Goal: Task Accomplishment & Management: Manage account settings

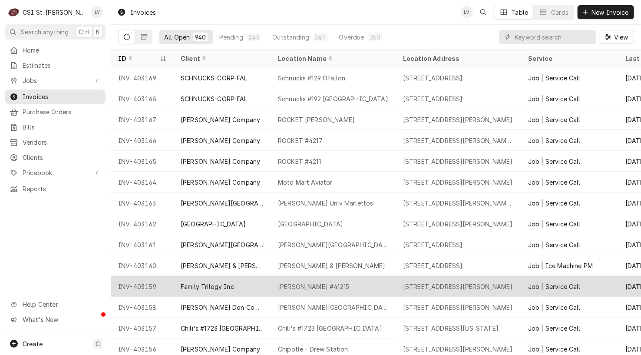
scroll to position [51, 0]
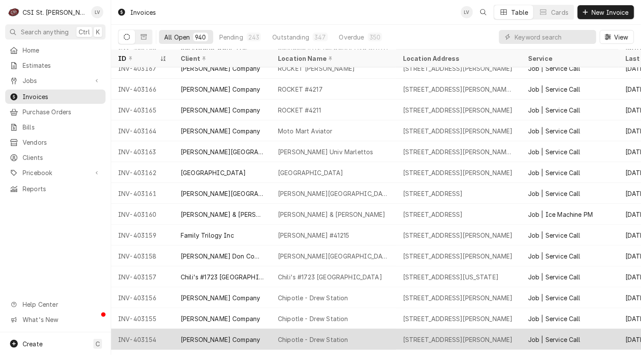
click at [204, 332] on div "[PERSON_NAME] Company" at bounding box center [222, 339] width 97 height 21
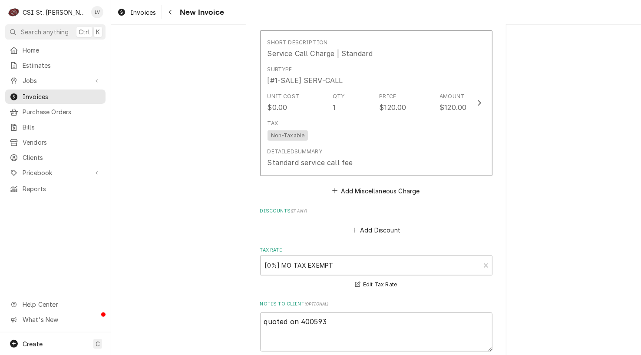
scroll to position [1910, 0]
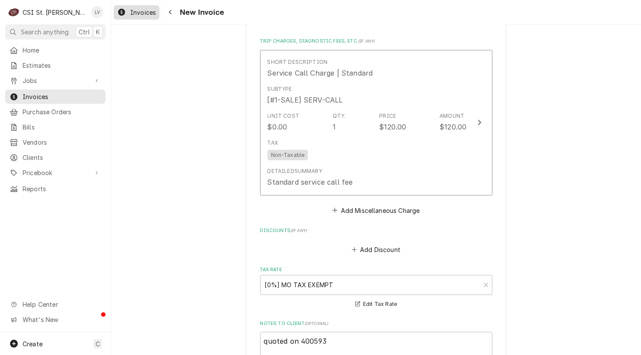
click at [135, 15] on span "Invoices" at bounding box center [143, 12] width 26 height 9
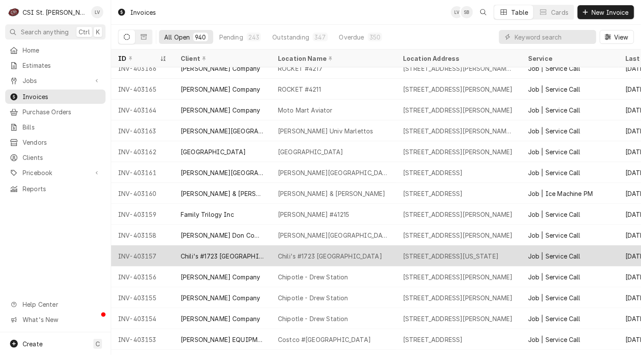
scroll to position [135, 0]
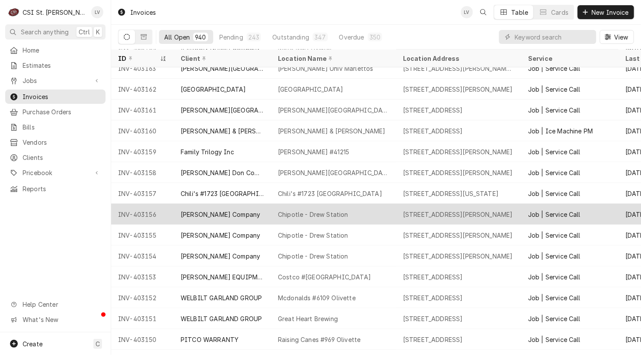
click at [143, 212] on div "INV-403156" at bounding box center [142, 214] width 63 height 21
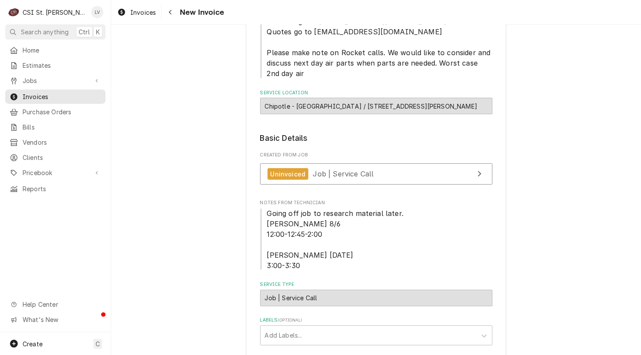
scroll to position [174, 0]
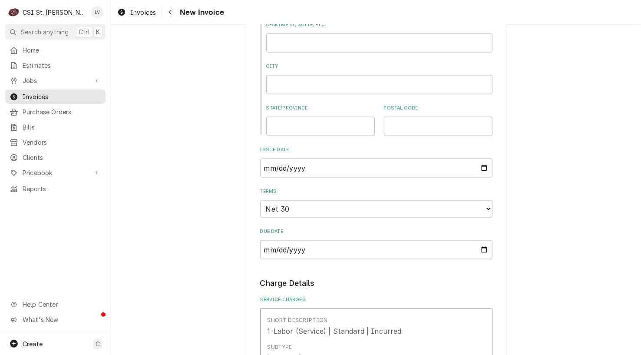
scroll to position [695, 0]
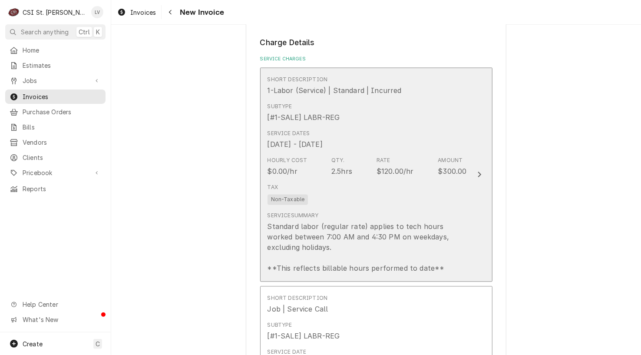
click at [383, 201] on div "Tax Non-Taxable" at bounding box center [366, 194] width 199 height 28
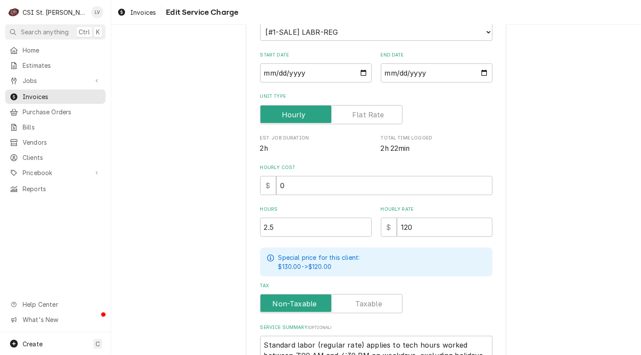
scroll to position [217, 0]
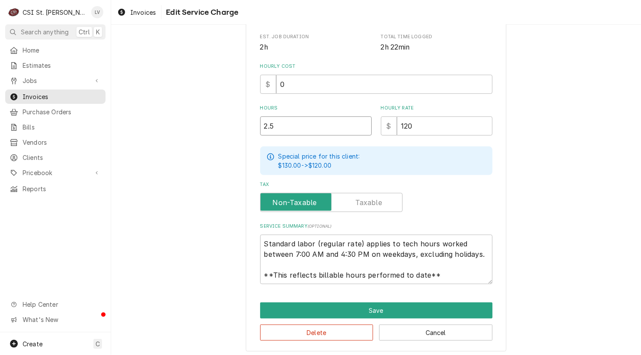
drag, startPoint x: 277, startPoint y: 129, endPoint x: 236, endPoint y: 138, distance: 42.6
click at [236, 138] on div "Use the fields below to edit this service charge Short Description 1-Labor (Ser…" at bounding box center [376, 88] width 530 height 542
type textarea "x"
type input "1"
type textarea "x"
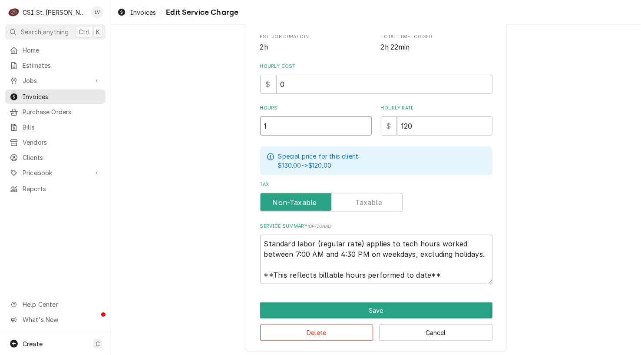
type input "1.7"
type textarea "x"
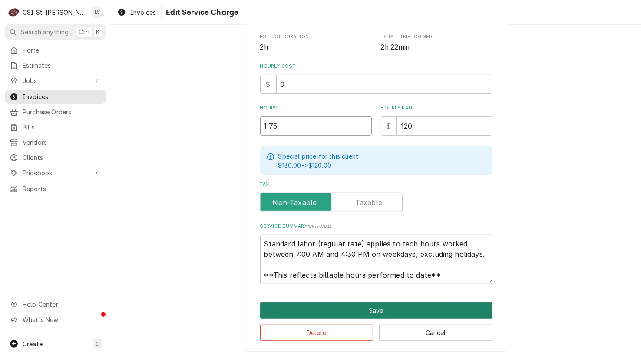
type input "1.75"
click at [340, 305] on button "Save" at bounding box center [376, 310] width 232 height 16
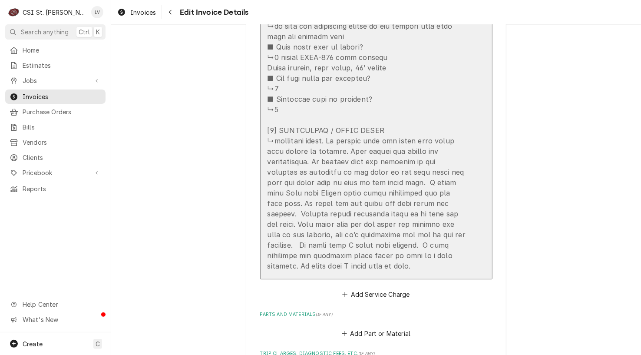
scroll to position [1813, 0]
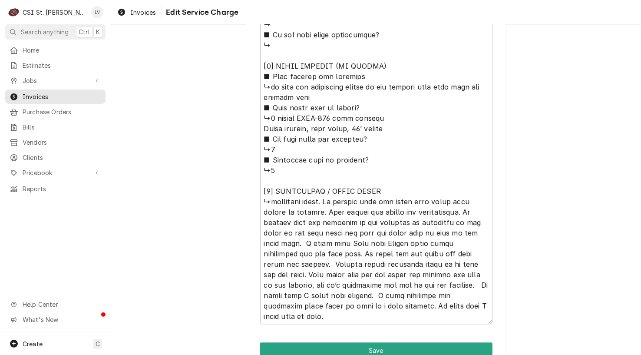
scroll to position [873, 0]
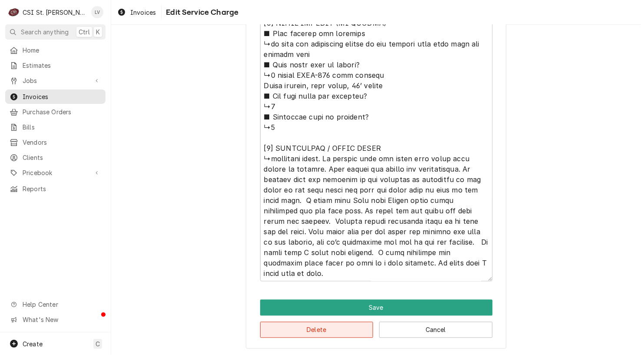
click at [330, 329] on button "Delete" at bounding box center [316, 330] width 113 height 16
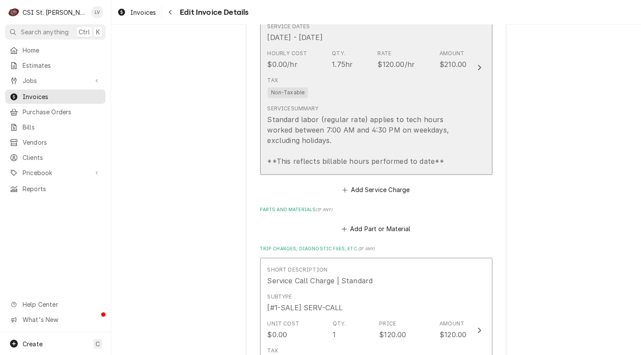
click at [379, 129] on div "Standard labor (regular rate) applies to tech hours worked between 7:00 AM and …" at bounding box center [366, 140] width 199 height 52
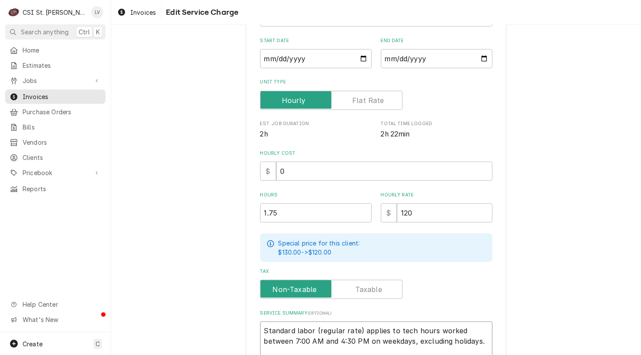
scroll to position [10, 0]
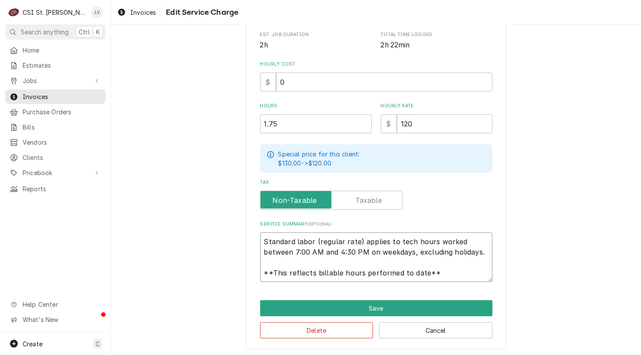
drag, startPoint x: 261, startPoint y: 328, endPoint x: 464, endPoint y: 290, distance: 206.8
click at [464, 290] on div "Use the fields below to edit this service charge Short Description 1-Labor (Ser…" at bounding box center [376, 85] width 261 height 527
paste textarea "Confirmed ductwork condensation occurs when both cooling stages run, dripping m…"
type textarea "x"
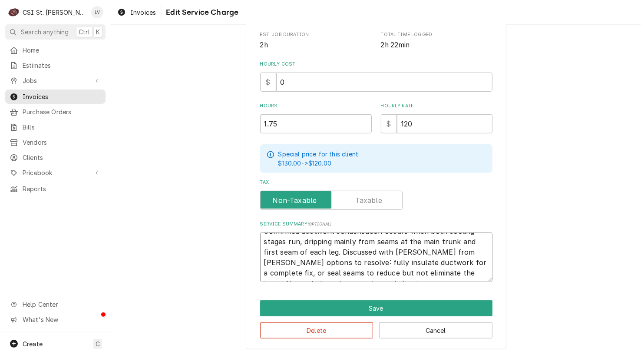
scroll to position [0, 0]
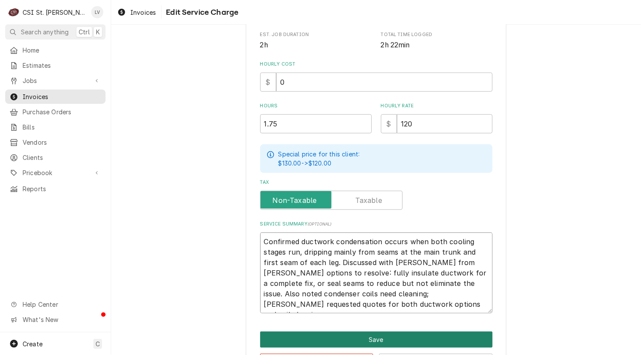
type textarea "Confirmed ductwork condensation occurs when both cooling stages run, dripping m…"
click at [390, 339] on button "Save" at bounding box center [376, 339] width 232 height 16
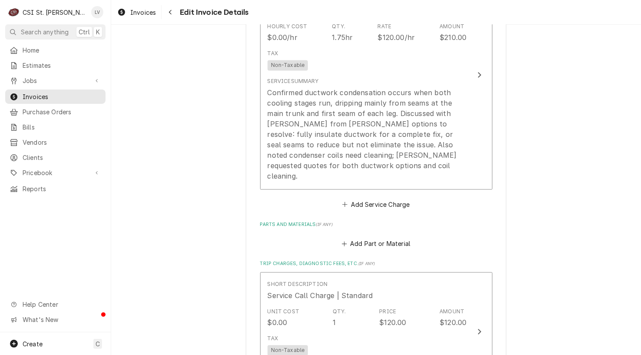
scroll to position [949, 0]
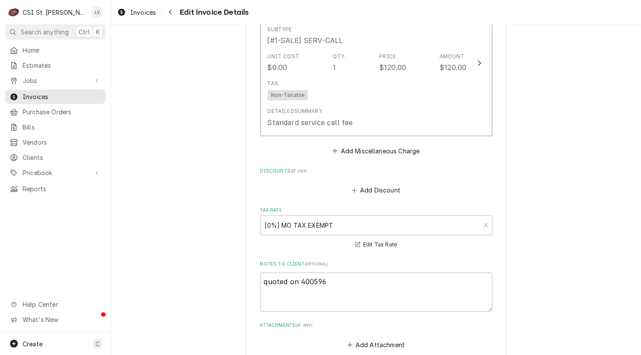
scroll to position [1340, 0]
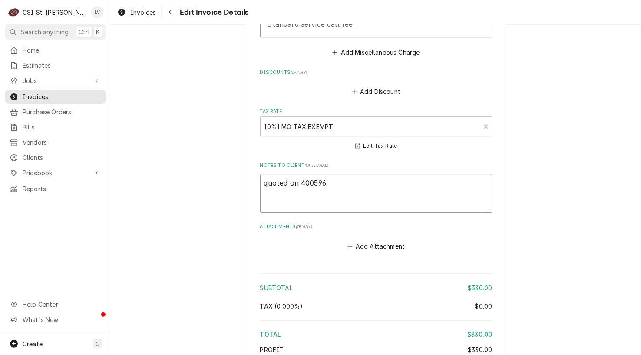
drag, startPoint x: 266, startPoint y: 172, endPoint x: 251, endPoint y: 179, distance: 16.7
type textarea "x"
type textarea "Quoted on 400596"
click at [297, 174] on textarea "Quoted on 400596" at bounding box center [376, 193] width 232 height 39
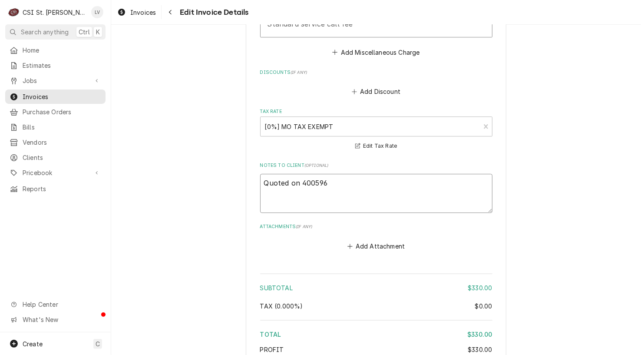
type textarea "x"
type textarea "Quoted on E400596"
type textarea "x"
type textarea "Quoted on ES400596"
type textarea "x"
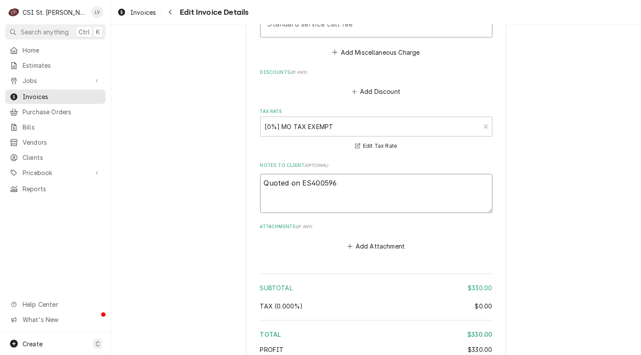
type textarea "Quoted on EST400596"
type textarea "x"
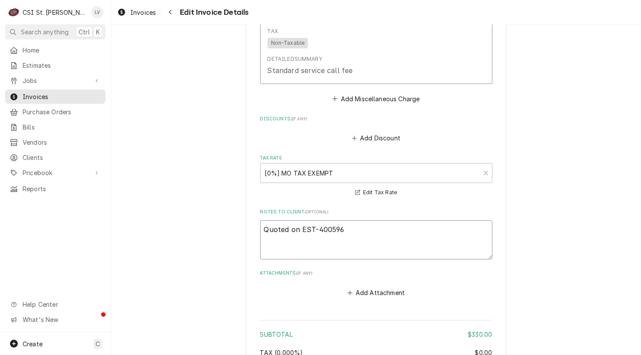
scroll to position [1253, 0]
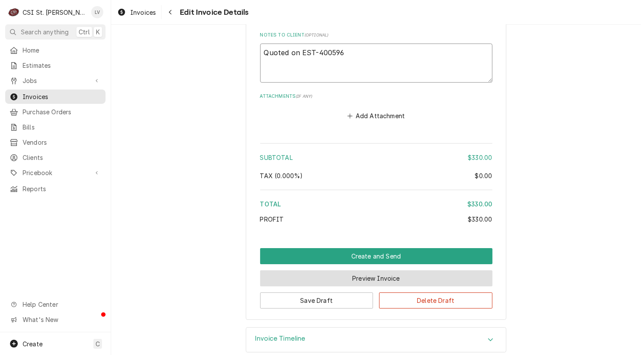
type textarea "Quoted on EST-400596"
click at [380, 270] on button "Preview Invoice" at bounding box center [376, 278] width 232 height 16
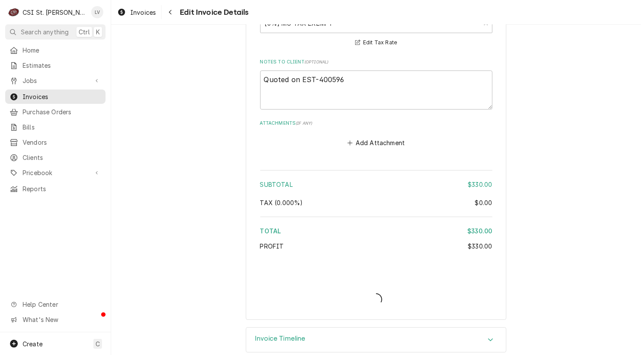
type textarea "x"
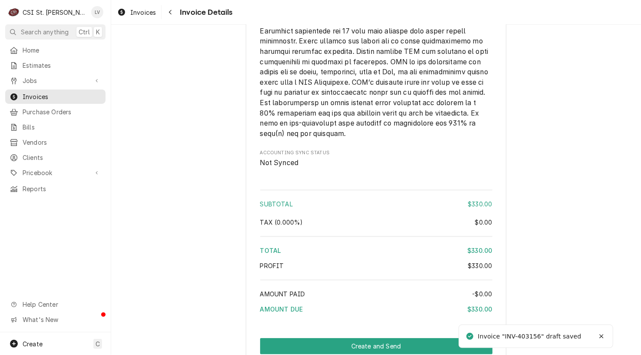
scroll to position [1305, 0]
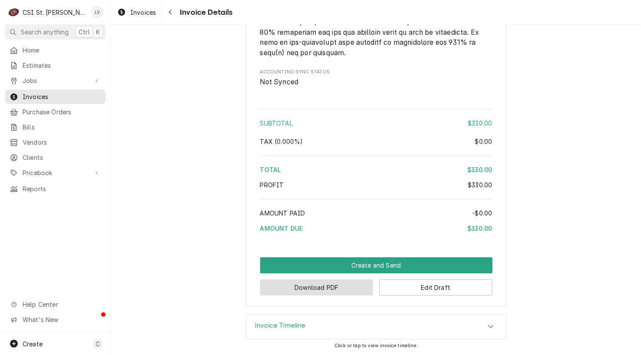
click at [325, 286] on button "Download PDF" at bounding box center [316, 287] width 113 height 16
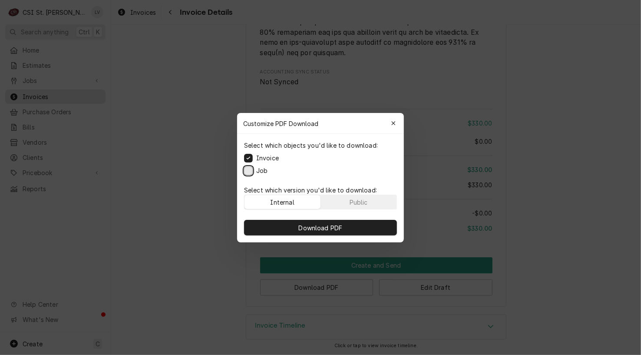
click at [247, 172] on button "Job" at bounding box center [248, 170] width 9 height 9
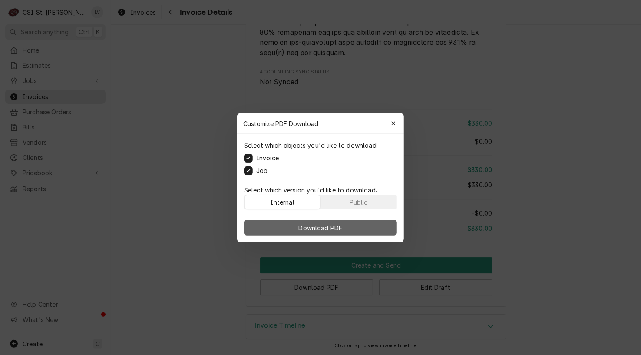
click at [338, 223] on span "Download PDF" at bounding box center [320, 227] width 47 height 9
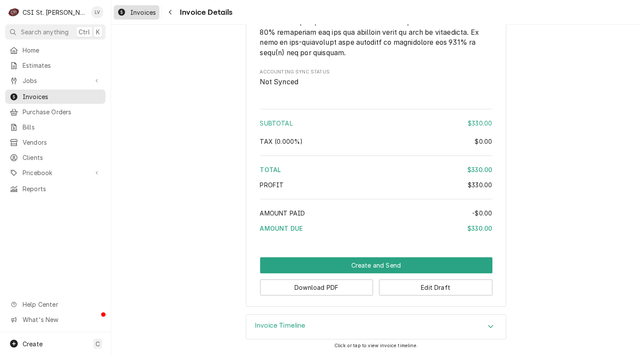
click at [138, 9] on span "Invoices" at bounding box center [143, 12] width 26 height 9
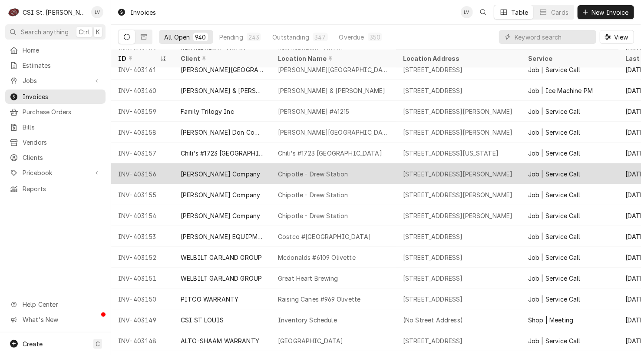
scroll to position [176, 0]
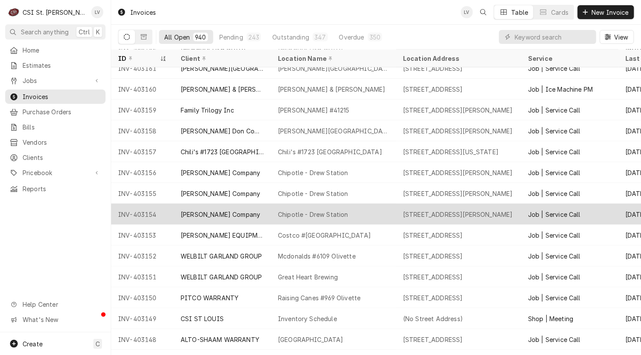
click at [224, 207] on div "[PERSON_NAME] Company" at bounding box center [222, 214] width 97 height 21
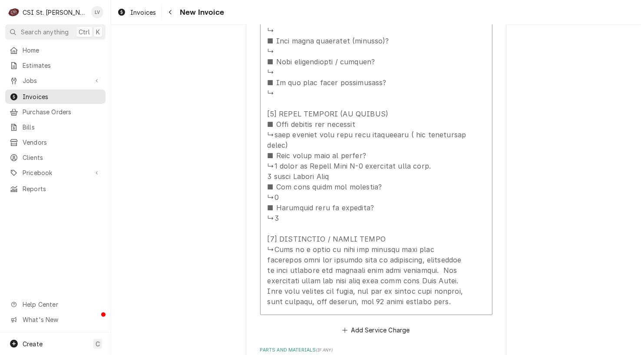
scroll to position [1563, 0]
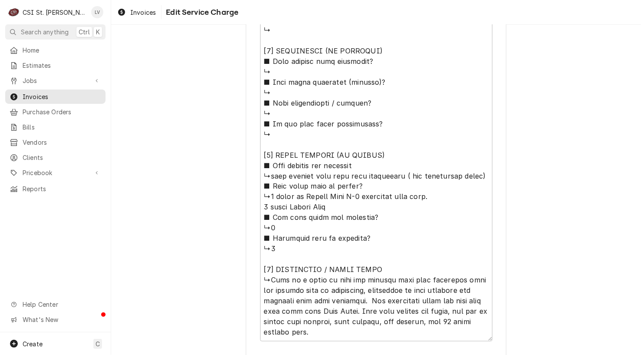
scroll to position [779, 0]
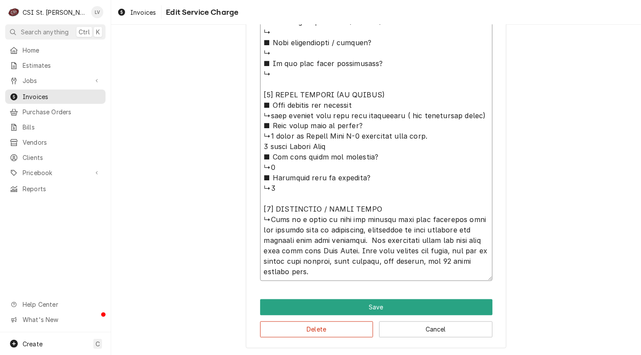
drag, startPoint x: 298, startPoint y: 219, endPoint x: 414, endPoint y: 274, distance: 128.0
click at [330, 327] on button "Delete" at bounding box center [316, 329] width 113 height 16
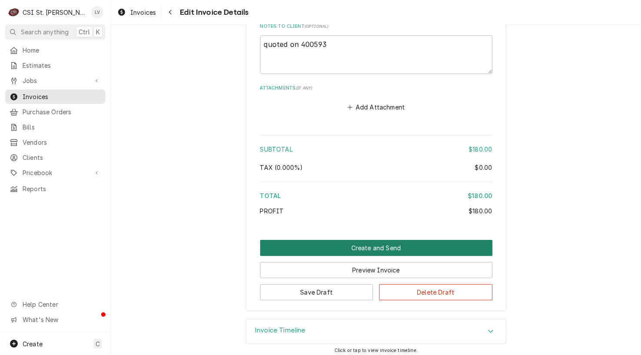
scroll to position [1395, 0]
drag, startPoint x: 266, startPoint y: 42, endPoint x: 254, endPoint y: 45, distance: 12.1
type textarea "x"
type textarea "Quoted on 400593"
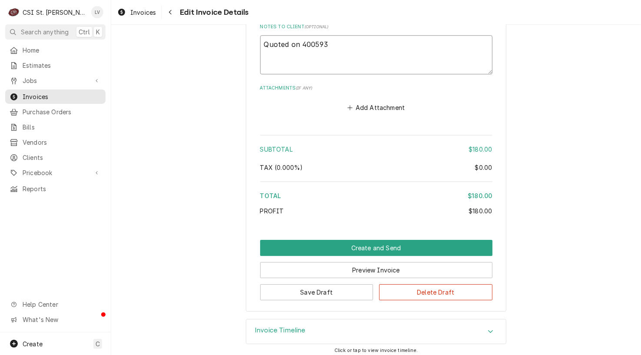
click at [298, 41] on textarea "Quoted on 400593" at bounding box center [376, 54] width 232 height 39
type textarea "x"
type textarea "Quoted on E400593"
type textarea "x"
type textarea "Quoted on ES400593"
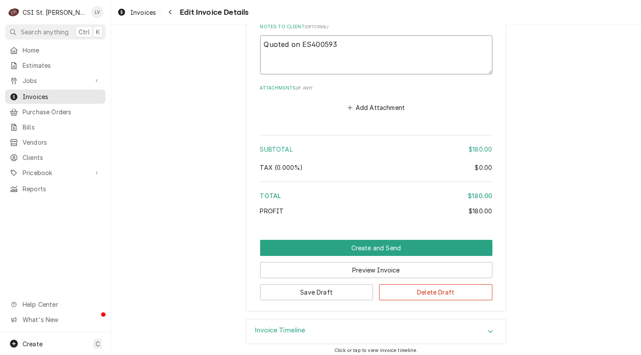
type textarea "x"
type textarea "Quoted on EST400593"
type textarea "x"
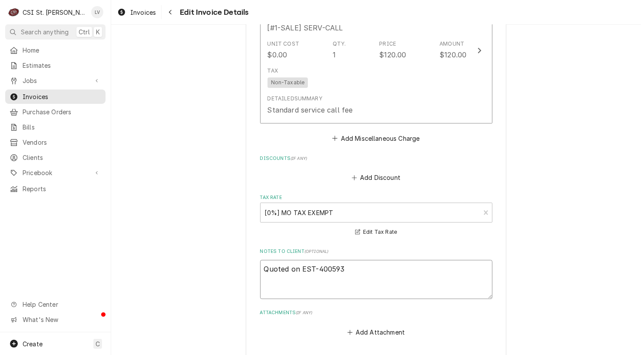
scroll to position [1091, 0]
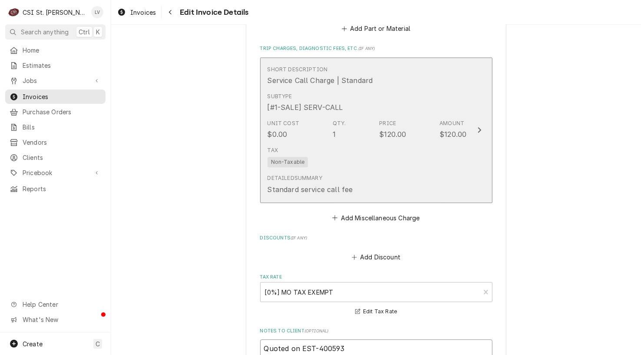
type textarea "Quoted on EST-400593"
click at [410, 164] on div "Tax Non-Taxable" at bounding box center [366, 157] width 199 height 28
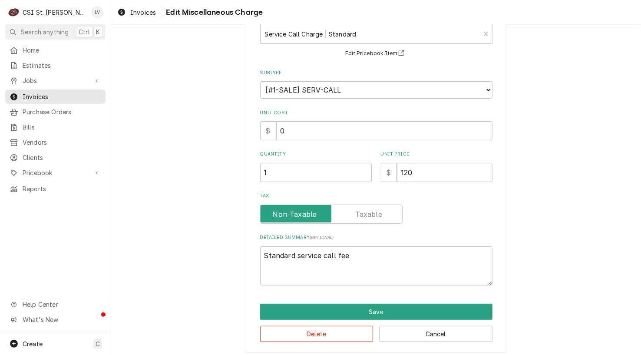
scroll to position [62, 0]
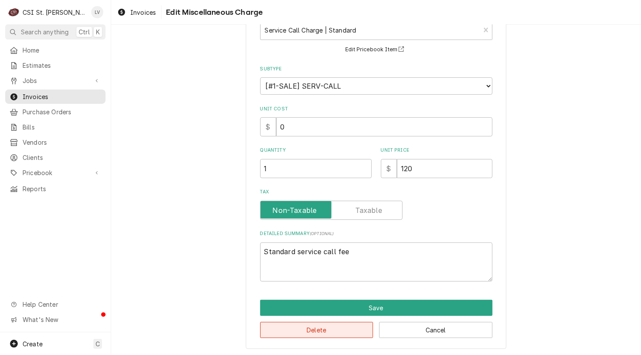
click at [318, 326] on button "Delete" at bounding box center [316, 330] width 113 height 16
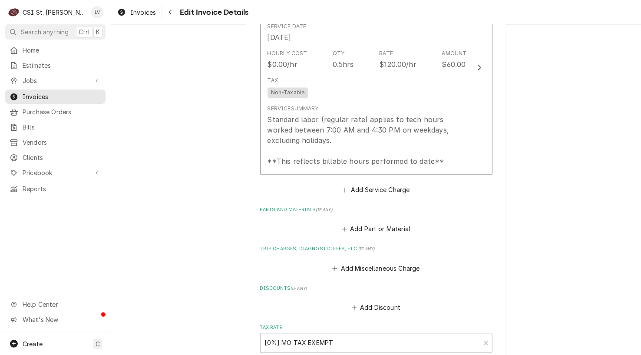
scroll to position [760, 0]
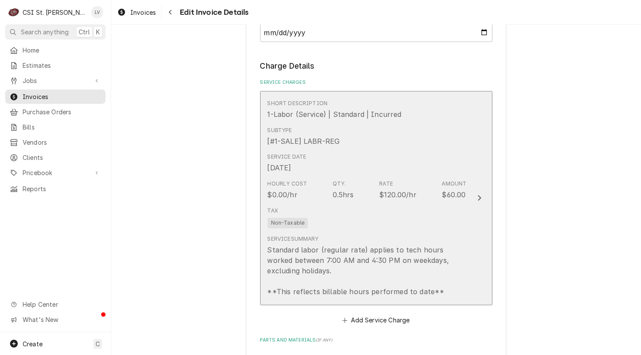
click at [373, 220] on div "Tax Non-Taxable" at bounding box center [366, 218] width 199 height 28
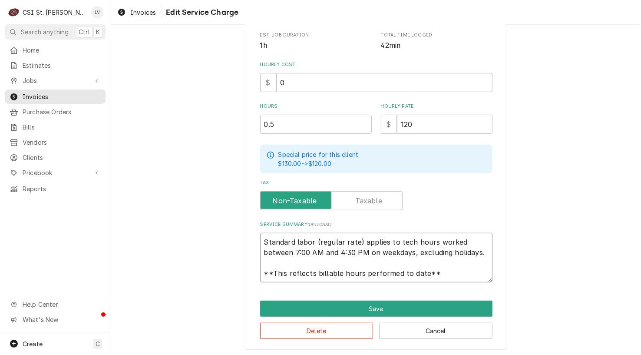
scroll to position [10, 0]
drag, startPoint x: 261, startPoint y: 239, endPoint x: 465, endPoint y: 279, distance: 207.9
click at [465, 279] on textarea "Standard labor (regular rate) applies to tech hours worked between 7:00 AM and …" at bounding box center [376, 257] width 232 height 49
type textarea "x"
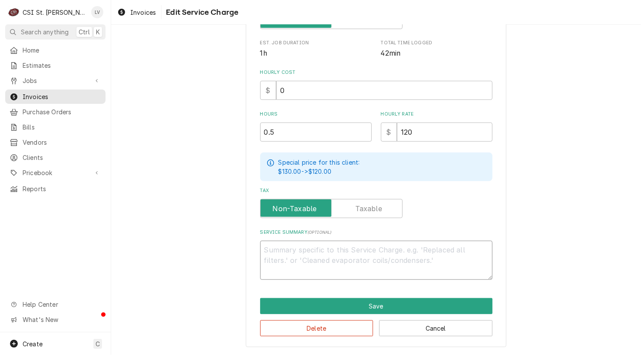
scroll to position [209, 0]
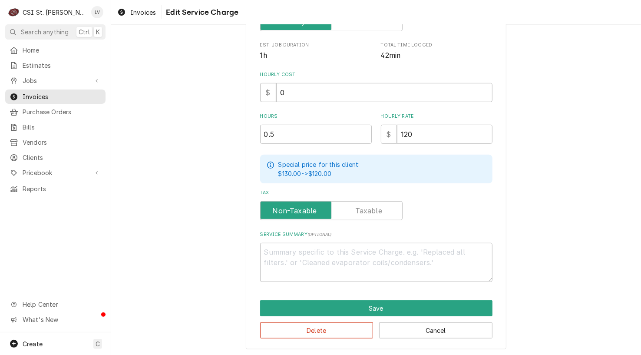
click at [556, 260] on div "Use the fields below to edit this service charge Short Description 1-Labor (Ser…" at bounding box center [376, 91] width 530 height 532
click at [162, 245] on div "Use the fields below to edit this service charge Short Description 1-Labor (Ser…" at bounding box center [376, 91] width 530 height 532
click at [310, 254] on textarea "Service Summary ( optional )" at bounding box center [376, 262] width 232 height 39
paste textarea "Quote to insulate exposed dining area ductwork to prevent condensation and drip…"
type textarea "x"
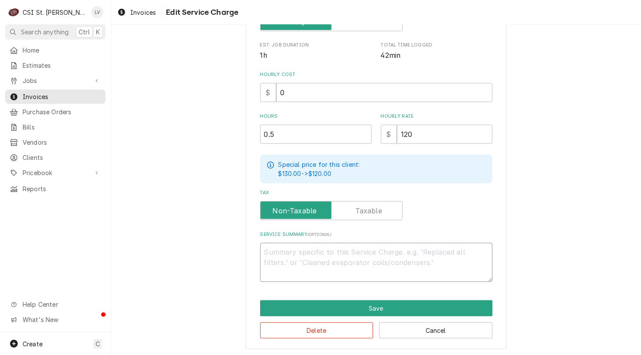
type textarea "Quote to insulate exposed dining area ductwork to prevent condensation and drip…"
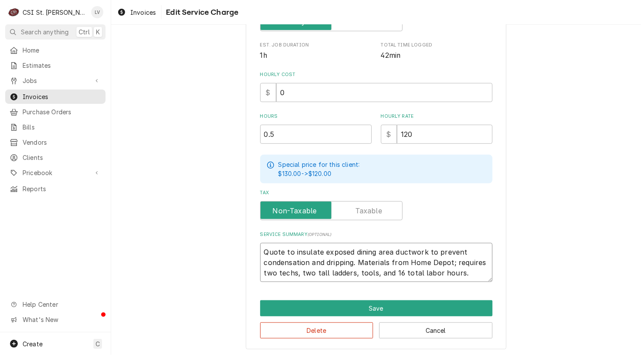
drag, startPoint x: 264, startPoint y: 250, endPoint x: 237, endPoint y: 255, distance: 28.3
click at [237, 255] on div "Use the fields below to edit this service charge Short Description 1-Labor (Ser…" at bounding box center [376, 91] width 530 height 532
type textarea "x"
type textarea "uote to insulate exposed dining area ductwork to prevent condensation and dripp…"
type textarea "x"
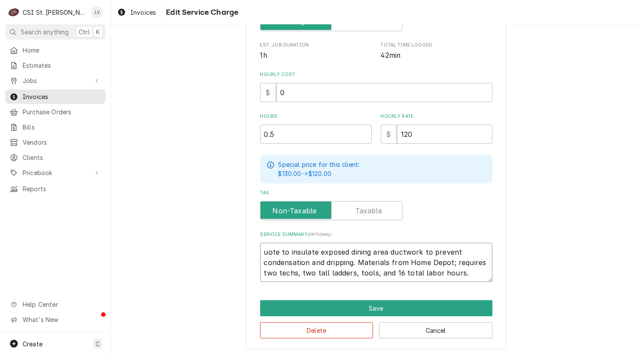
type textarea "Puote to insulate exposed dining area ductwork to prevent condensation and drip…"
type textarea "x"
type textarea "Pruote to insulate exposed dining area ductwork to prevent condensation and dri…"
type textarea "x"
type textarea "Prouote to insulate exposed dining area ductwork to prevent condensation and dr…"
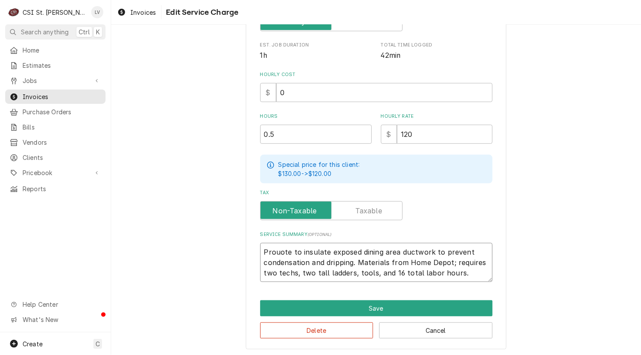
type textarea "x"
type textarea "Provuote to insulate exposed dining area ductwork to prevent condensation and d…"
type textarea "x"
type textarea "Proviuote to insulate exposed dining area ductwork to prevent condensation and …"
type textarea "x"
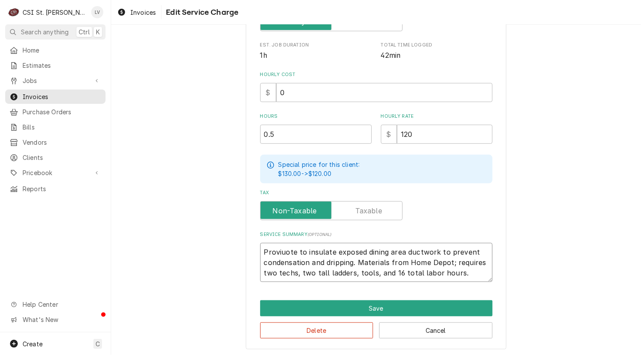
type textarea "Providuote to insulate exposed dining area ductwork to prevent condensation and…"
type textarea "x"
type textarea "Providiuote to insulate exposed dining area ductwork to prevent condensation an…"
type textarea "x"
type textarea "Providinuote to insulate exposed dining area ductwork to prevent condensation a…"
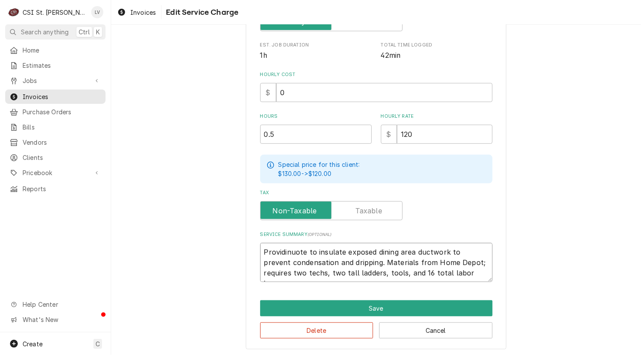
type textarea "x"
type textarea "Providinguote to insulate exposed dining area ductwork to prevent condensation …"
type textarea "x"
type textarea "Providing uote to insulate exposed dining area ductwork to prevent condensation…"
type textarea "x"
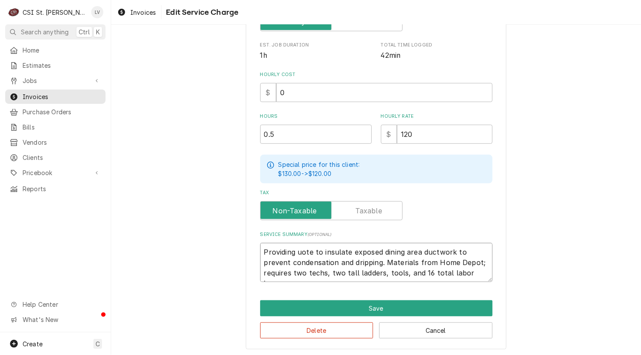
type textarea "Providing cuote to insulate exposed dining area ductwork to prevent condensatio…"
type textarea "x"
type textarea "Providing cuuote to insulate exposed dining area ductwork to prevent condensati…"
type textarea "x"
type textarea "Providing cusuote to insulate exposed dining area ductwork to prevent condensat…"
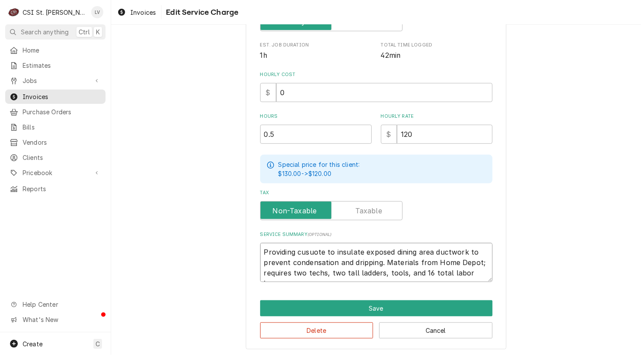
type textarea "x"
type textarea "Providing custuote to insulate exposed dining area ductwork to prevent condensa…"
type textarea "x"
type textarea "Providing custouote to insulate exposed dining area ductwork to prevent condens…"
type textarea "x"
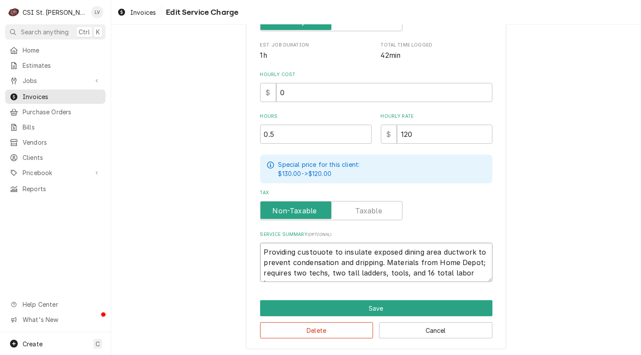
type textarea "Providing customuote to insulate exposed dining area ductwork to prevent conden…"
type textarea "x"
type textarea "Providing customeuote to insulate exposed dining area ductwork to prevent conde…"
type textarea "x"
type textarea "Providing customeruote to insulate exposed dining area ductwork to prevent cond…"
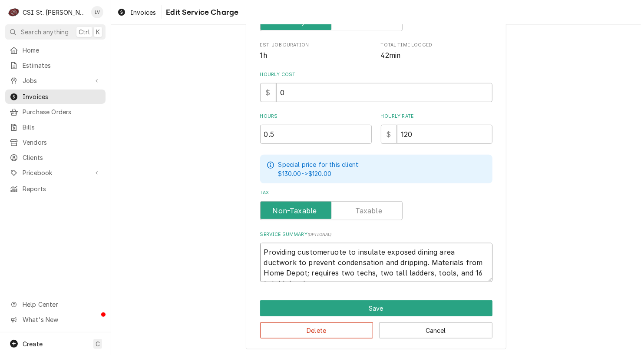
type textarea "x"
type textarea "Providing customer uote to insulate exposed dining area ductwork to prevent con…"
type textarea "x"
type textarea "Providing customer wuote to insulate exposed dining area ductwork to prevent co…"
type textarea "x"
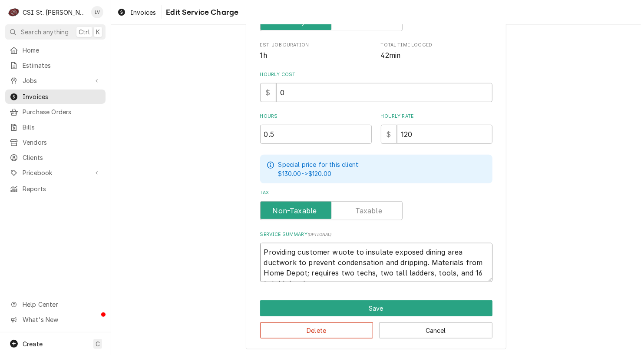
type textarea "Providing customer wiuote to insulate exposed dining area ductwork to prevent c…"
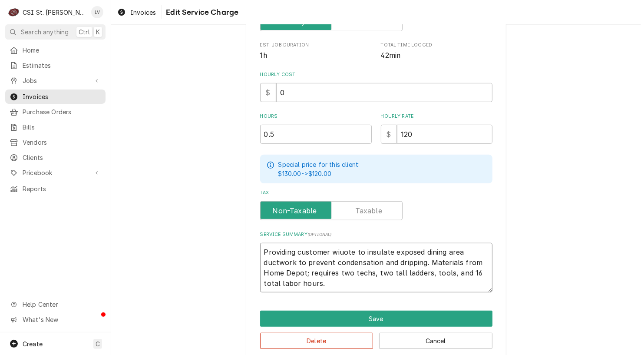
type textarea "x"
type textarea "Providing customer wituote to insulate exposed dining area ductwork to prevent …"
type textarea "x"
type textarea "Providing customer withuote to insulate exposed dining area ductwork to prevent…"
type textarea "x"
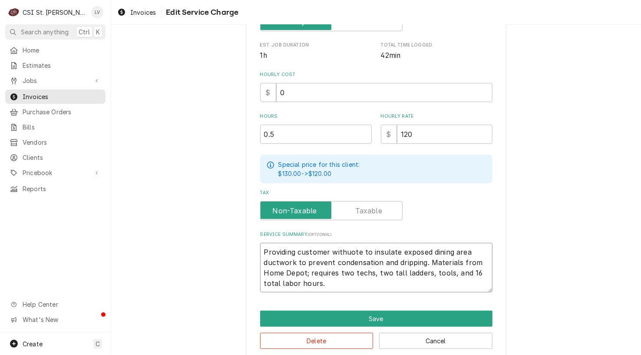
type textarea "Providing customer with uote to insulate exposed dining area ductwork to preven…"
type textarea "x"
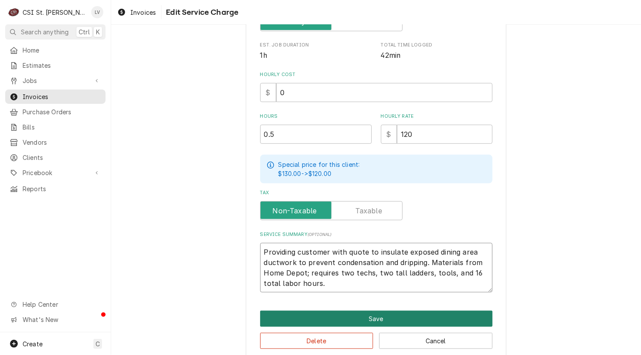
type textarea "Providing customer with quote to insulate exposed dining area ductwork to preve…"
click at [366, 311] on button "Save" at bounding box center [376, 318] width 232 height 16
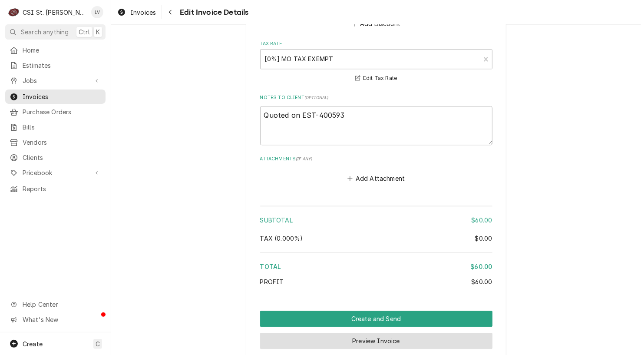
scroll to position [1237, 0]
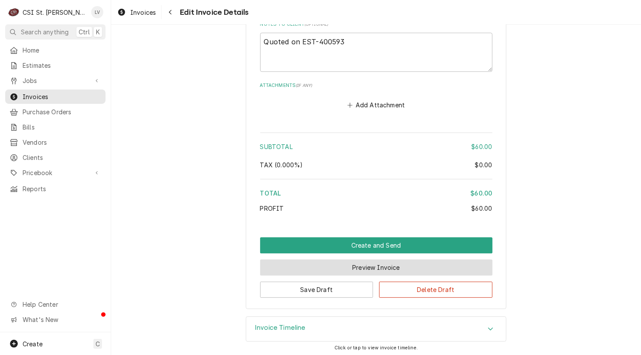
click at [357, 268] on button "Preview Invoice" at bounding box center [376, 267] width 232 height 16
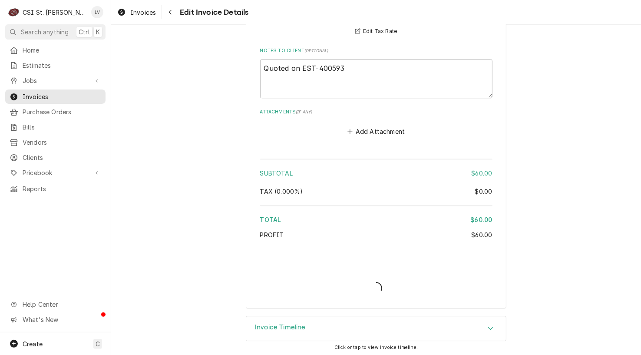
type textarea "x"
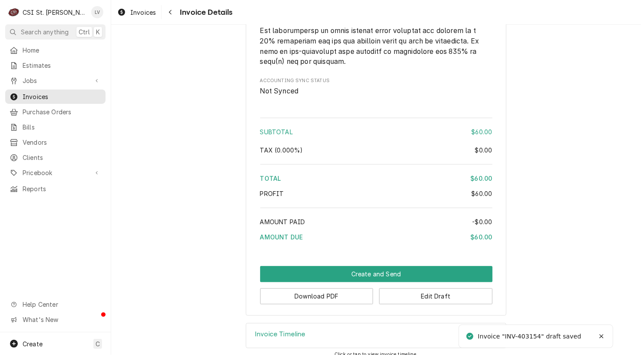
scroll to position [1156, 0]
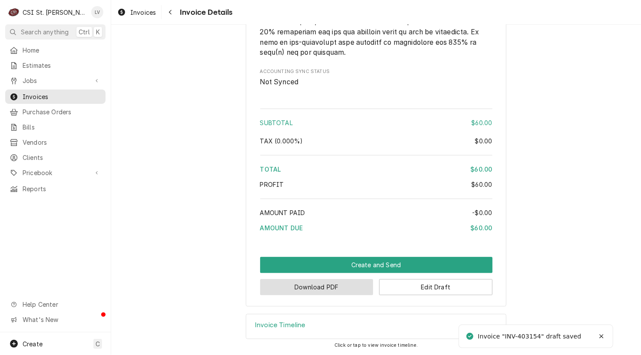
click at [339, 289] on button "Download PDF" at bounding box center [316, 287] width 113 height 16
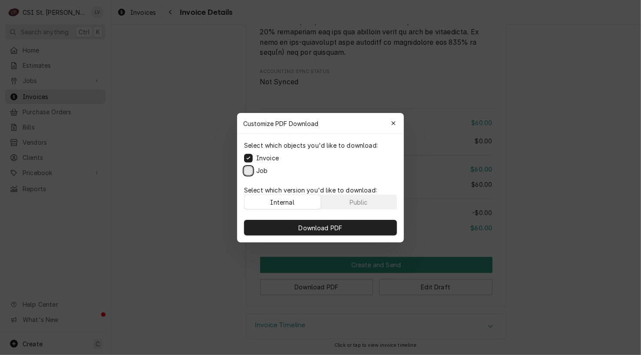
click at [245, 169] on button "Job" at bounding box center [248, 170] width 9 height 9
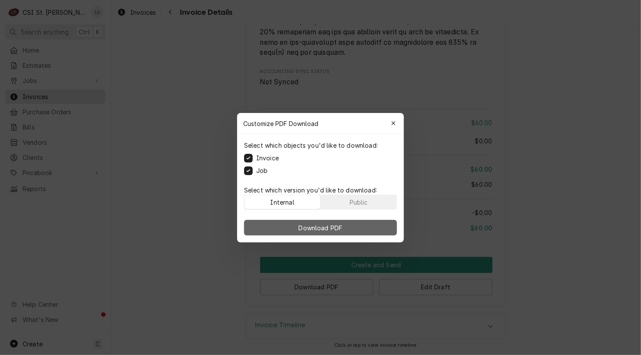
click at [323, 230] on span "Download PDF" at bounding box center [320, 227] width 47 height 9
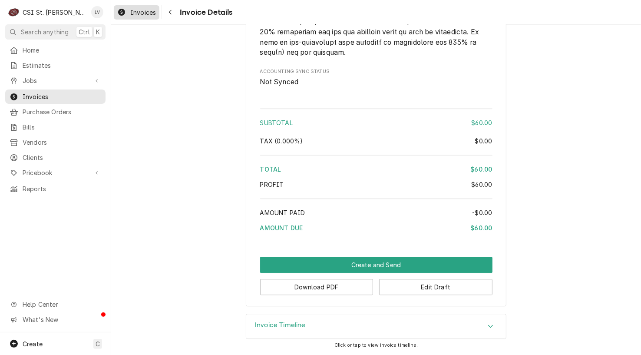
click at [132, 12] on span "Invoices" at bounding box center [143, 12] width 26 height 9
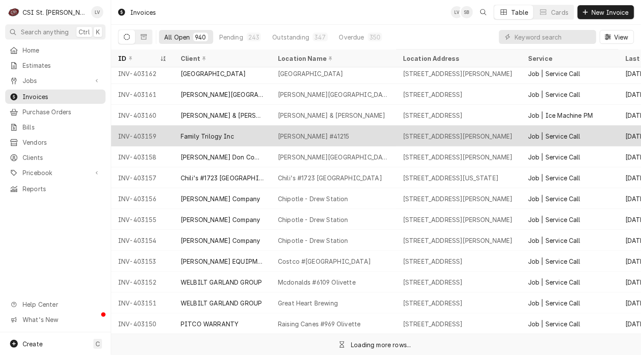
scroll to position [155, 0]
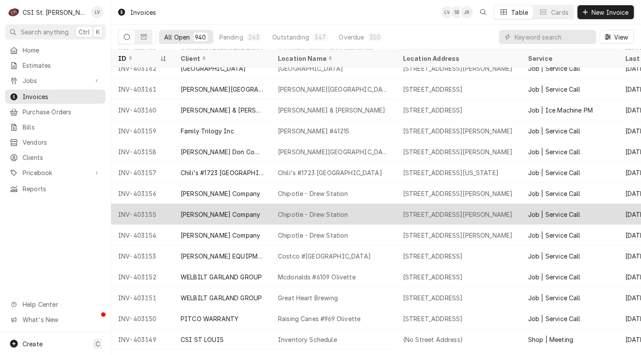
click at [204, 211] on div "[PERSON_NAME] Company" at bounding box center [220, 214] width 79 height 9
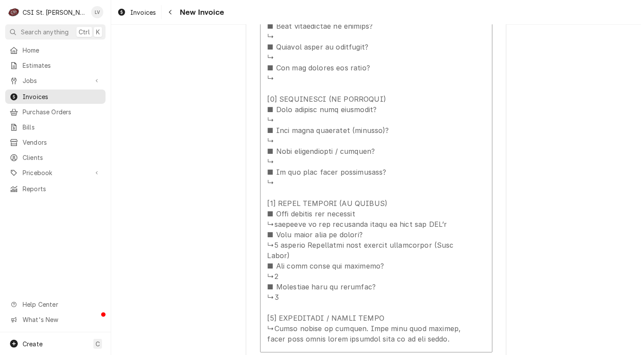
scroll to position [1346, 0]
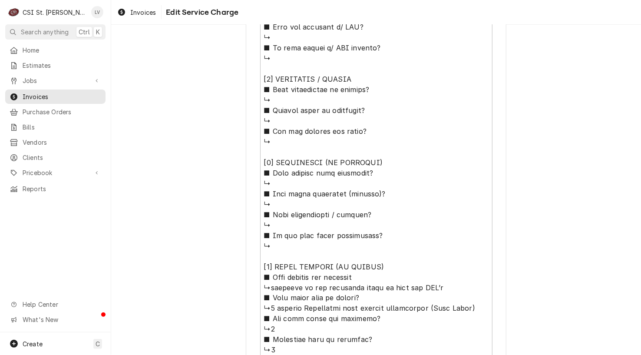
scroll to position [727, 0]
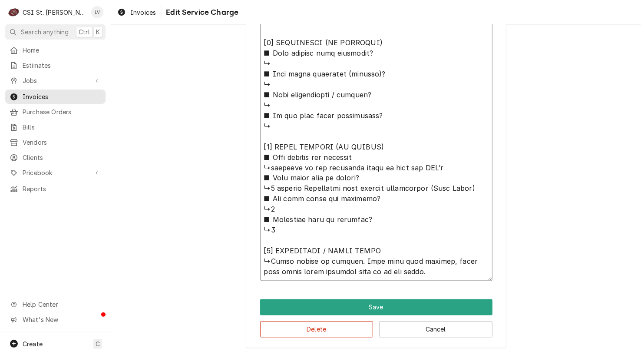
drag, startPoint x: 269, startPoint y: 258, endPoint x: 381, endPoint y: 275, distance: 113.3
click at [340, 327] on button "Delete" at bounding box center [316, 329] width 113 height 16
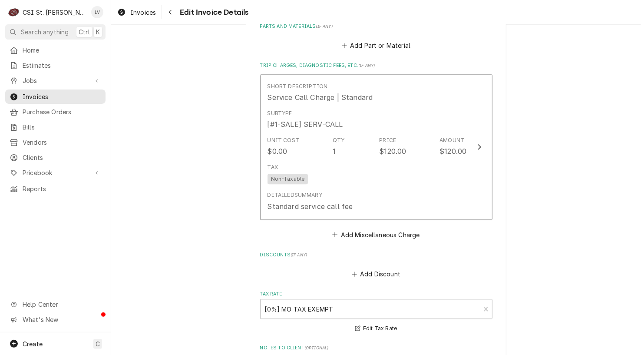
scroll to position [999, 0]
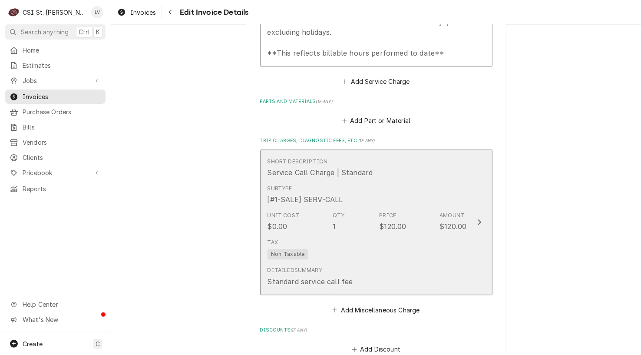
click at [338, 211] on div "Qty." at bounding box center [339, 215] width 13 height 8
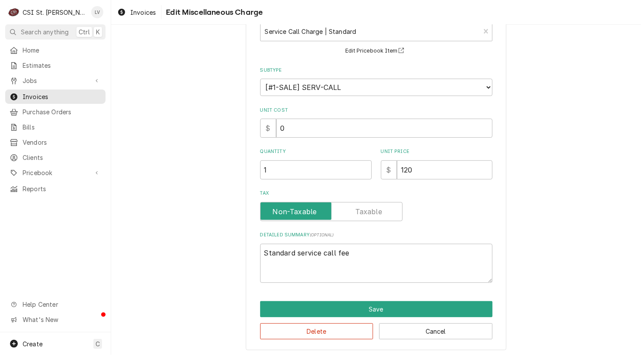
scroll to position [62, 0]
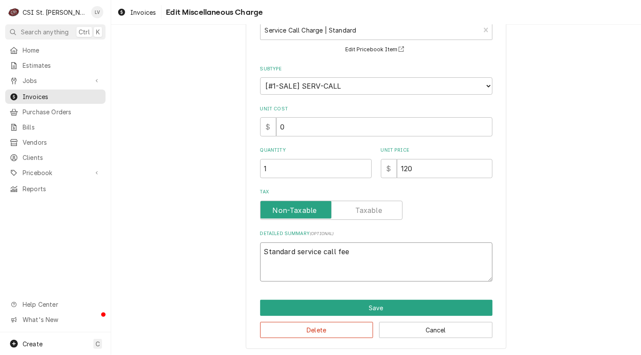
drag, startPoint x: 358, startPoint y: 248, endPoint x: 340, endPoint y: 247, distance: 18.3
click at [340, 247] on textarea "Standard service call fee" at bounding box center [376, 261] width 232 height 39
click at [334, 324] on button "Delete" at bounding box center [316, 330] width 113 height 16
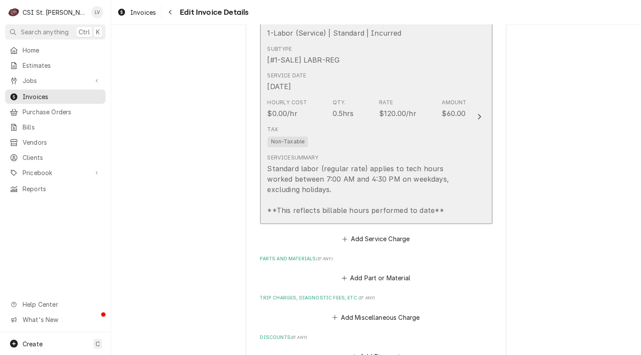
click at [334, 157] on div "Service Summary Standard labor (regular rate) applies to tech hours worked betw…" at bounding box center [366, 185] width 199 height 62
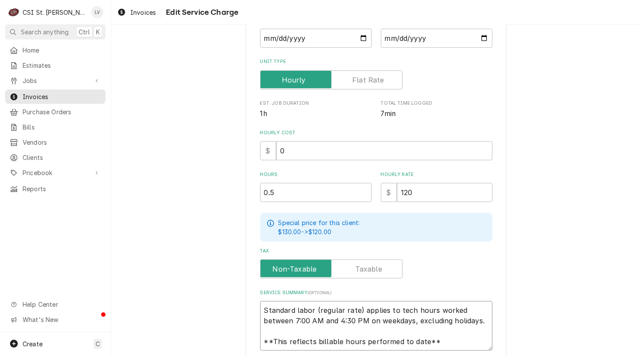
scroll to position [10, 0]
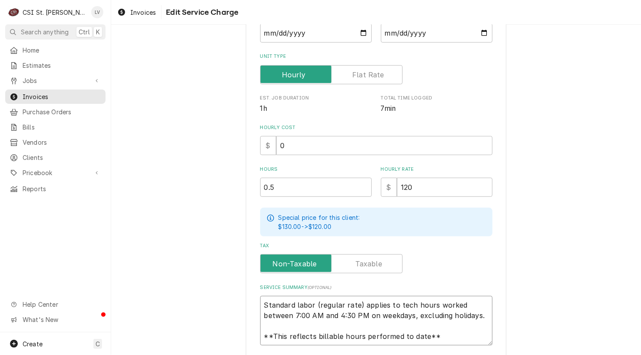
drag, startPoint x: 261, startPoint y: 305, endPoint x: 438, endPoint y: 349, distance: 182.9
click at [439, 348] on div "Use the fields below to edit this service charge Short Description 1-Labor (Ser…" at bounding box center [376, 149] width 261 height 527
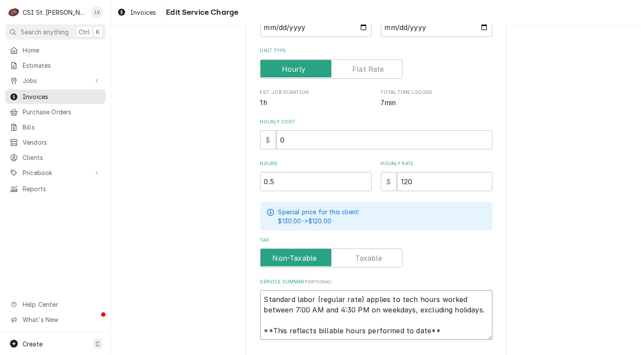
type textarea "x"
type textarea "P"
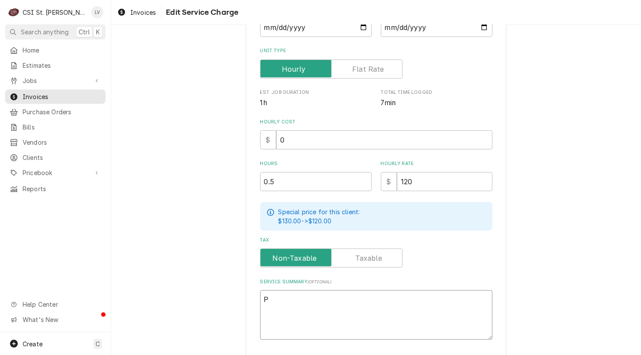
scroll to position [0, 0]
type textarea "x"
type textarea "Pr"
type textarea "x"
type textarea "Pro"
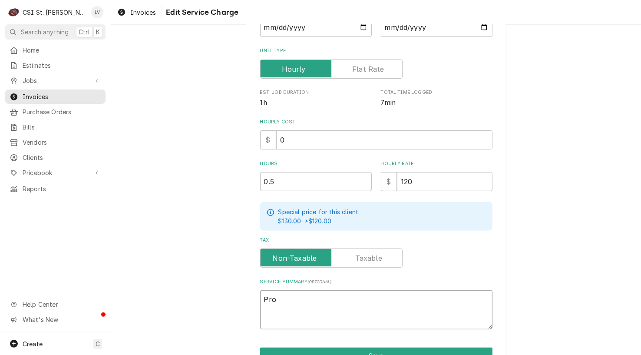
type textarea "x"
type textarea "Prov"
type textarea "x"
type textarea "Provi"
type textarea "x"
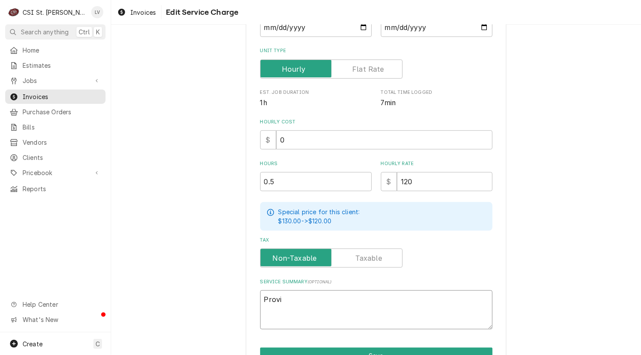
type textarea "Provid"
type textarea "x"
type textarea "Providi"
type textarea "x"
type textarea "Providin"
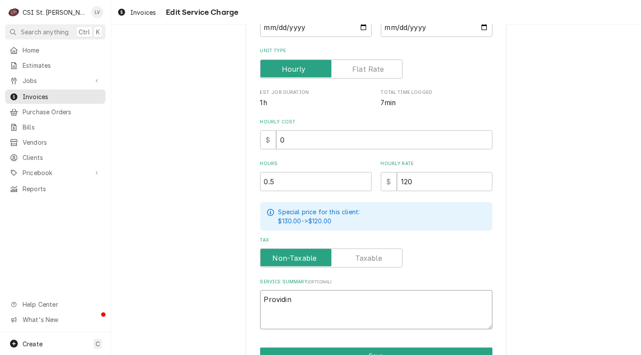
type textarea "x"
type textarea "Providing"
type textarea "x"
type textarea "Providing"
type textarea "x"
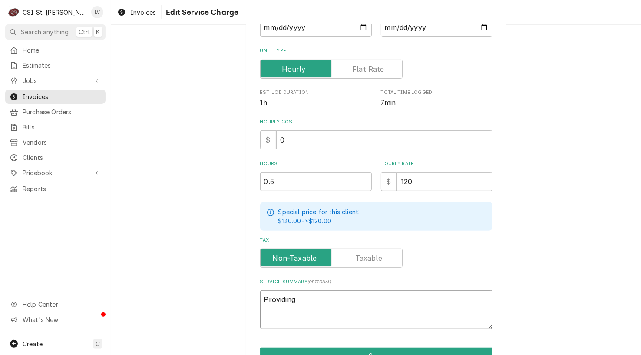
type textarea "Providing c"
type textarea "x"
type textarea "Providing cu"
type textarea "x"
type textarea "Providing cus"
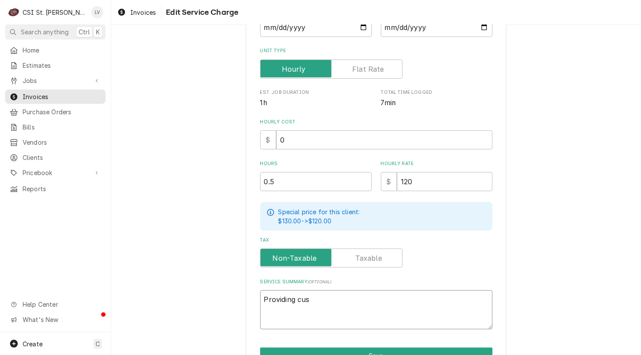
type textarea "x"
type textarea "Providing cust"
type textarea "x"
type textarea "Providing custo"
type textarea "x"
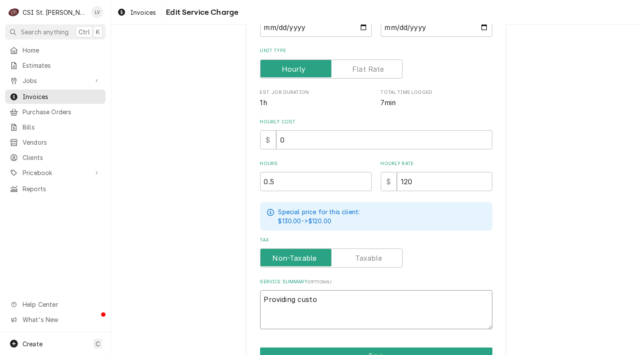
type textarea "Providing custom"
type textarea "x"
type textarea "Providing custome"
type textarea "x"
type textarea "Providing customer"
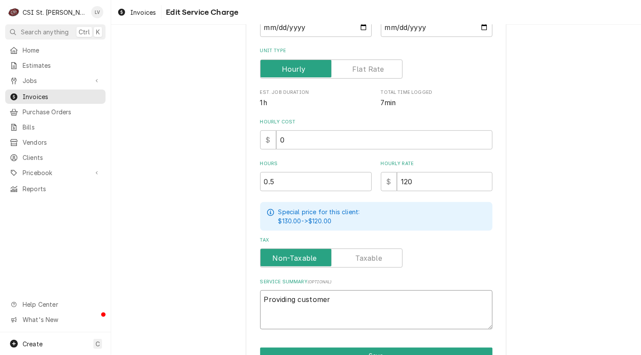
type textarea "x"
type textarea "Providing customer"
type textarea "x"
type textarea "Providing customer w"
type textarea "x"
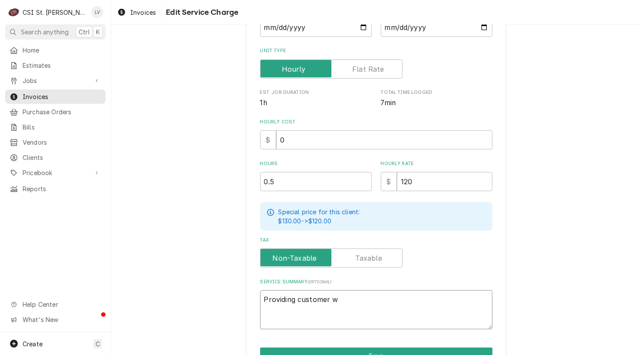
type textarea "Providing customer"
type textarea "x"
type textarea "Providing customer w"
type textarea "x"
type textarea "Providing customer wi"
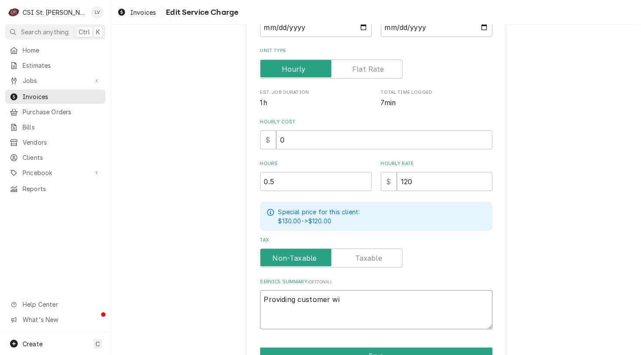
type textarea "x"
type textarea "Providing customer wit"
type textarea "x"
type textarea "Providing customer with"
type textarea "x"
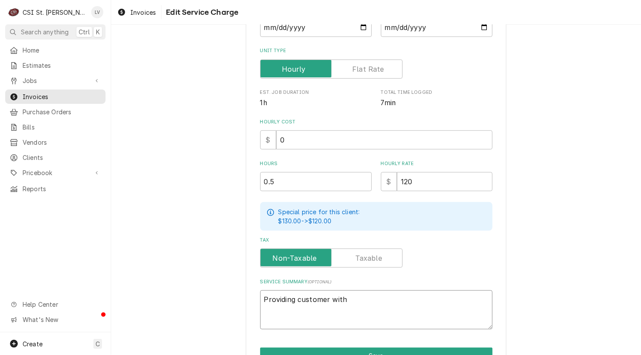
type textarea "Providing customer with"
type textarea "x"
type textarea "Providing customer with q"
type textarea "x"
type textarea "Providing customer with qu"
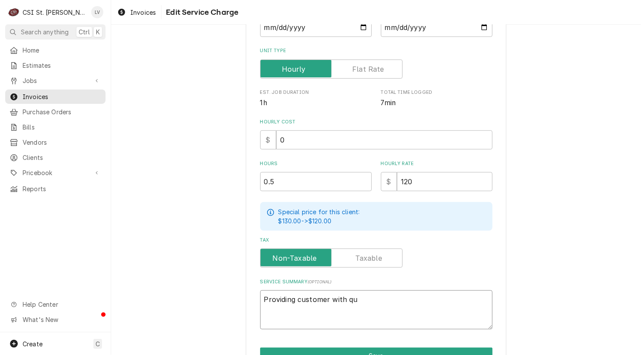
type textarea "x"
type textarea "Providing customer with quo"
type textarea "x"
type textarea "Providing customer with quot"
type textarea "x"
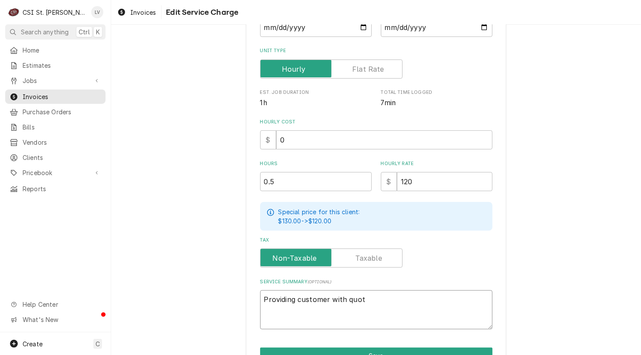
type textarea "Providing customer with quote"
type textarea "x"
type textarea "Providing customer with quote"
paste textarea "Water supply on rooftop. Will soak with cleaner, rinse with water after allowin…"
type textarea "x"
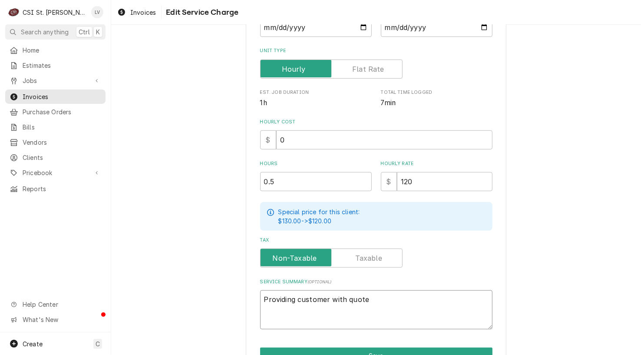
type textarea "Providing customer with quote Water supply on rooftop. Will soak with cleaner, …"
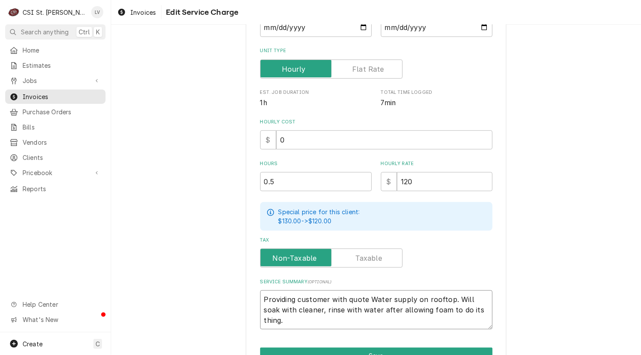
click at [365, 296] on textarea "Providing customer with quote Water supply on rooftop. Will soak with cleaner, …" at bounding box center [376, 309] width 232 height 39
type textarea "x"
type textarea "Providing customer with quoteWater supply on rooftop. Will soak with cleaner, r…"
type textarea "x"
type textarea "Providing customer with quote.Water supply on rooftop. Will soak with cleaner, …"
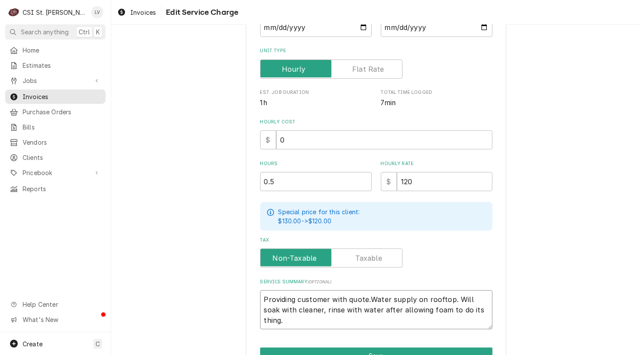
type textarea "x"
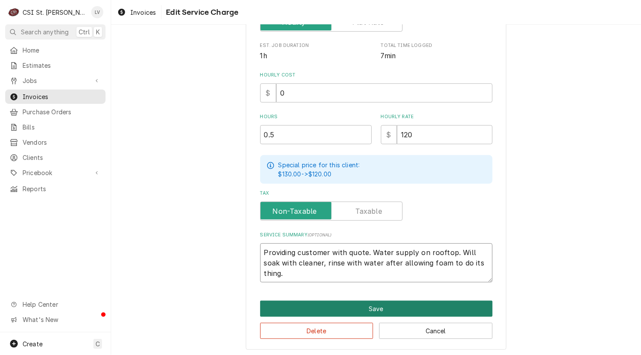
type textarea "Providing customer with quote. Water supply on rooftop. Will soak with cleaner,…"
click at [386, 309] on button "Save" at bounding box center [376, 308] width 232 height 16
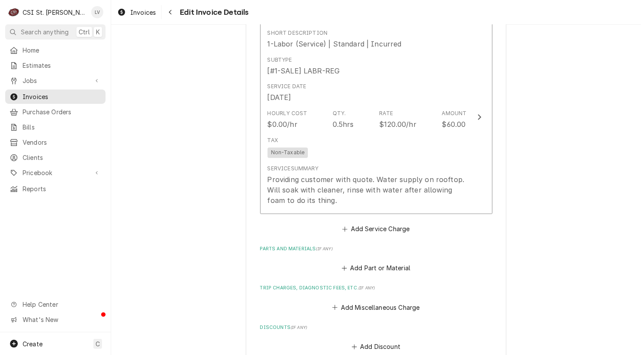
scroll to position [1004, 0]
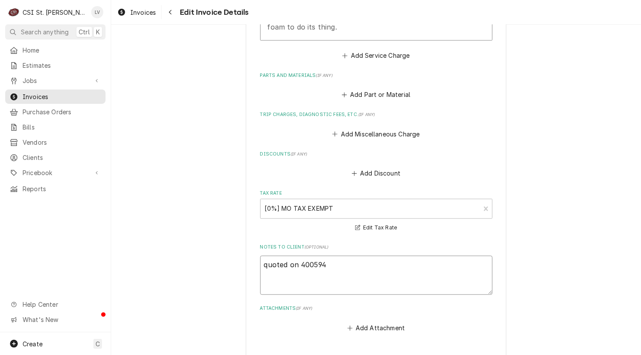
drag, startPoint x: 265, startPoint y: 262, endPoint x: 238, endPoint y: 264, distance: 27.4
type textarea "x"
type textarea "Quoted on 400594"
click at [299, 262] on textarea "Quoted on 400594" at bounding box center [376, 274] width 232 height 39
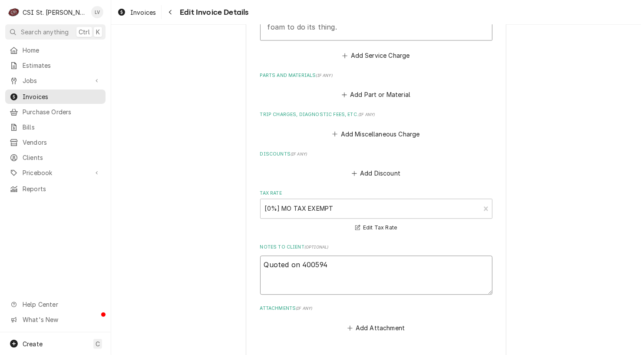
type textarea "x"
type textarea "Quoted on E400594"
type textarea "x"
type textarea "Quoted on ES400594"
type textarea "x"
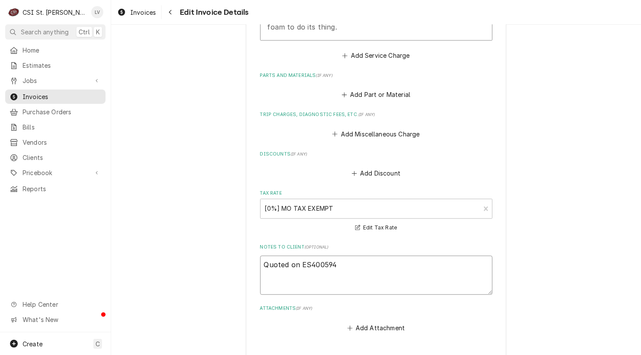
type textarea "Quoted on EST400594"
type textarea "x"
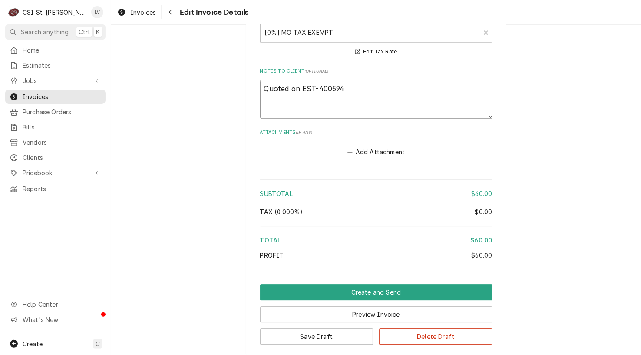
scroll to position [1226, 0]
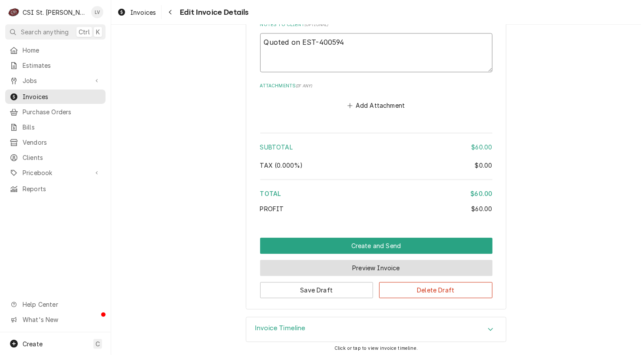
type textarea "Quoted on EST-400594"
click at [356, 269] on button "Preview Invoice" at bounding box center [376, 268] width 232 height 16
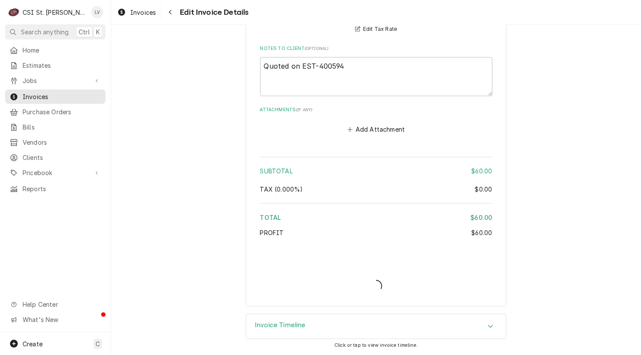
scroll to position [1200, 0]
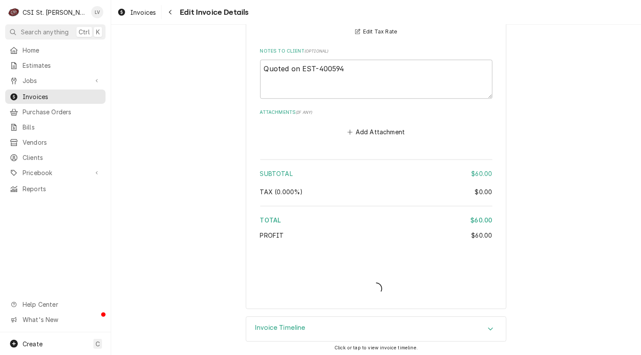
type textarea "x"
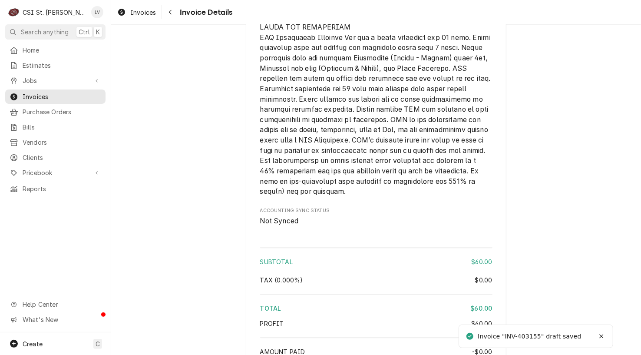
scroll to position [1086, 0]
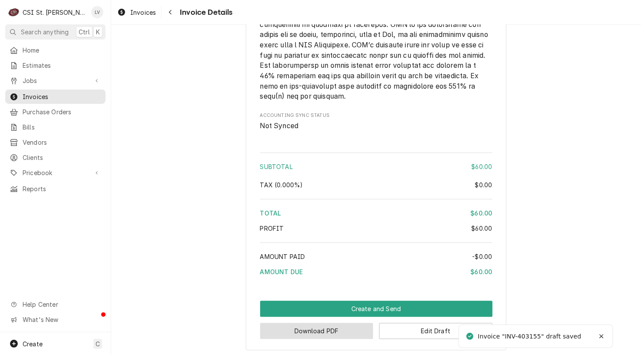
click at [333, 339] on button "Download PDF" at bounding box center [316, 331] width 113 height 16
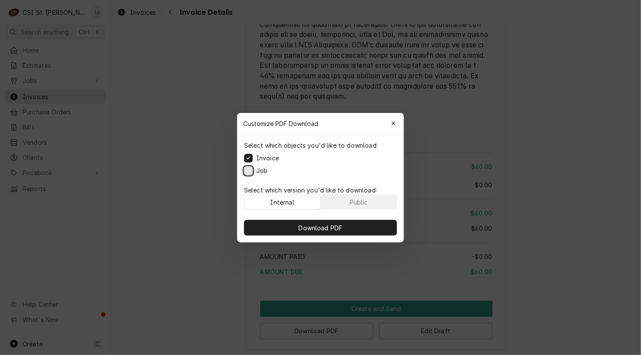
click at [247, 172] on button "Job" at bounding box center [248, 170] width 9 height 9
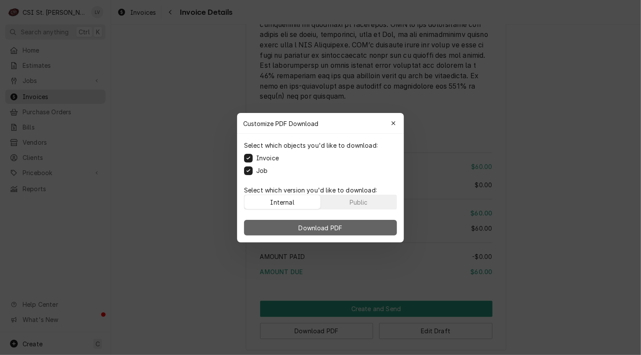
click at [301, 232] on button "Download PDF" at bounding box center [320, 228] width 153 height 16
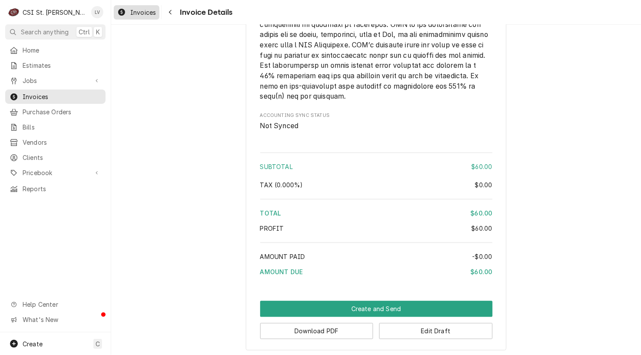
click at [136, 13] on span "Invoices" at bounding box center [143, 12] width 26 height 9
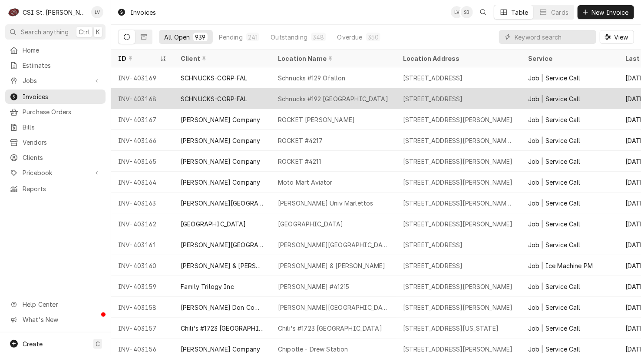
click at [189, 96] on div "SCHNUCKS-CORP-FAL" at bounding box center [214, 98] width 67 height 9
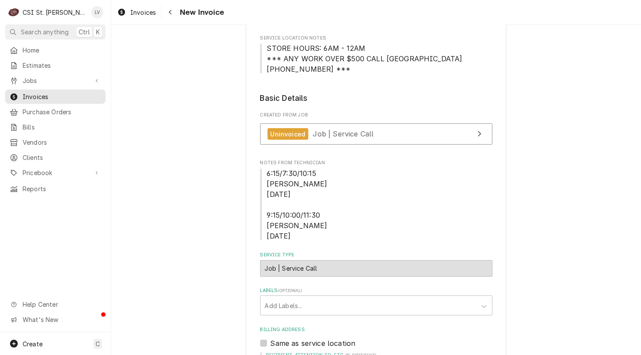
scroll to position [174, 0]
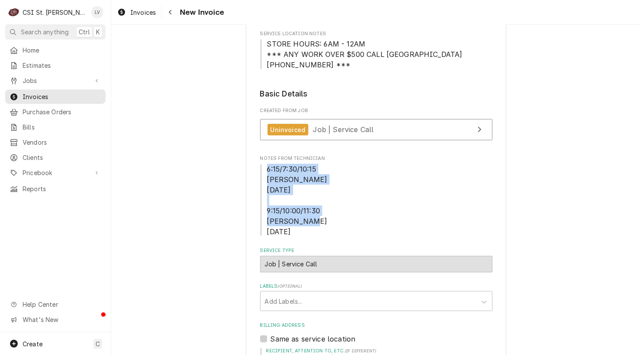
drag, startPoint x: 263, startPoint y: 169, endPoint x: 315, endPoint y: 223, distance: 74.9
click at [315, 225] on span "6:15/7:30/10:15 [PERSON_NAME] [DATE] 9:15/10:00/11:30 [PERSON_NAME] [DATE]" at bounding box center [376, 200] width 232 height 73
copy span "6:15/7:30/10:15 [PERSON_NAME] [DATE] 9:15/10:00/11:30 [PERSON_NAME] [DATE]"
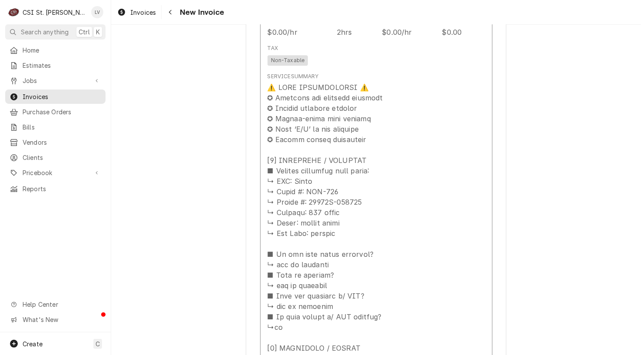
scroll to position [1303, 0]
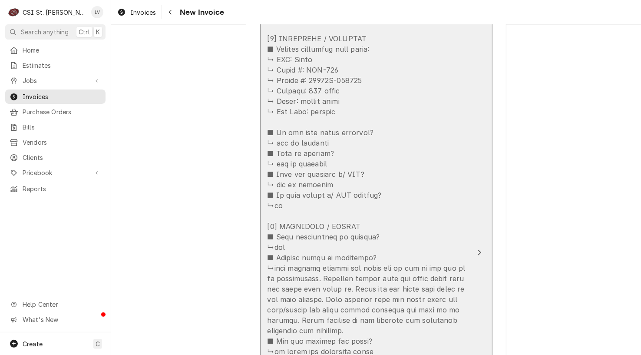
click at [337, 231] on div "Update Line Item" at bounding box center [366, 324] width 199 height 729
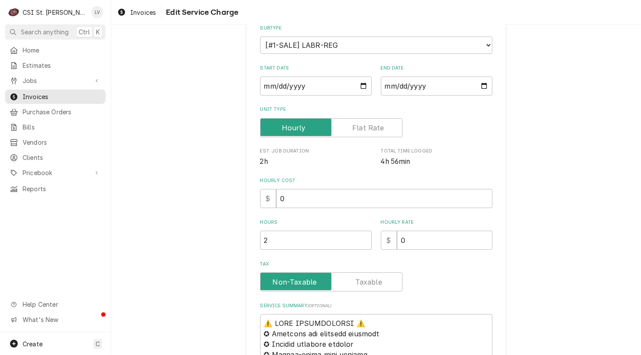
scroll to position [261, 0]
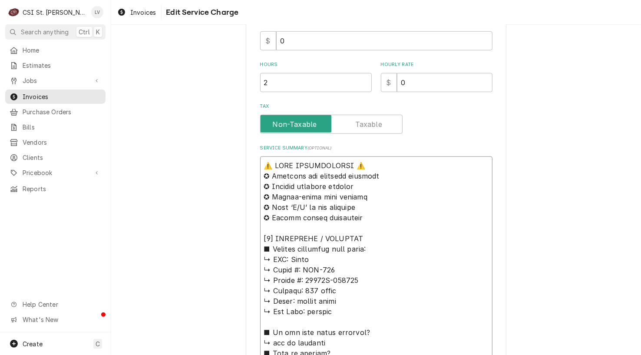
drag, startPoint x: 287, startPoint y: 257, endPoint x: 253, endPoint y: 146, distance: 116.7
click at [253, 146] on div "Use the fields below to edit this service charge Short Description Job | Servic…" at bounding box center [376, 360] width 261 height 1159
type textarea "x"
type textarea "Giles ↳ 𝗠𝗼𝗱𝗲𝗹 #: GGF-720 ↳ 𝗦𝗲𝗿𝗶𝗮𝗹 #: 71392W-061522 ↳ 𝗩𝗼𝗹𝘁𝗮𝗴𝗲: 120 volts ↳ 𝗣𝗵𝗮𝘀𝗲…"
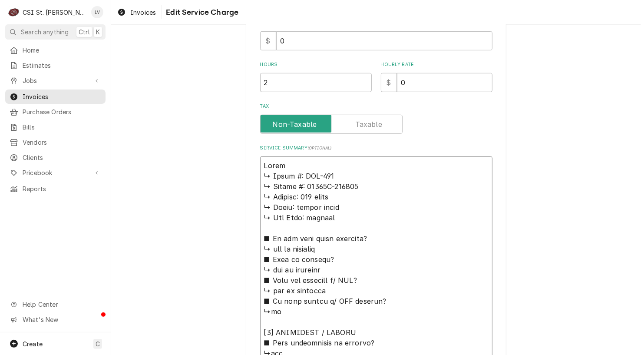
type textarea "x"
type textarea "Giles ↳ 𝗠𝗼𝗱𝗲𝗹 #: GGF-720 ↳ 𝗦𝗲𝗿𝗶𝗮𝗹 #: 71392W-061522 ↳ 𝗩𝗼𝗹𝘁𝗮𝗴𝗲: 120 volts ↳ 𝗣𝗵𝗮𝘀𝗲…"
type textarea "x"
type textarea "Giles / ↳ 𝗠𝗼𝗱𝗲𝗹 #: GGF-720 ↳ 𝗦𝗲𝗿𝗶𝗮𝗹 #: 71392W-061522 ↳ 𝗩𝗼𝗹𝘁𝗮𝗴𝗲: 120 volts ↳ 𝗣𝗵𝗮…"
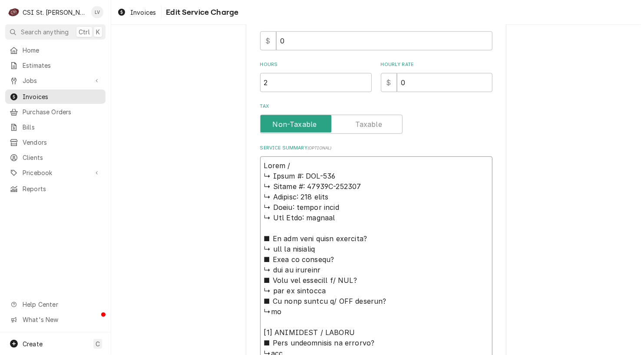
type textarea "x"
type textarea "Giles / ↳ 𝗠𝗼𝗱𝗲𝗹 #: GGF-720 ↳ 𝗦𝗲𝗿𝗶𝗮𝗹 #: 71392W-061522 ↳ 𝗩𝗼𝗹𝘁𝗮𝗴𝗲: 120 volts ↳ 𝗣𝗵𝗮…"
type textarea "x"
type textarea "Giles / M ↳ 𝗠𝗼𝗱𝗲𝗹 #: GGF-720 ↳ 𝗦𝗲𝗿𝗶𝗮𝗹 #: 71392W-061522 ↳ 𝗩𝗼𝗹𝘁𝗮𝗴𝗲: 120 volts ↳ 𝗣…"
type textarea "x"
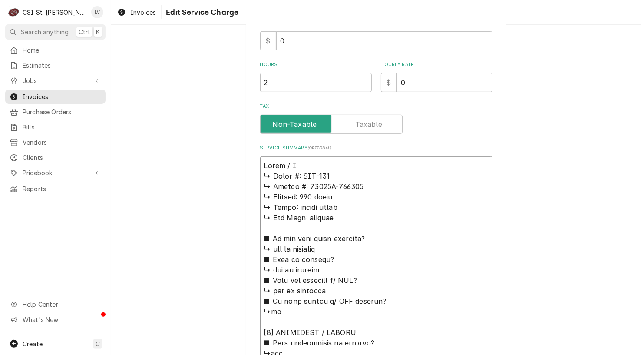
type textarea "Giles / Mo ↳ 𝗠𝗼𝗱𝗲𝗹 #: GGF-720 ↳ 𝗦𝗲𝗿𝗶𝗮𝗹 #: 71392W-061522 ↳ 𝗩𝗼𝗹𝘁𝗮𝗴𝗲: 120 volts ↳ …"
type textarea "x"
type textarea "Giles / Mod ↳ 𝗠𝗼𝗱𝗲𝗹 #: GGF-720 ↳ 𝗦𝗲𝗿𝗶𝗮𝗹 #: 71392W-061522 ↳ 𝗩𝗼𝗹𝘁𝗮𝗴𝗲: 120 volts ↳…"
type textarea "x"
type textarea "Giles / Mode ↳ 𝗠𝗼𝗱𝗲𝗹 #: GGF-720 ↳ 𝗦𝗲𝗿𝗶𝗮𝗹 #: 71392W-061522 ↳ 𝗩𝗼𝗹𝘁𝗮𝗴𝗲: 120 volts …"
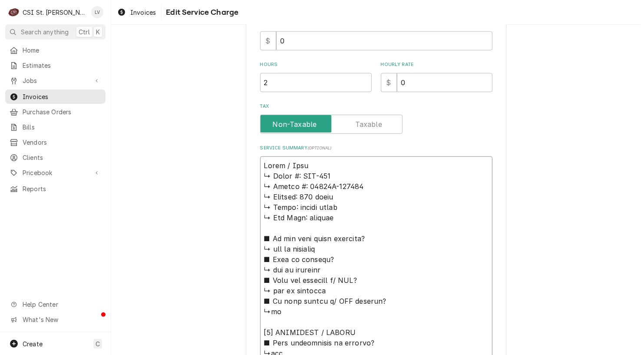
type textarea "x"
type textarea "Giles / Model ↳ 𝗠𝗼𝗱𝗲𝗹 #: GGF-720 ↳ 𝗦𝗲𝗿𝗶𝗮𝗹 #: 71392W-061522 ↳ 𝗩𝗼𝗹𝘁𝗮𝗴𝗲: 120 volts…"
type textarea "x"
type textarea "Giles / Model: ↳ 𝗠𝗼𝗱𝗲𝗹 #: GGF-720 ↳ 𝗦𝗲𝗿𝗶𝗮𝗹 #: 71392W-061522 ↳ 𝗩𝗼𝗹𝘁𝗮𝗴𝗲: 120 volt…"
type textarea "x"
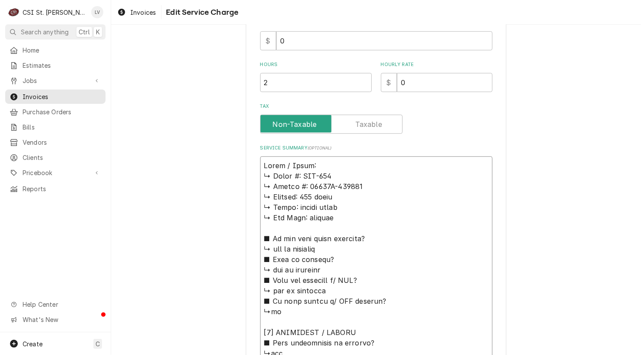
type textarea "Giles / Model: ↳ 𝗠𝗼𝗱𝗲𝗹 #: GGF-720 ↳ 𝗦𝗲𝗿𝗶𝗮𝗹 #: 71392W-061522 ↳ 𝗩𝗼𝗹𝘁𝗮𝗴𝗲: 120 volt…"
type textarea "x"
type textarea "Giles / Model: ↳ 𝗠𝗼𝗱𝗲𝗹 #: GGF-720 ↳ 𝗦𝗲𝗿𝗶𝗮𝗹 #: 71392W-061522 ↳ 𝗩𝗼𝗹𝘁𝗮𝗴𝗲: 120 volt…"
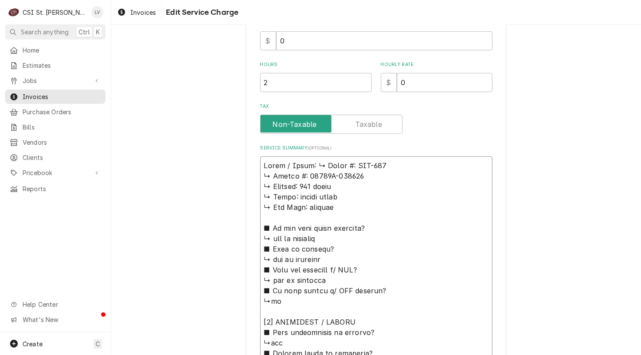
type textarea "x"
type textarea "Giles / Model: 𝗠𝗼𝗱𝗲𝗹 #: GGF-720 ↳ 𝗦𝗲𝗿𝗶𝗮𝗹 #: 71392W-061522 ↳ 𝗩𝗼𝗹𝘁𝗮𝗴𝗲: 120 volts …"
type textarea "x"
type textarea "Giles / Model: 𝗠𝗼𝗱𝗲𝗹 #: GGF-720 ↳ 𝗦𝗲𝗿𝗶𝗮𝗹 #: 71392W-061522 ↳ 𝗩𝗼𝗹𝘁𝗮𝗴𝗲: 120 volts …"
type textarea "x"
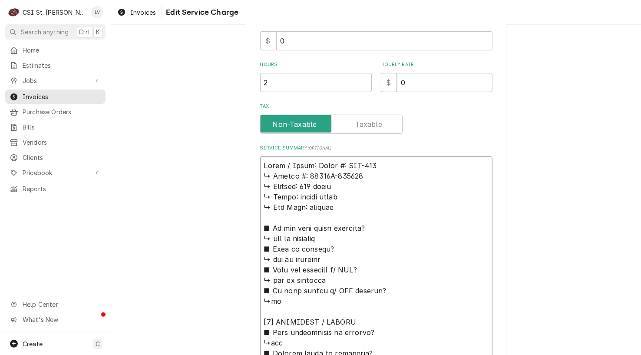
type textarea "Giles / Model: 𝗼𝗱𝗲𝗹 #: GGF-720 ↳ 𝗦𝗲𝗿𝗶𝗮𝗹 #: 71392W-061522 ↳ 𝗩𝗼𝗹𝘁𝗮𝗴𝗲: 120 volts ↳…"
type textarea "x"
type textarea "Giles / Model: 𝗱𝗲𝗹 #: GGF-720 ↳ 𝗦𝗲𝗿𝗶𝗮𝗹 #: 71392W-061522 ↳ 𝗩𝗼𝗹𝘁𝗮𝗴𝗲: 120 volts ↳ …"
type textarea "x"
type textarea "Giles / Model: 𝗲𝗹 #: GGF-720 ↳ 𝗦𝗲𝗿𝗶𝗮𝗹 #: 71392W-061522 ↳ 𝗩𝗼𝗹𝘁𝗮𝗴𝗲: 120 volts ↳ 𝗣…"
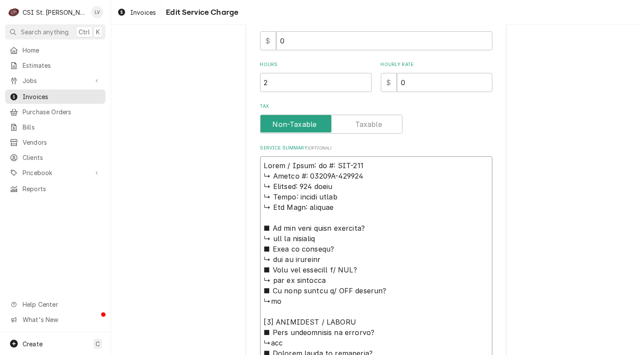
type textarea "x"
type textarea "Giles / Model: 𝗹 #: GGF-720 ↳ 𝗦𝗲𝗿𝗶𝗮𝗹 #: 71392W-061522 ↳ 𝗩𝗼𝗹𝘁𝗮𝗴𝗲: 120 volts ↳ 𝗣𝗵…"
type textarea "x"
type textarea "Giles / Model: #: GGF-720 ↳ 𝗦𝗲𝗿𝗶𝗮𝗹 #: 71392W-061522 ↳ 𝗩𝗼𝗹𝘁𝗮𝗴𝗲: 120 volts ↳ 𝗣𝗵𝗮𝘀…"
type textarea "x"
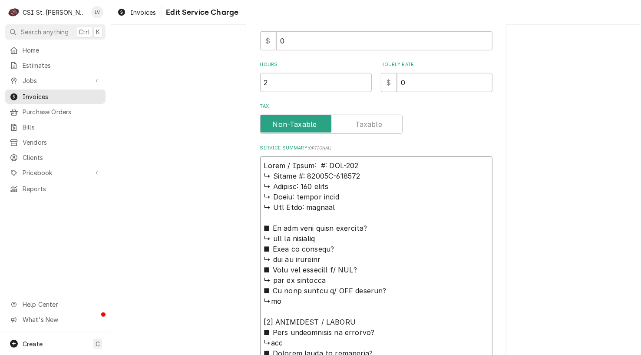
type textarea "Giles / Model: #: GGF-720 ↳ 𝗦𝗲𝗿𝗶𝗮𝗹 #: 71392W-061522 ↳ 𝗩𝗼𝗹𝘁𝗮𝗴𝗲: 120 volts ↳ 𝗣𝗵𝗮𝘀…"
type textarea "x"
type textarea "Giles / Model: : GGF-720 ↳ 𝗦𝗲𝗿𝗶𝗮𝗹 #: 71392W-061522 ↳ 𝗩𝗼𝗹𝘁𝗮𝗴𝗲: 120 volts ↳ 𝗣𝗵𝗮𝘀𝗲…"
type textarea "x"
type textarea "Giles / Model: GGF-720 ↳ 𝗦𝗲𝗿𝗶𝗮𝗹 #: 71392W-061522 ↳ 𝗩𝗼𝗹𝘁𝗮𝗴𝗲: 120 volts ↳ 𝗣𝗵𝗮𝘀𝗲: …"
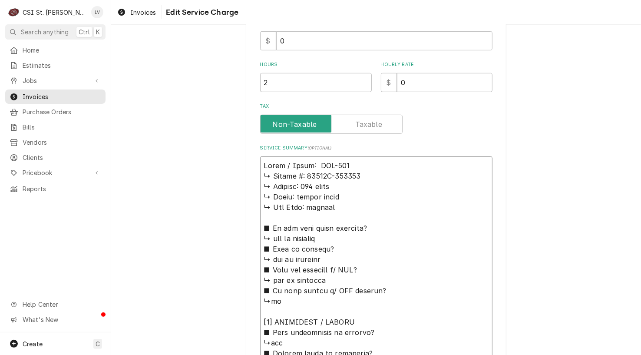
type textarea "x"
type textarea "Giles / Model: GGF-720 ↳ 𝗦𝗲𝗿𝗶𝗮𝗹 #: 71392W-061522 ↳ 𝗩𝗼𝗹𝘁𝗮𝗴𝗲: 120 volts ↳ 𝗣𝗵𝗮𝘀𝗲: …"
type textarea "x"
type textarea "Giles / Model: GGF-720 ↳ 𝗦𝗲𝗿𝗶𝗮𝗹 #: 71392W-061522 ↳ 𝗩𝗼𝗹𝘁𝗮𝗴𝗲: 120 volts ↳ 𝗣𝗵𝗮𝘀𝗲: …"
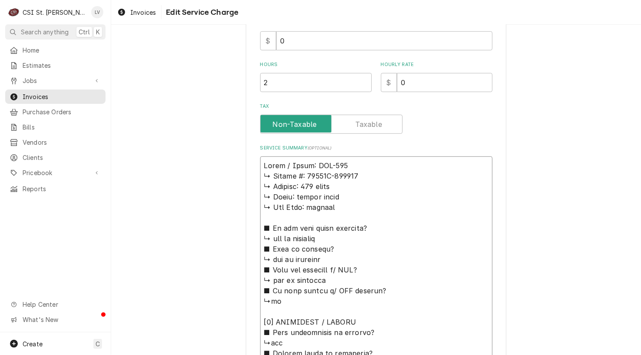
type textarea "x"
type textarea "Giles / Model: GGF-720 / ↳ 𝗦𝗲𝗿𝗶𝗮𝗹 #: 71392W-061522 ↳ 𝗩𝗼𝗹𝘁𝗮𝗴𝗲: 120 volts ↳ 𝗣𝗵𝗮𝘀𝗲…"
type textarea "x"
type textarea "Giles / Model: GGF-720 / ↳ 𝗦𝗲𝗿𝗶𝗮𝗹 #: 71392W-061522 ↳ 𝗩𝗼𝗹𝘁𝗮𝗴𝗲: 120 volts ↳ 𝗣𝗵𝗮𝘀𝗲…"
type textarea "x"
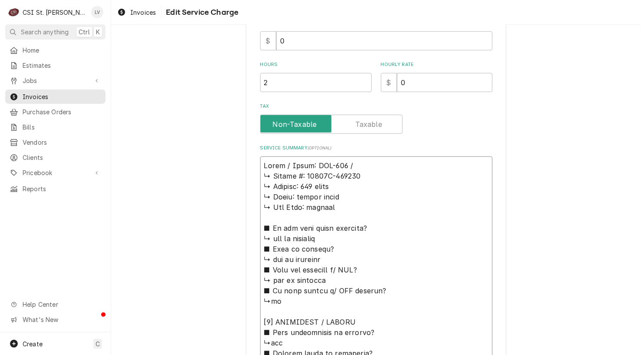
type textarea "Giles / Model: GGF-720 / S ↳ 𝗦𝗲𝗿𝗶𝗮𝗹 #: 71392W-061522 ↳ 𝗩𝗼𝗹𝘁𝗮𝗴𝗲: 120 volts ↳ 𝗣𝗵𝗮…"
type textarea "x"
type textarea "Giles / Model: GGF-720 / Se ↳ 𝗦𝗲𝗿𝗶𝗮𝗹 #: 71392W-061522 ↳ 𝗩𝗼𝗹𝘁𝗮𝗴𝗲: 120 volts ↳ 𝗣𝗵…"
type textarea "x"
type textarea "Giles / Model: GGF-720 / Ser ↳ 𝗦𝗲𝗿𝗶𝗮𝗹 #: 71392W-061522 ↳ 𝗩𝗼𝗹𝘁𝗮𝗴𝗲: 120 volts ↳ 𝗣…"
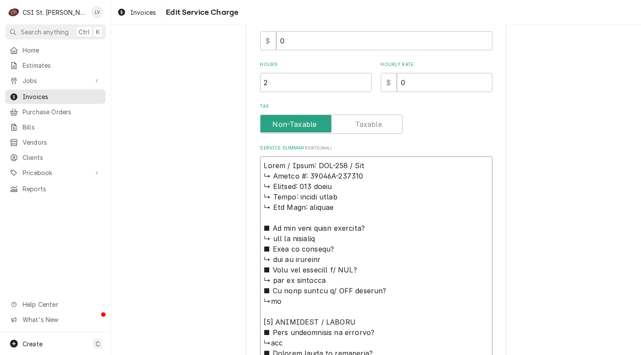
type textarea "x"
type textarea "Giles / Model: GGF-720 / Seri ↳ 𝗦𝗲𝗿𝗶𝗮𝗹 #: 71392W-061522 ↳ 𝗩𝗼𝗹𝘁𝗮𝗴𝗲: 120 volts ↳ …"
type textarea "x"
type textarea "Giles / Model: GGF-720 / Seria ↳ 𝗦𝗲𝗿𝗶𝗮𝗹 #: 71392W-061522 ↳ 𝗩𝗼𝗹𝘁𝗮𝗴𝗲: 120 volts ↳…"
type textarea "x"
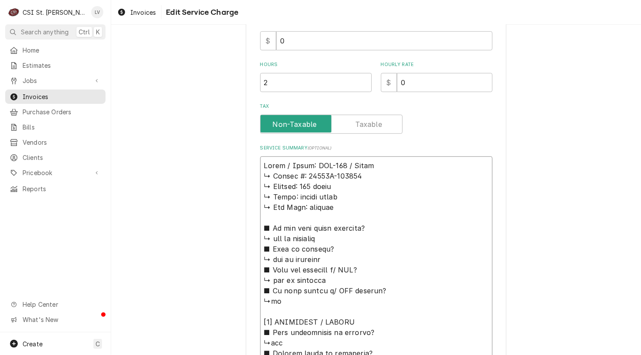
type textarea "Giles / Model: GGF-720 / Serial ↳ 𝗦𝗲𝗿𝗶𝗮𝗹 #: 71392W-061522 ↳ 𝗩𝗼𝗹𝘁𝗮𝗴𝗲: 120 volts …"
type textarea "x"
type textarea "Giles / Model: GGF-720 / Serial: ↳ 𝗦𝗲𝗿𝗶𝗮𝗹 #: 71392W-061522 ↳ 𝗩𝗼𝗹𝘁𝗮𝗴𝗲: 120 volts…"
type textarea "x"
type textarea "Giles / Model: GGF-720 / Serial: ↳ 𝗦𝗲𝗿𝗶𝗮𝗹 #: 71392W-061522 ↳ 𝗩𝗼𝗹𝘁𝗮𝗴𝗲: 120 volts…"
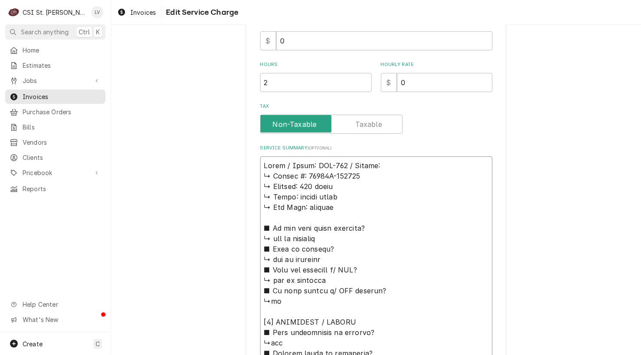
type textarea "x"
type textarea "Giles / Model: GGF-720 / Serial: ↳ 𝗦𝗲𝗿𝗶𝗮𝗹 #: 71392W-061522 ↳ 𝗩𝗼𝗹𝘁𝗮𝗴𝗲: 120 volts…"
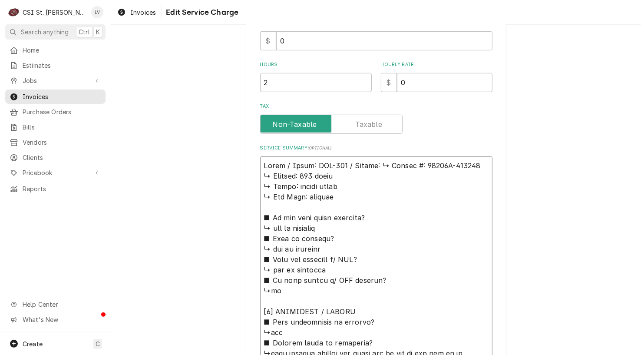
type textarea "x"
type textarea "Giles / Model: GGF-720 / Serial: 𝗦𝗲𝗿𝗶𝗮𝗹 #: 71392W-061522 ↳ 𝗩𝗼𝗹𝘁𝗮𝗴𝗲: 120 volts ↳…"
type textarea "x"
type textarea "Giles / Model: GGF-720 / Serial: 𝗦𝗲𝗿𝗶𝗮𝗹 #: 71392W-061522 ↳ 𝗩𝗼𝗹𝘁𝗮𝗴𝗲: 120 volts ↳…"
type textarea "x"
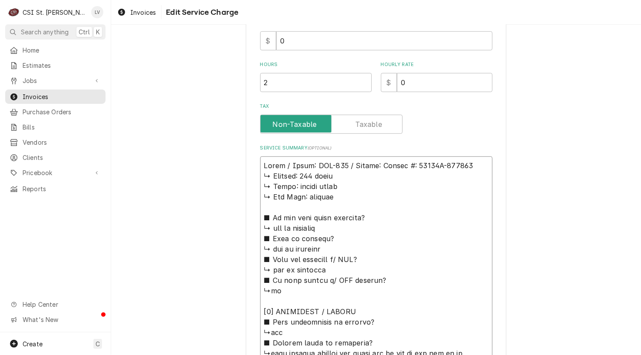
type textarea "Giles / Model: GGF-720 / Serial: 𝗲𝗿𝗶𝗮𝗹 #: 71392W-061522 ↳ 𝗩𝗼𝗹𝘁𝗮𝗴𝗲: 120 volts ↳ …"
type textarea "x"
type textarea "Giles / Model: GGF-720 / Serial: 𝗿𝗶𝗮𝗹 #: 71392W-061522 ↳ 𝗩𝗼𝗹𝘁𝗮𝗴𝗲: 120 volts ↳ 𝗣…"
type textarea "x"
type textarea "Giles / Model: GGF-720 / Serial: 𝗶𝗮𝗹 #: 71392W-061522 ↳ 𝗩𝗼𝗹𝘁𝗮𝗴𝗲: 120 volts ↳ 𝗣𝗵…"
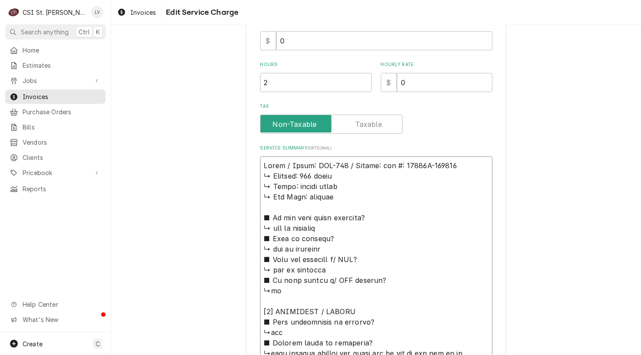
type textarea "x"
type textarea "Giles / Model: GGF-720 / Serial: 𝗮𝗹 #: 71392W-061522 ↳ 𝗩𝗼𝗹𝘁𝗮𝗴𝗲: 120 volts ↳ 𝗣𝗵𝗮…"
type textarea "x"
type textarea "Giles / Model: GGF-720 / Serial: 𝗹 #: 71392W-061522 ↳ 𝗩𝗼𝗹𝘁𝗮𝗴𝗲: 120 volts ↳ 𝗣𝗵𝗮𝘀…"
type textarea "x"
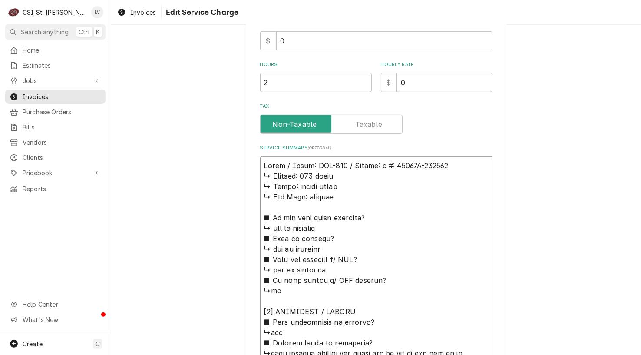
type textarea "Giles / Model: GGF-720 / Serial: #: 71392W-061522 ↳ 𝗩𝗼𝗹𝘁𝗮𝗴𝗲: 120 volts ↳ 𝗣𝗵𝗮𝘀𝗲:…"
type textarea "x"
type textarea "Giles / Model: GGF-720 / Serial: #: 71392W-061522 ↳ 𝗩𝗼𝗹𝘁𝗮𝗴𝗲: 120 volts ↳ 𝗣𝗵𝗮𝘀𝗲:…"
type textarea "x"
type textarea "Giles / Model: GGF-720 / Serial: : 71392W-061522 ↳ 𝗩𝗼𝗹𝘁𝗮𝗴𝗲: 120 volts ↳ 𝗣𝗵𝗮𝘀𝗲: …"
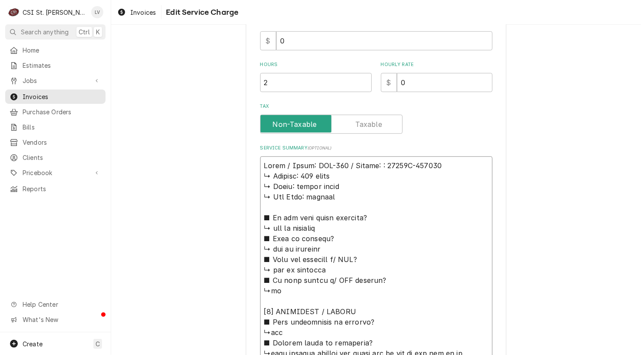
type textarea "x"
type textarea "Giles / Model: GGF-720 / Serial: 71392W-061522 ↳ 𝗩𝗼𝗹𝘁𝗮𝗴𝗲: 120 volts ↳ 𝗣𝗵𝗮𝘀𝗲: si…"
type textarea "x"
type textarea "Giles / Model: GGF-720 / Serial: 71392W-061522 ↳ 𝗩𝗼𝗹𝘁𝗮𝗴𝗲: 120 volts ↳ 𝗣𝗵𝗮𝘀𝗲: si…"
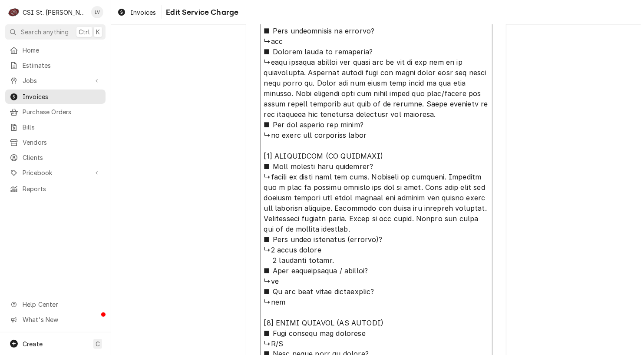
scroll to position [517, 0]
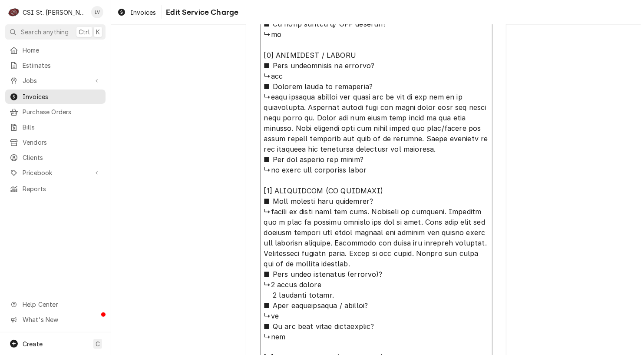
drag, startPoint x: 257, startPoint y: 175, endPoint x: 402, endPoint y: 76, distance: 174.6
click at [402, 76] on textarea "Service Summary ( optional )" at bounding box center [376, 201] width 232 height 602
type textarea "x"
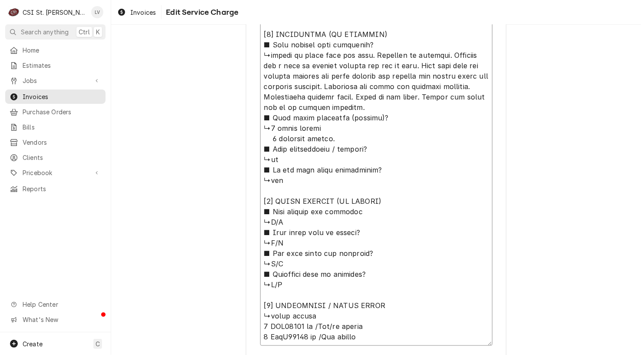
scroll to position [360, 0]
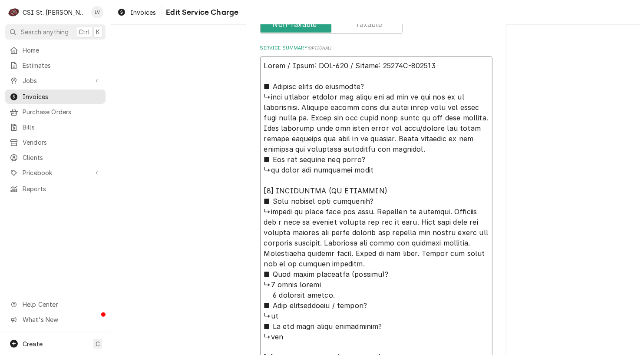
click at [312, 98] on textarea "Service Summary ( optional )" at bounding box center [376, 278] width 232 height 445
drag, startPoint x: 306, startPoint y: 106, endPoint x: 445, endPoint y: 151, distance: 146.9
click at [445, 151] on textarea "Service Summary ( optional )" at bounding box center [376, 278] width 232 height 445
type textarea "Giles / Model: GGF-720 / Serial: 71392W-061522 ■ 𝗘𝘅𝗽𝗹𝗮𝗶𝗻 𝘀𝘁𝗲𝗽𝘀 𝘁𝗼 𝗱𝗶𝗮𝗴𝗻𝗼𝘀𝗶𝘀? ↳u…"
click at [166, 225] on div "Use the fields below to edit this service charge Short Description Job | Servic…" at bounding box center [376, 125] width 530 height 904
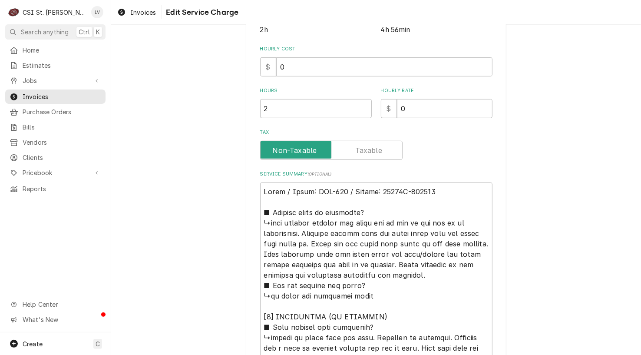
scroll to position [234, 0]
type textarea "x"
type textarea "Giles / Model: GGF-720 / Serial: 71392W-061522 ■ 𝗘𝘅𝗽𝗹𝗮𝗶𝗻 𝘀𝘁𝗲𝗽𝘀 𝘁𝗼 𝗱𝗶𝗮𝗴𝗻𝗼𝘀𝗶𝘀? ↳u…"
type textarea "x"
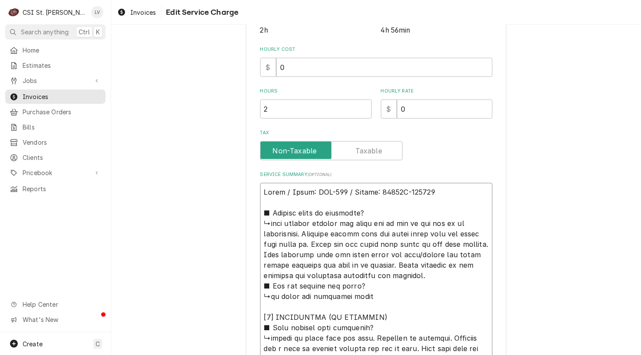
type textarea "Giles / Model: GGF-720 / Serial: 71392W-061522 ( ■ 𝗘𝘅𝗽𝗹𝗮𝗶𝗻 𝘀𝘁𝗲𝗽𝘀 𝘁𝗼 𝗱𝗶𝗮𝗴𝗻𝗼𝘀𝗶𝘀? …"
type textarea "x"
type textarea "Giles / Model: GGF-720 / Serial: 71392W-061522 (f ■ 𝗘𝘅𝗽𝗹𝗮𝗶𝗻 𝘀𝘁𝗲𝗽𝘀 𝘁𝗼 𝗱𝗶𝗮𝗴𝗻𝗼𝘀𝗶𝘀?…"
type textarea "x"
type textarea "Giles / Model: GGF-720 / Serial: 71392W-061522 (fr ■ 𝗘𝘅𝗽𝗹𝗮𝗶𝗻 𝘀𝘁𝗲𝗽𝘀 𝘁𝗼 𝗱𝗶𝗮𝗴𝗻𝗼𝘀𝗶𝘀…"
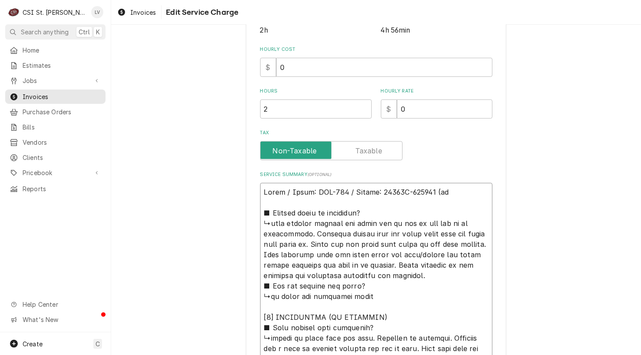
type textarea "x"
type textarea "Giles / Model: GGF-720 / Serial: 71392W-061522 (fry ■ 𝗘𝘅𝗽𝗹𝗮𝗶𝗻 𝘀𝘁𝗲𝗽𝘀 𝘁𝗼 𝗱𝗶𝗮𝗴𝗻𝗼𝘀𝗶…"
type textarea "x"
type textarea "Giles / Model: GGF-720 / Serial: 71392W-061522 (frye ■ 𝗘𝘅𝗽𝗹𝗮𝗶𝗻 𝘀𝘁𝗲𝗽𝘀 𝘁𝗼 𝗱𝗶𝗮𝗴𝗻𝗼𝘀…"
type textarea "x"
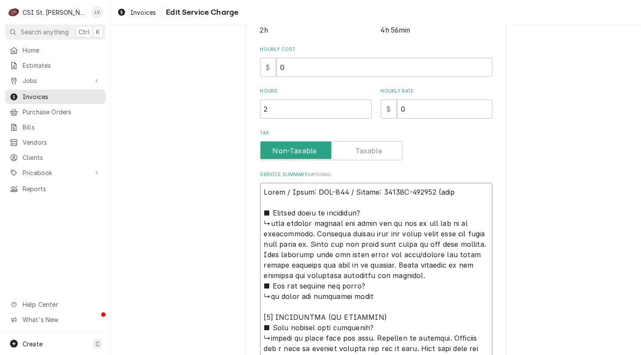
type textarea "Giles / Model: GGF-720 / Serial: 71392W-061522 (fryer ■ 𝗘𝘅𝗽𝗹𝗮𝗶𝗻 𝘀𝘁𝗲𝗽𝘀 𝘁𝗼 𝗱𝗶𝗮𝗴𝗻𝗼…"
type textarea "x"
type textarea "Giles / Model: GGF-720 / Serial: 71392W-061522 (fryer) ■ 𝗘𝘅𝗽𝗹𝗮𝗶𝗻 𝘀𝘁𝗲𝗽𝘀 𝘁𝗼 𝗱𝗶𝗮𝗴𝗻…"
drag, startPoint x: 452, startPoint y: 194, endPoint x: 239, endPoint y: 188, distance: 213.7
click at [239, 188] on div "Use the fields below to edit this service charge Short Description Job | Servic…" at bounding box center [376, 252] width 530 height 904
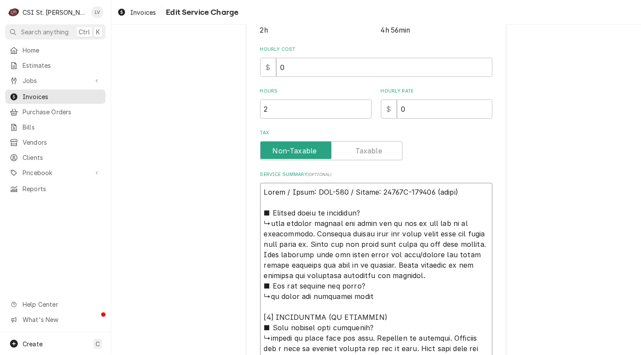
type textarea "x"
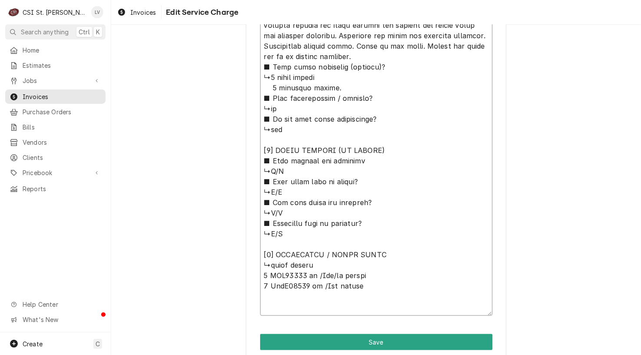
scroll to position [581, 0]
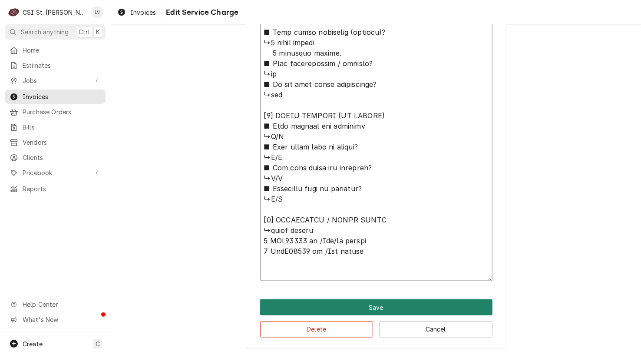
type textarea "■ 𝗘𝘅𝗽𝗹𝗮𝗶𝗻 𝘀𝘁𝗲𝗽𝘀 𝘁𝗼 𝗱𝗶𝗮𝗴𝗻𝗼𝘀𝗶𝘀? ↳upon arrival checked out fryer and it was in use…"
click at [342, 310] on button "Save" at bounding box center [376, 307] width 232 height 16
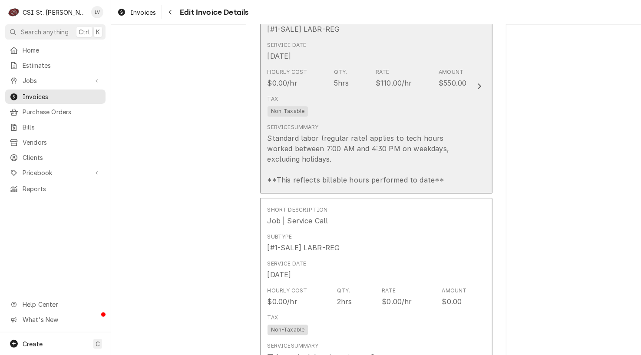
click at [357, 136] on div "Standard labor (regular rate) applies to tech hours worked between 7:00 AM and …" at bounding box center [366, 159] width 199 height 52
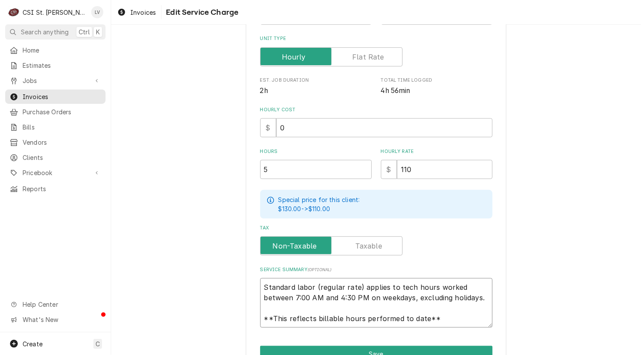
scroll to position [10, 0]
drag, startPoint x: 260, startPoint y: 285, endPoint x: 460, endPoint y: 319, distance: 202.6
click at [470, 327] on div "Use the fields below to edit this service charge Short Description 1-Labor (Ser…" at bounding box center [376, 131] width 261 height 527
paste textarea "Giles / Model: GGF-720 / Serial: 71392W-061522 (fryer)"
type textarea "x"
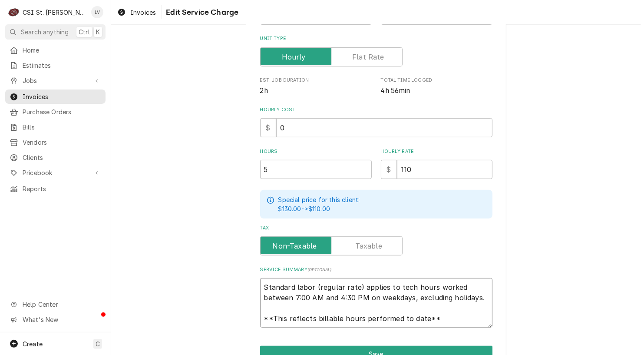
type textarea "Giles / Model: GGF-720 / Serial: 71392W-061522 (fryer)"
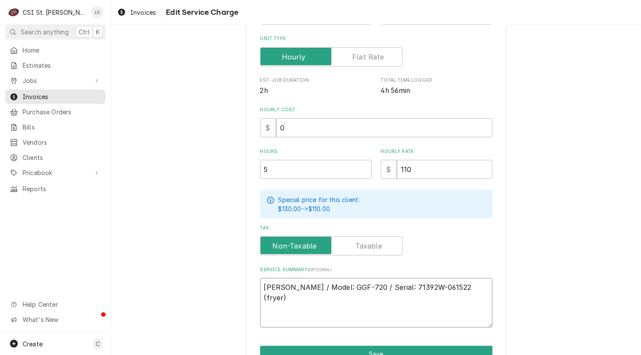
scroll to position [0, 0]
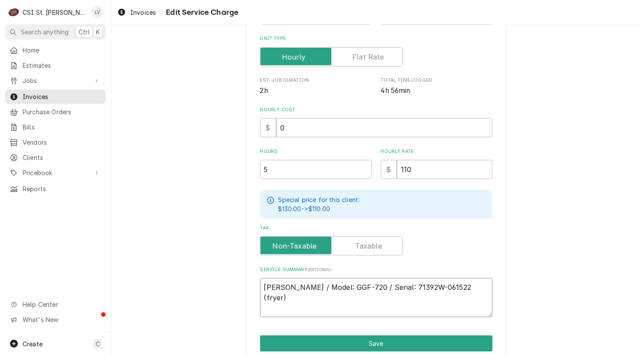
type textarea "x"
type textarea "Giles / Model: GGF-720 / Serial: 71392W-061522 (fryer)"
type textarea "x"
type textarea "Giles / Model: GGF-720 / Serial: 71392W-061522 (fryer)"
click at [192, 234] on div "Use the fields below to edit this service charge Short Description 1-Labor (Ser…" at bounding box center [376, 126] width 530 height 532
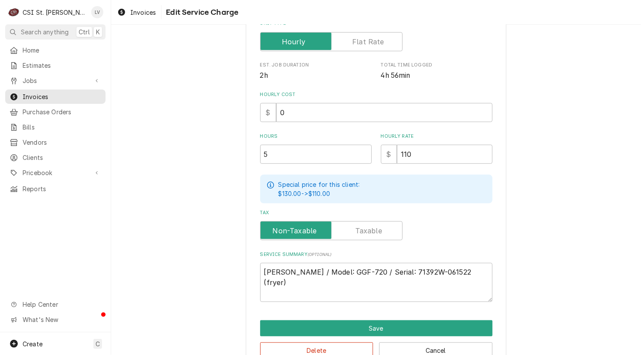
scroll to position [208, 0]
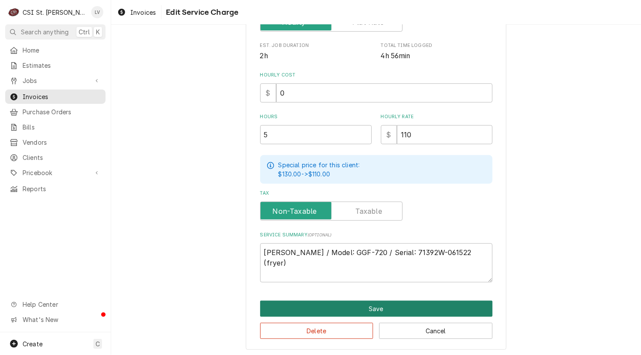
click at [336, 310] on button "Save" at bounding box center [376, 308] width 232 height 16
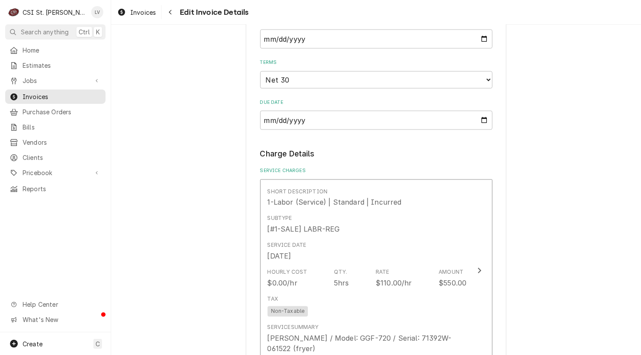
scroll to position [711, 0]
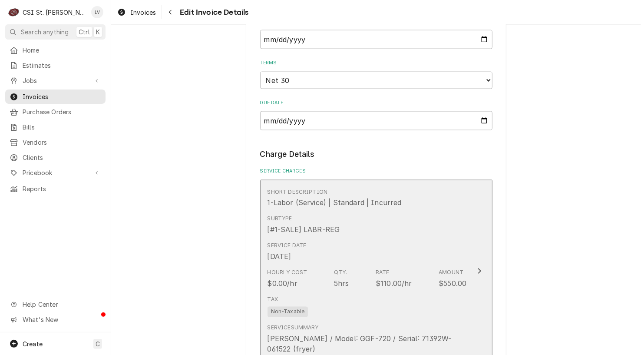
click at [358, 268] on div "Hourly Cost $0.00/hr Qty. 5hrs Rate $110.00/hr Amount $550.00" at bounding box center [366, 278] width 199 height 27
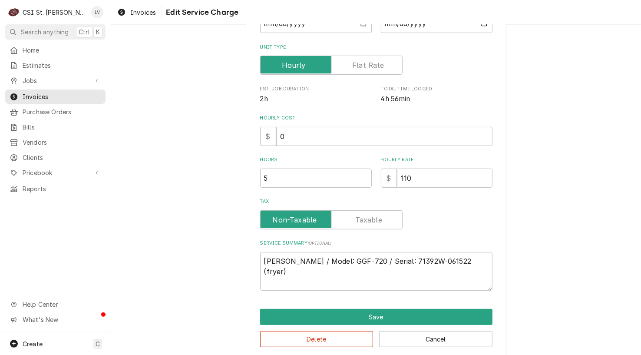
scroll to position [148, 0]
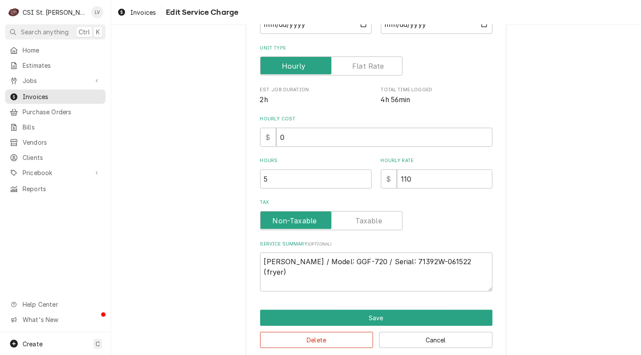
type textarea "x"
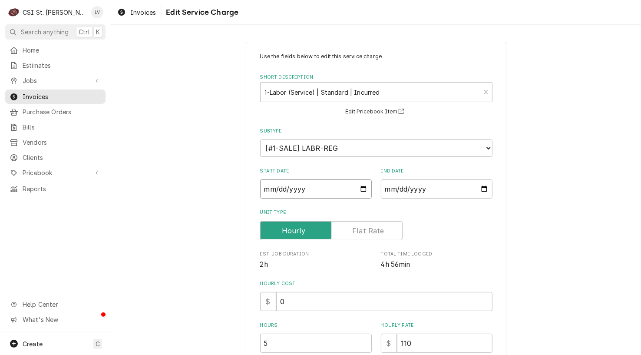
click at [274, 187] on input "2025-08-12" at bounding box center [316, 188] width 112 height 19
type textarea "x"
type input "2025-08-07"
click at [206, 284] on div "Use the fields below to edit this service charge Short Description 1-Labor (Ser…" at bounding box center [376, 300] width 530 height 532
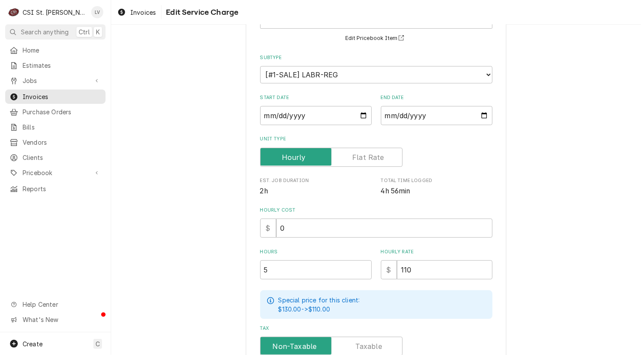
scroll to position [174, 0]
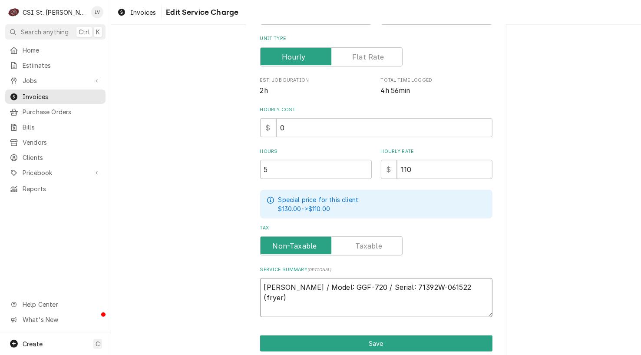
click at [262, 299] on textarea "Giles / Model: GGF-720 / Serial: 71392W-061522 (fryer)" at bounding box center [376, 297] width 232 height 39
type textarea "x"
type textarea "Giles / Model: GGF-720 / Serial: 71392W-061522 (fryer)"
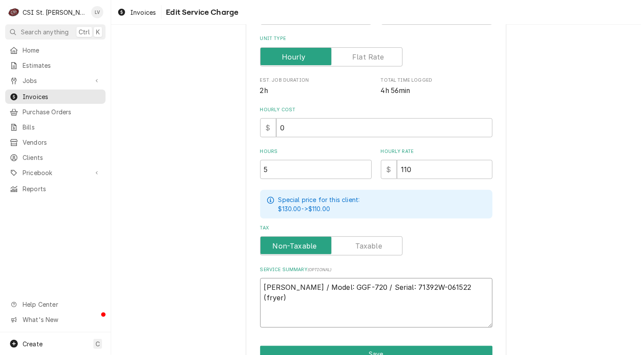
type textarea "x"
type textarea "Giles / Model: GGF-720 / Serial: 71392W-061522 (fryer) 8"
type textarea "x"
type textarea "Giles / Model: GGF-720 / Serial: 71392W-061522 (fryer) 8/"
type textarea "x"
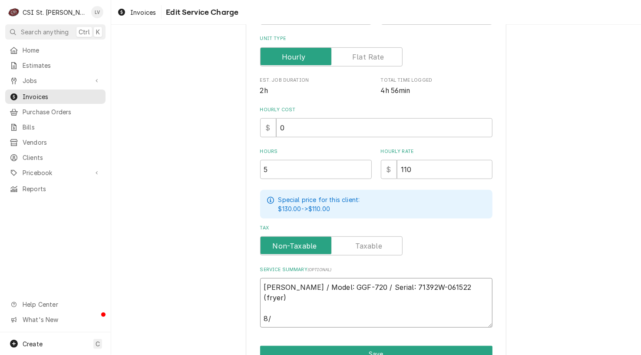
type textarea "Giles / Model: GGF-720 / Serial: 71392W-061522 (fryer) 8/1"
type textarea "x"
type textarea "Giles / Model: GGF-720 / Serial: 71392W-061522 (fryer) 8/"
type textarea "x"
type textarea "Giles / Model: GGF-720 / Serial: 71392W-061522 (fryer) 8/7"
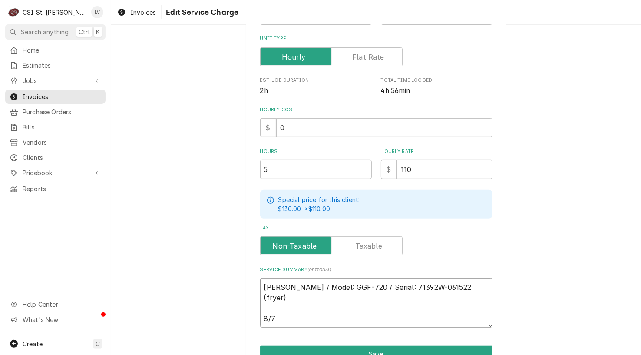
type textarea "x"
type textarea "Giles / Model: GGF-720 / Serial: 71392W-061522 (fryer) 8/7"
type textarea "x"
type textarea "Giles / Model: GGF-720 / Serial: 71392W-061522 (fryer) 8/7 -"
type textarea "x"
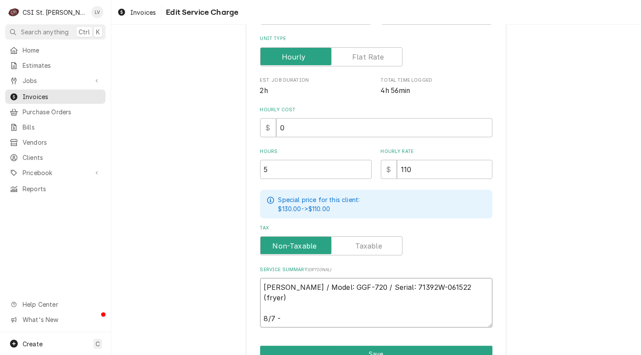
type textarea "Giles / Model: GGF-720 / Serial: 71392W-061522 (fryer) 8/7 -"
click at [280, 305] on textarea "Giles / Model: GGF-720 / Serial: 71392W-061522 (fryer) 8/7 -" at bounding box center [376, 302] width 232 height 49
paste textarea "Customer reported fryer flame fail light issue, but it did not occur during tes…"
type textarea "x"
type textarea "Giles / Model: GGF-720 / Serial: 71392W-061522 (fryer) 8/7 - Customer reported …"
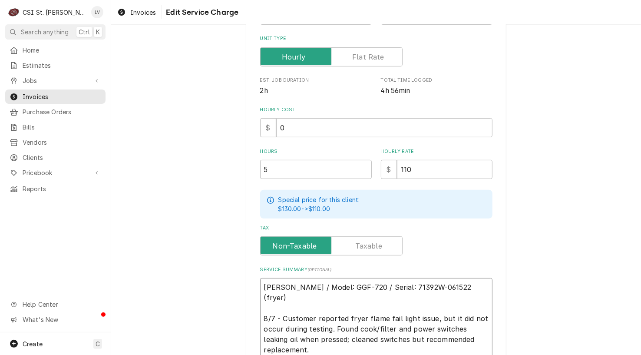
type textarea "x"
type textarea "Giles / Model: GGF-720 / Serial: 71392W-061522 (fryer) 8/7 - Customer reported …"
type textarea "x"
type textarea "Giles / Model: GGF-720 / Serial: 71392W-061522 (fryer) 8/7 - Customer reported …"
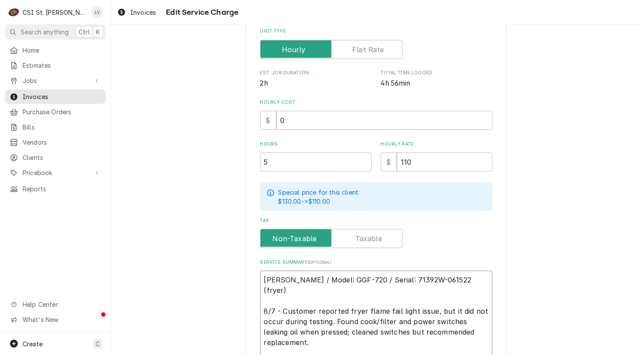
type textarea "x"
type textarea "Giles / Model: GGF-720 / Serial: 71392W-061522 (fryer) 8/7 - Customer reported …"
type textarea "x"
type textarea "Giles / Model: GGF-720 / Serial: 71392W-061522 (fryer) 8/7 - Customer reported …"
type textarea "x"
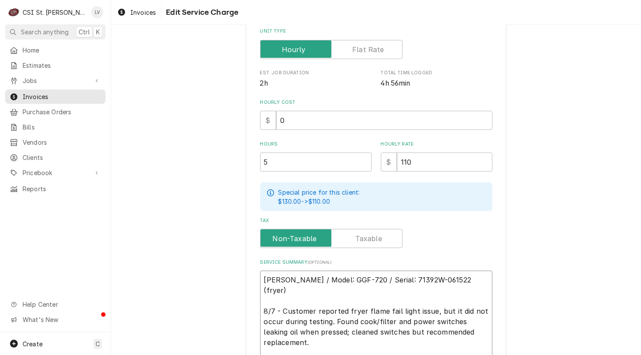
type textarea "Giles / Model: GGF-720 / Serial: 71392W-061522 (fryer) 8/7 - Customer reported …"
type textarea "x"
type textarea "Giles / Model: GGF-720 / Serial: 71392W-061522 (fryer) 8/7 - Customer reported …"
type textarea "x"
type textarea "Giles / Model: GGF-720 / Serial: 71392W-061522 (fryer) 8/7 - Customer reported …"
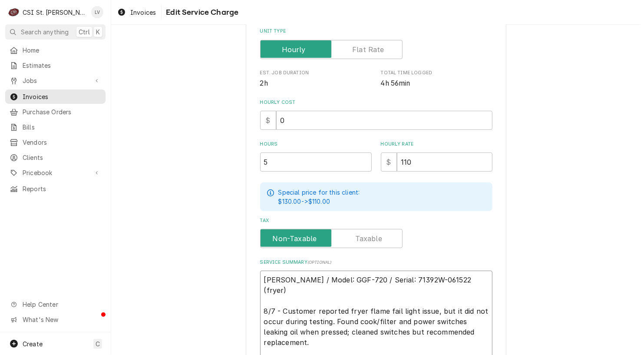
type textarea "x"
type textarea "Giles / Model: GGF-720 / Serial: 71392W-061522 (fryer) 8/7 - Customer reported …"
type textarea "x"
type textarea "Giles / Model: GGF-720 / Serial: 71392W-061522 (fryer) 8/7 - Customer reported …"
type textarea "x"
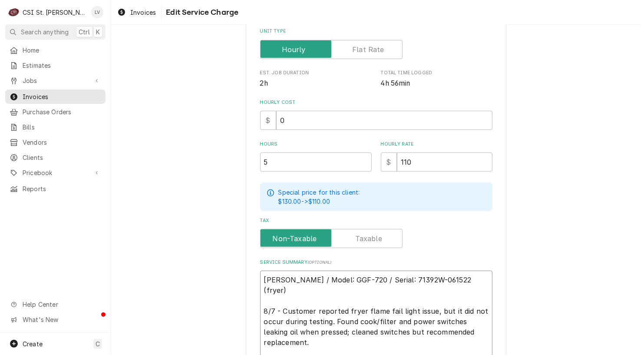
type textarea "Giles / Model: GGF-720 / Serial: 71392W-061522 (fryer) 8/7 - Customer reported …"
type textarea "x"
type textarea "Giles / Model: GGF-720 / Serial: 71392W-061522 (fryer) 8/7 - Customer reported …"
type textarea "x"
type textarea "Giles / Model: GGF-720 / Serial: 71392W-061522 (fryer) 8/7 - Customer reported …"
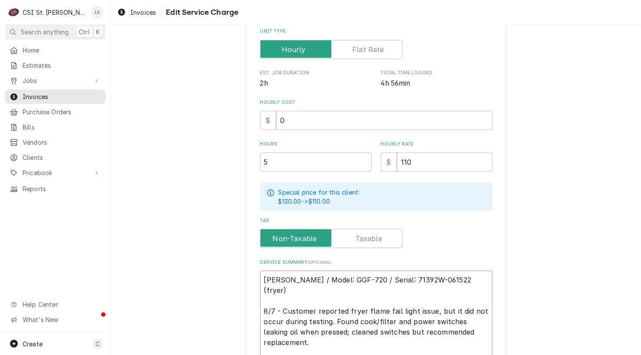
type textarea "x"
type textarea "Giles / Model: GGF-720 / Serial: 71392W-061522 (fryer) 8/7 - Customer reported …"
type textarea "x"
type textarea "Giles / Model: GGF-720 / Serial: 71392W-061522 (fryer) 8/7 - Customer reported …"
type textarea "x"
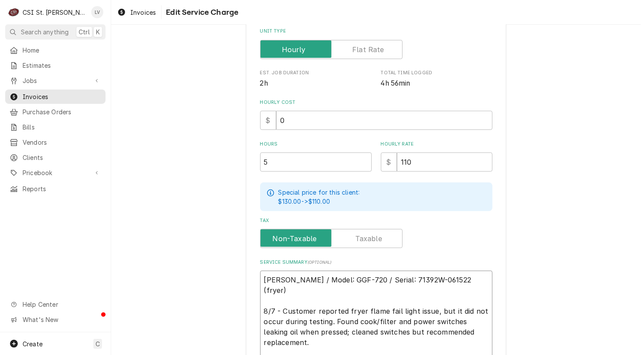
type textarea "Giles / Model: GGF-720 / Serial: 71392W-061522 (fryer) 8/7 - Customer reported …"
type textarea "x"
type textarea "Giles / Model: GGF-720 / Serial: 71392W-061522 (fryer) 8/7 - Customer reported …"
type textarea "x"
type textarea "Giles / Model: GGF-720 / Serial: 71392W-061522 (fryer) 8/7 - Customer reported …"
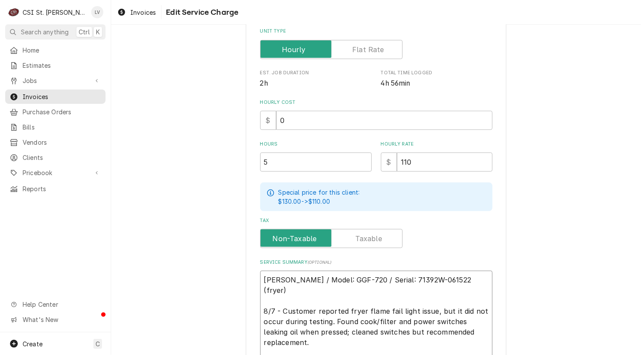
type textarea "x"
type textarea "Giles / Model: GGF-720 / Serial: 71392W-061522 (fryer) 8/7 - Customer reported …"
type textarea "x"
type textarea "Giles / Model: GGF-720 / Serial: 71392W-061522 (fryer) 8/7 - Customer reported …"
type textarea "x"
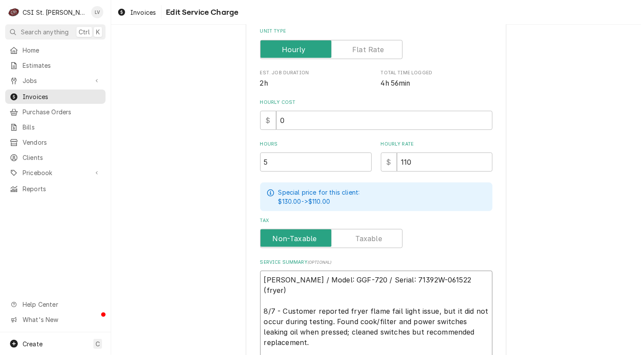
type textarea "Giles / Model: GGF-720 / Serial: 71392W-061522 (fryer) 8/7 - Customer reported …"
type textarea "x"
type textarea "Giles / Model: GGF-720 / Serial: 71392W-061522 (fryer) 8/7 - Customer reported …"
type textarea "x"
type textarea "Giles / Model: GGF-720 / Serial: 71392W-061522 (fryer) 8/7 - Customer reported …"
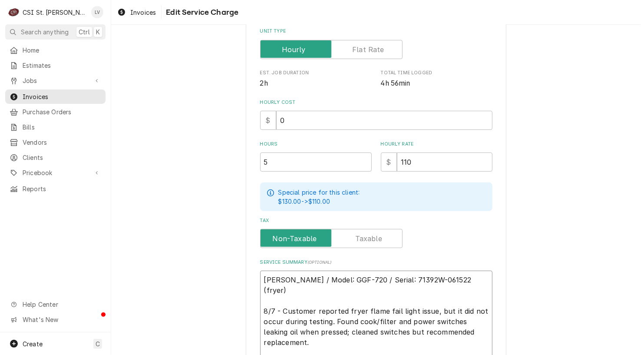
type textarea "x"
type textarea "Giles / Model: GGF-720 / Serial: 71392W-061522 (fryer) 8/7 - Customer reported …"
type textarea "x"
type textarea "Giles / Model: GGF-720 / Serial: 71392W-061522 (fryer) 8/7 - Customer reported …"
type textarea "x"
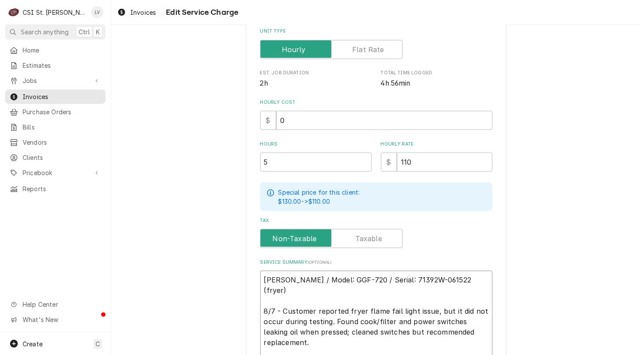
type textarea "Giles / Model: GGF-720 / Serial: 71392W-061522 (fryer) 8/7 - Customer reported …"
type textarea "x"
type textarea "Giles / Model: GGF-720 / Serial: 71392W-061522 (fryer) 8/7 - Customer reported …"
type textarea "x"
type textarea "Giles / Model: GGF-720 / Serial: 71392W-061522 (fryer) 8/7 - Customer reported …"
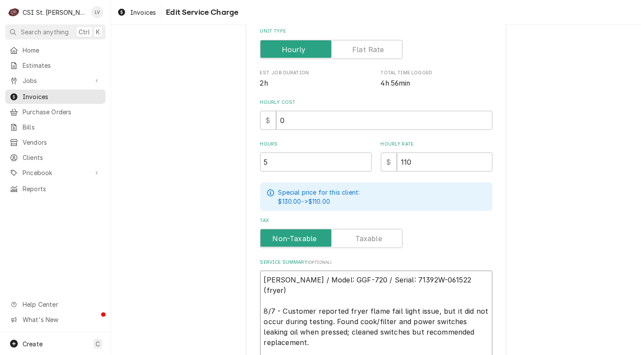
type textarea "x"
type textarea "Giles / Model: GGF-720 / Serial: 71392W-061522 (fryer) 8/7 - Customer reported …"
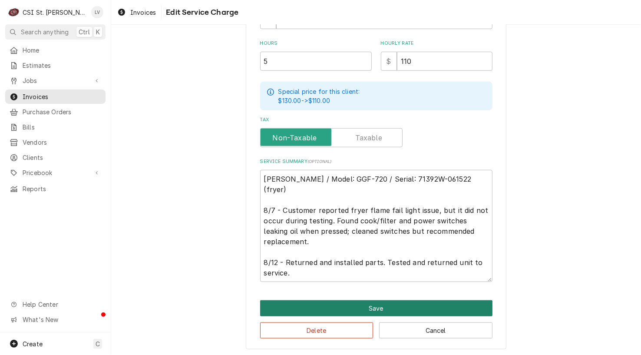
click at [359, 307] on button "Save" at bounding box center [376, 308] width 232 height 16
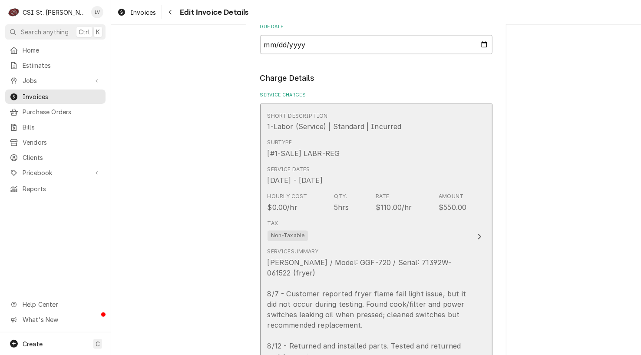
scroll to position [961, 0]
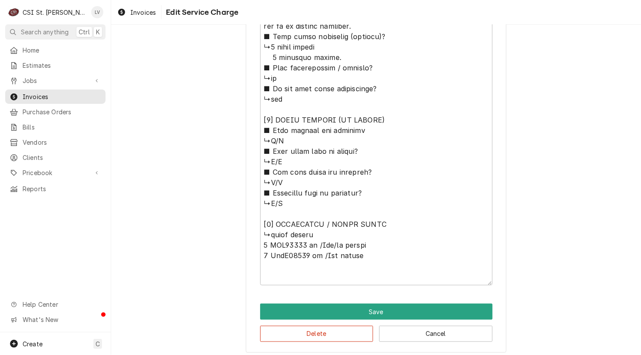
scroll to position [581, 0]
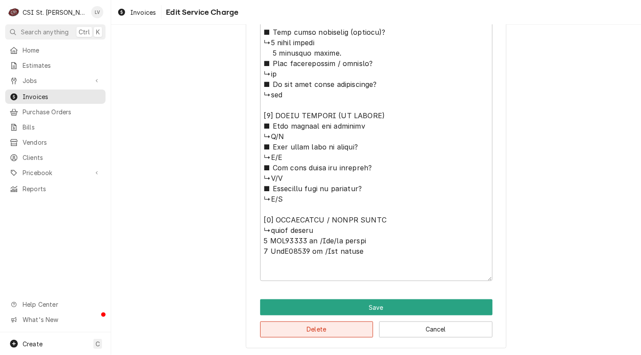
click at [334, 331] on button "Delete" at bounding box center [316, 329] width 113 height 16
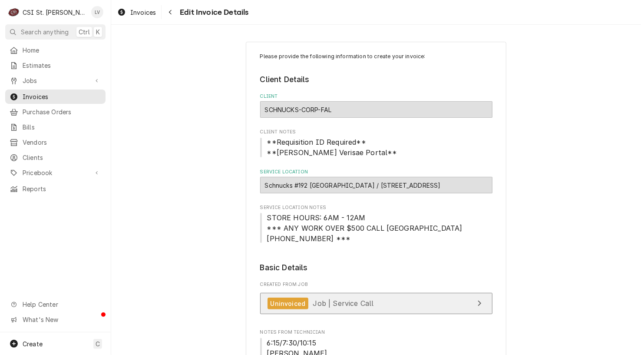
click at [347, 306] on span "Job | Service Call" at bounding box center [343, 303] width 61 height 9
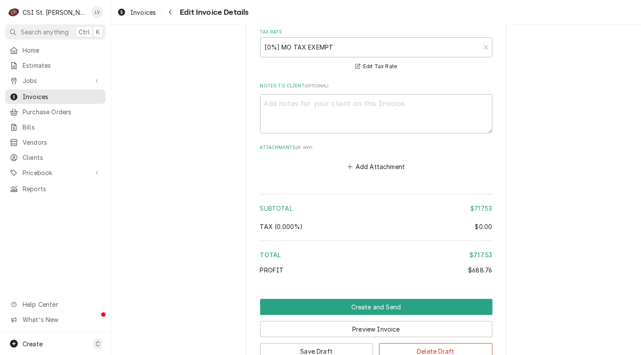
scroll to position [1831, 0]
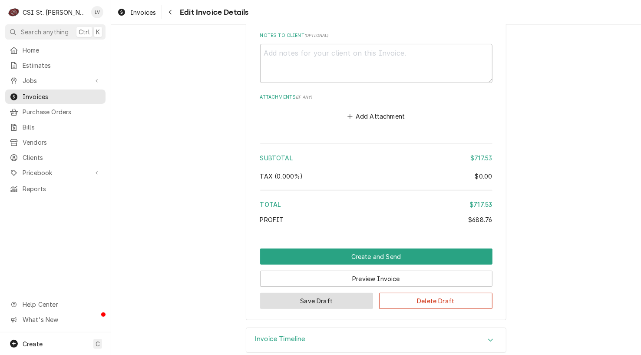
click at [340, 293] on button "Save Draft" at bounding box center [316, 301] width 113 height 16
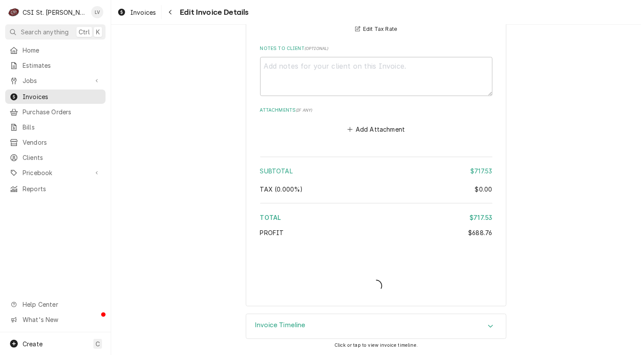
scroll to position [1805, 0]
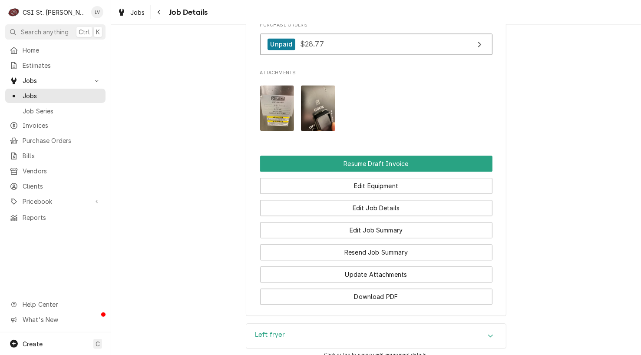
scroll to position [1092, 0]
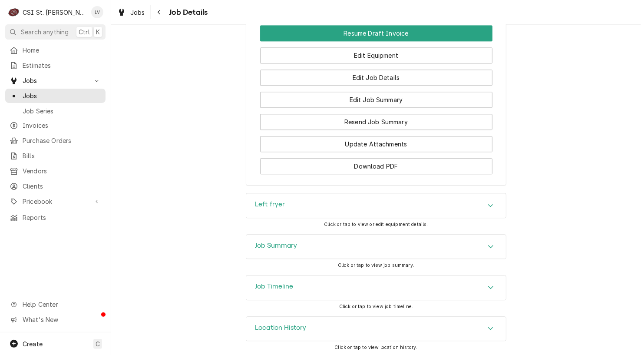
click at [269, 286] on h3 "Job Timeline" at bounding box center [274, 286] width 38 height 8
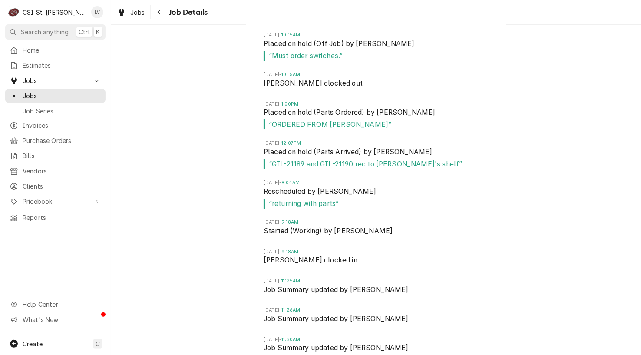
scroll to position [1613, 0]
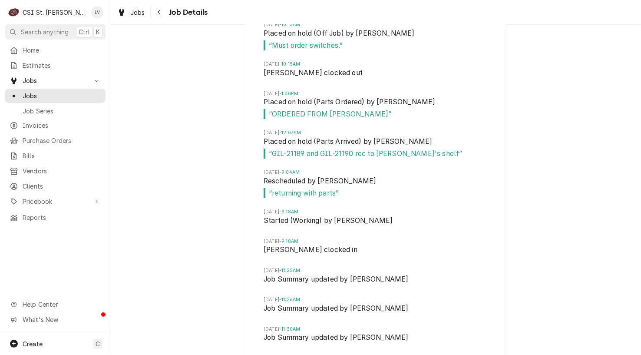
click at [174, 210] on div "Job Timeline [DATE] 10:38AM Drafted by [PERSON_NAME][DATE] 12:29PM Created by […" at bounding box center [376, 98] width 530 height 688
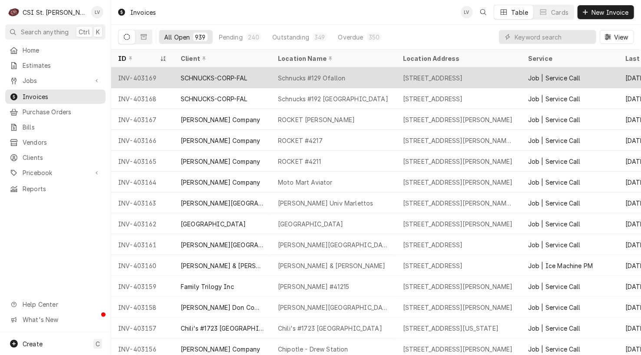
click at [205, 73] on div "SCHNUCKS-CORP-FAL" at bounding box center [214, 77] width 67 height 9
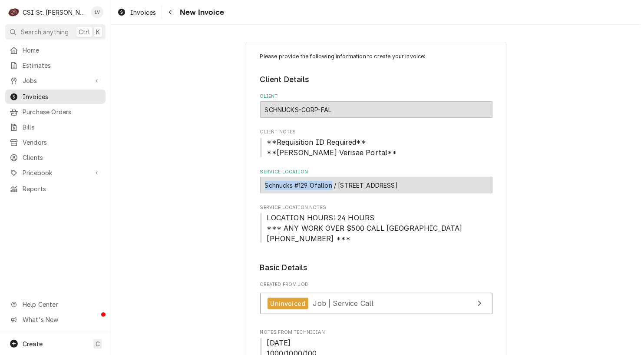
drag, startPoint x: 329, startPoint y: 183, endPoint x: 261, endPoint y: 184, distance: 67.7
click at [261, 184] on div "Schnucks #129 Ofallon / [STREET_ADDRESS]" at bounding box center [376, 185] width 232 height 16
copy div "Schnucks #129 Ofallon"
type textarea "x"
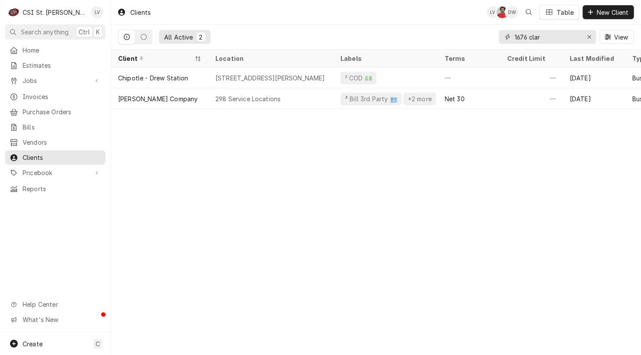
drag, startPoint x: 549, startPoint y: 36, endPoint x: 483, endPoint y: 41, distance: 66.2
click at [483, 41] on div "All Active 2 1676 clar View" at bounding box center [376, 37] width 516 height 24
paste input "Schnucks #129 Ofallon"
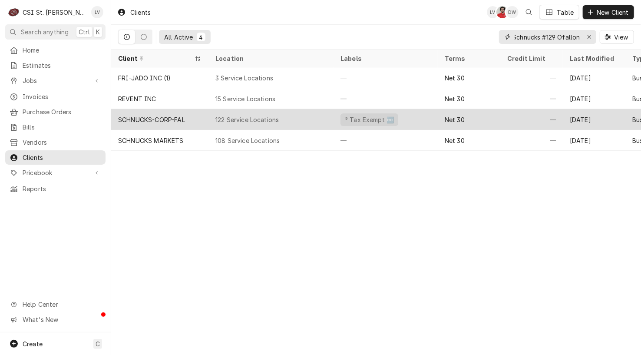
type input "Schnucks #129 Ofallon"
click at [156, 118] on div "SCHNUCKS-CORP-FAL" at bounding box center [151, 119] width 67 height 9
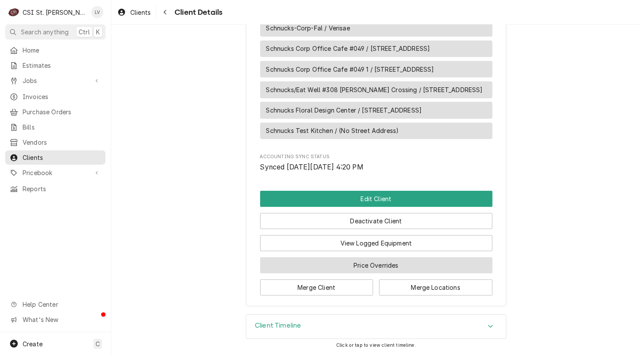
scroll to position [3379, 0]
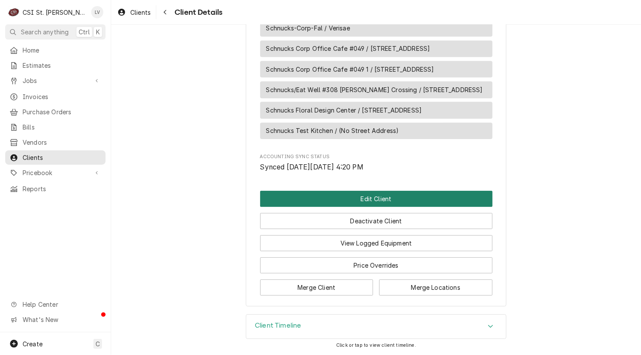
click at [367, 200] on button "Edit Client" at bounding box center [376, 199] width 232 height 16
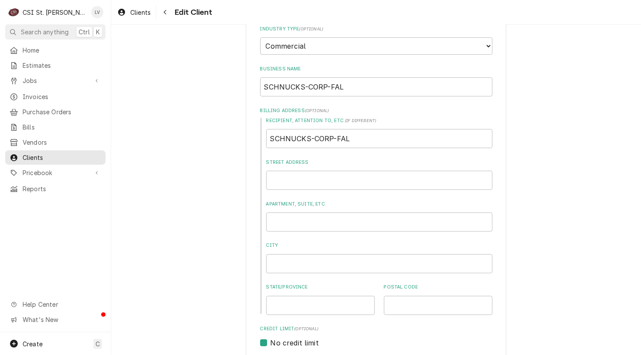
scroll to position [87, 0]
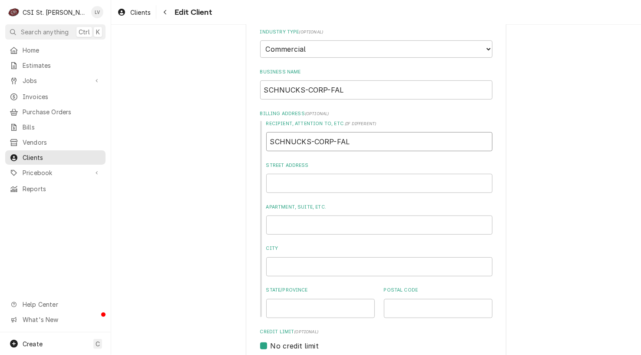
drag, startPoint x: 360, startPoint y: 140, endPoint x: 243, endPoint y: 141, distance: 117.7
type textarea "x"
type input "*"
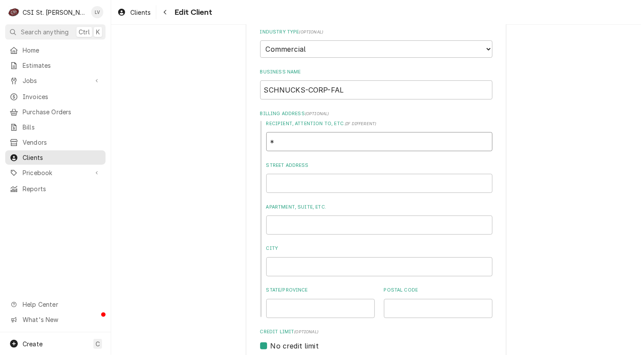
type textarea "x"
type input "*V"
type textarea "x"
type input "*Ve"
type textarea "x"
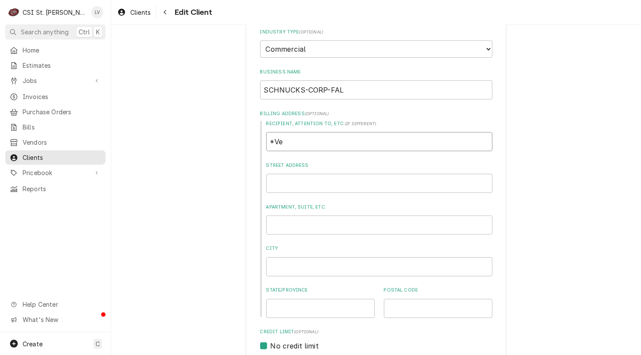
type input "*Ver"
type textarea "x"
type input "*Veri"
type textarea "x"
type input "*Veris"
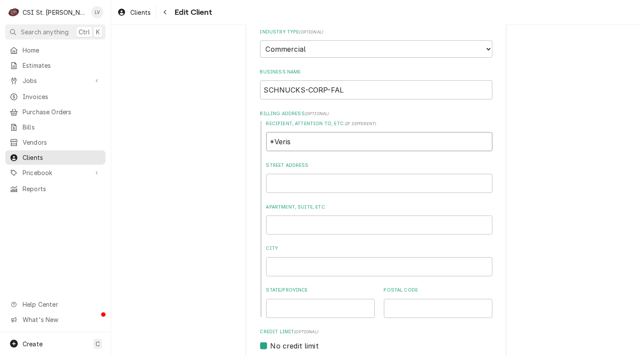
type textarea "x"
type input "*Verisa"
type textarea "x"
type input "*Verisae"
type textarea "x"
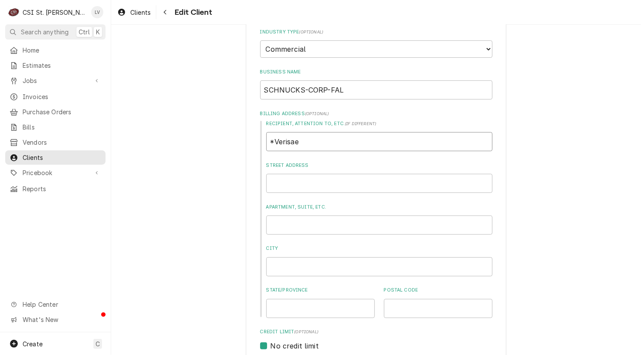
type input "*Verisae"
type textarea "x"
type input "*Verisae p"
type textarea "x"
type input "*Verisae po"
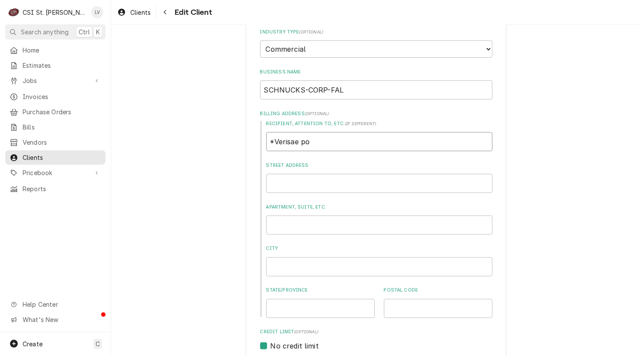
type textarea "x"
type input "*Verisae por"
type textarea "x"
type input "*Verisae port"
type textarea "x"
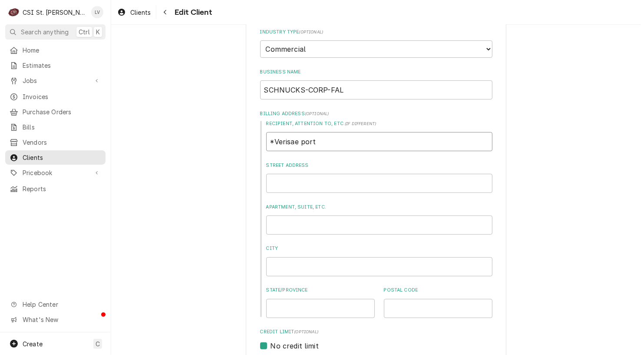
type input "*Verisae porta"
type textarea "x"
type input "*Verisae portal"
type textarea "x"
type input "*Verisae portal)"
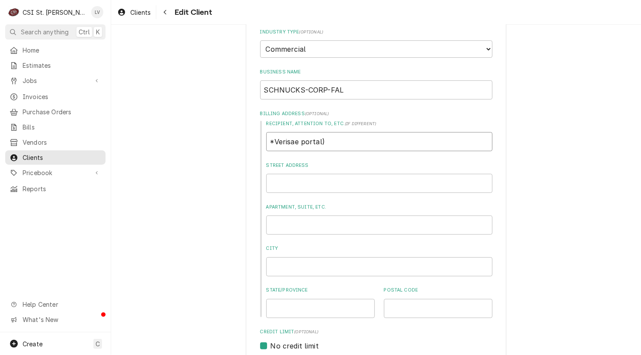
type textarea "x"
type input "*Verisae portal"
type textarea "x"
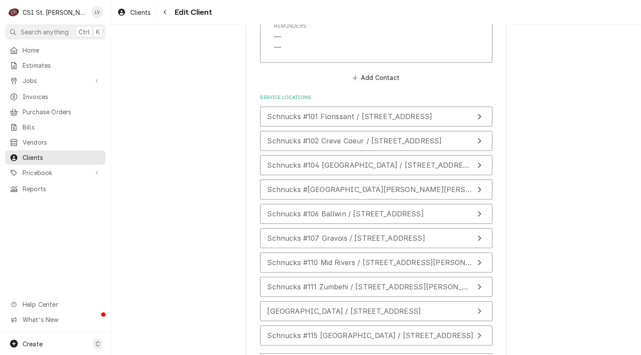
scroll to position [1259, 0]
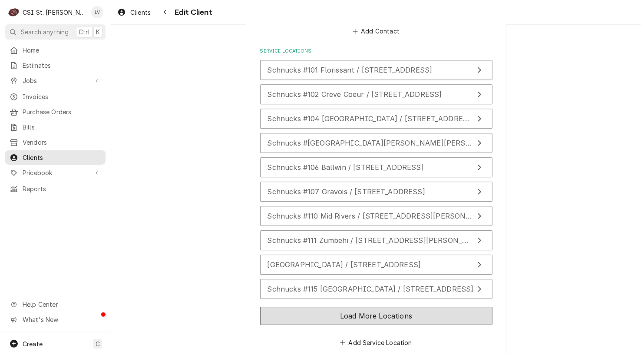
type input "*Verisae portal*"
click at [279, 307] on button "Load More Locations" at bounding box center [376, 316] width 232 height 18
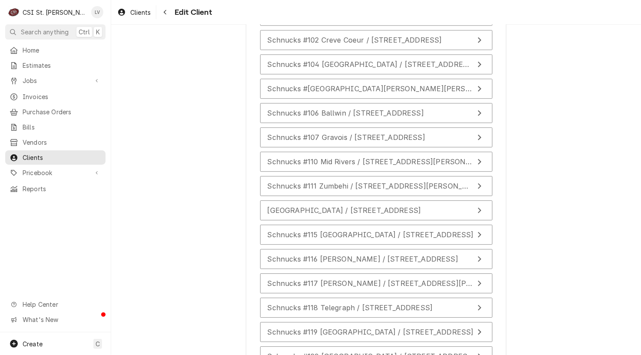
scroll to position [1476, 0]
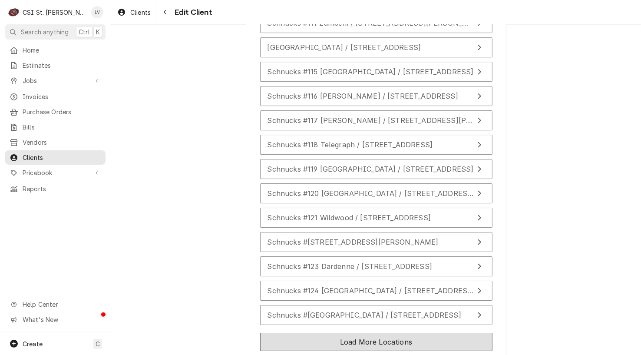
click at [265, 333] on button "Load More Locations" at bounding box center [376, 342] width 232 height 18
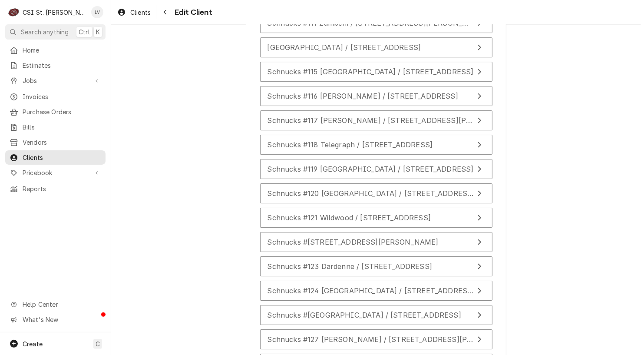
scroll to position [1737, 0]
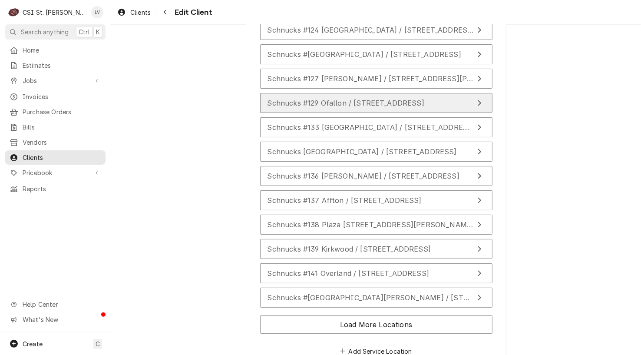
click at [323, 99] on span "Schnucks #129 Ofallon / [STREET_ADDRESS]" at bounding box center [345, 103] width 157 height 9
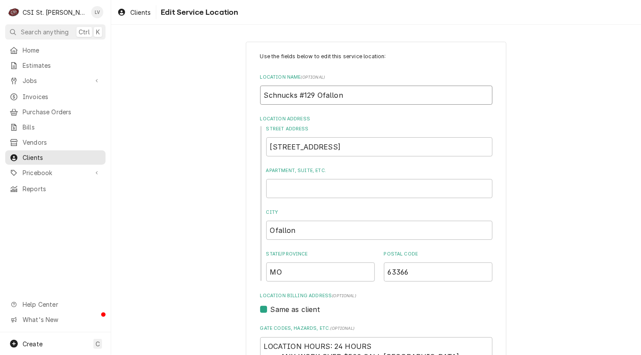
click at [318, 95] on input "Schnucks #129 Ofallon" at bounding box center [376, 95] width 232 height 19
type textarea "x"
type input "Schnucks #129 O'fallon"
type textarea "x"
type input "Schnucks #129 O'Ffallon"
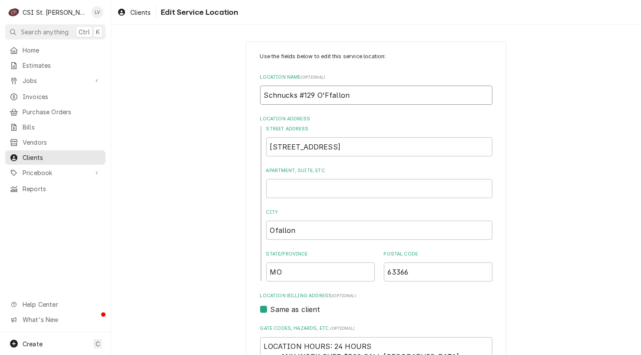
type textarea "x"
type input "Schnucks #129 [PERSON_NAME]"
click at [385, 145] on input "8660 Veterans Memorial Pkwy" at bounding box center [379, 146] width 226 height 19
type textarea "x"
type input "8660 Veterans Memorial Pkw"
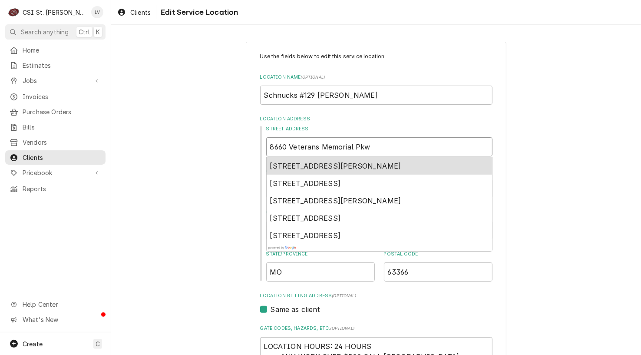
click at [320, 163] on span "8660 Veterans Memorial Pkwy, O'Fallon, MO, USA" at bounding box center [335, 166] width 131 height 9
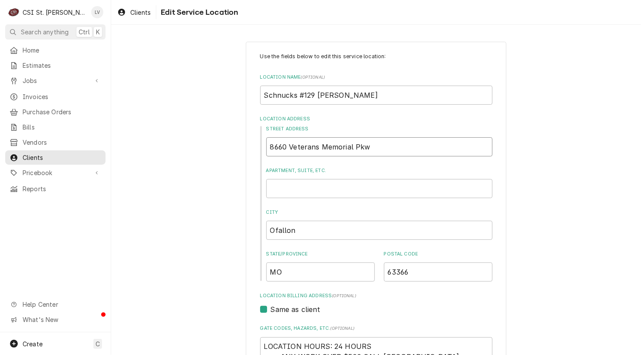
type textarea "x"
type input "8660 Veterans Memorial Pkwy"
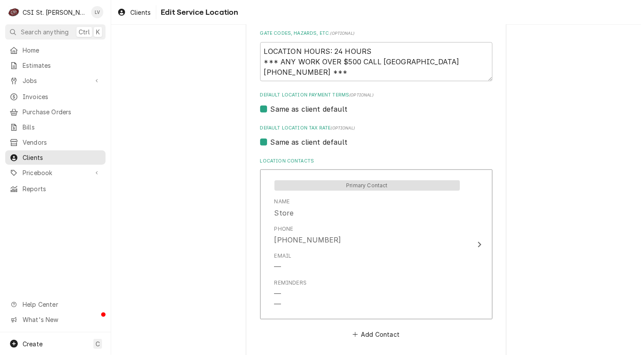
scroll to position [304, 0]
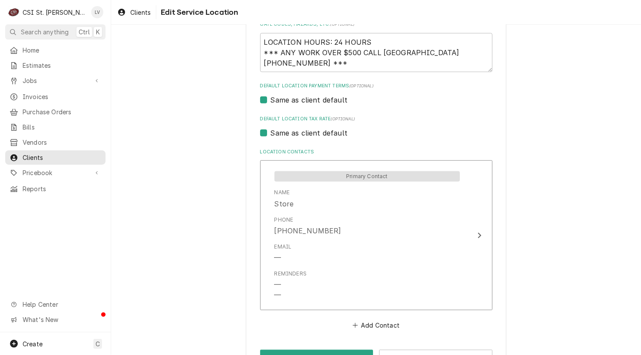
click at [299, 132] on label "Same as client default" at bounding box center [309, 133] width 77 height 10
click at [299, 132] on input "Same as client default" at bounding box center [387, 137] width 232 height 19
checkbox input "false"
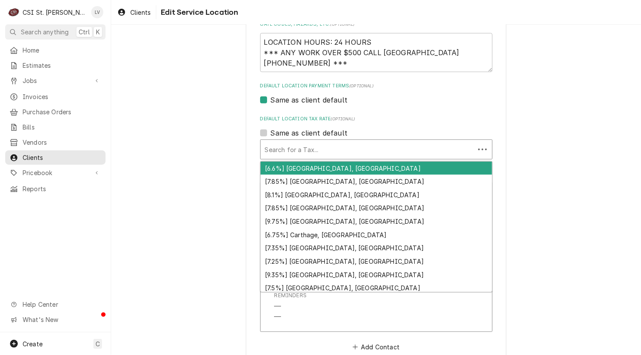
click at [290, 148] on div "Default Location Tax Rate" at bounding box center [367, 150] width 205 height 16
type textarea "x"
type input "e"
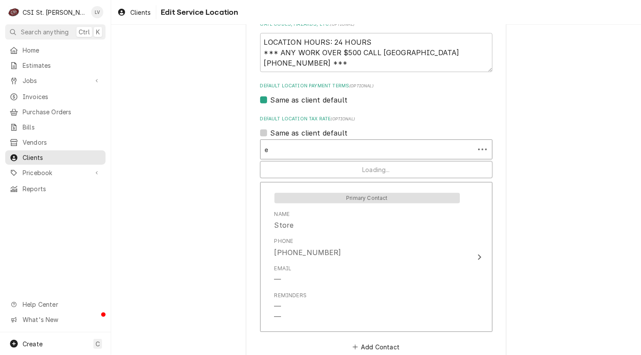
type textarea "x"
type input "ex"
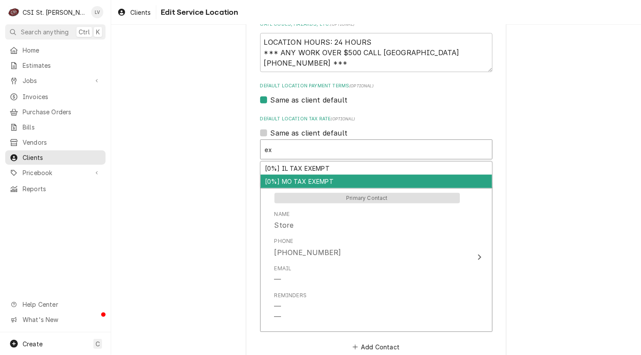
click at [294, 181] on div "[0%] MO TAX EXEMPT" at bounding box center [376, 181] width 231 height 13
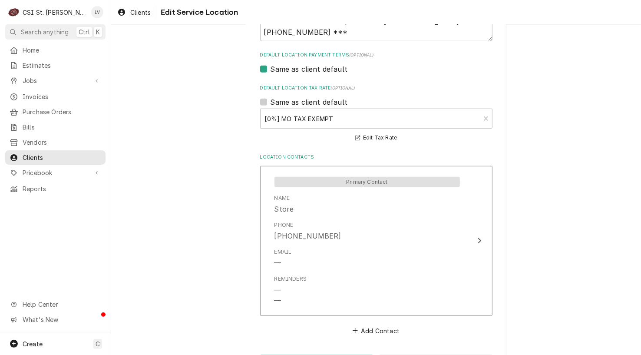
scroll to position [369, 0]
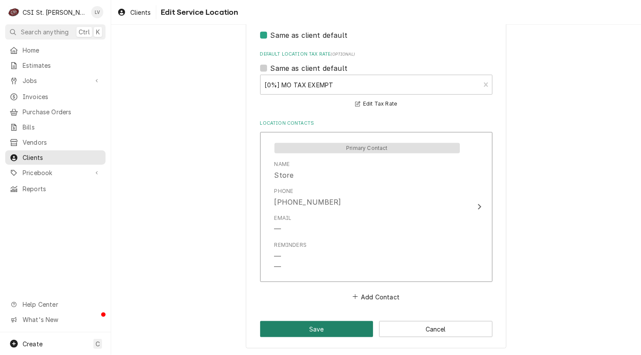
click at [304, 331] on button "Save" at bounding box center [316, 329] width 113 height 16
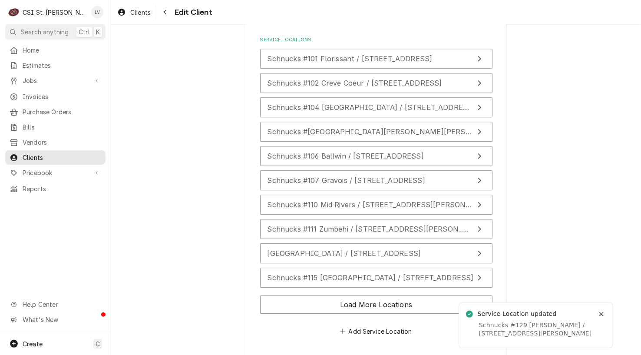
scroll to position [1271, 0]
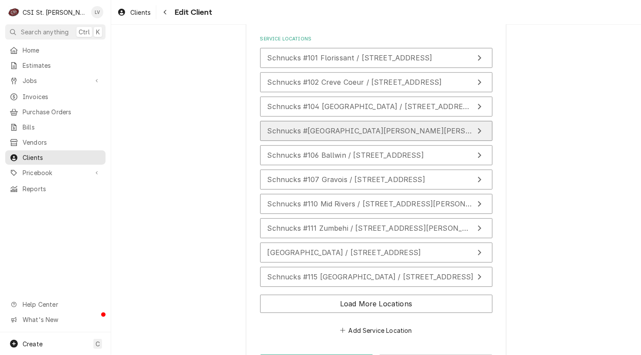
click at [310, 126] on span "Schnucks #105 Butler Hill / 4333 Butler Hill Road, St Louis, MO 63128" at bounding box center [485, 130] width 436 height 9
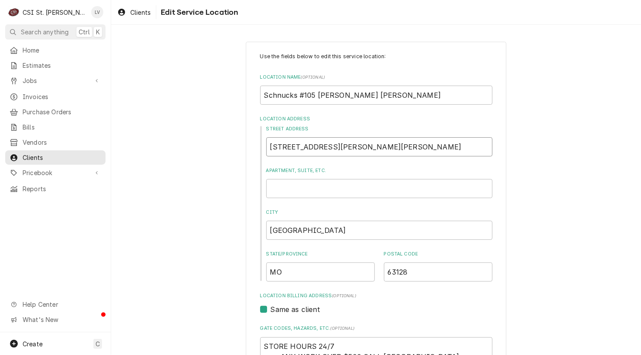
click at [355, 145] on input "4333 Butler Hill Road" at bounding box center [379, 146] width 226 height 19
type textarea "x"
type input "4333 Butler Hill Roa"
type textarea "x"
type input "4333 Butler Hill Ro"
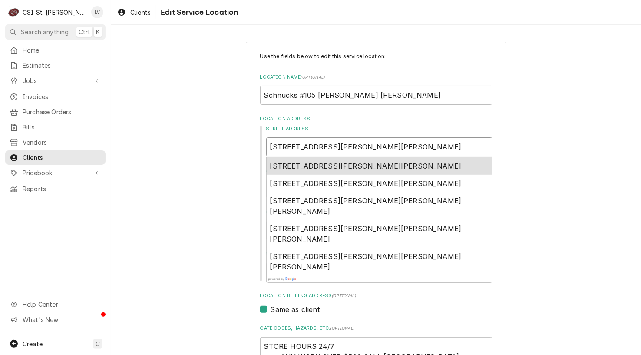
click at [352, 167] on span "4333 Butler Hill Road, St. Louis, MO, USA" at bounding box center [365, 166] width 191 height 9
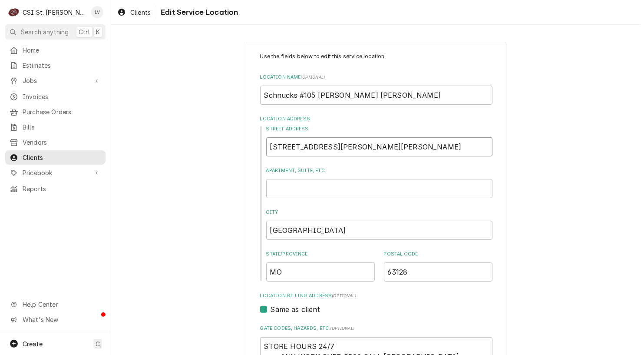
type textarea "x"
type input "4333 Butler Hill Rd"
click at [179, 232] on div "Use the fields below to edit this service location: Location Name ( optional ) …" at bounding box center [376, 361] width 530 height 654
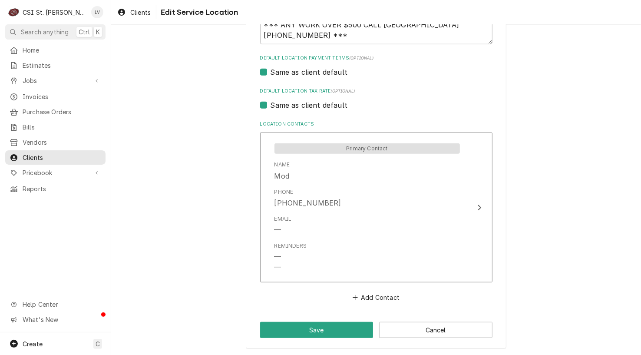
scroll to position [332, 0]
click at [273, 329] on button "Save" at bounding box center [316, 329] width 113 height 16
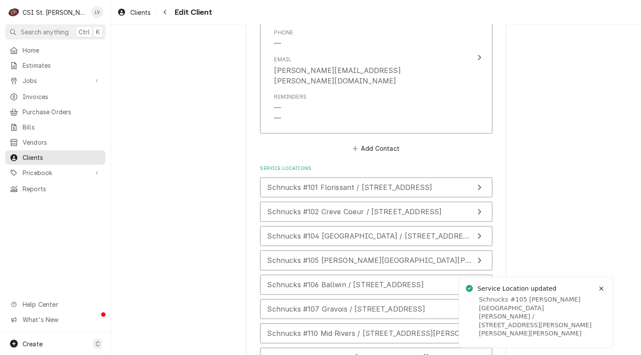
scroll to position [1152, 0]
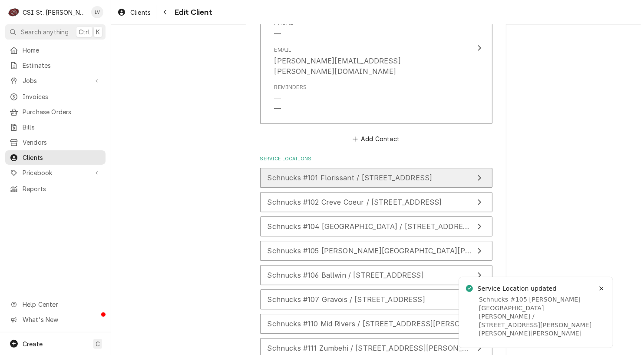
click at [284, 173] on span "Schnucks #101 Florissant / 8200 North Lindbergh Blvd, Florissant, MO 63031" at bounding box center [349, 177] width 165 height 9
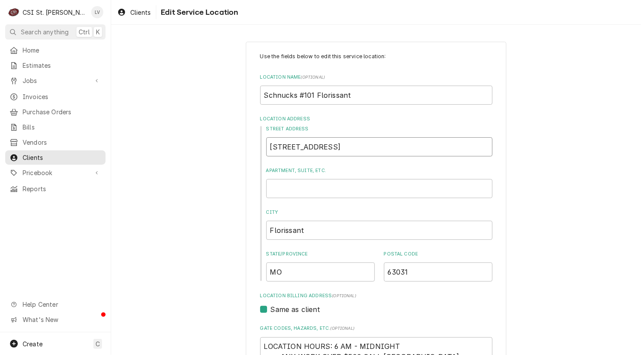
click at [377, 146] on input "8200 North Lindbergh Blvd" at bounding box center [379, 146] width 226 height 19
type textarea "x"
type input "8200 North Lindbergh Blv"
type textarea "x"
type input "8200 North Lindbergh Bl"
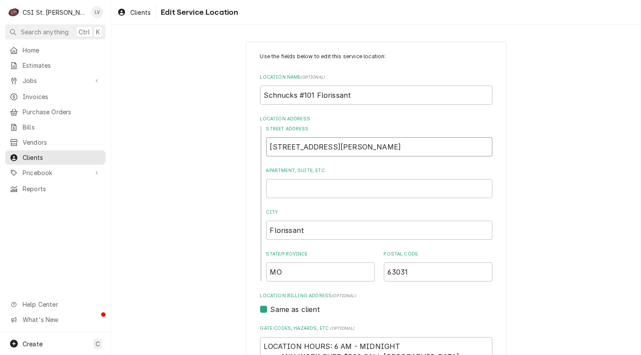
type textarea "x"
type input "8200 North Lindbergh B"
type textarea "x"
type input "8200 North Lindbergh"
type textarea "x"
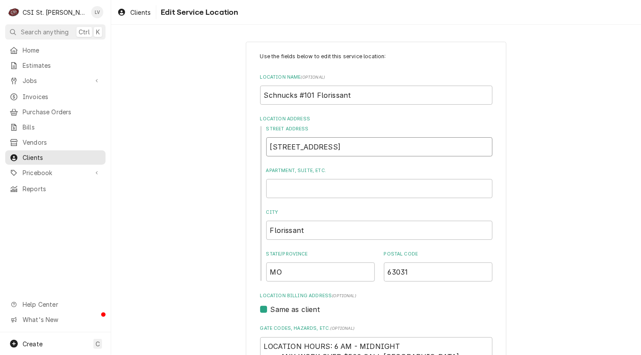
type input "8200 North Lindbergh"
type textarea "x"
type input "8200 North Lindberg"
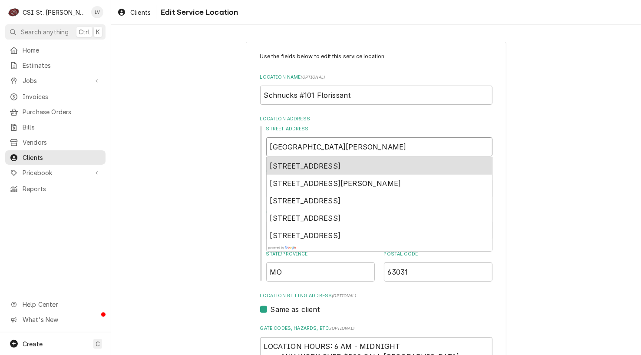
click at [341, 163] on span "8200 North Lindbergh Boulevard, Florissant, MO, USA" at bounding box center [305, 166] width 71 height 9
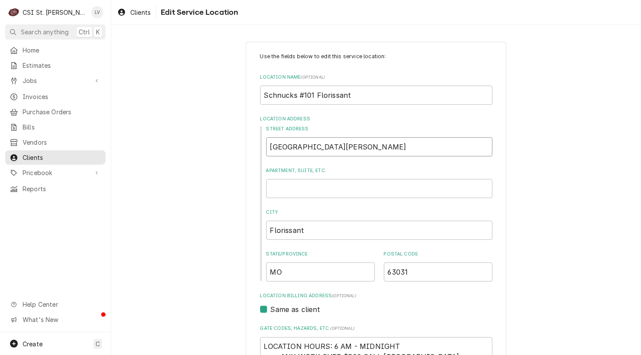
type textarea "x"
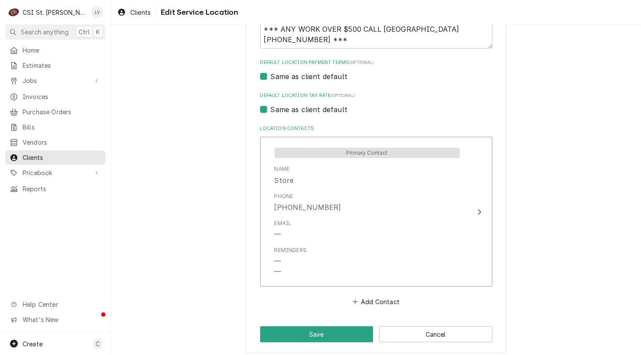
scroll to position [332, 0]
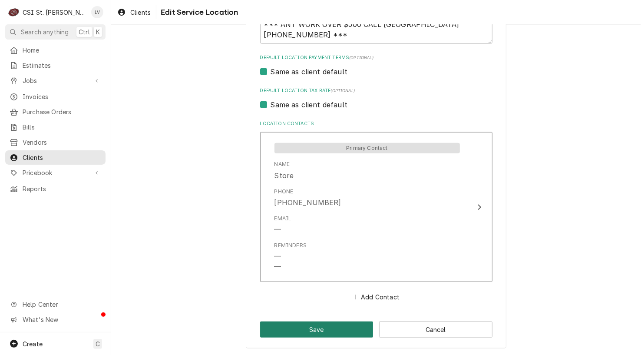
type input "8200 N Lindbergh Blvd"
click at [290, 325] on button "Save" at bounding box center [316, 329] width 113 height 16
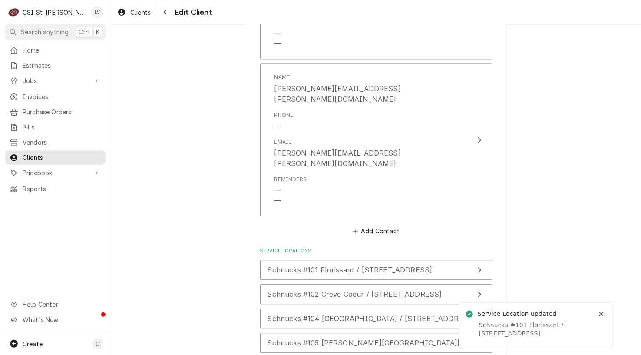
scroll to position [1152, 0]
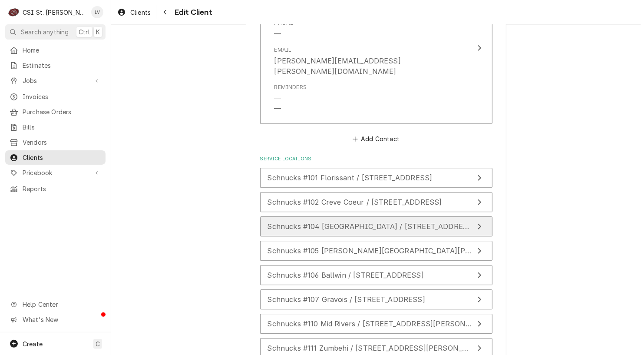
click at [294, 222] on span "Schnucks #104 Brentwood / 8800 Manchester Road, St Louis, MO 63144" at bounding box center [371, 226] width 208 height 9
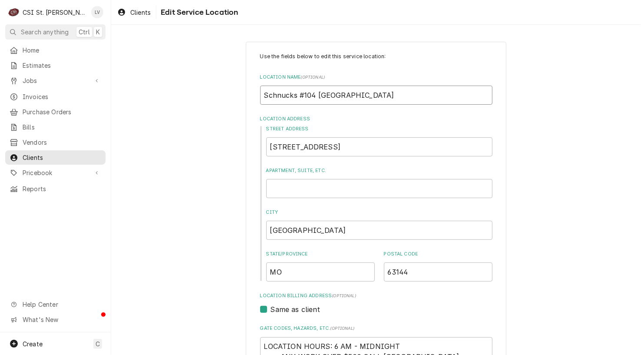
drag, startPoint x: 314, startPoint y: 93, endPoint x: 371, endPoint y: 95, distance: 57.3
click at [371, 95] on input "Schnucks #104 Brentwood" at bounding box center [376, 95] width 232 height 19
type textarea "x"
type input "Schnucks #104 B"
type textarea "x"
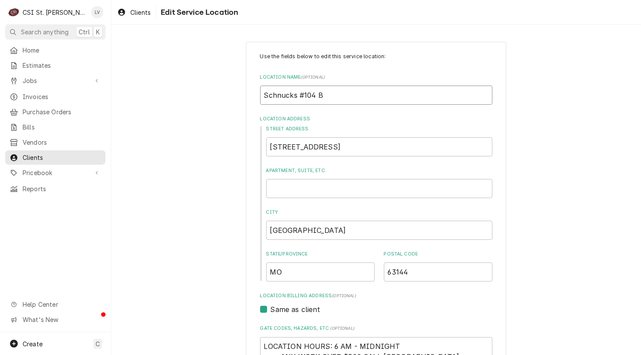
type input "Schnucks #104 Br"
type textarea "x"
type input "Schnucks #104 Bre"
type textarea "x"
type input "Schnucks #104 Bren"
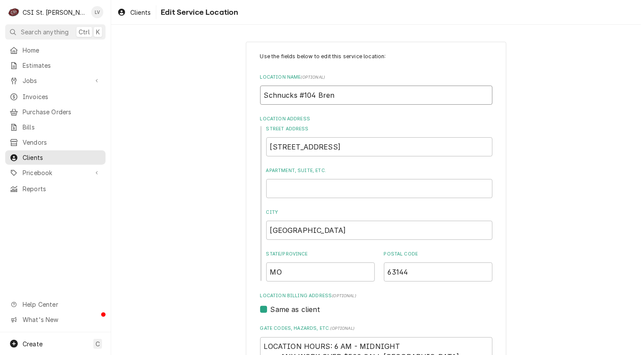
type textarea "x"
type input "Schnucks #104 Brent"
type textarea "x"
type input "Schnucks #104 Brentw"
type textarea "x"
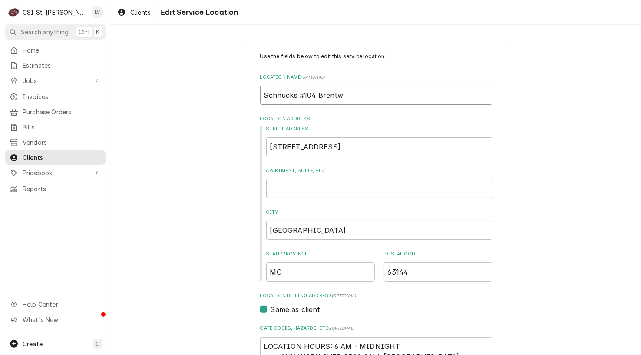
type input "Schnucks #104 Brentwo"
type textarea "x"
type input "Schnucks #104 Brentwoo"
type textarea "x"
type input "Schnucks #104 Brentwood"
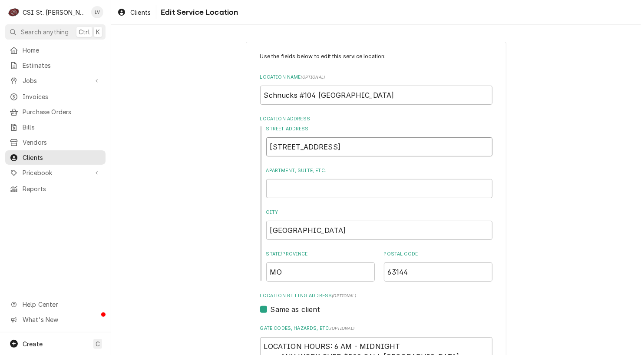
click at [350, 145] on input "8800 Manchester Road" at bounding box center [379, 146] width 226 height 19
type textarea "x"
type input "8800 Manchester Roa"
type textarea "x"
type input "8800 Manchester Ro"
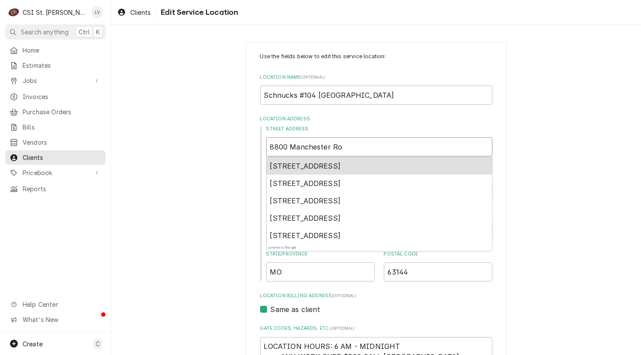
click at [323, 164] on span "8800 Manchester Road, St. Louis, MO, USA" at bounding box center [305, 166] width 71 height 9
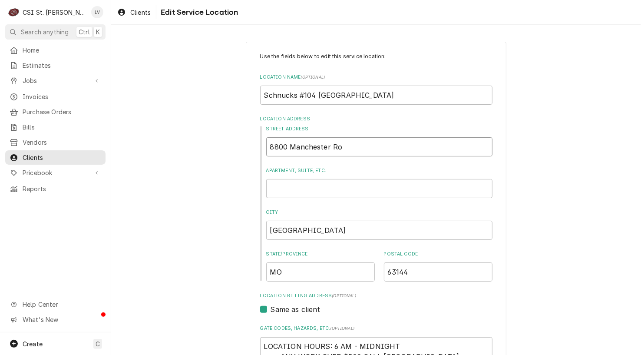
type textarea "x"
type input "8800 Manchester Rd"
click at [169, 174] on div "Use the fields below to edit this service location: Location Name ( optional ) …" at bounding box center [376, 361] width 530 height 654
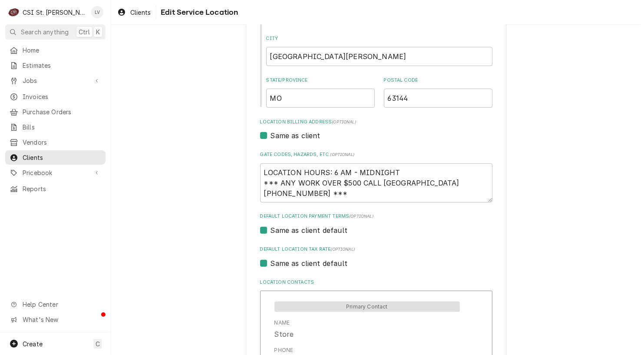
scroll to position [332, 0]
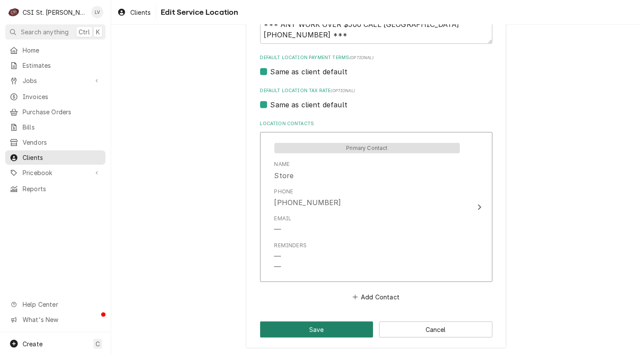
click at [285, 331] on button "Save" at bounding box center [316, 329] width 113 height 16
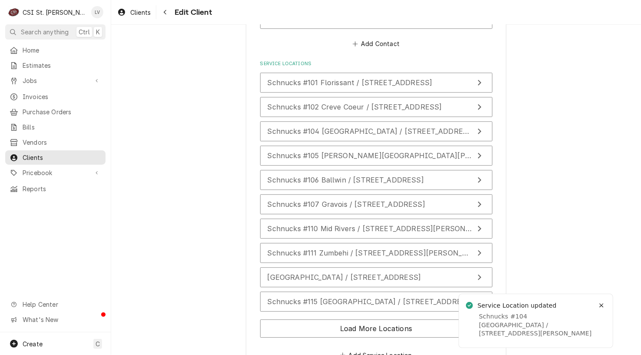
scroll to position [1271, 0]
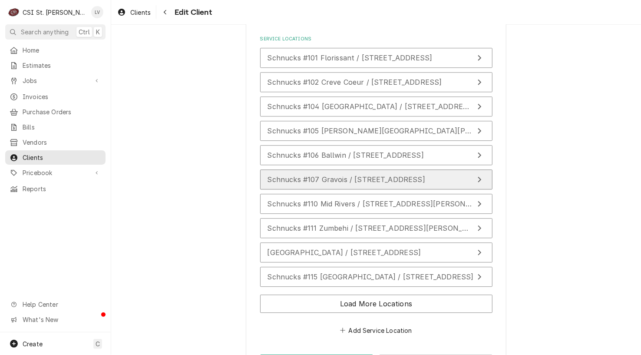
click at [335, 175] on span "Schnucks #107 Gravois / 7450 Hampton Avenue, St Louis, MO 63109" at bounding box center [346, 179] width 158 height 9
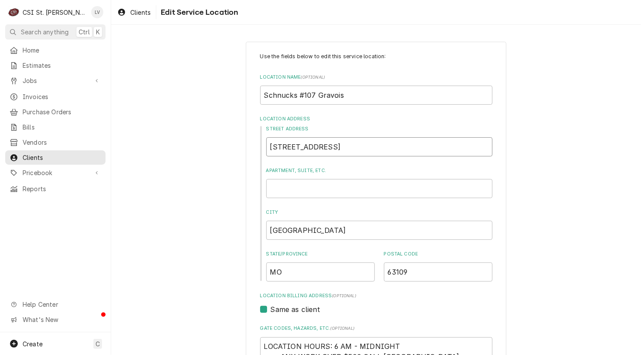
click at [343, 151] on input "7450 Hampton Avenue" at bounding box center [379, 146] width 226 height 19
type textarea "x"
type input "7450 Hampton Avenu"
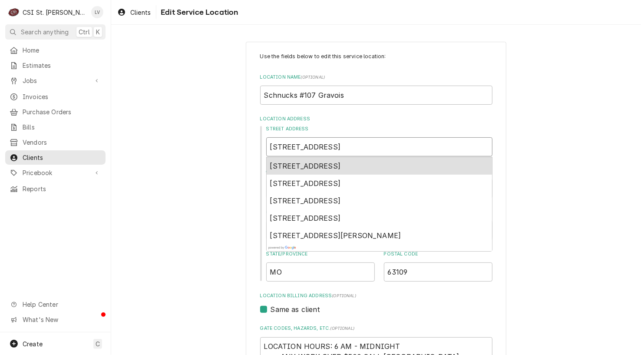
click at [325, 165] on span "7450 Hampton Avenue, St. Louis, MO, USA" at bounding box center [305, 166] width 71 height 9
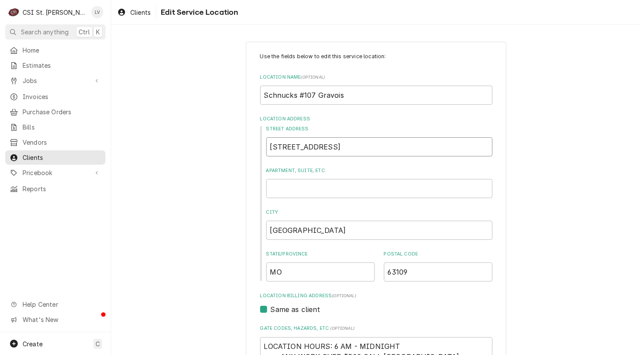
type textarea "x"
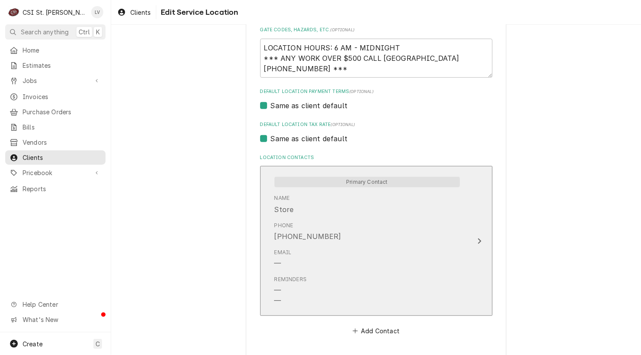
scroll to position [332, 0]
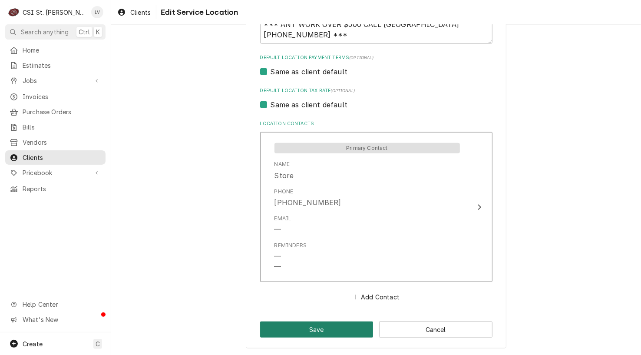
type input "7450 Hampton Ave"
click at [331, 330] on button "Save" at bounding box center [316, 329] width 113 height 16
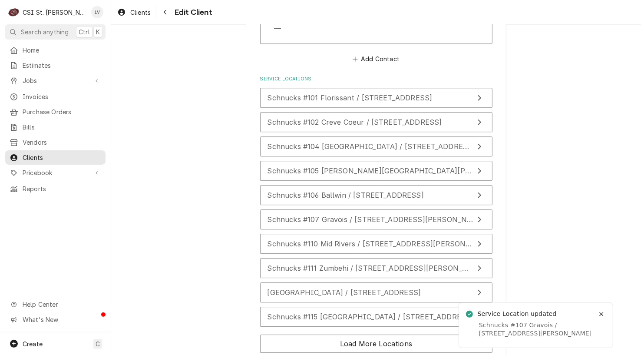
scroll to position [1271, 0]
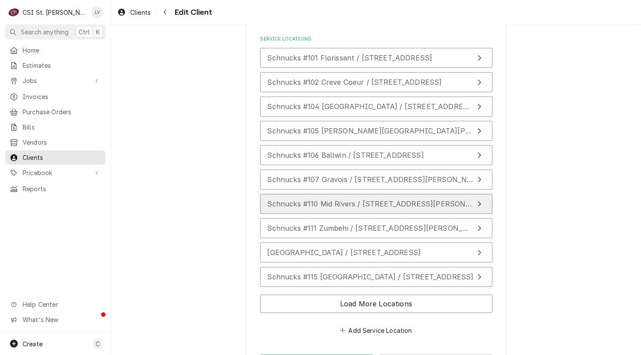
click at [429, 199] on span "Schnucks #110 Mid Rivers / 577 Mid Rivers Mall Dr, St Peters, MO 63376" at bounding box center [380, 203] width 226 height 9
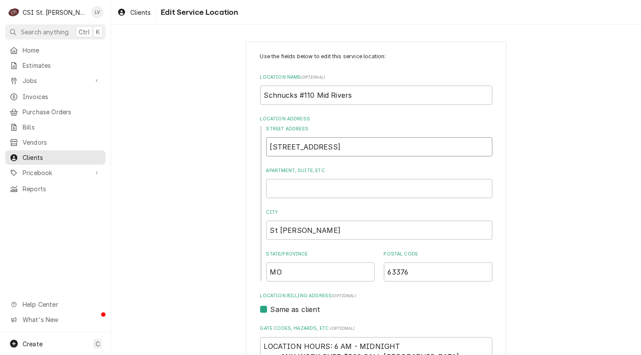
click at [360, 147] on input "577 Mid Rivers Mall Dr" at bounding box center [379, 146] width 226 height 19
type textarea "x"
type input "577 Mid Rivers Mall D"
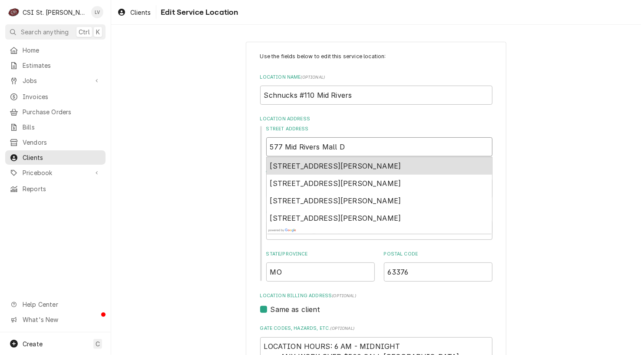
click at [343, 166] on span "577 Mid Rivers Mall Drive, St. Peters, MO, USA" at bounding box center [335, 166] width 131 height 9
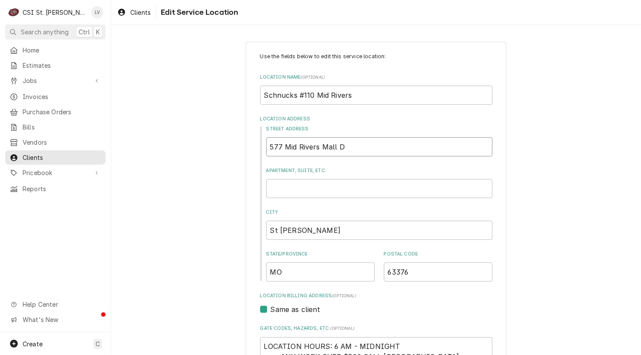
type textarea "x"
type input "577 Mid Rivers Mall Dr"
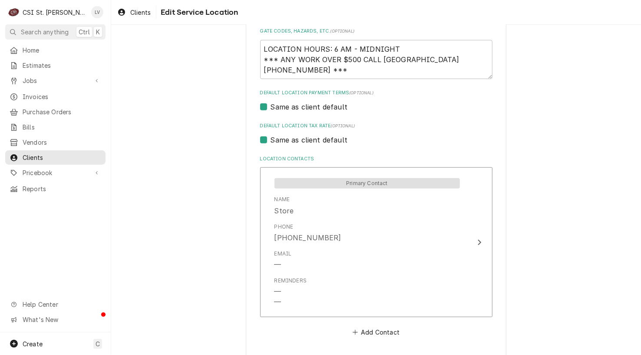
scroll to position [332, 0]
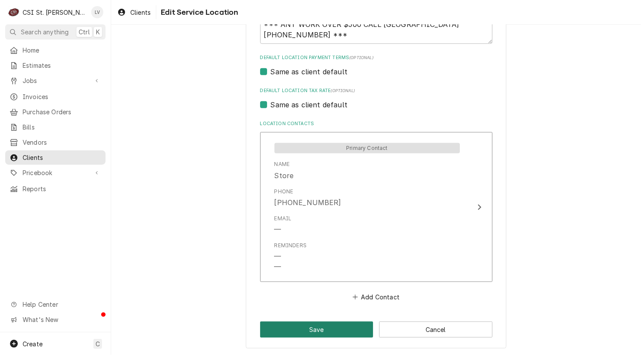
click at [300, 329] on button "Save" at bounding box center [316, 329] width 113 height 16
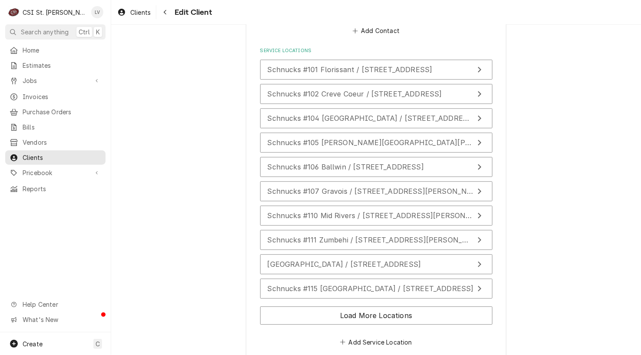
scroll to position [1271, 0]
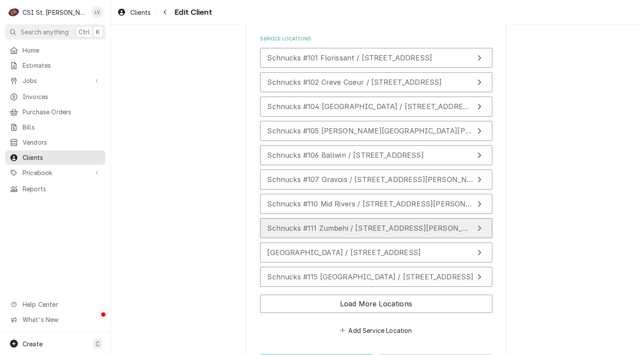
click at [408, 224] on span "Schnucks #111 Zumbehi / 1950 Zumbehl Rd, St Charles, MO 63303" at bounding box center [407, 228] width 280 height 9
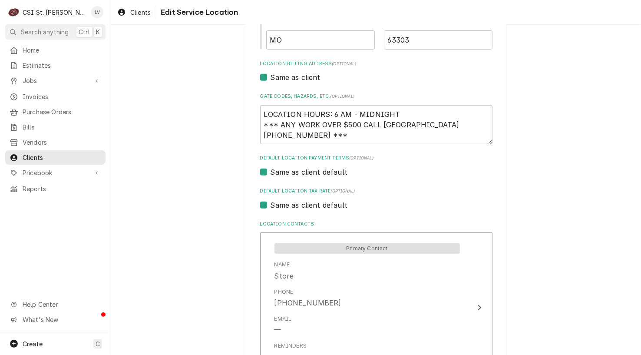
scroll to position [332, 0]
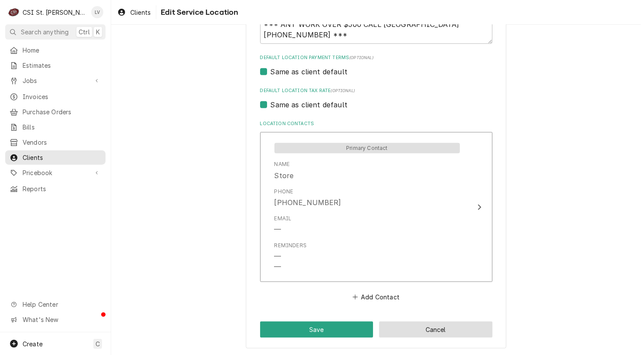
click at [479, 327] on button "Cancel" at bounding box center [435, 329] width 113 height 16
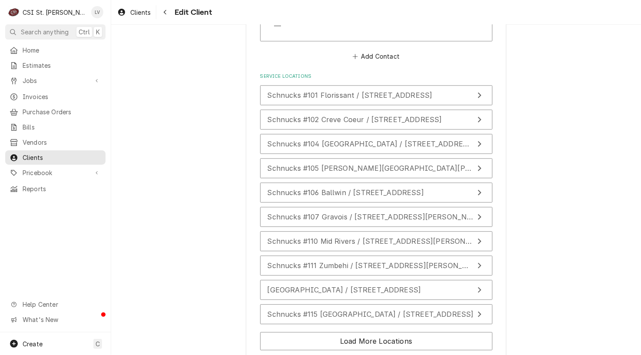
scroll to position [1271, 0]
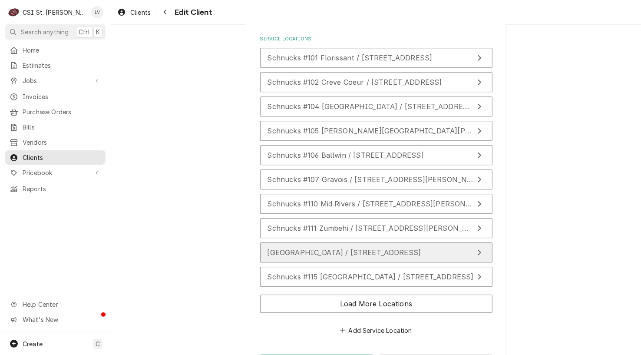
click at [421, 248] on span "Schnucks #113 City Plaza / 3431 Union Street, St Louis, MO 63115" at bounding box center [344, 252] width 154 height 9
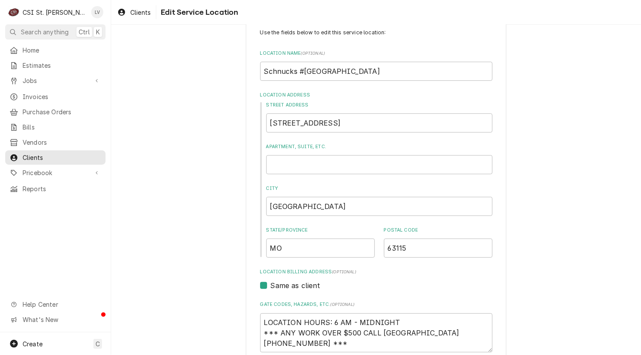
scroll to position [43, 0]
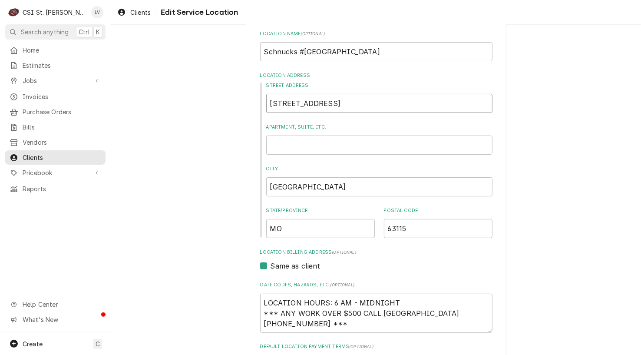
click at [356, 103] on input "3431 Union Street" at bounding box center [379, 103] width 226 height 19
type textarea "x"
type input "3431 Union Stree"
type textarea "x"
type input "3431 Union Stre"
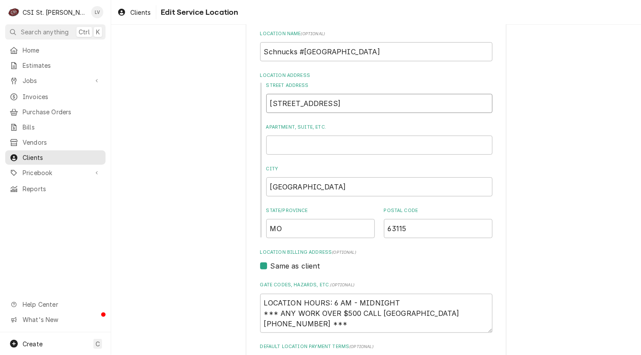
type textarea "x"
type input "3431 Union Str"
type textarea "x"
type input "3431 Union St"
type textarea "x"
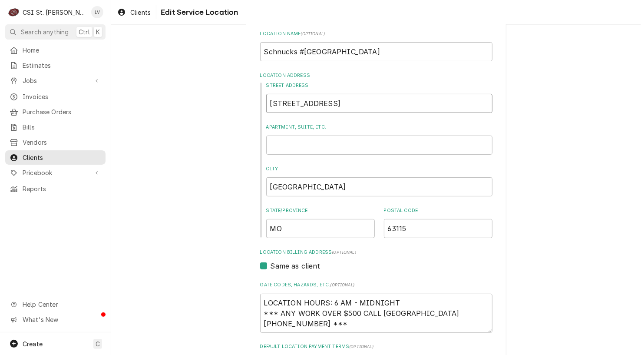
type input "3431 Union S"
type textarea "x"
type input "3431 Union"
type textarea "x"
type input "3431 Union"
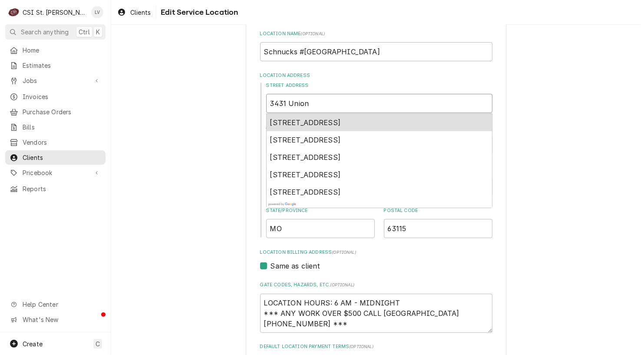
click at [334, 120] on span "3431 Union Boulevard, St. Louis, MO, USA" at bounding box center [305, 122] width 71 height 9
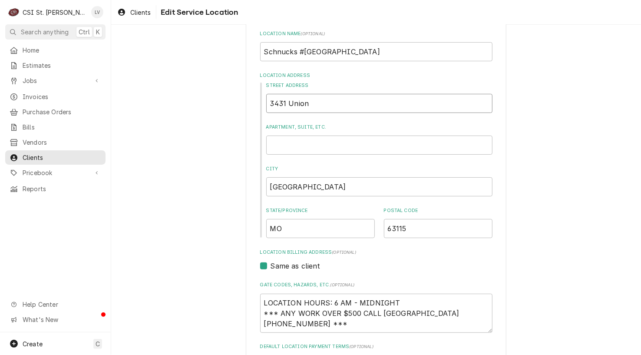
type textarea "x"
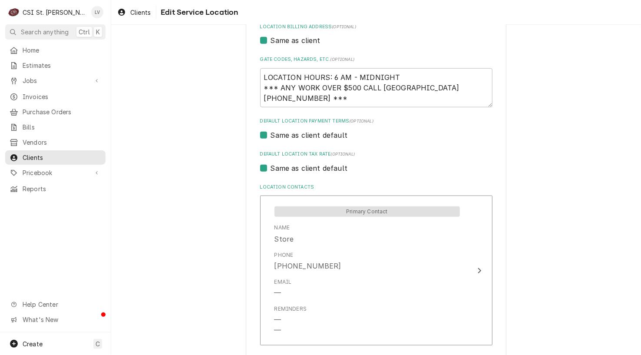
scroll to position [332, 0]
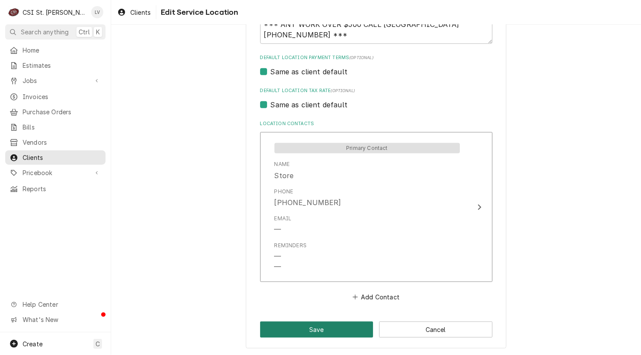
type input "3431 Union Blvd"
drag, startPoint x: 317, startPoint y: 329, endPoint x: 311, endPoint y: 327, distance: 6.2
click at [317, 328] on button "Save" at bounding box center [316, 329] width 113 height 16
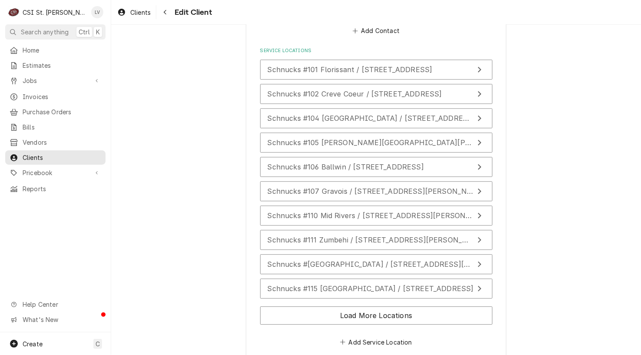
scroll to position [1271, 0]
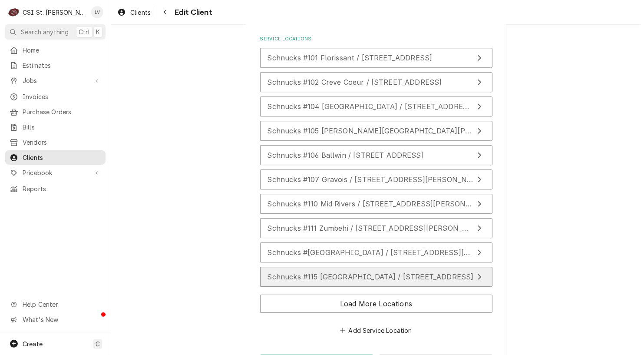
click at [375, 272] on span "Schnucks #115 Belleville West / 5720 North Belt West, Belleville, IL 62226" at bounding box center [370, 276] width 206 height 9
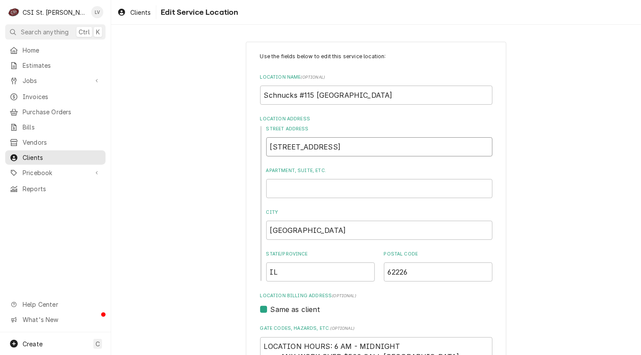
click at [366, 149] on input "5720 North Belt West" at bounding box center [379, 146] width 226 height 19
type textarea "x"
type input "5720 North Belt Wes"
type textarea "x"
type input "5720 North Belt We"
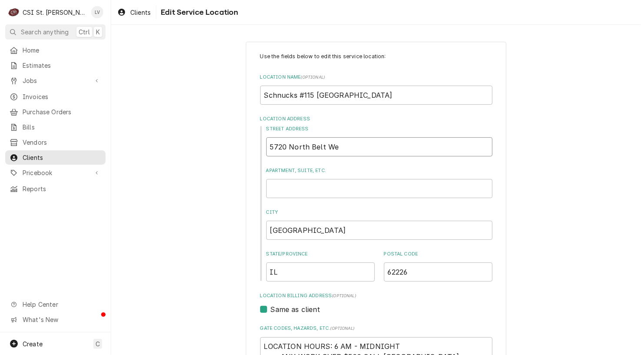
type textarea "x"
type input "5720 North Belt W"
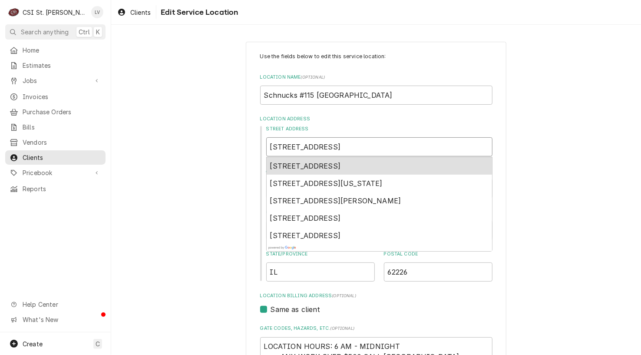
click at [341, 163] on span "5720 North Belt West, Belleville, IL, USA" at bounding box center [305, 166] width 71 height 9
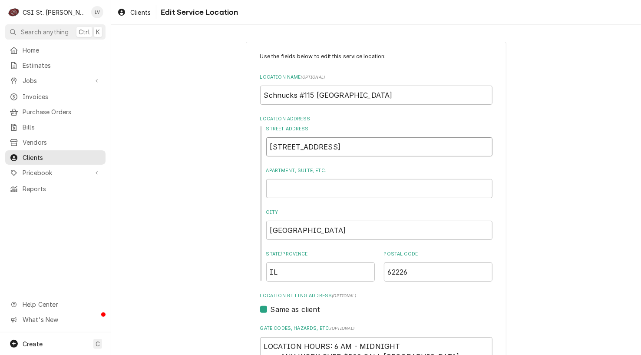
type textarea "x"
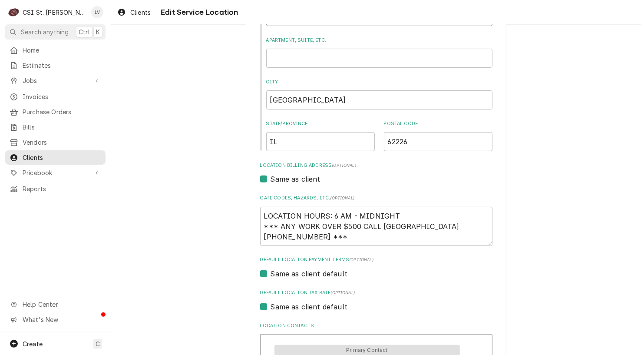
scroll to position [261, 0]
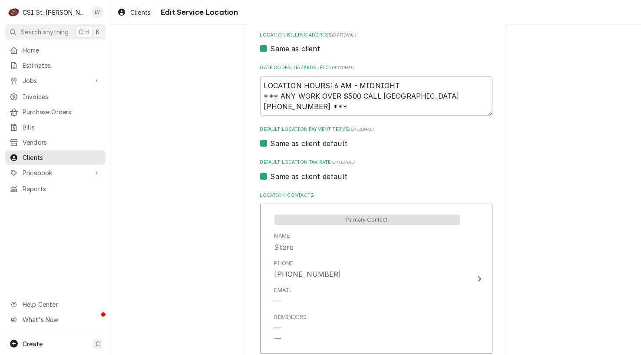
type input "5720 N Belt W"
click at [287, 178] on label "Same as client default" at bounding box center [309, 176] width 77 height 10
click at [287, 178] on input "Same as client default" at bounding box center [387, 180] width 232 height 19
checkbox input "false"
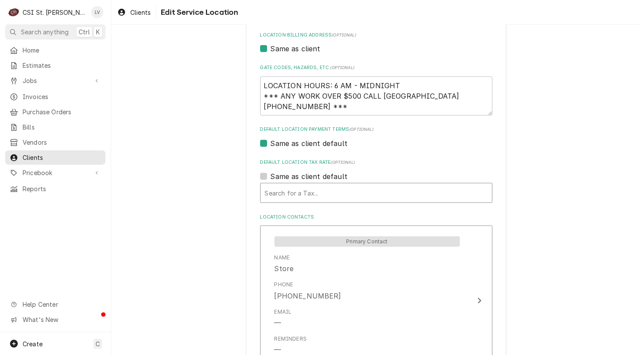
click at [284, 197] on div "Default Location Tax Rate" at bounding box center [376, 193] width 223 height 16
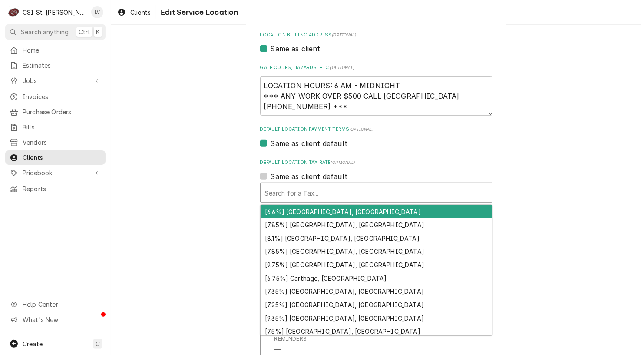
type textarea "x"
type input "e"
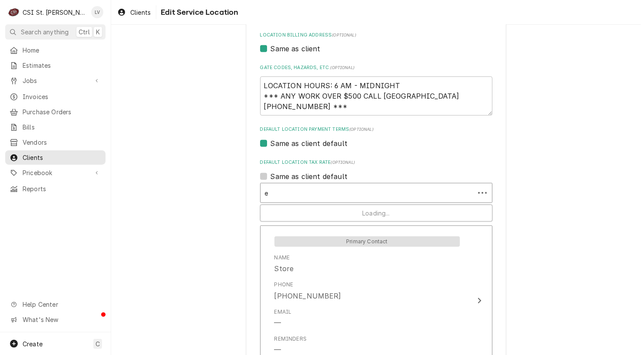
type textarea "x"
type input "ex"
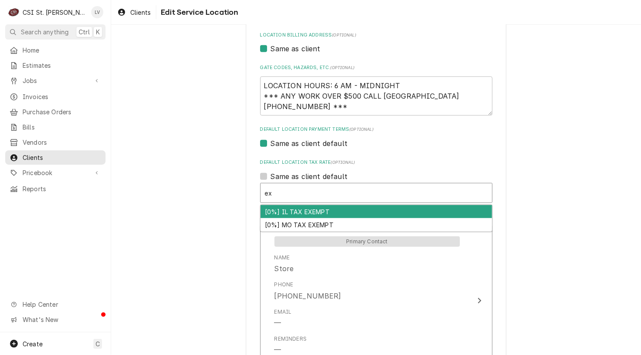
click at [282, 212] on div "[0%] IL TAX EXEMPT" at bounding box center [376, 211] width 231 height 13
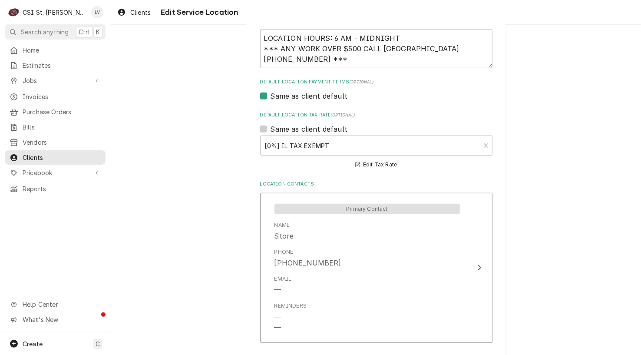
scroll to position [369, 0]
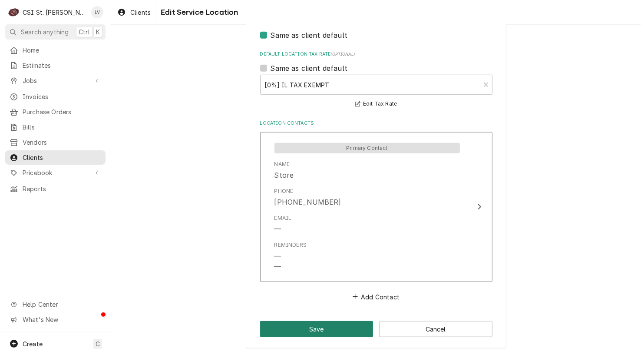
click at [303, 334] on button "Save" at bounding box center [316, 329] width 113 height 16
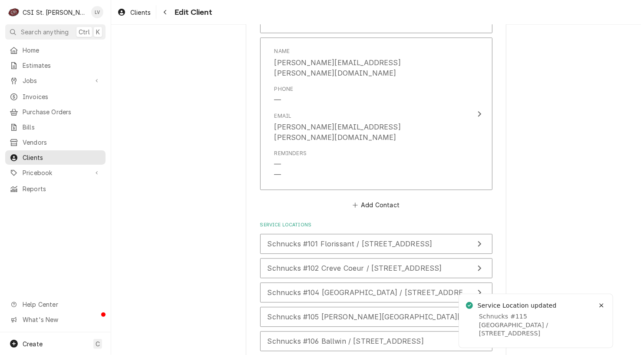
scroll to position [1195, 0]
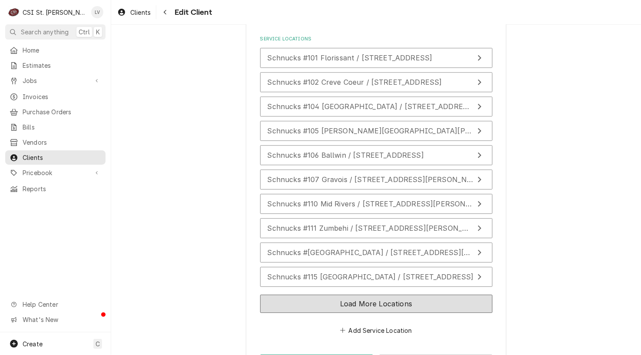
click at [329, 294] on button "Load More Locations" at bounding box center [376, 303] width 232 height 18
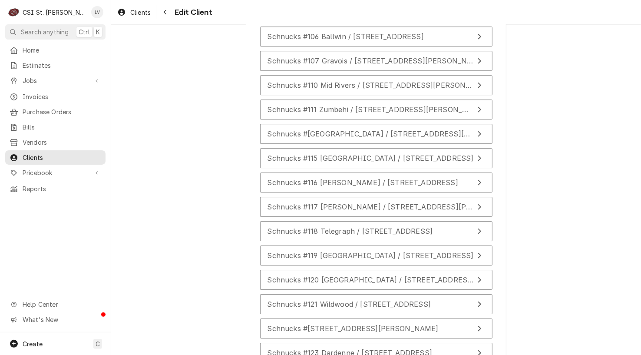
scroll to position [1445, 0]
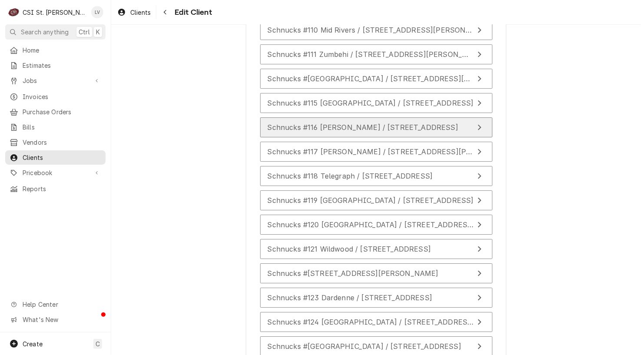
click at [332, 123] on span "Schnucks #116 Mason / 12756 Olive Blvd, St Louis, MO 63141" at bounding box center [362, 127] width 191 height 9
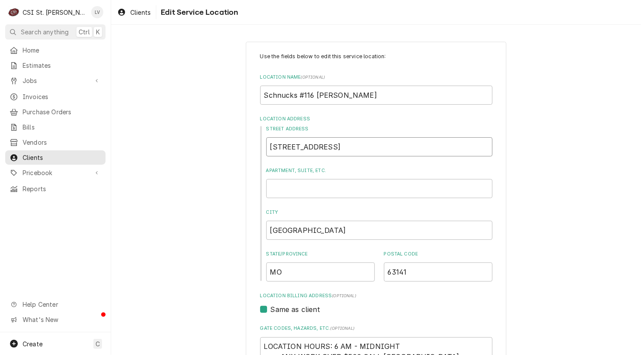
click at [333, 150] on input "12756 Olive Blvd" at bounding box center [379, 146] width 226 height 19
type textarea "x"
type input "12756 Olive Blv"
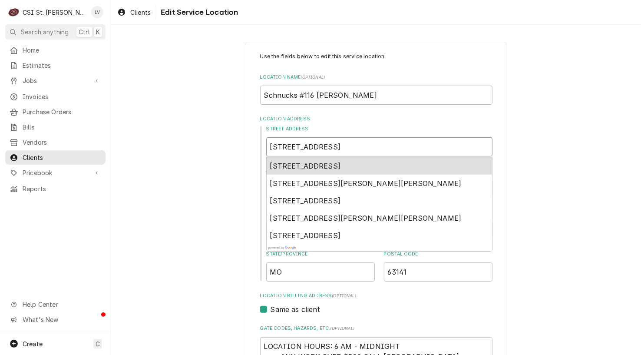
click at [326, 165] on span "12756 Olive Blvd, Creve Coeur, MO, USA" at bounding box center [305, 166] width 71 height 9
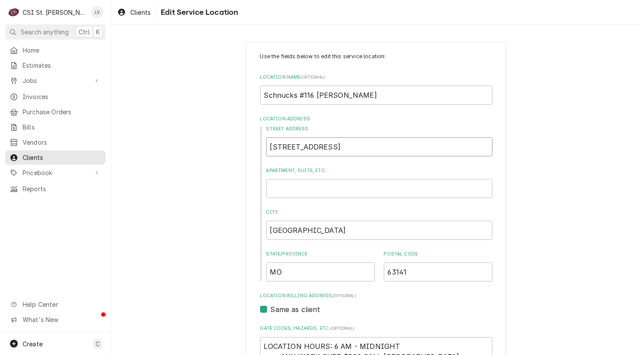
type textarea "x"
type input "12756 Olive Blvd"
click at [186, 206] on div "Use the fields below to edit this service location: Location Name ( optional ) …" at bounding box center [376, 361] width 530 height 654
drag, startPoint x: 331, startPoint y: 230, endPoint x: 239, endPoint y: 229, distance: 92.1
click at [239, 228] on div "Use the fields below to edit this service location: Location Name ( optional ) …" at bounding box center [376, 361] width 530 height 654
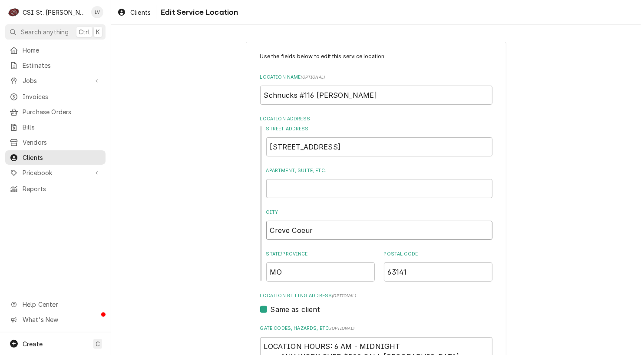
type textarea "x"
type input "S"
type textarea "x"
type input "St"
type textarea "x"
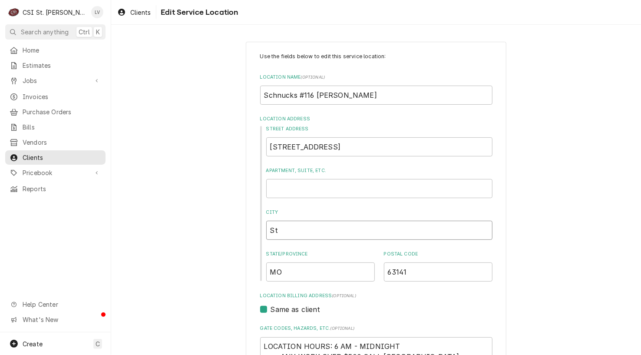
type input "St."
type textarea "x"
type input "St."
type textarea "x"
type input "St. L"
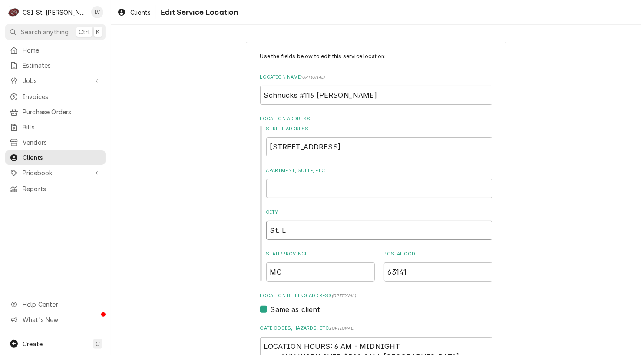
type textarea "x"
type input "St."
type textarea "x"
type input "St."
type textarea "x"
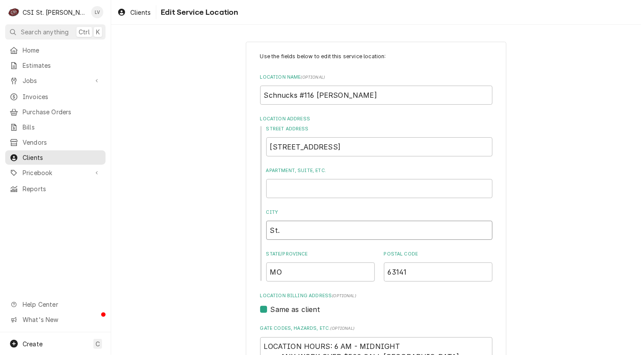
type input "St"
type textarea "x"
type input "St"
type textarea "x"
type input "St L"
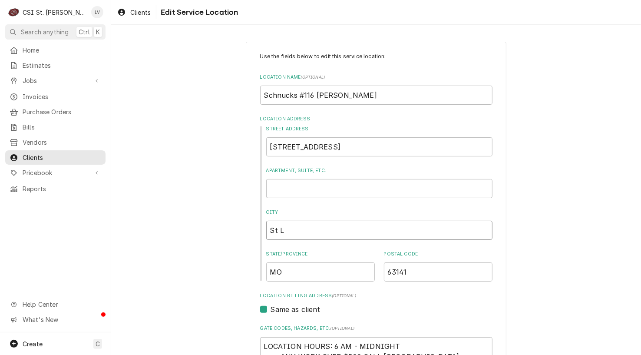
type textarea "x"
type input "St Lo"
type textarea "x"
type input "St Lou"
type textarea "x"
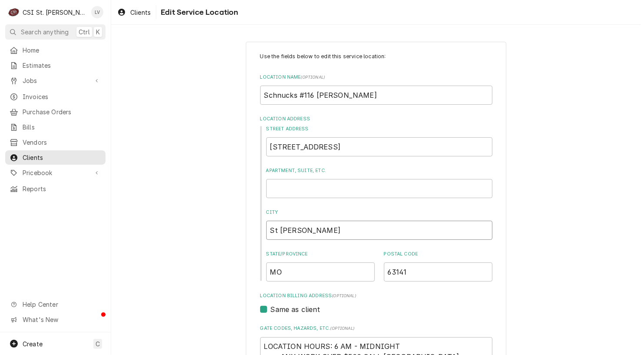
type input "St Loui"
type textarea "x"
type input "St Louis"
click at [199, 241] on div "Use the fields below to edit this service location: Location Name ( optional ) …" at bounding box center [376, 361] width 530 height 654
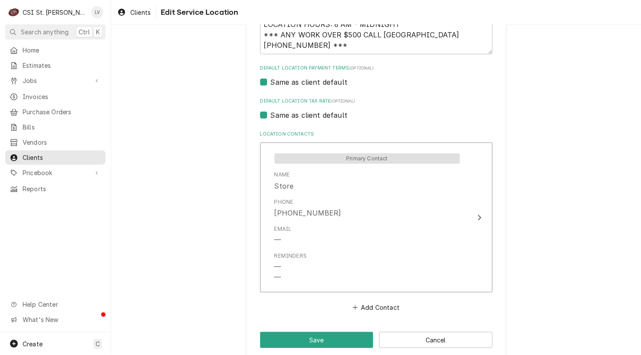
scroll to position [332, 0]
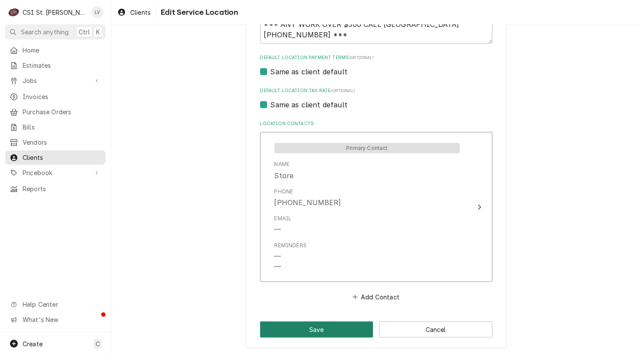
click at [301, 330] on button "Save" at bounding box center [316, 329] width 113 height 16
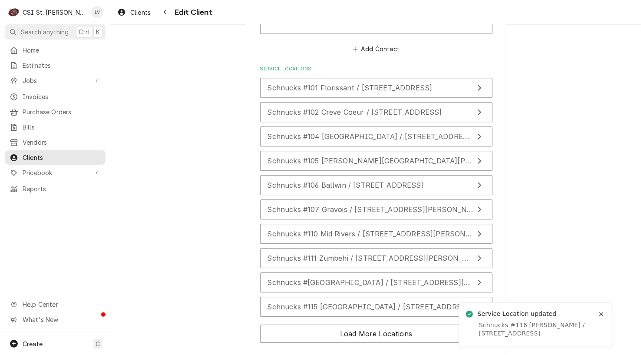
scroll to position [1271, 0]
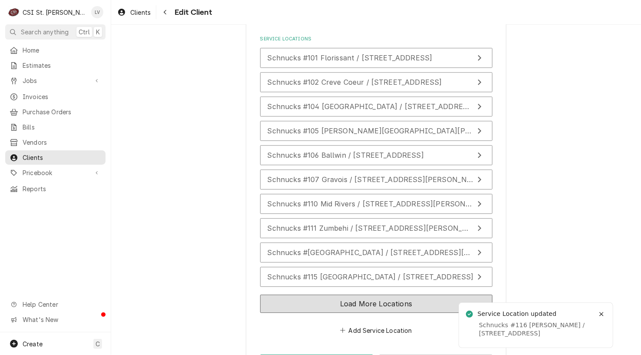
click at [279, 294] on button "Load More Locations" at bounding box center [376, 303] width 232 height 18
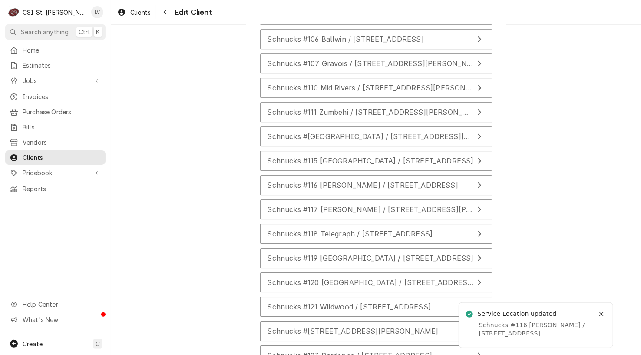
scroll to position [1445, 0]
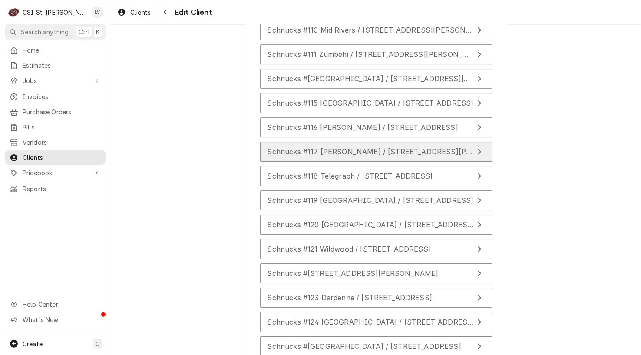
click at [370, 147] on span "Schnucks #117 Dorsett / 2030 Dorsett Road, Maryland Heights, MO 63043" at bounding box center [414, 151] width 294 height 9
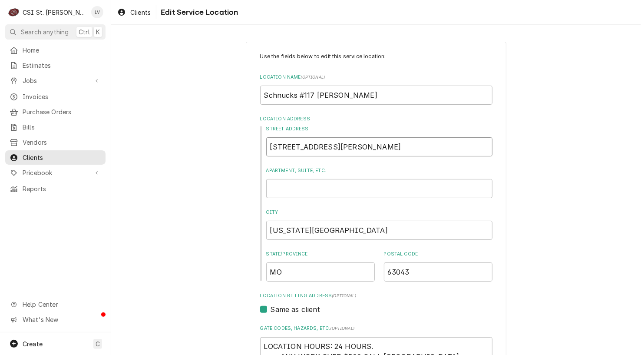
click at [342, 147] on input "2030 Dorsett Road" at bounding box center [379, 146] width 226 height 19
type textarea "x"
type input "2030 Dorsett Roa"
type textarea "x"
type input "2030 Dorsett Ro"
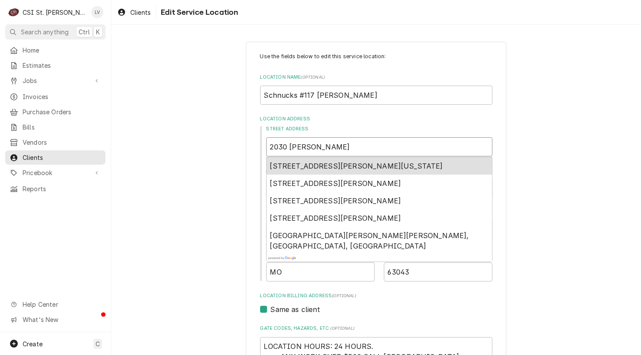
click at [329, 162] on span "2030 Dorsett Road, Maryland Heights, MO, USA" at bounding box center [356, 166] width 173 height 9
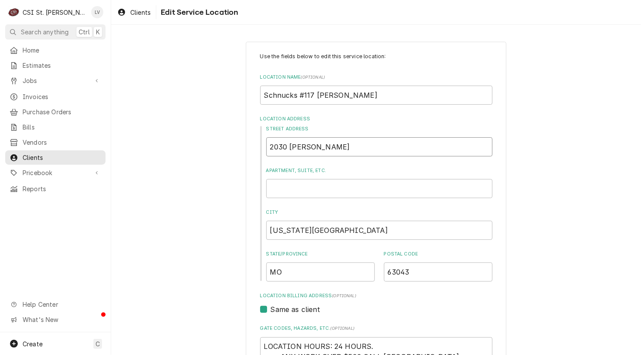
type textarea "x"
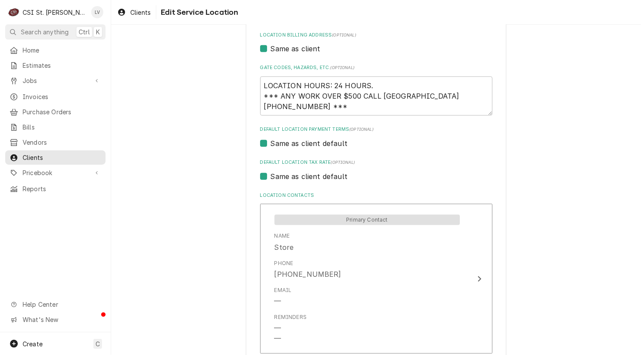
scroll to position [332, 0]
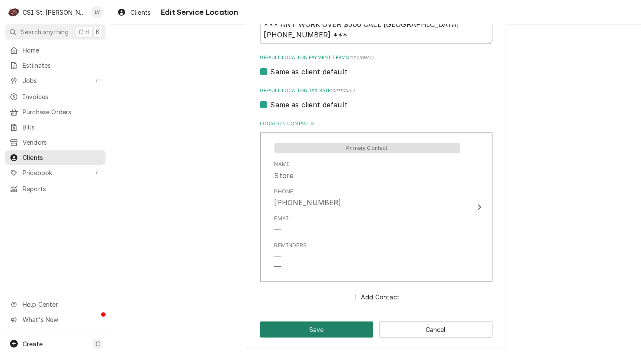
type input "2030 Dorsett Rd"
click at [297, 332] on button "Save" at bounding box center [316, 329] width 113 height 16
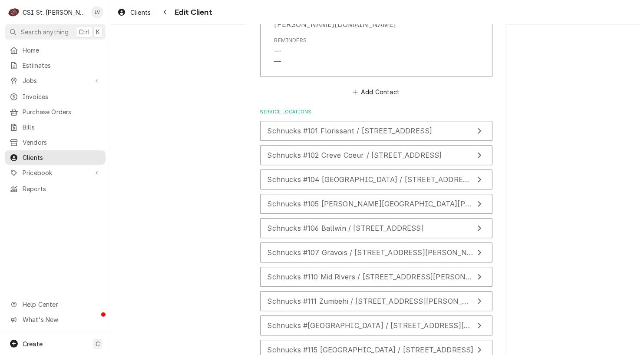
scroll to position [1271, 0]
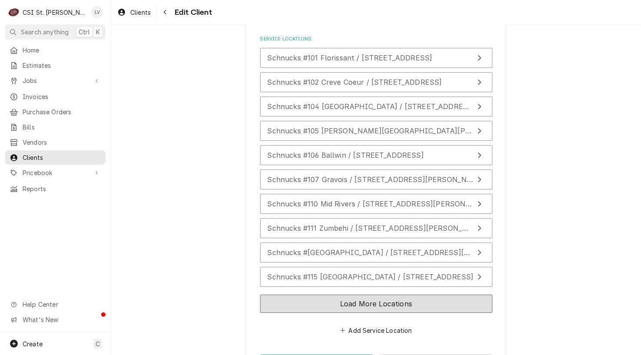
click at [340, 294] on button "Load More Locations" at bounding box center [376, 303] width 232 height 18
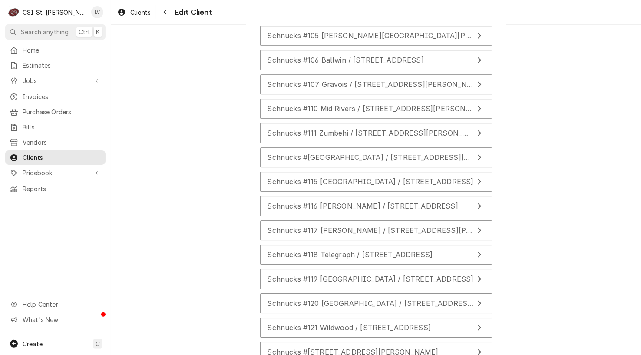
scroll to position [1514, 0]
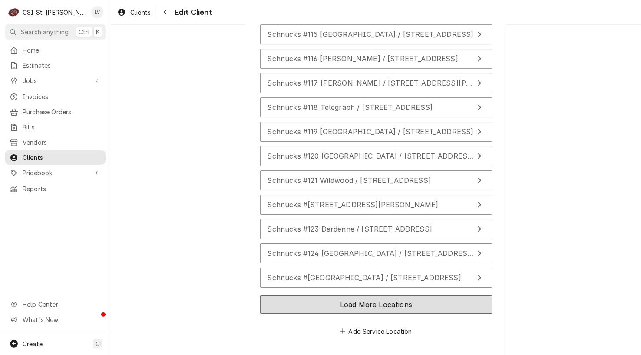
click at [281, 295] on button "Load More Locations" at bounding box center [376, 304] width 232 height 18
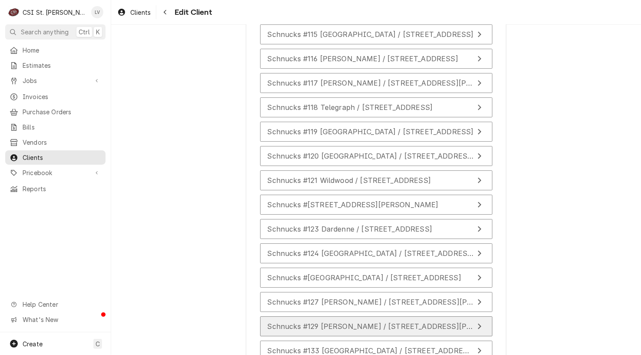
scroll to position [1470, 0]
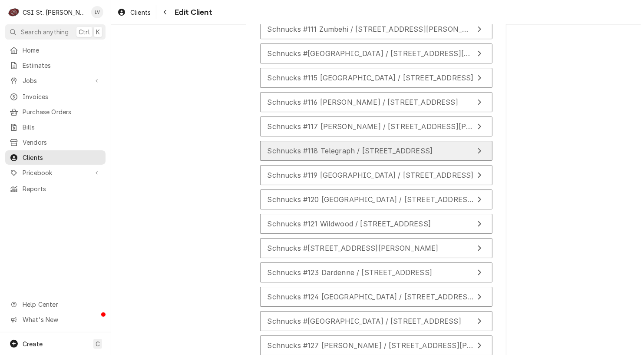
click at [369, 141] on button "Schnucks #118 Telegraph / 5519 Oakville Shopping Center, St Louis, MO 63129" at bounding box center [376, 151] width 232 height 20
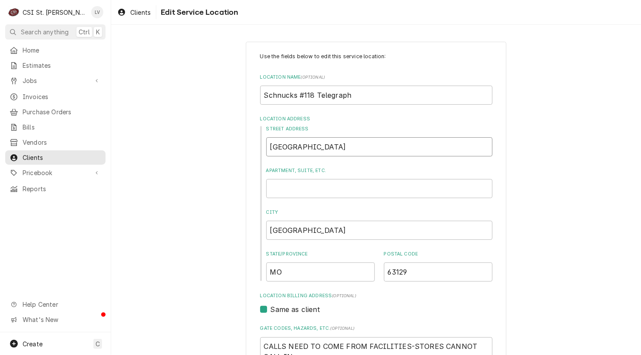
click at [388, 148] on input "5519 Oakville Shopping Center" at bounding box center [379, 146] width 226 height 19
type textarea "x"
type input "5519 Oakville Shopping Cente"
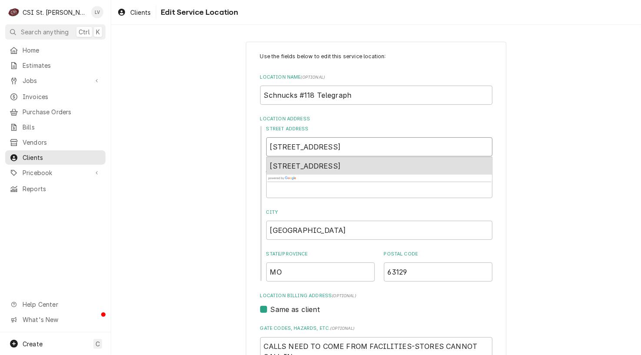
click at [341, 164] on span "5519 Oakville Shopping Center, St. Louis, MO, USA" at bounding box center [305, 166] width 71 height 9
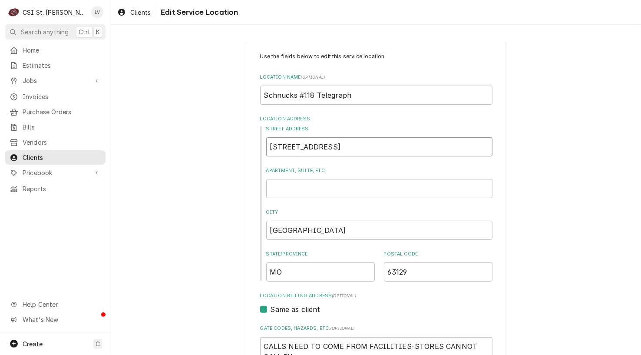
type textarea "x"
type input "5519 Oakville Shopping Center"
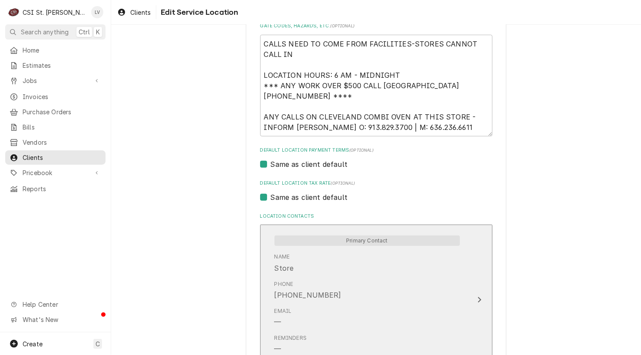
scroll to position [395, 0]
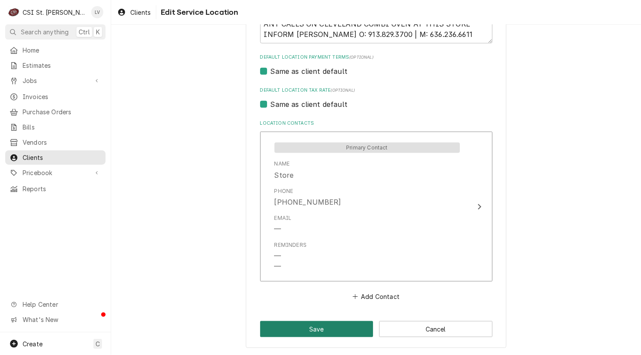
click at [323, 327] on button "Save" at bounding box center [316, 329] width 113 height 16
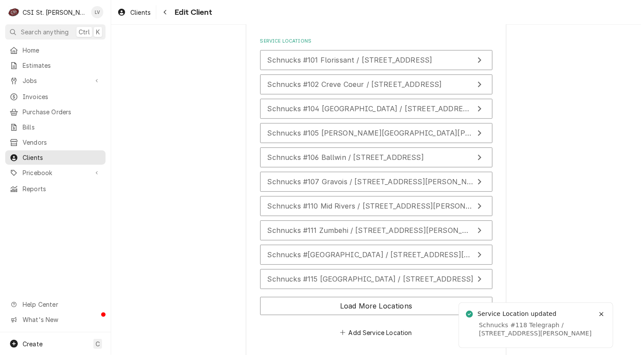
scroll to position [1271, 0]
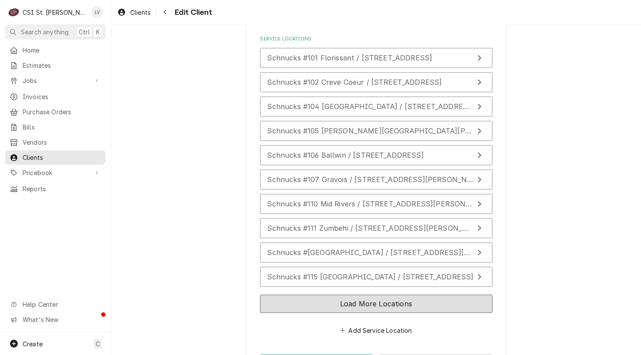
click at [287, 294] on button "Load More Locations" at bounding box center [376, 303] width 232 height 18
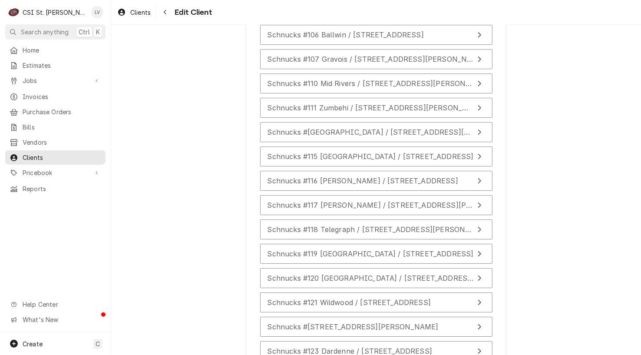
scroll to position [1402, 0]
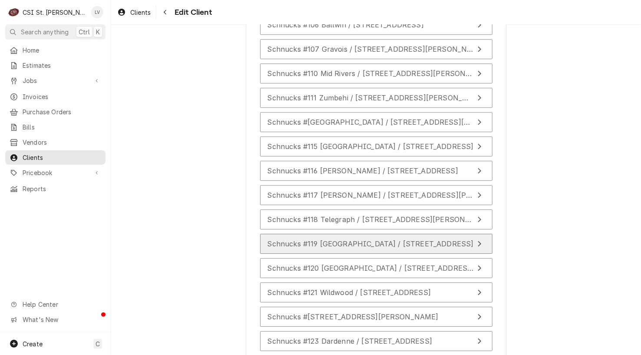
click at [290, 239] on span "Schnucks #119 Collinsville / 501 Belt Line Road, Collinsville, IL 62234" at bounding box center [370, 243] width 206 height 9
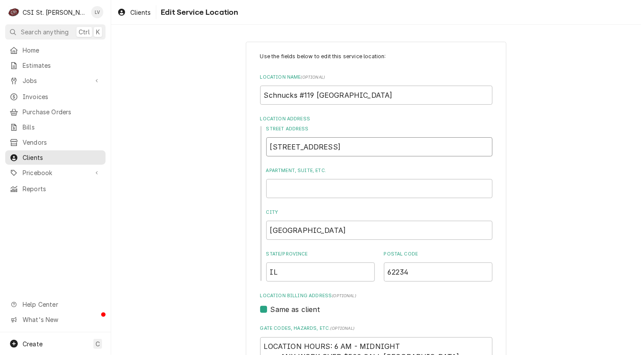
click at [350, 143] on input "501 Belt Line Road" at bounding box center [379, 146] width 226 height 19
type textarea "x"
type input "501 Belt Line Roa"
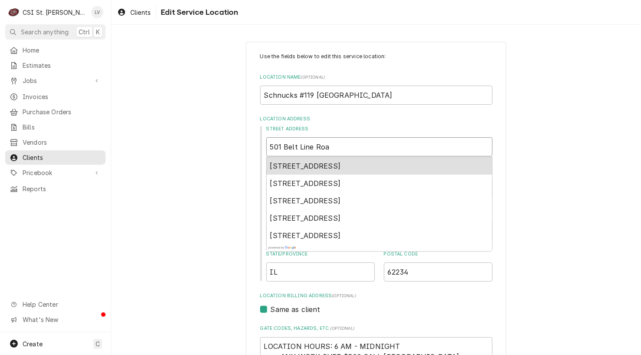
click at [322, 166] on span "501 Beltline Road, Collinsville, IL, USA" at bounding box center [305, 166] width 71 height 9
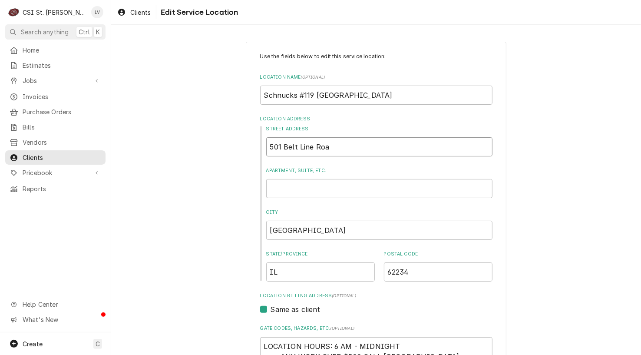
type textarea "x"
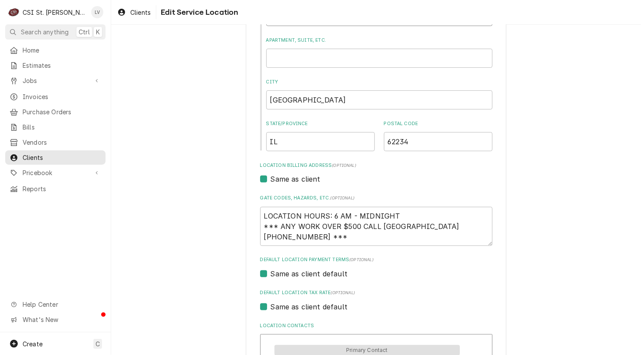
scroll to position [217, 0]
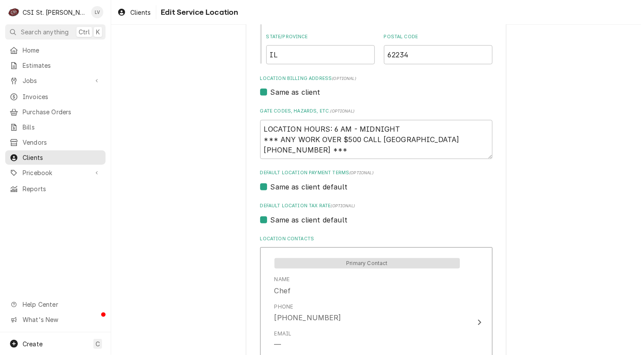
type input "501 Beltline Rd"
click at [289, 220] on label "Same as client default" at bounding box center [309, 219] width 77 height 10
click at [289, 220] on input "Same as client default" at bounding box center [387, 223] width 232 height 19
checkbox input "false"
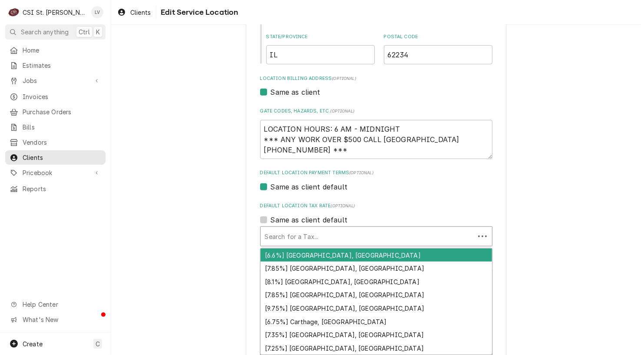
click at [288, 237] on div "Default Location Tax Rate" at bounding box center [367, 236] width 205 height 16
type textarea "x"
type input "c"
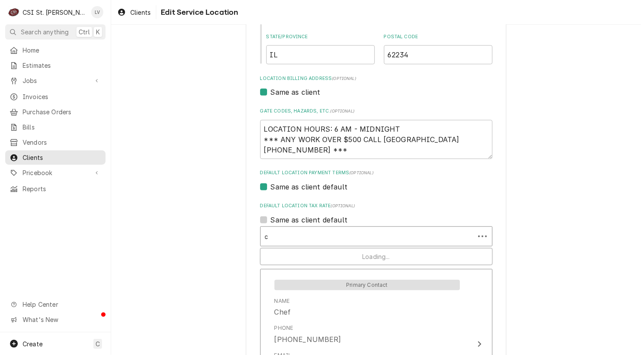
type textarea "x"
type input "co"
type textarea "x"
type input "col"
type textarea "x"
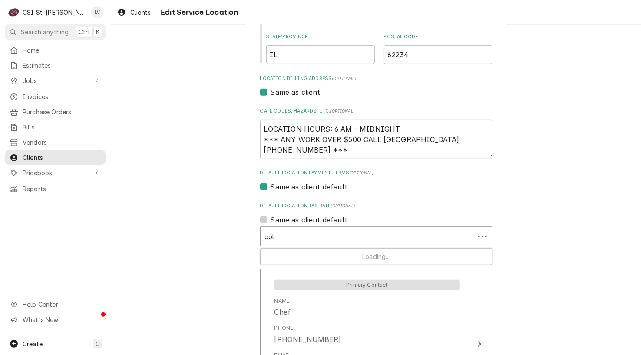
type input "coll"
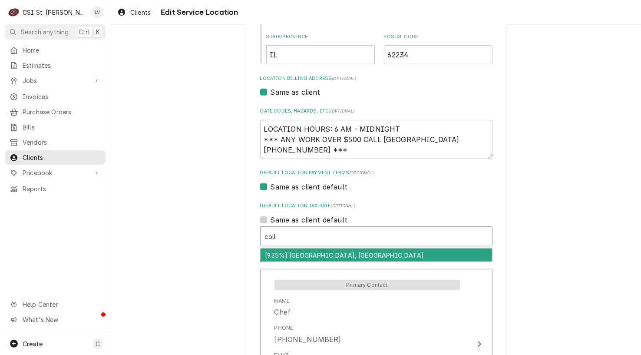
click at [303, 255] on div "[9.35%] Collinsville, IL" at bounding box center [376, 254] width 231 height 13
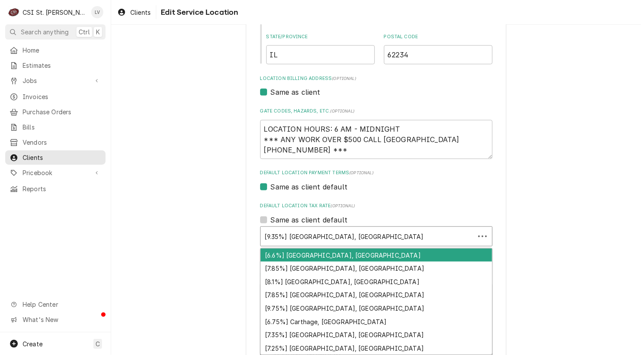
click at [302, 238] on div "Default Location Tax Rate" at bounding box center [367, 236] width 205 height 16
type textarea "x"
type input "e"
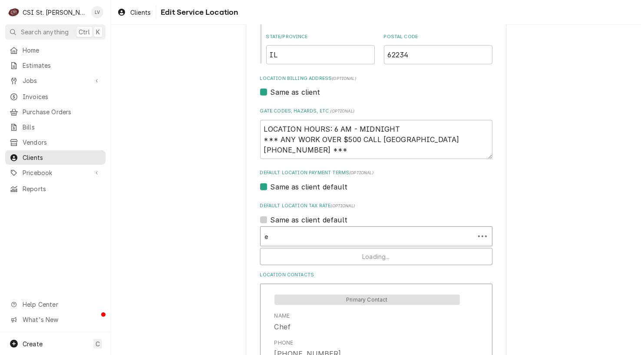
type textarea "x"
type input "ex"
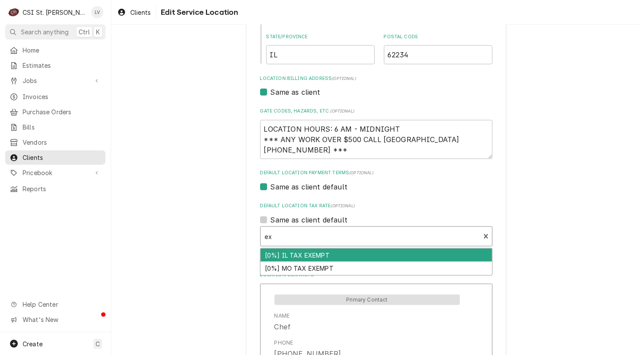
click at [297, 256] on div "[0%] IL TAX EXEMPT" at bounding box center [376, 254] width 231 height 13
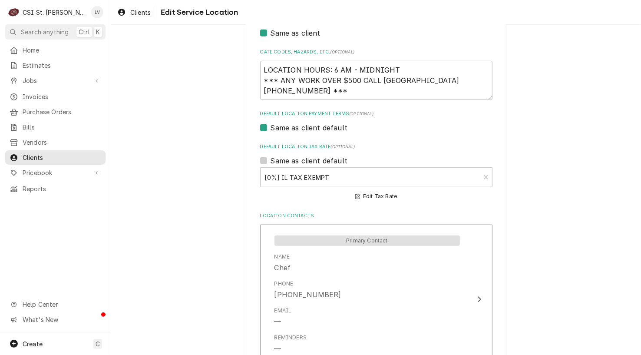
scroll to position [369, 0]
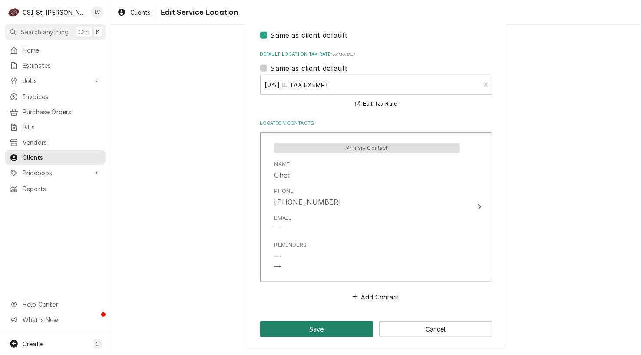
click at [295, 330] on button "Save" at bounding box center [316, 329] width 113 height 16
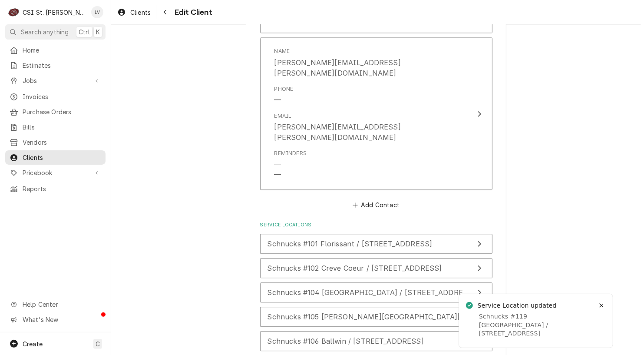
scroll to position [1238, 0]
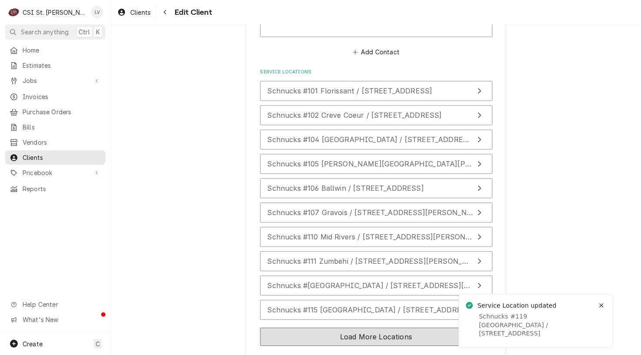
click at [287, 327] on button "Load More Locations" at bounding box center [376, 336] width 232 height 18
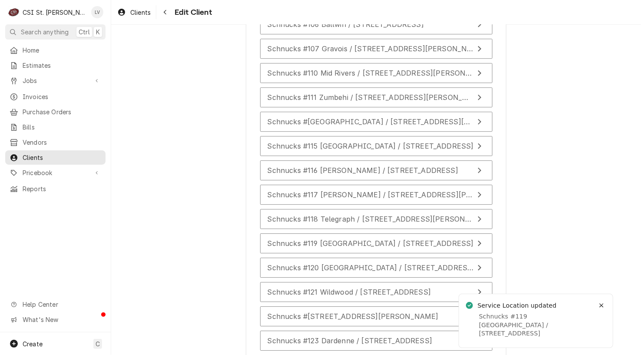
scroll to position [1412, 0]
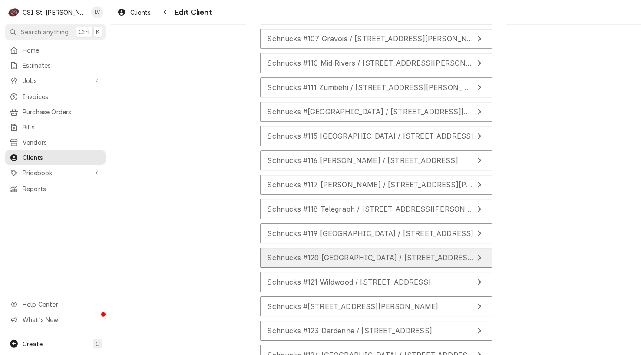
click at [435, 253] on span "Schnucks #120 Swansea / 2665 North Illinois Street, Swansea, IL 62226" at bounding box center [392, 257] width 250 height 9
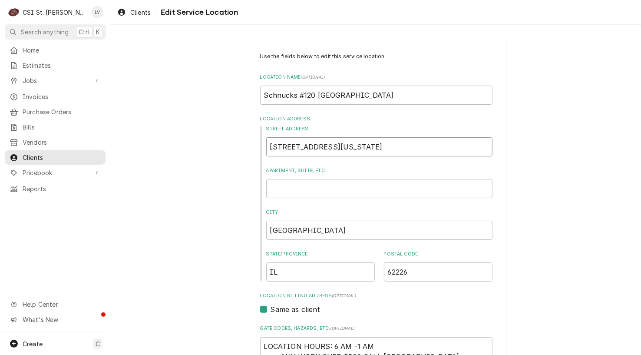
click at [371, 147] on input "2665 North Illinois Street" at bounding box center [379, 146] width 226 height 19
type textarea "x"
type input "2665 North Illinois Stree"
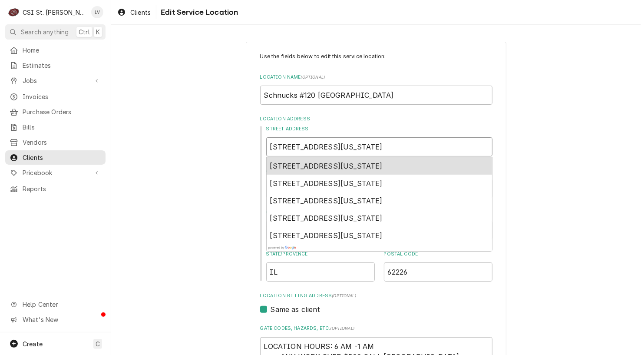
click at [360, 165] on span "2665 North Illinois Street, Swansea, IL, USA" at bounding box center [326, 166] width 112 height 9
type textarea "x"
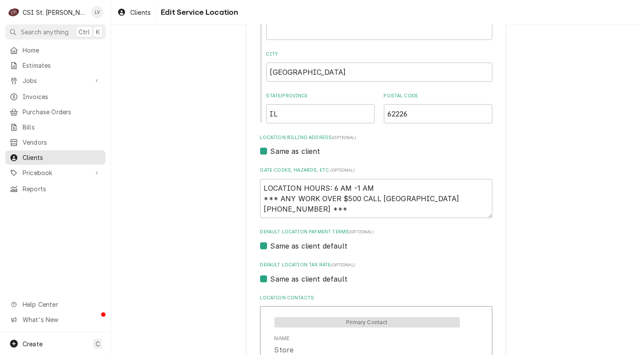
scroll to position [174, 0]
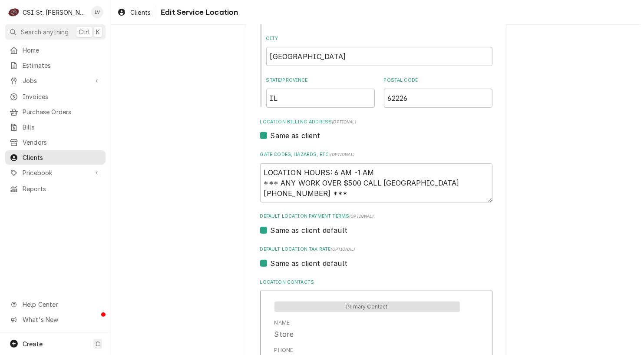
click at [304, 264] on label "Same as client default" at bounding box center [309, 263] width 77 height 10
click at [304, 264] on input "Same as client default" at bounding box center [387, 267] width 232 height 19
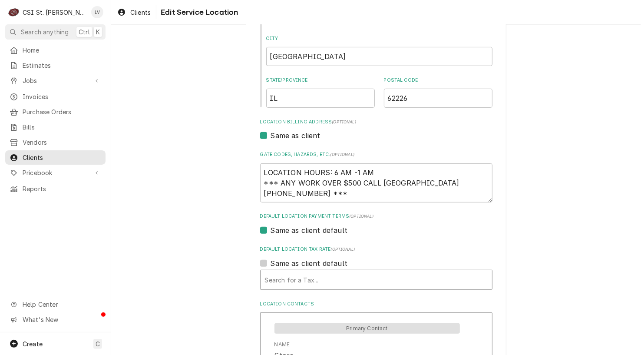
click at [303, 277] on div "Default Location Tax Rate" at bounding box center [376, 280] width 223 height 16
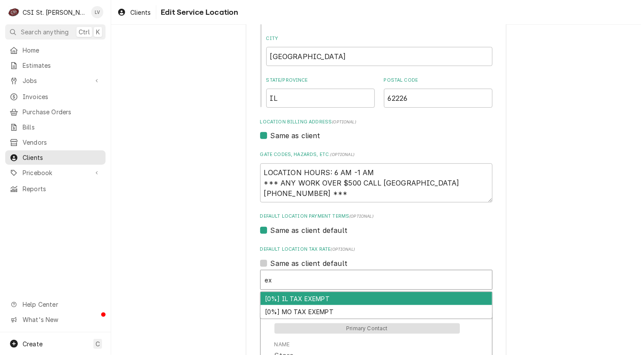
click at [304, 296] on div "[0%] IL TAX EXEMPT" at bounding box center [376, 298] width 231 height 13
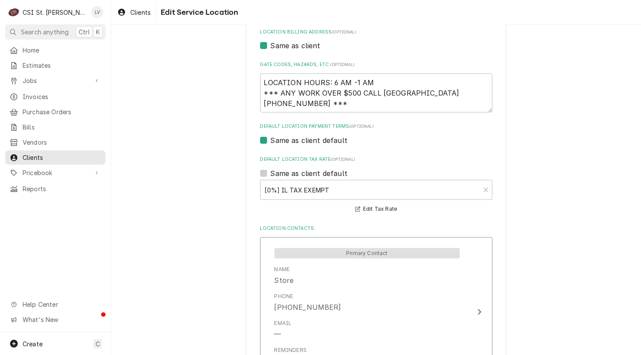
scroll to position [369, 0]
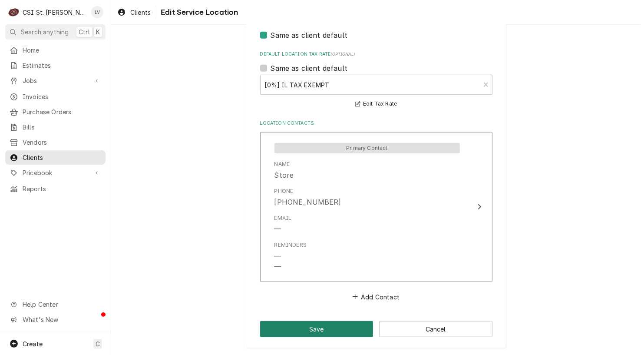
click at [322, 329] on button "Save" at bounding box center [316, 329] width 113 height 16
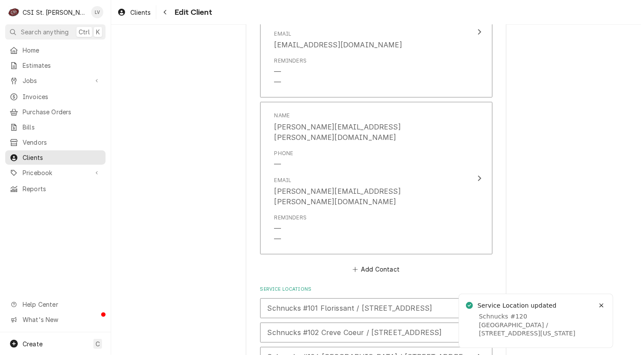
scroll to position [1271, 0]
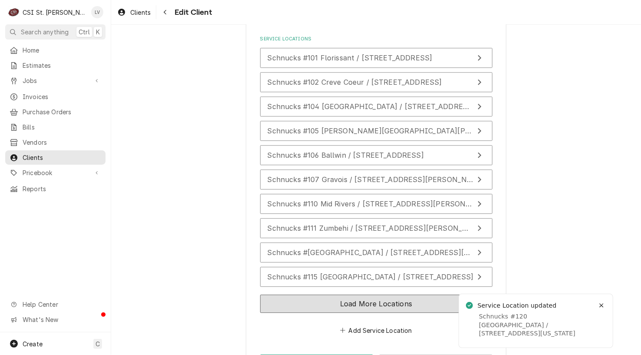
click at [265, 294] on button "Load More Locations" at bounding box center [376, 303] width 232 height 18
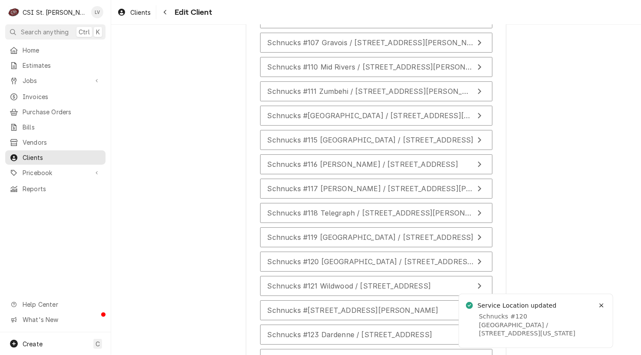
scroll to position [1514, 0]
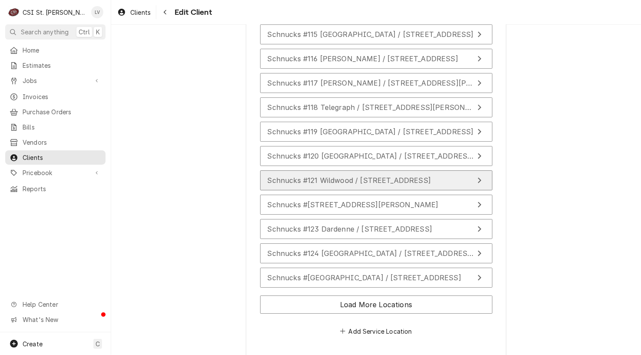
click at [322, 176] on span "Schnucks #121 Wildwood / 16580 Manchester Road, Wildwood, MO 63040" at bounding box center [349, 180] width 164 height 9
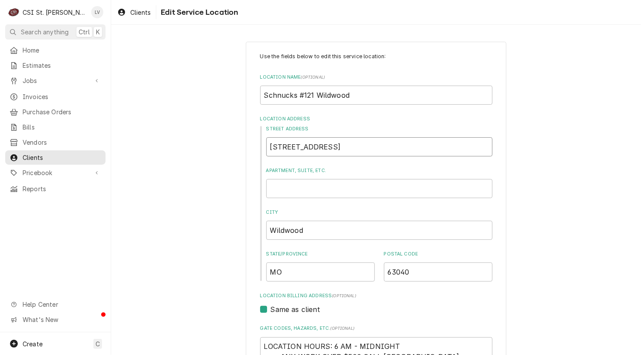
click at [399, 151] on input "16580 Manchester Road" at bounding box center [379, 146] width 226 height 19
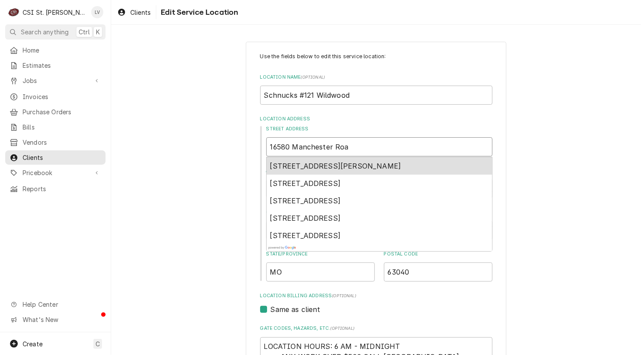
click at [328, 166] on span "16580 Manchester Road, Grover, MO, USA" at bounding box center [335, 166] width 131 height 9
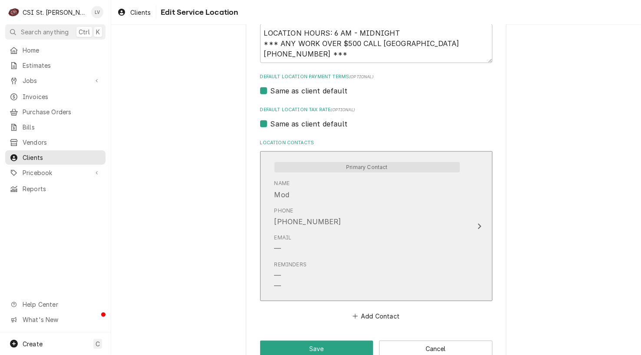
scroll to position [332, 0]
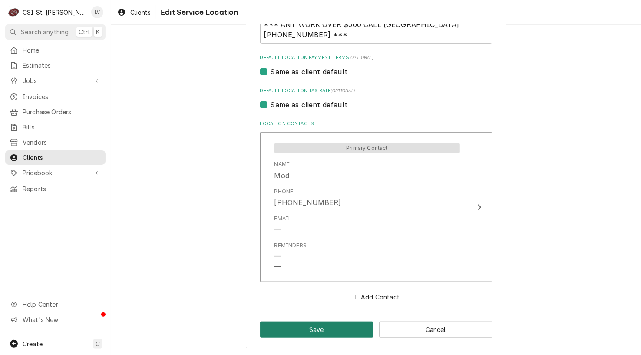
click at [303, 329] on button "Save" at bounding box center [316, 329] width 113 height 16
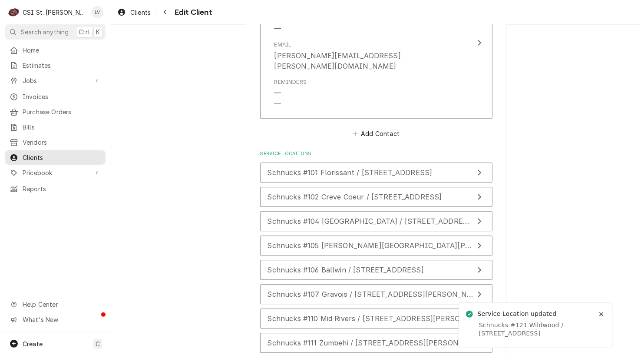
scroll to position [1271, 0]
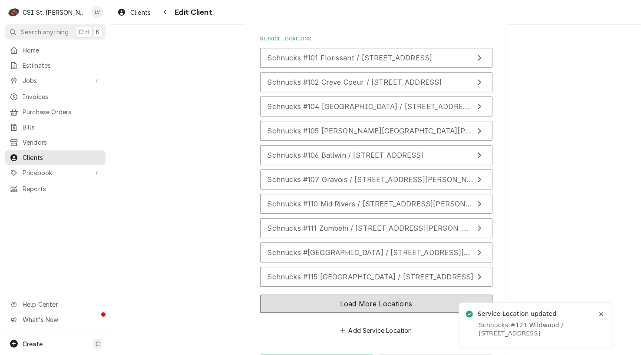
click at [294, 294] on button "Load More Locations" at bounding box center [376, 303] width 232 height 18
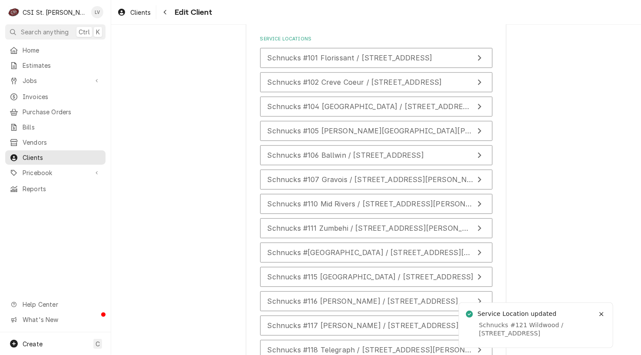
scroll to position [1514, 0]
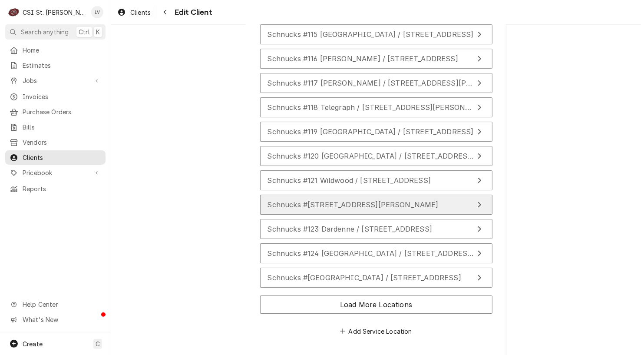
click at [352, 200] on span "Schnucks #122 High Ridge / 20 Gravois Dillon Plaza, High Ridge, MO 63049" at bounding box center [352, 204] width 171 height 9
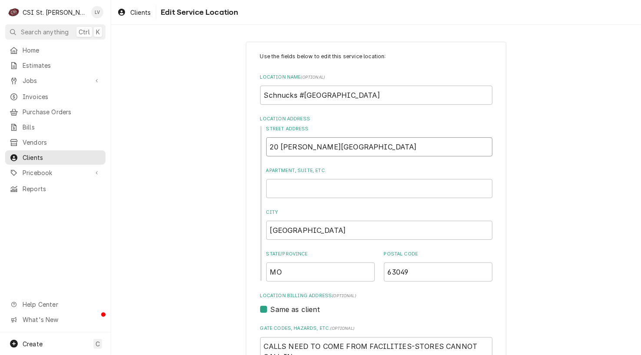
drag, startPoint x: 356, startPoint y: 147, endPoint x: 277, endPoint y: 148, distance: 79.9
click at [277, 148] on input "20 Gravois Dillon Plaza" at bounding box center [379, 146] width 226 height 19
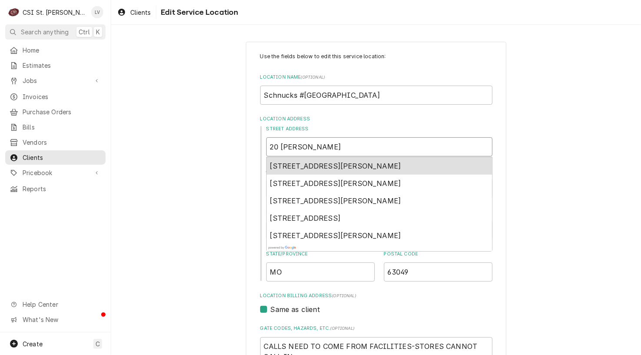
click at [285, 166] on span "20 Dillon Plaza Drive, High Ridge, MO, USA" at bounding box center [335, 166] width 131 height 9
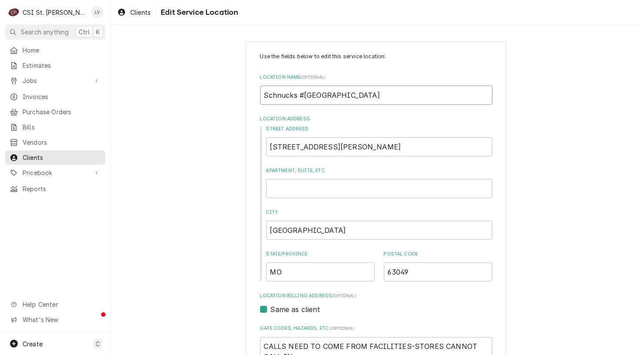
drag, startPoint x: 314, startPoint y: 95, endPoint x: 363, endPoint y: 93, distance: 49.1
click at [363, 93] on input "Schnucks #122 High Ridge" at bounding box center [376, 95] width 232 height 19
click at [184, 258] on div "Use the fields below to edit this service location: Location Name ( optional ) …" at bounding box center [376, 299] width 530 height 531
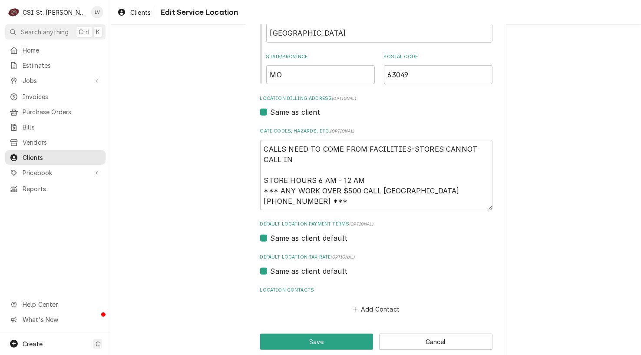
scroll to position [210, 0]
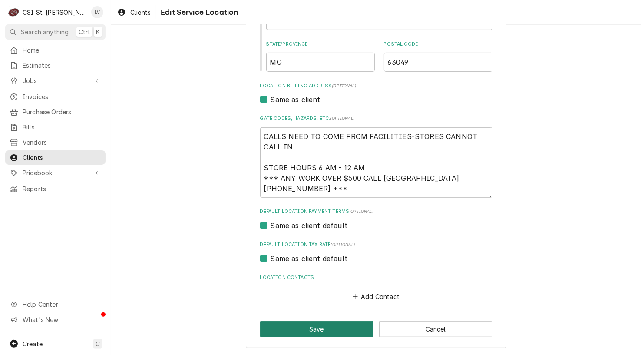
click at [300, 334] on button "Save" at bounding box center [316, 329] width 113 height 16
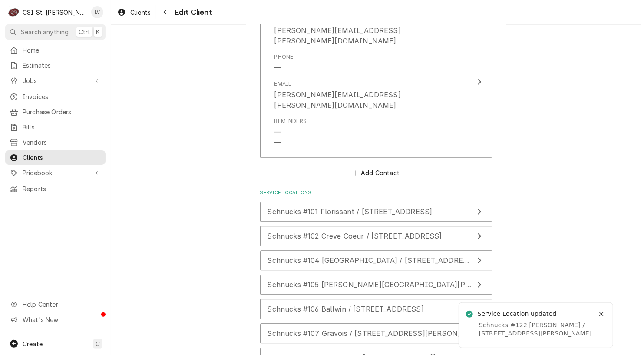
scroll to position [1271, 0]
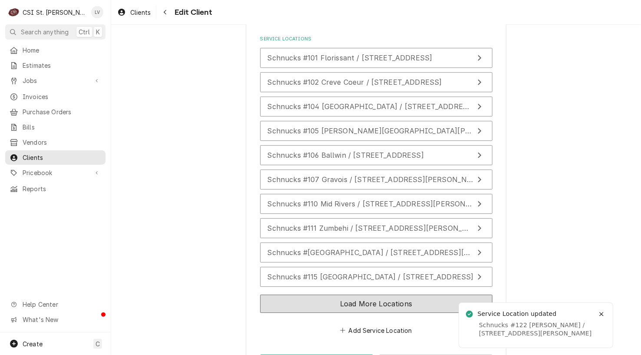
click at [294, 294] on button "Load More Locations" at bounding box center [376, 303] width 232 height 18
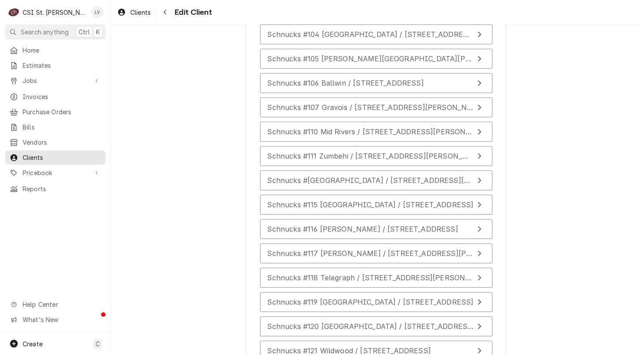
scroll to position [1488, 0]
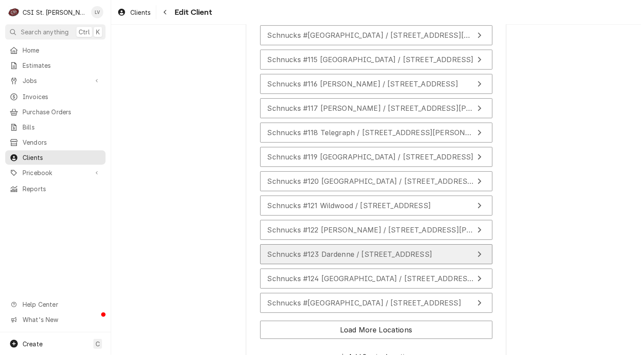
click at [301, 250] on span "Schnucks #123 Dardenne / 3029 State Highway K, Ofallon, MO 63368" at bounding box center [349, 254] width 165 height 9
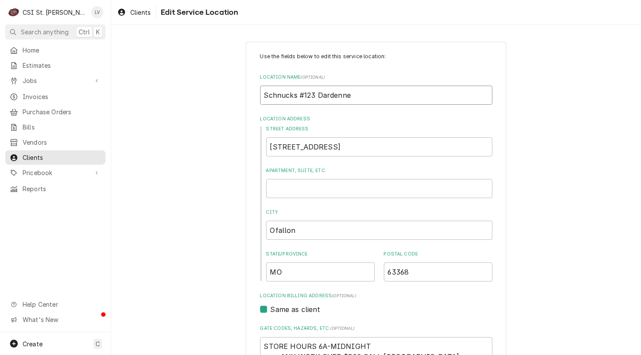
click at [348, 95] on input "Schnucks #123 Dardenne" at bounding box center [376, 95] width 232 height 19
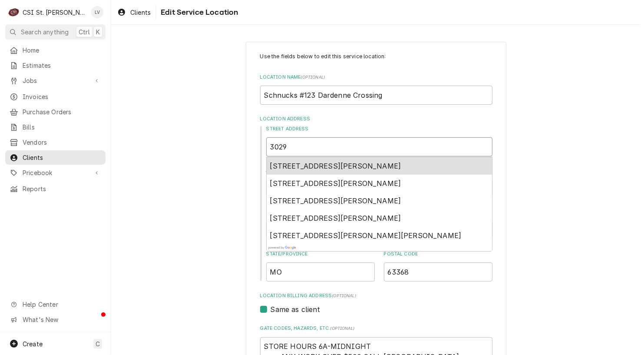
click at [330, 167] on span "3029 State Highway K, O'Fallon, MO, USA" at bounding box center [335, 166] width 131 height 9
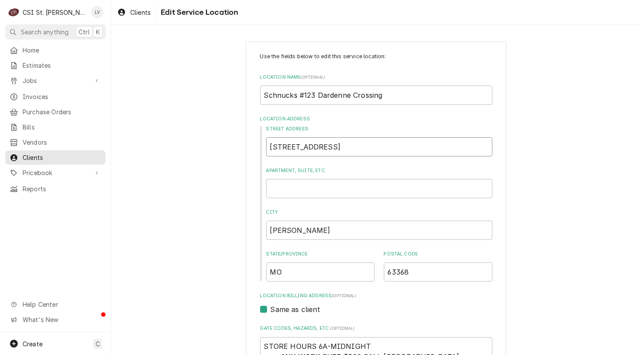
drag, startPoint x: 285, startPoint y: 145, endPoint x: 319, endPoint y: 147, distance: 33.9
click at [319, 147] on input "3029 State Hwy K" at bounding box center [379, 146] width 226 height 19
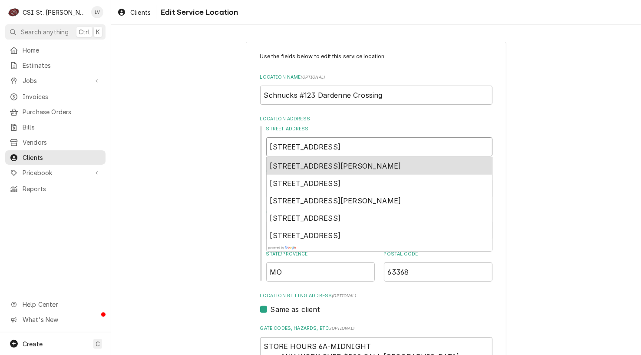
click at [310, 165] on span "3029 Highway K, O'Fallon, MO, USA" at bounding box center [335, 166] width 131 height 9
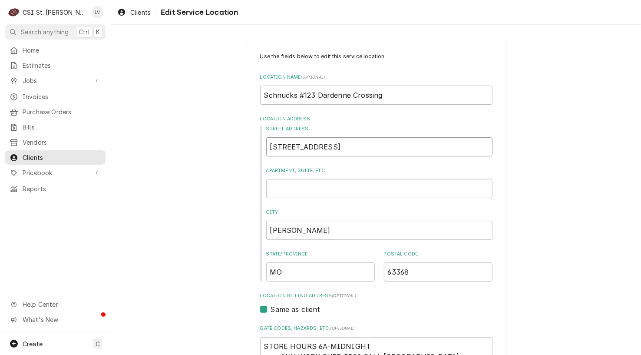
drag, startPoint x: 286, startPoint y: 145, endPoint x: 319, endPoint y: 147, distance: 32.6
click at [319, 147] on input "3029 State Hwy K" at bounding box center [379, 146] width 226 height 19
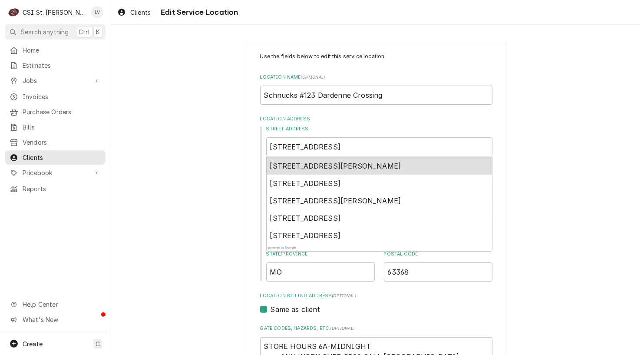
click at [220, 167] on div "Use the fields below to edit this service location: Location Name ( optional ) …" at bounding box center [376, 361] width 530 height 654
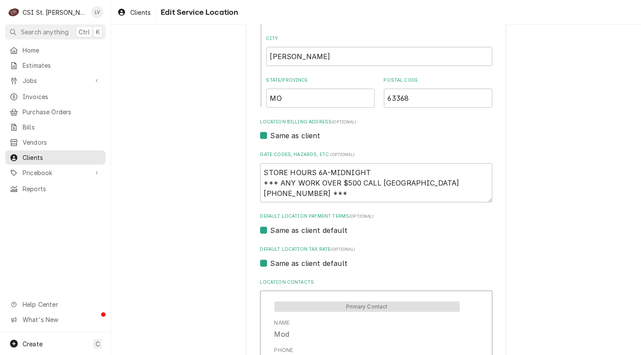
scroll to position [332, 0]
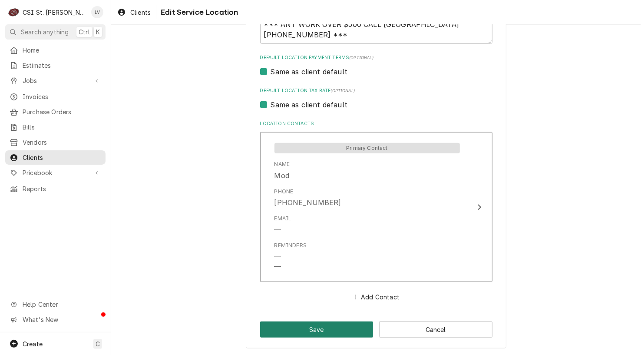
click at [295, 330] on button "Save" at bounding box center [316, 329] width 113 height 16
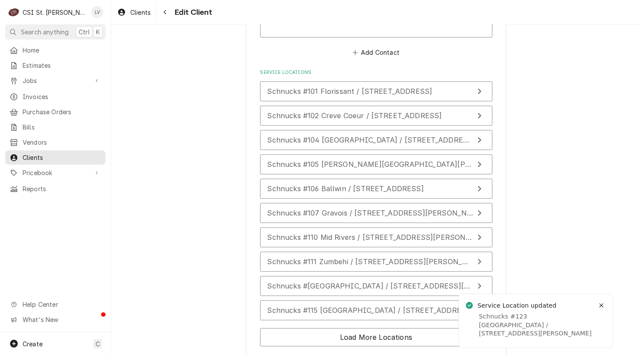
scroll to position [1238, 0]
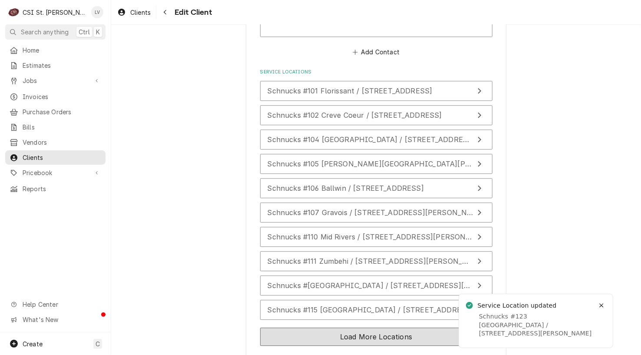
click at [279, 327] on button "Load More Locations" at bounding box center [376, 336] width 232 height 18
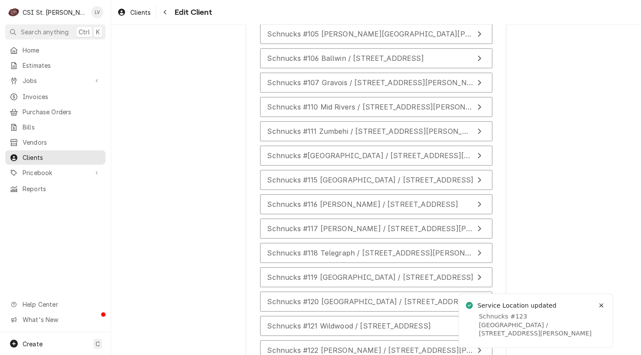
scroll to position [1499, 0]
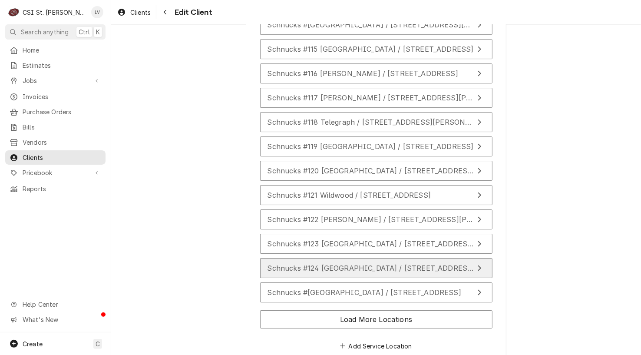
click at [301, 264] on span "Schnucks #124 Cottleville / 6083 Mid Rivers Mall Drive, Cottleville, MO 63304" at bounding box center [371, 268] width 208 height 9
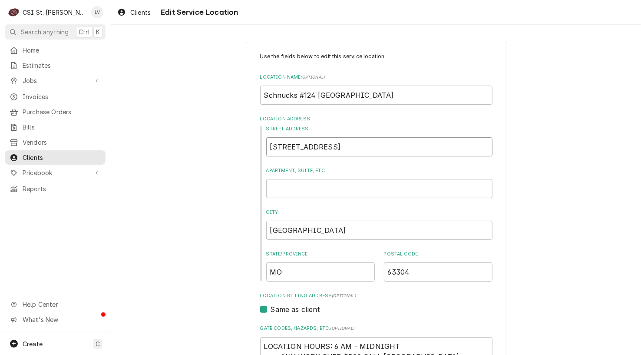
click at [404, 145] on input "6083 Mid Rivers Mall Drive" at bounding box center [379, 146] width 226 height 19
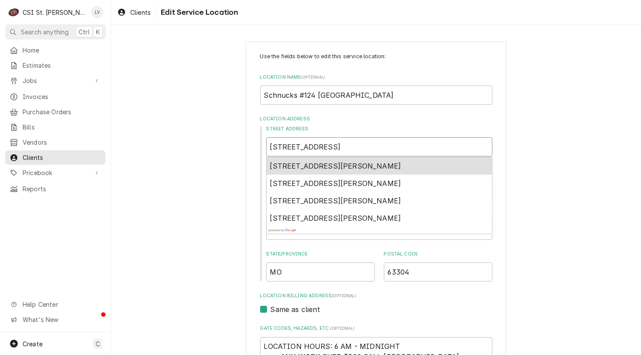
click at [310, 165] on span "6083 Mid Rivers Mall Drive, St. Peters, MO, USA" at bounding box center [335, 166] width 131 height 9
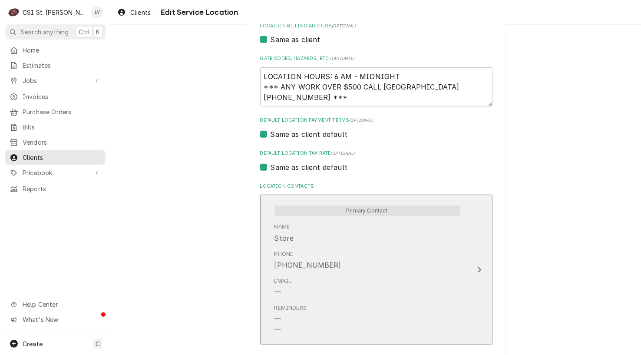
scroll to position [332, 0]
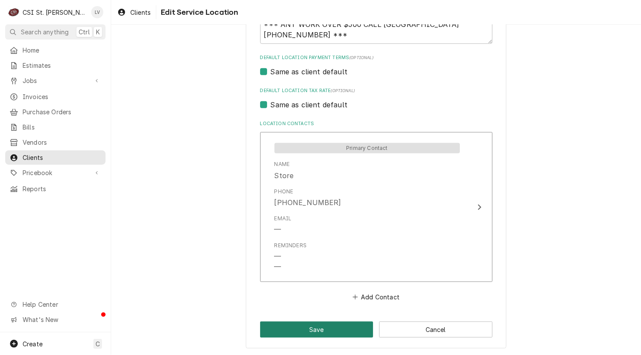
click at [320, 327] on button "Save" at bounding box center [316, 329] width 113 height 16
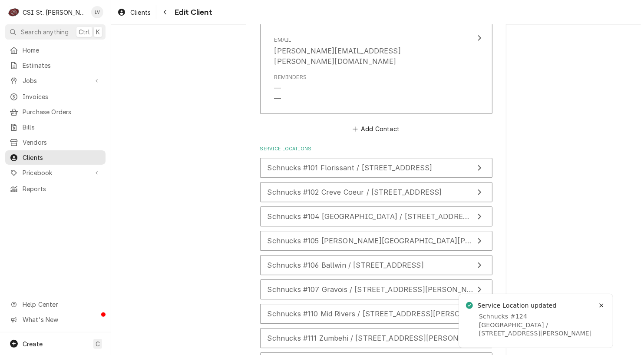
scroll to position [1238, 0]
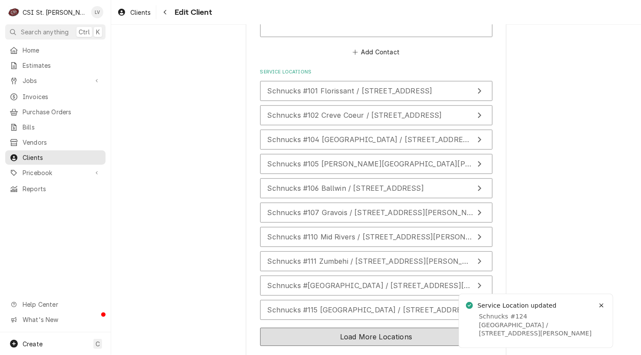
click at [324, 327] on button "Load More Locations" at bounding box center [376, 336] width 232 height 18
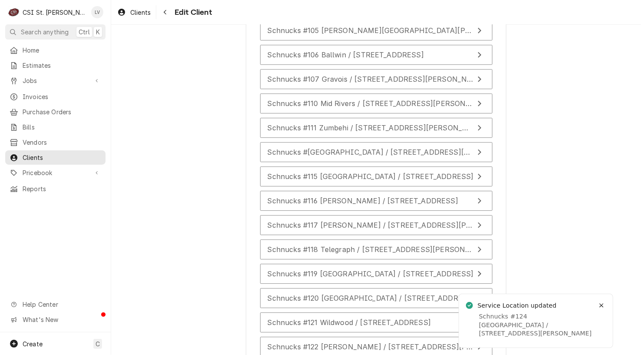
scroll to position [1499, 0]
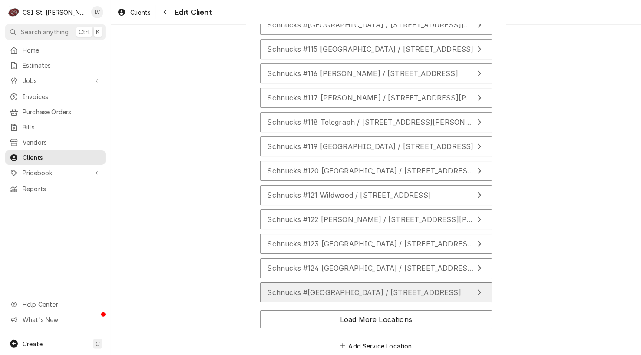
click at [326, 288] on span "Schnucks #125 University City / 6920 Olive Blvd, University City, MO 63130" at bounding box center [364, 292] width 194 height 9
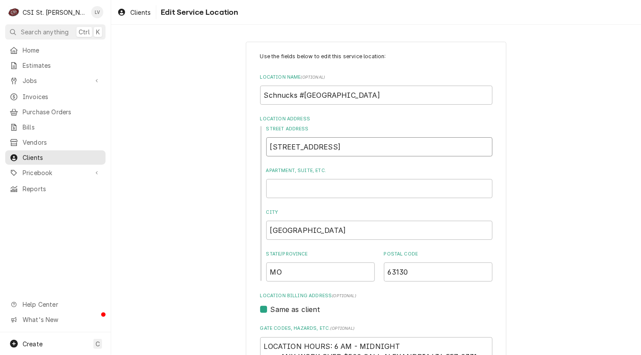
click at [340, 145] on input "6920 Olive Blvd" at bounding box center [379, 146] width 226 height 19
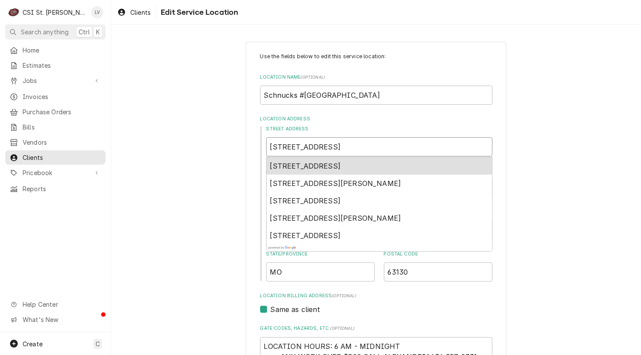
click at [330, 165] on span "6920 Olive Blvd, University City, MO, USA" at bounding box center [305, 166] width 71 height 9
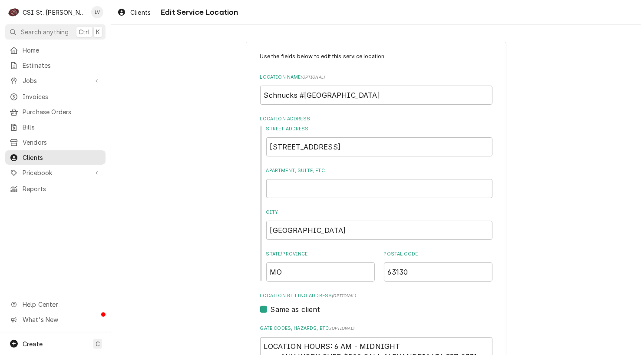
click at [179, 238] on div "Use the fields below to edit this service location: Location Name ( optional ) …" at bounding box center [376, 361] width 530 height 654
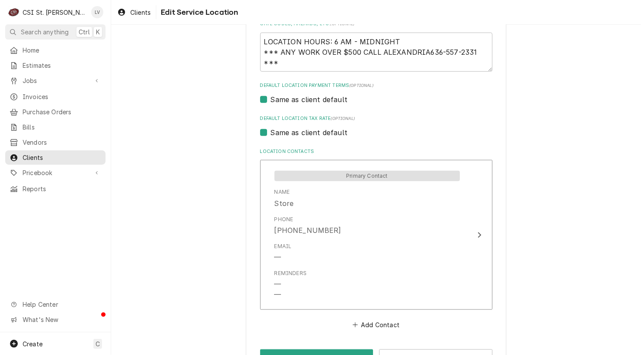
scroll to position [332, 0]
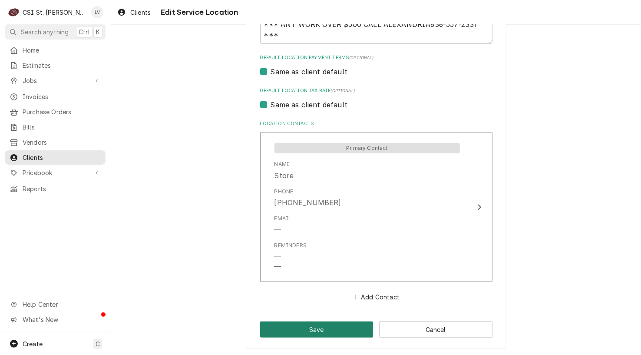
click at [303, 330] on button "Save" at bounding box center [316, 329] width 113 height 16
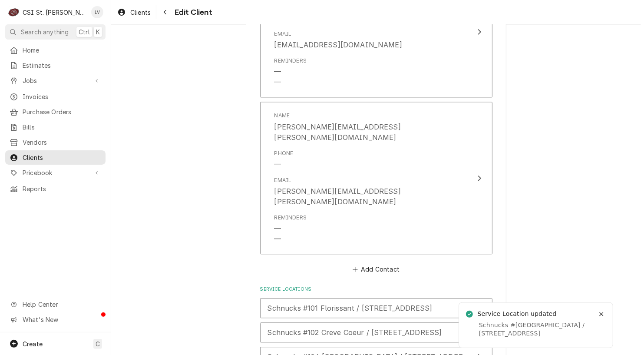
scroll to position [1271, 0]
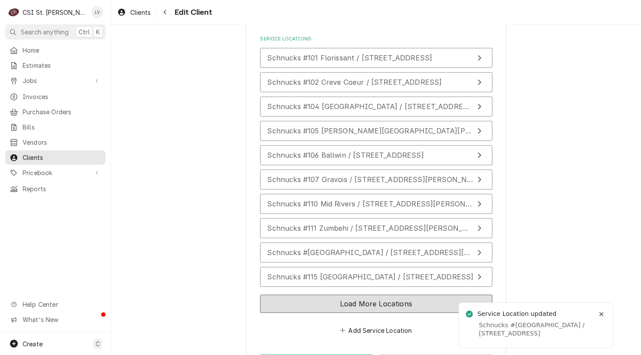
click at [273, 294] on button "Load More Locations" at bounding box center [376, 303] width 232 height 18
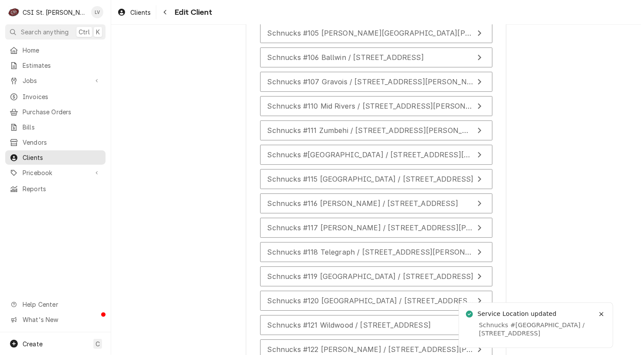
scroll to position [1514, 0]
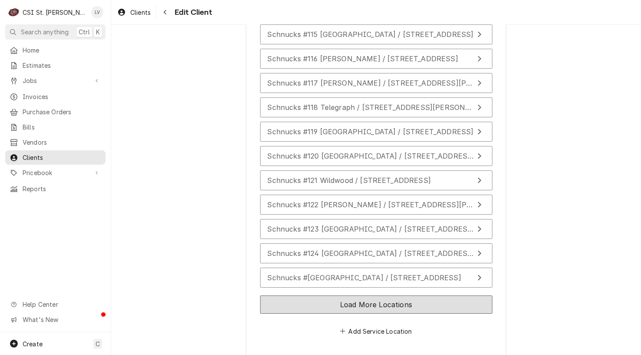
click at [300, 295] on button "Load More Locations" at bounding box center [376, 304] width 232 height 18
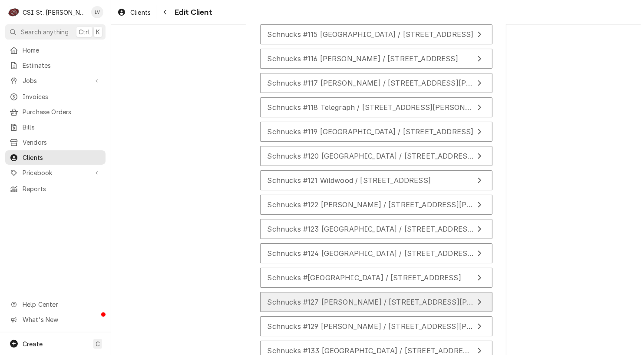
click at [300, 297] on span "Schnucks #127 Richardson / 3900 Vogel Road, Arnold, MO 63010" at bounding box center [393, 301] width 252 height 9
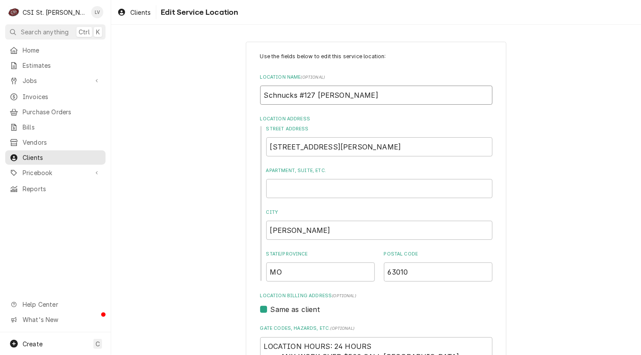
click at [356, 95] on input "Schnucks #127 Richardson" at bounding box center [376, 95] width 232 height 19
click at [333, 147] on input "3900 Vogel Road" at bounding box center [379, 146] width 226 height 19
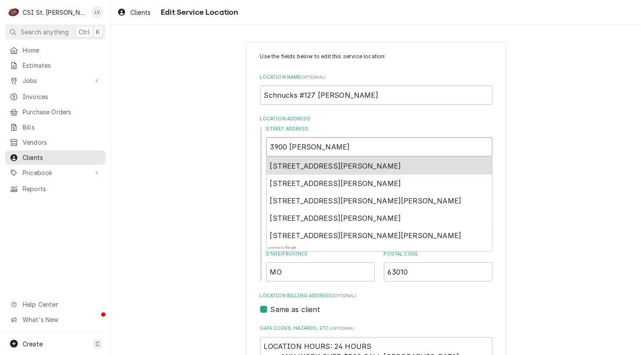
click at [317, 163] on span "3900 Vogel Road, Arnold, MO, USA" at bounding box center [335, 166] width 131 height 9
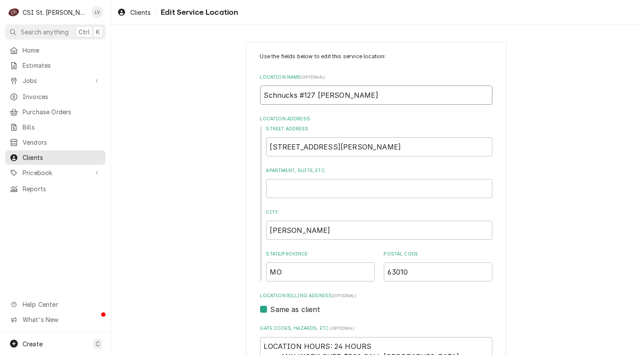
drag, startPoint x: 351, startPoint y: 95, endPoint x: 376, endPoint y: 98, distance: 24.6
click at [376, 98] on input "Schnucks #127 Richardson Rd" at bounding box center [376, 95] width 232 height 19
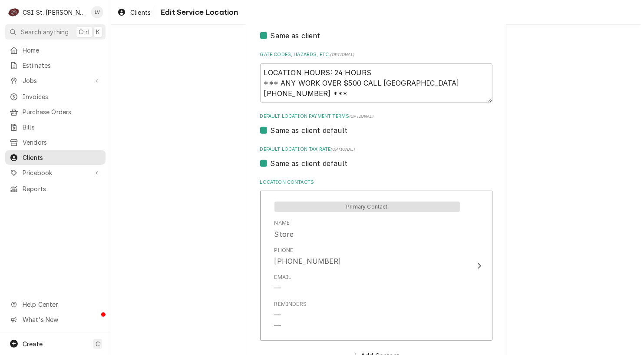
scroll to position [332, 0]
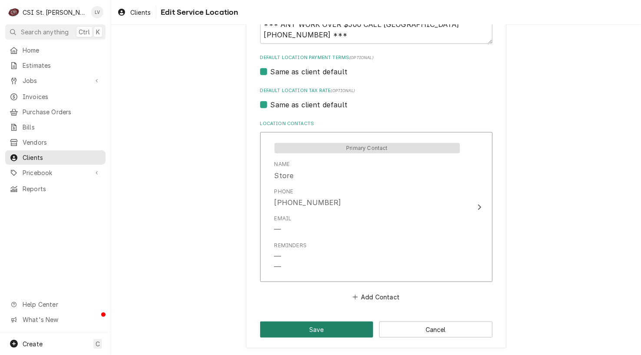
click at [303, 328] on button "Save" at bounding box center [316, 329] width 113 height 16
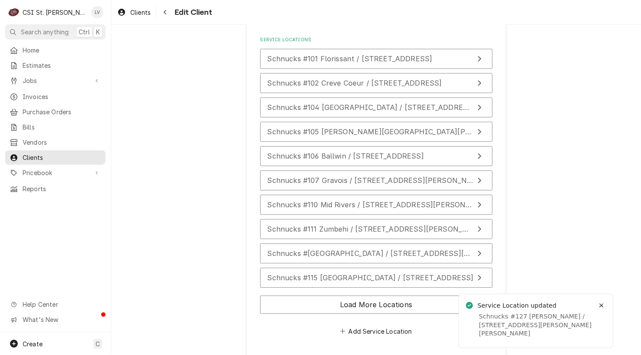
scroll to position [1271, 0]
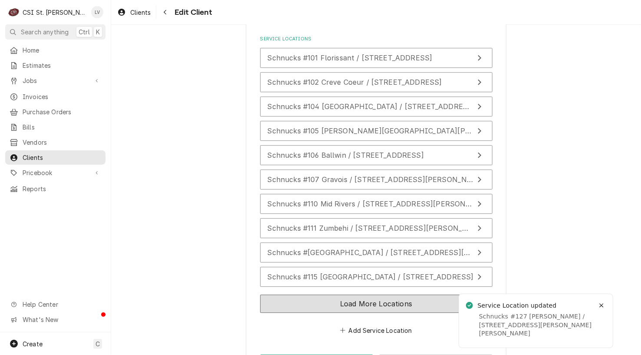
click at [326, 294] on button "Load More Locations" at bounding box center [376, 303] width 232 height 18
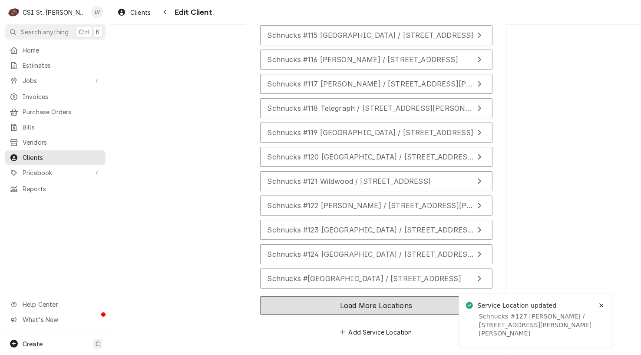
scroll to position [1514, 0]
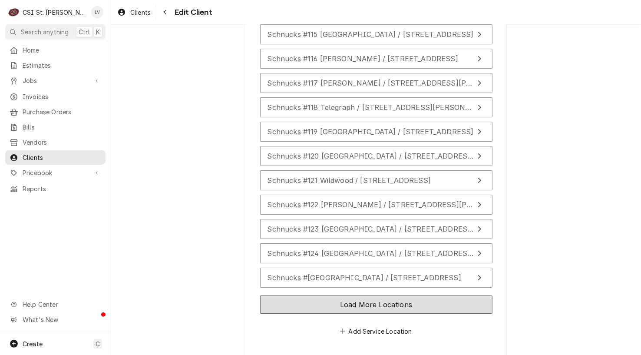
click at [323, 295] on button "Load More Locations" at bounding box center [376, 304] width 232 height 18
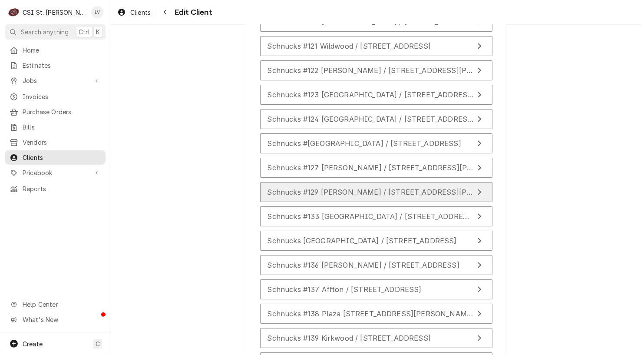
scroll to position [1687, 0]
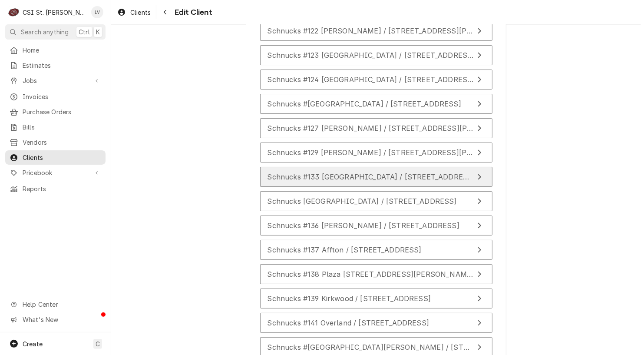
click at [312, 172] on span "Schnucks #133 Chesterfield / 141 Hilltown Village Center, Chesterfield, MO 63017" at bounding box center [371, 176] width 208 height 9
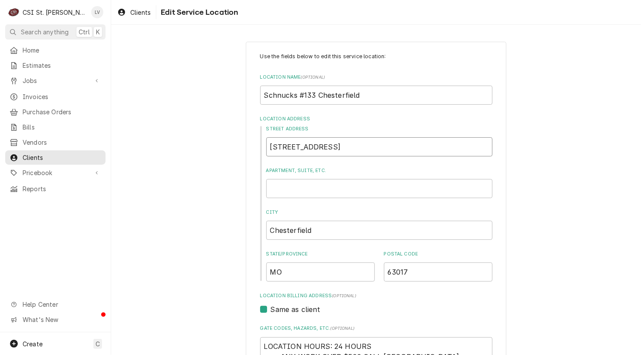
click at [366, 145] on input "141 Hilltown Village Center" at bounding box center [379, 146] width 226 height 19
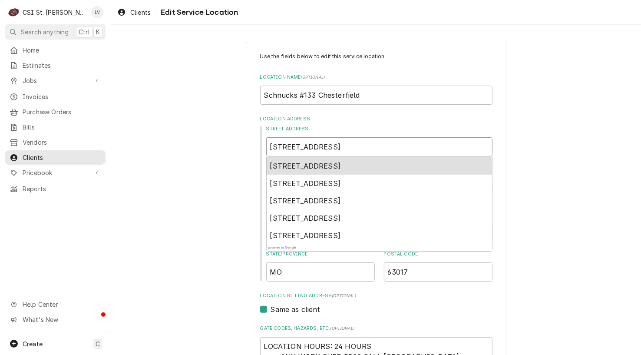
click at [341, 165] on span "141 Hilltown Village Center, Chesterfield, MO, USA" at bounding box center [305, 166] width 71 height 9
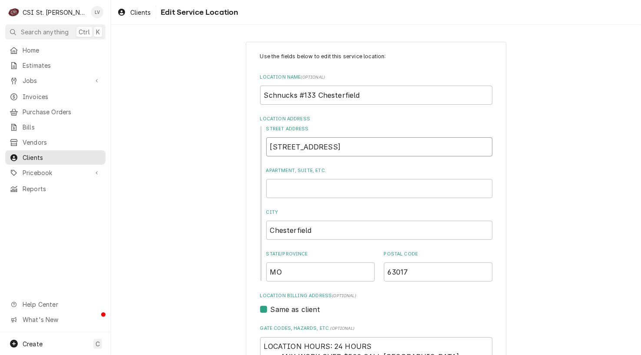
drag, startPoint x: 339, startPoint y: 147, endPoint x: 386, endPoint y: 149, distance: 47.4
click at [386, 149] on input "141 Hilltown Village Center" at bounding box center [379, 146] width 226 height 19
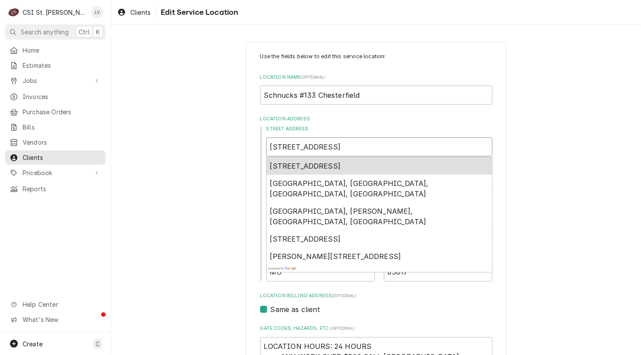
click at [299, 164] on span "141 Hilltown Village Center, Chesterfield, MO, USA" at bounding box center [305, 166] width 71 height 9
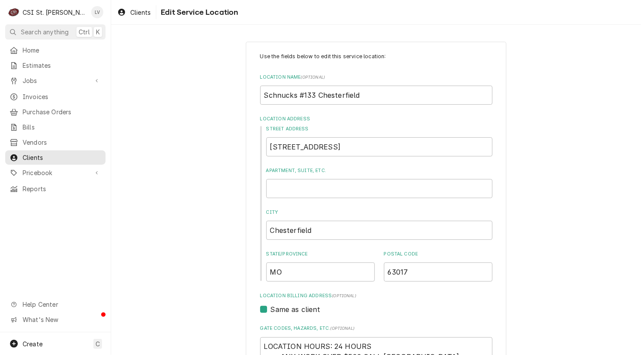
click at [207, 204] on div "Use the fields below to edit this service location: Location Name ( optional ) …" at bounding box center [376, 361] width 530 height 654
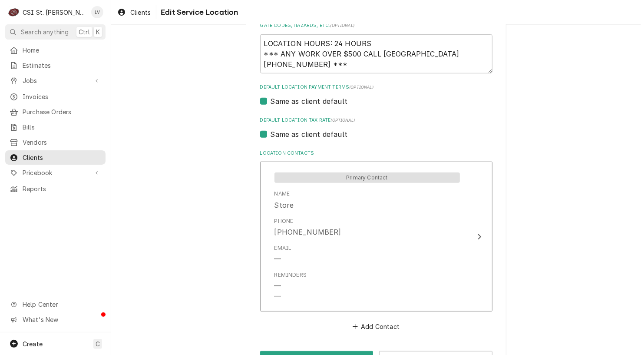
scroll to position [332, 0]
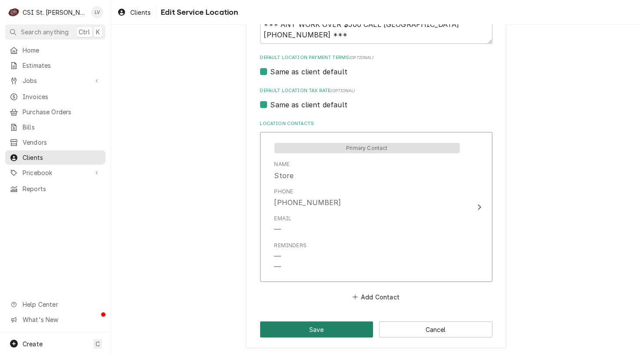
click at [319, 330] on button "Save" at bounding box center [316, 329] width 113 height 16
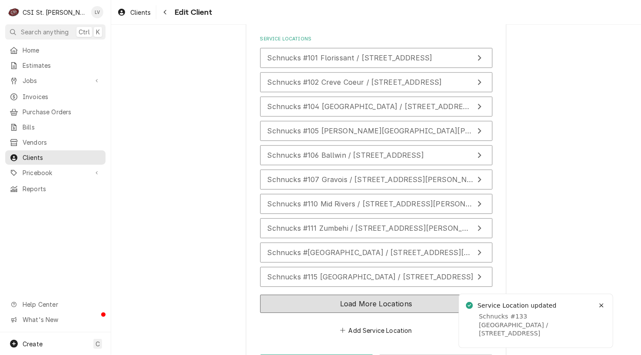
click at [282, 294] on button "Load More Locations" at bounding box center [376, 303] width 232 height 18
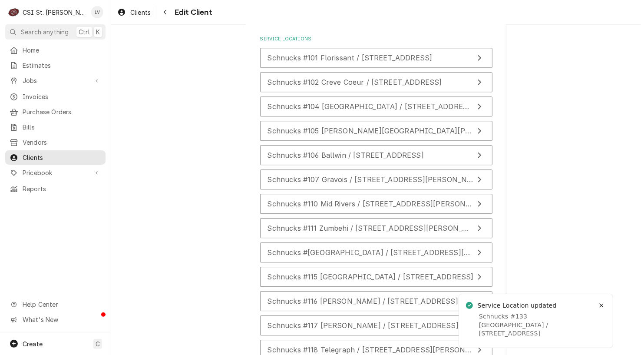
scroll to position [1514, 0]
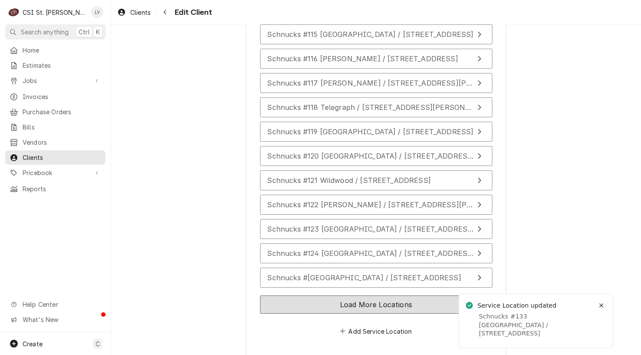
click at [267, 295] on button "Load More Locations" at bounding box center [376, 304] width 232 height 18
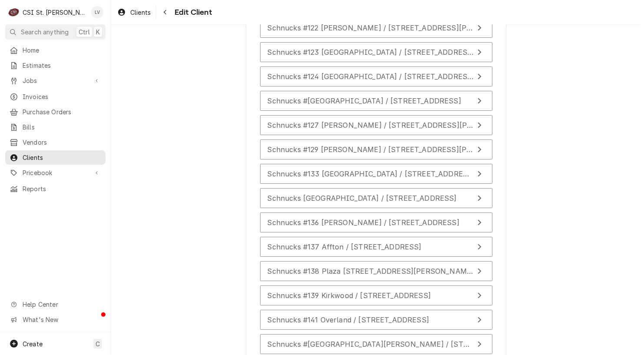
scroll to position [1731, 0]
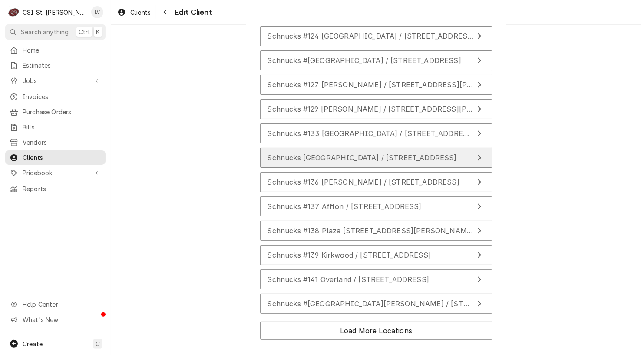
click at [296, 153] on span "Schnucks #135 Lake St Louis / 101 Civic Center Drive, Lake St Louis, MO 63367" at bounding box center [361, 157] width 189 height 9
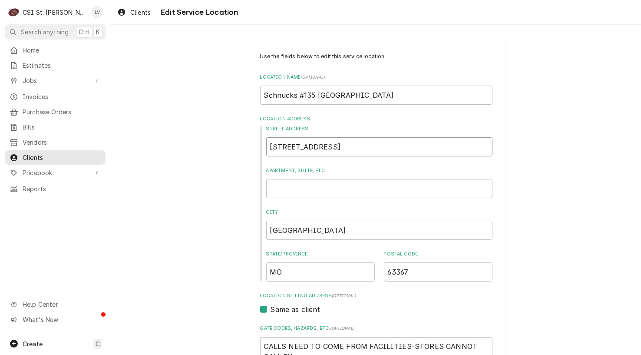
click at [355, 145] on input "101 Civic Center Drive" at bounding box center [379, 146] width 226 height 19
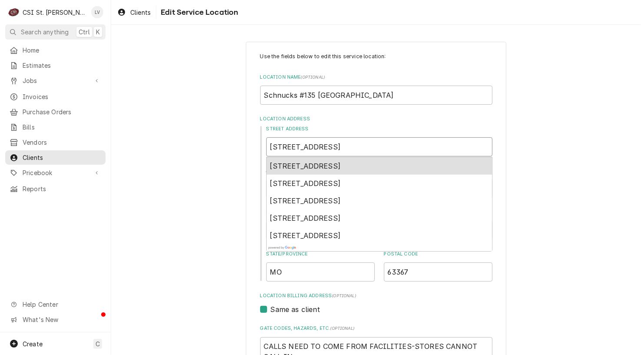
click at [341, 164] on span "101 Civic Center Drive, Lake Saint Louis, MO, USA" at bounding box center [305, 166] width 71 height 9
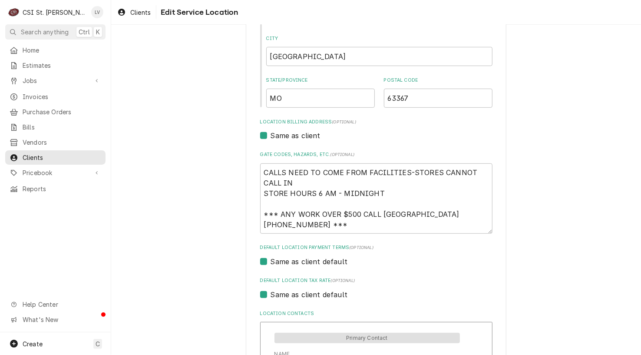
scroll to position [364, 0]
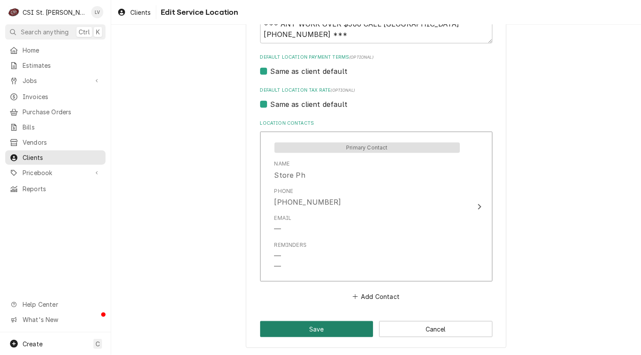
click at [340, 329] on button "Save" at bounding box center [316, 329] width 113 height 16
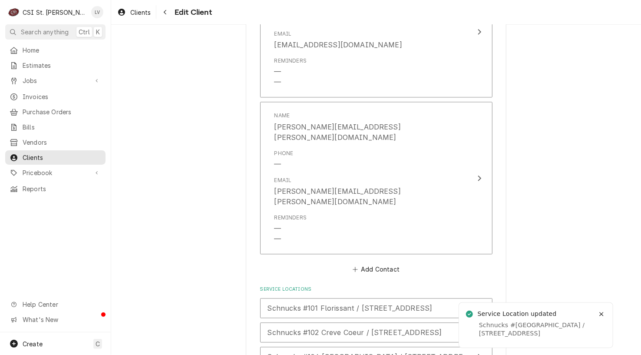
scroll to position [1271, 0]
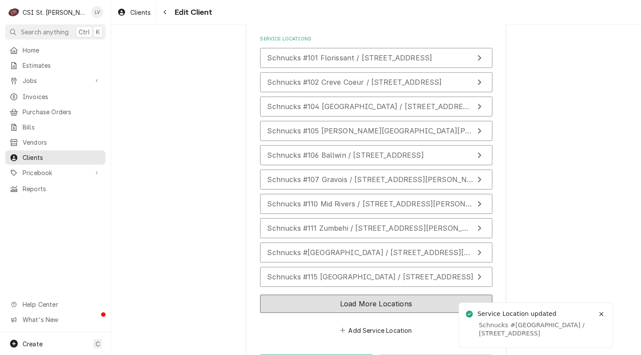
click at [278, 294] on button "Load More Locations" at bounding box center [376, 303] width 232 height 18
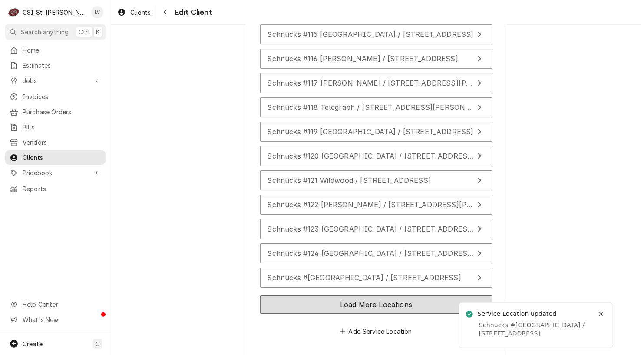
click at [282, 295] on button "Load More Locations" at bounding box center [376, 304] width 232 height 18
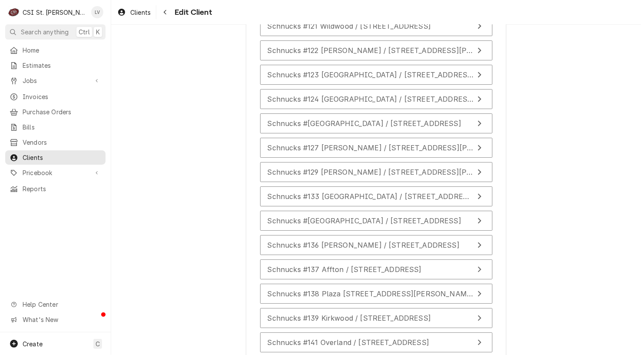
scroll to position [1756, 0]
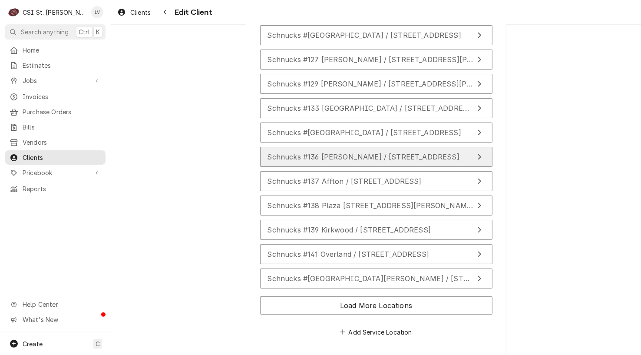
click at [393, 152] on span "Schnucks #136 Webster / 8650 Big Bend Blvd, St Louis, MO 63119" at bounding box center [363, 156] width 192 height 9
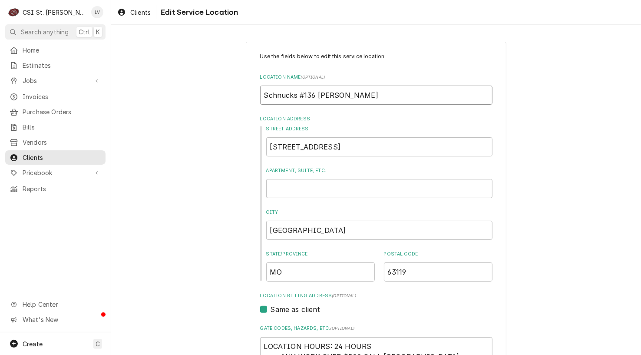
click at [351, 94] on input "Schnucks #136 Webster" at bounding box center [376, 95] width 232 height 19
click at [365, 147] on input "8650 Big Bend Blvd" at bounding box center [379, 146] width 226 height 19
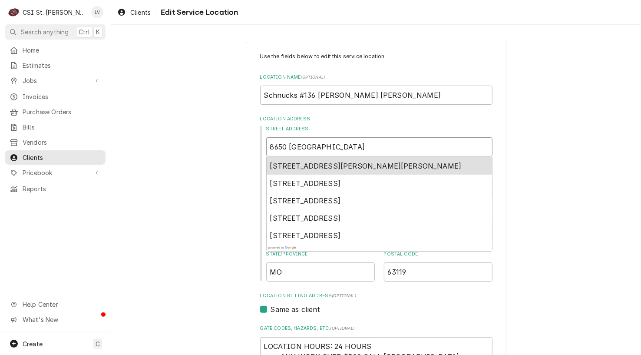
click at [330, 165] on span "8650 Big Bend Boulevard, Webster Groves, MO, USA" at bounding box center [365, 166] width 191 height 9
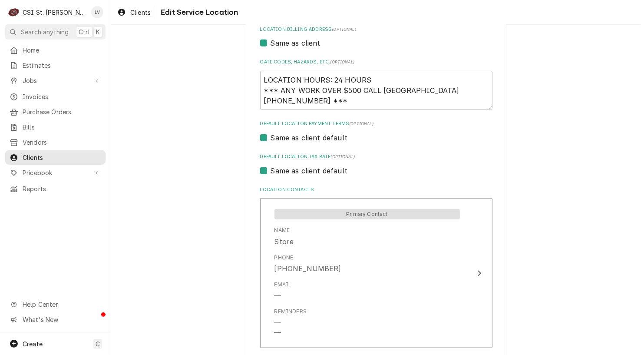
scroll to position [332, 0]
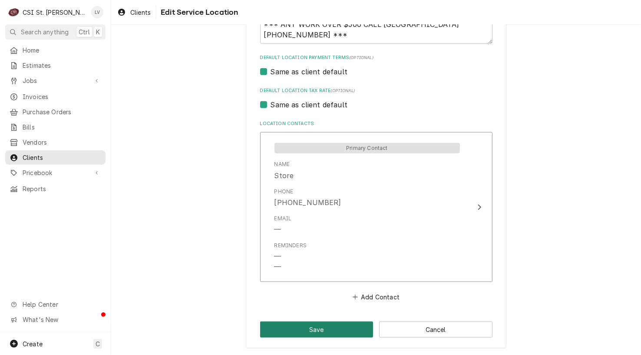
click at [315, 334] on button "Save" at bounding box center [316, 329] width 113 height 16
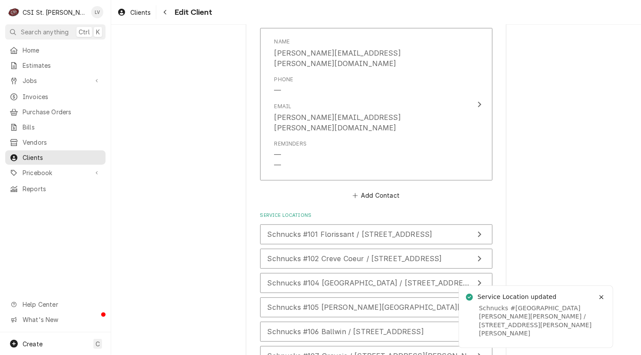
scroll to position [1271, 0]
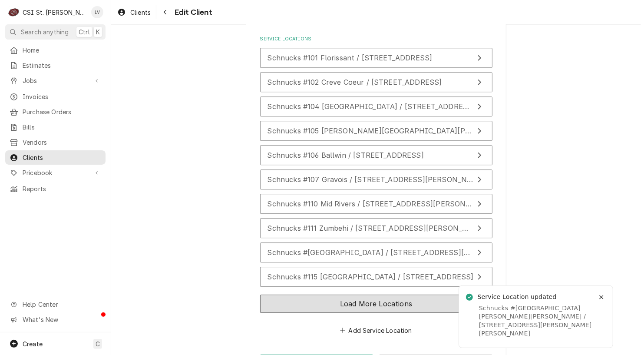
click at [274, 294] on button "Load More Locations" at bounding box center [376, 303] width 232 height 18
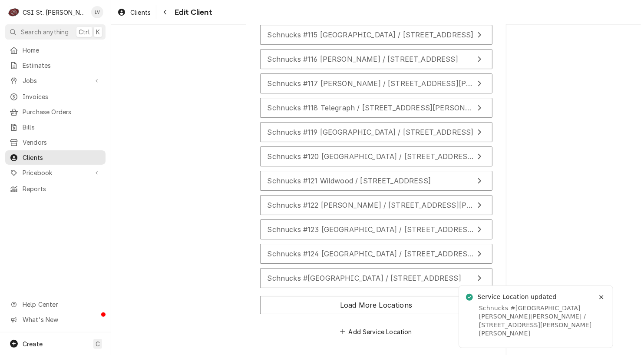
scroll to position [1514, 0]
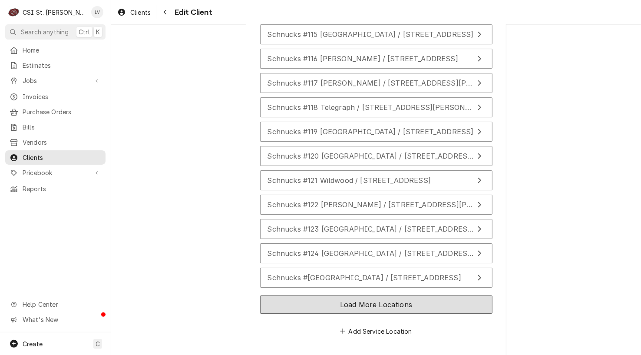
click at [277, 295] on button "Load More Locations" at bounding box center [376, 304] width 232 height 18
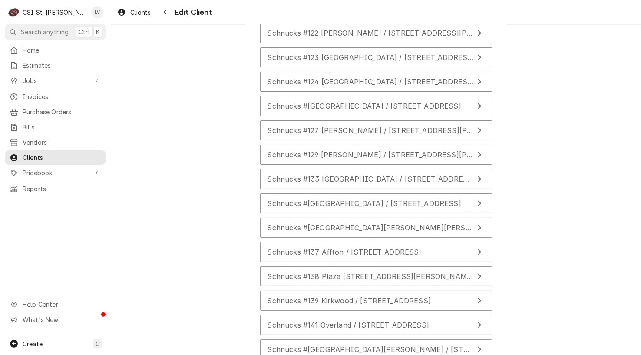
scroll to position [1687, 0]
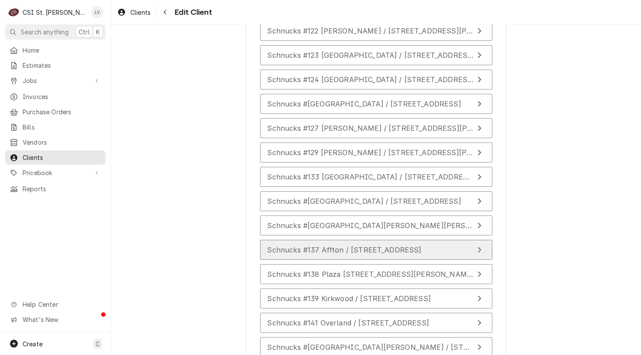
click at [288, 244] on div "Schnucks #137 Affton / 10070 Gravois Road, St Louis, MO 63123" at bounding box center [344, 249] width 154 height 10
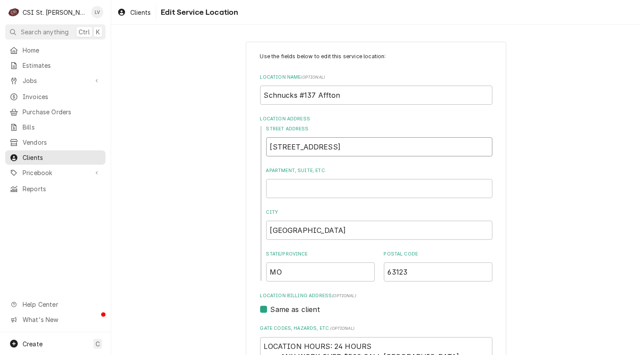
click at [362, 149] on input "10070 Gravois Road" at bounding box center [379, 146] width 226 height 19
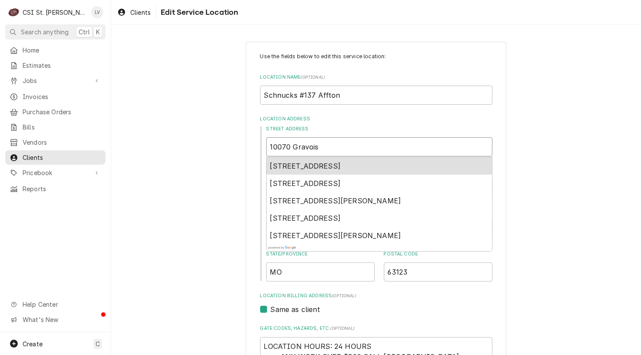
click at [341, 165] on span "10070 Gravois Road, St. Louis, MO, USA" at bounding box center [305, 166] width 71 height 9
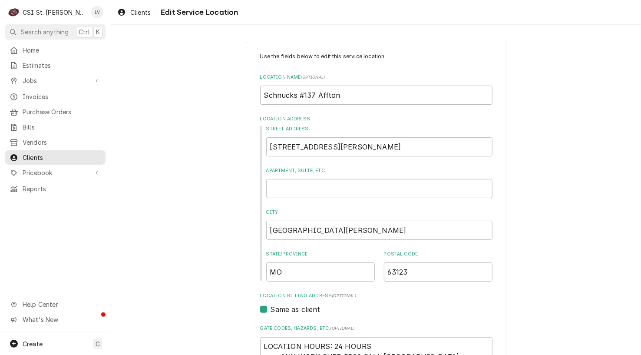
click at [209, 262] on div "Use the fields below to edit this service location: Location Name ( optional ) …" at bounding box center [376, 361] width 530 height 654
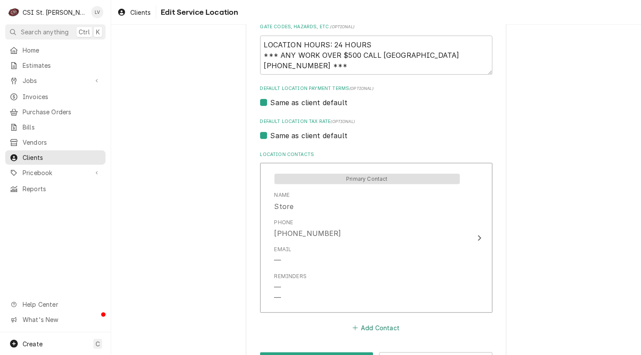
scroll to position [332, 0]
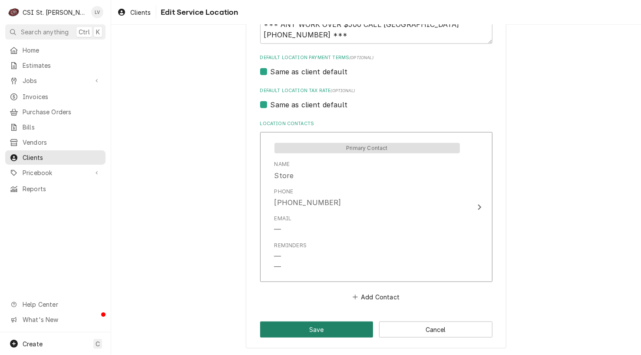
click at [322, 327] on button "Save" at bounding box center [316, 329] width 113 height 16
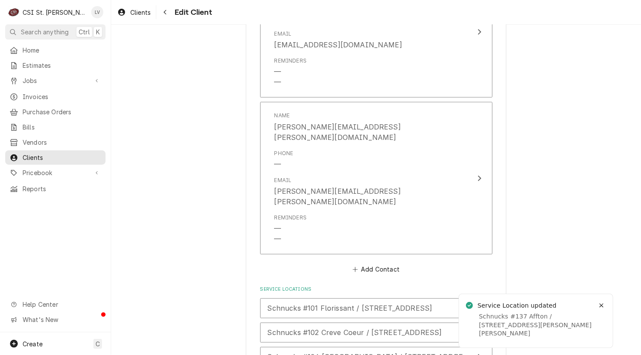
scroll to position [1271, 0]
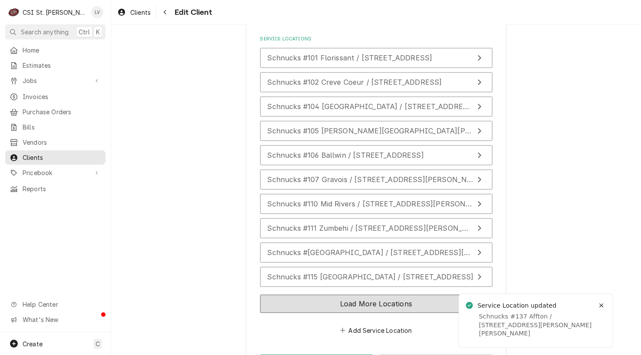
click at [287, 294] on button "Load More Locations" at bounding box center [376, 303] width 232 height 18
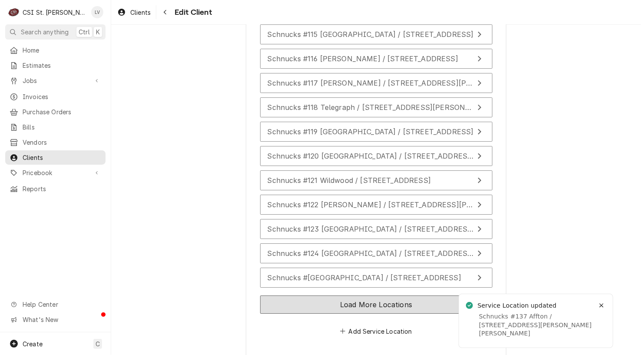
click at [287, 295] on button "Load More Locations" at bounding box center [376, 304] width 232 height 18
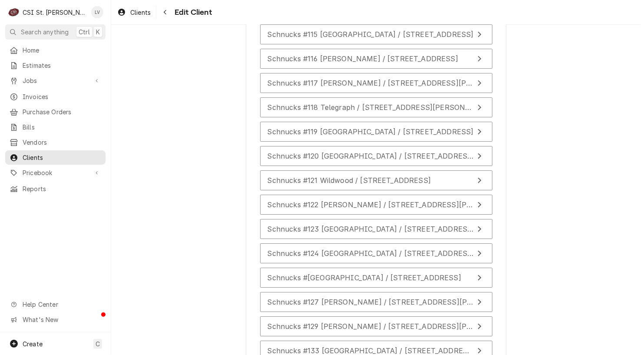
scroll to position [1756, 0]
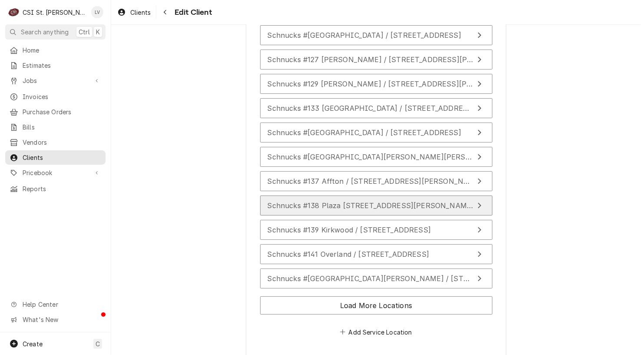
click at [304, 201] on span "Schnucks #138 Plaza 94 / 48 Plaza Ninety-Four Drive, St Peters, MO 63303" at bounding box center [370, 205] width 207 height 9
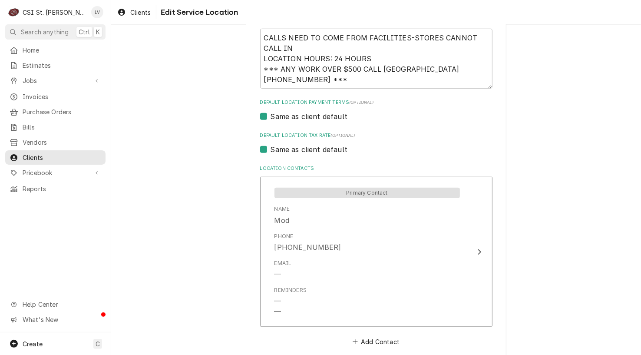
scroll to position [353, 0]
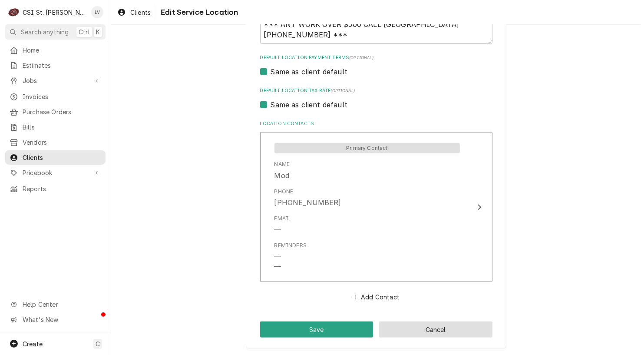
click at [478, 330] on button "Cancel" at bounding box center [435, 329] width 113 height 16
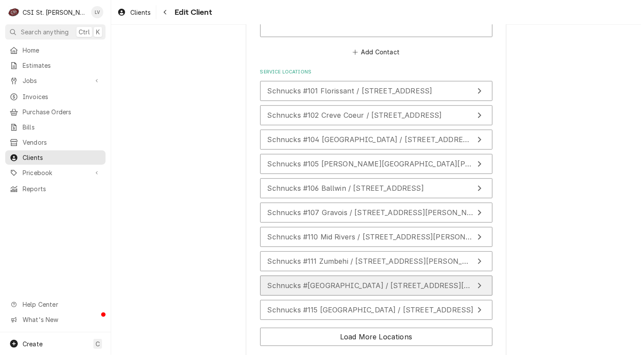
scroll to position [1271, 0]
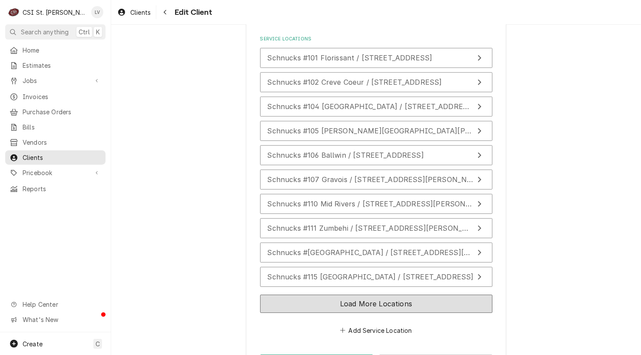
click at [373, 294] on button "Load More Locations" at bounding box center [376, 303] width 232 height 18
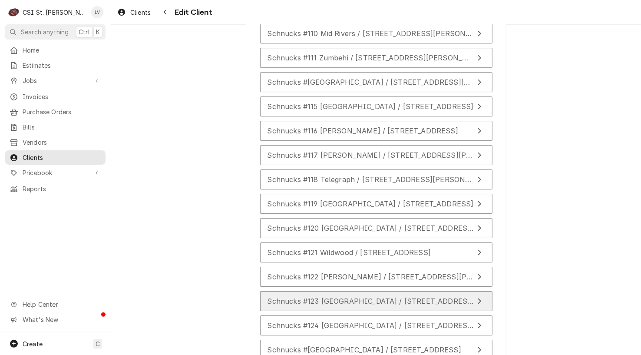
scroll to position [1445, 0]
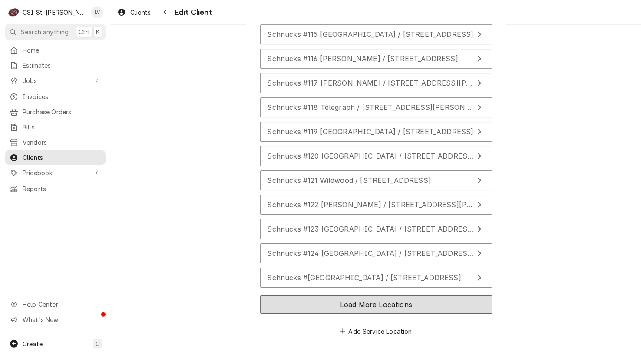
click at [388, 295] on button "Load More Locations" at bounding box center [376, 304] width 232 height 18
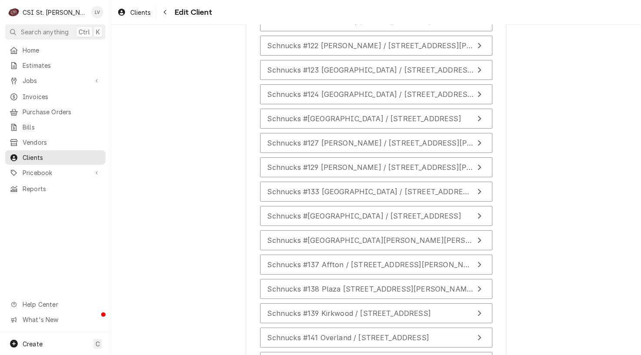
scroll to position [1731, 0]
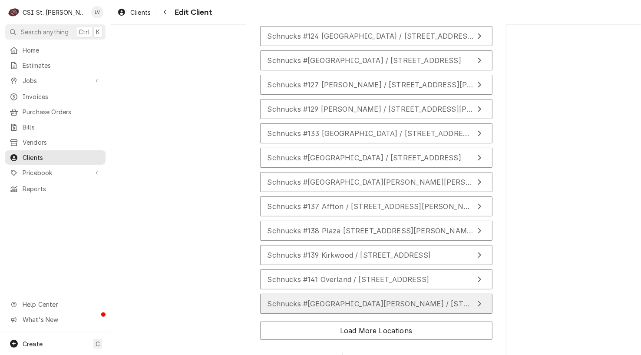
click at [374, 299] on span "Schnucks #142 Woods Mill / 1060 Woods Mill Plaza, Chesterfield, MO 63017" at bounding box center [424, 303] width 315 height 9
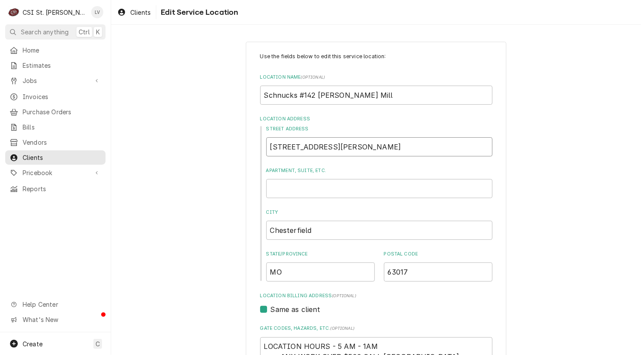
click at [354, 146] on input "1060 Woods Mill Plaza" at bounding box center [379, 146] width 226 height 19
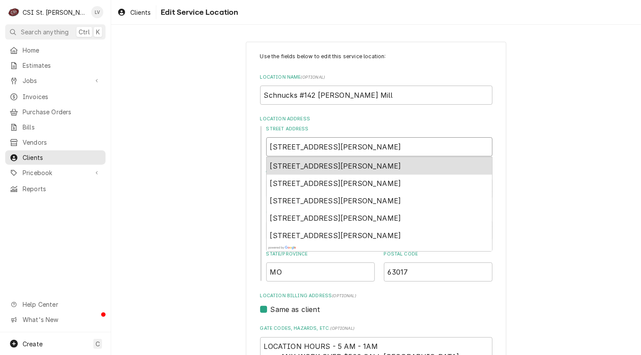
click at [348, 162] on span "1060 Woods Mill Plaza, Chesterfield, MO, USA" at bounding box center [335, 166] width 131 height 9
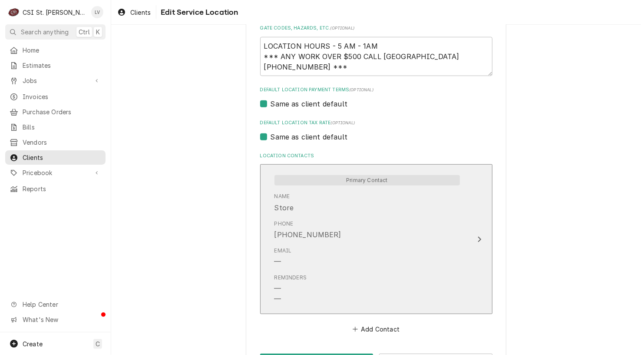
scroll to position [332, 0]
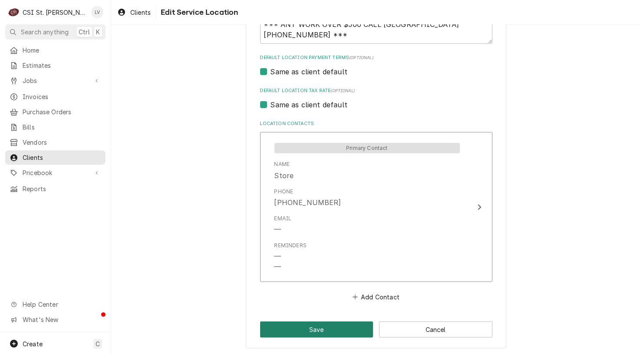
click at [295, 332] on button "Save" at bounding box center [316, 329] width 113 height 16
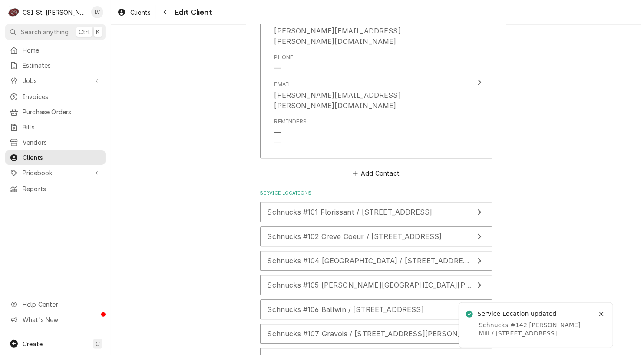
scroll to position [1271, 0]
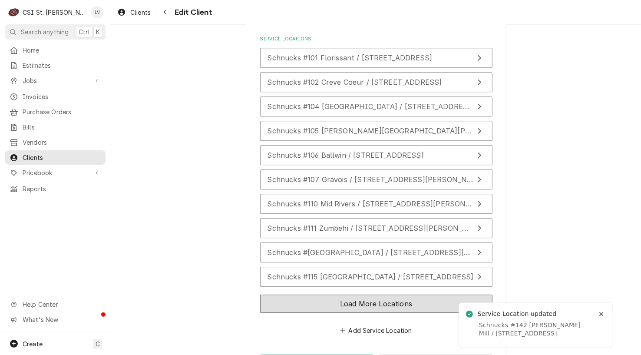
click at [317, 294] on button "Load More Locations" at bounding box center [376, 303] width 232 height 18
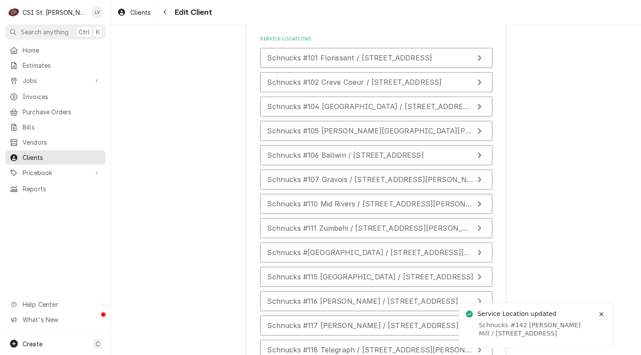
scroll to position [1514, 0]
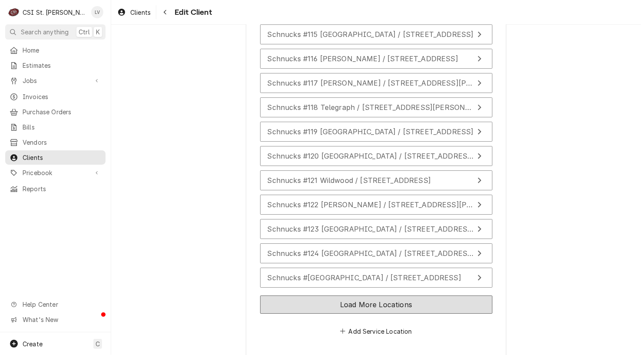
click at [317, 295] on button "Load More Locations" at bounding box center [376, 304] width 232 height 18
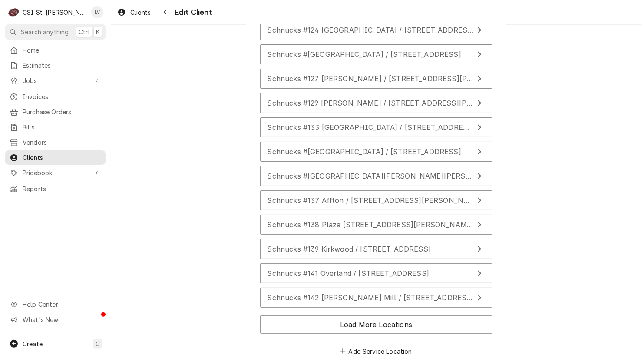
scroll to position [1756, 0]
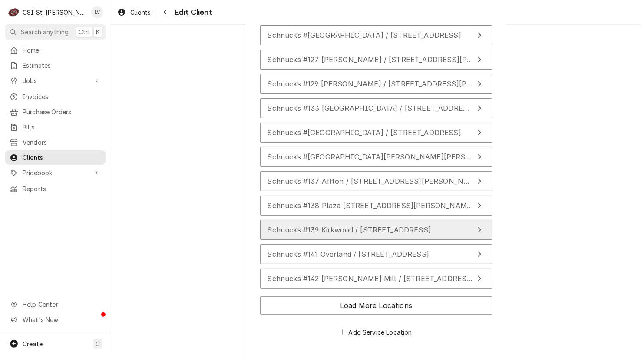
click at [301, 225] on span "Schnucks #139 Kirkwood / 10233 Manchester Road, St Louis, MO 63122" at bounding box center [349, 229] width 164 height 9
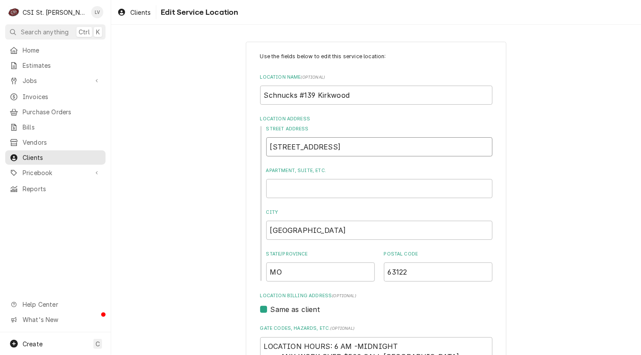
click at [384, 145] on input "10233 Manchester Road" at bounding box center [379, 146] width 226 height 19
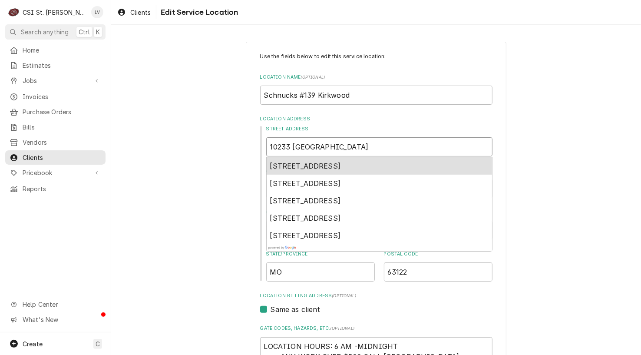
click at [333, 163] on span "10233 Manchester Road, Kirkwood, MO, USA" at bounding box center [305, 166] width 71 height 9
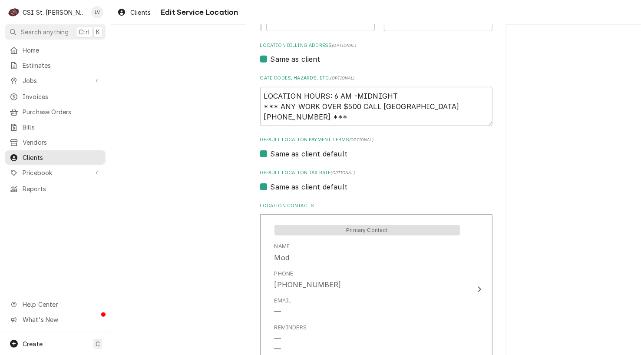
scroll to position [332, 0]
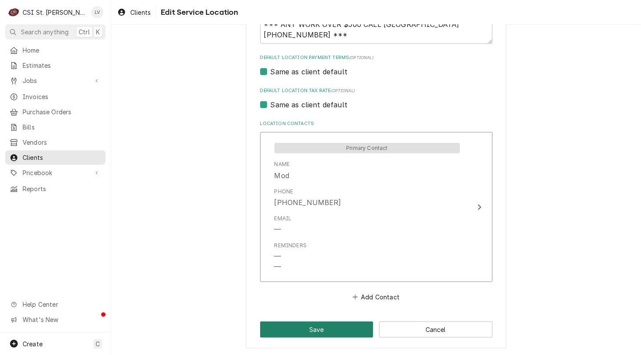
click at [305, 328] on button "Save" at bounding box center [316, 329] width 113 height 16
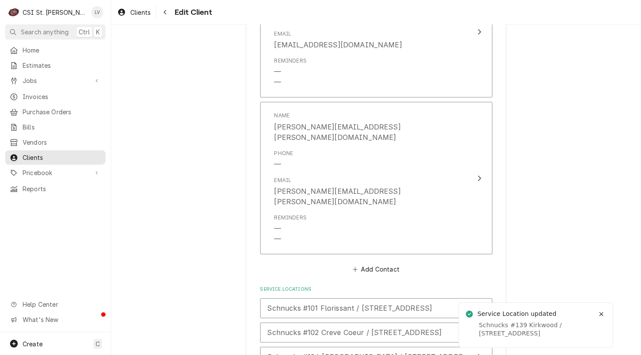
scroll to position [1271, 0]
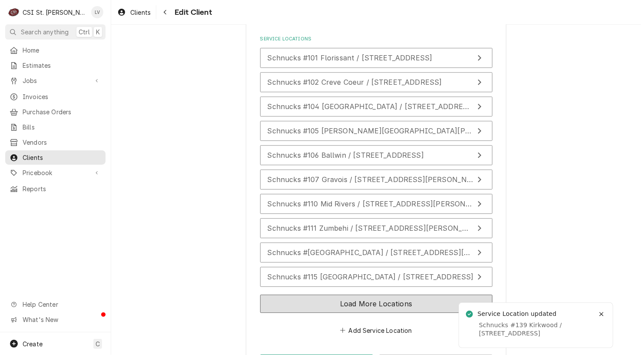
click at [338, 294] on button "Load More Locations" at bounding box center [376, 303] width 232 height 18
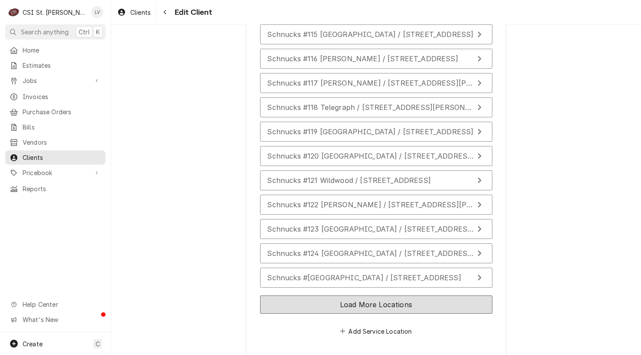
click at [339, 295] on button "Load More Locations" at bounding box center [376, 304] width 232 height 18
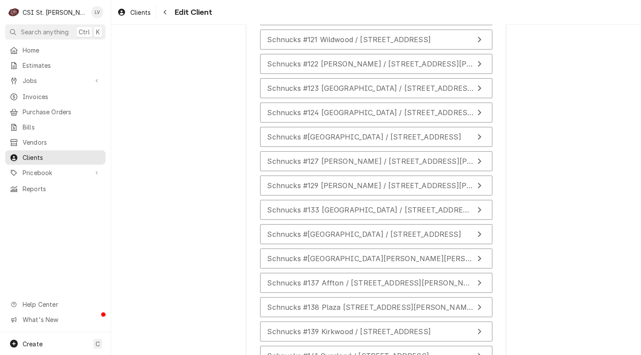
scroll to position [1756, 0]
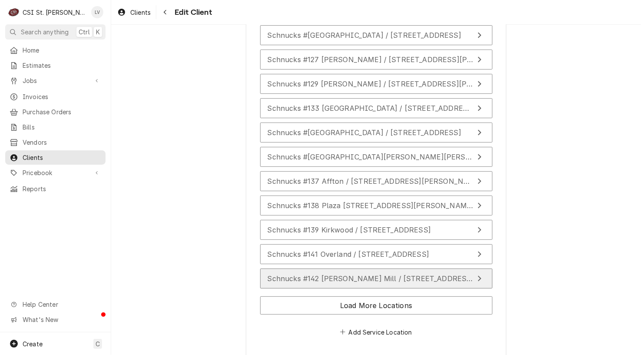
click at [373, 274] on span "Schnucks #142 Woods Mill / 1060 Wds Ml Plz, Chesterfield, MO 63017" at bounding box center [370, 278] width 207 height 9
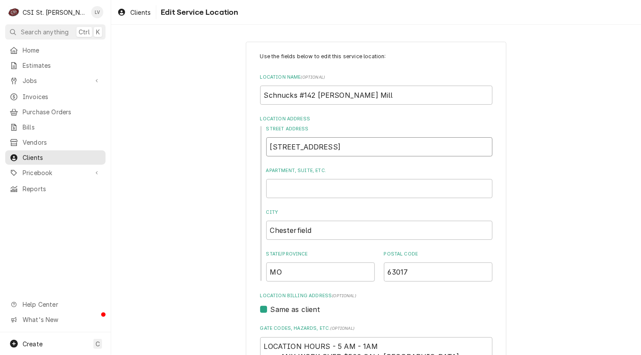
drag, startPoint x: 304, startPoint y: 142, endPoint x: 286, endPoint y: 143, distance: 18.3
click at [286, 143] on input "1060 Wds Ml Plz" at bounding box center [379, 146] width 226 height 19
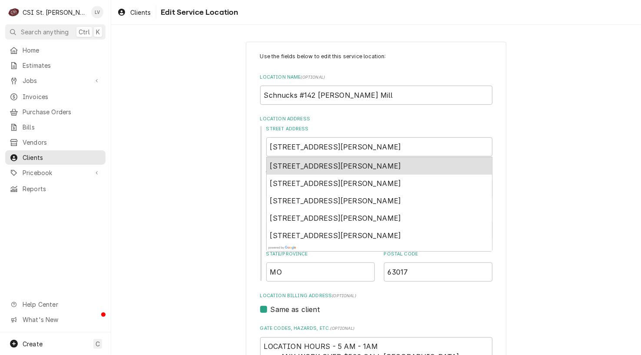
click at [525, 158] on div "Use the fields below to edit this service location: Location Name ( optional ) …" at bounding box center [376, 361] width 530 height 654
click at [530, 163] on div "Use the fields below to edit this service location: Location Name ( optional ) …" at bounding box center [376, 361] width 530 height 654
click at [528, 167] on div "Use the fields below to edit this service location: Location Name ( optional ) …" at bounding box center [376, 361] width 530 height 654
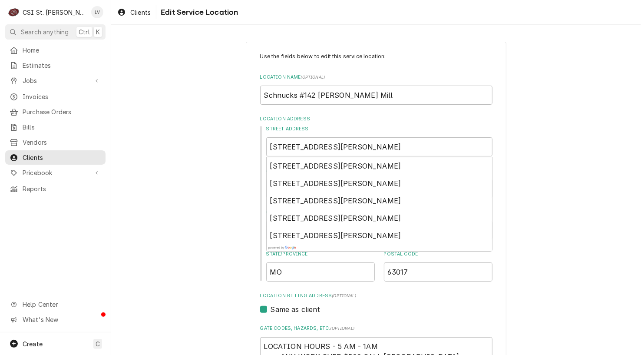
click at [161, 247] on div "Use the fields below to edit this service location: Location Name ( optional ) …" at bounding box center [376, 361] width 530 height 654
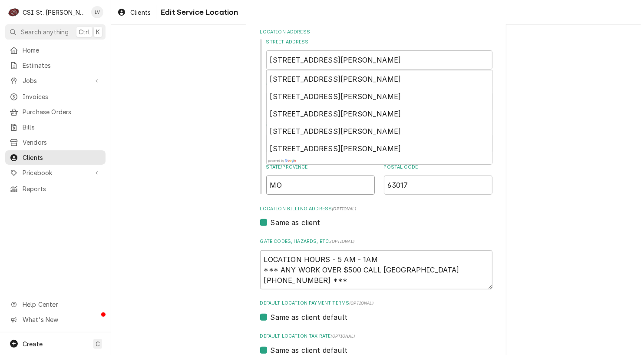
click at [287, 182] on input "MO" at bounding box center [320, 184] width 109 height 19
click at [425, 186] on input "63017" at bounding box center [438, 184] width 109 height 19
click at [543, 195] on div "Use the fields below to edit this service location: Location Name ( optional ) …" at bounding box center [376, 274] width 530 height 654
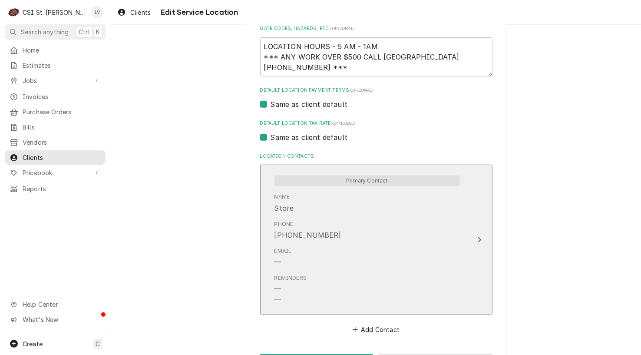
scroll to position [332, 0]
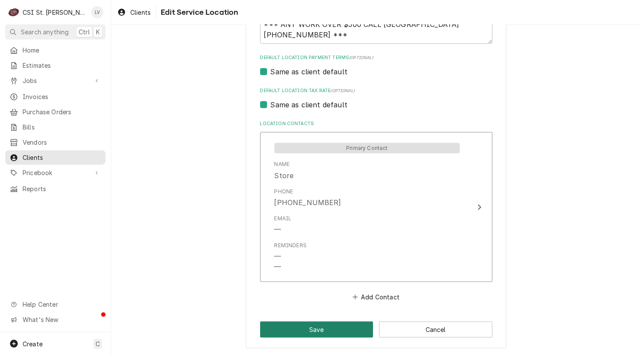
click at [338, 329] on button "Save" at bounding box center [316, 329] width 113 height 16
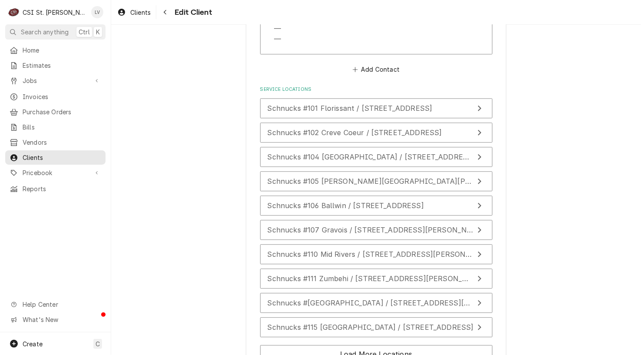
scroll to position [1238, 0]
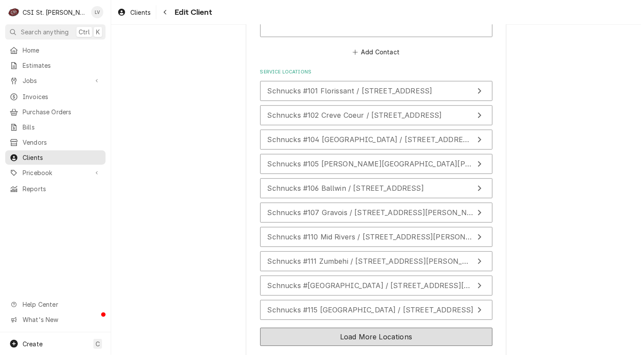
click at [369, 327] on button "Load More Locations" at bounding box center [376, 336] width 232 height 18
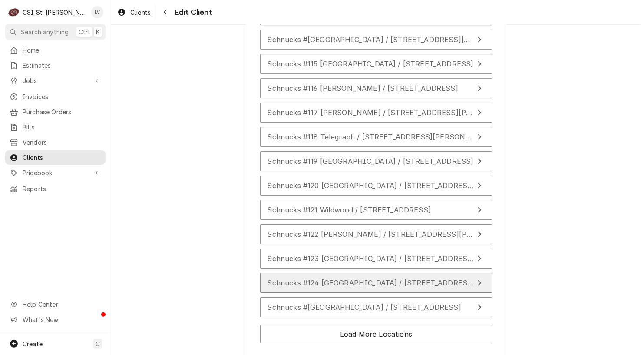
scroll to position [1514, 0]
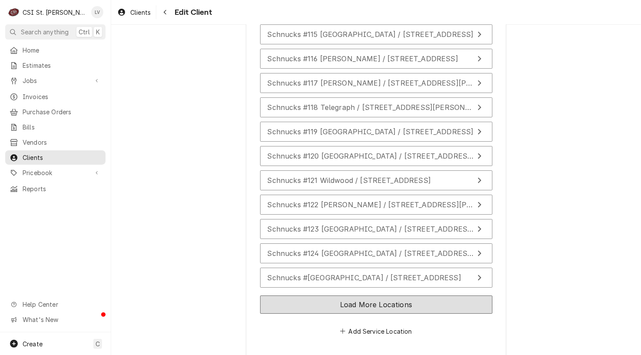
click at [357, 295] on button "Load More Locations" at bounding box center [376, 304] width 232 height 18
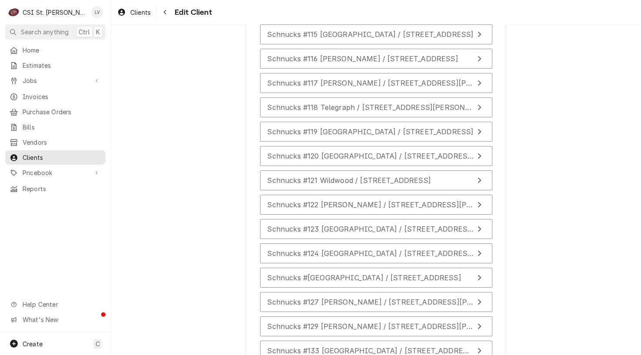
scroll to position [1687, 0]
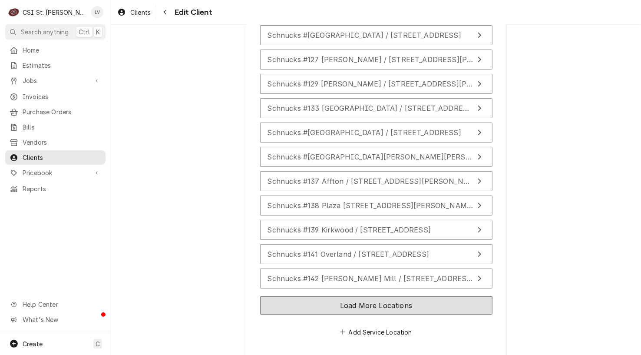
click at [366, 296] on button "Load More Locations" at bounding box center [376, 305] width 232 height 18
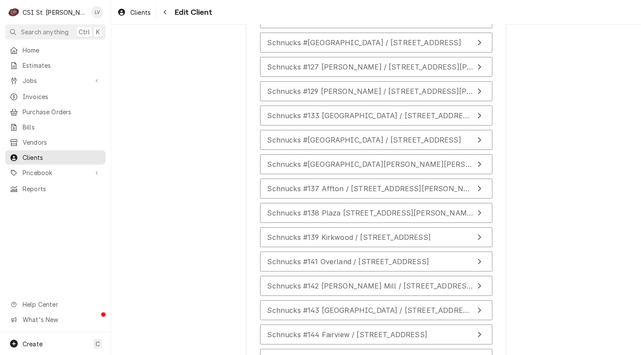
scroll to position [1756, 0]
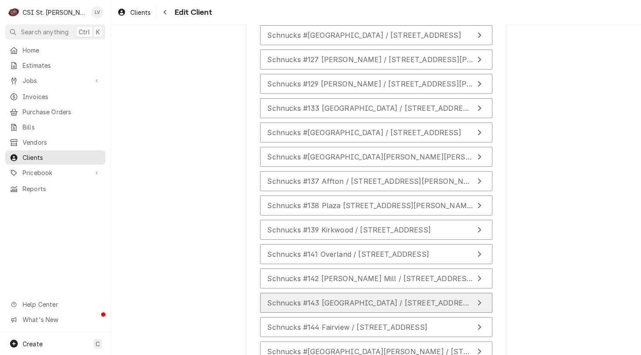
click at [327, 298] on span "Schnucks #143 South City / 3430 South Grand Blvd, St Louis, MO 63118" at bounding box center [371, 302] width 208 height 9
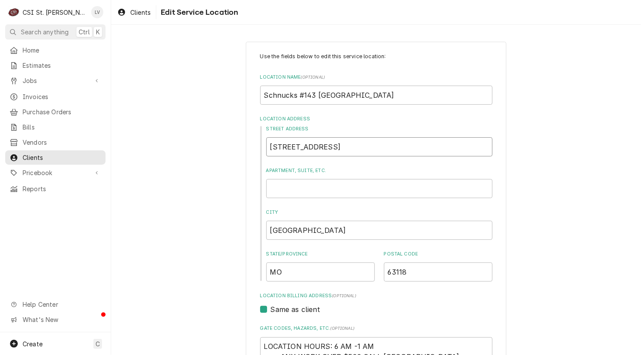
click at [365, 145] on input "3430 South Grand Blvd" at bounding box center [379, 146] width 226 height 19
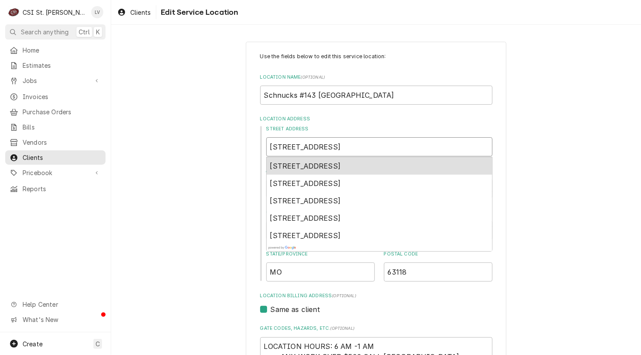
click at [341, 165] on span "3430 South Grand Boulevard, St. Louis, MO, USA" at bounding box center [305, 166] width 71 height 9
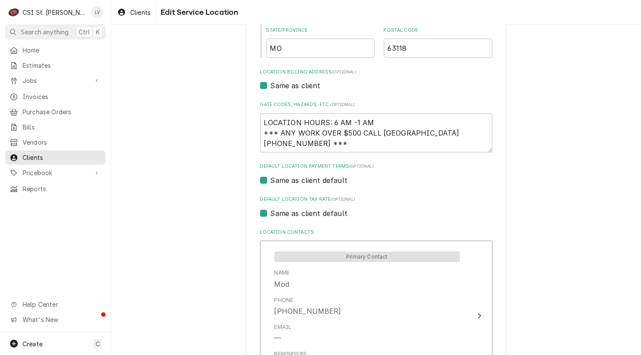
scroll to position [332, 0]
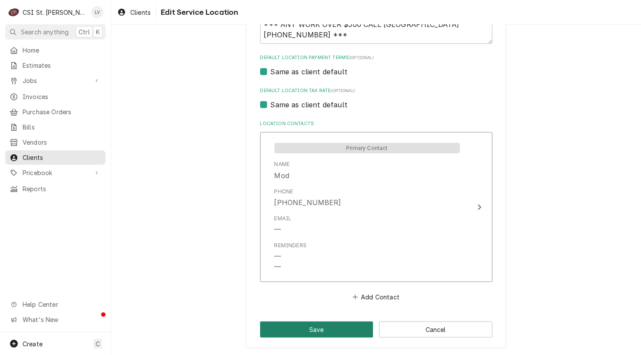
click at [337, 325] on button "Save" at bounding box center [316, 329] width 113 height 16
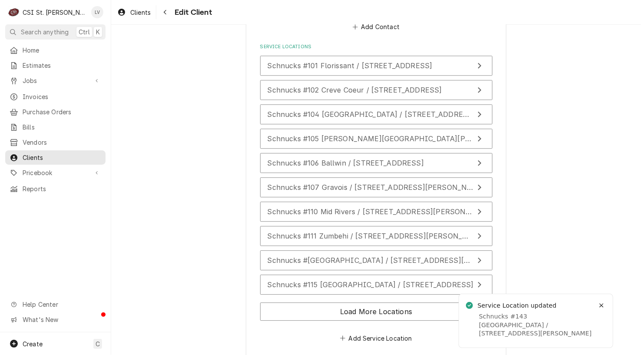
scroll to position [1271, 0]
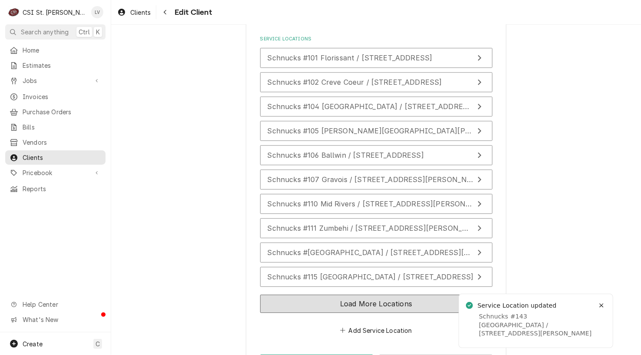
click at [284, 294] on button "Load More Locations" at bounding box center [376, 303] width 232 height 18
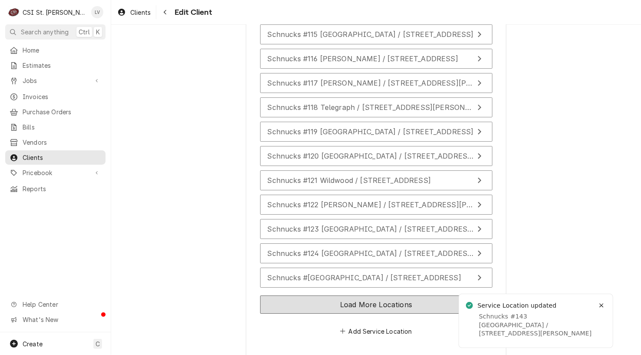
click at [279, 295] on button "Load More Locations" at bounding box center [376, 304] width 232 height 18
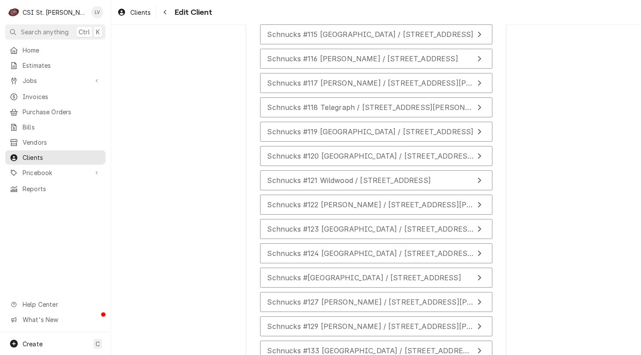
scroll to position [1756, 0]
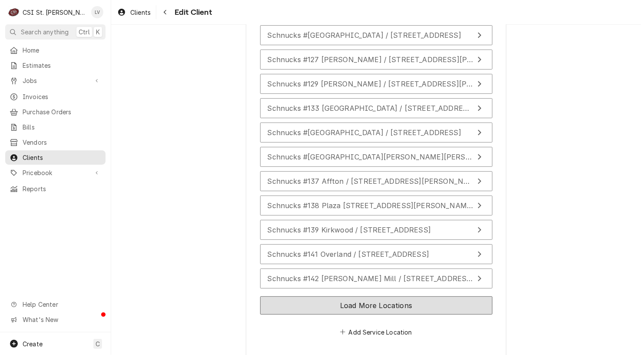
click at [293, 296] on button "Load More Locations" at bounding box center [376, 305] width 232 height 18
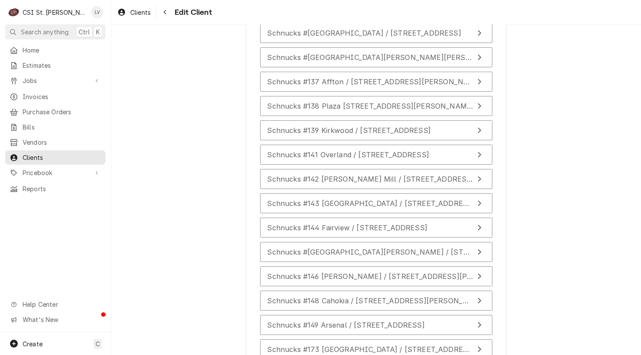
scroll to position [1886, 0]
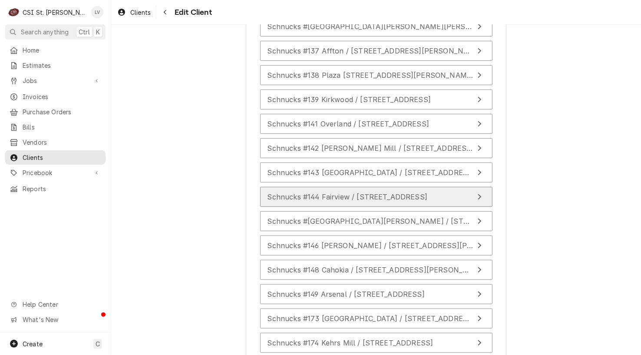
click at [408, 191] on div "Schnucks #144 Fairview / 625 Lincoln Highway, Fairview Heaights, IL 62208" at bounding box center [347, 196] width 160 height 10
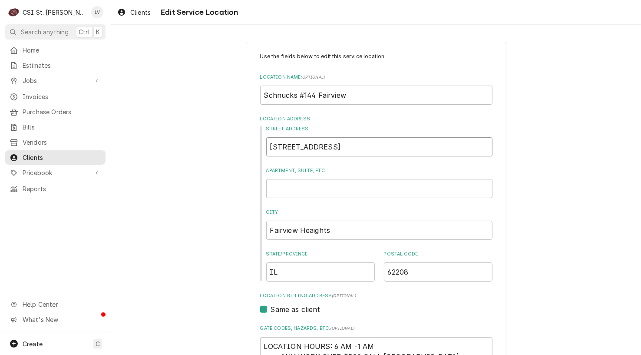
click at [356, 148] on input "625 Lincoln Highway" at bounding box center [379, 146] width 226 height 19
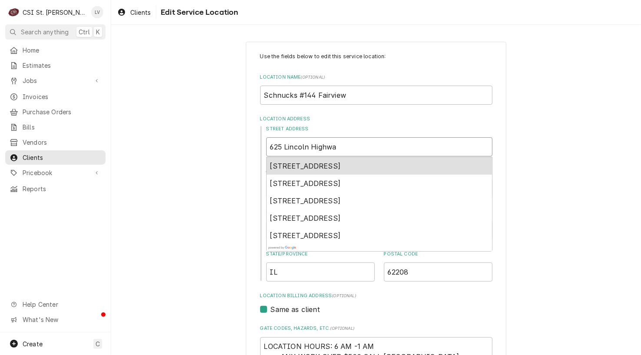
click at [341, 163] on span "625 Lincoln Highway, Fairview Heights, IL, USA" at bounding box center [305, 166] width 71 height 9
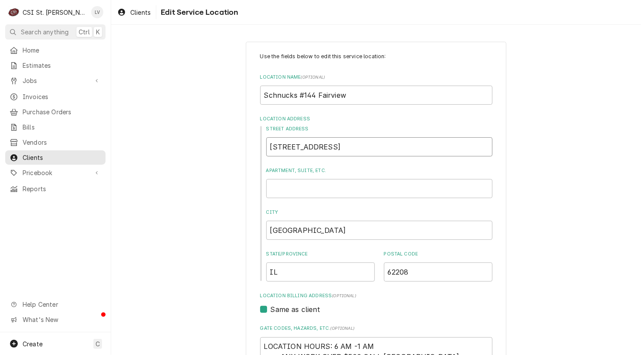
scroll to position [217, 0]
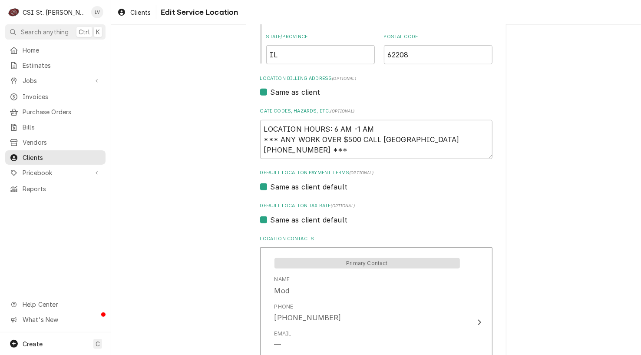
click at [311, 217] on label "Same as client default" at bounding box center [309, 219] width 77 height 10
click at [311, 217] on input "Same as client default" at bounding box center [387, 223] width 232 height 19
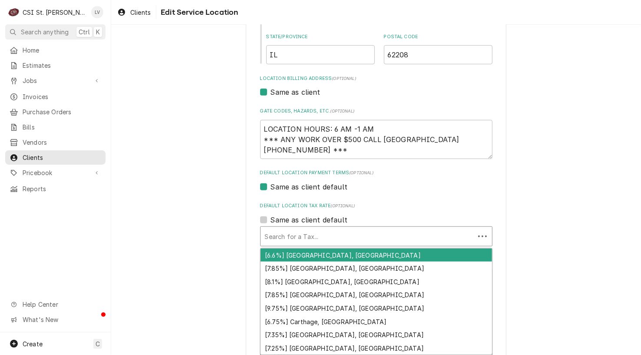
click at [332, 234] on div "Default Location Tax Rate" at bounding box center [367, 236] width 205 height 16
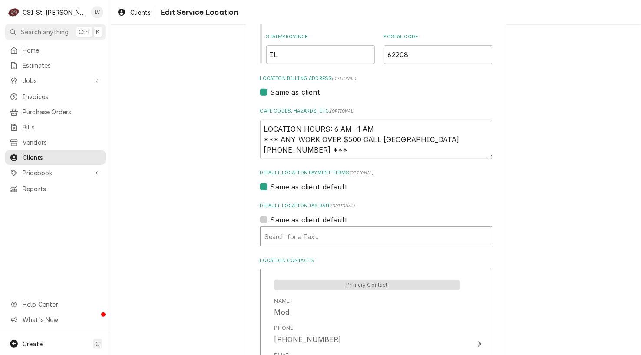
drag, startPoint x: 292, startPoint y: 234, endPoint x: 236, endPoint y: 241, distance: 56.0
click at [224, 243] on div "Use the fields below to edit this service location: Location Name ( optional ) …" at bounding box center [376, 223] width 530 height 812
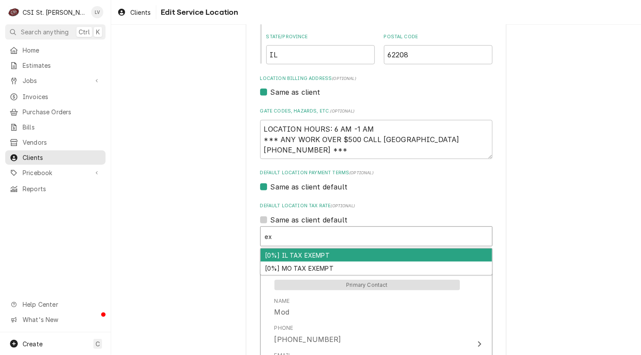
click at [283, 255] on div "[0%] IL TAX EXEMPT" at bounding box center [376, 254] width 231 height 13
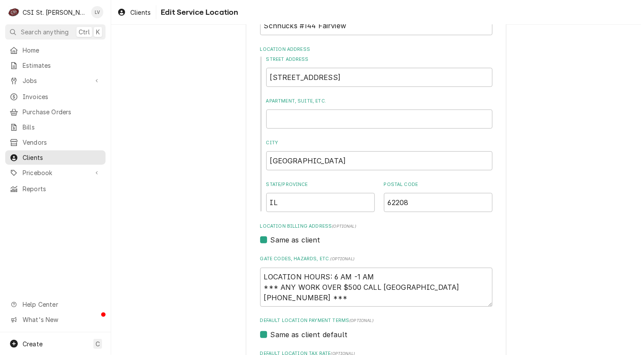
scroll to position [0, 0]
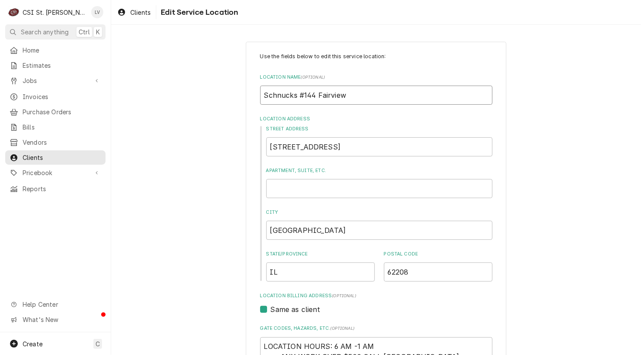
click at [371, 95] on input "Schnucks #144 Fairview" at bounding box center [376, 95] width 232 height 19
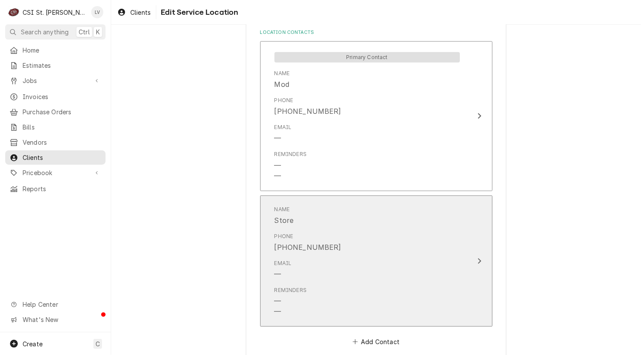
scroll to position [504, 0]
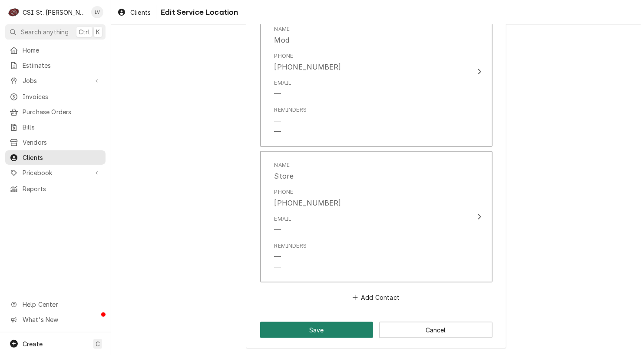
click at [312, 328] on button "Save" at bounding box center [316, 330] width 113 height 16
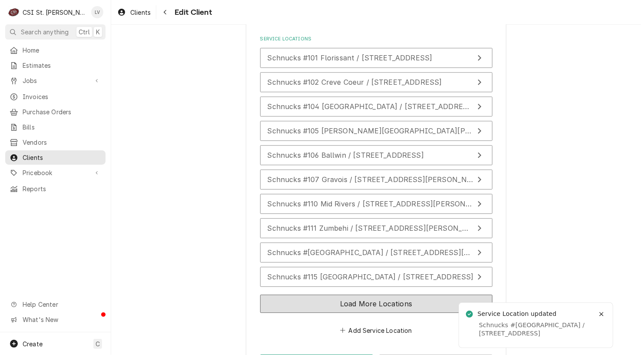
click at [347, 294] on button "Load More Locations" at bounding box center [376, 303] width 232 height 18
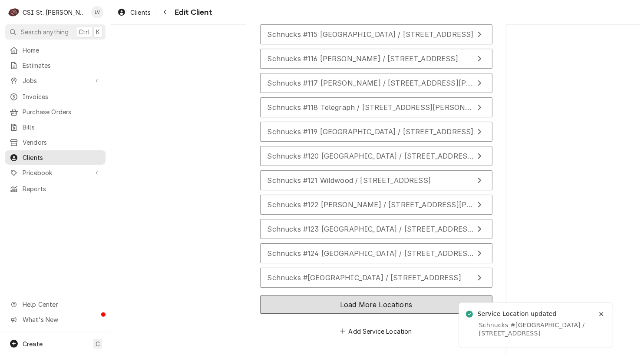
click at [346, 295] on button "Load More Locations" at bounding box center [376, 304] width 232 height 18
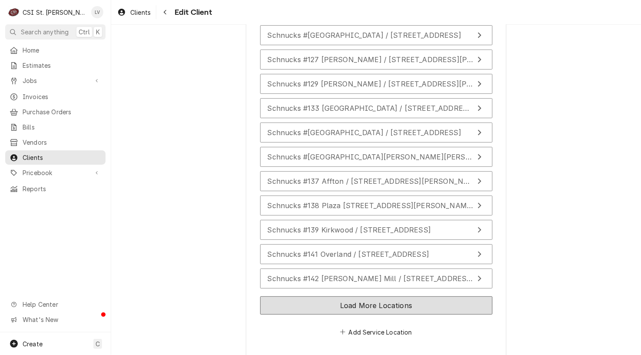
click at [352, 296] on button "Load More Locations" at bounding box center [376, 305] width 232 height 18
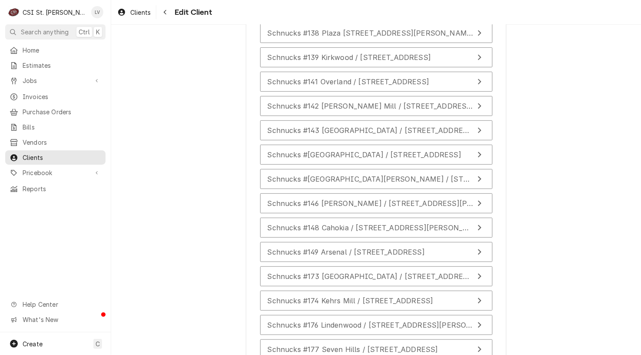
scroll to position [1930, 0]
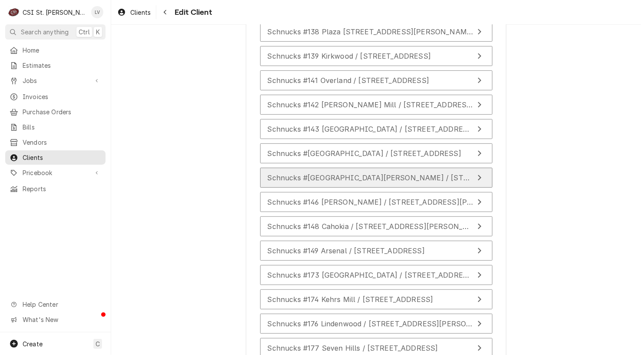
click at [334, 172] on div "Schnucks #145 Westfall Plaza / 8037 West Florissant Ave, Jennings, MO 63136" at bounding box center [370, 177] width 206 height 10
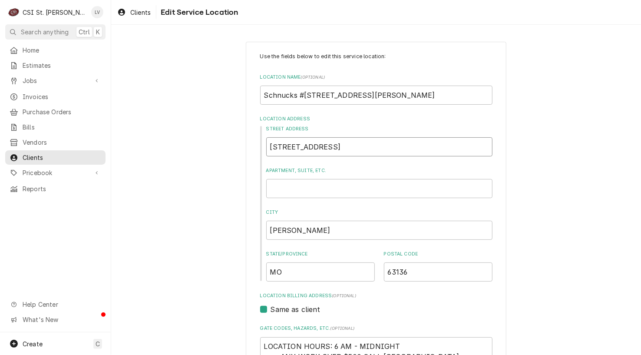
click at [380, 142] on input "8037 West Florissant Ave" at bounding box center [379, 146] width 226 height 19
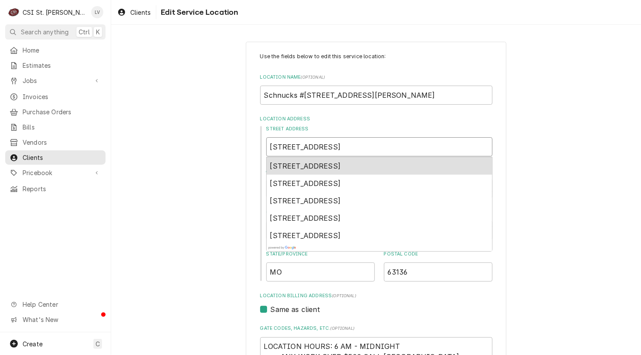
click at [341, 164] on span "8037 West Florissant Avenue, St. Louis, MO, USA" at bounding box center [305, 166] width 71 height 9
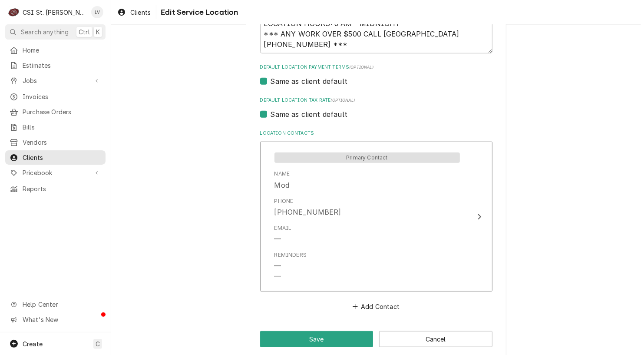
scroll to position [332, 0]
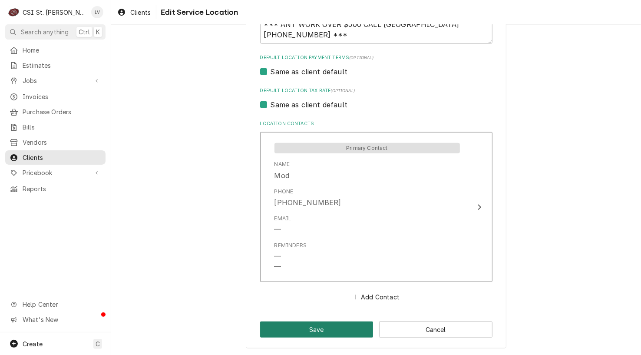
click at [327, 329] on button "Save" at bounding box center [316, 329] width 113 height 16
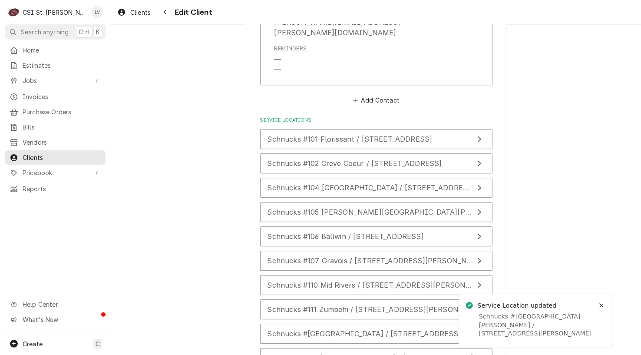
scroll to position [1271, 0]
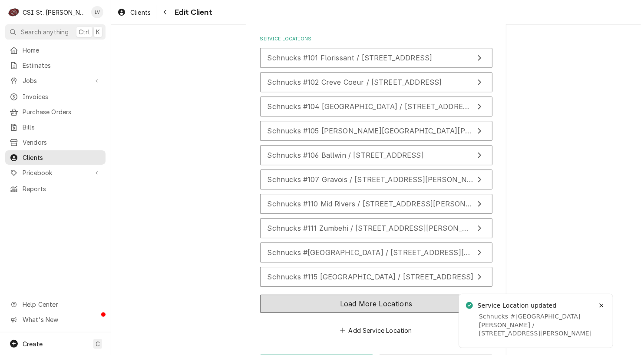
click at [281, 294] on button "Load More Locations" at bounding box center [376, 303] width 232 height 18
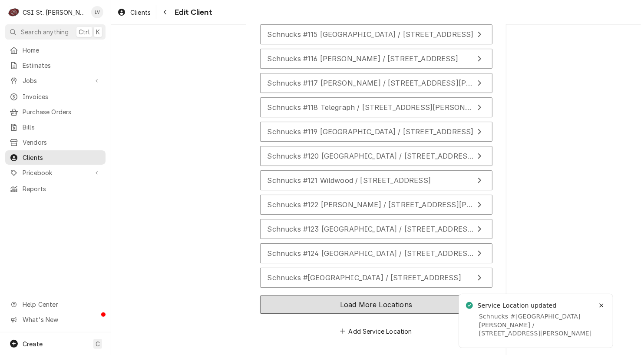
click at [289, 295] on button "Load More Locations" at bounding box center [376, 304] width 232 height 18
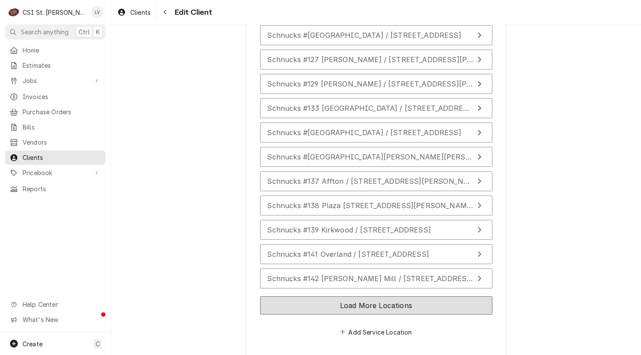
click at [292, 296] on button "Load More Locations" at bounding box center [376, 305] width 232 height 18
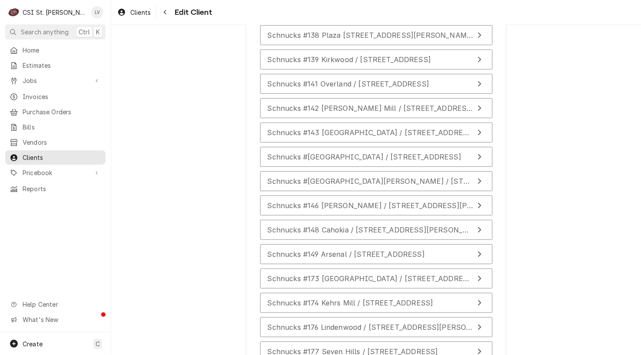
scroll to position [1930, 0]
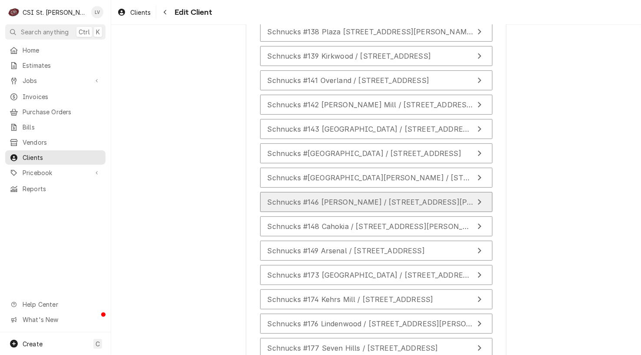
click at [284, 198] on span "Schnucks #146 Alton / 2811 Homer Adams Pkwy, Alton, IL 62002" at bounding box center [393, 202] width 252 height 9
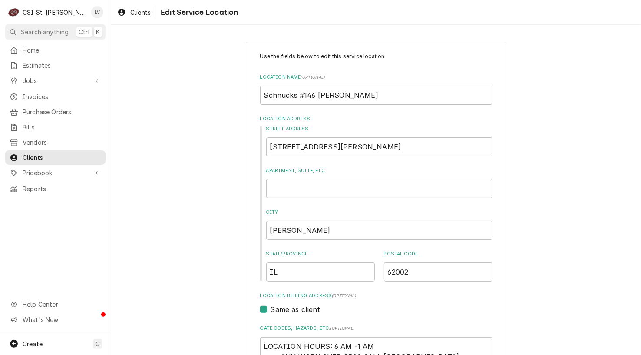
scroll to position [261, 0]
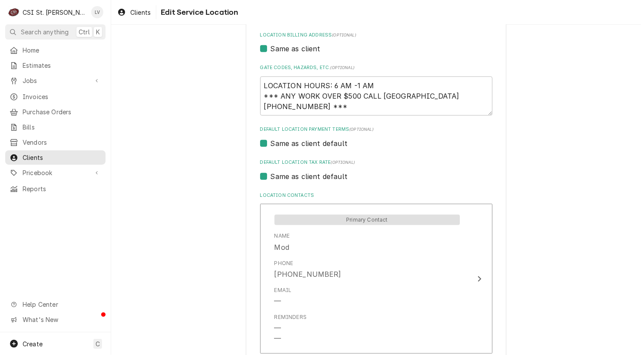
click at [325, 173] on label "Same as client default" at bounding box center [309, 176] width 77 height 10
click at [325, 173] on input "Same as client default" at bounding box center [387, 180] width 232 height 19
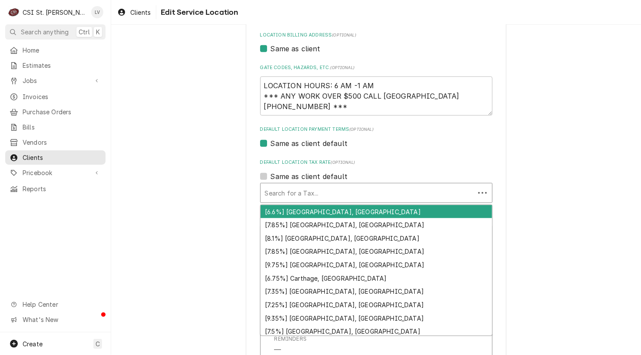
click at [323, 195] on div "Default Location Tax Rate" at bounding box center [367, 193] width 205 height 16
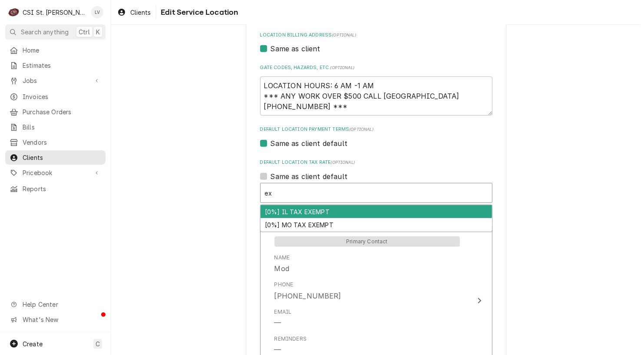
click at [310, 210] on div "[0%] IL TAX EXEMPT" at bounding box center [376, 211] width 231 height 13
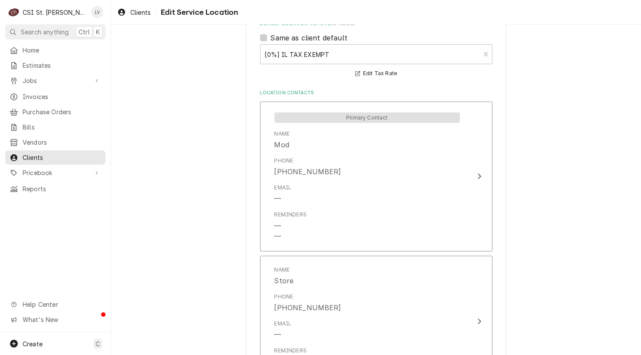
scroll to position [504, 0]
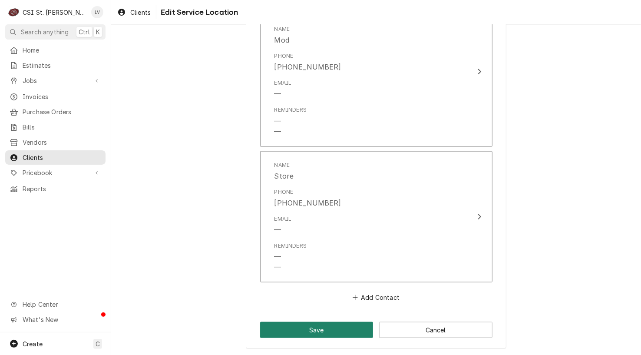
click at [317, 326] on button "Save" at bounding box center [316, 330] width 113 height 16
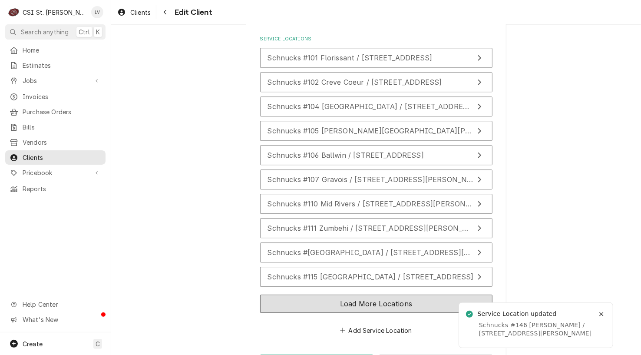
click at [313, 294] on button "Load More Locations" at bounding box center [376, 303] width 232 height 18
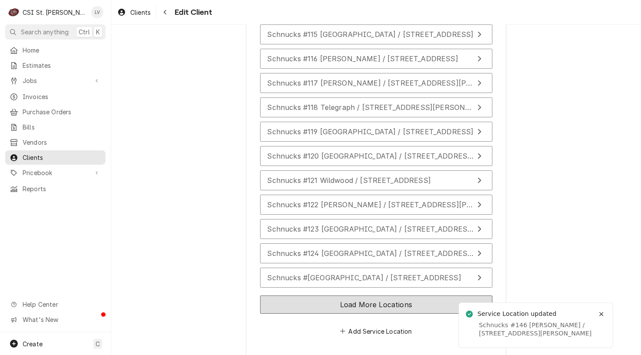
click at [318, 295] on button "Load More Locations" at bounding box center [376, 304] width 232 height 18
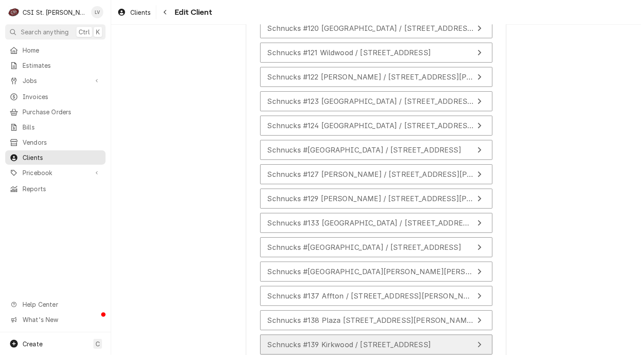
scroll to position [1756, 0]
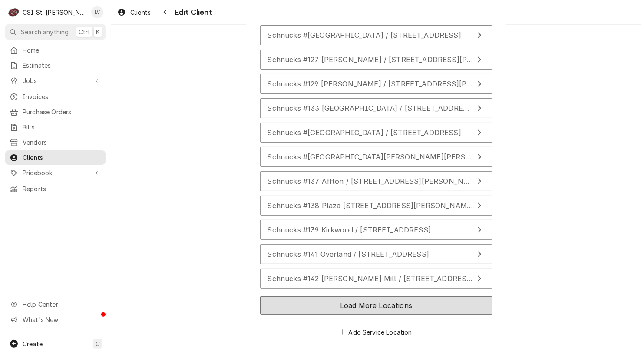
click at [327, 296] on button "Load More Locations" at bounding box center [376, 305] width 232 height 18
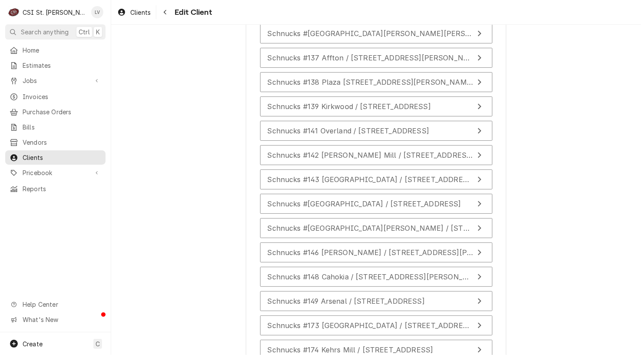
scroll to position [1998, 0]
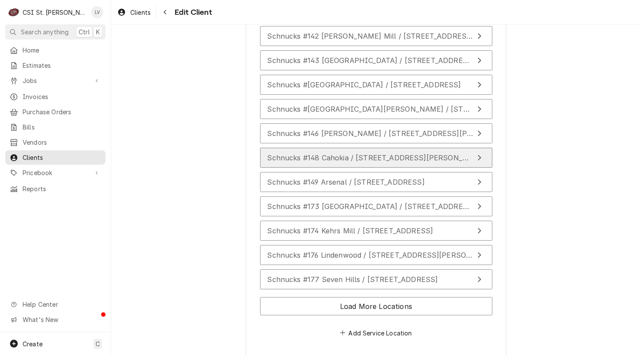
click at [301, 153] on span "Schnucks #148 Cahokia / 1615 Camp Jackson Road, Cahokia, IL 62206" at bounding box center [376, 157] width 219 height 9
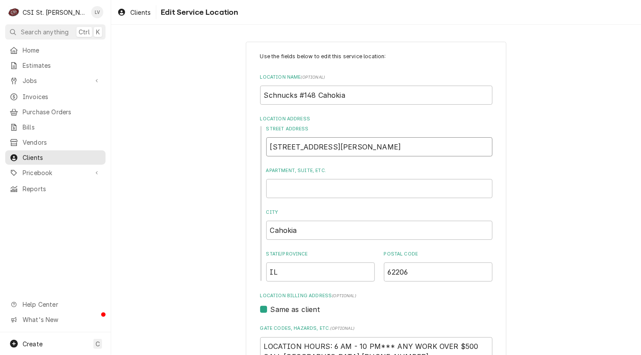
click at [368, 150] on input "1615 Camp Jackson Road" at bounding box center [379, 146] width 226 height 19
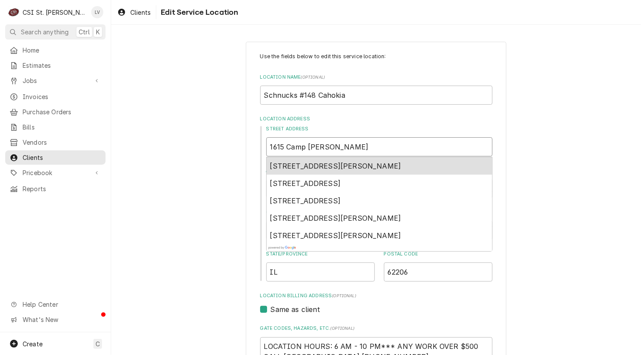
click at [328, 164] on span "1615 Camp Jackson Road, Sauget, IL, USA" at bounding box center [335, 166] width 131 height 9
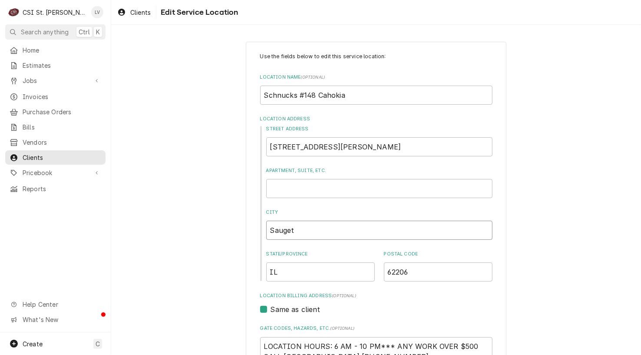
drag, startPoint x: 268, startPoint y: 234, endPoint x: 236, endPoint y: 238, distance: 31.9
click at [236, 238] on div "Use the fields below to edit this service location: Location Name ( optional ) …" at bounding box center [376, 361] width 530 height 654
click at [170, 266] on div "Use the fields below to edit this service location: Location Name ( optional ) …" at bounding box center [376, 361] width 530 height 654
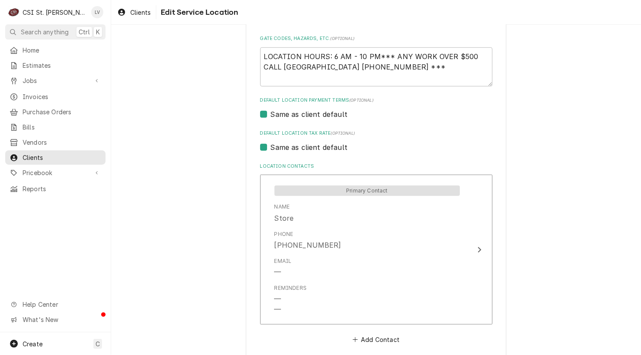
scroll to position [304, 0]
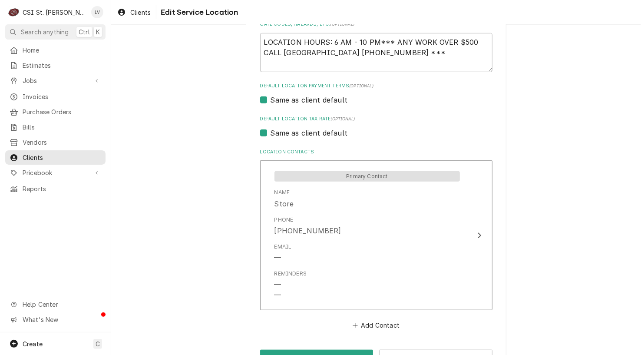
click at [291, 128] on label "Same as client default" at bounding box center [309, 133] width 77 height 10
click at [291, 128] on input "Same as client default" at bounding box center [387, 137] width 232 height 19
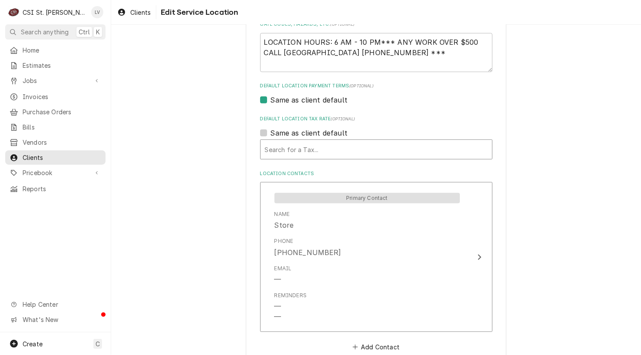
click at [290, 151] on div "Default Location Tax Rate" at bounding box center [376, 150] width 223 height 16
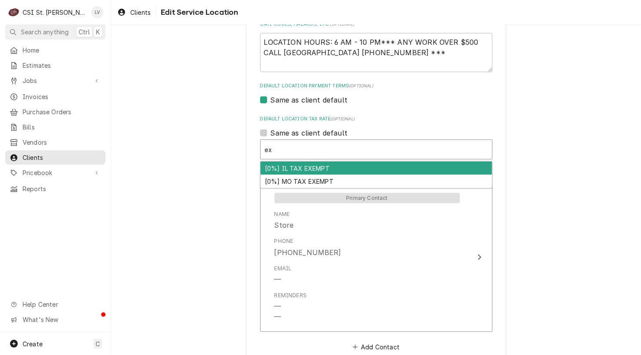
click at [288, 171] on div "[0%] IL TAX EXEMPT" at bounding box center [376, 168] width 231 height 13
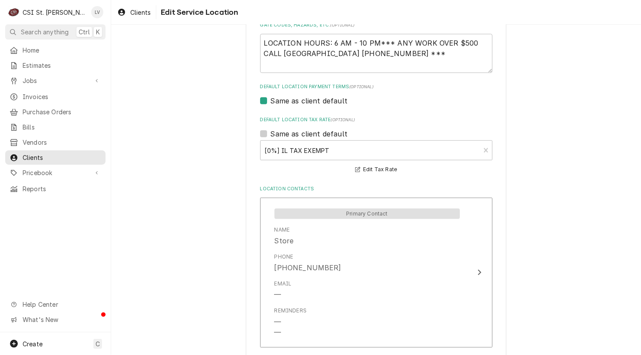
scroll to position [369, 0]
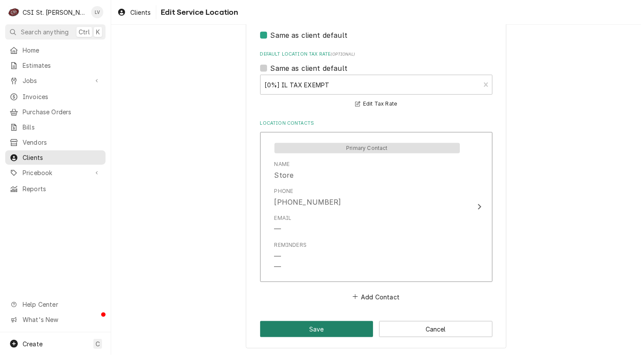
click at [286, 326] on button "Save" at bounding box center [316, 329] width 113 height 16
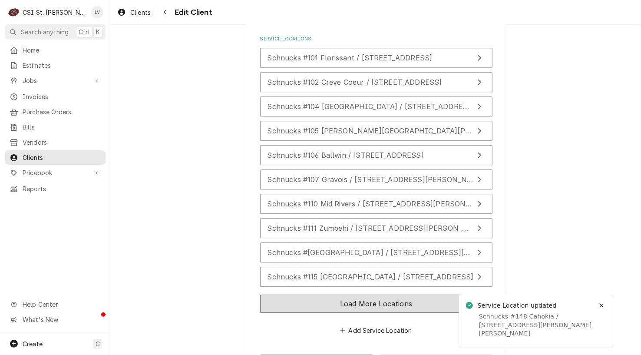
click at [277, 294] on button "Load More Locations" at bounding box center [376, 303] width 232 height 18
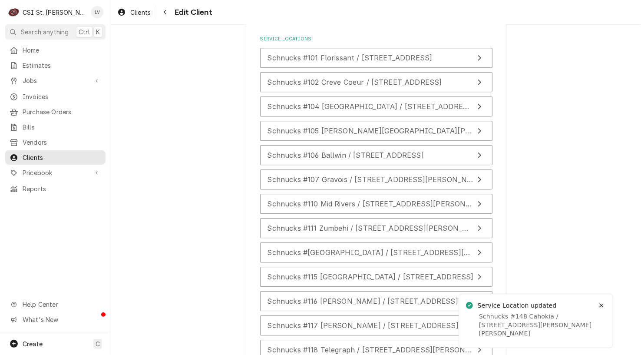
scroll to position [1514, 0]
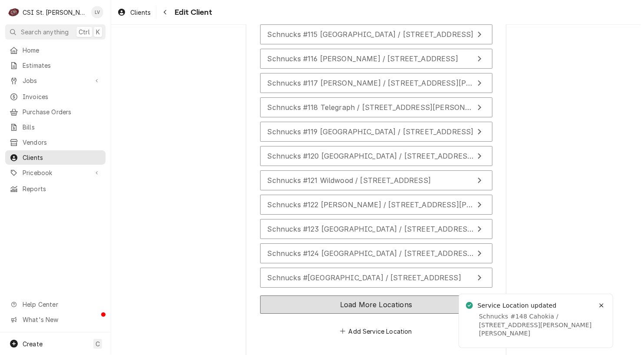
click at [264, 295] on button "Load More Locations" at bounding box center [376, 304] width 232 height 18
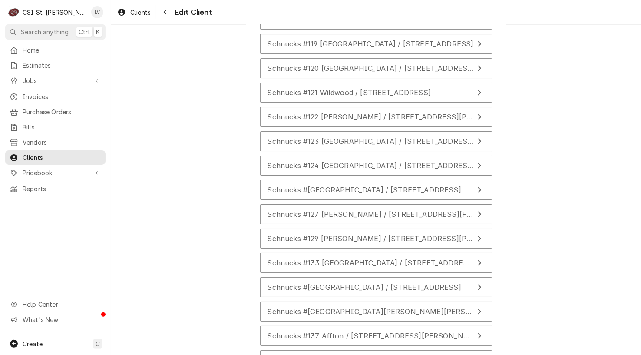
scroll to position [1756, 0]
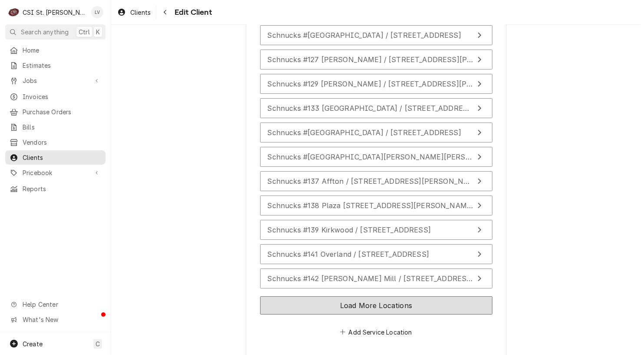
click at [283, 296] on button "Load More Locations" at bounding box center [376, 305] width 232 height 18
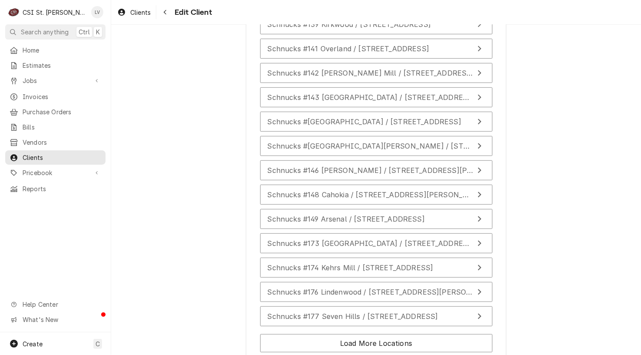
scroll to position [1973, 0]
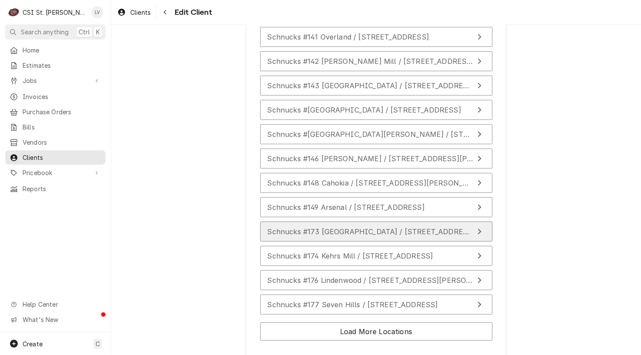
click at [356, 227] on span "Schnucks #173 Twin Oaks / 1393 Big Bend Road, Ballwin, MO 63021" at bounding box center [371, 231] width 208 height 9
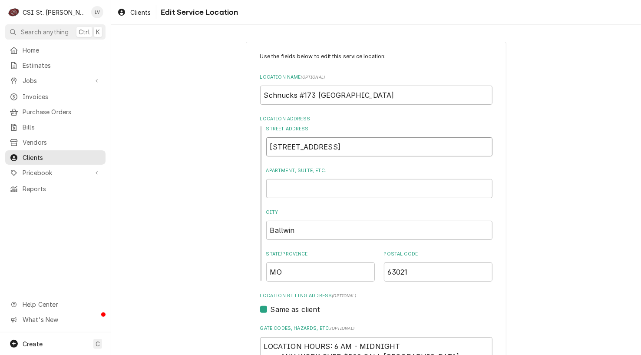
click at [343, 148] on input "1393 Big Bend Road" at bounding box center [379, 146] width 226 height 19
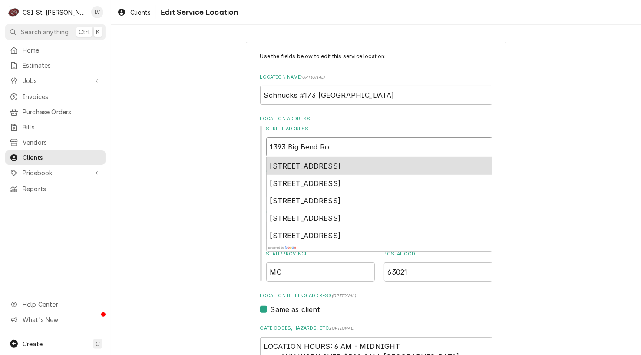
click at [326, 164] on span "1393 Big Bend Road, Ballwin, MO, USA" at bounding box center [305, 166] width 71 height 9
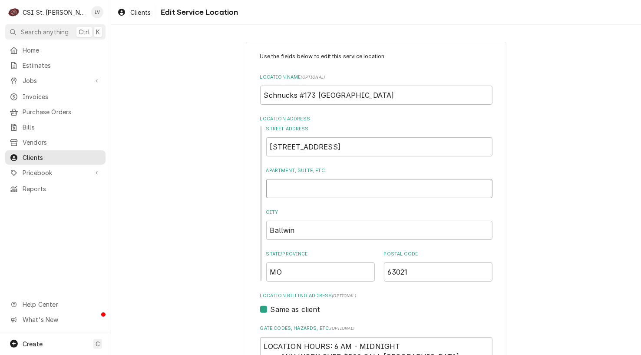
click at [274, 185] on input "Apartment, Suite, etc." at bounding box center [379, 188] width 226 height 19
click at [204, 229] on div "Use the fields below to edit this service location: Location Name ( optional ) …" at bounding box center [376, 361] width 530 height 654
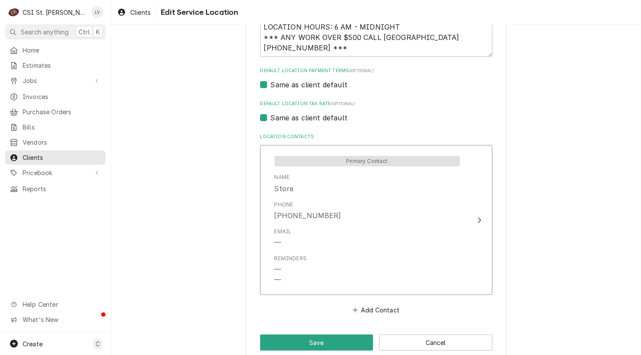
scroll to position [332, 0]
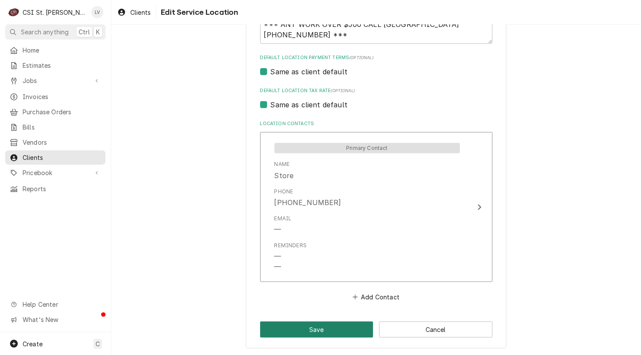
click at [322, 329] on button "Save" at bounding box center [316, 329] width 113 height 16
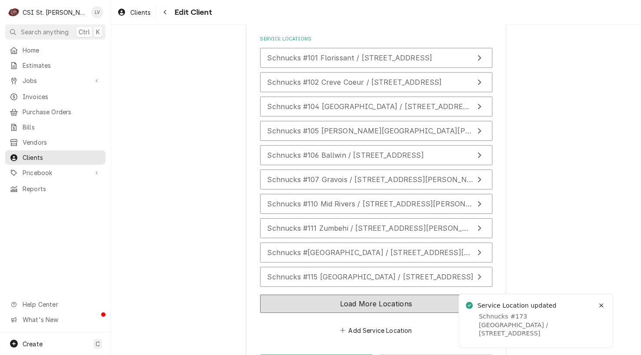
click at [360, 294] on button "Load More Locations" at bounding box center [376, 303] width 232 height 18
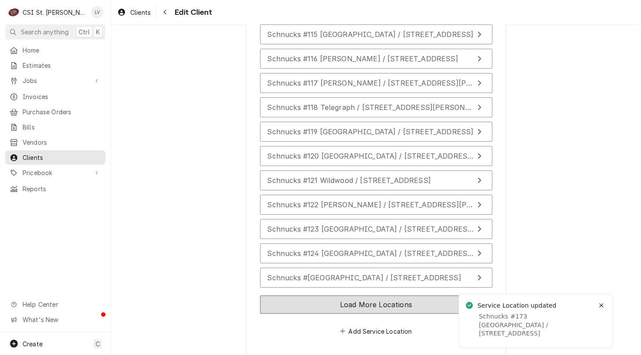
click at [361, 295] on button "Load More Locations" at bounding box center [376, 304] width 232 height 18
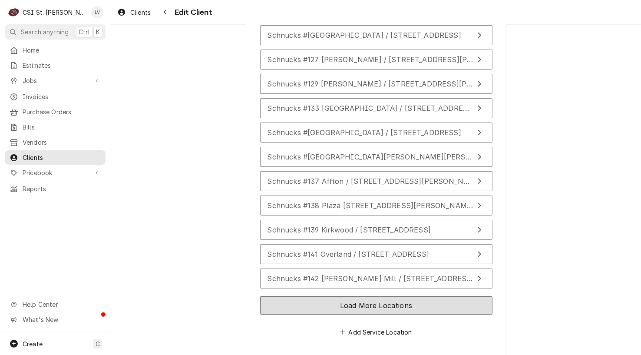
click at [363, 296] on button "Load More Locations" at bounding box center [376, 305] width 232 height 18
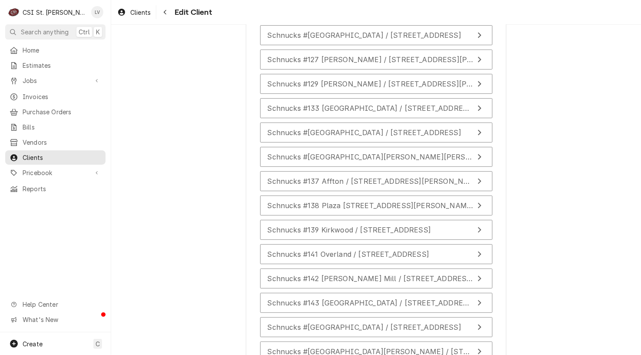
scroll to position [1998, 0]
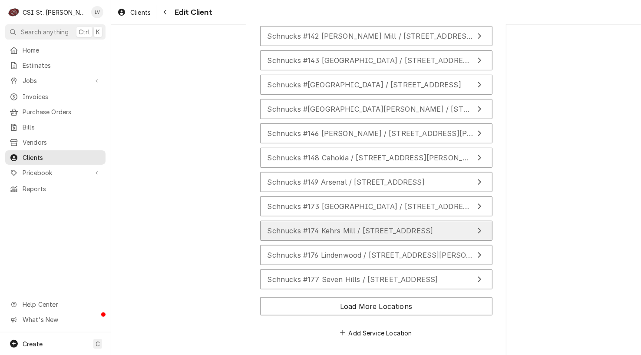
click at [355, 226] on span "Schnucks #174 Kehrs Mill / 2511 Kehrs Mill Road, Chesterfield, MO 63017" at bounding box center [350, 230] width 166 height 9
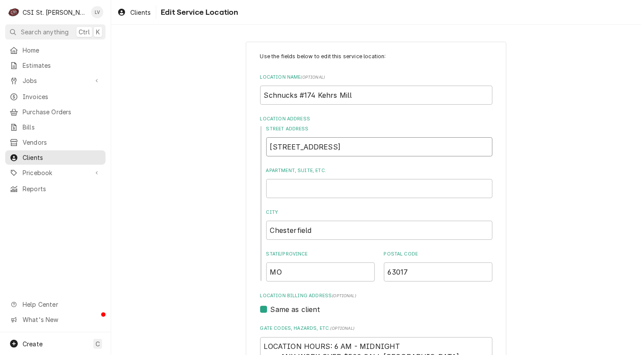
click at [363, 145] on input "2511 Kehrs Mill Road" at bounding box center [379, 146] width 226 height 19
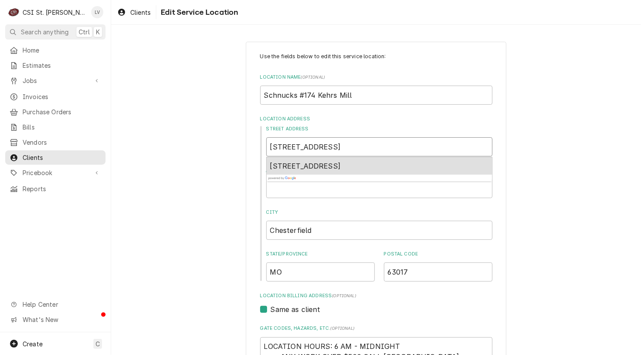
click at [341, 165] on span "2511 Kehrs Mill Road, Chesterfield, MO, USA" at bounding box center [305, 166] width 71 height 9
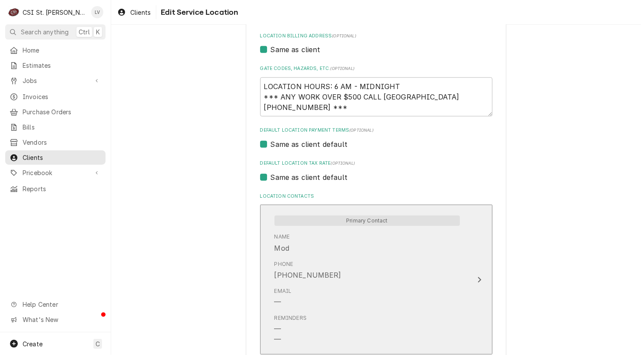
scroll to position [332, 0]
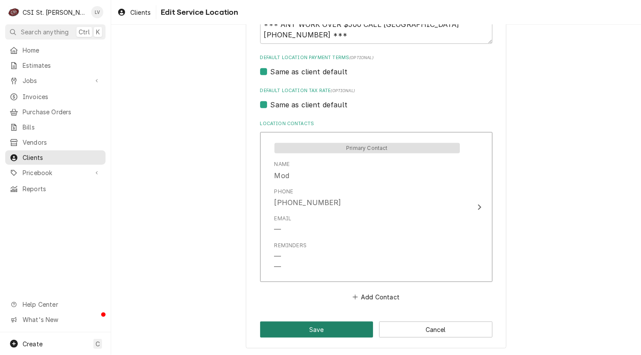
click at [310, 329] on button "Save" at bounding box center [316, 329] width 113 height 16
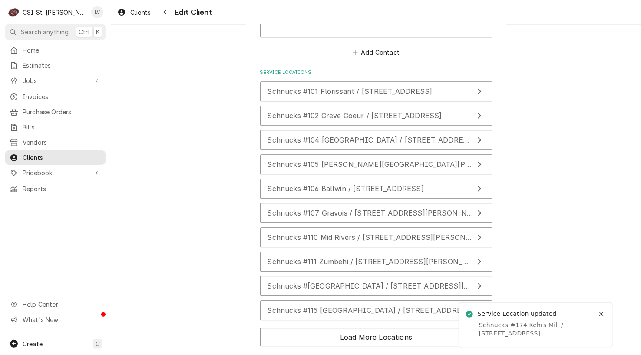
scroll to position [1271, 0]
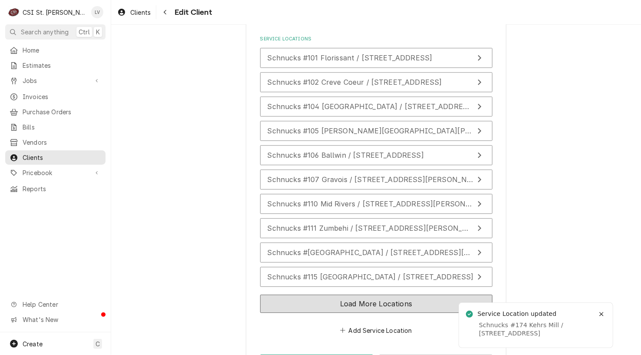
click at [299, 294] on button "Load More Locations" at bounding box center [376, 303] width 232 height 18
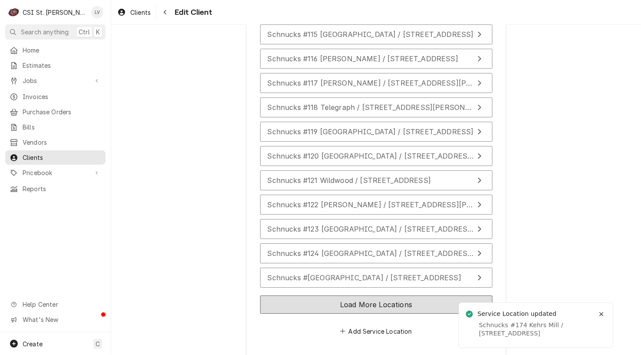
click at [300, 295] on button "Load More Locations" at bounding box center [376, 304] width 232 height 18
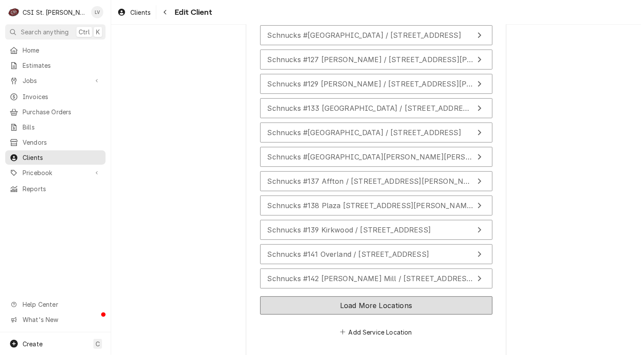
click at [299, 296] on button "Load More Locations" at bounding box center [376, 305] width 232 height 18
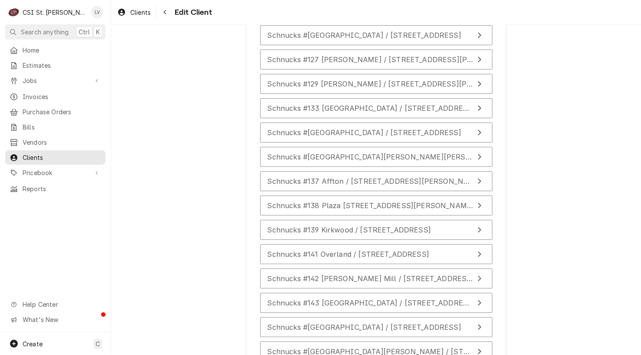
scroll to position [1998, 0]
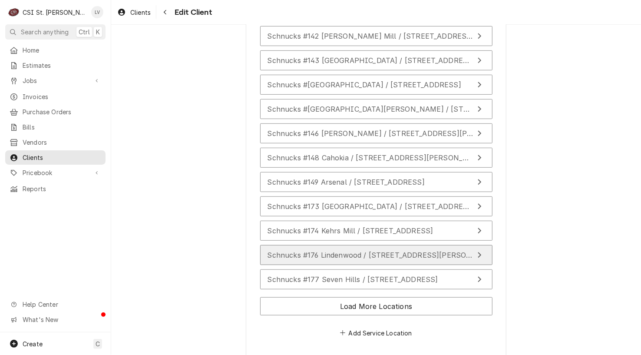
click at [293, 245] on button "Schnucks #176 Lindenwood / 1900 First Capital Drive, St Charles, MO 63301" at bounding box center [376, 255] width 232 height 20
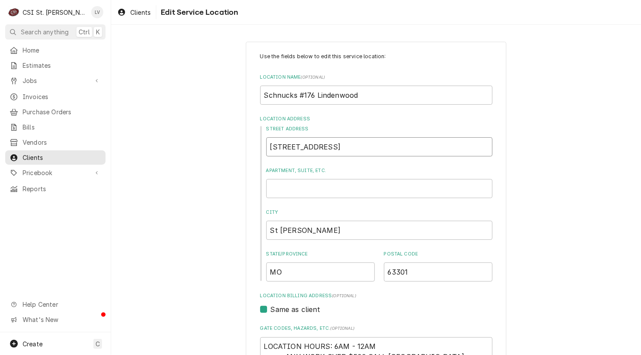
click at [363, 149] on input "1900 First Capital Drive" at bounding box center [379, 146] width 226 height 19
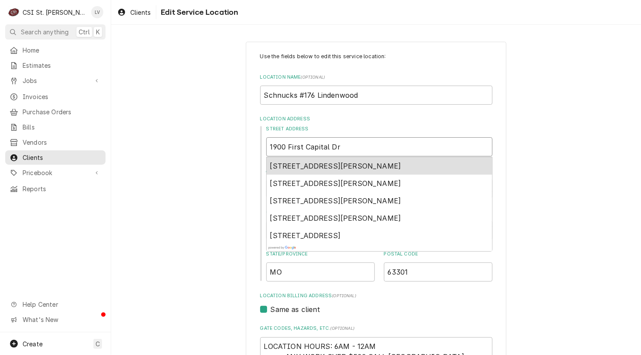
click at [354, 164] on span "1900 1st Capitol Drive, Saint Charles, MO, USA" at bounding box center [335, 166] width 131 height 9
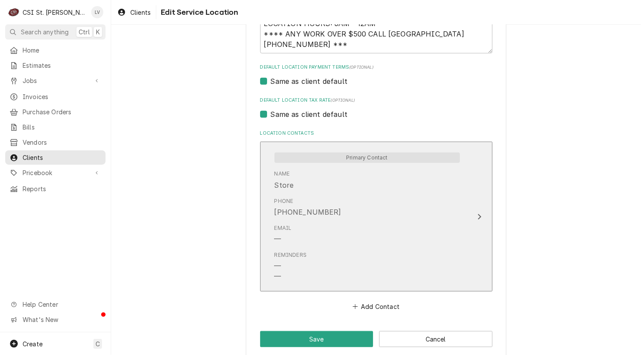
scroll to position [332, 0]
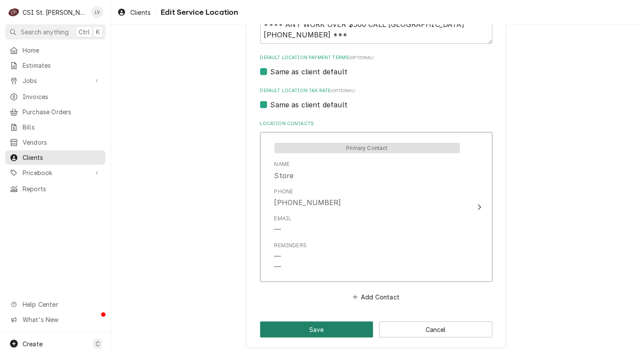
click at [303, 324] on button "Save" at bounding box center [316, 329] width 113 height 16
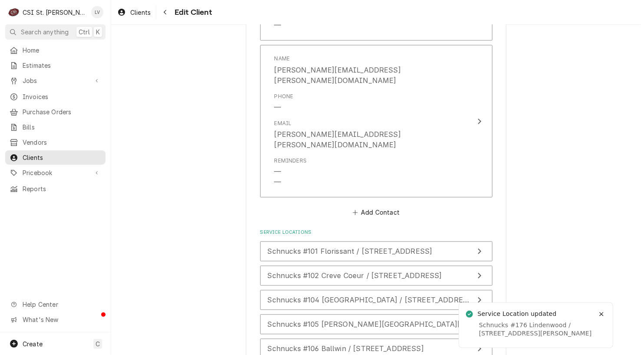
scroll to position [1271, 0]
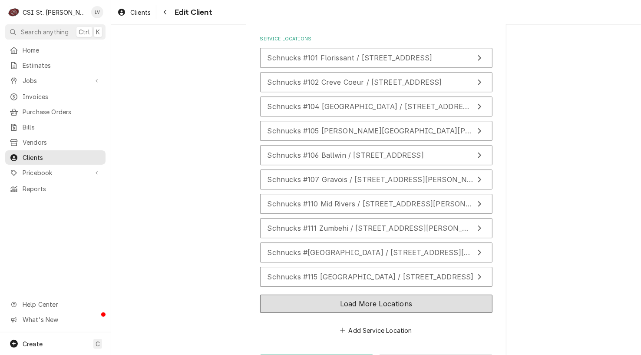
click at [302, 294] on button "Load More Locations" at bounding box center [376, 303] width 232 height 18
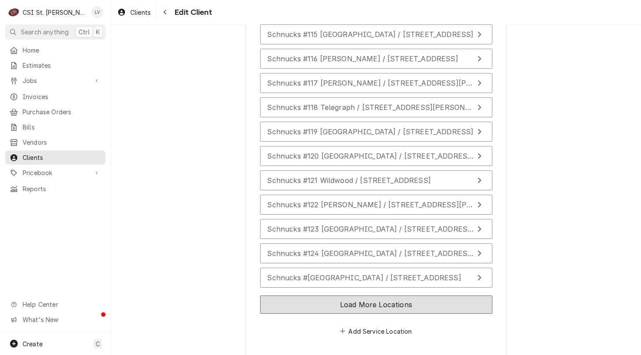
click at [312, 295] on button "Load More Locations" at bounding box center [376, 304] width 232 height 18
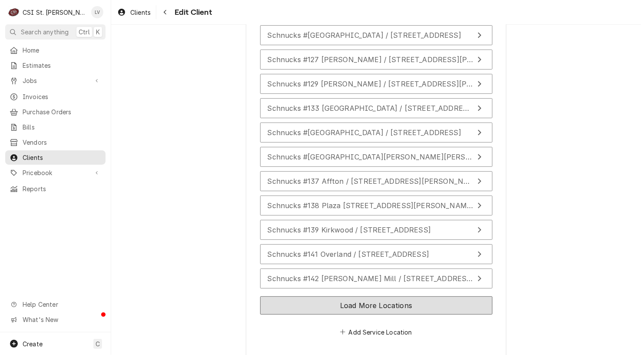
click at [311, 296] on button "Load More Locations" at bounding box center [376, 305] width 232 height 18
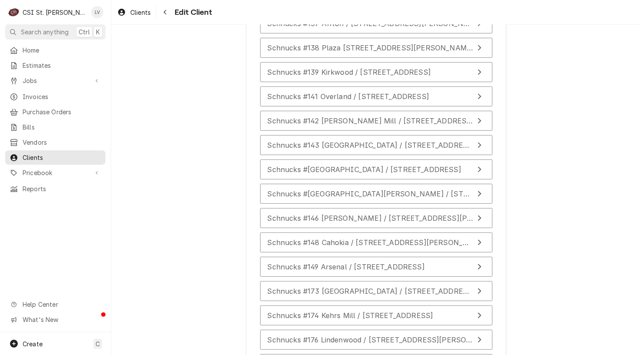
scroll to position [1998, 0]
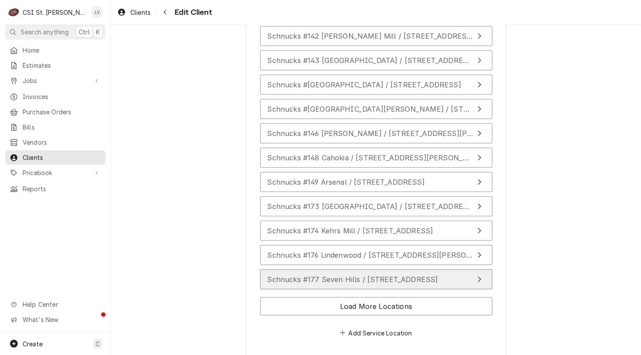
click at [308, 275] on span "Schnucks #177 Seven Hills / 907 East Highway 50, Ofallon, IL 62269" at bounding box center [352, 279] width 171 height 9
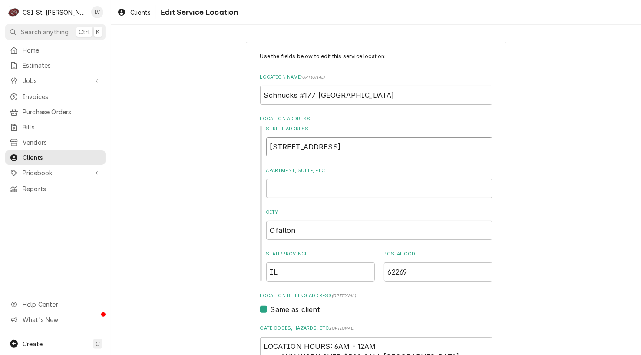
click at [369, 146] on input "907 East Highway 50" at bounding box center [379, 146] width 226 height 19
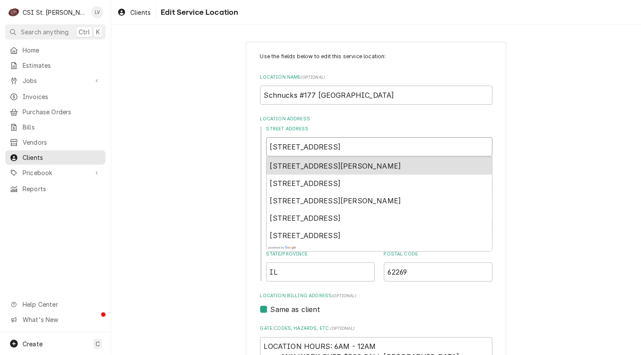
click at [357, 164] on span "907 East Highway 50, O'Fallon, IL, USA" at bounding box center [335, 166] width 131 height 9
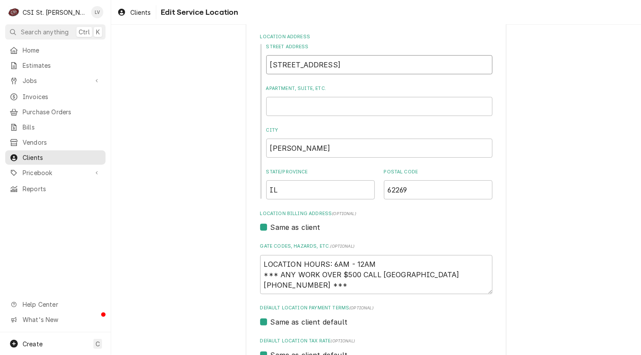
scroll to position [217, 0]
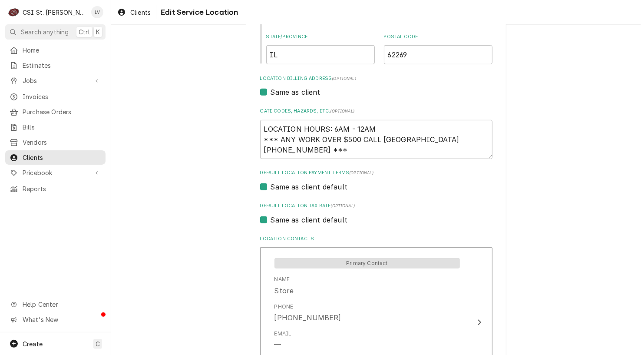
click at [294, 218] on label "Same as client default" at bounding box center [309, 219] width 77 height 10
click at [294, 218] on input "Same as client default" at bounding box center [387, 223] width 232 height 19
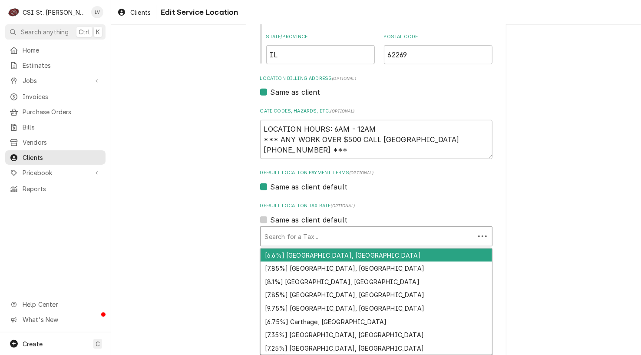
click at [288, 239] on div "Default Location Tax Rate" at bounding box center [367, 236] width 205 height 16
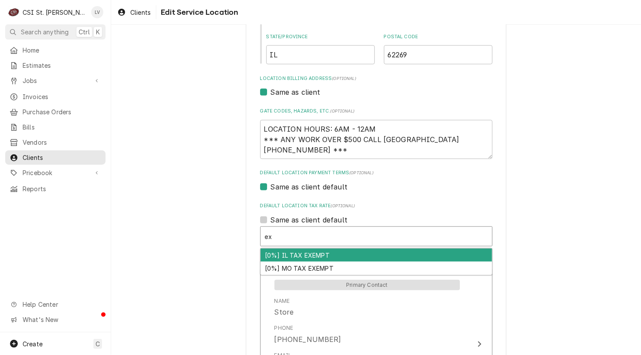
click at [293, 254] on div "[0%] IL TAX EXEMPT" at bounding box center [376, 254] width 231 height 13
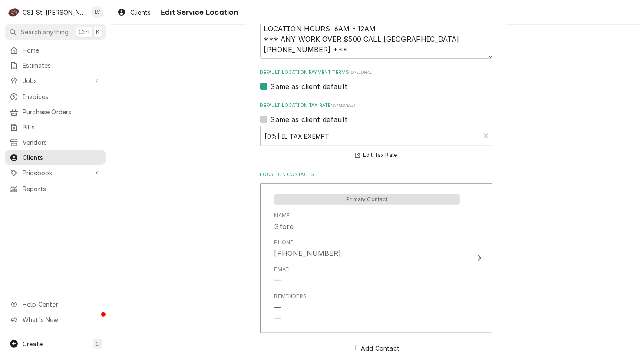
scroll to position [369, 0]
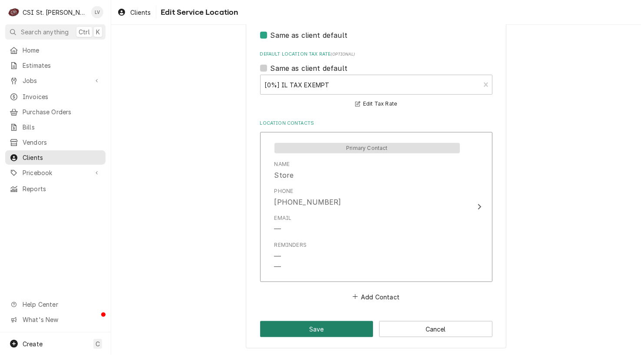
click at [328, 329] on button "Save" at bounding box center [316, 329] width 113 height 16
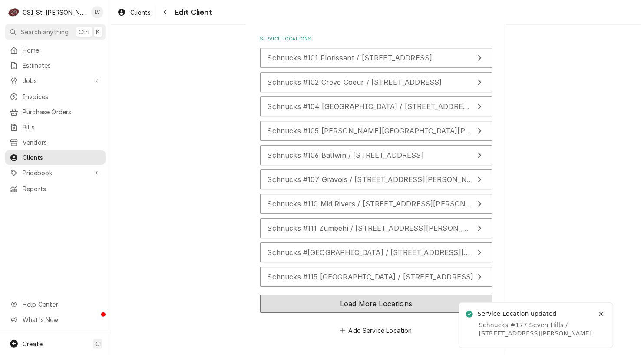
click at [300, 294] on button "Load More Locations" at bounding box center [376, 303] width 232 height 18
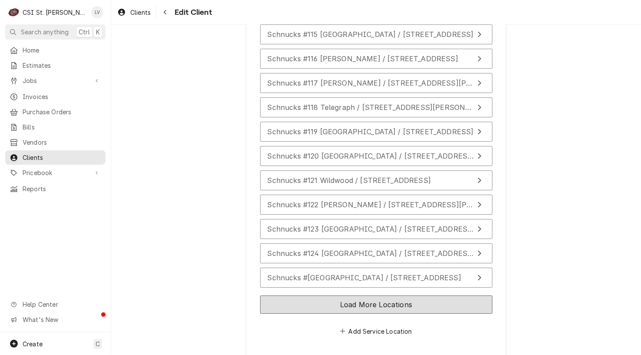
click at [304, 295] on button "Load More Locations" at bounding box center [376, 304] width 232 height 18
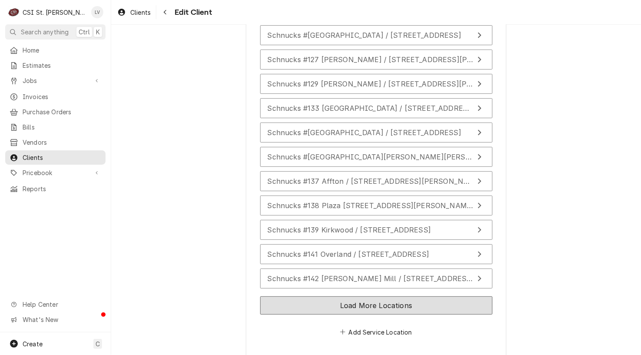
click at [307, 296] on button "Load More Locations" at bounding box center [376, 305] width 232 height 18
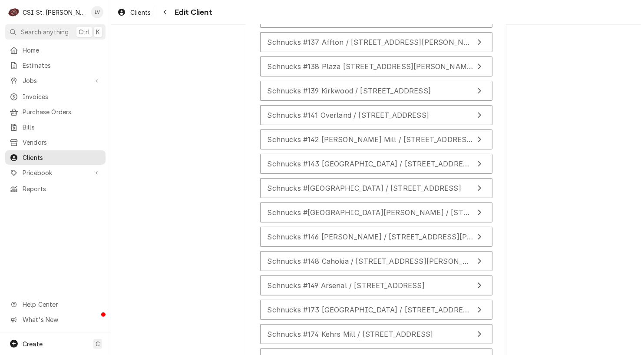
scroll to position [1998, 0]
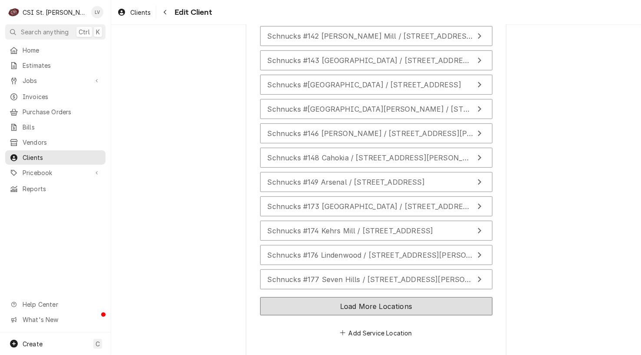
click at [301, 297] on button "Load More Locations" at bounding box center [376, 306] width 232 height 18
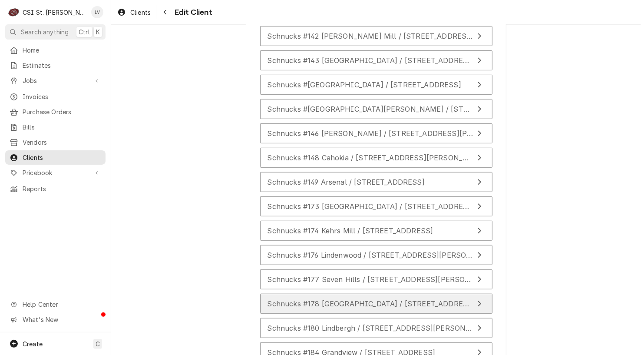
click at [330, 299] on span "Schnucks #178 Bethalto / 72 Airport Plaza, Bethalto, IL 62010" at bounding box center [371, 303] width 208 height 9
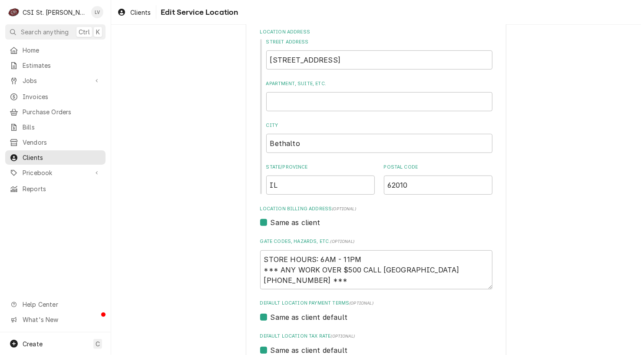
scroll to position [174, 0]
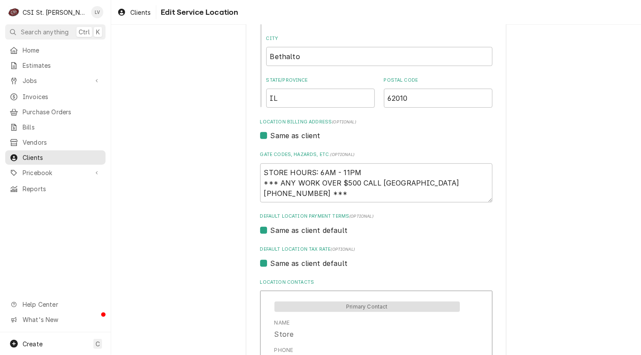
click at [300, 260] on label "Same as client default" at bounding box center [309, 263] width 77 height 10
click at [300, 260] on input "Same as client default" at bounding box center [387, 267] width 232 height 19
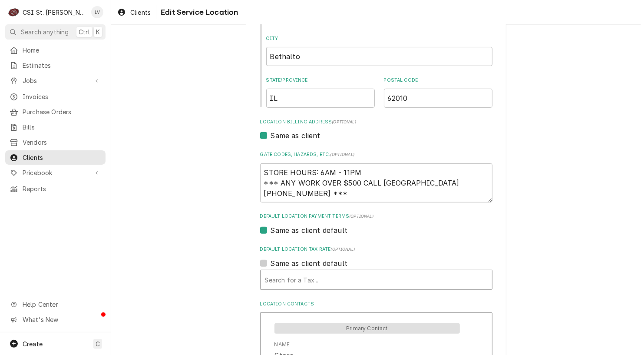
click at [285, 279] on div "Default Location Tax Rate" at bounding box center [376, 280] width 223 height 16
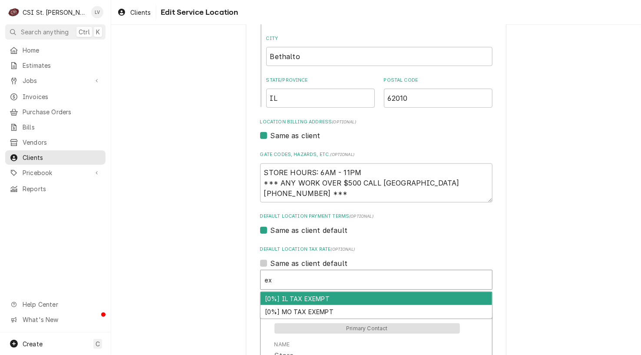
click at [283, 297] on div "[0%] IL TAX EXEMPT" at bounding box center [376, 298] width 231 height 13
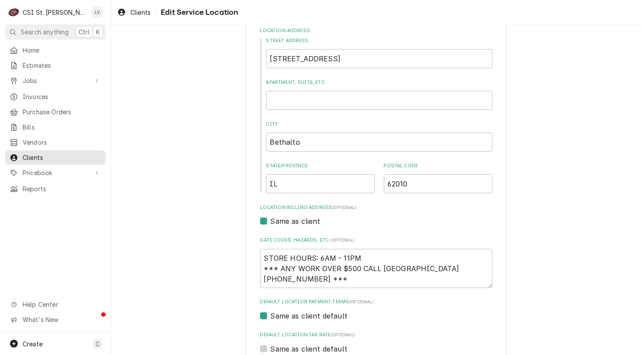
scroll to position [0, 0]
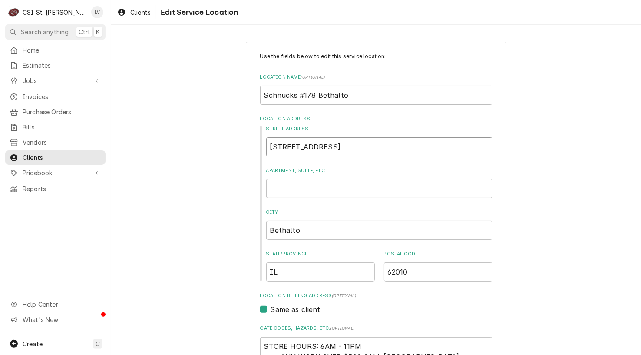
click at [334, 148] on input "72 Airport Plaza" at bounding box center [379, 146] width 226 height 19
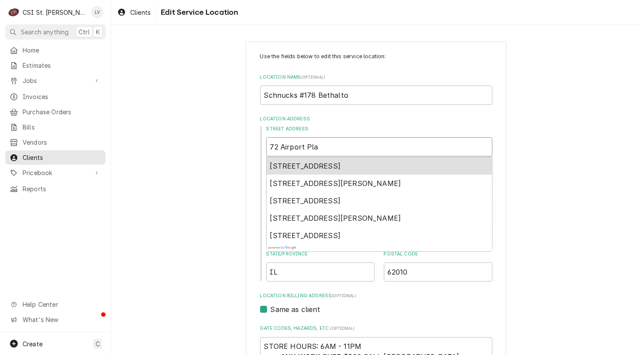
click at [326, 163] on span "72 Airport Plaza, Bethalto, IL, USA" at bounding box center [305, 166] width 71 height 9
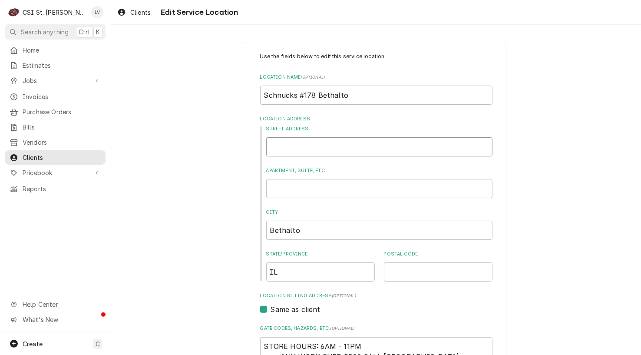
click at [294, 144] on input "Street Address" at bounding box center [379, 146] width 226 height 19
click at [408, 274] on input "Postal Code" at bounding box center [438, 271] width 109 height 19
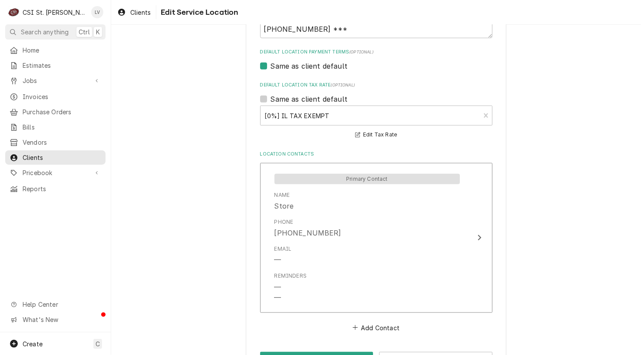
scroll to position [369, 0]
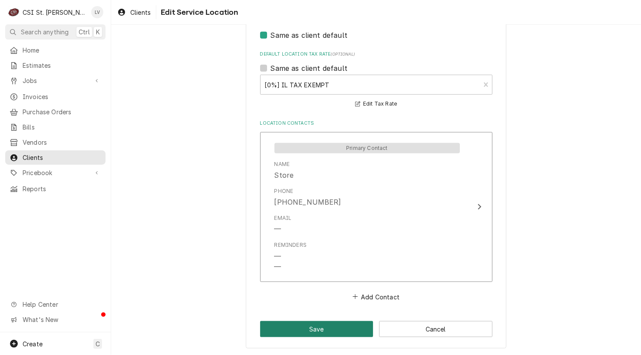
click at [310, 326] on button "Save" at bounding box center [316, 329] width 113 height 16
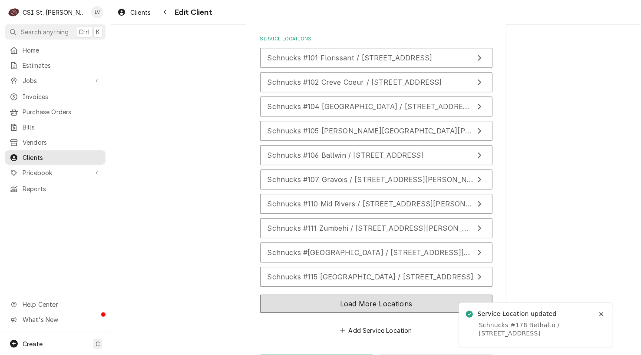
click at [317, 294] on button "Load More Locations" at bounding box center [376, 303] width 232 height 18
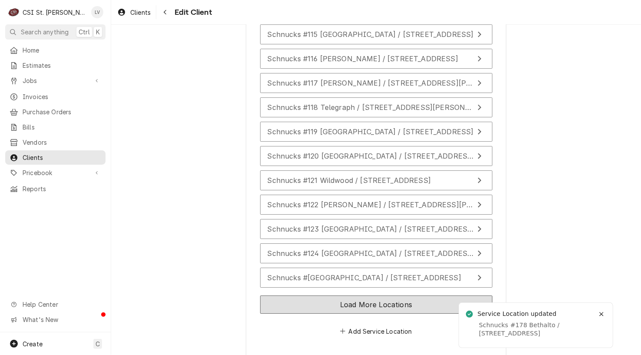
click at [317, 295] on button "Load More Locations" at bounding box center [376, 304] width 232 height 18
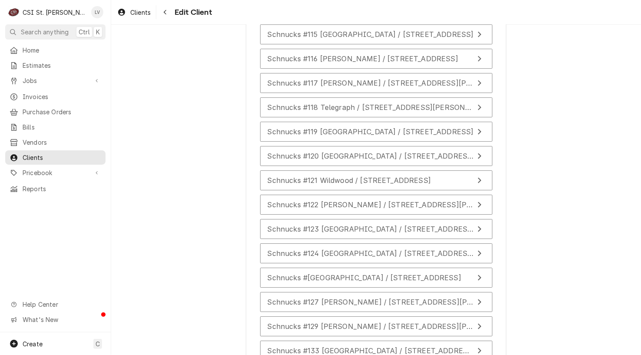
scroll to position [1756, 0]
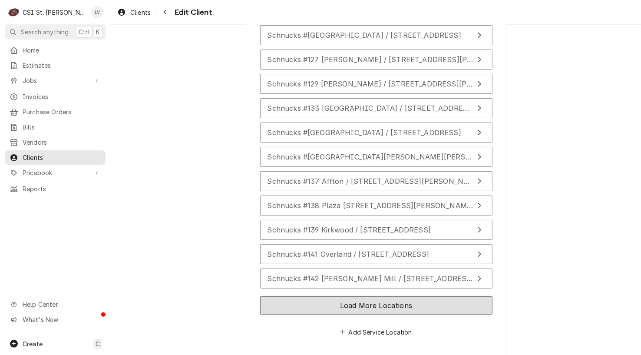
click at [328, 296] on button "Load More Locations" at bounding box center [376, 305] width 232 height 18
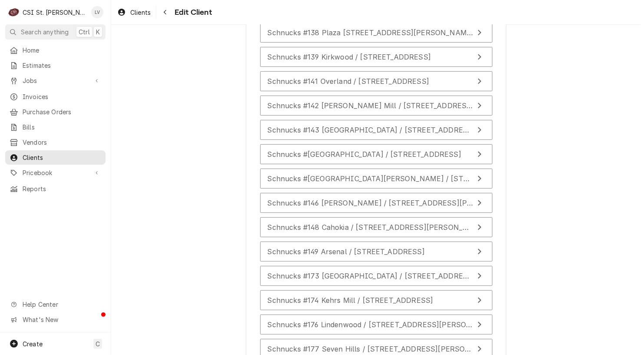
scroll to position [1930, 0]
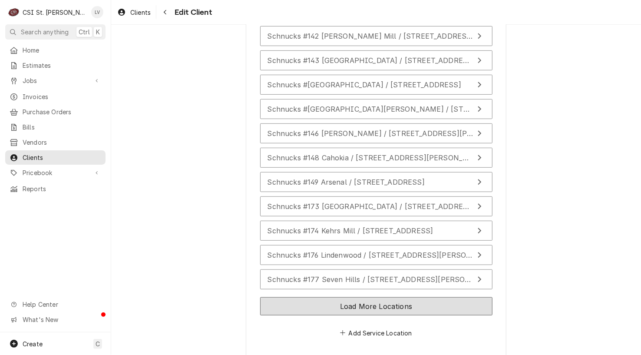
click at [328, 297] on button "Load More Locations" at bounding box center [376, 306] width 232 height 18
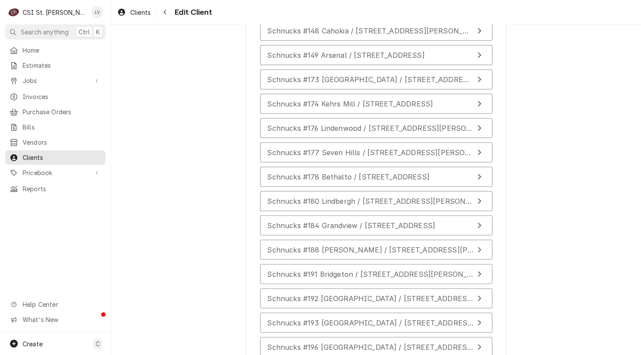
scroll to position [2172, 0]
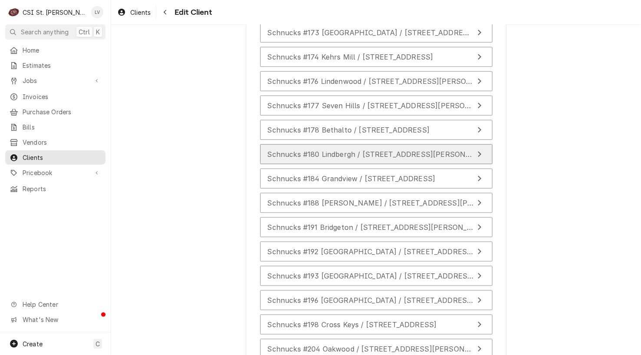
click at [317, 150] on span "Schnucks #180 Lindbergh / 10275 Clayton Road, St Louis, MO 63124" at bounding box center [380, 154] width 226 height 9
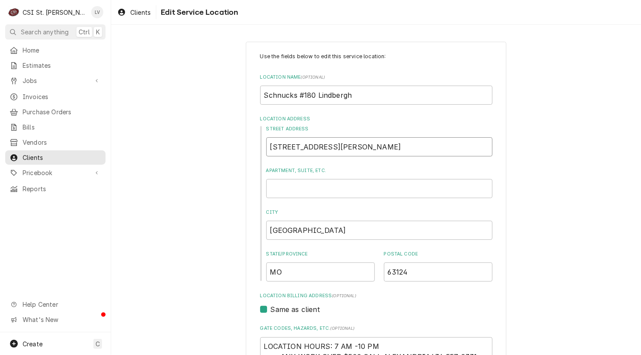
click at [356, 147] on input "10275 Clayton Road" at bounding box center [379, 146] width 226 height 19
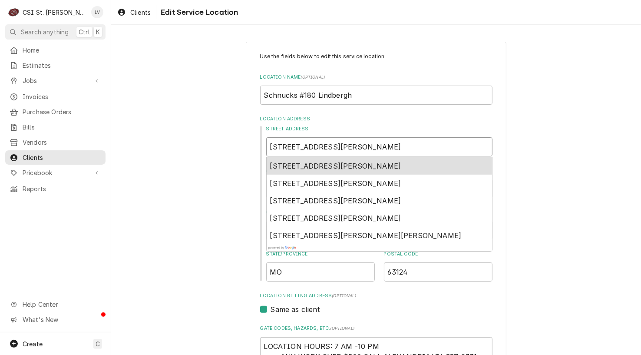
click at [345, 164] on span "10275 Clayton Road, St. Louis, MO, USA" at bounding box center [335, 166] width 131 height 9
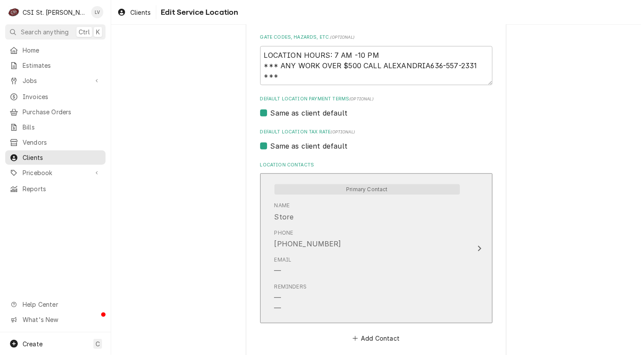
scroll to position [332, 0]
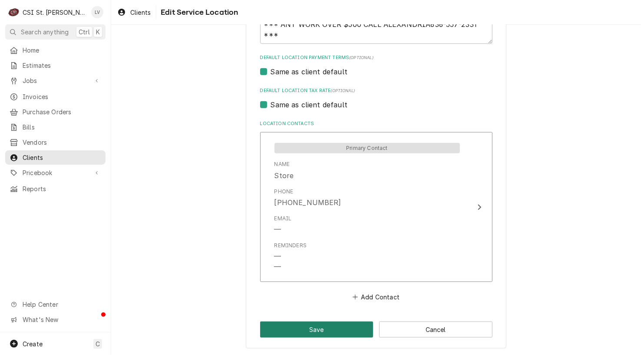
click at [333, 328] on button "Save" at bounding box center [316, 329] width 113 height 16
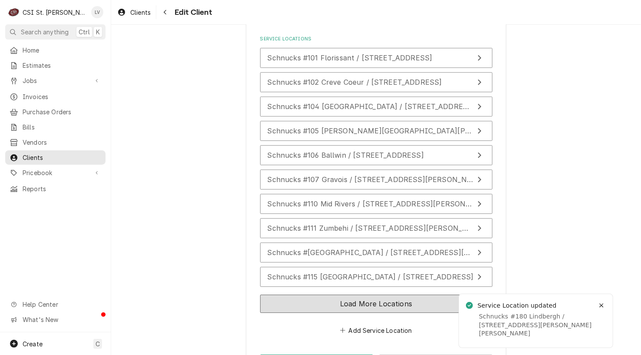
click at [339, 294] on button "Load More Locations" at bounding box center [376, 303] width 232 height 18
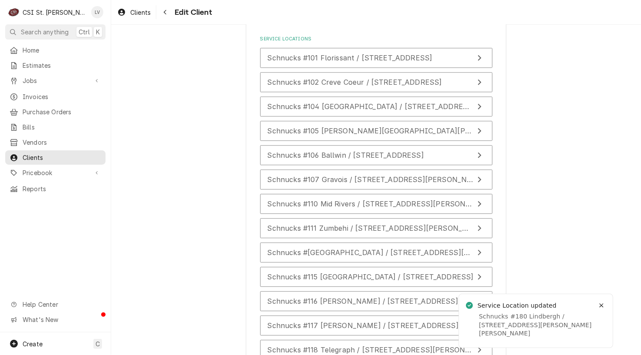
scroll to position [1514, 0]
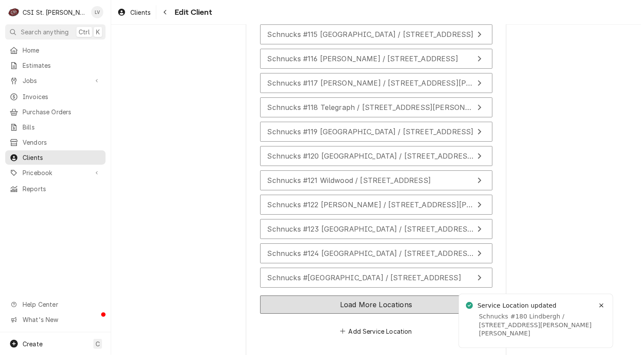
click at [316, 295] on button "Load More Locations" at bounding box center [376, 304] width 232 height 18
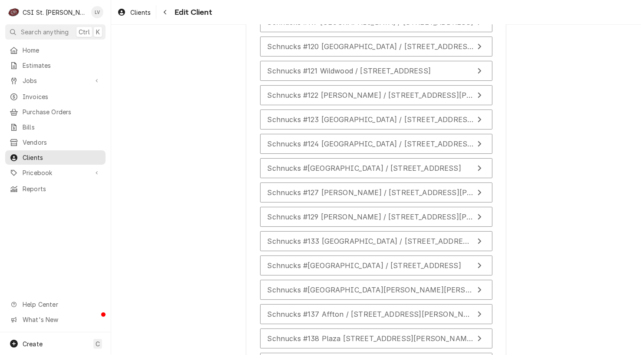
scroll to position [1756, 0]
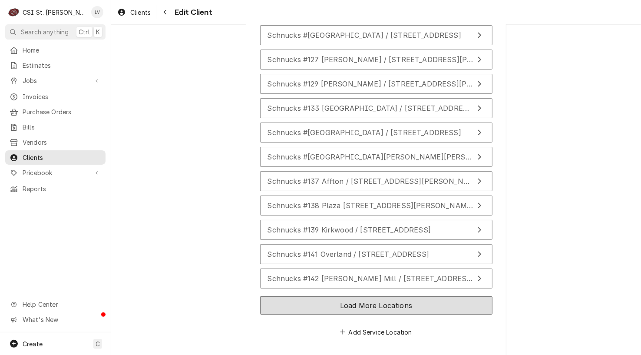
click at [324, 296] on button "Load More Locations" at bounding box center [376, 305] width 232 height 18
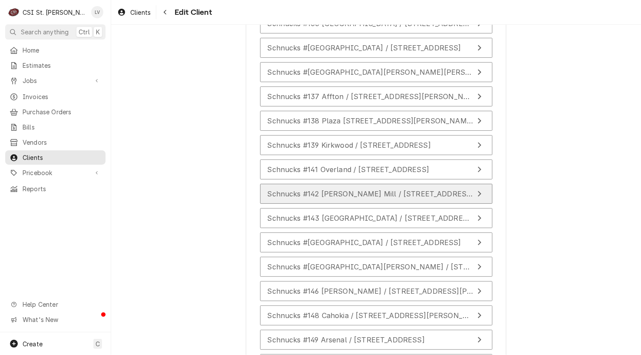
scroll to position [1998, 0]
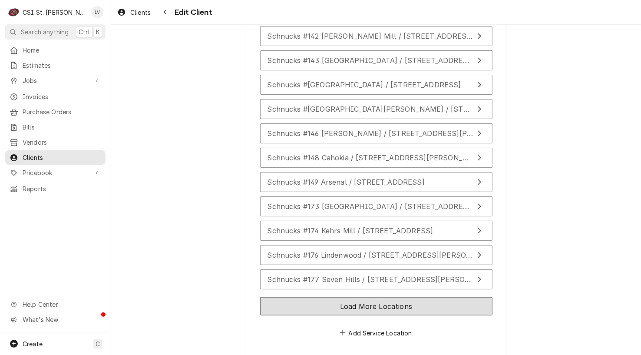
click at [327, 297] on button "Load More Locations" at bounding box center [376, 306] width 232 height 18
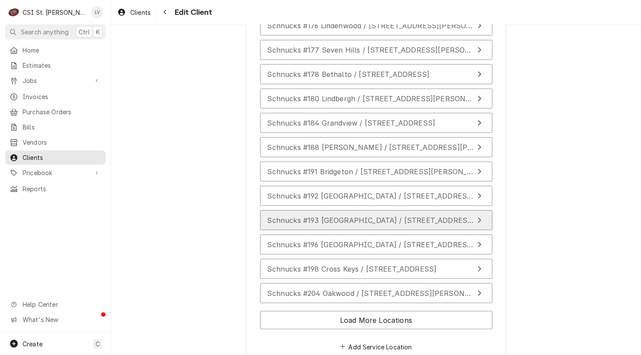
scroll to position [2240, 0]
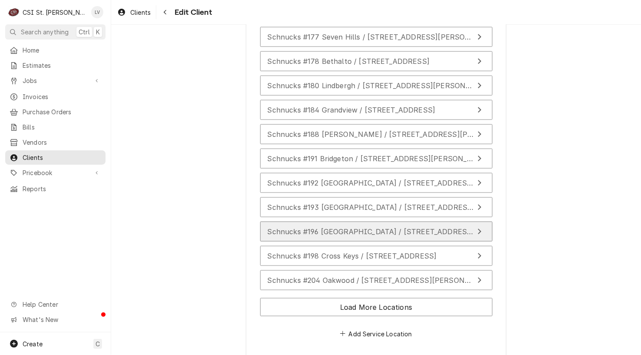
click at [384, 227] on span "Schnucks #196 Eureka Pointe / 245 East 5Th Street, Eureka, MO 63025" at bounding box center [370, 231] width 207 height 9
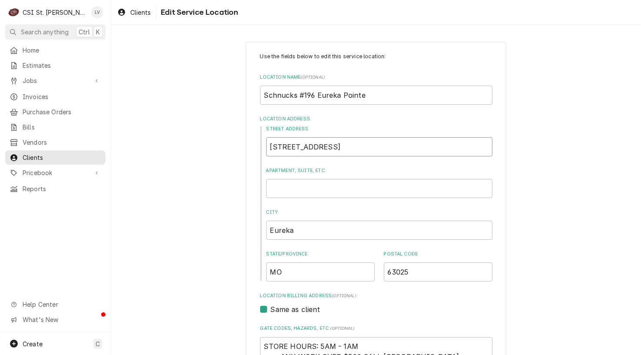
click at [356, 147] on input "245 East 5Th Street" at bounding box center [379, 146] width 226 height 19
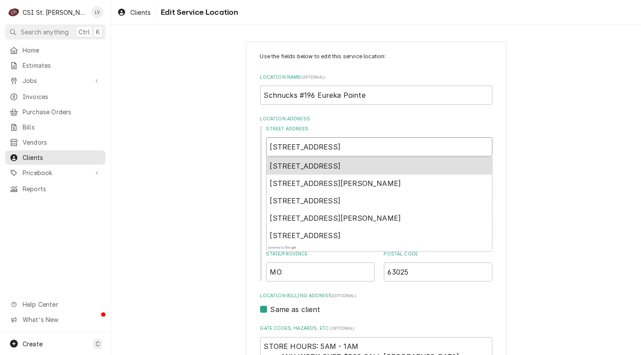
click at [341, 164] on span "245 East 5th Street, Eureka, MO, USA" at bounding box center [305, 166] width 71 height 9
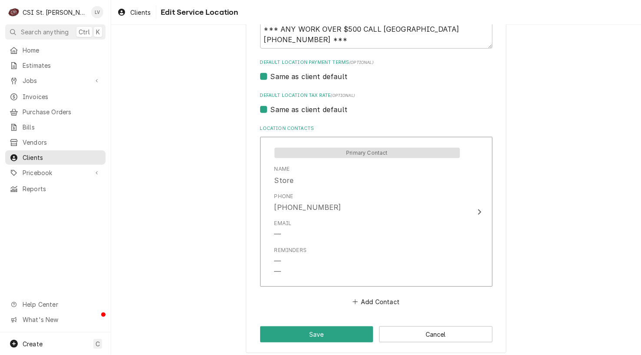
scroll to position [332, 0]
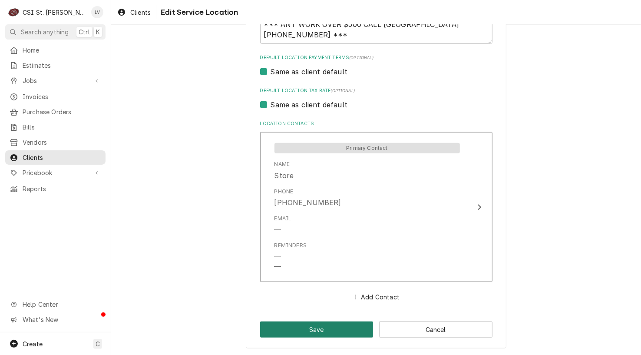
click at [326, 325] on button "Save" at bounding box center [316, 329] width 113 height 16
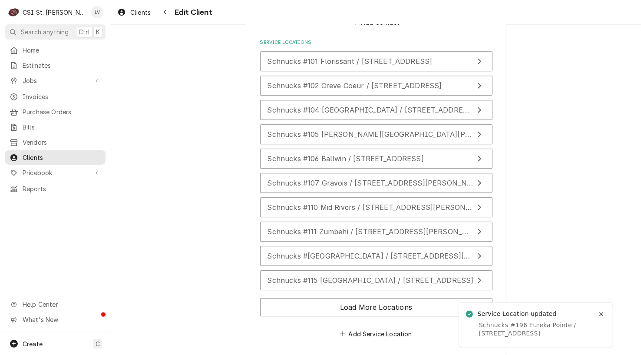
scroll to position [1271, 0]
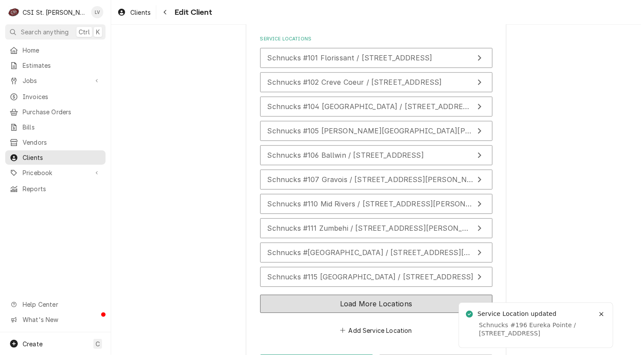
click at [352, 294] on button "Load More Locations" at bounding box center [376, 303] width 232 height 18
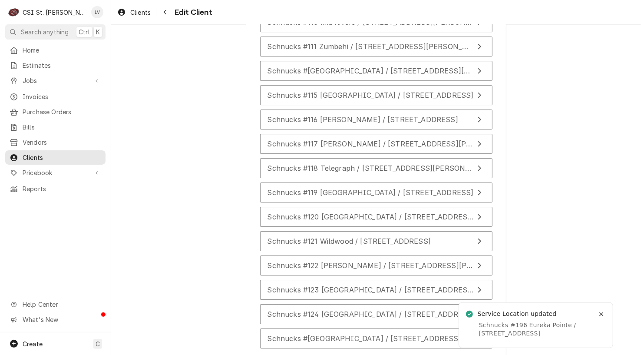
scroll to position [1488, 0]
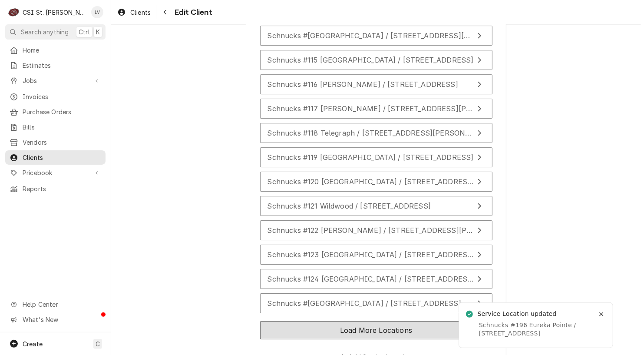
click at [353, 321] on button "Load More Locations" at bounding box center [376, 330] width 232 height 18
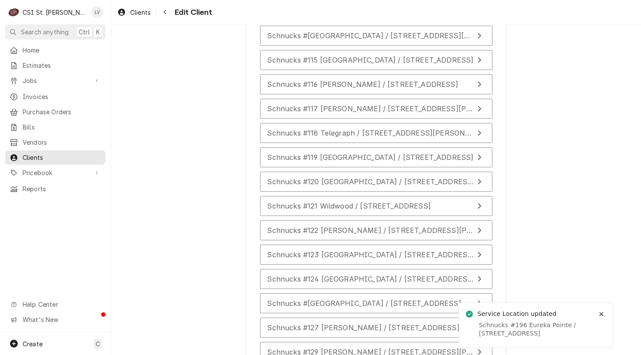
scroll to position [1756, 0]
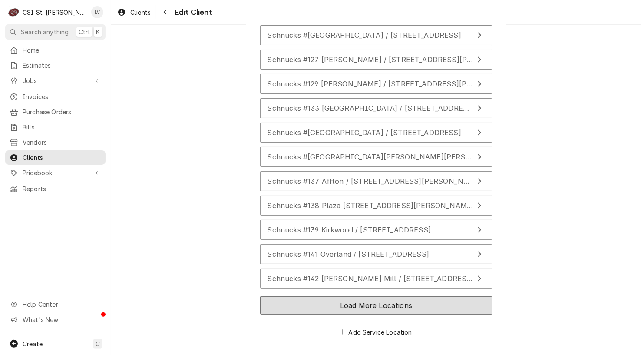
click at [354, 296] on button "Load More Locations" at bounding box center [376, 305] width 232 height 18
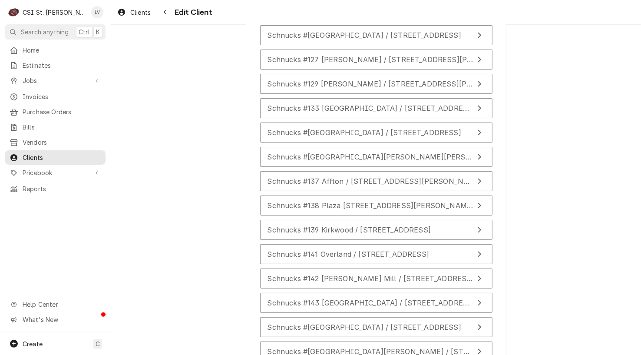
scroll to position [1998, 0]
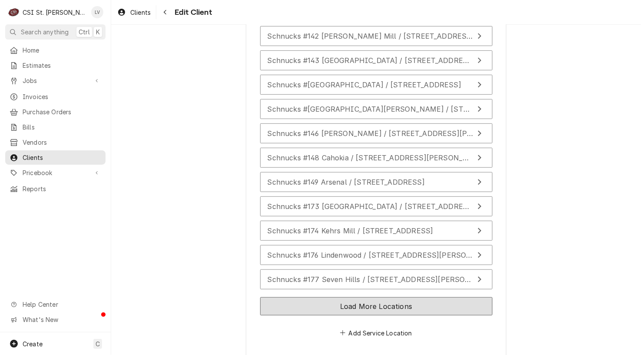
click at [354, 297] on button "Load More Locations" at bounding box center [376, 306] width 232 height 18
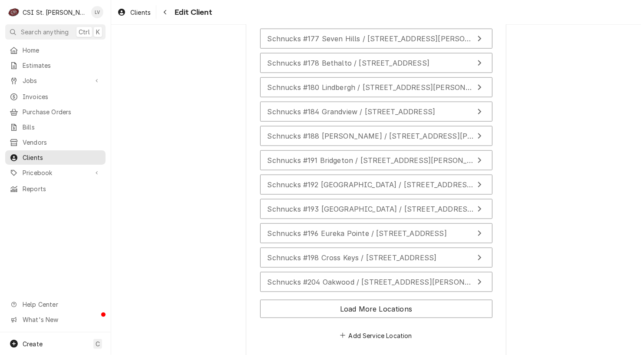
scroll to position [2240, 0]
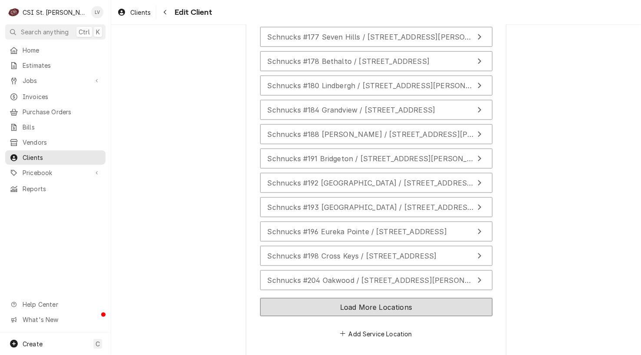
click at [365, 298] on button "Load More Locations" at bounding box center [376, 307] width 232 height 18
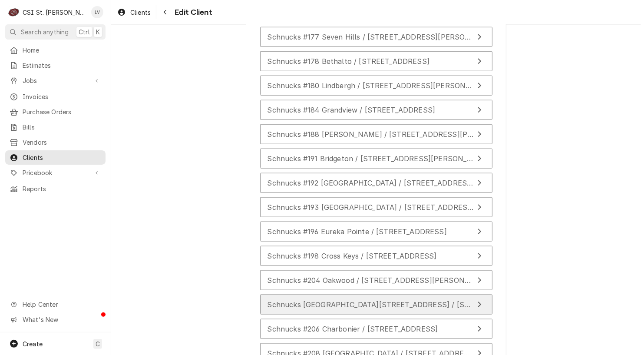
click at [342, 300] on span "Schnucks #205 Carlyle Avenue / 800 Carlyle Avenue, Belleville, IL 62221" at bounding box center [397, 304] width 260 height 9
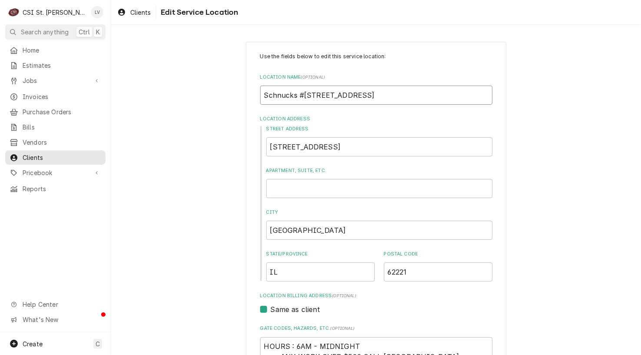
drag, startPoint x: 353, startPoint y: 95, endPoint x: 399, endPoint y: 95, distance: 46.9
click at [399, 95] on input "Schnucks #205 Carlyle Avenue" at bounding box center [376, 95] width 232 height 19
click at [355, 144] on input "800 Carlyle Avenue" at bounding box center [379, 146] width 226 height 19
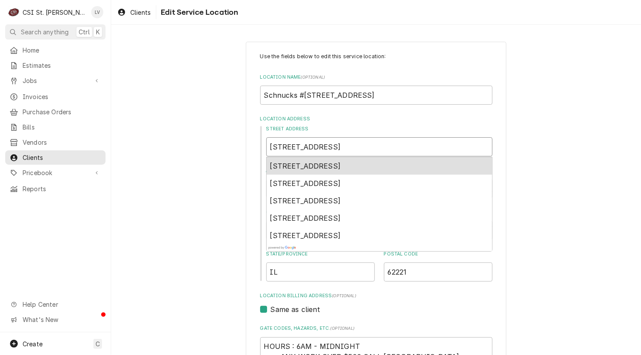
click at [341, 163] on span "800 Carlyle Avenue, Belleville, IL, USA" at bounding box center [305, 166] width 71 height 9
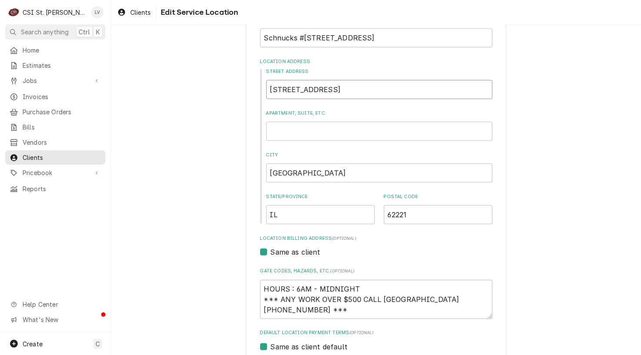
scroll to position [217, 0]
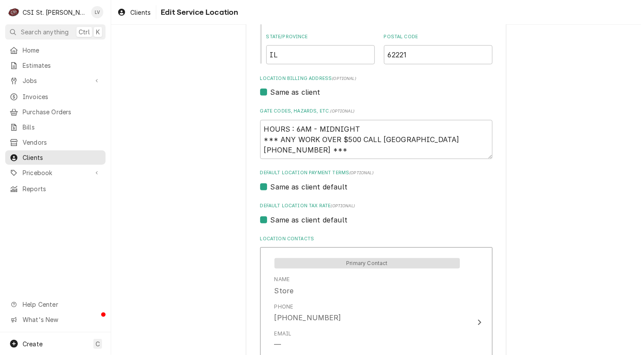
click at [300, 218] on label "Same as client default" at bounding box center [309, 219] width 77 height 10
click at [300, 218] on input "Same as client default" at bounding box center [387, 223] width 232 height 19
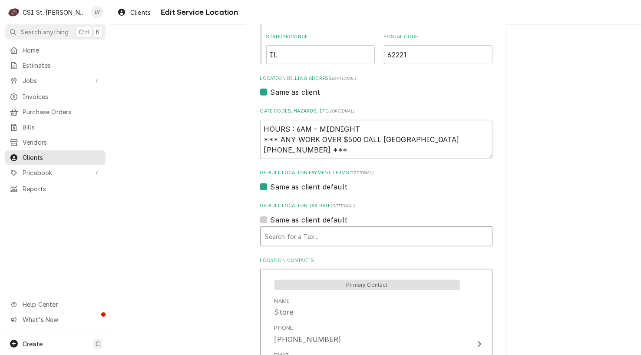
click at [296, 234] on div "Default Location Tax Rate" at bounding box center [376, 236] width 223 height 16
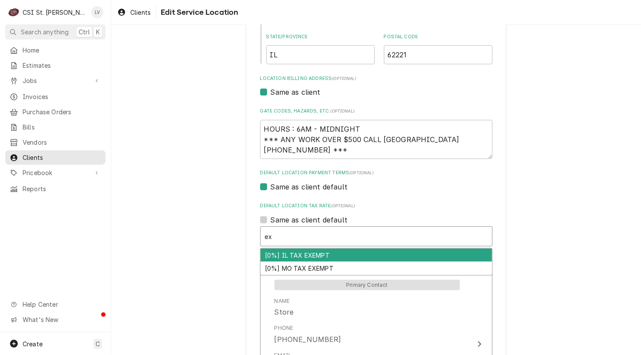
click at [292, 254] on div "[0%] IL TAX EXEMPT" at bounding box center [376, 254] width 231 height 13
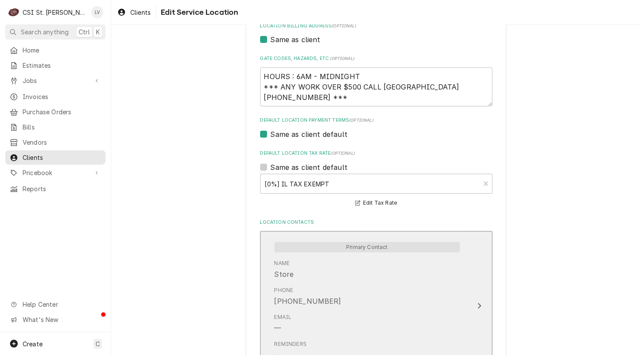
scroll to position [369, 0]
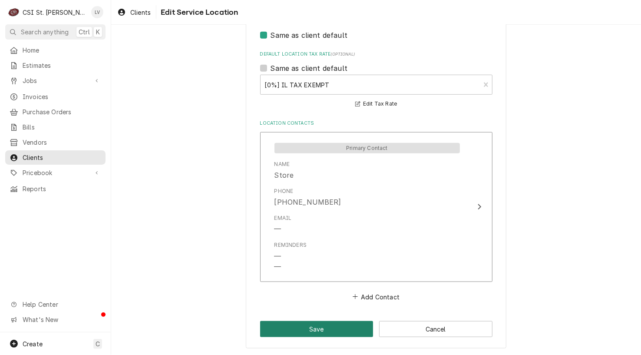
click at [337, 330] on button "Save" at bounding box center [316, 329] width 113 height 16
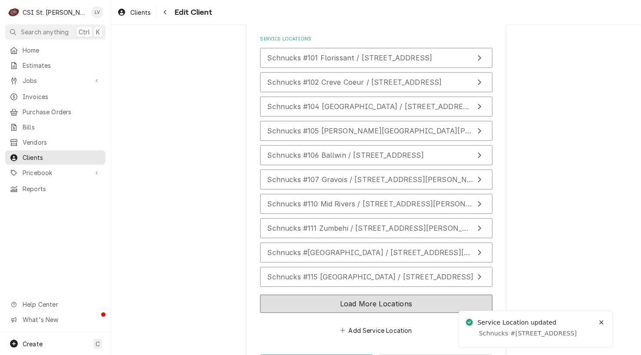
click at [331, 294] on button "Load More Locations" at bounding box center [376, 303] width 232 height 18
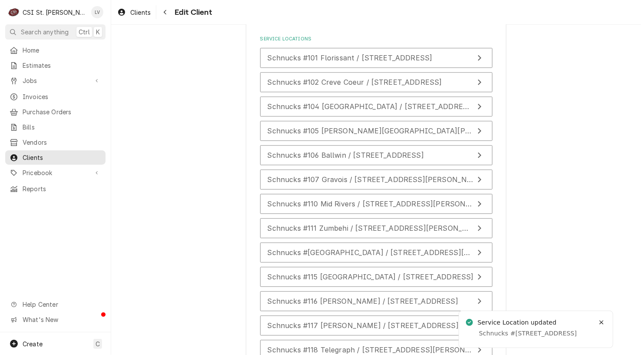
scroll to position [1514, 0]
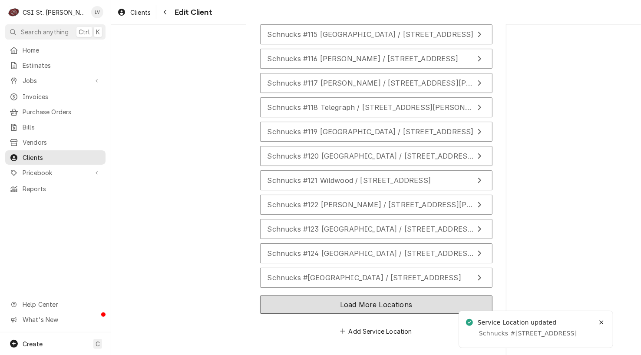
click at [328, 295] on button "Load More Locations" at bounding box center [376, 304] width 232 height 18
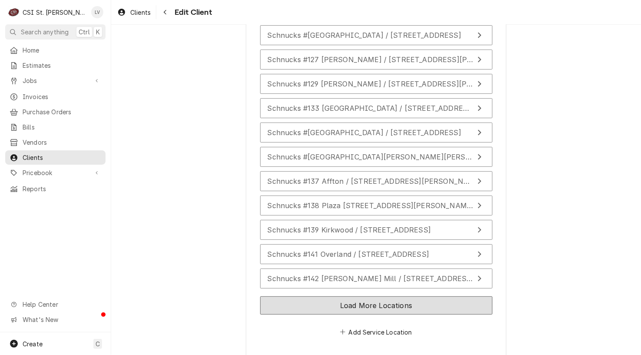
click at [325, 296] on button "Load More Locations" at bounding box center [376, 305] width 232 height 18
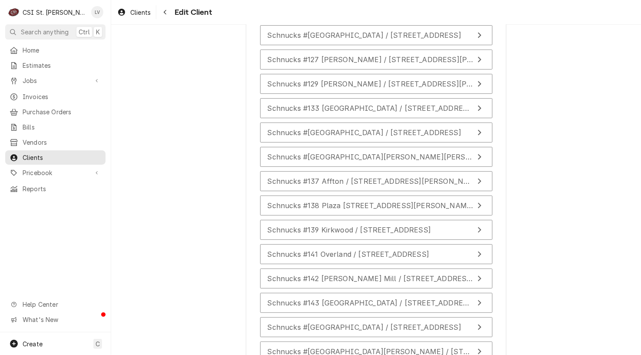
scroll to position [1998, 0]
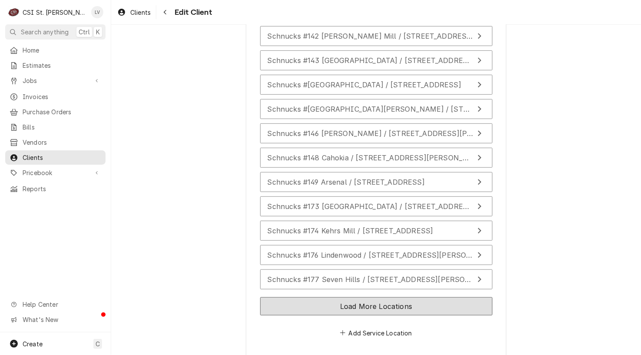
click at [327, 297] on button "Load More Locations" at bounding box center [376, 306] width 232 height 18
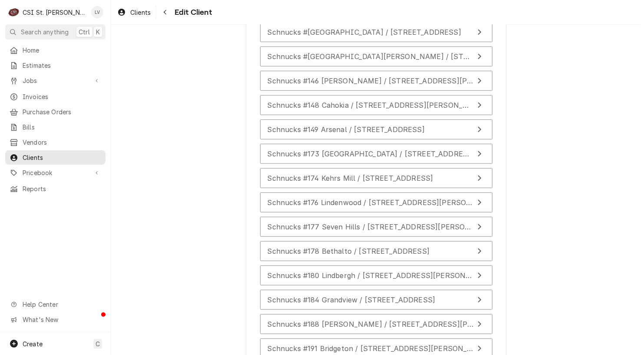
scroll to position [2042, 0]
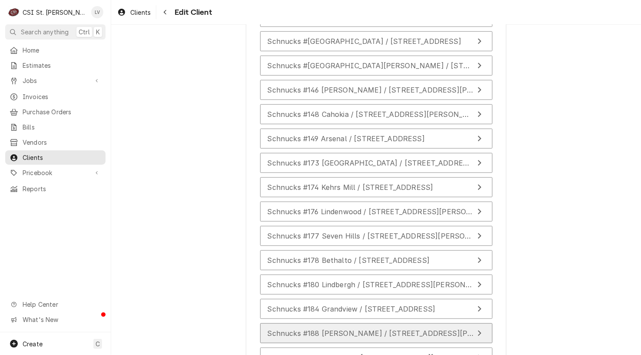
click at [411, 329] on span "Schnucks #188 Ladue / 8867 Ladue Road, St Louis, MO 63124" at bounding box center [393, 333] width 253 height 9
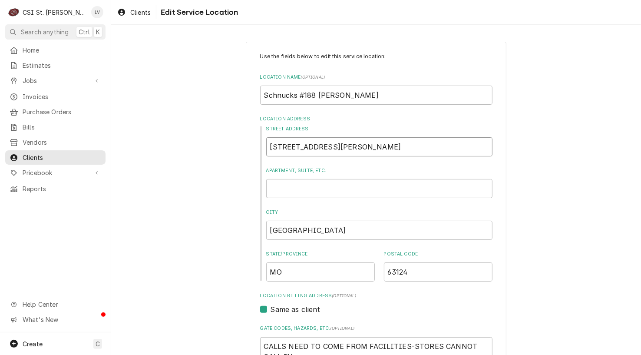
click at [349, 151] on input "8867 Ladue Road" at bounding box center [379, 146] width 226 height 19
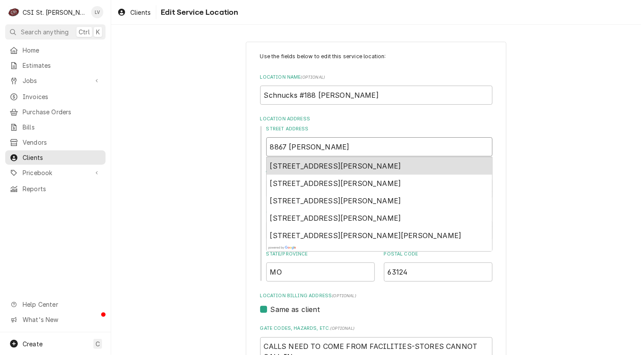
click at [335, 164] on span "8867 Ladue Road, St. Louis, MO, USA" at bounding box center [335, 166] width 131 height 9
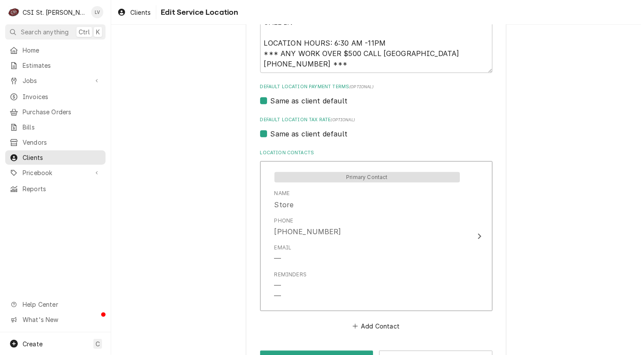
scroll to position [364, 0]
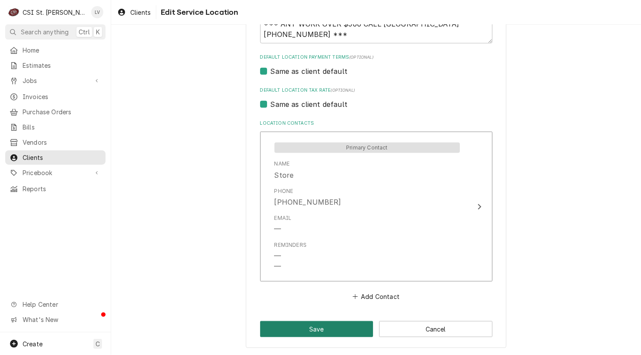
click at [303, 327] on button "Save" at bounding box center [316, 329] width 113 height 16
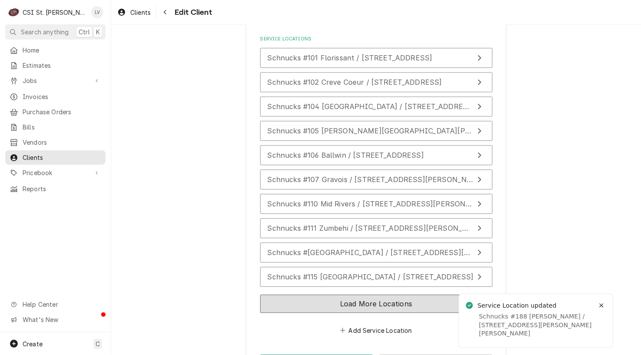
click at [341, 294] on button "Load More Locations" at bounding box center [376, 303] width 232 height 18
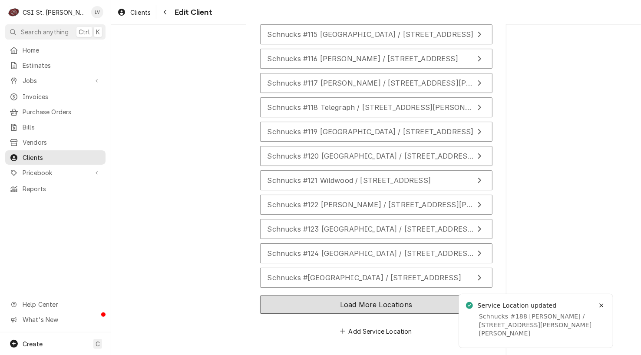
click at [346, 295] on button "Load More Locations" at bounding box center [376, 304] width 232 height 18
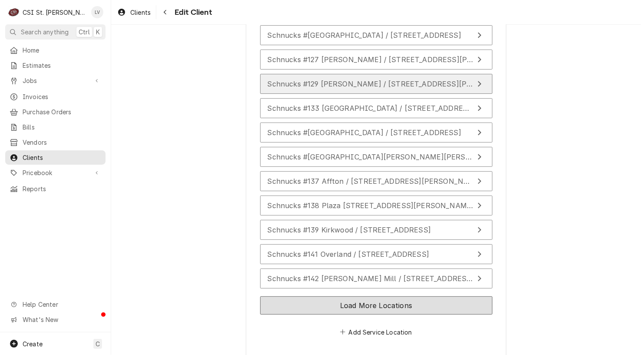
click at [346, 296] on button "Load More Locations" at bounding box center [376, 305] width 232 height 18
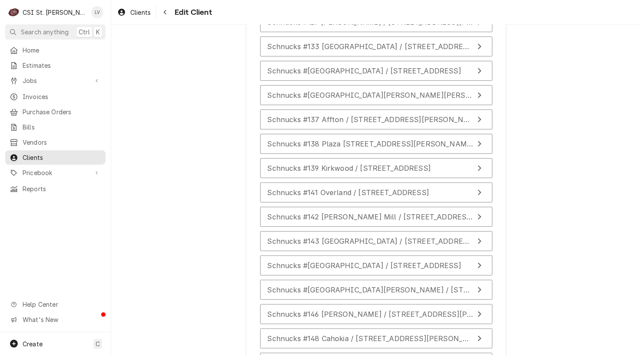
scroll to position [1998, 0]
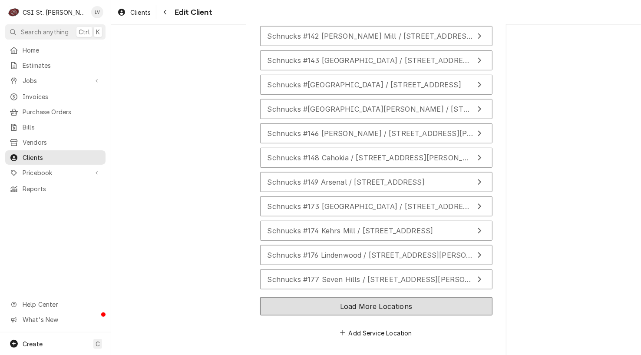
click at [347, 297] on button "Load More Locations" at bounding box center [376, 306] width 232 height 18
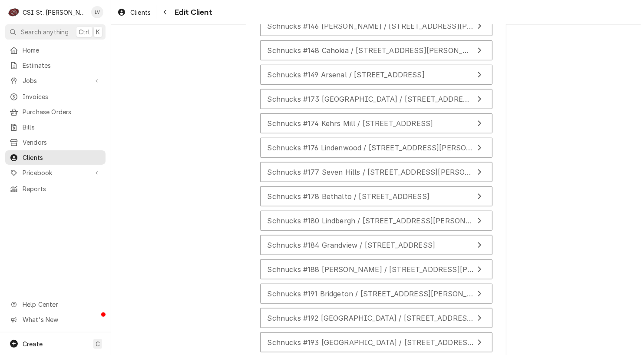
scroll to position [2240, 0]
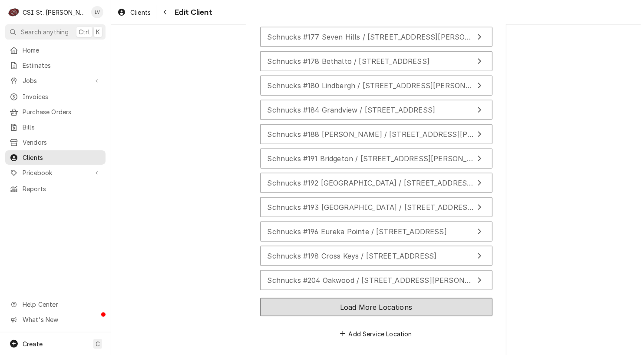
click at [408, 298] on button "Load More Locations" at bounding box center [376, 307] width 232 height 18
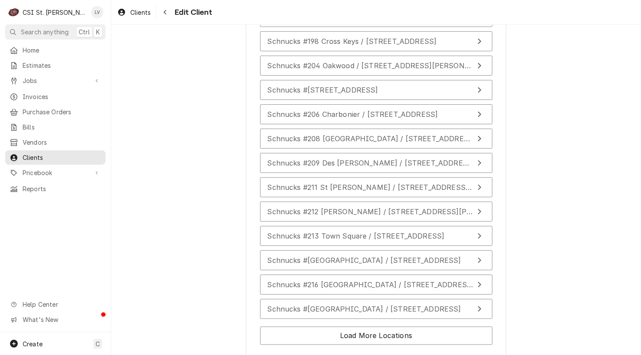
scroll to position [2440, 0]
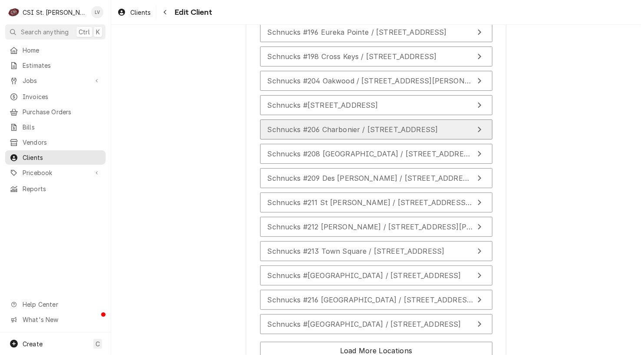
click at [352, 124] on div "Schnucks #206 Charbonier / 2183 Charbonier Road, Florissant, MO 63031" at bounding box center [352, 129] width 171 height 10
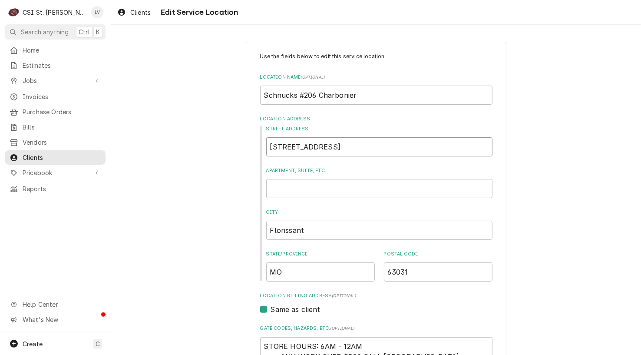
click at [360, 147] on input "2183 Charbonier Road" at bounding box center [379, 146] width 226 height 19
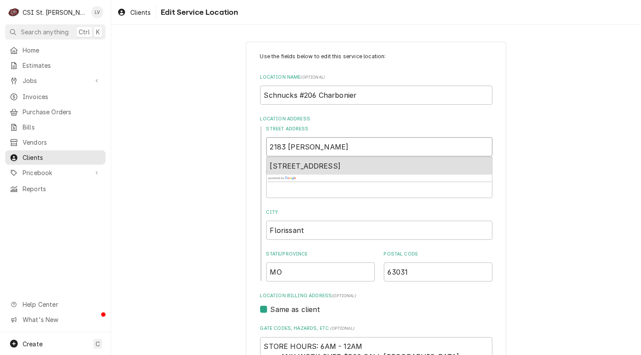
click at [341, 168] on span "2183 Charbonier Road, Florissant, MO, USA" at bounding box center [305, 166] width 71 height 9
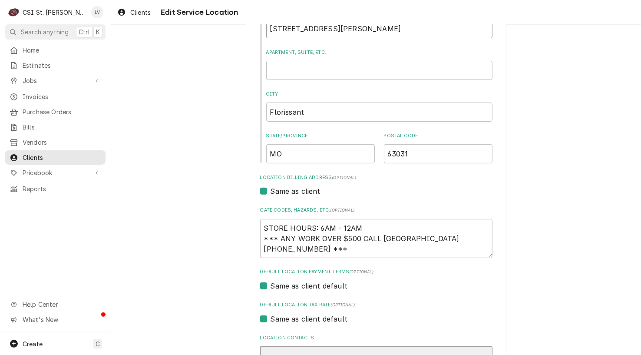
scroll to position [332, 0]
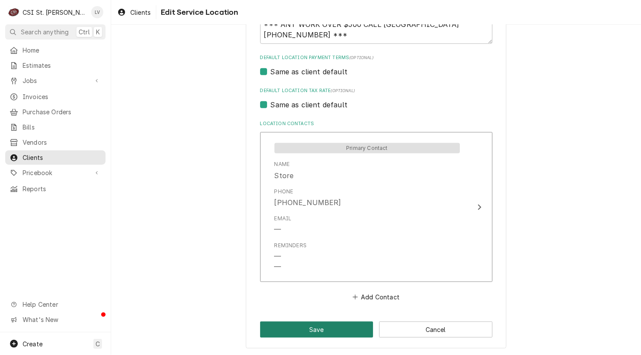
click at [323, 327] on button "Save" at bounding box center [316, 329] width 113 height 16
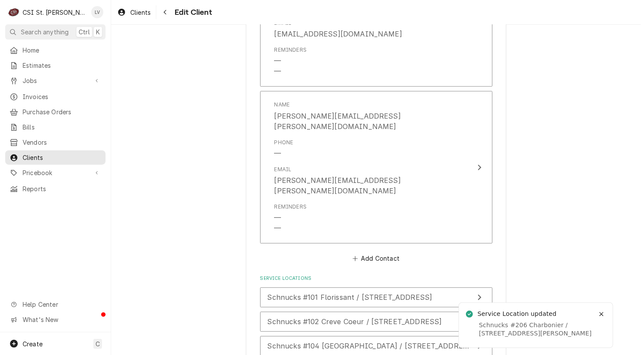
scroll to position [1021, 0]
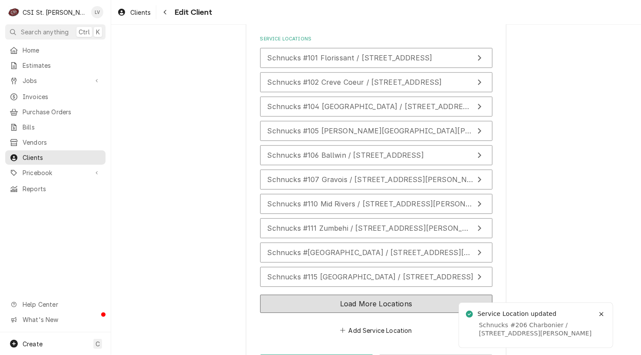
click at [326, 294] on button "Load More Locations" at bounding box center [376, 303] width 232 height 18
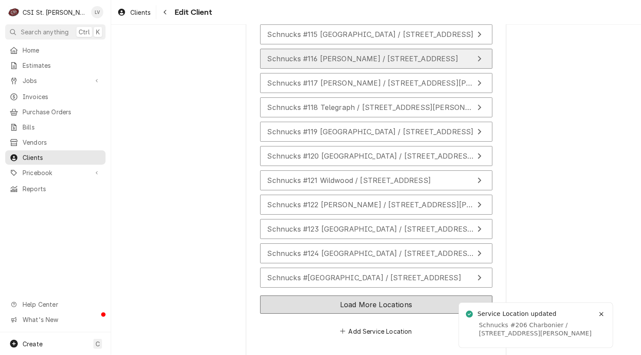
click at [326, 295] on button "Load More Locations" at bounding box center [376, 304] width 232 height 18
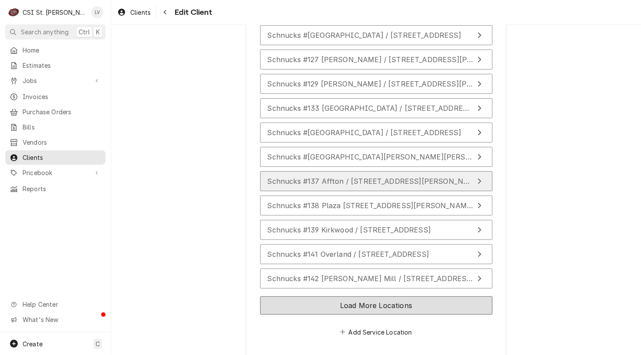
click at [326, 296] on button "Load More Locations" at bounding box center [376, 305] width 232 height 18
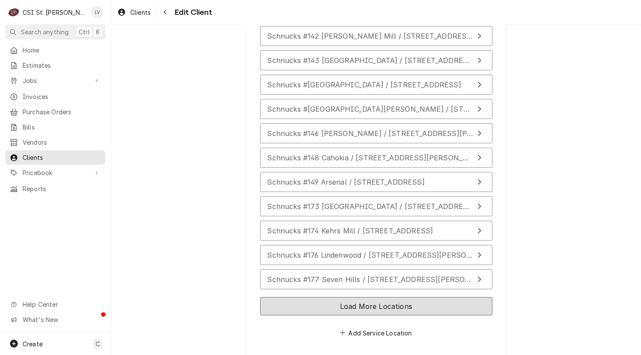
click at [326, 297] on button "Load More Locations" at bounding box center [376, 306] width 232 height 18
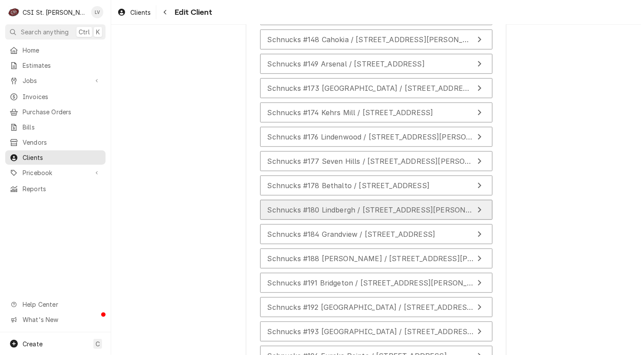
scroll to position [2240, 0]
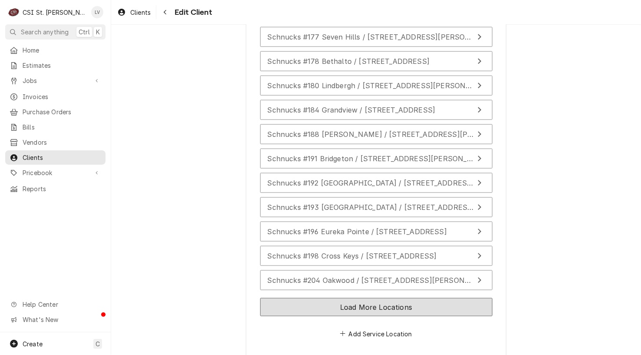
click at [321, 298] on button "Load More Locations" at bounding box center [376, 307] width 232 height 18
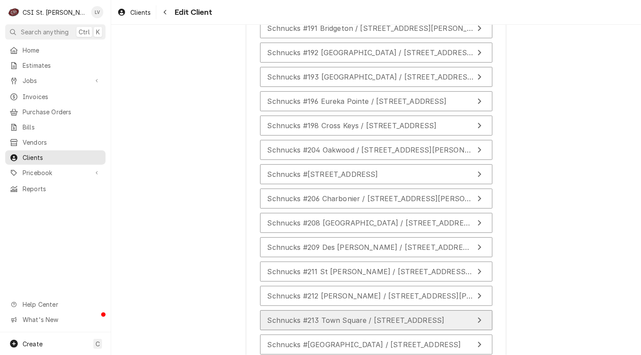
scroll to position [2414, 0]
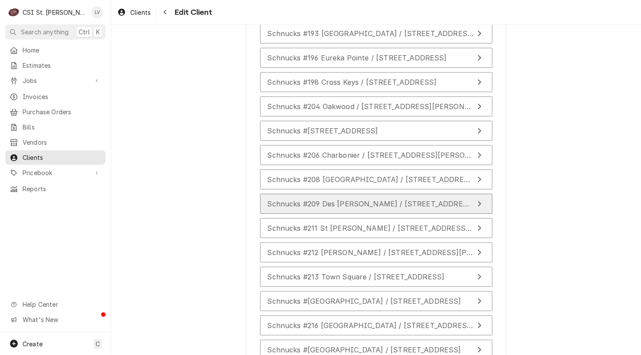
click at [369, 199] on span "Schnucks #209 Des Peres / 12332 Manchester Road, Des Peres, MO 63131" at bounding box center [401, 203] width 268 height 9
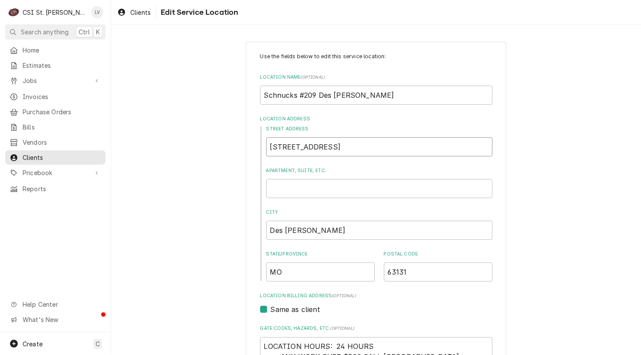
click at [371, 139] on input "12332 Manchester Road" at bounding box center [379, 146] width 226 height 19
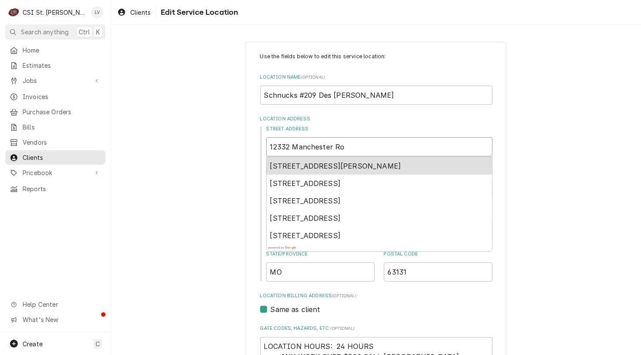
click at [319, 166] on span "12332 Manchester Road, Des Peres, MO, USA" at bounding box center [335, 166] width 131 height 9
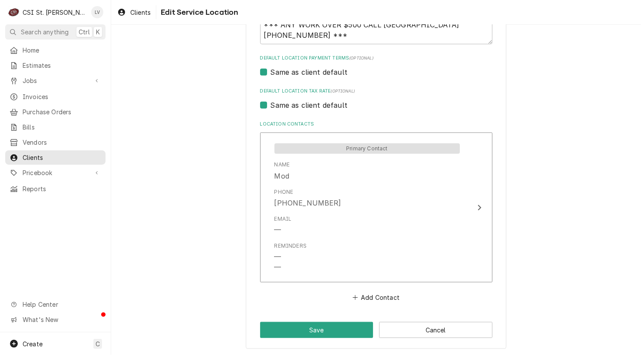
scroll to position [332, 0]
click at [300, 329] on button "Save" at bounding box center [316, 329] width 113 height 16
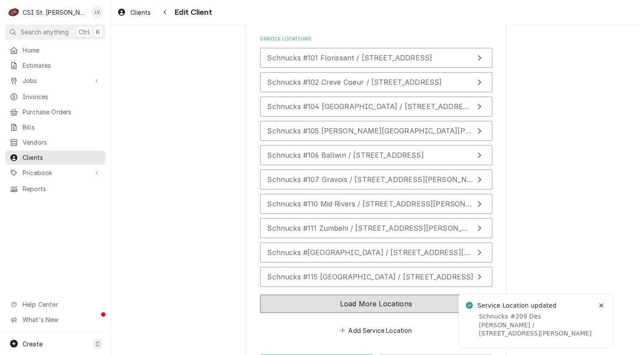
click at [277, 294] on button "Load More Locations" at bounding box center [376, 303] width 232 height 18
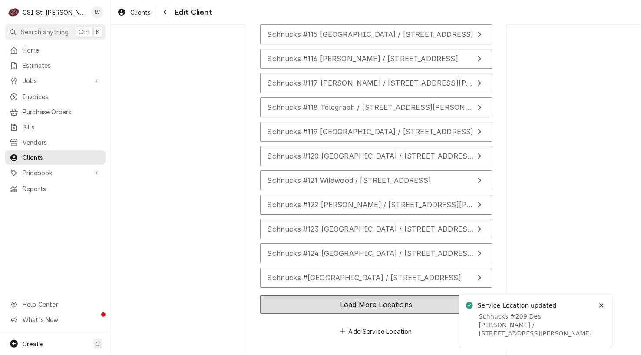
click at [265, 295] on button "Load More Locations" at bounding box center [376, 304] width 232 height 18
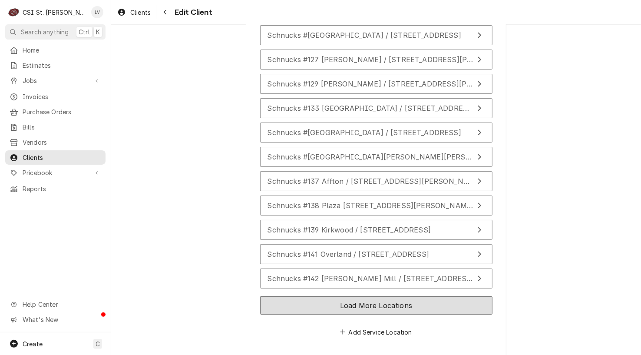
click at [275, 296] on button "Load More Locations" at bounding box center [376, 305] width 232 height 18
click at [274, 297] on button "Load More Locations" at bounding box center [376, 306] width 232 height 18
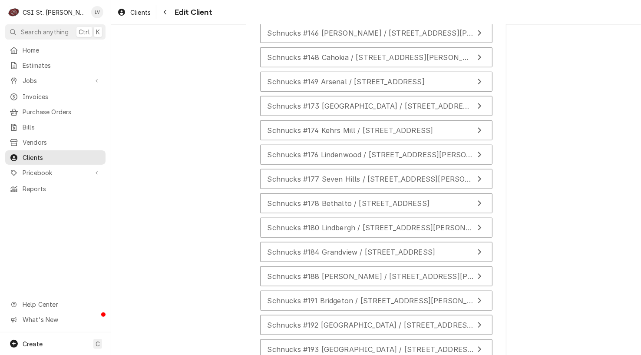
scroll to position [2215, 0]
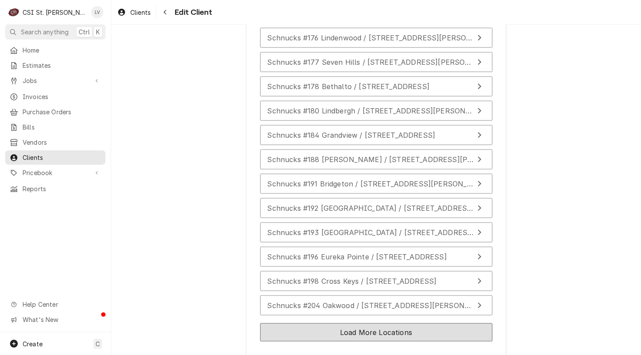
click at [273, 323] on button "Load More Locations" at bounding box center [376, 332] width 232 height 18
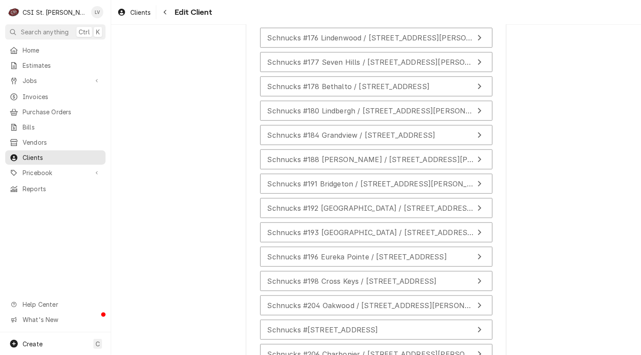
scroll to position [2389, 0]
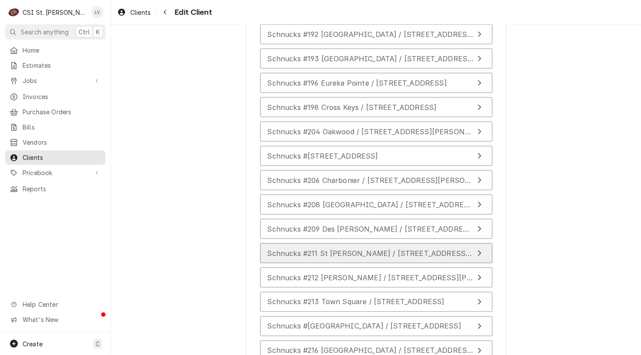
click at [317, 249] on span "Schnucks #211 St Peters / 100 Jungermann Road, St Peters, MO 63376" at bounding box center [428, 253] width 322 height 9
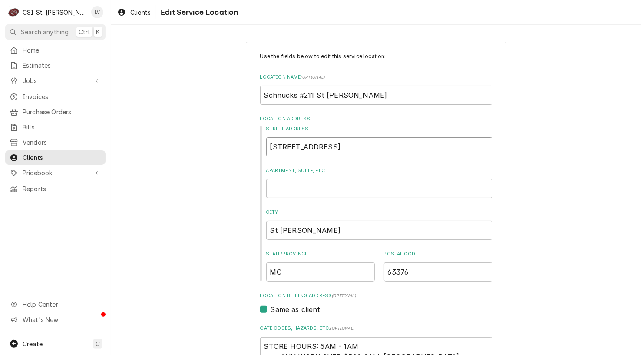
click at [358, 148] on input "100 Jungermann Road" at bounding box center [379, 146] width 226 height 19
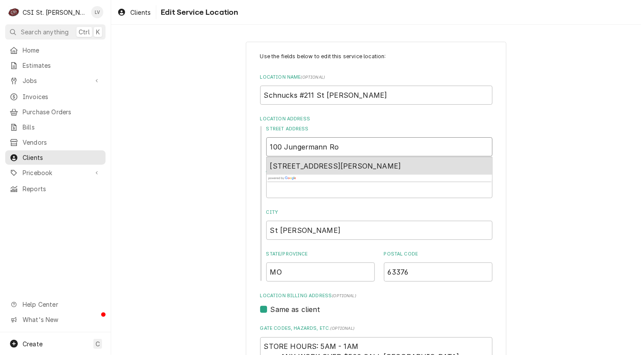
click at [361, 164] on span "100 Jungermann Road, St. Peters, MO, USA" at bounding box center [335, 166] width 131 height 9
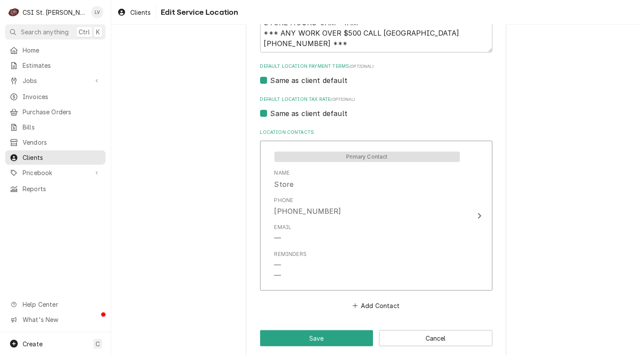
scroll to position [332, 0]
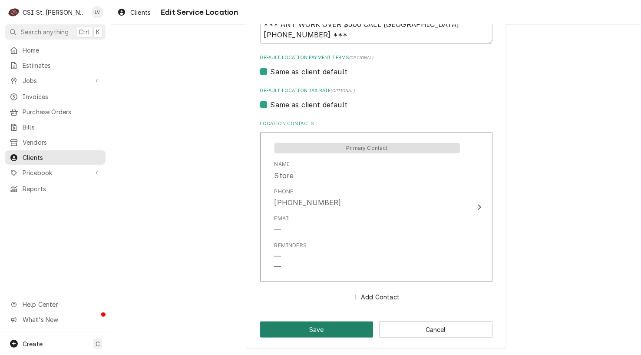
click at [301, 329] on button "Save" at bounding box center [316, 329] width 113 height 16
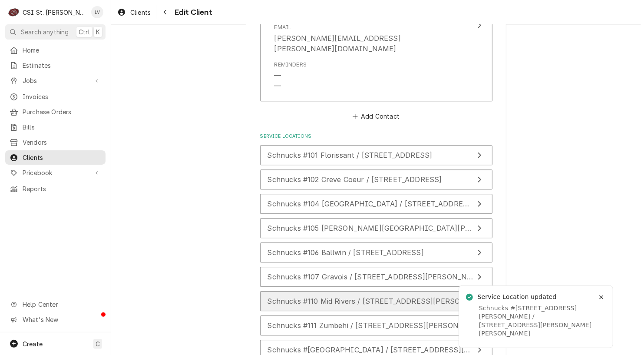
scroll to position [1271, 0]
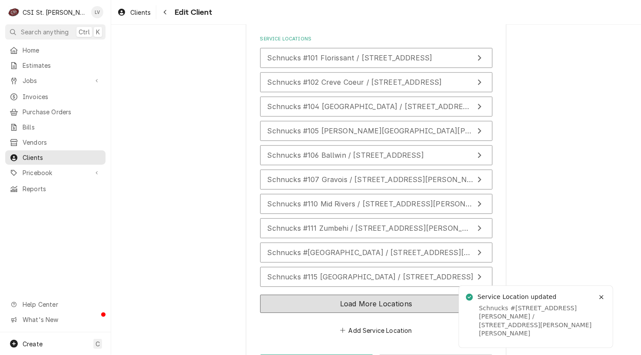
click at [343, 294] on button "Load More Locations" at bounding box center [376, 303] width 232 height 18
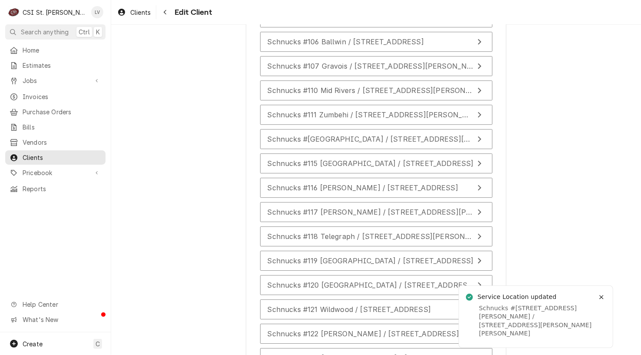
scroll to position [1514, 0]
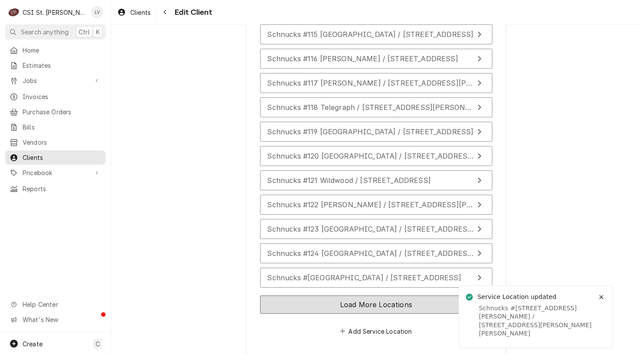
click at [332, 295] on button "Load More Locations" at bounding box center [376, 304] width 232 height 18
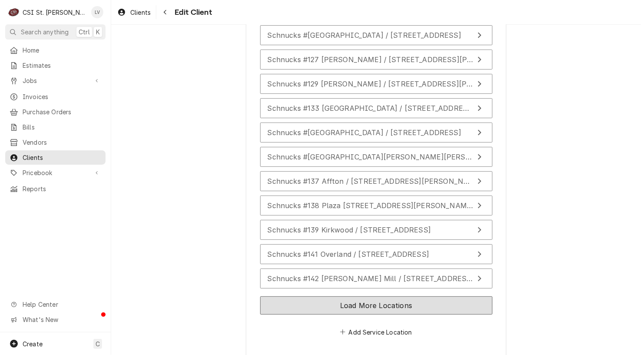
click at [333, 296] on button "Load More Locations" at bounding box center [376, 305] width 232 height 18
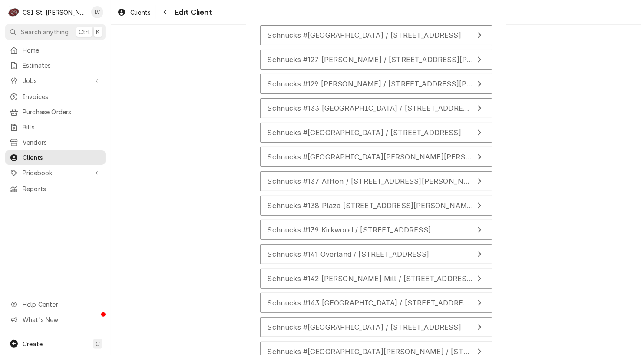
scroll to position [1998, 0]
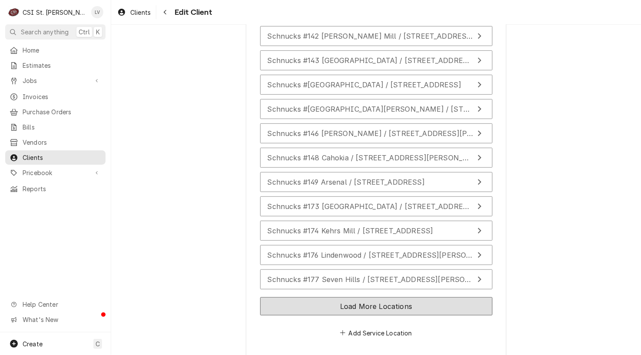
click at [327, 297] on button "Load More Locations" at bounding box center [376, 306] width 232 height 18
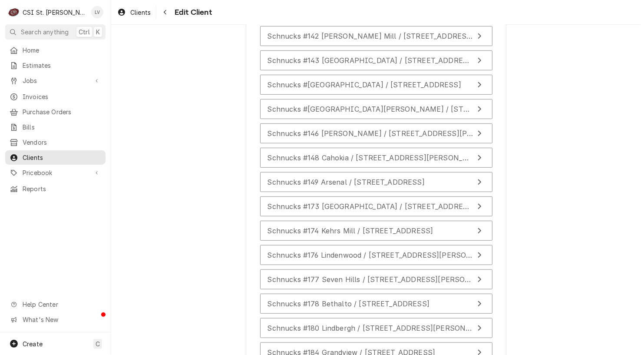
scroll to position [2240, 0]
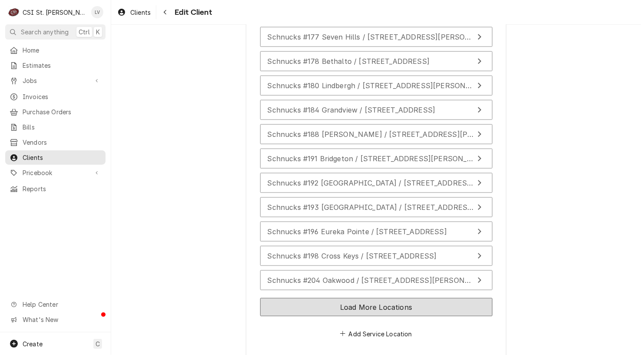
click at [336, 298] on button "Load More Locations" at bounding box center [376, 307] width 232 height 18
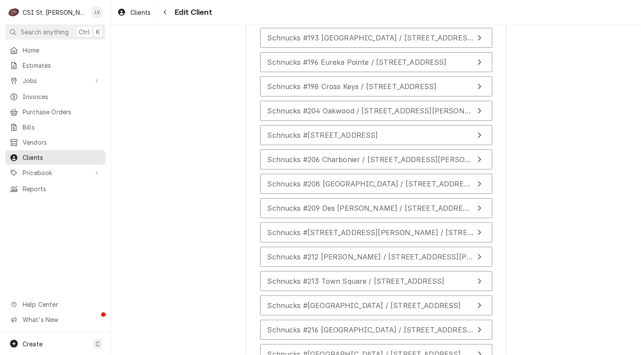
scroll to position [2483, 0]
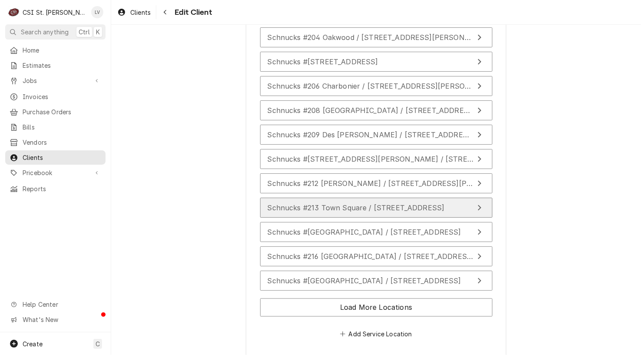
click at [297, 202] on div "Schnucks #213 Town Square / 7909 State Highway N, Dardenne Prairie, MO 63368" at bounding box center [355, 207] width 177 height 10
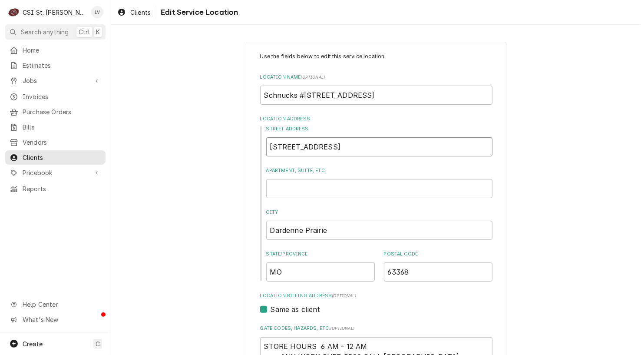
drag, startPoint x: 286, startPoint y: 146, endPoint x: 333, endPoint y: 147, distance: 46.9
click at [333, 147] on input "7909 State Highway N" at bounding box center [379, 146] width 226 height 19
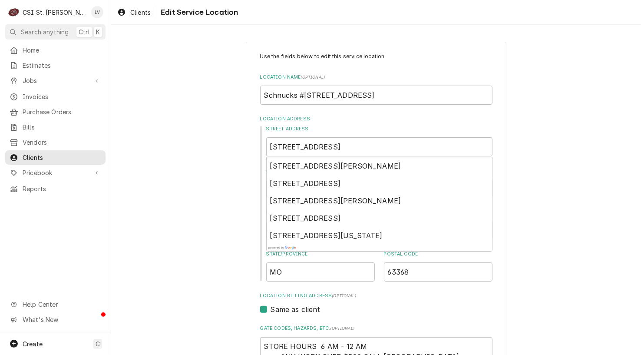
click at [195, 190] on div "Use the fields below to edit this service location: Location Name ( optional ) …" at bounding box center [376, 361] width 530 height 654
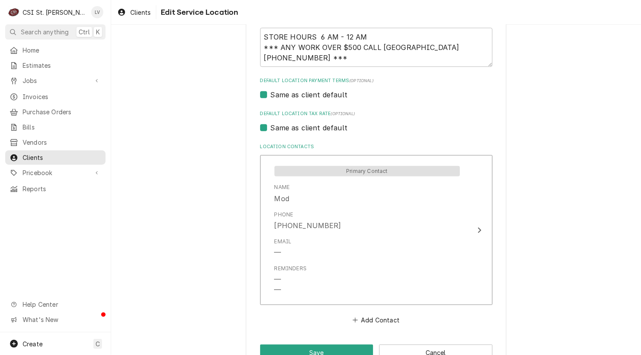
scroll to position [332, 0]
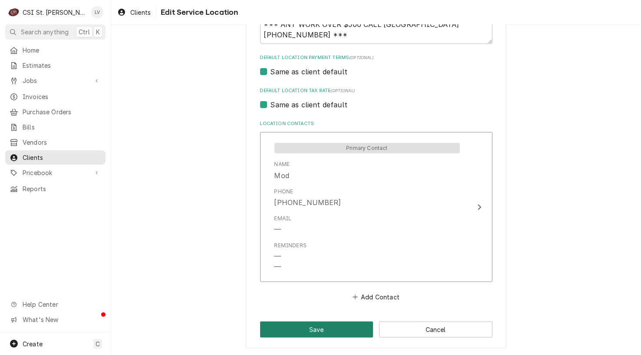
click at [310, 326] on button "Save" at bounding box center [316, 329] width 113 height 16
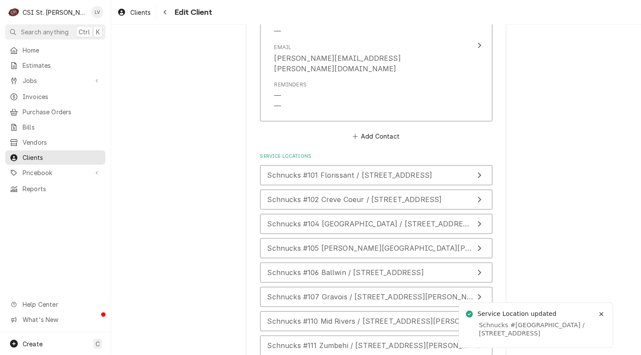
scroll to position [1271, 0]
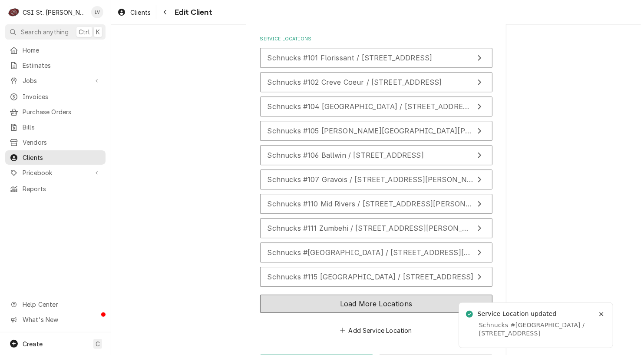
click at [351, 294] on button "Load More Locations" at bounding box center [376, 303] width 232 height 18
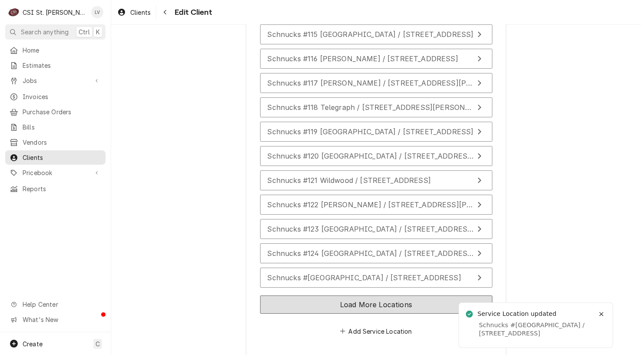
click at [351, 295] on button "Load More Locations" at bounding box center [376, 304] width 232 height 18
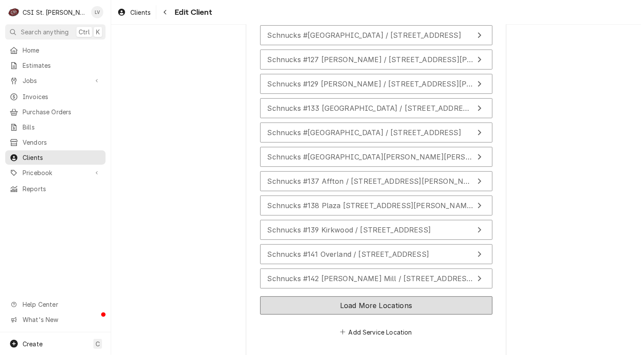
click at [350, 296] on button "Load More Locations" at bounding box center [376, 305] width 232 height 18
click at [350, 297] on button "Load More Locations" at bounding box center [376, 306] width 232 height 18
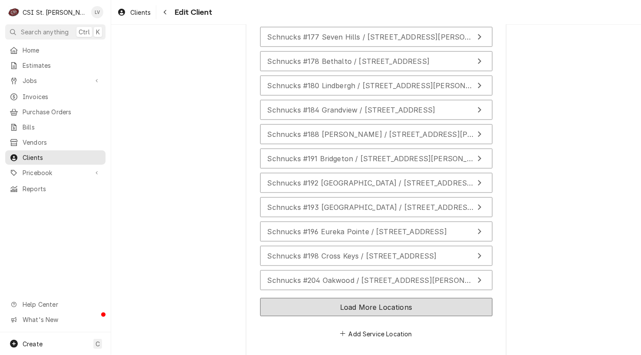
click at [347, 298] on button "Load More Locations" at bounding box center [376, 307] width 232 height 18
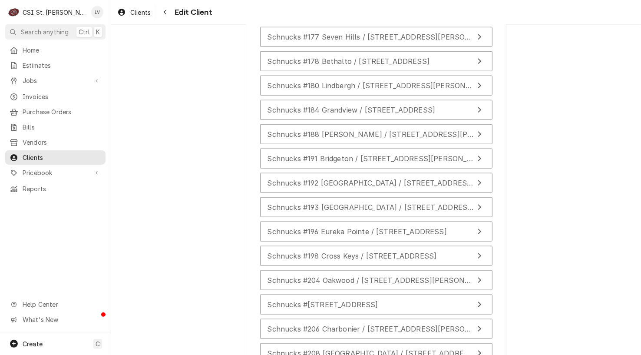
scroll to position [2483, 0]
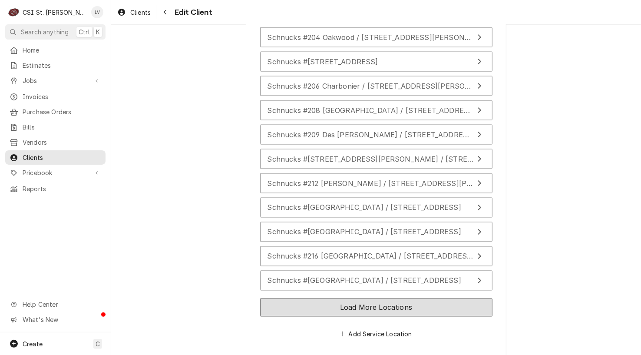
click at [346, 298] on button "Load More Locations" at bounding box center [376, 307] width 232 height 18
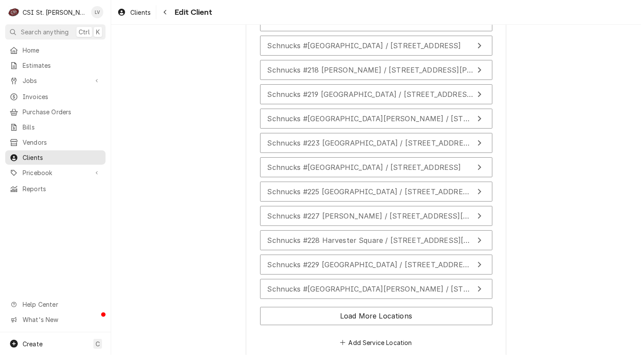
scroll to position [2725, 0]
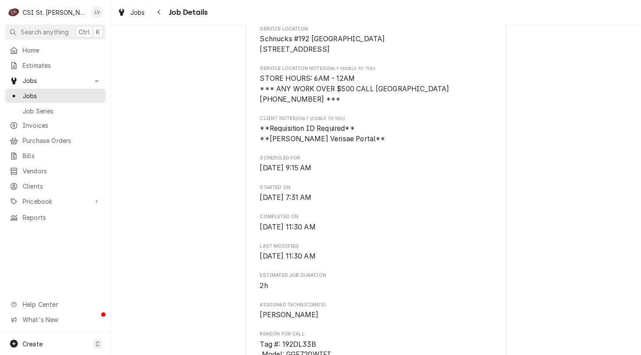
scroll to position [136, 0]
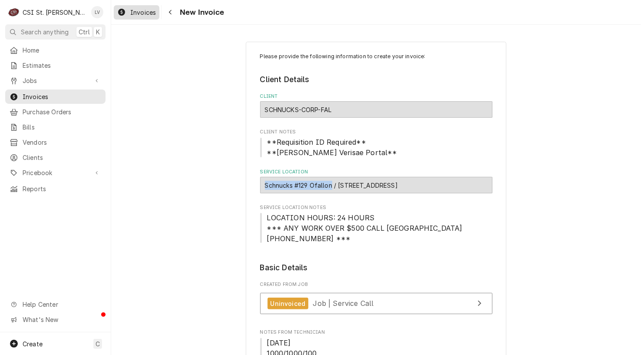
click at [126, 12] on div "Invoices" at bounding box center [136, 12] width 42 height 11
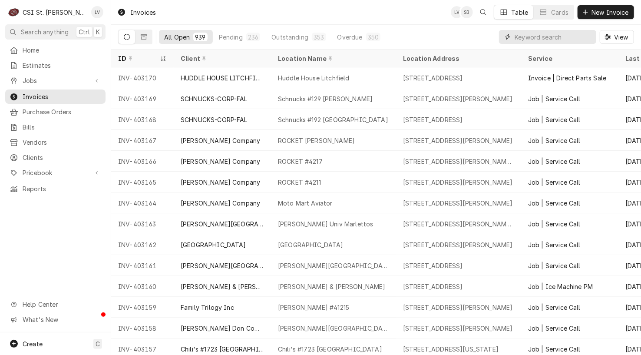
click at [539, 38] on input "Dynamic Content Wrapper" at bounding box center [553, 37] width 77 height 14
type input "403169"
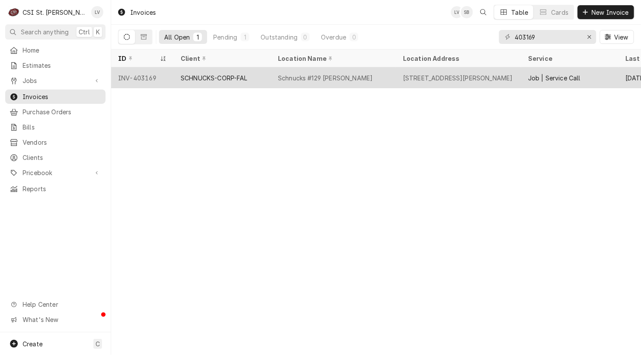
click at [379, 77] on div "Schnucks #129 O'Fallon" at bounding box center [333, 77] width 125 height 21
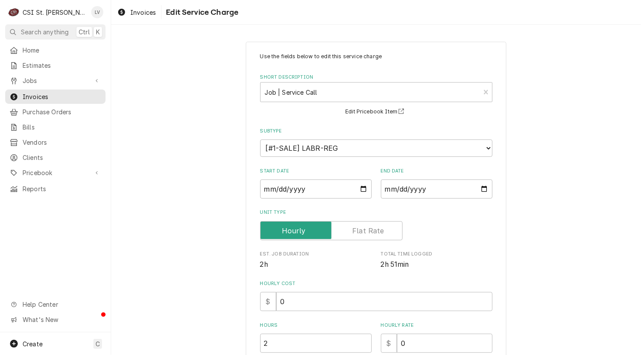
scroll to position [261, 0]
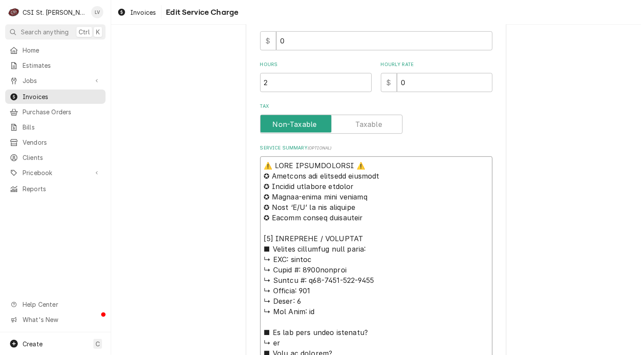
drag, startPoint x: 307, startPoint y: 257, endPoint x: 238, endPoint y: 154, distance: 124.2
click at [238, 154] on div "Use the fields below to edit this service charge Short Description Job | Servic…" at bounding box center [376, 350] width 530 height 1154
type textarea "x"
type textarea "L ↳ Ipsum #: 3783dolorsi ↳ Ametco #: a13-1983-043-2037 ↳ Elitsed: 681 ↳ Doeiu: …"
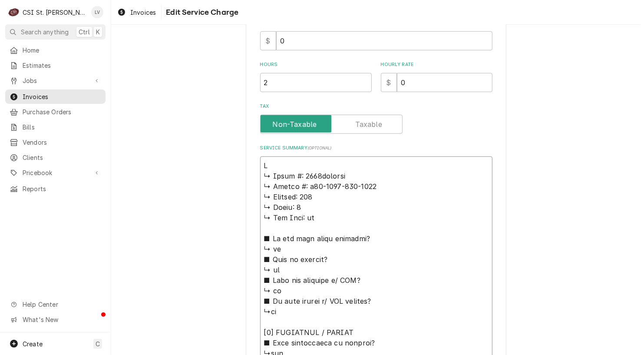
type textarea "x"
type textarea "Re ↳ 𝗠𝗼𝗱𝗲𝗹 #: 7122proofer ↳ 𝗦𝗲𝗿𝗶𝗮𝗹 #: u10-7122-011-0810 ↳ 𝗩𝗼𝗹𝘁𝗮𝗴𝗲: 208 ↳ 𝗣𝗵𝗮𝘀𝗲:…"
type textarea "x"
type textarea "Rev ↳ 𝗠𝗼𝗱𝗲𝗹 #: 7122proofer ↳ 𝗦𝗲𝗿𝗶𝗮𝗹 #: u10-7122-011-0810 ↳ 𝗩𝗼𝗹𝘁𝗮𝗴𝗲: 208 ↳ 𝗣𝗵𝗮𝘀𝗲…"
type textarea "x"
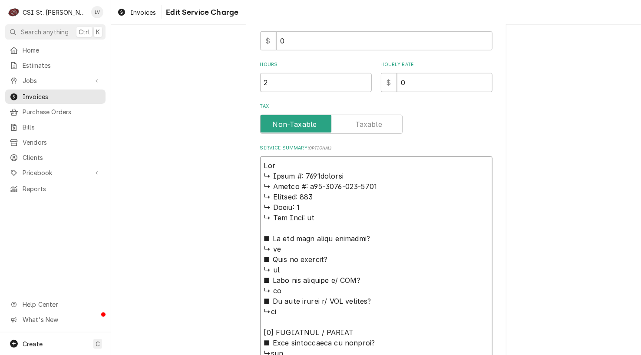
type textarea "Reve ↳ 𝗠𝗼𝗱𝗲𝗹 #: 7122proofer ↳ 𝗦𝗲𝗿𝗶𝗮𝗹 #: u10-7122-011-0810 ↳ 𝗩𝗼𝗹𝘁𝗮𝗴𝗲: 208 ↳ 𝗣𝗵𝗮𝘀…"
type textarea "x"
type textarea "Reven ↳ 𝗠𝗼𝗱𝗲𝗹 #: 7122proofer ↳ 𝗦𝗲𝗿𝗶𝗮𝗹 #: u10-7122-011-0810 ↳ 𝗩𝗼𝗹𝘁𝗮𝗴𝗲: 208 ↳ 𝗣𝗵𝗮…"
type textarea "x"
type textarea "Revent ↳ 𝗠𝗼𝗱𝗲𝗹 #: 7122proofer ↳ 𝗦𝗲𝗿𝗶𝗮𝗹 #: u10-7122-011-0810 ↳ 𝗩𝗼𝗹𝘁𝗮𝗴𝗲: 208 ↳ 𝗣𝗵…"
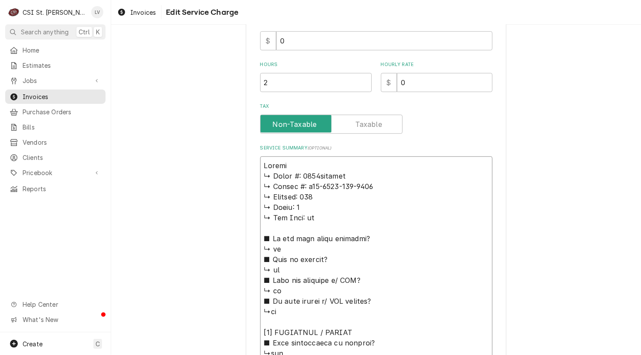
type textarea "x"
type textarea "Revent ↳ 𝗠𝗼𝗱𝗲𝗹 #: 7122proofer ↳ 𝗦𝗲𝗿𝗶𝗮𝗹 #: u10-7122-011-0810 ↳ 𝗩𝗼𝗹𝘁𝗮𝗴𝗲: 208 ↳ 𝗣𝗵…"
type textarea "x"
type textarea "Revent / ↳ 𝗠𝗼𝗱𝗲𝗹 #: 7122proofer ↳ 𝗦𝗲𝗿𝗶𝗮𝗹 #: u10-7122-011-0810 ↳ 𝗩𝗼𝗹𝘁𝗮𝗴𝗲: 208 ↳ …"
type textarea "x"
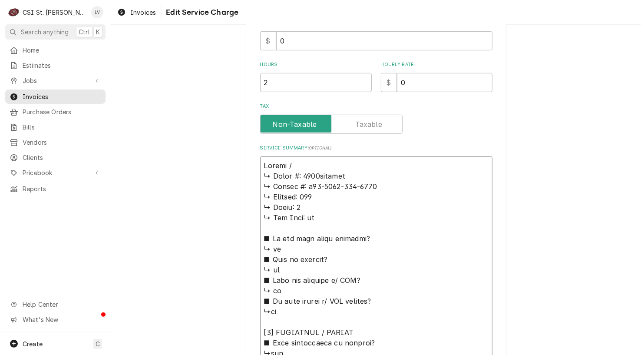
type textarea "Revent / ↳ 𝗠𝗼𝗱𝗲𝗹 #: 7122proofer ↳ 𝗦𝗲𝗿𝗶𝗮𝗹 #: u10-7122-011-0810 ↳ 𝗩𝗼𝗹𝘁𝗮𝗴𝗲: 208 ↳ …"
type textarea "x"
type textarea "Revent / M ↳ 𝗠𝗼𝗱𝗲𝗹 #: 7122proofer ↳ 𝗦𝗲𝗿𝗶𝗮𝗹 #: u10-7122-011-0810 ↳ 𝗩𝗼𝗹𝘁𝗮𝗴𝗲: 208 …"
type textarea "x"
type textarea "Revent / Mo ↳ 𝗠𝗼𝗱𝗲𝗹 #: 7122proofer ↳ 𝗦𝗲𝗿𝗶𝗮𝗹 #: u10-7122-011-0810 ↳ 𝗩𝗼𝗹𝘁𝗮𝗴𝗲: 208…"
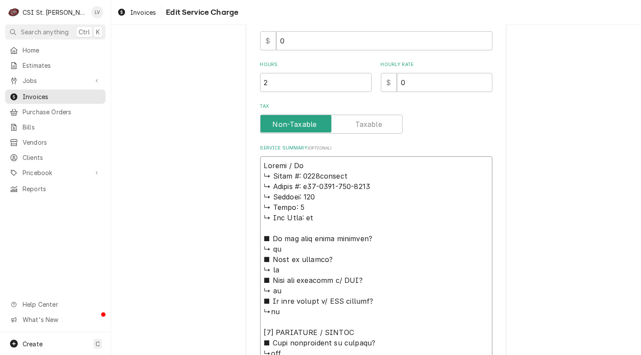
type textarea "x"
type textarea "Revent / Mod ↳ 𝗠𝗼𝗱𝗲𝗹 #: 7122proofer ↳ 𝗦𝗲𝗿𝗶𝗮𝗹 #: u10-7122-011-0810 ↳ 𝗩𝗼𝗹𝘁𝗮𝗴𝗲: 20…"
type textarea "x"
type textarea "Revent / Mode ↳ 𝗠𝗼𝗱𝗲𝗹 #: 7122proofer ↳ 𝗦𝗲𝗿𝗶𝗮𝗹 #: u10-7122-011-0810 ↳ 𝗩𝗼𝗹𝘁𝗮𝗴𝗲: 2…"
type textarea "x"
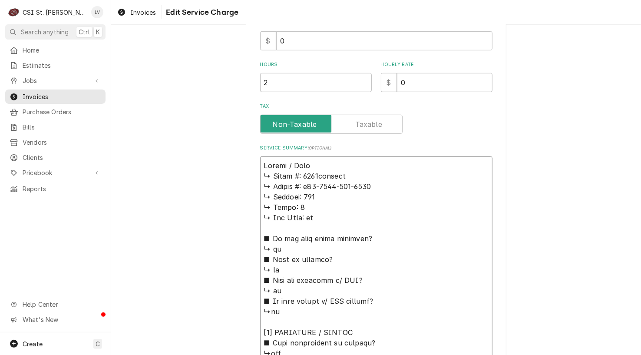
type textarea "Revent / Model ↳ 𝗠𝗼𝗱𝗲𝗹 #: 7122proofer ↳ 𝗦𝗲𝗿𝗶𝗮𝗹 #: u10-7122-011-0810 ↳ 𝗩𝗼𝗹𝘁𝗮𝗴𝗲: …"
type textarea "x"
type textarea "Revent / Model: ↳ 𝗠𝗼𝗱𝗲𝗹 #: 7122proofer ↳ 𝗦𝗲𝗿𝗶𝗮𝗹 #: u10-7122-011-0810 ↳ 𝗩𝗼𝗹𝘁𝗮𝗴𝗲:…"
type textarea "x"
type textarea "Revent / Model: ↳ 𝗠𝗼𝗱𝗲𝗹 #: 7122proofer ↳ 𝗦𝗲𝗿𝗶𝗮𝗹 #: u10-7122-011-0810 ↳ 𝗩𝗼𝗹𝘁𝗮𝗴𝗲:…"
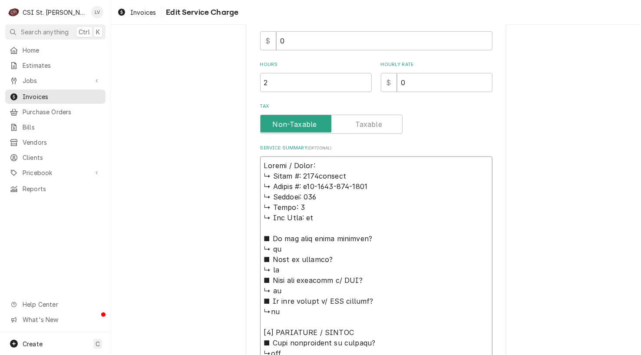
type textarea "x"
type textarea "Revent / Model: ↳ 𝗠𝗼𝗱𝗲𝗹 #: 7122proofer ↳ 𝗦𝗲𝗿𝗶𝗮𝗹 #: u10-7122-011-0810 ↳ 𝗩𝗼𝗹𝘁𝗮𝗴𝗲:…"
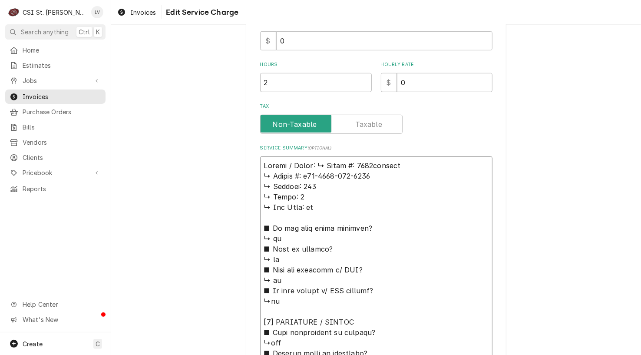
type textarea "x"
type textarea "Revent / Model: 𝗠𝗼𝗱𝗲𝗹 #: 7122proofer ↳ 𝗦𝗲𝗿𝗶𝗮𝗹 #: u10-7122-011-0810 ↳ 𝗩𝗼𝗹𝘁𝗮𝗴𝗲: 2…"
type textarea "x"
type textarea "Revent / Model: 𝗠𝗼𝗱𝗲𝗹 #: 7122proofer ↳ 𝗦𝗲𝗿𝗶𝗮𝗹 #: u10-7122-011-0810 ↳ 𝗩𝗼𝗹𝘁𝗮𝗴𝗲: 2…"
type textarea "x"
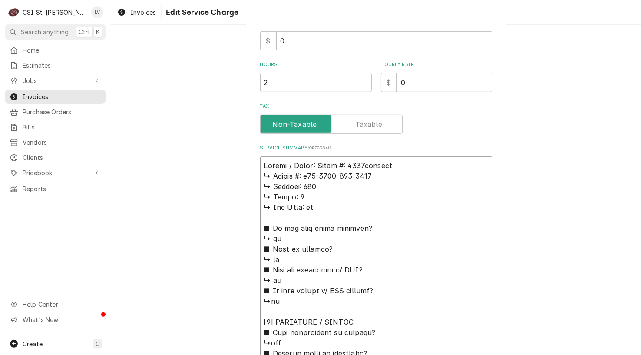
type textarea "Revent / Model: 𝗼𝗱𝗲𝗹 #: 7122proofer ↳ 𝗦𝗲𝗿𝗶𝗮𝗹 #: u10-7122-011-0810 ↳ 𝗩𝗼𝗹𝘁𝗮𝗴𝗲: 20…"
type textarea "x"
type textarea "Revent / Model: 𝗱𝗲𝗹 #: 7122proofer ↳ 𝗦𝗲𝗿𝗶𝗮𝗹 #: u10-7122-011-0810 ↳ 𝗩𝗼𝗹𝘁𝗮𝗴𝗲: 208…"
type textarea "x"
type textarea "Revent / Model: 𝗲𝗹 #: 7122proofer ↳ 𝗦𝗲𝗿𝗶𝗮𝗹 #: u10-7122-011-0810 ↳ 𝗩𝗼𝗹𝘁𝗮𝗴𝗲: 208 …"
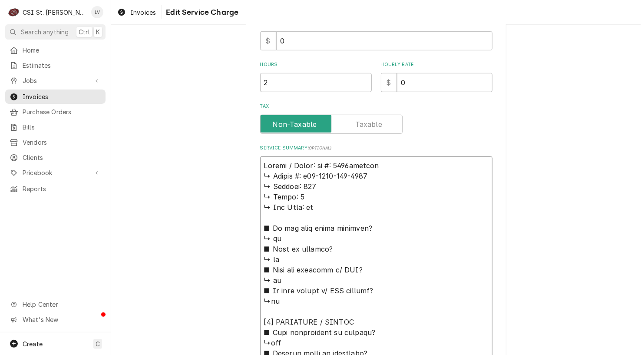
type textarea "x"
type textarea "Revent / Model: 𝗹 #: 7122proofer ↳ 𝗦𝗲𝗿𝗶𝗮𝗹 #: u10-7122-011-0810 ↳ 𝗩𝗼𝗹𝘁𝗮𝗴𝗲: 208 ↳…"
type textarea "x"
type textarea "Revent / Model: #: 7122proofer ↳ 𝗦𝗲𝗿𝗶𝗮𝗹 #: u10-7122-011-0810 ↳ 𝗩𝗼𝗹𝘁𝗮𝗴𝗲: 208 ↳ 𝗣…"
type textarea "x"
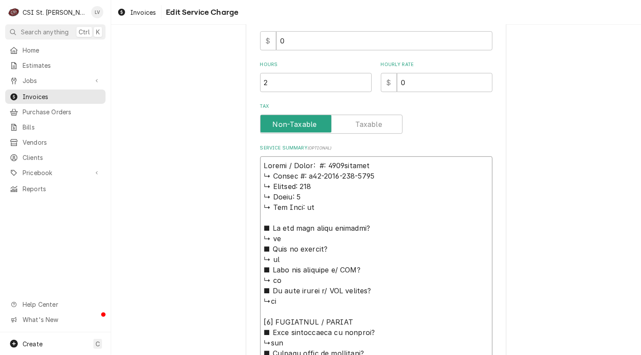
type textarea "Revent / Model: #: 7122proofer ↳ 𝗦𝗲𝗿𝗶𝗮𝗹 #: u10-7122-011-0810 ↳ 𝗩𝗼𝗹𝘁𝗮𝗴𝗲: 208 ↳ 𝗣…"
type textarea "x"
type textarea "Revent / Model: : 7122proofer ↳ 𝗦𝗲𝗿𝗶𝗮𝗹 #: u10-7122-011-0810 ↳ 𝗩𝗼𝗹𝘁𝗮𝗴𝗲: 208 ↳ 𝗣𝗵…"
type textarea "x"
type textarea "Revent / Model: 7122proofer ↳ 𝗦𝗲𝗿𝗶𝗮𝗹 #: u10-7122-011-0810 ↳ 𝗩𝗼𝗹𝘁𝗮𝗴𝗲: 208 ↳ 𝗣𝗵𝗮𝘀…"
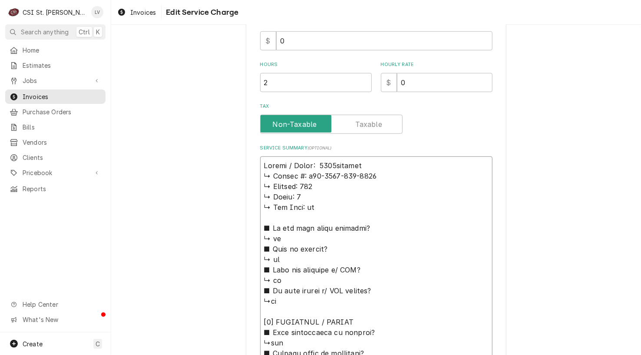
type textarea "x"
type textarea "Revent / Model: 7122proofer ↳ 𝗦𝗲𝗿𝗶𝗮𝗹 #: u10-7122-011-0810 ↳ 𝗩𝗼𝗹𝘁𝗮𝗴𝗲: 208 ↳ 𝗣𝗵𝗮𝘀…"
type textarea "x"
type textarea "Revent / Model: 7122 proofer ↳ 𝗦𝗲𝗿𝗶𝗮𝗹 #: u10-7122-011-0810 ↳ 𝗩𝗼𝗹𝘁𝗮𝗴𝗲: 208 ↳ 𝗣𝗵𝗮…"
type textarea "x"
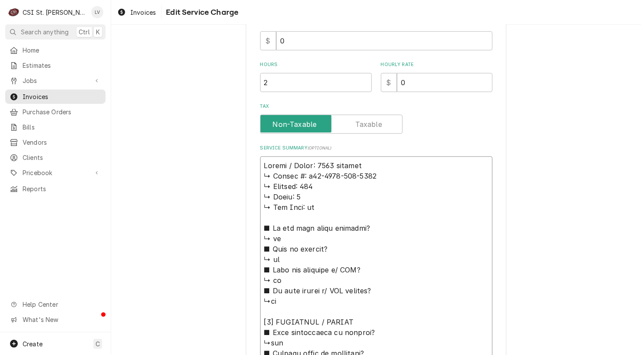
type textarea "Revent / Model: 7122 /proofer ↳ 𝗦𝗲𝗿𝗶𝗮𝗹 #: u10-7122-011-0810 ↳ 𝗩𝗼𝗹𝘁𝗮𝗴𝗲: 208 ↳ 𝗣𝗵…"
type textarea "x"
type textarea "Revent / Model: 7122 / proofer ↳ 𝗦𝗲𝗿𝗶𝗮𝗹 #: u10-7122-011-0810 ↳ 𝗩𝗼𝗹𝘁𝗮𝗴𝗲: 208 ↳ 𝗣…"
type textarea "x"
type textarea "Revent / Model: 7122 / Sproofer ↳ 𝗦𝗲𝗿𝗶𝗮𝗹 #: u10-7122-011-0810 ↳ 𝗩𝗼𝗹𝘁𝗮𝗴𝗲: 208 ↳ …"
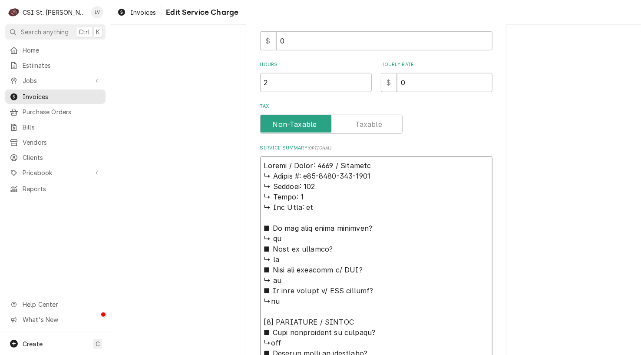
type textarea "x"
type textarea "Revent / Model: 7122 / Seproofer ↳ 𝗦𝗲𝗿𝗶𝗮𝗹 #: u10-7122-011-0810 ↳ 𝗩𝗼𝗹𝘁𝗮𝗴𝗲: 208 ↳…"
type textarea "x"
type textarea "Revent / Model: 7122 / Serproofer ↳ 𝗦𝗲𝗿𝗶𝗮𝗹 #: u10-7122-011-0810 ↳ 𝗩𝗼𝗹𝘁𝗮𝗴𝗲: 208 …"
type textarea "x"
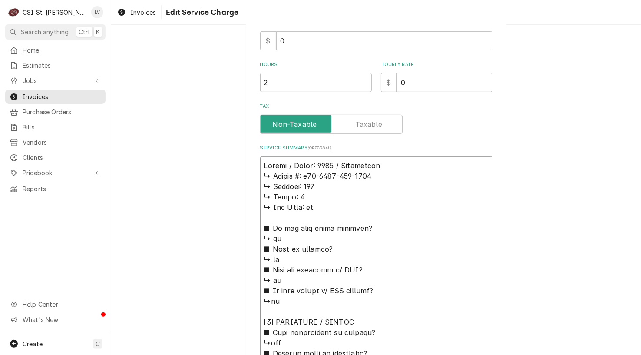
type textarea "Revent / Model: 7122 / Seriproofer ↳ 𝗦𝗲𝗿𝗶𝗮𝗹 #: u10-7122-011-0810 ↳ 𝗩𝗼𝗹𝘁𝗮𝗴𝗲: 208…"
type textarea "x"
type textarea "Revent / Model: 7122 / Seriaproofer ↳ 𝗦𝗲𝗿𝗶𝗮𝗹 #: u10-7122-011-0810 ↳ 𝗩𝗼𝗹𝘁𝗮𝗴𝗲: 20…"
type textarea "x"
type textarea "Revent / Model: 7122 / Serialproofer ↳ 𝗦𝗲𝗿𝗶𝗮𝗹 #: u10-7122-011-0810 ↳ 𝗩𝗼𝗹𝘁𝗮𝗴𝗲: 2…"
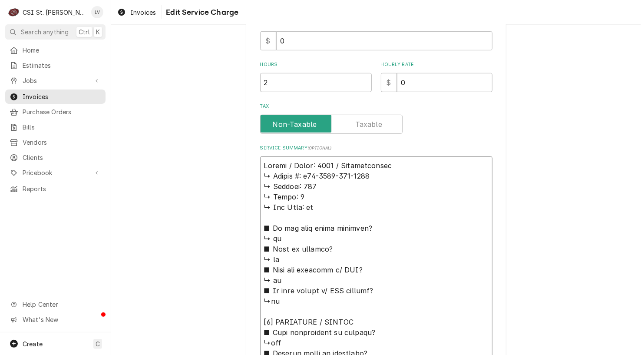
type textarea "x"
type textarea "Revent / Model: 7122 / Serial:proofer ↳ 𝗦𝗲𝗿𝗶𝗮𝗹 #: u10-7122-011-0810 ↳ 𝗩𝗼𝗹𝘁𝗮𝗴𝗲: …"
type textarea "x"
type textarea "Revent / Model: 7122 / Serial: proofer ↳ 𝗦𝗲𝗿𝗶𝗮𝗹 #: u10-7122-011-0810 ↳ 𝗩𝗼𝗹𝘁𝗮𝗴𝗲:…"
type textarea "x"
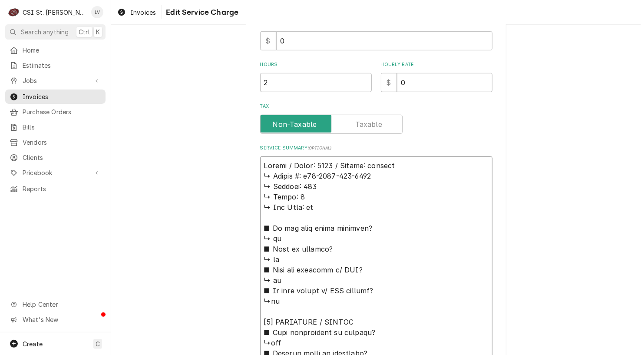
type textarea "Revent / Model: 7122 / Serial: roofer ↳ 𝗦𝗲𝗿𝗶𝗮𝗹 #: u10-7122-011-0810 ↳ 𝗩𝗼𝗹𝘁𝗮𝗴𝗲: …"
type textarea "x"
type textarea "Revent / Model: 7122 / Serial: oofer ↳ 𝗦𝗲𝗿𝗶𝗮𝗹 #: u10-7122-011-0810 ↳ 𝗩𝗼𝗹𝘁𝗮𝗴𝗲: 2…"
type textarea "x"
type textarea "Revent / Model: 7122 / Serial: ofer ↳ 𝗦𝗲𝗿𝗶𝗮𝗹 #: u10-7122-011-0810 ↳ 𝗩𝗼𝗹𝘁𝗮𝗴𝗲: 20…"
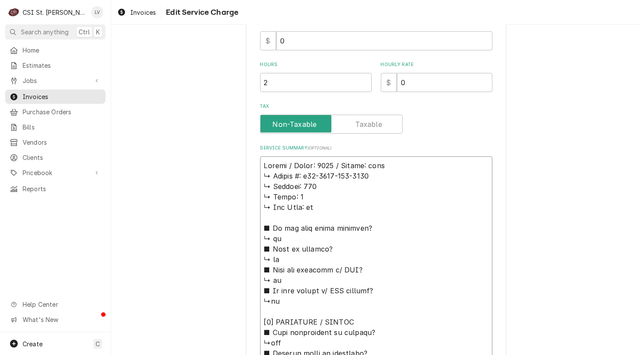
type textarea "x"
type textarea "Revent / Model: 7122 / Serial: fer ↳ 𝗦𝗲𝗿𝗶𝗮𝗹 #: u10-7122-011-0810 ↳ 𝗩𝗼𝗹𝘁𝗮𝗴𝗲: 208…"
type textarea "x"
type textarea "Revent / Model: 7122 / Serial: er ↳ 𝗦𝗲𝗿𝗶𝗮𝗹 #: u10-7122-011-0810 ↳ 𝗩𝗼𝗹𝘁𝗮𝗴𝗲: 208 …"
type textarea "x"
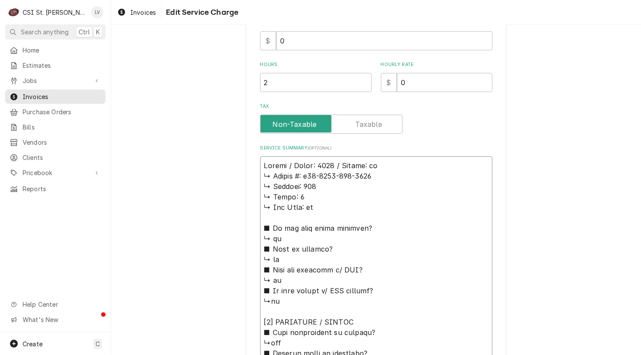
type textarea "Revent / Model: 7122 / Serial: r ↳ 𝗦𝗲𝗿𝗶𝗮𝗹 #: u10-7122-011-0810 ↳ 𝗩𝗼𝗹𝘁𝗮𝗴𝗲: 208 ↳…"
type textarea "x"
type textarea "Revent / Model: 7122 / Serial: ↳ 𝗦𝗲𝗿𝗶𝗮𝗹 #: u10-7122-011-0810 ↳ 𝗩𝗼𝗹𝘁𝗮𝗴𝗲: 208 ↳ 𝗣…"
type textarea "x"
type textarea "Revent / Model: 7122 / Serial: ↳ 𝗦𝗲𝗿𝗶𝗮𝗹 #: u10-7122-011-0810 ↳ 𝗩𝗼𝗹𝘁𝗮𝗴𝗲: 208 ↳ 𝗣…"
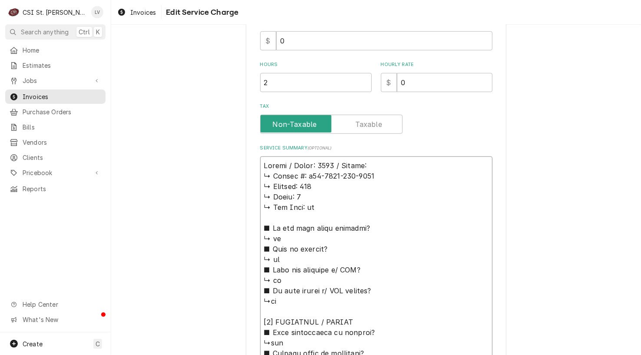
type textarea "x"
type textarea "Revent / Model: 7122 / Serial: ↳ 𝗦𝗲𝗿𝗶𝗮𝗹 #: u10-7122-011-0810 ↳ 𝗩𝗼𝗹𝘁𝗮𝗴𝗲: 208 ↳ 𝗣…"
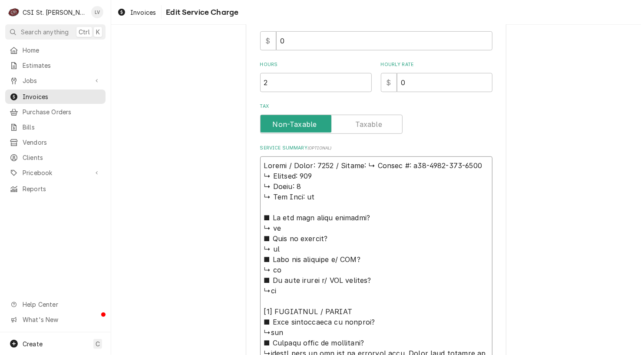
type textarea "x"
type textarea "Revent / Model: 7122 / Serial: 𝗦𝗲𝗿𝗶𝗮𝗹 #: u10-7122-011-0810 ↳ 𝗩𝗼𝗹𝘁𝗮𝗴𝗲: 208 ↳ 𝗣𝗵𝗮…"
type textarea "x"
type textarea "Revent / Model: 7122 / Serial: 𝗦𝗲𝗿𝗶𝗮𝗹 #: u10-7122-011-0810 ↳ 𝗩𝗼𝗹𝘁𝗮𝗴𝗲: 208 ↳ 𝗣𝗵𝗮…"
type textarea "x"
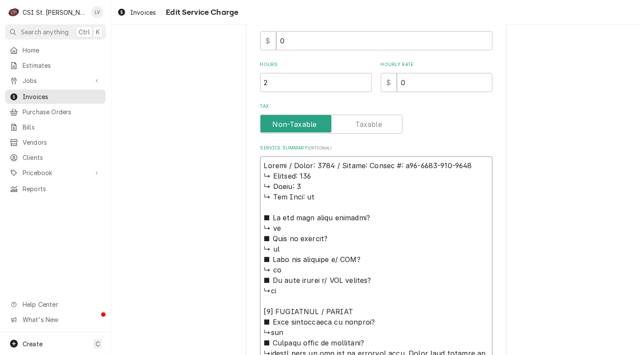
type textarea "Revent / Model: 7122 / Serial: 𝗲𝗿𝗶𝗮𝗹 #: u10-7122-011-0810 ↳ 𝗩𝗼𝗹𝘁𝗮𝗴𝗲: 208 ↳ 𝗣𝗵𝗮𝘀…"
type textarea "x"
type textarea "Revent / Model: 7122 / Serial: 𝗿𝗶𝗮𝗹 #: u10-7122-011-0810 ↳ 𝗩𝗼𝗹𝘁𝗮𝗴𝗲: 208 ↳ 𝗣𝗵𝗮𝘀𝗲…"
type textarea "x"
type textarea "Revent / Model: 7122 / Serial: 𝗶𝗮𝗹 #: u10-7122-011-0810 ↳ 𝗩𝗼𝗹𝘁𝗮𝗴𝗲: 208 ↳ 𝗣𝗵𝗮𝘀𝗲:…"
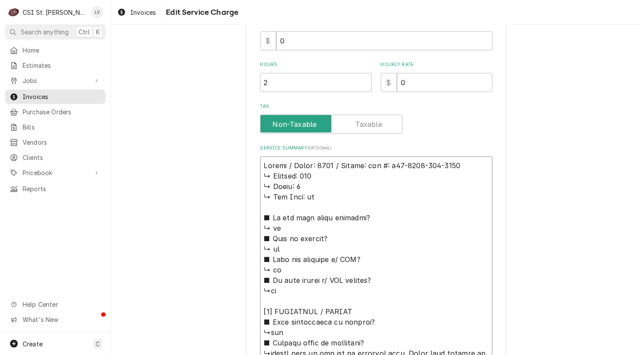
type textarea "x"
type textarea "Revent / Model: 7122 / Serial: 𝗮𝗹 #: u10-7122-011-0810 ↳ 𝗩𝗼𝗹𝘁𝗮𝗴𝗲: 208 ↳ 𝗣𝗵𝗮𝘀𝗲: …"
type textarea "x"
type textarea "Revent / Model: 7122 / Serial: 𝗹 #: u10-7122-011-0810 ↳ 𝗩𝗼𝗹𝘁𝗮𝗴𝗲: 208 ↳ 𝗣𝗵𝗮𝘀𝗲: 3…"
type textarea "x"
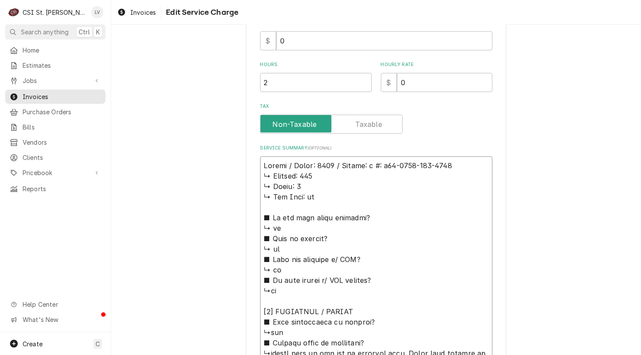
type textarea "Revent / Model: 7122 / Serial: #: u10-7122-011-0810 ↳ 𝗩𝗼𝗹𝘁𝗮𝗴𝗲: 208 ↳ 𝗣𝗵𝗮𝘀𝗲: 3 ↳…"
type textarea "x"
type textarea "Revent / Model: 7122 / Serial: #: u10-7122-011-0810 ↳ 𝗩𝗼𝗹𝘁𝗮𝗴𝗲: 208 ↳ 𝗣𝗵𝗮𝘀𝗲: 3 ↳…"
type textarea "x"
type textarea "Revent / Model: 7122 / Serial: : u10-7122-011-0810 ↳ 𝗩𝗼𝗹𝘁𝗮𝗴𝗲: 208 ↳ 𝗣𝗵𝗮𝘀𝗲: 3 ↳ …"
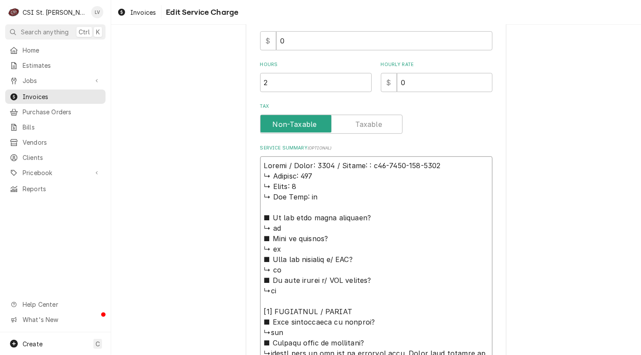
type textarea "x"
type textarea "Revent / Model: 7122 / Serial: u10-7122-011-0810 ↳ 𝗩𝗼𝗹𝘁𝗮𝗴𝗲: 208 ↳ 𝗣𝗵𝗮𝘀𝗲: 3 ↳ 𝗚𝗮…"
type textarea "x"
type textarea "Revent / Model: 7122 / Serial: u10-7122-011-0810 ↳ 𝗩𝗼𝗹𝘁𝗮𝗴𝗲: 208 ↳ 𝗣𝗵𝗮𝘀𝗲: 3 ↳ 𝗚𝗮…"
type textarea "x"
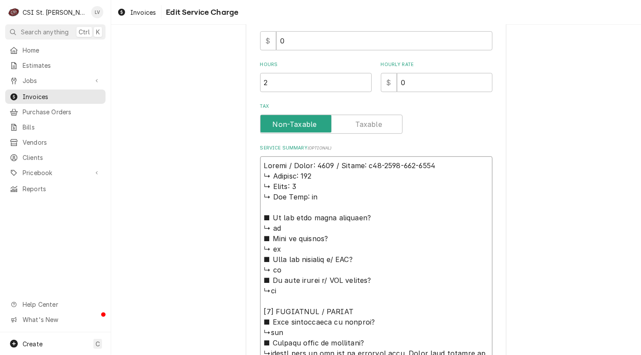
type textarea "Revent / Model: 7122 / Serial: 10-7122-011-0810 ↳ 𝗩𝗼𝗹𝘁𝗮𝗴𝗲: 208 ↳ 𝗣𝗵𝗮𝘀𝗲: 3 ↳ 𝗚𝗮𝘀…"
type textarea "x"
type textarea "Revent / Model: 7122 / Serial: U10-7122-011-0810 ↳ 𝗩𝗼𝗹𝘁𝗮𝗴𝗲: 208 ↳ 𝗣𝗵𝗮𝘀𝗲: 3 ↳ 𝗚𝗮…"
drag, startPoint x: 261, startPoint y: 175, endPoint x: 375, endPoint y: 343, distance: 203.8
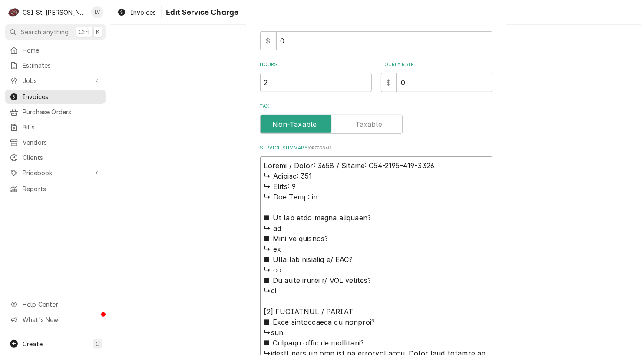
type textarea "x"
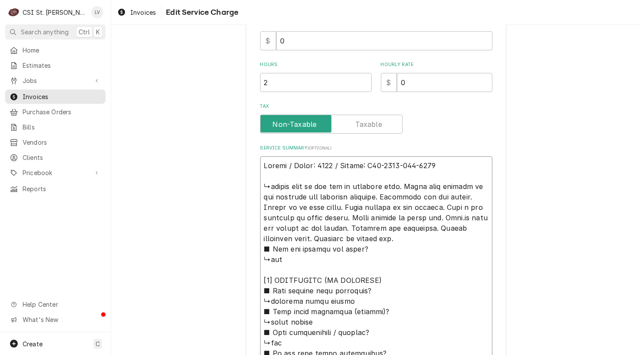
drag, startPoint x: 408, startPoint y: 183, endPoint x: 391, endPoint y: 227, distance: 46.6
type textarea "Revent / Model: 7122 / Serial: U10-7122-011-0810 ↳turned unit on and set to sch…"
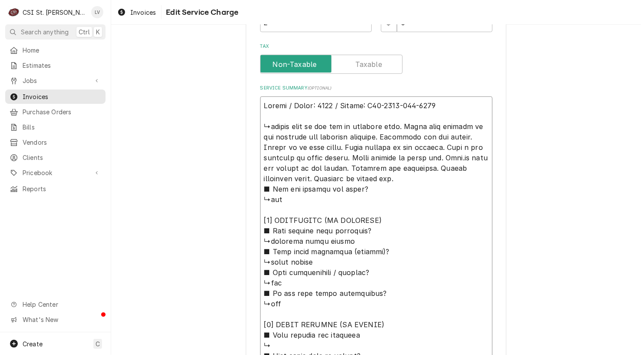
scroll to position [550, 0]
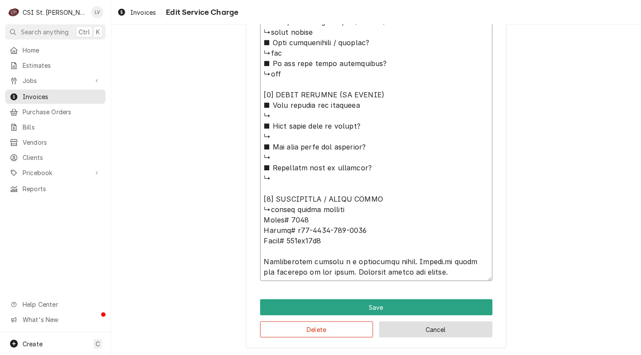
drag, startPoint x: 259, startPoint y: 182, endPoint x: 462, endPoint y: 330, distance: 251.8
paste textarea "Found unit heating up but humidity not reaching setpoint. Air filter is in good…"
type textarea "x"
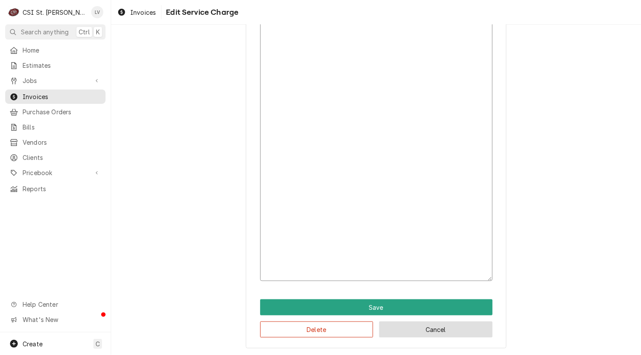
scroll to position [186, 0]
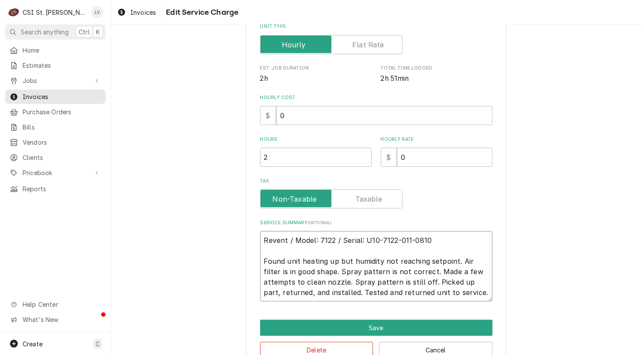
drag, startPoint x: 467, startPoint y: 290, endPoint x: 253, endPoint y: 234, distance: 221.8
click at [253, 234] on div "Use the fields below to edit this service charge Short Description Job | Servic…" at bounding box center [376, 112] width 261 height 513
type textarea "Revent / Model: 7122 / Serial: U10-7122-011-0810 Found unit heating up but humi…"
click at [309, 346] on button "Delete" at bounding box center [316, 350] width 113 height 16
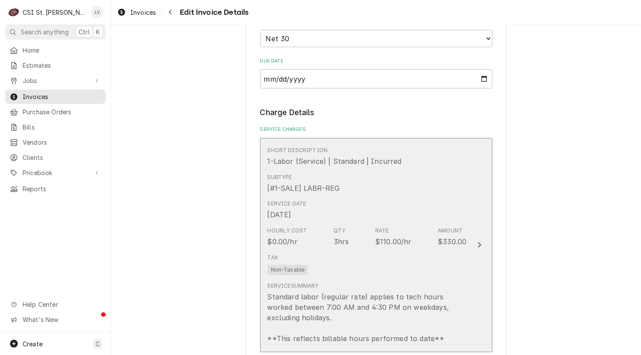
click at [328, 234] on div "Hourly Cost $0.00/hr Qty. 3hrs Rate $110.00/hr Amount $330.00" at bounding box center [366, 237] width 199 height 27
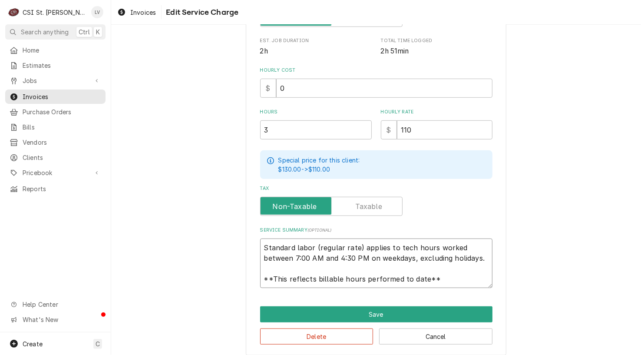
scroll to position [219, 0]
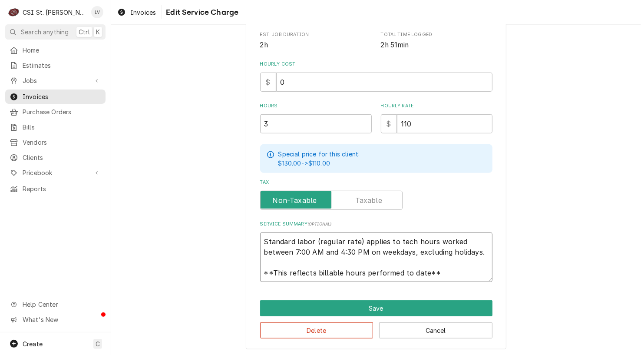
drag, startPoint x: 260, startPoint y: 326, endPoint x: 450, endPoint y: 276, distance: 196.6
click at [450, 276] on textarea "Standard labor (regular rate) applies to tech hours worked between 7:00 AM and …" at bounding box center [376, 256] width 232 height 49
paste textarea "Revent / Model: 7122 / Serial: U10-7122-011-0810 Found unit heating up but humi…"
type textarea "x"
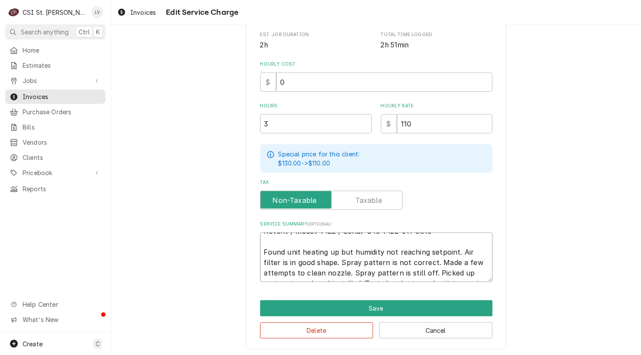
scroll to position [0, 0]
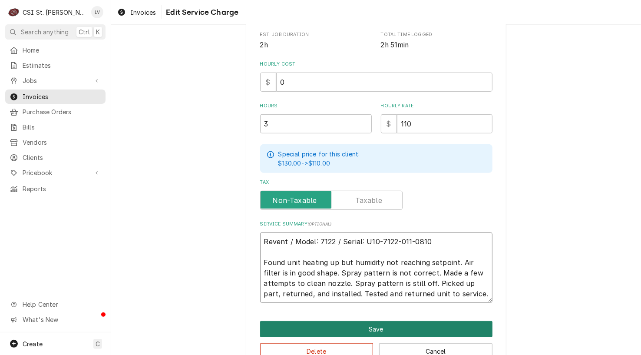
type textarea "Revent / Model: 7122 / Serial: U10-7122-011-0810 Found unit heating up but humi…"
click at [385, 326] on button "Save" at bounding box center [376, 329] width 232 height 16
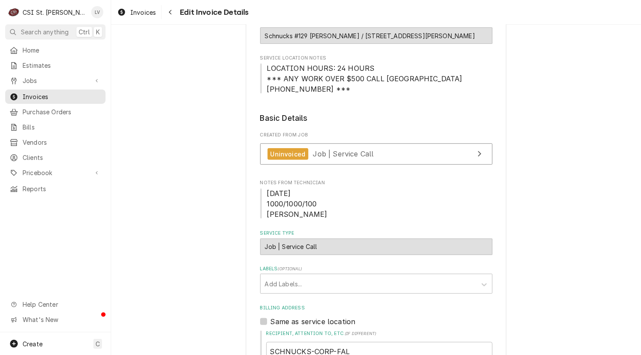
scroll to position [49, 0]
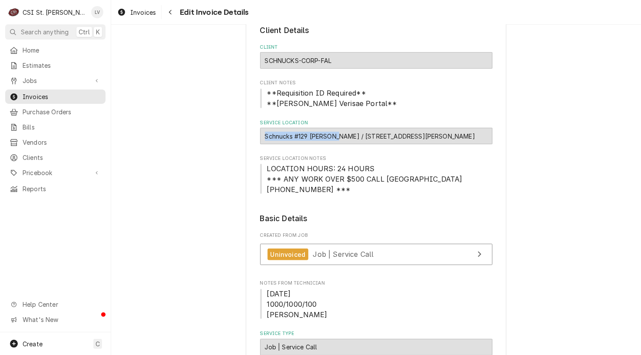
drag, startPoint x: 332, startPoint y: 135, endPoint x: 264, endPoint y: 137, distance: 68.6
click at [263, 138] on div "Schnucks #129 [PERSON_NAME] / [STREET_ADDRESS][PERSON_NAME]" at bounding box center [376, 136] width 232 height 16
copy div "chnucks #129 O'Fallon"
drag, startPoint x: 46, startPoint y: 77, endPoint x: 32, endPoint y: 76, distance: 14.3
click at [32, 76] on span "Jobs" at bounding box center [56, 80] width 66 height 9
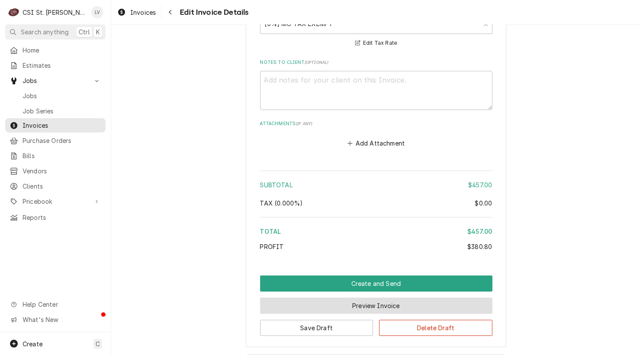
scroll to position [1443, 0]
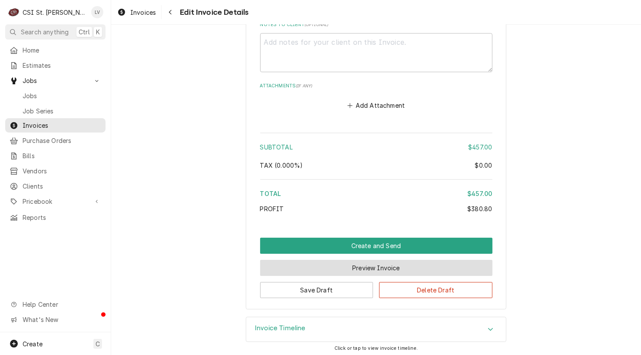
click at [369, 266] on button "Preview Invoice" at bounding box center [376, 268] width 232 height 16
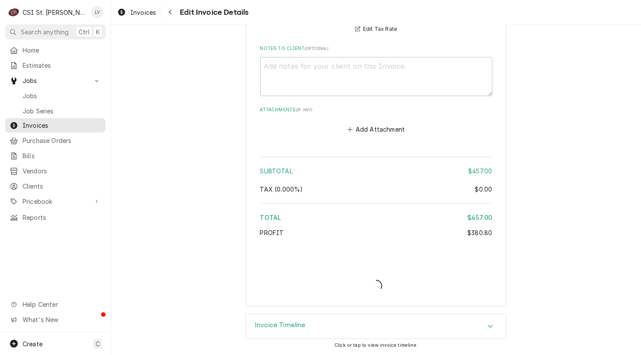
scroll to position [1416, 0]
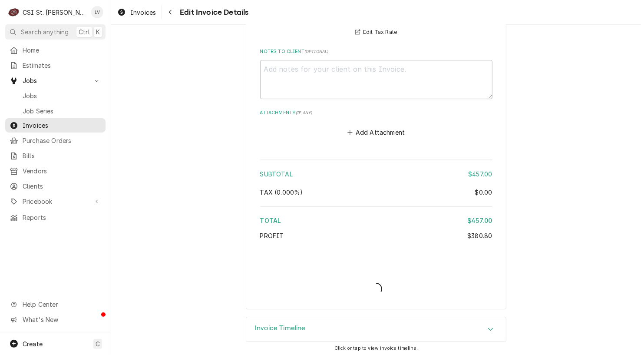
type textarea "x"
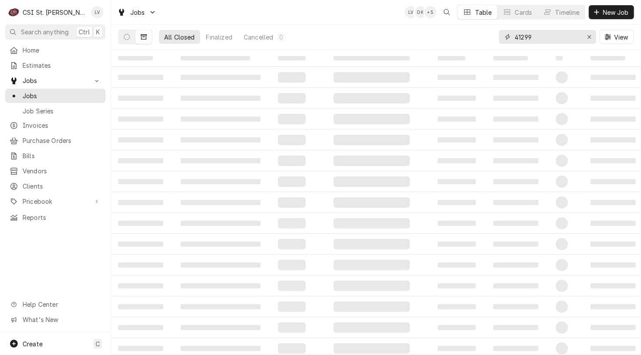
drag, startPoint x: 542, startPoint y: 36, endPoint x: 490, endPoint y: 43, distance: 52.5
click at [490, 43] on div "All Closed Finalized Cancelled 0 41299 View" at bounding box center [376, 37] width 516 height 24
paste input "chnucks #129 [PERSON_NAME]"
type input "chnucks #129 [PERSON_NAME]"
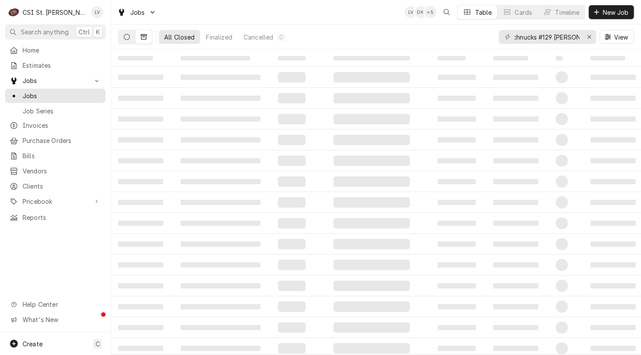
click at [122, 33] on button "Dynamic Content Wrapper" at bounding box center [127, 37] width 16 height 14
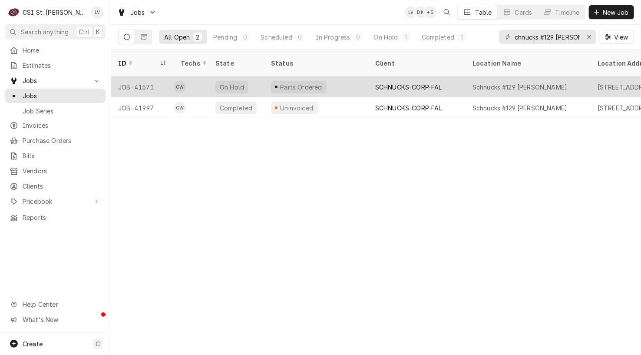
click at [134, 77] on div "JOB-41571" at bounding box center [142, 86] width 63 height 21
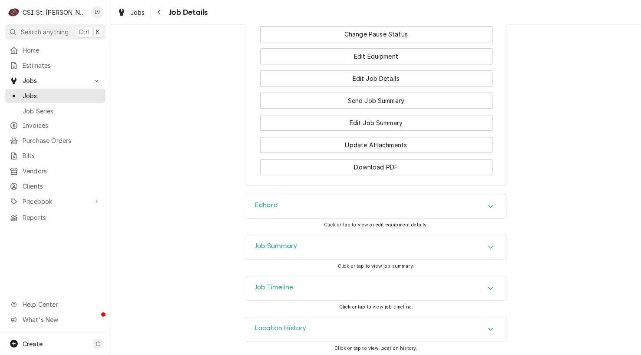
scroll to position [1194, 0]
click at [332, 286] on div "Job Timeline" at bounding box center [376, 288] width 260 height 24
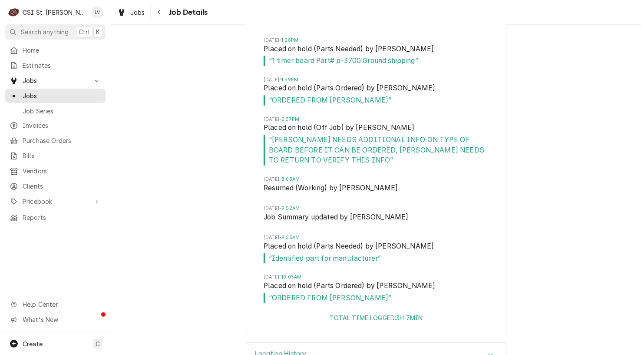
scroll to position [1628, 0]
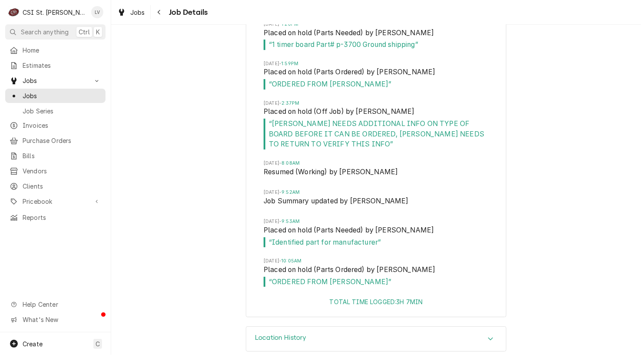
click at [135, 117] on div "Job Timeline Fri, Jul 25, 2025 - 8:17AM Drafted by Kelly Christen Fri, Jul 25, …" at bounding box center [376, 83] width 530 height 485
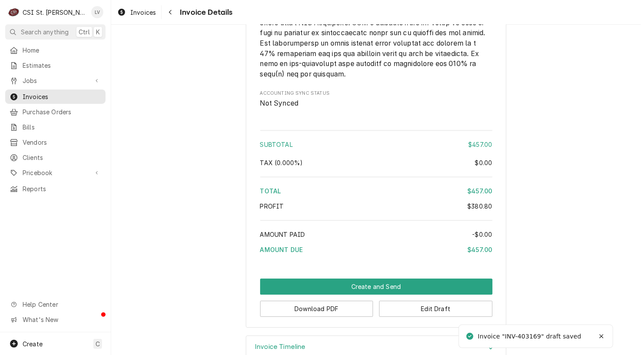
scroll to position [1290, 0]
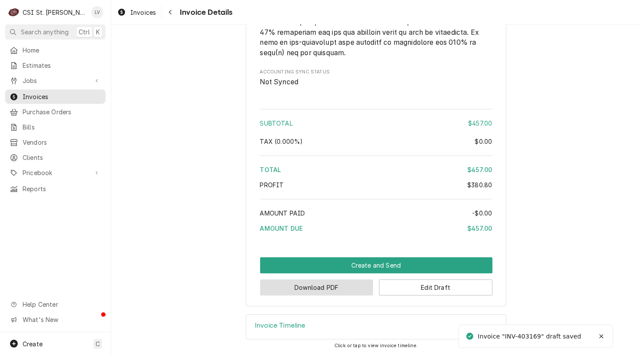
click at [324, 290] on button "Download PDF" at bounding box center [316, 287] width 113 height 16
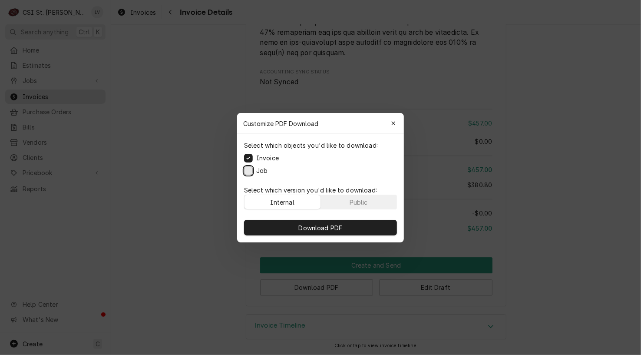
click at [247, 171] on button "Job" at bounding box center [248, 170] width 9 height 9
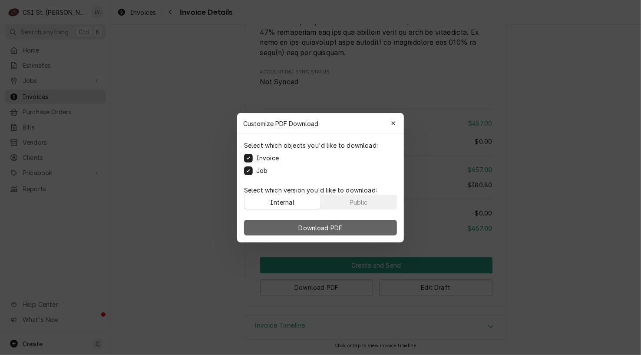
click at [317, 225] on span "Download PDF" at bounding box center [320, 227] width 47 height 9
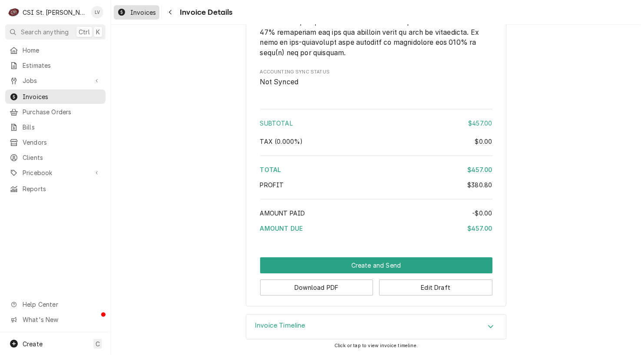
click at [135, 13] on span "Invoices" at bounding box center [143, 12] width 26 height 9
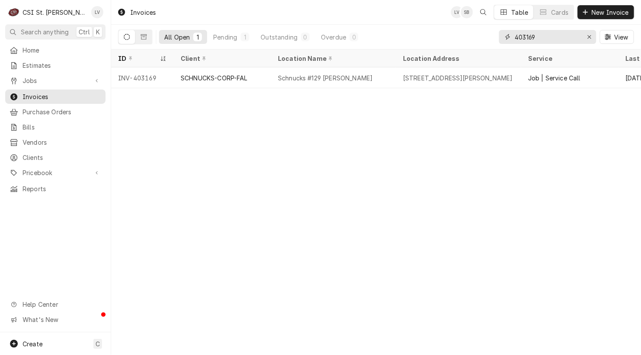
click at [539, 36] on input "403169" at bounding box center [547, 37] width 65 height 14
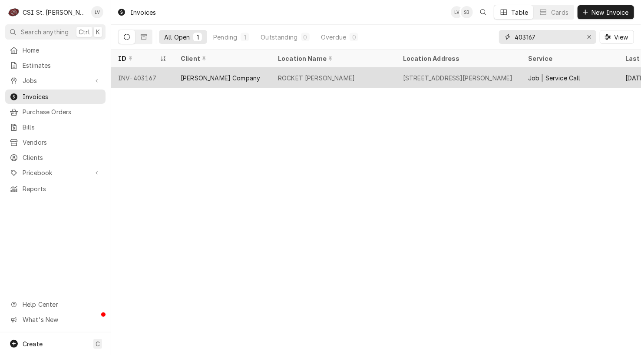
type input "403167"
click at [198, 83] on div "[PERSON_NAME] Company" at bounding box center [222, 77] width 97 height 21
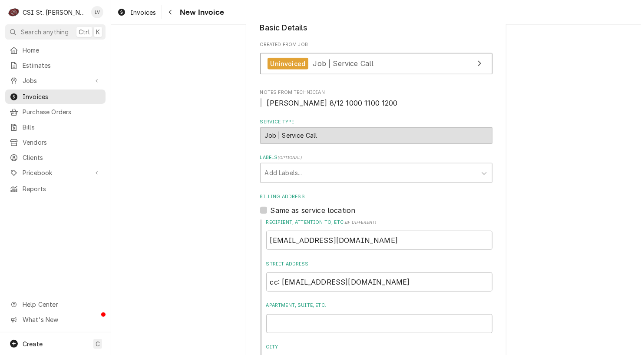
scroll to position [174, 0]
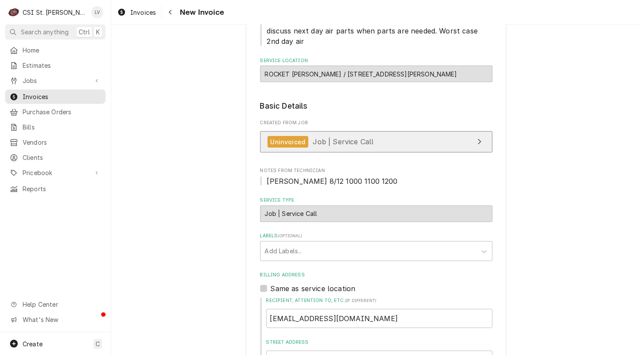
click at [326, 139] on span "Job | Service Call" at bounding box center [343, 141] width 61 height 9
click at [313, 141] on span "Job | Service Call" at bounding box center [343, 141] width 61 height 9
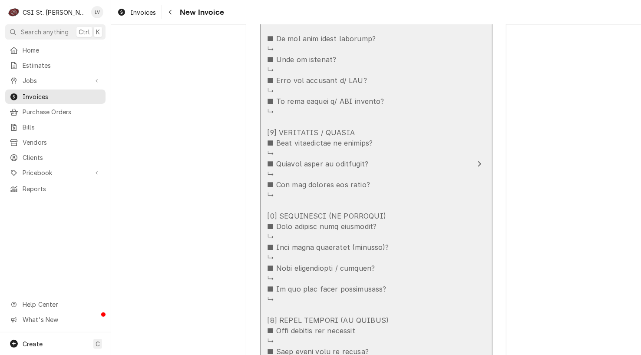
click at [330, 286] on div "Update Line Item" at bounding box center [366, 237] width 199 height 740
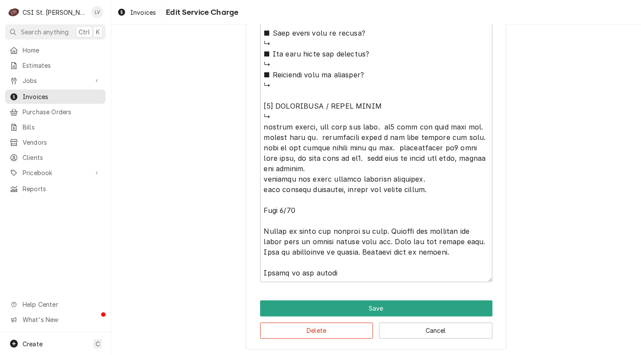
scroll to position [873, 0]
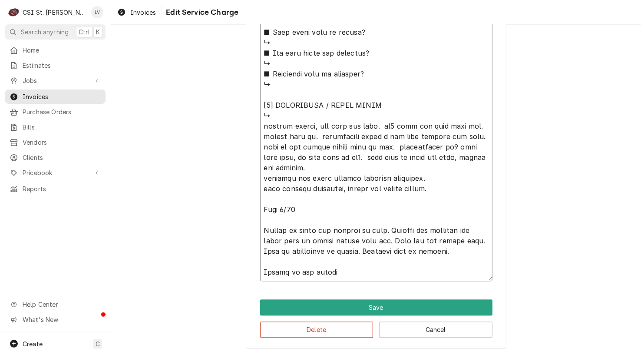
drag, startPoint x: 317, startPoint y: 135, endPoint x: 426, endPoint y: 187, distance: 121.8
drag, startPoint x: 260, startPoint y: 124, endPoint x: 377, endPoint y: 123, distance: 117.2
type textarea "x"
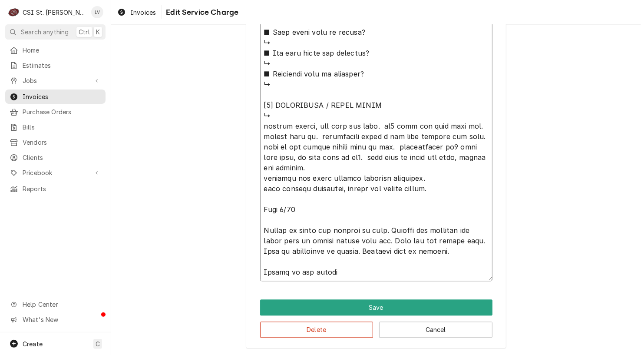
type textarea "⚠️ LORE IPSUMDOLORSI ⚠️ ✪ Ametcons adi elitsedd eiusmodt ✪ Incidid utlabore etd…"
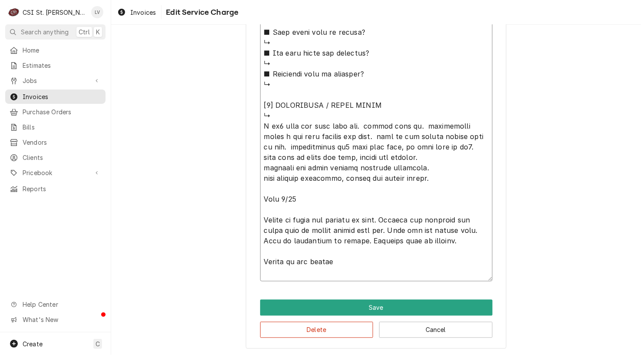
scroll to position [863, 0]
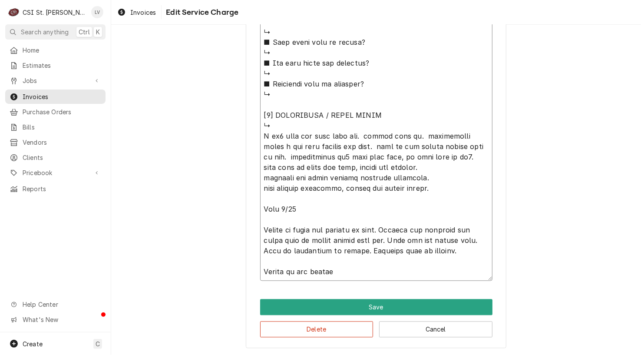
type textarea "x"
type textarea "⚠️ LORE IPSUMDOLORSI ⚠️ ✪ Ametcons adi elitsedd eiusmodt ✪ Incidid utlabore etd…"
type textarea "x"
type textarea "⚠️ LORE IPSUMDOLORSI ⚠️ ✪ Ametcons adi elitsedd eiusmodt ✪ Incidid utlabore etd…"
type textarea "x"
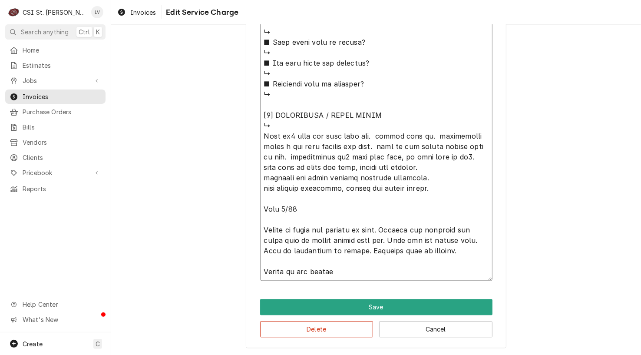
type textarea "⚠️ LORE IPSUMDOLORSI ⚠️ ✪ Ametcons adi elitsedd eiusmodt ✪ Incidid utlabore etd…"
type textarea "x"
type textarea "⚠️ LORE IPSUMDOLORSI ⚠️ ✪ Ametcons adi elitsedd eiusmodt ✪ Incidid utlabore etd…"
type textarea "x"
type textarea "⚠️ LORE IPSUMDOLORSI ⚠️ ✪ Ametcons adi elitsedd eiusmodt ✪ Incidid utlabore etd…"
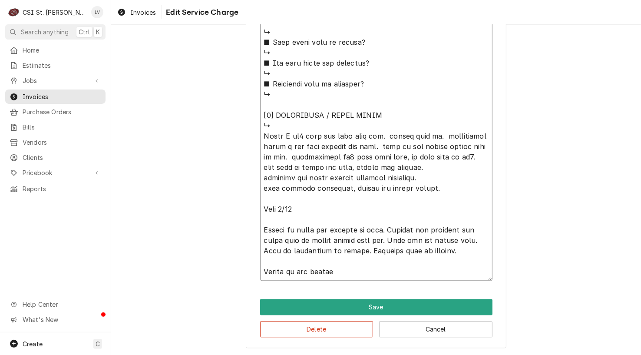
type textarea "x"
type textarea "⚠️ LORE IPSUMDOLORSI ⚠️ ✪ Ametcons adi elitsedd eiusmodt ✪ Incidid utlabore etd…"
type textarea "x"
type textarea "⚠️ LORE IPSUMDOLORSI ⚠️ ✪ Ametcons adi elitsedd eiusmodt ✪ Incidid utlabore etd…"
type textarea "x"
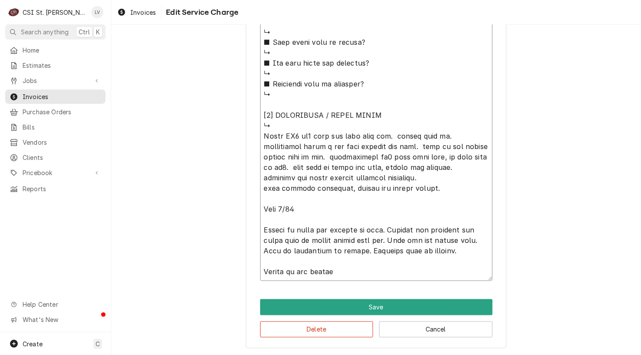
type textarea "⚠️ LORE IPSUMDOLORSI ⚠️ ✪ Ametcons adi elitsedd eiusmodt ✪ Incidid utlabore etd…"
type textarea "x"
type textarea "⚠️ LORE IPSUMDOLORSI ⚠️ ✪ Ametcons adi elitsedd eiusmodt ✪ Incidid utlabore etd…"
type textarea "x"
type textarea "⚠️ LORE IPSUMDOLORSI ⚠️ ✪ Ametcons adi elitsedd eiusmodt ✪ Incidid utlabore etd…"
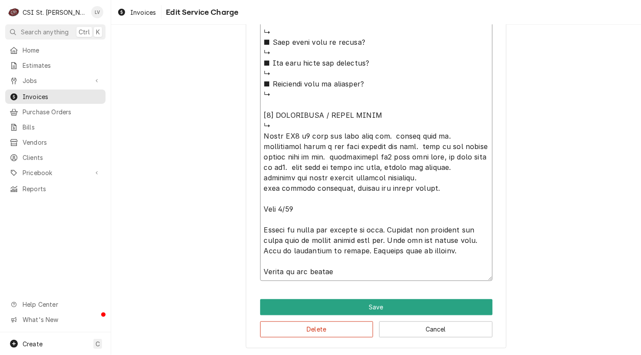
type textarea "x"
type textarea "⚠️ LORE IPSUMDOLORSI ⚠️ ✪ Ametcons adi elitsedd eiusmodt ✪ Incidid utlabore etd…"
type textarea "x"
type textarea "⚠️ LORE IPSUMDOLORSI ⚠️ ✪ Ametcons adi elitsedd eiusmodt ✪ Incidid utlabore etd…"
type textarea "x"
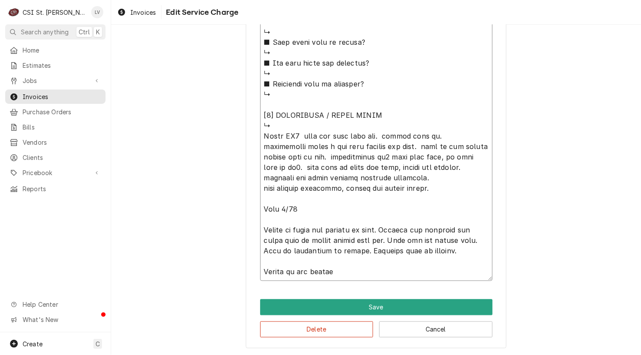
type textarea "⚠️ LORE IPSUMDOLORSI ⚠️ ✪ Ametcons adi elitsedd eiusmodt ✪ Incidid utlabore etd…"
type textarea "x"
type textarea "⚠️ LORE IPSUMDOLORSI ⚠️ ✪ Ametcons adi elitsedd eiusmodt ✪ Incidid utlabore etd…"
type textarea "x"
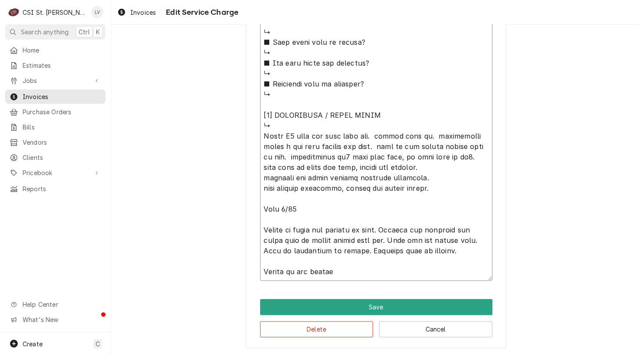
type textarea "⚠️ LORE IPSUMDOLORSI ⚠️ ✪ Ametcons adi elitsedd eiusmodt ✪ Incidid utlabore etd…"
type textarea "x"
type textarea "⚠️ LORE IPSUMDOLORSI ⚠️ ✪ Ametcons adi elitsedd eiusmodt ✪ Incidid utlabore etd…"
type textarea "x"
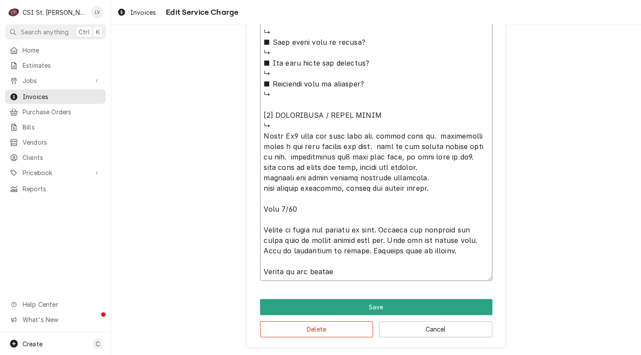
type textarea "⚠️ LORE IPSUMDOLORSI ⚠️ ✪ Ametcons adi elitsedd eiusmodt ✪ Incidid utlabore etd…"
type textarea "x"
type textarea "⚠️ LORE IPSUMDOLORSI ⚠️ ✪ Ametcons adi elitsedd eiusmodt ✪ Incidid utlabore etd…"
type textarea "x"
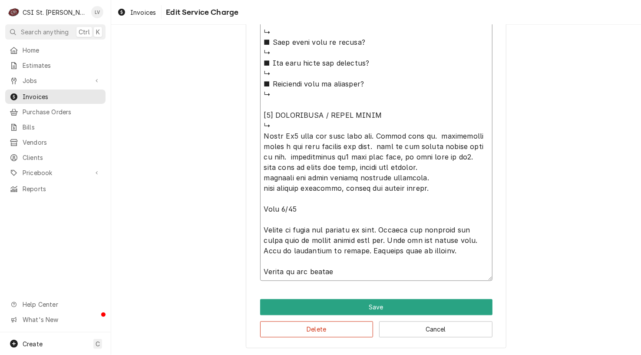
type textarea "⚠️ LORE IPSUMDOLORSI ⚠️ ✪ Ametcons adi elitsedd eiusmodt ✪ Incidid utlabore etd…"
type textarea "x"
type textarea "⚠️ LORE IPSUMDOLORSI ⚠️ ✪ Ametcons adi elitsedd eiusmodt ✪ Incidid utlabore etd…"
type textarea "x"
type textarea "⚠️ LORE IPSUMDOLORSI ⚠️ ✪ Ametcons adi elitsedd eiusmodt ✪ Incidid utlabore etd…"
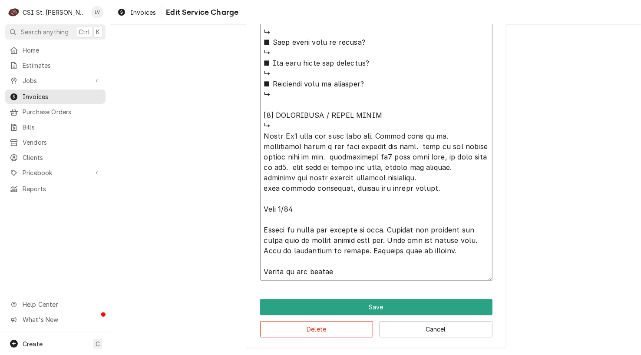
type textarea "x"
type textarea "⚠️ LORE IPSUMDOLORSI ⚠️ ✪ Ametcons adi elitsedd eiusmodt ✪ Incidid utlabore etd…"
type textarea "x"
type textarea "⚠️ LORE IPSUMDOLORSI ⚠️ ✪ Ametcons adi elitsedd eiusmodt ✪ Incidid utlabore etd…"
type textarea "x"
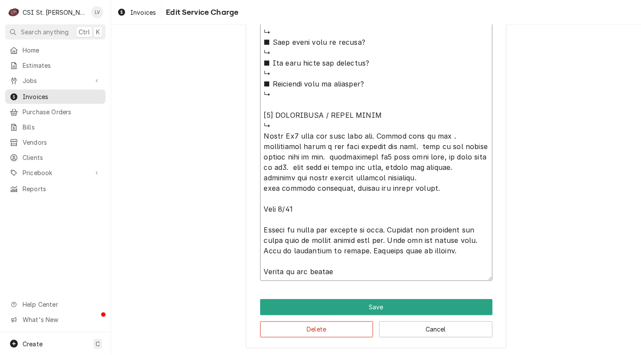
type textarea "⚠️ LORE IPSUMDOLORSI ⚠️ ✪ Ametcons adi elitsedd eiusmodt ✪ Incidid utlabore etd…"
type textarea "x"
type textarea "⚠️ LORE IPSUMDOLORSI ⚠️ ✪ Ametcons adi elitsedd eiusmodt ✪ Incidid utlabore etd…"
type textarea "x"
type textarea "⚠️ LORE IPSUMDOLORSI ⚠️ ✪ Ametcons adi elitsedd eiusmodt ✪ Incidid utlabore etd…"
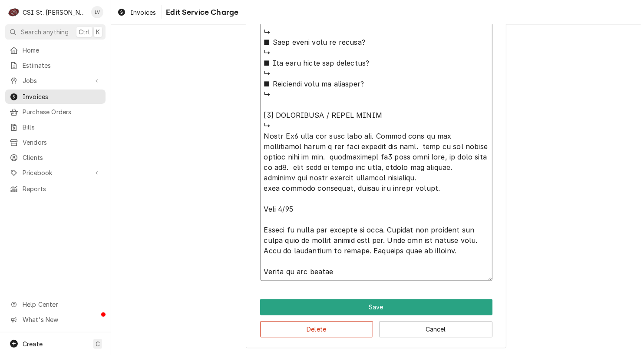
type textarea "x"
type textarea "⚠️ LORE IPSUMDOLORSI ⚠️ ✪ Ametcons adi elitsedd eiusmodt ✪ Incidid utlabore etd…"
type textarea "x"
type textarea "⚠️ LORE IPSUMDOLORSI ⚠️ ✪ Ametcons adi elitsedd eiusmodt ✪ Incidid utlabore etd…"
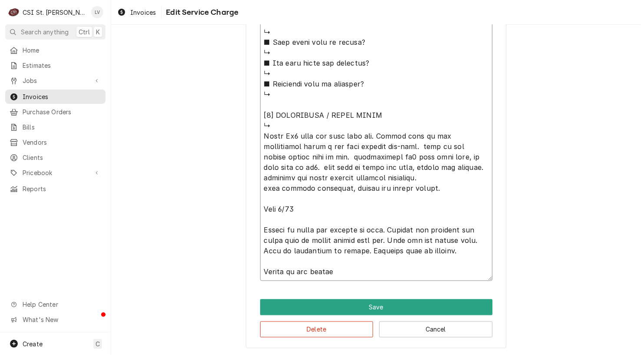
type textarea "x"
type textarea "⚠️ LORE IPSUMDOLORSI ⚠️ ✪ Ametcons adi elitsedd eiusmodt ✪ Incidid utlabore etd…"
type textarea "x"
type textarea "⚠️ LORE IPSUMDOLORSI ⚠️ ✪ Ametcons adi elitsedd eiusmodt ✪ Incidid utlabore etd…"
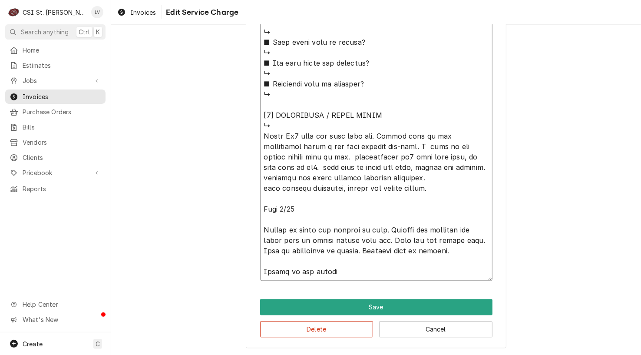
type textarea "x"
type textarea "⚠️ LORE IPSUMDOLORSI ⚠️ ✪ Ametcons adi elitsedd eiusmodt ✪ Incidid utlabore etd…"
type textarea "x"
type textarea "⚠️ LORE IPSUMDOLORSI ⚠️ ✪ Ametcons adi elitsedd eiusmodt ✪ Incidid utlabore etd…"
type textarea "x"
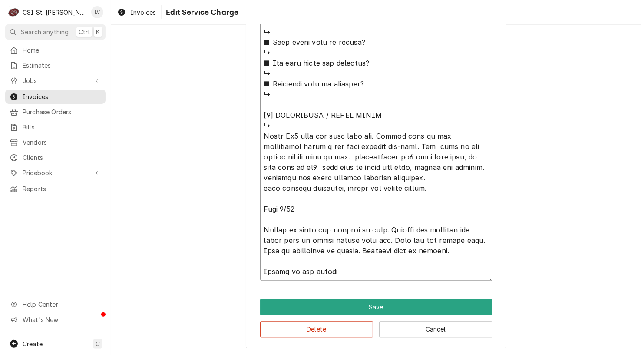
type textarea "⚠️ LORE IPSUMDOLORSI ⚠️ ✪ Ametcons adi elitsedd eiusmodt ✪ Incidid utlabore etd…"
type textarea "x"
type textarea "⚠️ LORE IPSUMDOLORSI ⚠️ ✪ Ametcons adi elitsedd eiusmodt ✪ Incidid utlabore etd…"
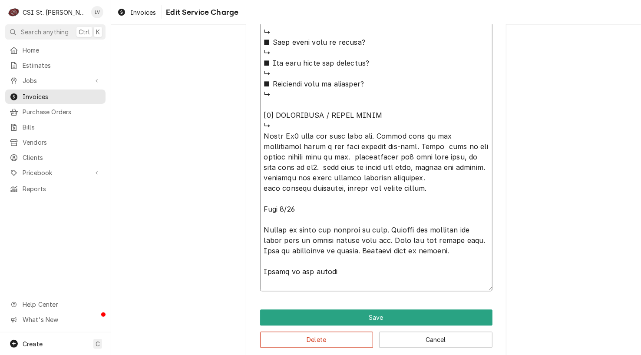
type textarea "x"
type textarea "⚠️ LORE IPSUMDOLORSI ⚠️ ✪ Ametcons adi elitsedd eiusmodt ✪ Incidid utlabore etd…"
type textarea "x"
type textarea "⚠️ LORE IPSUMDOLORSI ⚠️ ✪ Ametcons adi elitsedd eiusmodt ✪ Incidid utlabore etd…"
type textarea "x"
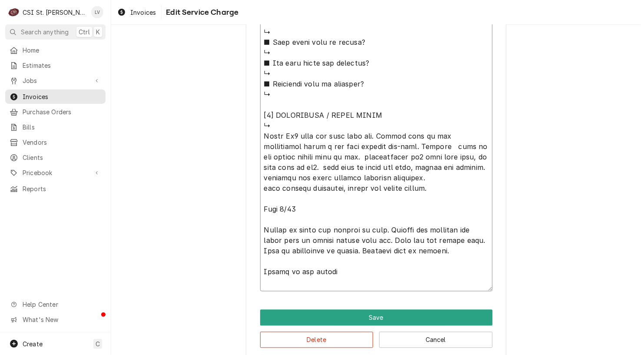
type textarea "⚠️ LORE IPSUMDOLORSI ⚠️ ✪ Ametcons adi elitsedd eiusmodt ✪ Incidid utlabore etd…"
type textarea "x"
type textarea "⚠️ LORE IPSUMDOLORSI ⚠️ ✪ Ametcons adi elitsedd eiusmodt ✪ Incidid utlabore etd…"
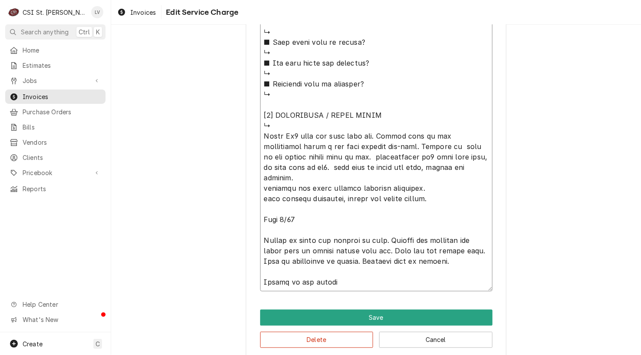
type textarea "x"
type textarea "⚠️ LORE IPSUMDOLORSI ⚠️ ✪ Ametcons adi elitsedd eiusmodt ✪ Incidid utlabore etd…"
type textarea "x"
type textarea "⚠️ LORE IPSUMDOLORSI ⚠️ ✪ Ametcons adi elitsedd eiusmodt ✪ Incidid utlabore etd…"
type textarea "x"
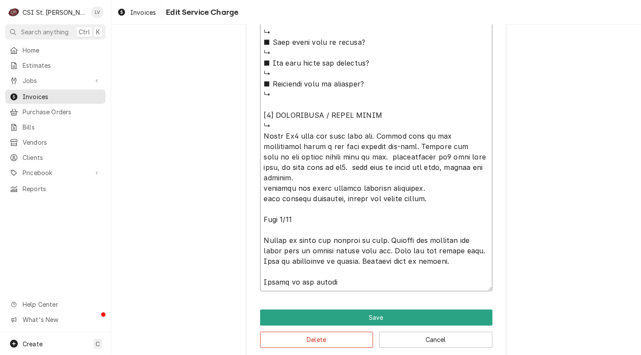
type textarea "⚠️ LORE IPSUMDOLORSI ⚠️ ✪ Ametcons adi elitsedd eiusmodt ✪ Incidid utlabore etd…"
type textarea "x"
type textarea "⚠️ LORE IPSUMDOLORSI ⚠️ ✪ Ametcons adi elitsedd eiusmodt ✪ Incidid utlabore etd…"
type textarea "x"
type textarea "⚠️ LORE IPSUMDOLORSI ⚠️ ✪ Ametcons adi elitsedd eiusmodt ✪ Incidid utlabore etd…"
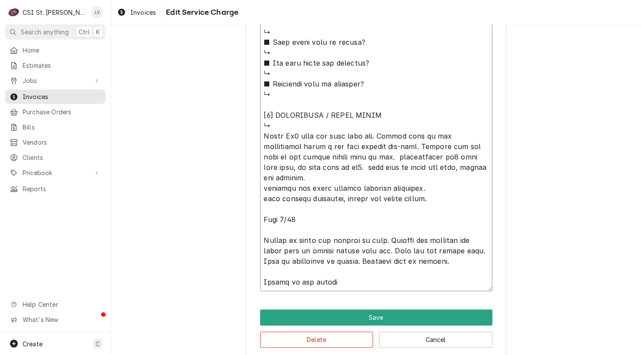
type textarea "x"
type textarea "⚠️ LORE IPSUMDOLORSI ⚠️ ✪ Ametcons adi elitsedd eiusmodt ✪ Incidid utlabore etd…"
type textarea "x"
type textarea "⚠️ LORE IPSUMDOLORSI ⚠️ ✪ Ametcons adi elitsedd eiusmodt ✪ Incidid utlabore etd…"
type textarea "x"
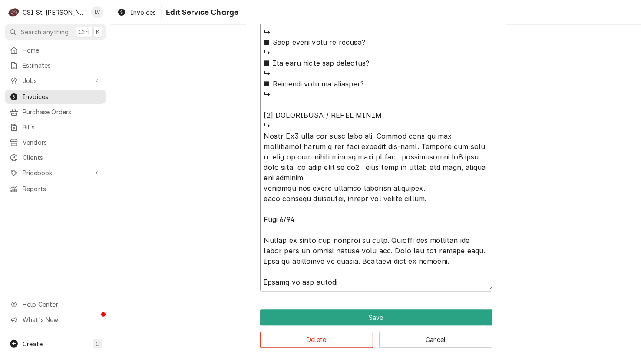
type textarea "⚠️ LORE IPSUMDOLORSI ⚠️ ✪ Ametcons adi elitsedd eiusmodt ✪ Incidid utlabore etd…"
type textarea "x"
type textarea "⚠️ LORE IPSUMDOLORSI ⚠️ ✪ Ametcons adi elitsedd eiusmodt ✪ Incidid utlabore etd…"
type textarea "x"
type textarea "⚠️ LORE IPSUMDOLORSI ⚠️ ✪ Ametcons adi elitsedd eiusmodt ✪ Incidid utlabore etd…"
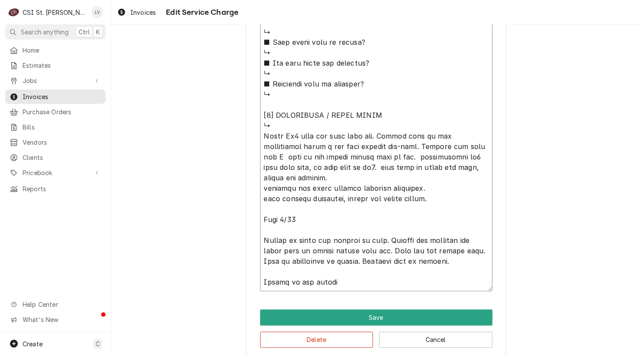
type textarea "x"
type textarea "⚠️ LORE IPSUMDOLORSI ⚠️ ✪ Ametcons adi elitsedd eiusmodt ✪ Incidid utlabore etd…"
type textarea "x"
type textarea "⚠️ LORE IPSUMDOLORSI ⚠️ ✪ Ametcons adi elitsedd eiusmodt ✪ Incidid utlabore etd…"
type textarea "x"
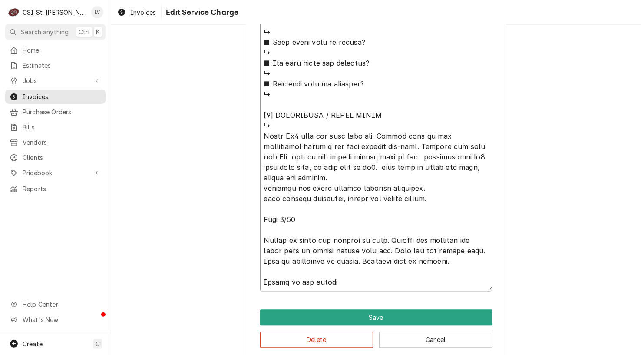
type textarea "⚠️ LORE IPSUMDOLORSI ⚠️ ✪ Ametcons adi elitsedd eiusmodt ✪ Incidid utlabore etd…"
type textarea "x"
type textarea "⚠️ LORE IPSUMDOLORSI ⚠️ ✪ Ametcons adi elitsedd eiusmodt ✪ Incidid utlabore etd…"
type textarea "x"
type textarea "⚠️ LORE IPSUMDOLORSI ⚠️ ✪ Ametcons adi elitsedd eiusmodt ✪ Incidid utlabore etd…"
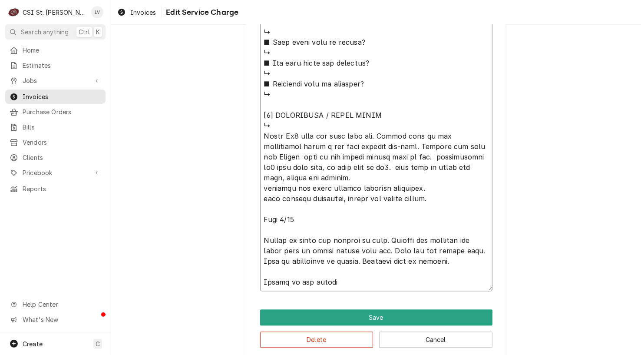
type textarea "x"
type textarea "⚠️ LORE IPSUMDOLORSI ⚠️ ✪ Ametcons adi elitsedd eiusmodt ✪ Incidid utlabore etd…"
type textarea "x"
type textarea "⚠️ LORE IPSUMDOLORSI ⚠️ ✪ Ametcons adi elitsedd eiusmodt ✪ Incidid utlabore etd…"
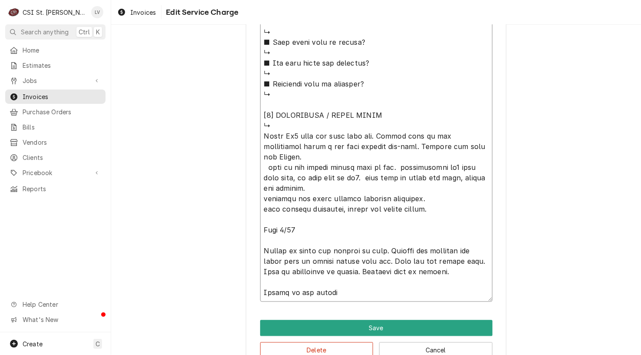
type textarea "x"
type textarea "⚠️ LORE IPSUMDOLORSI ⚠️ ✪ Ametcons adi elitsedd eiusmodt ✪ Incidid utlabore etd…"
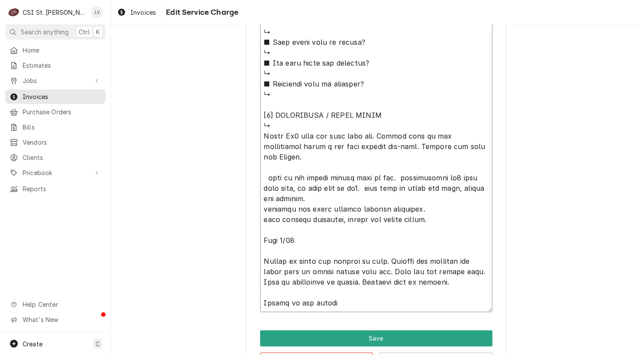
type textarea "x"
type textarea "⚠️ LORE IPSUMDOLORSI ⚠️ ✪ Ametcons adi elitsedd eiusmodt ✪ Incidid utlabore etd…"
type textarea "x"
type textarea "⚠️ LORE IPSUMDOLORSI ⚠️ ✪ Ametcons adi elitsedd eiusmodt ✪ Incidid utlabore etd…"
type textarea "x"
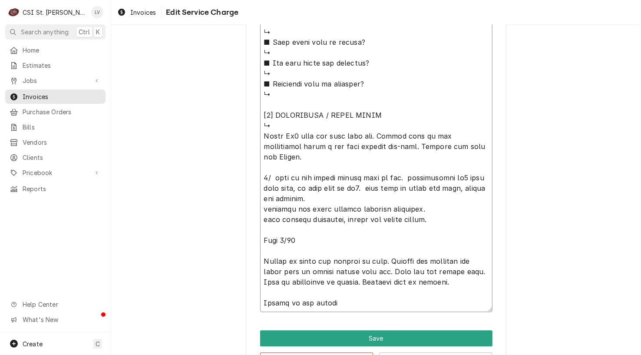
type textarea "⚠️ LORE IPSUMDOLORSI ⚠️ ✪ Ametcons adi elitsedd eiusmodt ✪ Incidid utlabore etd…"
type textarea "x"
type textarea "⚠️ LORE IPSUMDOLORSI ⚠️ ✪ Ametcons adi elitsedd eiusmodt ✪ Incidid utlabore etd…"
type textarea "x"
type textarea "⚠️ LORE IPSUMDOLORSI ⚠️ ✪ Ametcons adi elitsedd eiusmodt ✪ Incidid utlabore etd…"
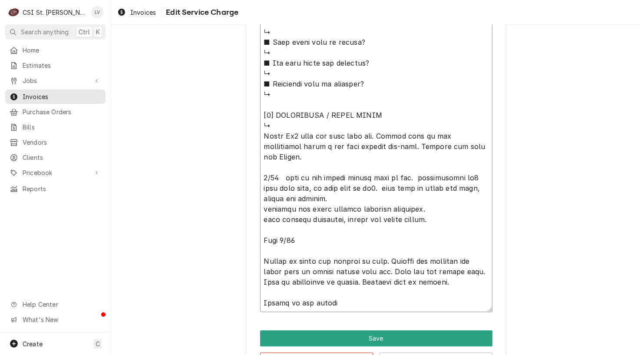
type textarea "x"
type textarea "⚠️ LORE IPSUMDOLORSI ⚠️ ✪ Ametcons adi elitsedd eiusmodt ✪ Incidid utlabore etd…"
type textarea "x"
type textarea "⚠️ LORE IPSUMDOLORSI ⚠️ ✪ Ametcons adi elitsedd eiusmodt ✪ Incidid utlabore etd…"
type textarea "x"
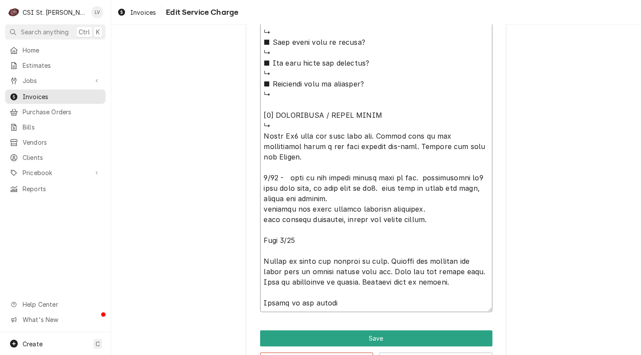
type textarea "⚠️ LORE IPSUMDOLORSI ⚠️ ✪ Ametcons adi elitsedd eiusmodt ✪ Incidid utlabore etd…"
type textarea "x"
type textarea "⚠️ LORE IPSUMDOLORSI ⚠️ ✪ Ametcons adi elitsedd eiusmodt ✪ Incidid utlabore etd…"
type textarea "x"
type textarea "⚠️ LORE IPSUMDOLORSI ⚠️ ✪ Ametcons adi elitsedd eiusmodt ✪ Incidid utlabore etd…"
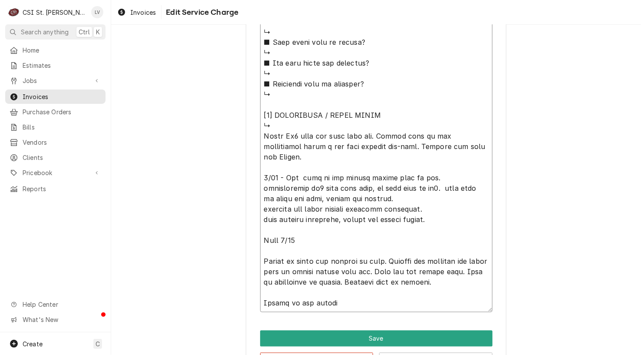
type textarea "x"
type textarea "⚠️ LORE IPSUMDOLORSI ⚠️ ✪ Ametcons adi elitsedd eiusmodt ✪ Incidid utlabore etd…"
type textarea "x"
type textarea "⚠️ LORE IPSUMDOLORSI ⚠️ ✪ Ametcons adi elitsedd eiusmodt ✪ Incidid utlabore etd…"
type textarea "x"
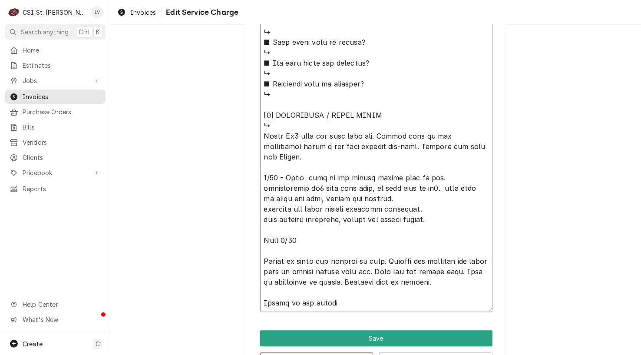
type textarea "⚠️ LORE IPSUMDOLORSI ⚠️ ✪ Ametcons adi elitsedd eiusmodt ✪ Incidid utlabore etd…"
type textarea "x"
type textarea "⚠️ LORE IPSUMDOLORSI ⚠️ ✪ Ametcons adi elitsedd eiusmodt ✪ Incidid utlabore etd…"
type textarea "x"
type textarea "⚠️ LORE IPSUMDOLORSI ⚠️ ✪ Ametcons adi elitsedd eiusmodt ✪ Incidid utlabore etd…"
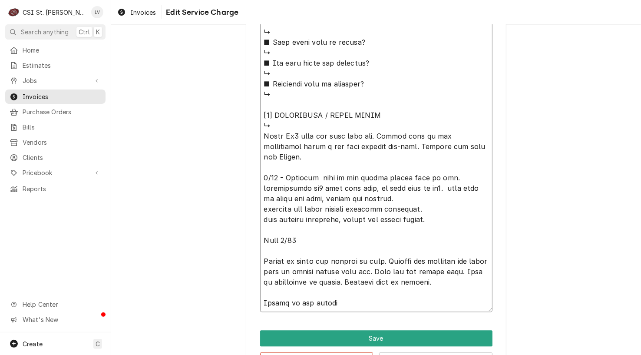
type textarea "x"
type textarea "⚠️ LORE IPSUMDOLORSI ⚠️ ✪ Ametcons adi elitsedd eiusmodt ✪ Incidid utlabore etd…"
type textarea "x"
type textarea "⚠️ LORE IPSUMDOLORSI ⚠️ ✪ Ametcons adi elitsedd eiusmodt ✪ Incidid utlabore etd…"
type textarea "x"
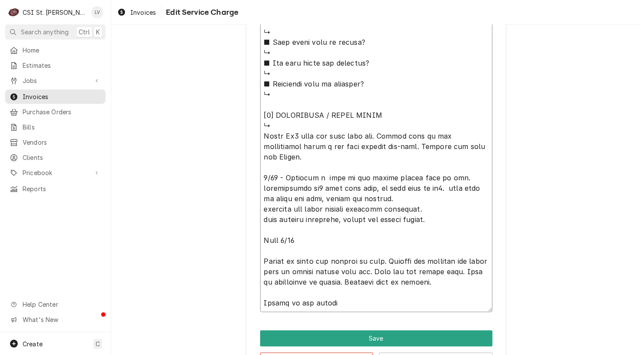
type textarea "⚠️ LORE IPSUMDOLORSI ⚠️ ✪ Ametcons adi elitsedd eiusmodt ✪ Incidid utlabore etd…"
type textarea "x"
type textarea "⚠️ LORE IPSUMDOLORSI ⚠️ ✪ Ametcons adi elitsedd eiusmodt ✪ Incidid utlabore etd…"
type textarea "x"
type textarea "⚠️ LORE IPSUMDOLORSI ⚠️ ✪ Ametcons adi elitsedd eiusmodt ✪ Incidid utlabore etd…"
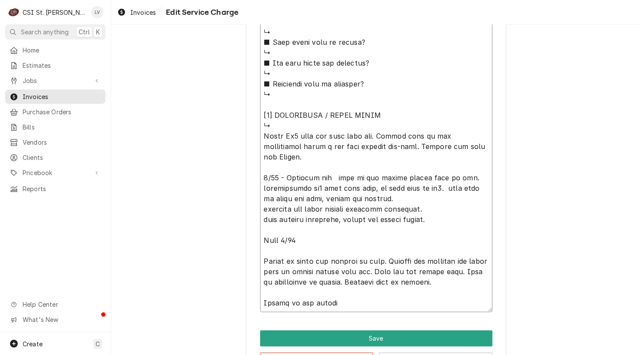
type textarea "x"
type textarea "⚠️ LORE IPSUMDOLORSI ⚠️ ✪ Ametcons adi elitsedd eiusmodt ✪ Incidid utlabore etd…"
type textarea "x"
type textarea "⚠️ LORE IPSUMDOLORSI ⚠️ ✪ Ametcons adi elitsedd eiusmodt ✪ Incidid utlabore etd…"
type textarea "x"
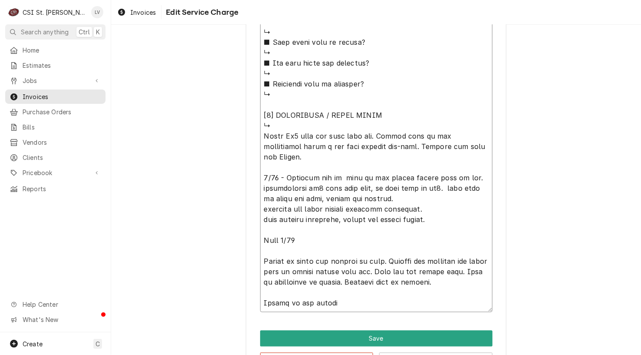
type textarea "⚠️ LORE IPSUMDOLORSI ⚠️ ✪ Ametcons adi elitsedd eiusmodt ✪ Incidid utlabore etd…"
type textarea "x"
type textarea "⚠️ LORE IPSUMDOLORSI ⚠️ ✪ Ametcons adi elitsedd eiusmodt ✪ Incidid utlabore etd…"
type textarea "x"
type textarea "⚠️ LORE IPSUMDOLORSI ⚠️ ✪ Ametcons adi elitsedd eiusmodt ✪ Incidid utlabore etd…"
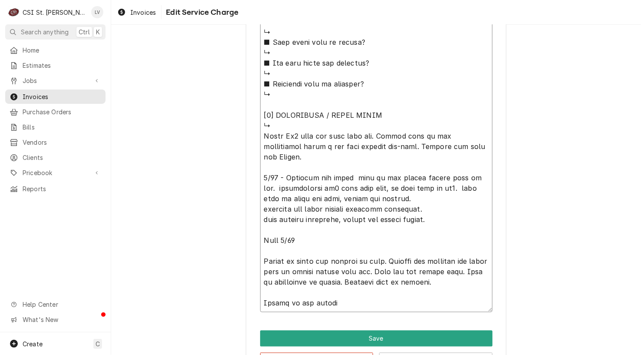
type textarea "x"
type textarea "⚠️ LORE IPSUMDOLORSI ⚠️ ✪ Ametcons adi elitsedd eiusmodt ✪ Incidid utlabore etd…"
type textarea "x"
type textarea "⚠️ LORE IPSUMDOLORSI ⚠️ ✪ Ametcons adi elitsedd eiusmodt ✪ Incidid utlabore etd…"
type textarea "x"
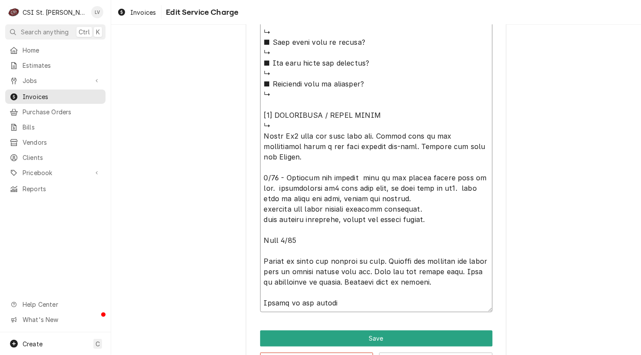
type textarea "⚠️ LORE IPSUMDOLORSI ⚠️ ✪ Ametcons adi elitsedd eiusmodt ✪ Incidid utlabore etd…"
type textarea "x"
type textarea "⚠️ LORE IPSUMDOLORSI ⚠️ ✪ Ametcons adi elitsedd eiusmodt ✪ Incidid utlabore etd…"
type textarea "x"
type textarea "⚠️ LORE IPSUMDOLORSI ⚠️ ✪ Ametcons adi elitsedd eiusmodt ✪ Incidid utlabore etd…"
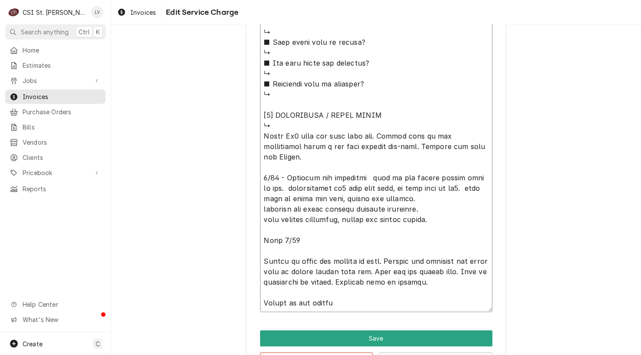
type textarea "x"
type textarea "⚠️ LORE IPSUMDOLORSI ⚠️ ✪ Ametcons adi elitsedd eiusmodt ✪ Incidid utlabore etd…"
type textarea "x"
type textarea "⚠️ LORE IPSUMDOLORSI ⚠️ ✪ Ametcons adi elitsedd eiusmodt ✪ Incidid utlabore etd…"
type textarea "x"
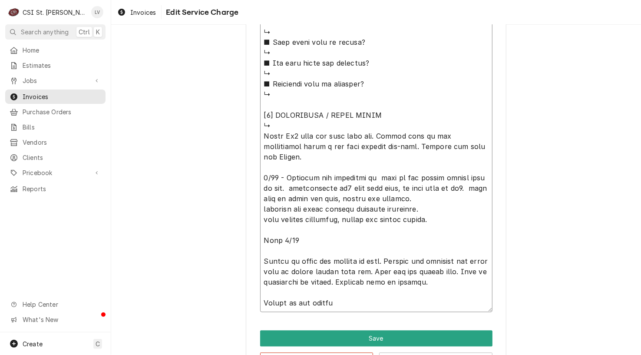
type textarea "⚠️ LORE IPSUMDOLORSI ⚠️ ✪ Ametcons adi elitsedd eiusmodt ✪ Incidid utlabore etd…"
type textarea "x"
type textarea "⚠️ LORE IPSUMDOLORSI ⚠️ ✪ Ametcons adi elitsedd eiusmodt ✪ Incidid utlabore etd…"
type textarea "x"
type textarea "⚠️ LORE IPSUMDOLORSI ⚠️ ✪ Ametcons adi elitsedd eiusmodt ✪ Incidid utlabore etd…"
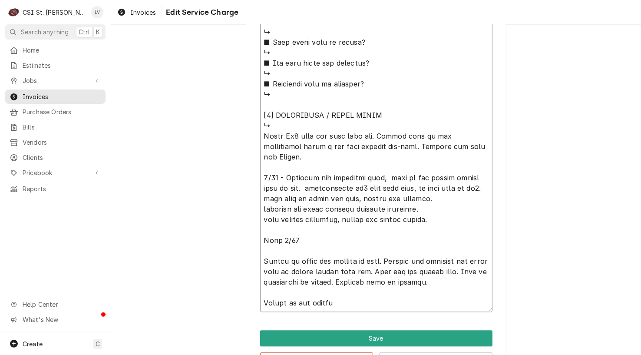
type textarea "x"
type textarea "⚠️ LORE IPSUMDOLORSI ⚠️ ✪ Ametcons adi elitsedd eiusmodt ✪ Incidid utlabore etd…"
type textarea "x"
type textarea "⚠️ LORE IPSUMDOLORSI ⚠️ ✪ Ametcons adi elitsedd eiusmodt ✪ Incidid utlabore etd…"
type textarea "x"
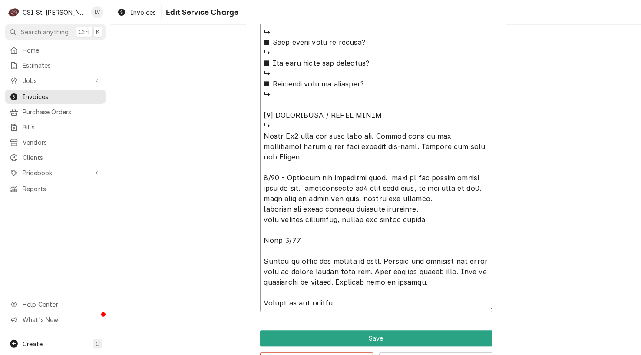
type textarea "⚠️ LORE IPSUMDOLORSI ⚠️ ✪ Ametcons adi elitsedd eiusmodt ✪ Incidid utlabore etd…"
type textarea "x"
type textarea "⚠️ LORE IPSUMDOLORSI ⚠️ ✪ Ametcons adi elitsedd eiusmodt ✪ Incidid utlabore etd…"
type textarea "x"
type textarea "⚠️ LORE IPSUMDOLORSI ⚠️ ✪ Ametcons adi elitsedd eiusmodt ✪ Incidid utlabore etd…"
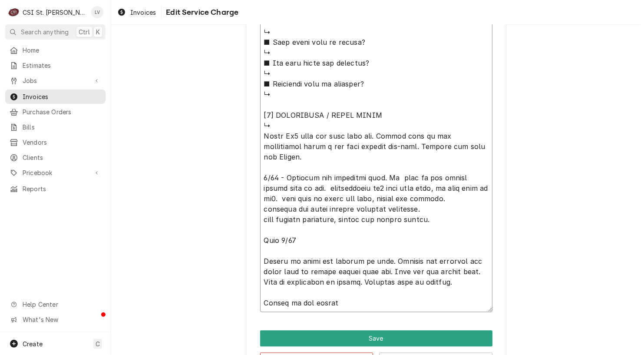
type textarea "x"
type textarea "⚠️ LORE IPSUMDOLORSI ⚠️ ✪ Ametcons adi elitsedd eiusmodt ✪ Incidid utlabore etd…"
type textarea "x"
type textarea "⚠️ LORE IPSUMDOLORSI ⚠️ ✪ Ametcons adi elitsedd eiusmodt ✪ Incidid utlabore etd…"
type textarea "x"
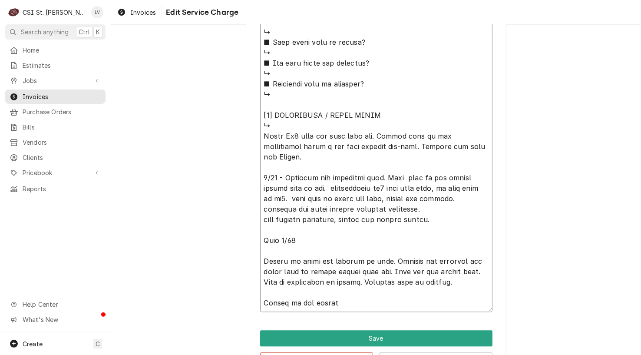
type textarea "⚠️ LORE IPSUMDOLORSI ⚠️ ✪ Ametcons adi elitsedd eiusmodt ✪ Incidid utlabore etd…"
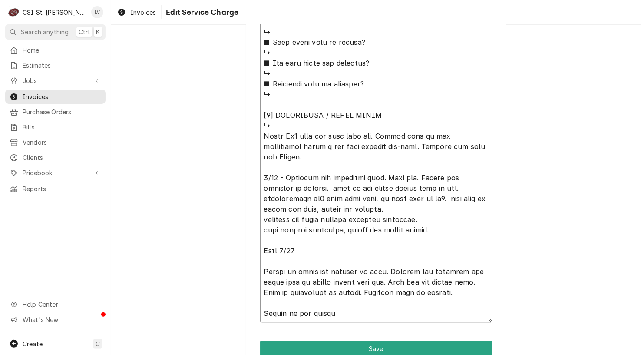
drag, startPoint x: 290, startPoint y: 188, endPoint x: 364, endPoint y: 316, distance: 147.9
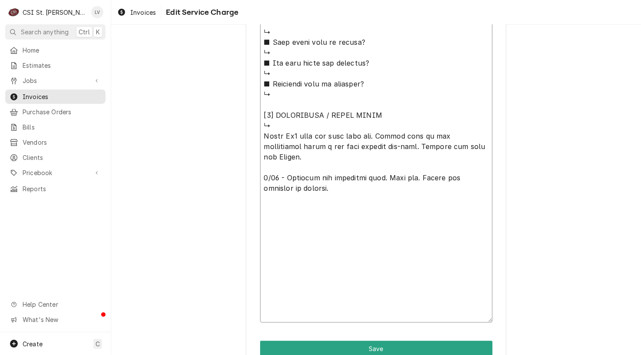
scroll to position [779, 0]
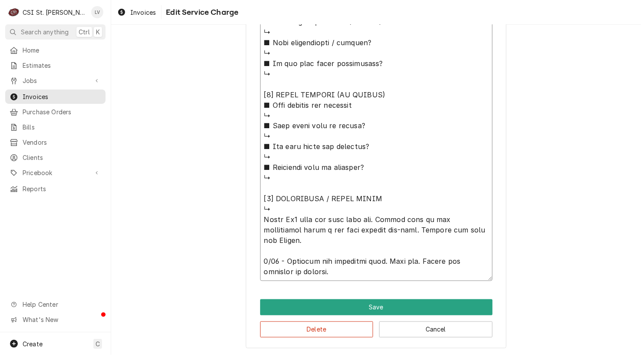
drag, startPoint x: 260, startPoint y: 218, endPoint x: 326, endPoint y: 273, distance: 86.0
click at [303, 326] on button "Delete" at bounding box center [316, 329] width 113 height 16
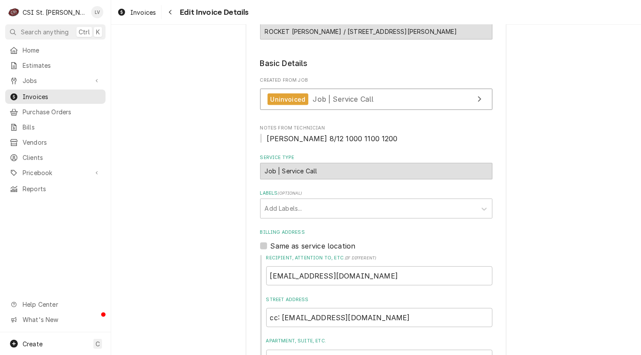
scroll to position [157, 0]
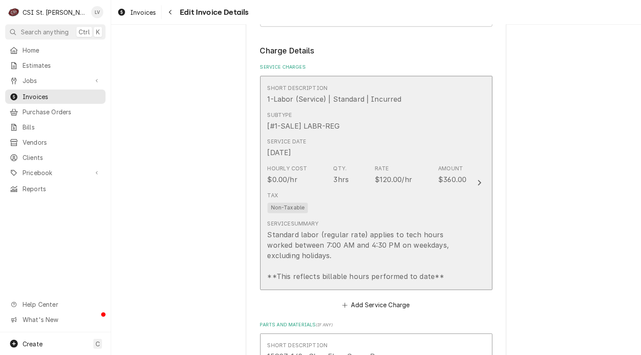
click at [314, 200] on div "Tax Non-Taxable" at bounding box center [366, 202] width 199 height 28
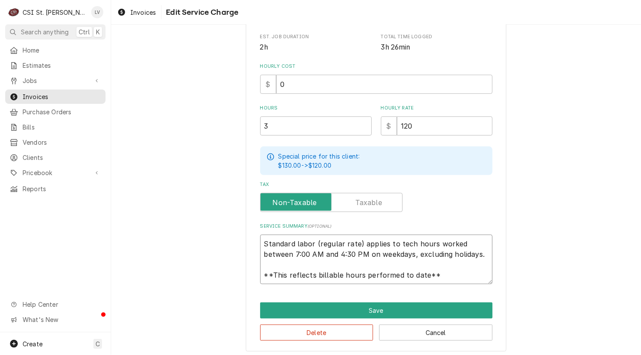
scroll to position [10, 0]
drag, startPoint x: 260, startPoint y: 241, endPoint x: 433, endPoint y: 274, distance: 176.3
click at [433, 274] on textarea "Standard labor (regular rate) applies to tech hours worked between 7:00 AM and …" at bounding box center [376, 258] width 232 height 49
paste textarea "Found Co2 tank had been shut off. Turned back on and immediately heard a bib pu…"
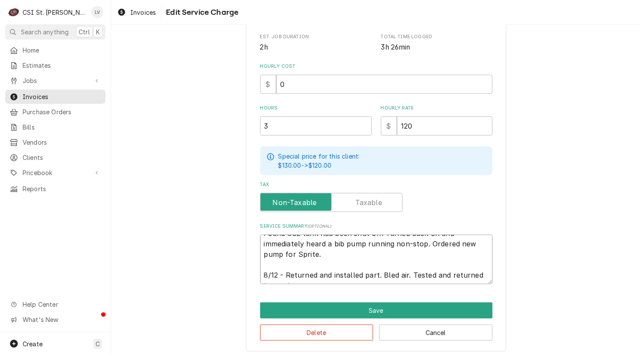
scroll to position [0, 0]
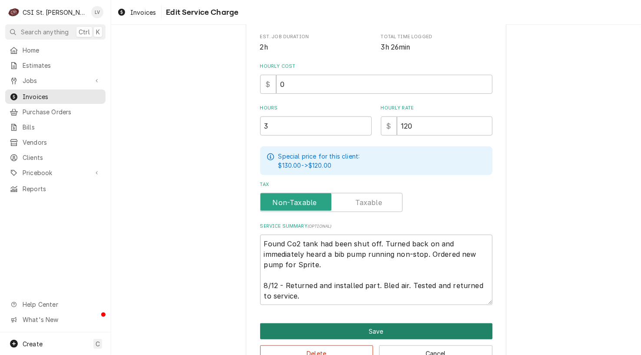
click at [344, 328] on button "Save" at bounding box center [376, 331] width 232 height 16
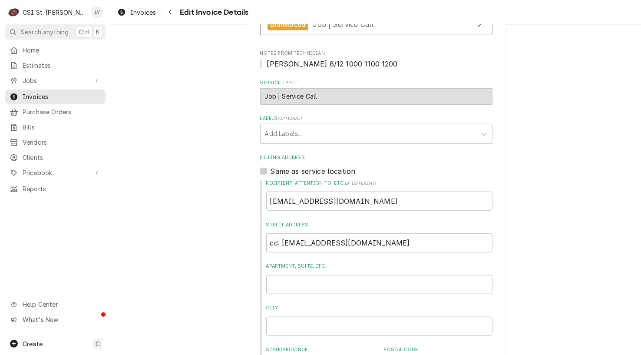
scroll to position [277, 0]
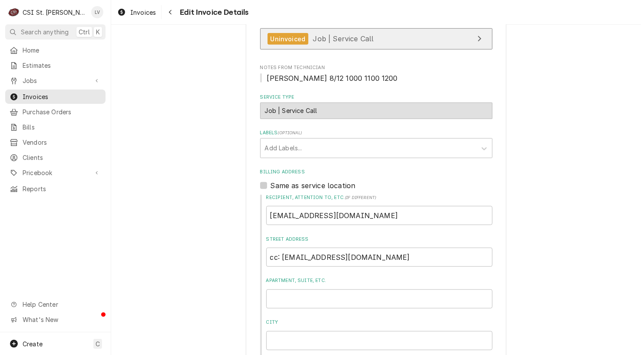
click at [313, 39] on span "Job | Service Call" at bounding box center [343, 38] width 61 height 9
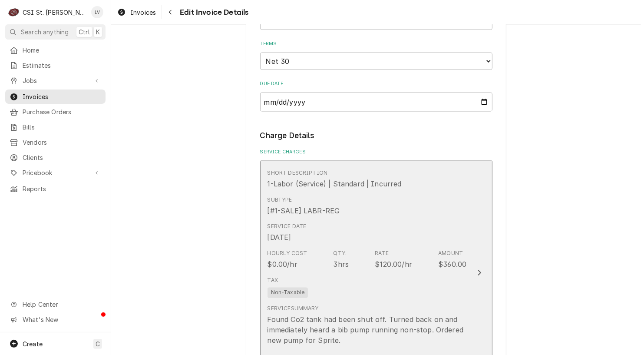
scroll to position [841, 0]
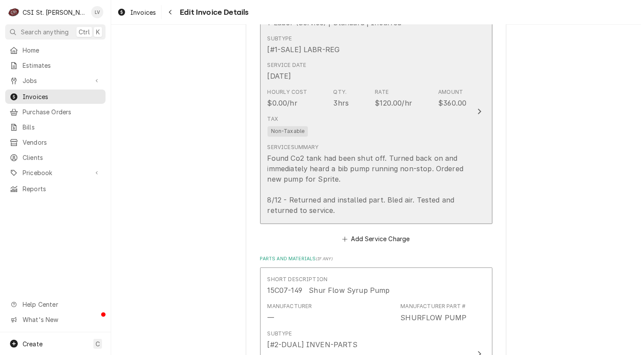
click at [343, 164] on div "Found Co2 tank had been shut off. Turned back on and immediately heard a bib pu…" at bounding box center [366, 184] width 199 height 63
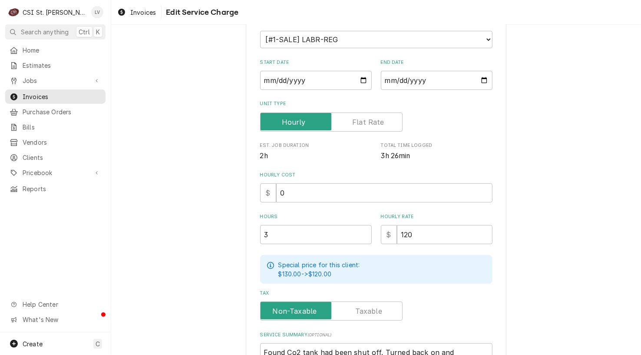
scroll to position [174, 0]
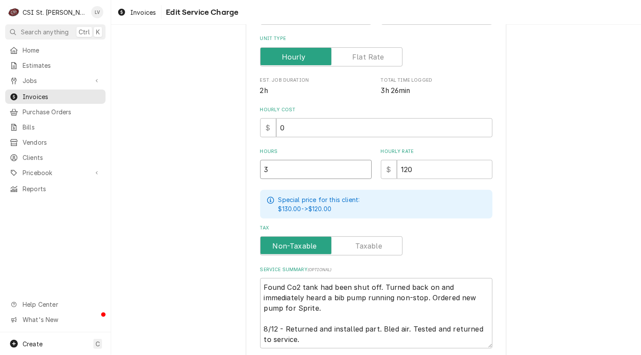
click at [277, 165] on input "3" at bounding box center [316, 169] width 112 height 19
click at [180, 214] on div "Use the fields below to edit this service charge Short Description 1-Labor (Ser…" at bounding box center [376, 141] width 530 height 563
click at [260, 283] on textarea "Found Co2 tank had been shut off. Turned back on and immediately heard a bib pu…" at bounding box center [376, 313] width 232 height 70
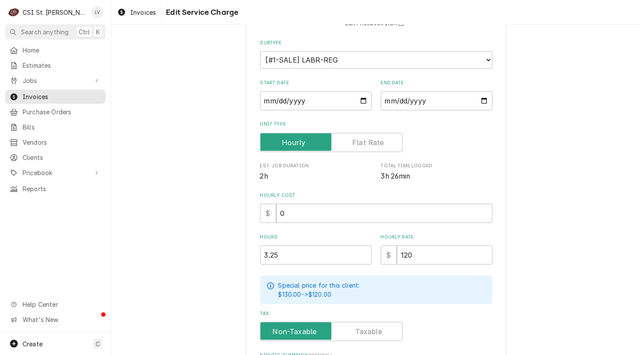
scroll to position [0, 0]
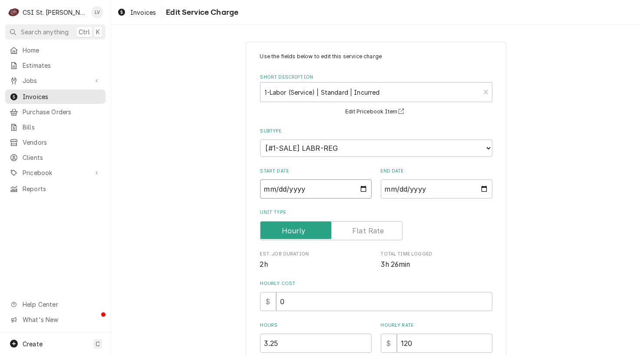
click at [276, 187] on input "[DATE]" at bounding box center [316, 188] width 112 height 19
click at [207, 224] on div "Use the fields below to edit this service charge Short Description 1-Labor (Ser…" at bounding box center [376, 315] width 530 height 563
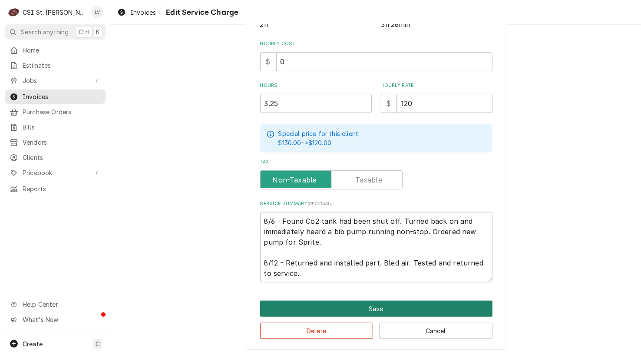
click at [332, 304] on button "Save" at bounding box center [376, 308] width 232 height 16
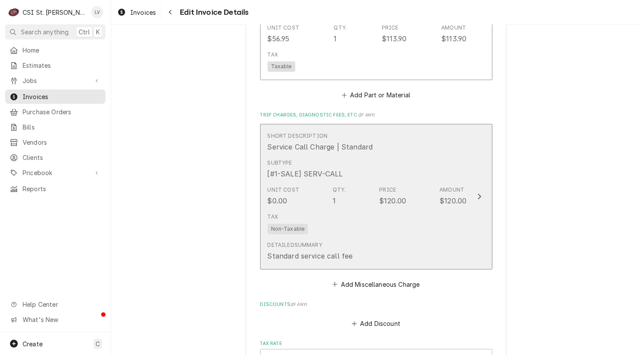
scroll to position [1351, 0]
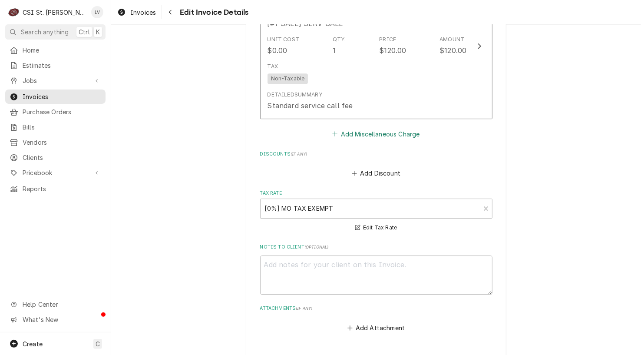
click at [368, 134] on button "Add Miscellaneous Charge" at bounding box center [376, 134] width 90 height 12
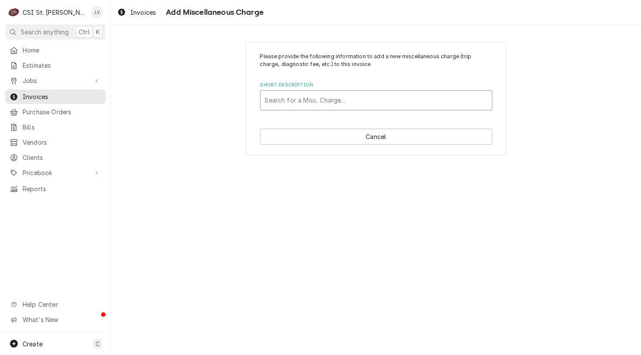
click at [300, 102] on div "Short Description" at bounding box center [376, 100] width 223 height 16
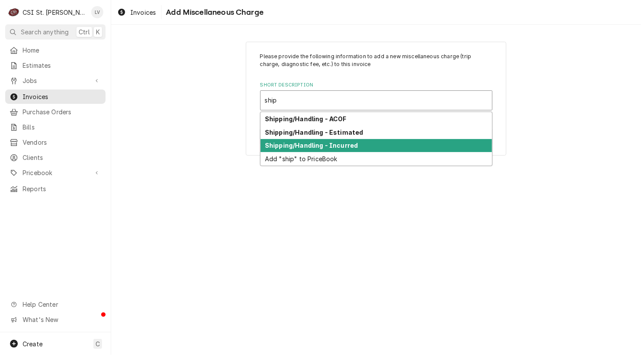
click at [294, 145] on strong "Shipping/Handling - Incurred" at bounding box center [311, 145] width 93 height 7
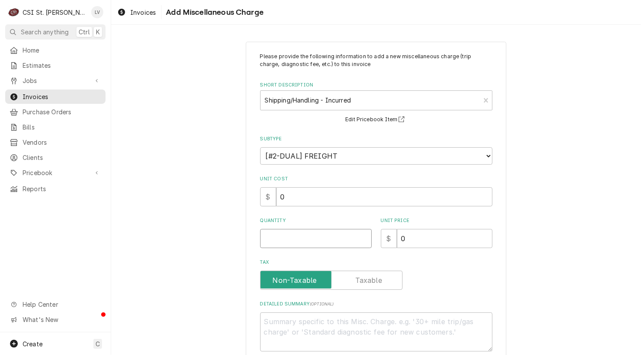
click at [280, 235] on input "Quantity" at bounding box center [316, 238] width 112 height 19
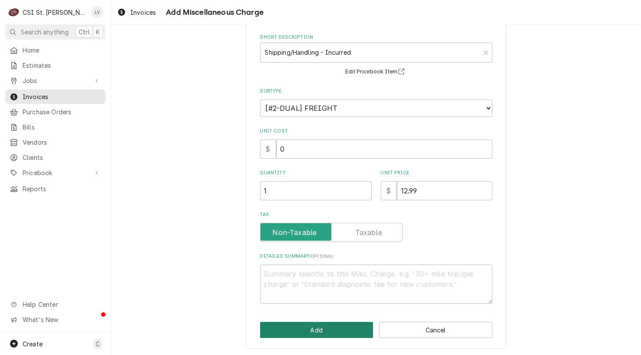
click at [324, 330] on button "Add" at bounding box center [316, 330] width 113 height 16
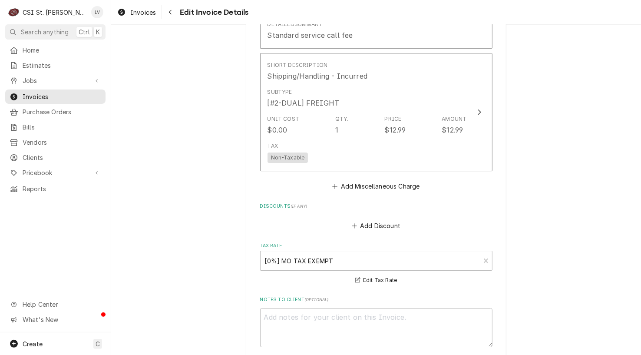
scroll to position [1639, 0]
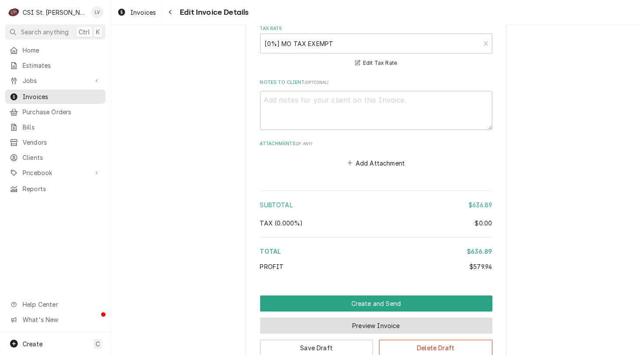
click at [365, 321] on button "Preview Invoice" at bounding box center [376, 325] width 232 height 16
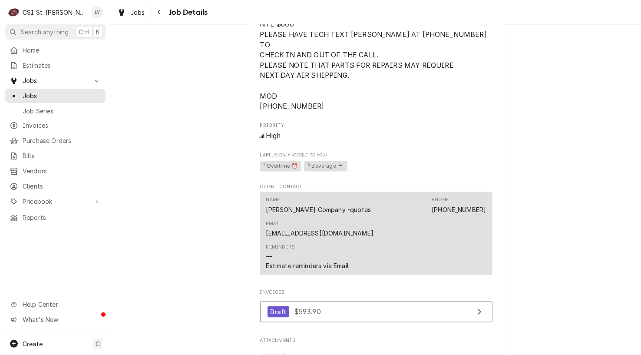
scroll to position [651, 0]
click at [133, 13] on span "Jobs" at bounding box center [137, 12] width 15 height 9
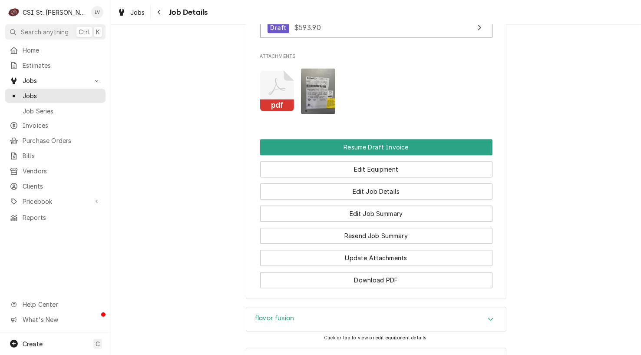
scroll to position [1025, 0]
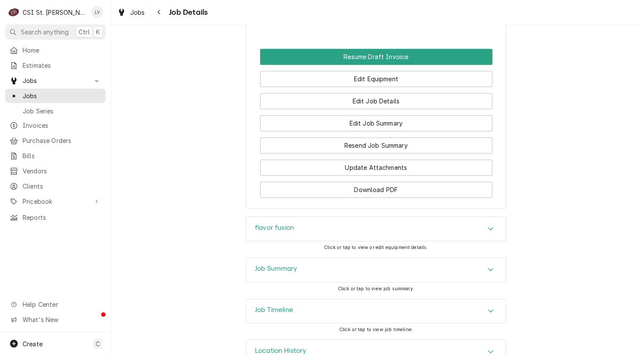
click at [327, 299] on div "Job Timeline" at bounding box center [376, 311] width 260 height 24
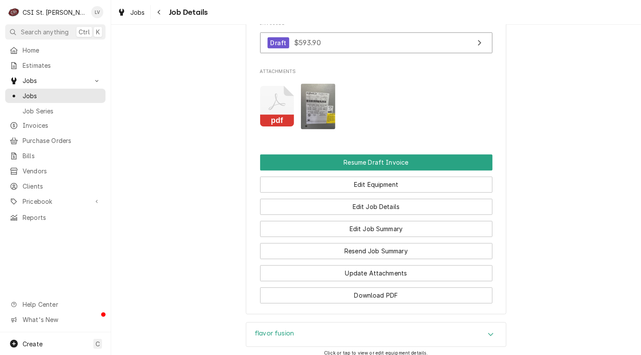
scroll to position [840, 0]
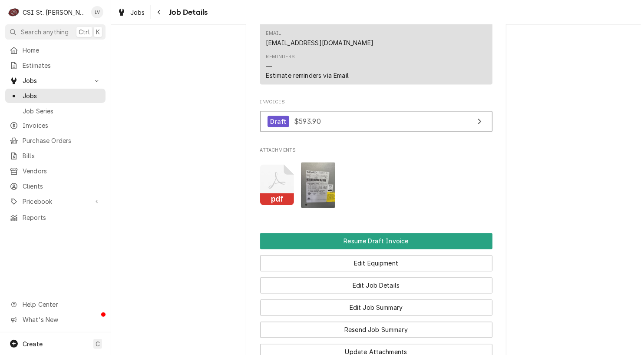
click at [277, 165] on icon "Attachments" at bounding box center [277, 185] width 34 height 41
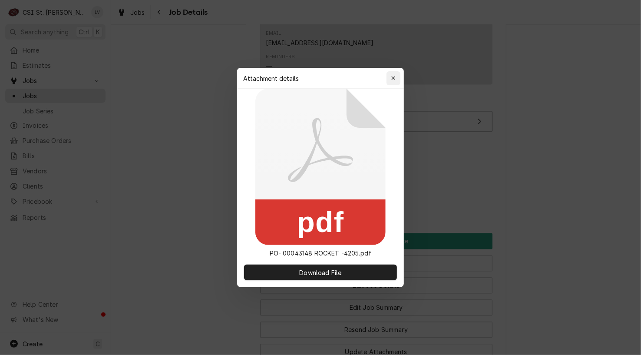
click at [393, 76] on icon "button" at bounding box center [393, 78] width 5 height 6
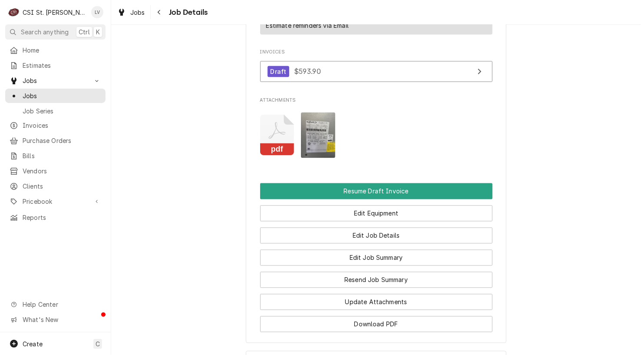
scroll to position [1014, 0]
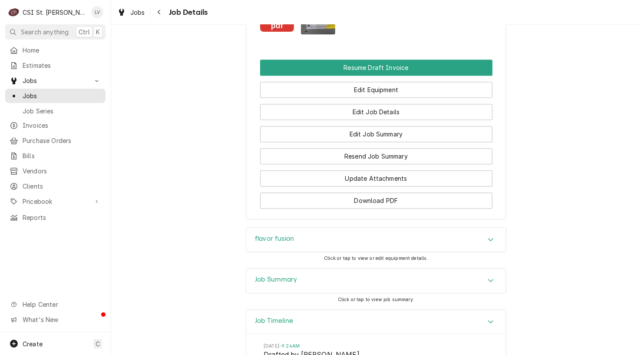
click at [412, 268] on div "Job Summary" at bounding box center [376, 280] width 260 height 24
click at [412, 268] on div "Job Summary" at bounding box center [376, 280] width 260 height 25
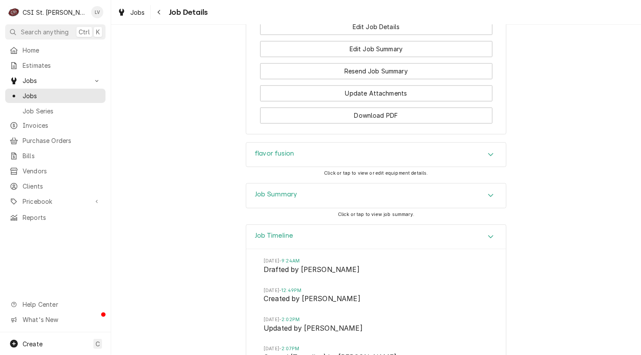
scroll to position [1101, 0]
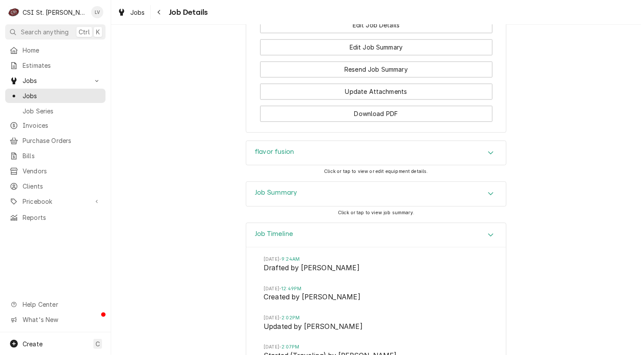
click at [280, 188] on h3 "Job Summary" at bounding box center [276, 192] width 43 height 8
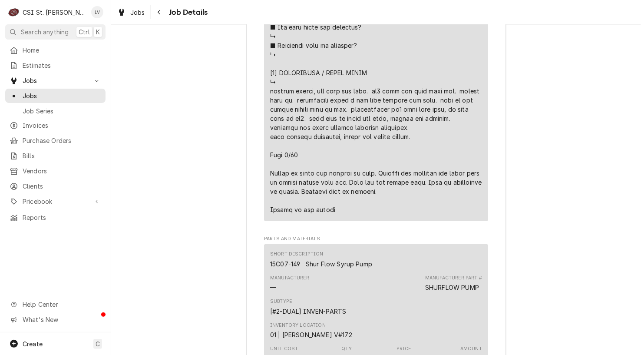
scroll to position [2230, 0]
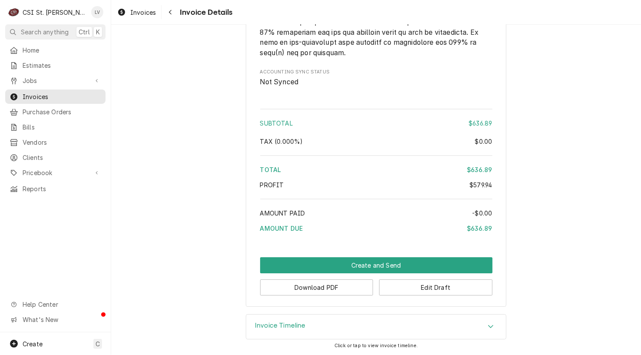
scroll to position [1510, 0]
click at [295, 290] on button "Download PDF" at bounding box center [316, 287] width 113 height 16
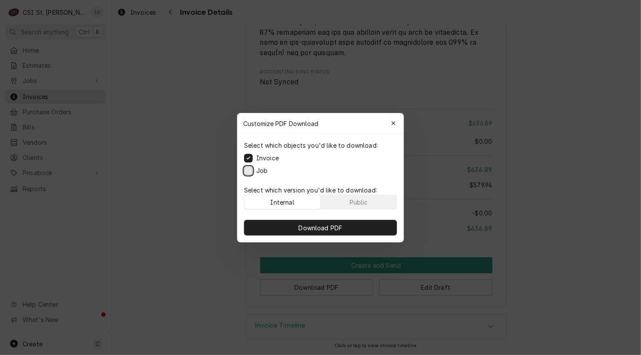
click at [250, 169] on button "Job" at bounding box center [248, 170] width 9 height 9
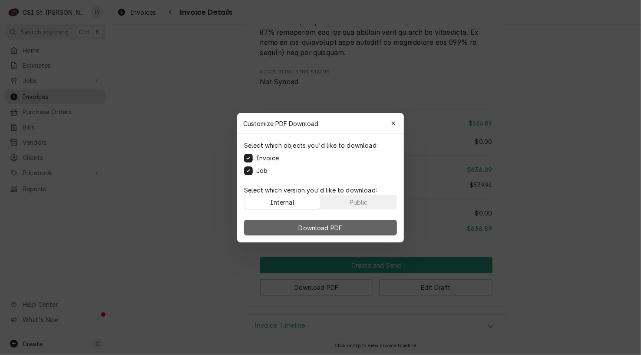
click at [313, 226] on span "Download PDF" at bounding box center [320, 227] width 47 height 9
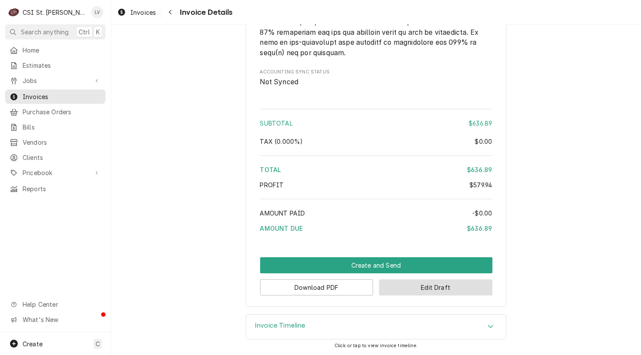
click at [416, 292] on button "Edit Draft" at bounding box center [435, 287] width 113 height 16
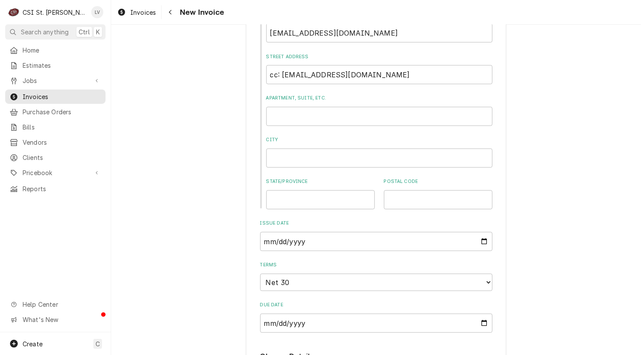
scroll to position [521, 0]
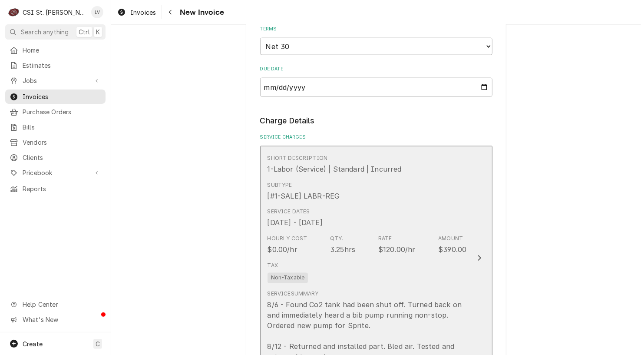
click at [429, 271] on div "Tax Non-Taxable" at bounding box center [366, 272] width 199 height 28
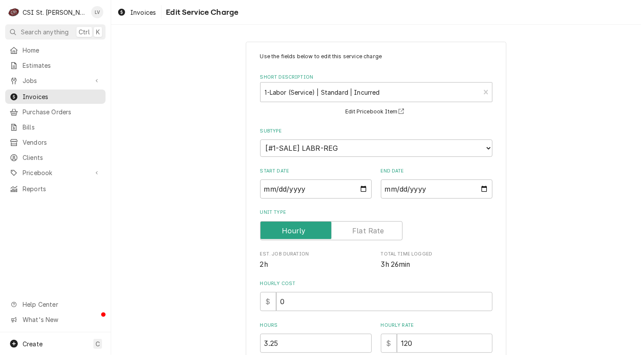
scroll to position [174, 0]
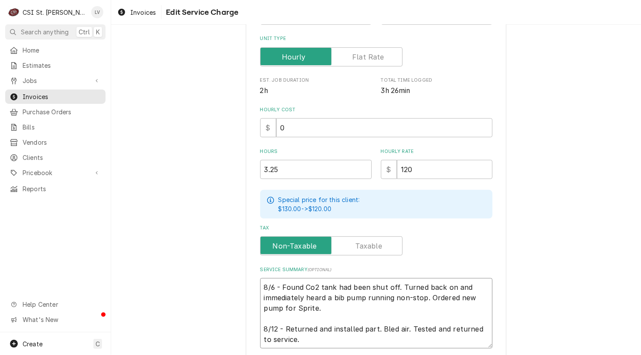
click at [268, 284] on textarea "8/6 - Found Co2 tank had been shut off. Turned back on and immediately heard a …" at bounding box center [376, 313] width 232 height 70
type textarea "x"
type textarea "8/ - Found Co2 tank had been shut off. Turned back on and immediately heard a b…"
type textarea "x"
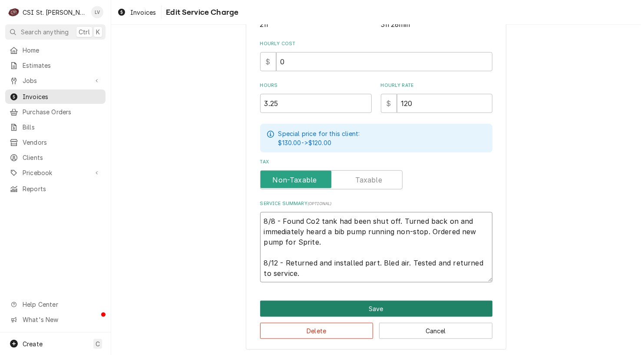
type textarea "8/8 - Found Co2 tank had been shut off. Turned back on and immediately heard a …"
click at [329, 306] on button "Save" at bounding box center [376, 308] width 232 height 16
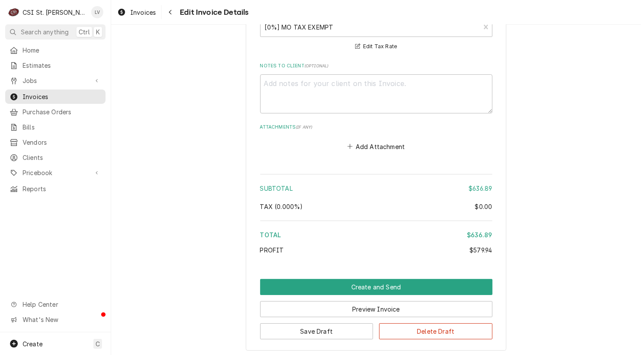
scroll to position [1696, 0]
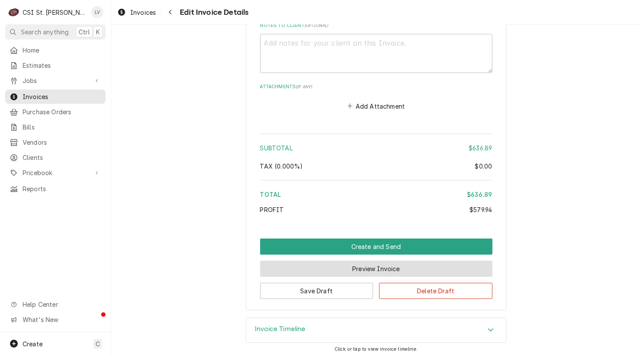
click at [343, 267] on button "Preview Invoice" at bounding box center [376, 269] width 232 height 16
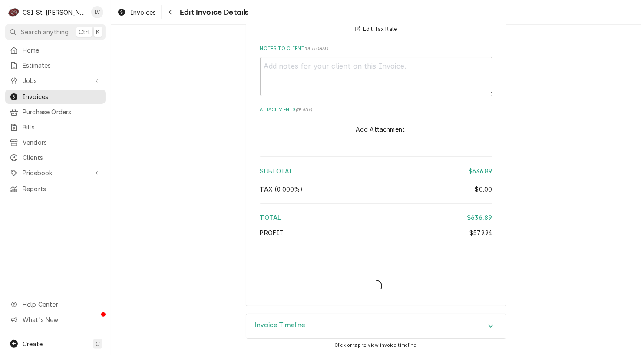
scroll to position [1669, 0]
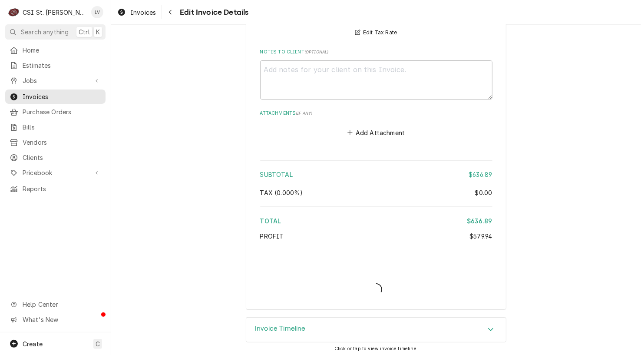
type textarea "x"
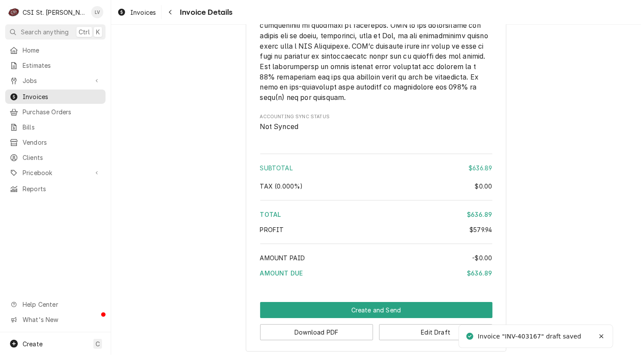
scroll to position [1510, 0]
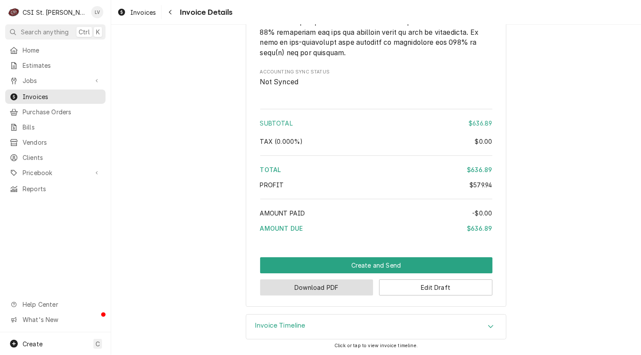
click at [304, 294] on button "Download PDF" at bounding box center [316, 287] width 113 height 16
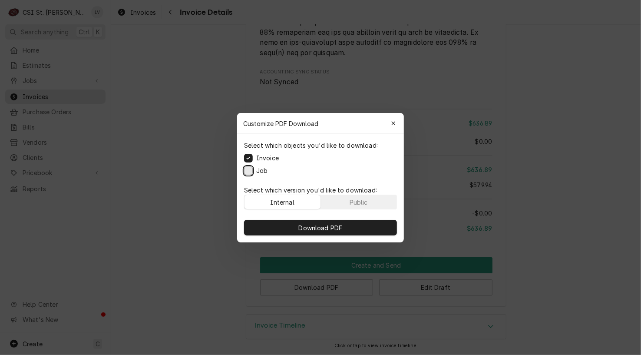
click at [248, 168] on button "Job" at bounding box center [248, 170] width 9 height 9
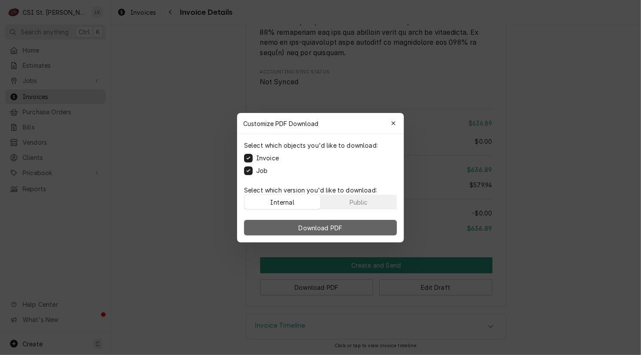
click at [283, 224] on button "Download PDF" at bounding box center [320, 228] width 153 height 16
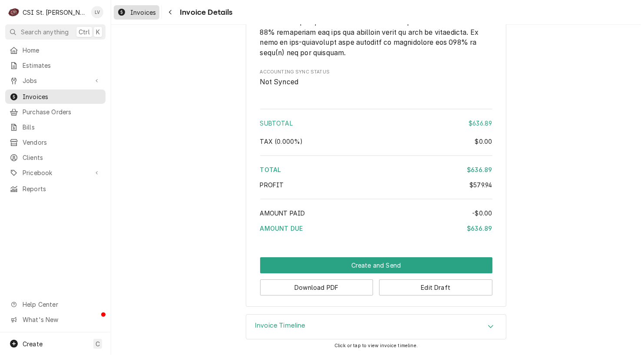
click at [144, 13] on span "Invoices" at bounding box center [143, 12] width 26 height 9
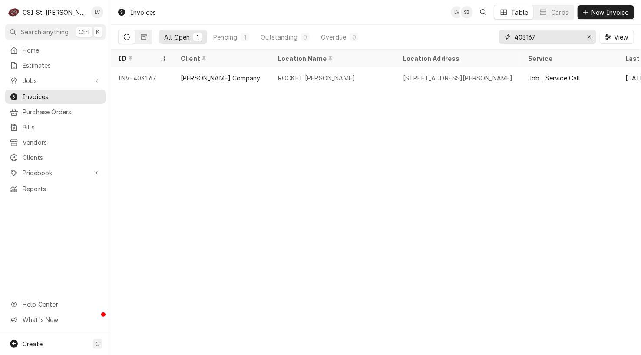
click at [546, 37] on input "403167" at bounding box center [547, 37] width 65 height 14
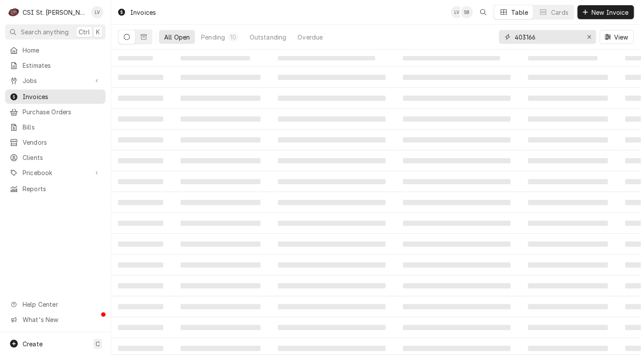
type input "403166"
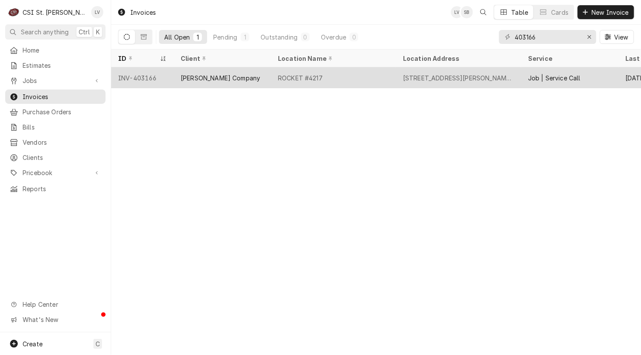
click at [230, 80] on div "[PERSON_NAME] Company" at bounding box center [222, 77] width 97 height 21
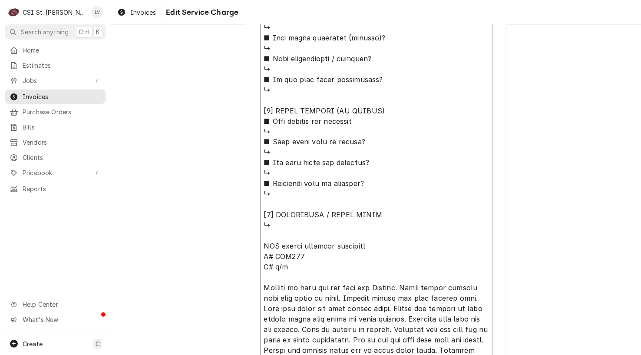
scroll to position [821, 0]
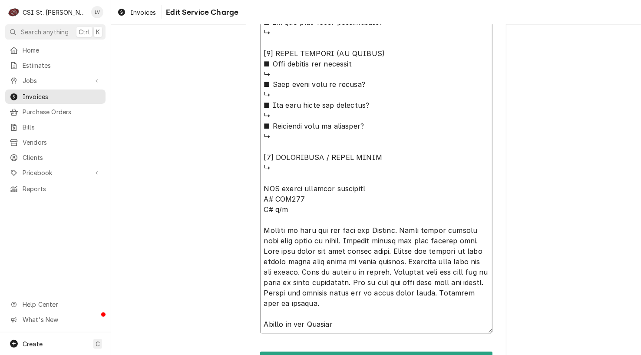
drag, startPoint x: 260, startPoint y: 166, endPoint x: 318, endPoint y: 178, distance: 59.5
type textarea "x"
type textarea "FBD frozen beverage dispenser M# FBD564 S# n/a Arrived on site and met with mod…"
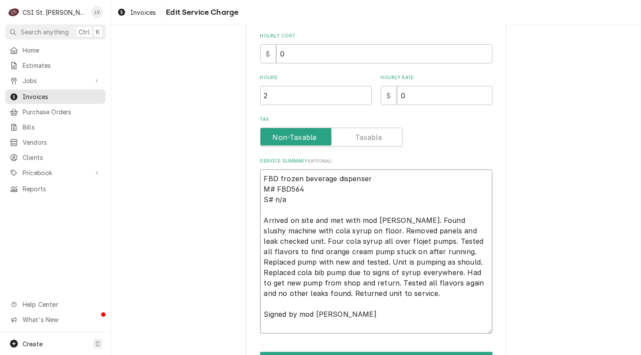
type textarea "x"
type textarea "FBD frozen beverage dispenser M# FBD564 S# n/a Arrived on site and met with mod…"
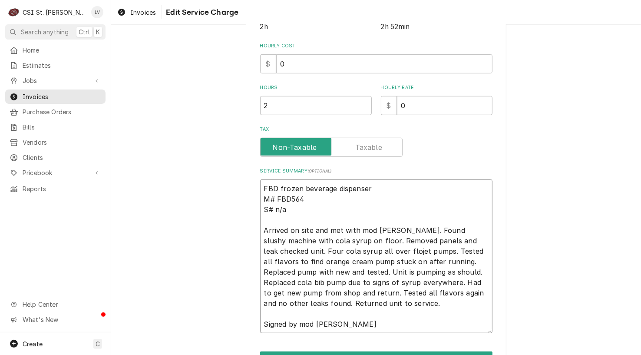
click at [278, 186] on textarea "FBD frozen beverage dispenser M# FBD564 S# n/a Arrived on site and met with mod…" at bounding box center [376, 256] width 232 height 154
type textarea "x"
type textarea "FBD /frozen beverage dispenser M# FBD564 S# n/a Arrived on site and met with mo…"
type textarea "x"
type textarea "FBD / frozen beverage dispenser M# FBD564 S# n/a Arrived on site and met with m…"
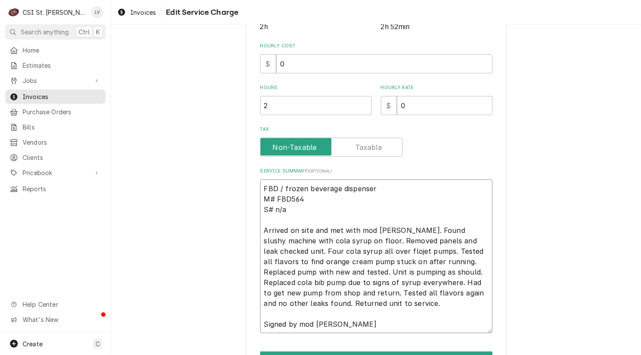
type textarea "x"
type textarea "FBD / Mfrozen beverage dispenser M# FBD564 S# n/a Arrived on site and met with …"
type textarea "x"
type textarea "FBD / Mofrozen beverage dispenser M# FBD564 S# n/a Arrived on site and met with…"
type textarea "x"
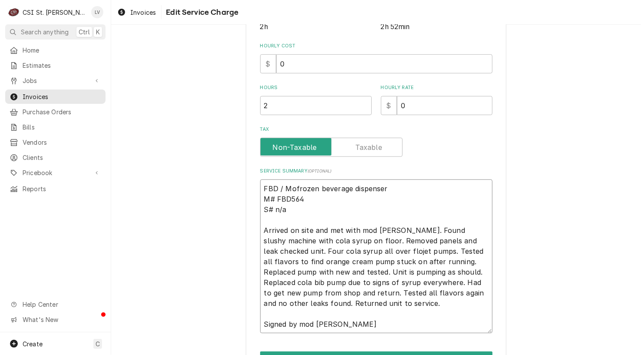
type textarea "FBD / Modfrozen beverage dispenser M# FBD564 S# n/a Arrived on site and met wit…"
type textarea "x"
type textarea "FBD / Modefrozen beverage dispenser M# FBD564 S# n/a Arrived on site and met wi…"
type textarea "x"
type textarea "FBD / Modelfrozen beverage dispenser M# FBD564 S# n/a Arrived on site and met w…"
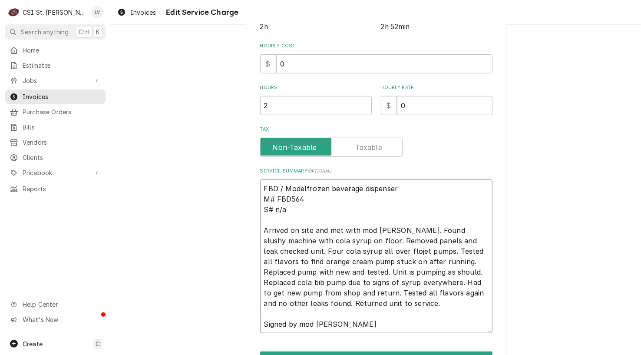
type textarea "x"
type textarea "FBD / Model:frozen beverage dispenser M# FBD564 S# n/a Arrived on site and met …"
type textarea "x"
type textarea "FBD / Model: frozen beverage dispenser M# FBD564 S# n/a Arrived on site and met…"
type textarea "x"
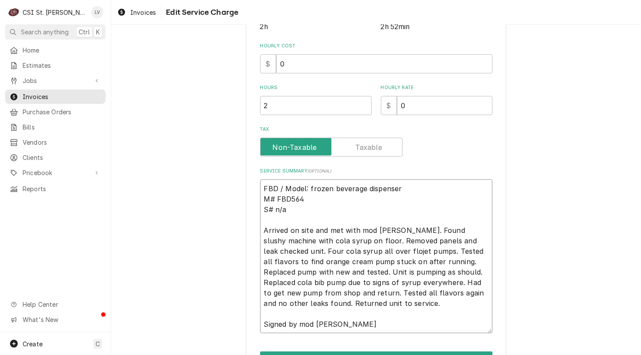
type textarea "FBD / Model: Ffrozen beverage dispenser M# FBD564 S# n/a Arrived on site and me…"
type textarea "x"
type textarea "FBD / Model: FBfrozen beverage dispenser M# FBD564 S# n/a Arrived on site and m…"
type textarea "x"
type textarea "FBD / Model: FBDfrozen beverage dispenser M# FBD564 S# n/a Arrived on site and …"
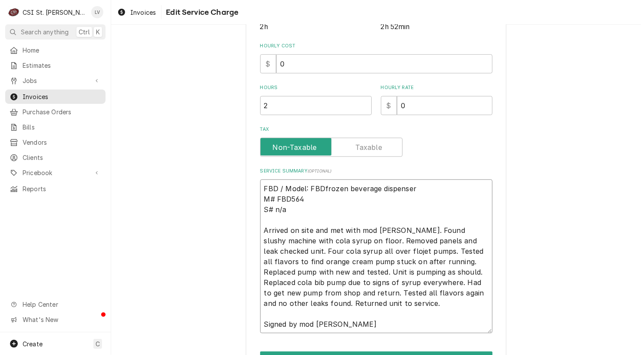
type textarea "x"
type textarea "FBD / Model: FBD5frozen beverage dispenser M# FBD564 S# n/a Arrived on site and…"
type textarea "x"
type textarea "FBD / Model: FBD56frozen beverage dispenser M# FBD564 S# n/a Arrived on site an…"
type textarea "x"
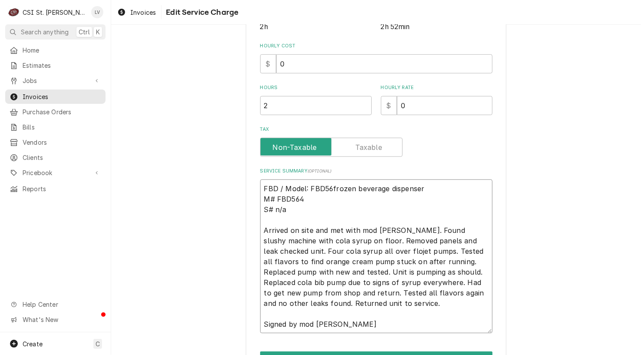
type textarea "FBD / Model: FBD564frozen beverage dispenser M# FBD564 S# n/a Arrived on site a…"
type textarea "x"
type textarea "FBD / Model: FBD564 frozen beverage dispenser M# FBD564 S# n/a Arrived on site …"
type textarea "x"
type textarea "FBD / Model: FBD564 /frozen beverage dispenser M# FBD564 S# n/a Arrived on site…"
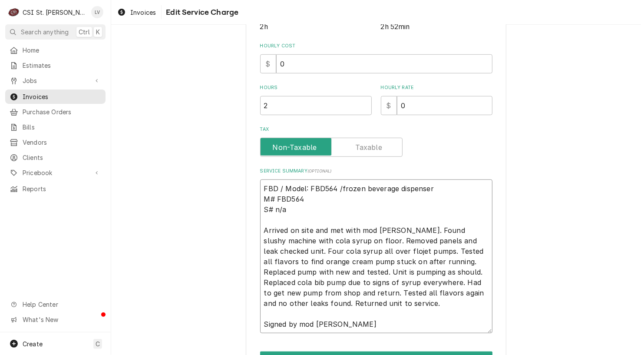
type textarea "x"
type textarea "FBD / Model: FBD564 / frozen beverage dispenser M# FBD564 S# n/a Arrived on sit…"
type textarea "x"
type textarea "FBD / Model: FBD564 / Sfrozen beverage dispenser M# FBD564 S# n/a Arrived on si…"
type textarea "x"
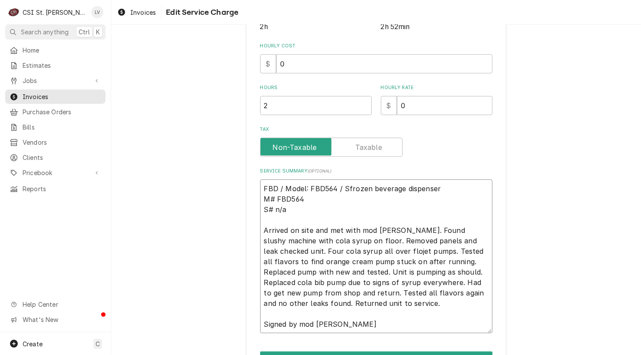
type textarea "FBD / Model: FBD564 / Sefrozen beverage dispenser M# FBD564 S# n/a Arrived on s…"
type textarea "x"
type textarea "FBD / Model: FBD564 / Serfrozen beverage dispenser M# FBD564 S# n/a Arrived on …"
type textarea "x"
type textarea "FBD / Model: FBD564 / Serifrozen beverage dispenser M# FBD564 S# n/a Arrived on…"
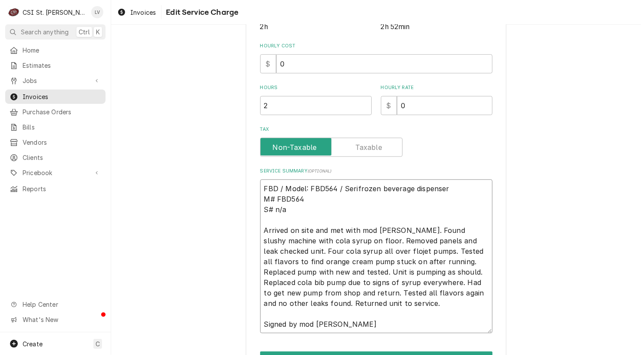
type textarea "x"
type textarea "FBD / Model: FBD564 / Seriafrozen beverage dispenser M# FBD564 S# n/a Arrived o…"
type textarea "x"
type textarea "FBD / Model: FBD564 / Serialfrozen beverage dispenser M# FBD564 S# n/a Arrived …"
type textarea "x"
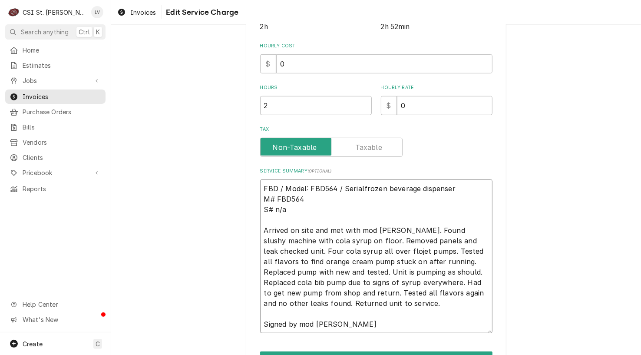
type textarea "FBD / Model: FBD564 / Serial:frozen beverage dispenser M# FBD564 S# n/a Arrived…"
type textarea "x"
type textarea "FBD / Model: FBD564 / Serial: frozen beverage dispenser M# FBD564 S# n/a Arrive…"
type textarea "x"
type textarea "FBD / Model: FBD564 / Serial: Nfrozen beverage dispenser M# FBD564 S# n/a Arriv…"
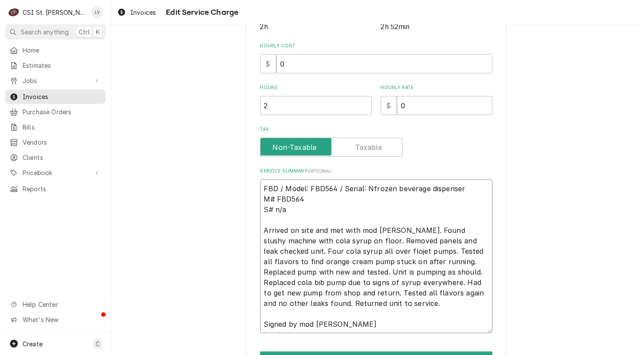
type textarea "x"
type textarea "FBD / Model: FBD564 / Serial: N?frozen beverage dispenser M# FBD564 S# n/a Arri…"
type textarea "x"
type textarea "FBD / Model: FBD564 / Serial: Nfrozen beverage dispenser M# FBD564 S# n/a Arriv…"
type textarea "x"
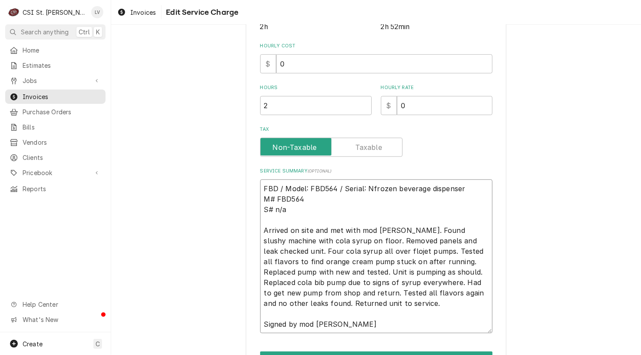
type textarea "FBD / Model: FBD564 / Serial: N/frozen beverage dispenser M# FBD564 S# n/a Arri…"
type textarea "x"
type textarea "FBD / Model: FBD564 / Serial: N/Afrozen beverage dispenser M# FBD564 S# n/a Arr…"
type textarea "x"
type textarea "FBD / Model: FBD564 / Serial: N/A frozen beverage dispenser M# FBD564 S# n/a Ar…"
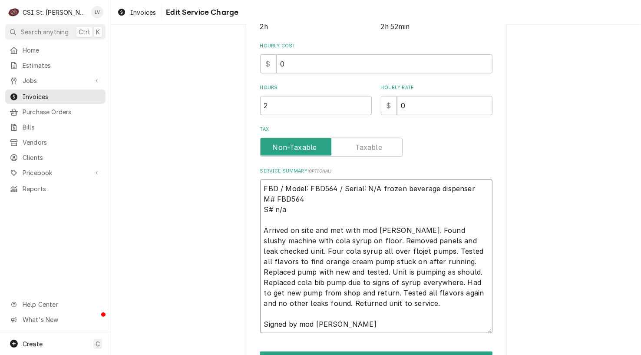
type textarea "x"
type textarea "FBD / Model: FBD564 / Serial: N/A (frozen beverage dispenser M# FBD564 S# n/a A…"
click at [469, 186] on textarea "FBD / Model: FBD564 / Serial: N/A (frozen beverage dispenser M# FBD564 S# n/a A…" at bounding box center [376, 256] width 232 height 154
type textarea "x"
type textarea "FBD / Model: FBD564 / Serial: N/A (frozen beverage dispenser) M# FBD564 S# n/a …"
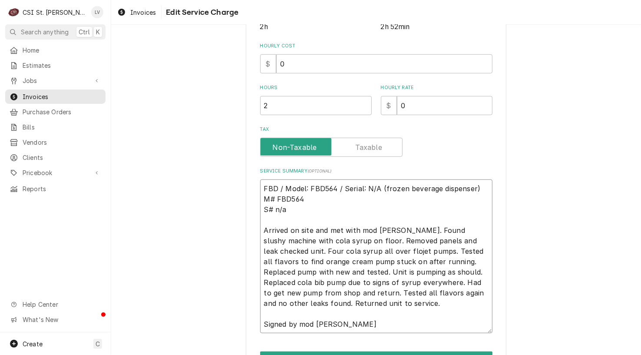
type textarea "x"
type textarea "FBD / Model: FBD564 / Serial: N/A (frozen beverage dispenser) M# FBD564 S# n/a …"
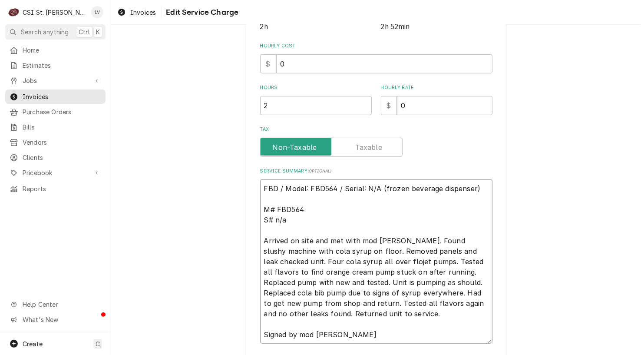
type textarea "x"
type textarea "FBD / Model: FBD564 / Serial: N/A (frozen beverage dispenser) M# FBD564 S# n/a …"
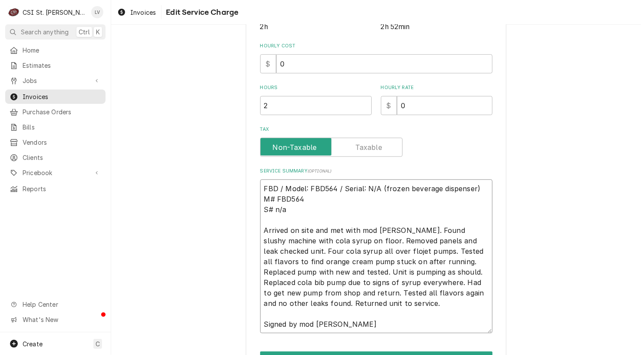
type textarea "x"
type textarea "FBD / Model: FBD564 / Serial: N/A (frozen beverage dispenser) # FBD564 S# n/a A…"
type textarea "x"
type textarea "FBD / Model: FBD564 / Serial: N/A (frozen beverage dispenser) FBD564 S# n/a Arr…"
type textarea "x"
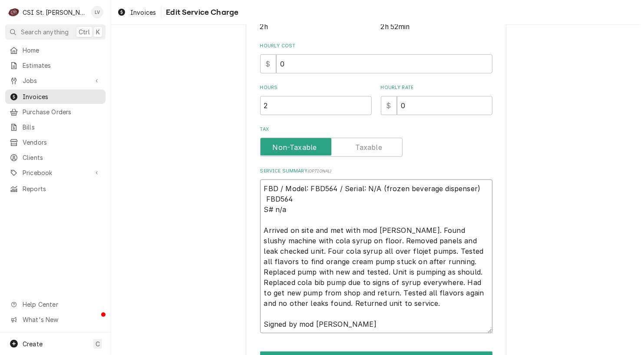
type textarea "FBD / Model: FBD564 / Serial: N/A (frozen beverage dispenser) FBD564 S# n/a Arr…"
type textarea "x"
type textarea "FBD / Model: FBD564 / Serial: N/A (frozen beverage dispenser) BD564 S# n/a Arri…"
type textarea "x"
type textarea "FBD / Model: FBD564 / Serial: N/A (frozen beverage dispenser) D564 S# n/a Arriv…"
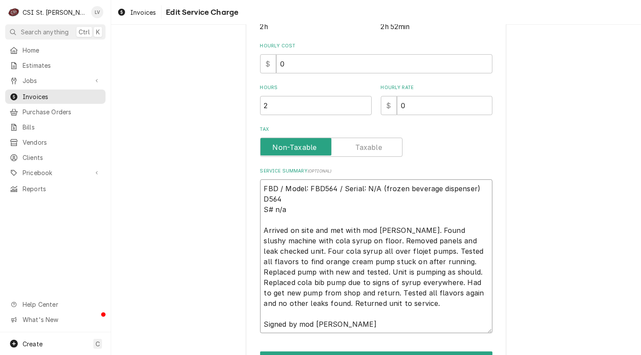
type textarea "x"
type textarea "FBD / Model: FBD564 / Serial: N/A (frozen beverage dispenser) 564 S# n/a Arrive…"
type textarea "x"
type textarea "FBD / Model: FBD564 / Serial: N/A (frozen beverage dispenser) 64 S# n/a Arrived…"
type textarea "x"
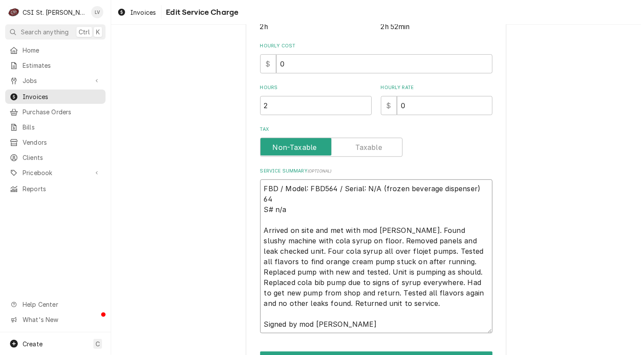
type textarea "FBD / Model: FBD564 / Serial: N/A (frozen beverage dispenser) 4 S# n/a Arrived …"
type textarea "x"
type textarea "FBD / Model: FBD564 / Serial: N/A (frozen beverage dispenser) S# n/a Arrived on…"
type textarea "x"
type textarea "FBD / Model: FBD564 / Serial: N/A (frozen beverage dispenser) S# n/a Arrived on…"
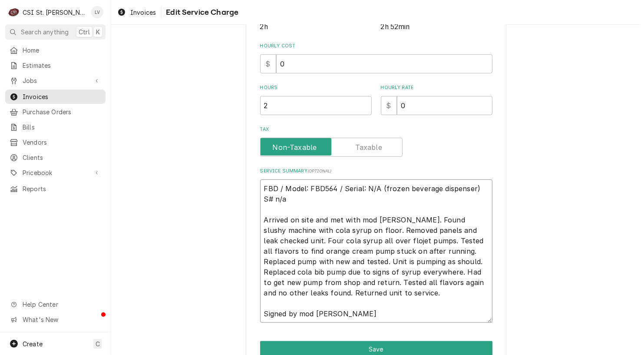
type textarea "x"
type textarea "FBD / Model: FBD564 / Serial: N/A (frozen beverage dispenser) # n/a Arrived on …"
type textarea "x"
type textarea "FBD / Model: FBD564 / Serial: N/A (frozen beverage dispenser) n/a Arrived on si…"
type textarea "x"
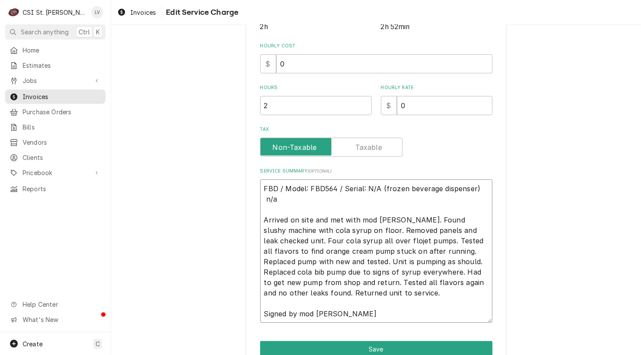
type textarea "FBD / Model: FBD564 / Serial: N/A (frozen beverage dispenser) n/a Arrived on si…"
type textarea "x"
type textarea "FBD / Model: FBD564 / Serial: N/A (frozen beverage dispenser) /a Arrived on sit…"
type textarea "x"
type textarea "FBD / Model: FBD564 / Serial: N/A (frozen beverage dispenser) a Arrived on site…"
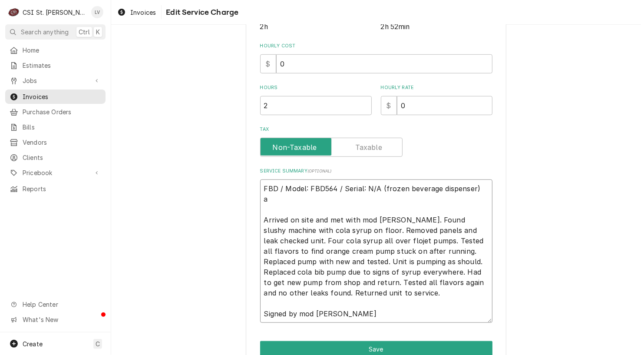
type textarea "x"
type textarea "FBD / Model: FBD564 / Serial: N/A (frozen beverage dispenser) Arrived on site a…"
type textarea "x"
type textarea "FBD / Model: FBD564 / Serial: N/A (frozen beverage dispenser) Arrived on site a…"
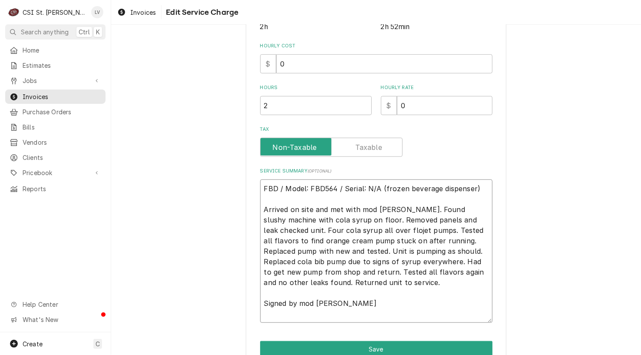
type textarea "x"
type textarea "FBD / Model: FBD564 / Serial: N/A (frozen beverage dispenser) Arrived on site a…"
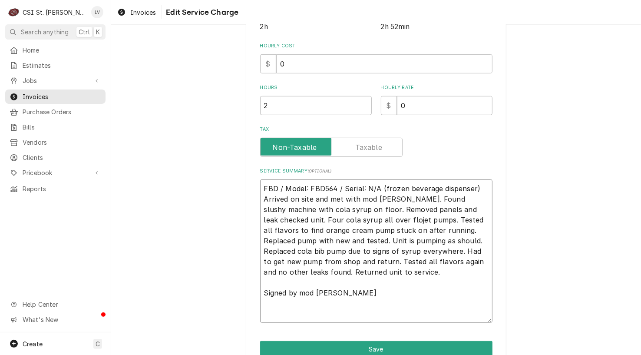
type textarea "x"
type textarea "FBD / Model: FBD564 / Serial: N/A (frozen beverage dispenser) rrived on site an…"
type textarea "x"
type textarea "FBD / Model: FBD564 / Serial: N/A (frozen beverage dispenser) rived on site and…"
type textarea "x"
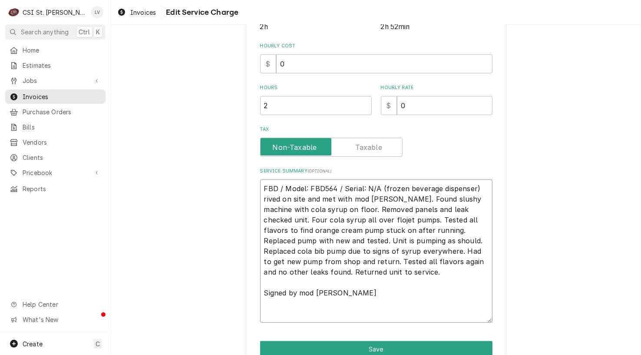
type textarea "FBD / Model: FBD564 / Serial: N/A (frozen beverage dispenser) ived on site and …"
type textarea "x"
type textarea "FBD / Model: FBD564 / Serial: N/A (frozen beverage dispenser) ved on site and m…"
type textarea "x"
type textarea "FBD / Model: FBD564 / Serial: N/A (frozen beverage dispenser) ed on site and me…"
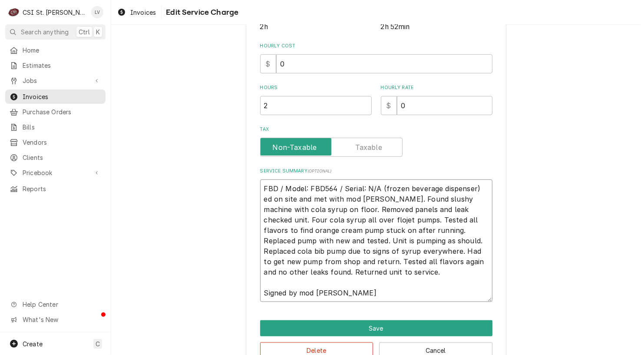
type textarea "x"
type textarea "FBD / Model: FBD564 / Serial: N/A (frozen beverage dispenser) d on site and met…"
type textarea "x"
type textarea "FBD / Model: FBD564 / Serial: N/A (frozen beverage dispenser) on site and met w…"
type textarea "x"
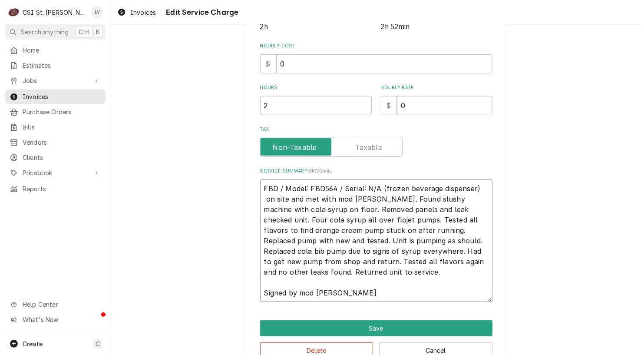
type textarea "FBD / Model: FBD564 / Serial: N/A (frozen beverage dispenser) on site and met w…"
type textarea "x"
type textarea "FBD / Model: FBD564 / Serial: N/A (frozen beverage dispenser) n site and met wi…"
type textarea "x"
type textarea "FBD / Model: FBD564 / Serial: N/A (frozen beverage dispenser) site and met with…"
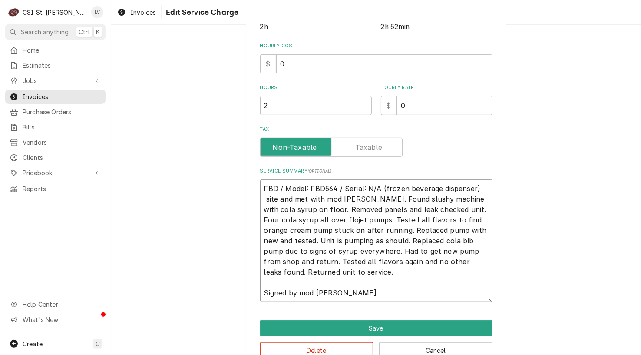
type textarea "x"
type textarea "FBD / Model: FBD564 / Serial: N/A (frozen beverage dispenser) site and met with…"
type textarea "x"
type textarea "FBD / Model: FBD564 / Serial: N/A (frozen beverage dispenser) ite and met with …"
type textarea "x"
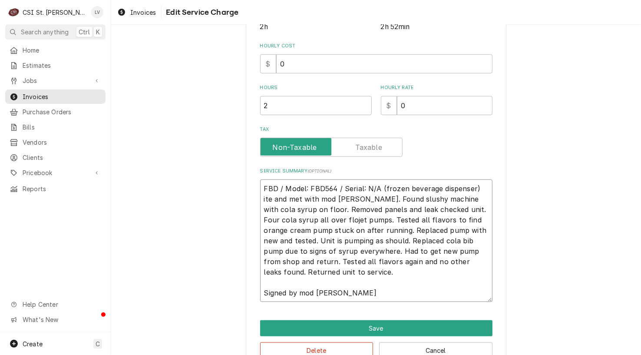
type textarea "FBD / Model: FBD564 / Serial: N/A (frozen beverage dispenser) te and met with m…"
type textarea "x"
type textarea "FBD / Model: FBD564 / Serial: N/A (frozen beverage dispenser) e and met with mo…"
type textarea "x"
type textarea "FBD / Model: FBD564 / Serial: N/A (frozen beverage dispenser) and met with mod …"
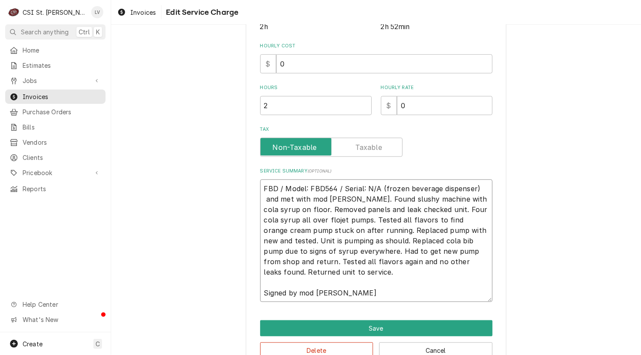
type textarea "x"
type textarea "FBD / Model: FBD564 / Serial: N/A (frozen beverage dispenser) and met with mod …"
type textarea "x"
type textarea "FBD / Model: FBD564 / Serial: N/A (frozen beverage dispenser) nd met with mod T…"
type textarea "x"
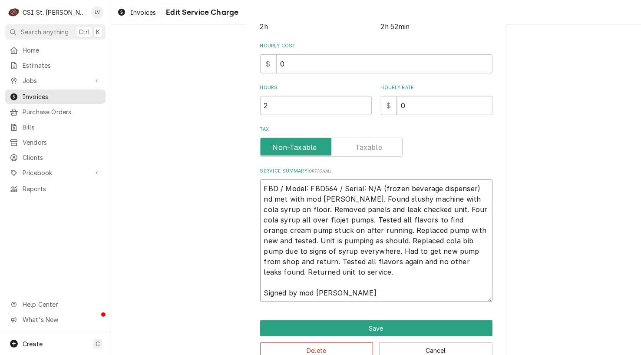
type textarea "FBD / Model: FBD564 / Serial: N/A (frozen beverage dispenser) d met with mod Ta…"
type textarea "x"
type textarea "FBD / Model: FBD564 / Serial: N/A (frozen beverage dispenser) met with mod Tane…"
type textarea "x"
type textarea "FBD / Model: FBD564 / Serial: N/A (frozen beverage dispenser) met with mod Tane…"
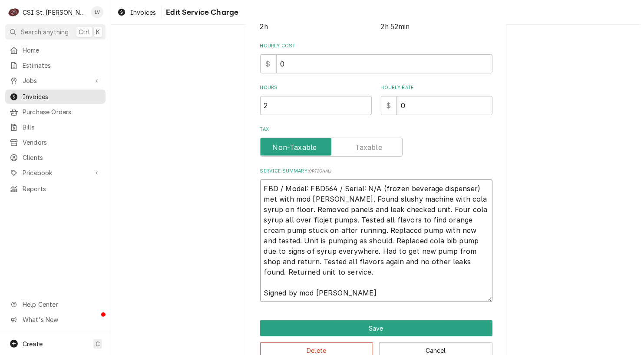
type textarea "x"
type textarea "FBD / Model: FBD564 / Serial: N/A (frozen beverage dispenser) et with mod Tanes…"
type textarea "x"
type textarea "FBD / Model: FBD564 / Serial: N/A (frozen beverage dispenser) t with mod Tanesh…"
type textarea "x"
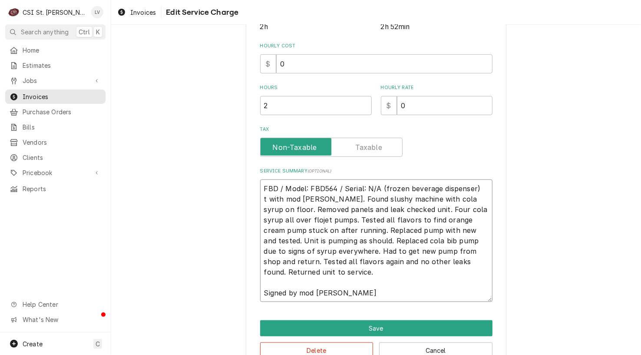
type textarea "FBD / Model: FBD564 / Serial: N/A (frozen beverage dispenser) with mod Tanesha.…"
type textarea "x"
type textarea "FBD / Model: FBD564 / Serial: N/A (frozen beverage dispenser) with mod Tanesha.…"
type textarea "x"
type textarea "FBD / Model: FBD564 / Serial: N/A (frozen beverage dispenser) ith mod Tanesha. …"
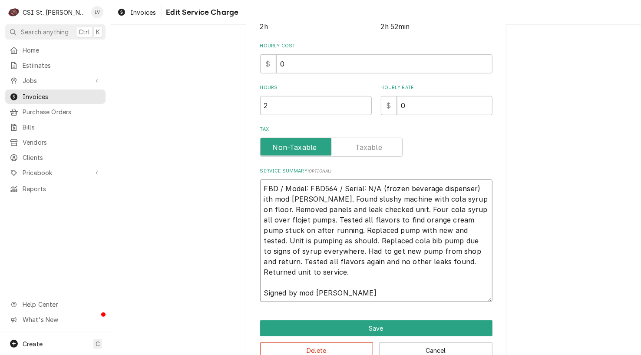
type textarea "x"
type textarea "FBD / Model: FBD564 / Serial: N/A (frozen beverage dispenser) th mod Tanesha. F…"
type textarea "x"
type textarea "FBD / Model: FBD564 / Serial: N/A (frozen beverage dispenser) h mod Tanesha. Fo…"
type textarea "x"
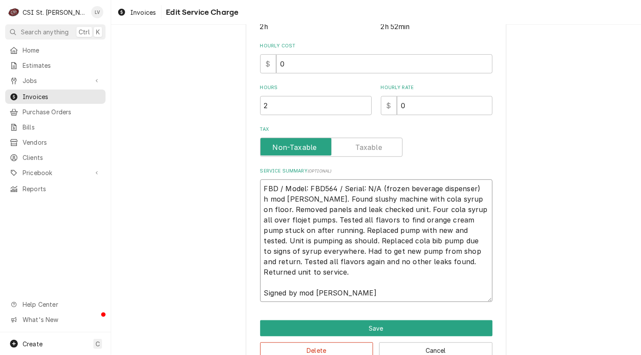
type textarea "FBD / Model: FBD564 / Serial: N/A (frozen beverage dispenser) mod Tanesha. Foun…"
type textarea "x"
type textarea "FBD / Model: FBD564 / Serial: N/A (frozen beverage dispenser) mod Tanesha. Foun…"
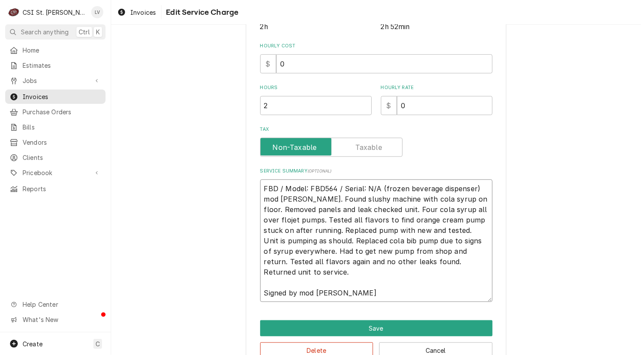
type textarea "x"
type textarea "FBD / Model: FBD564 / Serial: N/A (frozen beverage dispenser) od Tanesha. Found…"
type textarea "x"
type textarea "FBD / Model: FBD564 / Serial: N/A (frozen beverage dispenser) d Tanesha. Found …"
type textarea "x"
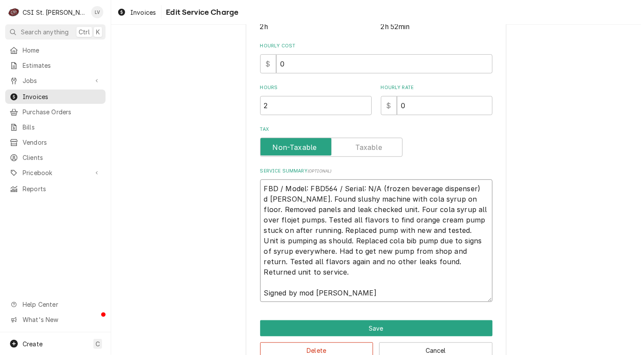
type textarea "FBD / Model: FBD564 / Serial: N/A (frozen beverage dispenser) Tanesha. Found sl…"
type textarea "x"
type textarea "FBD / Model: FBD564 / Serial: N/A (frozen beverage dispenser) Tanesha. Found sl…"
type textarea "x"
type textarea "FBD / Model: FBD564 / Serial: N/A (frozen beverage dispenser) anesha. Found slu…"
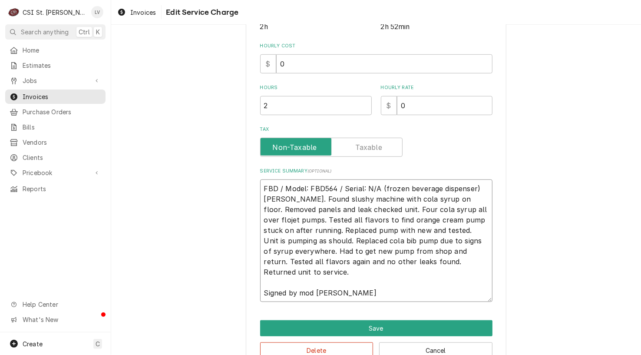
type textarea "x"
type textarea "FBD / Model: FBD564 / Serial: N/A (frozen beverage dispenser) nesha. Found slus…"
type textarea "x"
type textarea "FBD / Model: FBD564 / Serial: N/A (frozen beverage dispenser) esha. Found slush…"
type textarea "x"
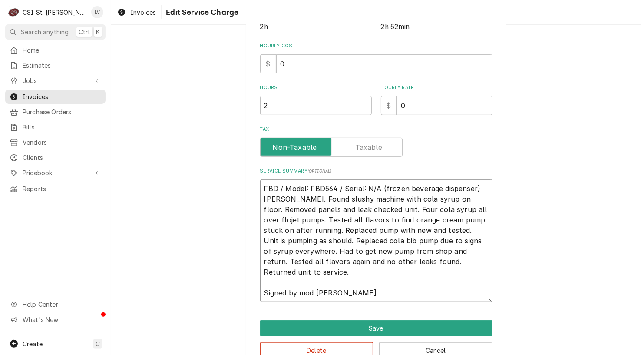
type textarea "FBD / Model: FBD564 / Serial: N/A (frozen beverage dispenser) sha. Found slushy…"
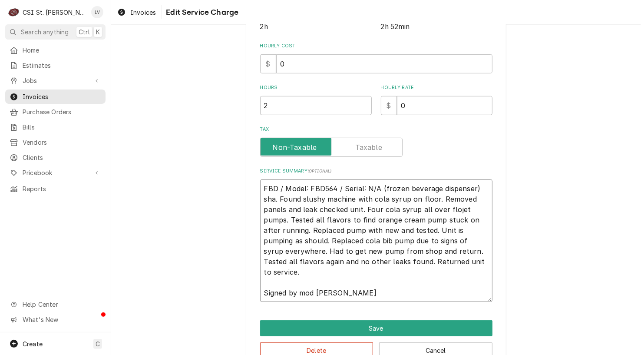
type textarea "x"
type textarea "FBD / Model: FBD564 / Serial: N/A (frozen beverage dispenser) ha. Found slushy …"
type textarea "x"
type textarea "FBD / Model: FBD564 / Serial: N/A (frozen beverage dispenser) a. Found slushy m…"
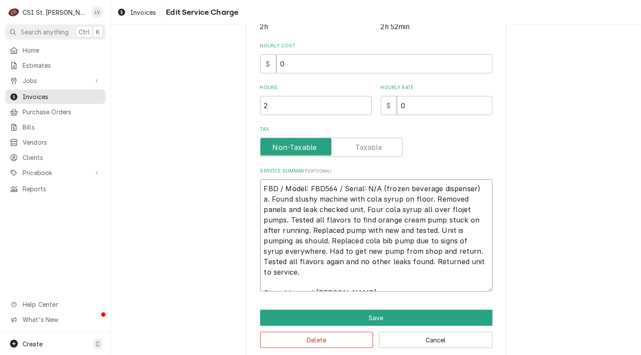
type textarea "x"
type textarea "FBD / Model: FBD564 / Serial: N/A (frozen beverage dispenser) . Found slushy ma…"
type textarea "x"
type textarea "FBD / Model: FBD564 / Serial: N/A (frozen beverage dispenser) Found slushy mach…"
type textarea "x"
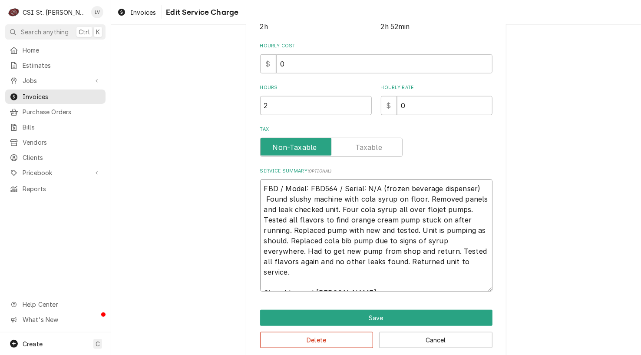
type textarea "FBD / Model: FBD564 / Serial: N/A (frozen beverage dispenser) Found slushy mach…"
click at [356, 197] on textarea "FBD / Model: FBD564 / Serial: N/A (frozen beverage dispenser) Found slushy mach…" at bounding box center [376, 235] width 232 height 112
drag, startPoint x: 275, startPoint y: 209, endPoint x: 419, endPoint y: 196, distance: 144.4
click at [419, 196] on textarea "FBD / Model: FBD564 / Serial: N/A (frozen beverage dispenser) Found slushy mach…" at bounding box center [376, 235] width 232 height 112
type textarea "x"
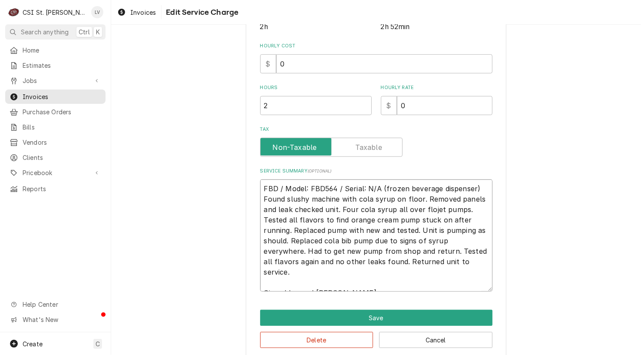
type textarea "FBD / Model: FBD564 / Serial: N/A (frozen beverage dispenser) Found slushy mach…"
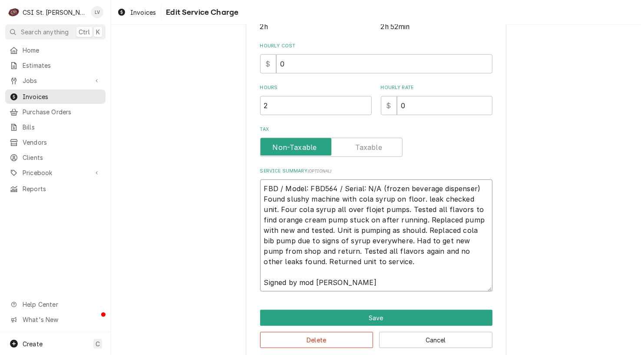
type textarea "x"
type textarea "FBD / Model: FBD564 / Serial: N/A (frozen beverage dispenser) Found slushy mach…"
drag, startPoint x: 281, startPoint y: 208, endPoint x: 259, endPoint y: 211, distance: 22.7
click at [260, 211] on textarea "FBD / Model: FBD564 / Serial: N/A (frozen beverage dispenser) Found slushy mach…" at bounding box center [376, 235] width 232 height 112
click at [457, 208] on textarea "FBD / Model: FBD564 / Serial: N/A (frozen beverage dispenser) Found slushy mach…" at bounding box center [376, 235] width 232 height 112
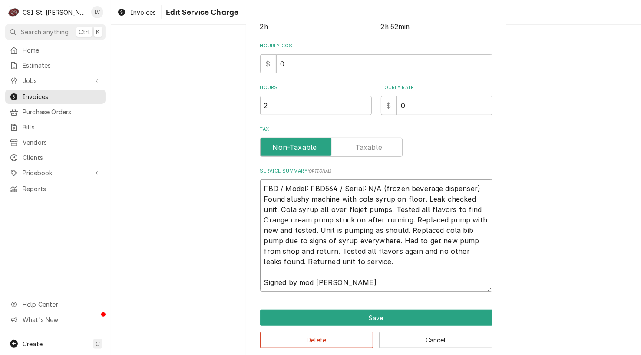
click at [262, 220] on textarea "FBD / Model: FBD564 / Serial: N/A (frozen beverage dispenser) Found slushy mach…" at bounding box center [376, 235] width 232 height 112
click at [410, 229] on textarea "FBD / Model: FBD564 / Serial: N/A (frozen beverage dispenser) Found slushy mach…" at bounding box center [376, 235] width 232 height 112
drag, startPoint x: 354, startPoint y: 238, endPoint x: 284, endPoint y: 251, distance: 71.0
click at [285, 251] on textarea "FBD / Model: FBD564 / Serial: N/A (frozen beverage dispenser) Found slushy mach…" at bounding box center [376, 235] width 232 height 112
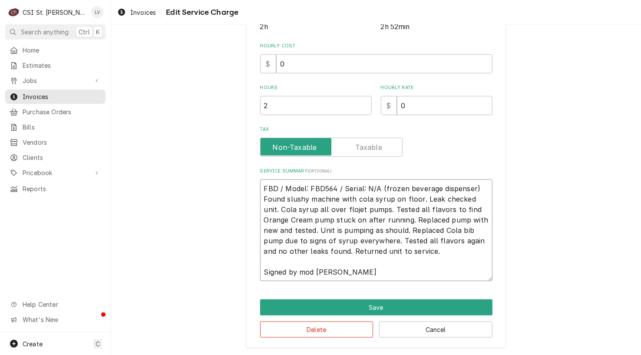
click at [412, 240] on textarea "FBD / Model: FBD564 / Serial: N/A (frozen beverage dispenser) Found slushy mach…" at bounding box center [376, 230] width 232 height 102
drag, startPoint x: 261, startPoint y: 259, endPoint x: 370, endPoint y: 271, distance: 109.6
click at [370, 271] on textarea "FBD / Model: FBD564 / Serial: N/A (frozen beverage dispenser) Found slushy mach…" at bounding box center [376, 230] width 232 height 102
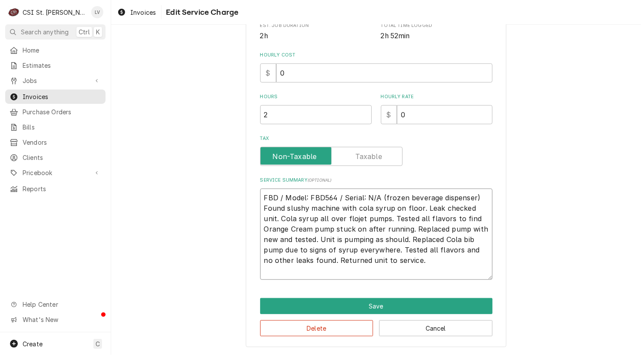
scroll to position [227, 0]
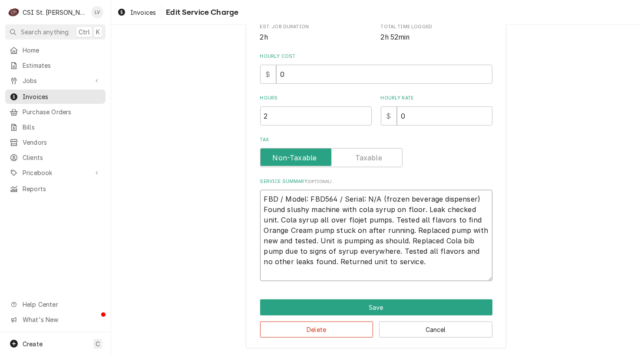
click at [478, 195] on textarea "FBD / Model: FBD564 / Serial: N/A (frozen beverage dispenser) Found slushy mach…" at bounding box center [376, 235] width 232 height 91
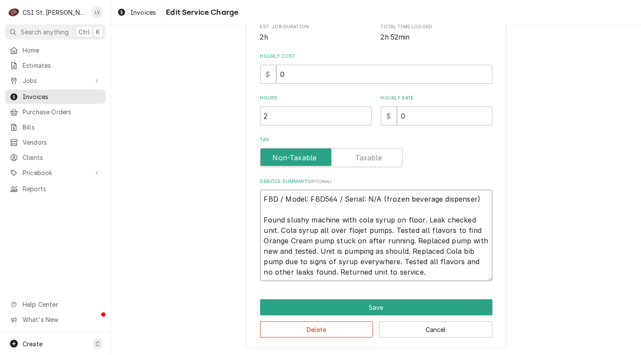
scroll to position [238, 0]
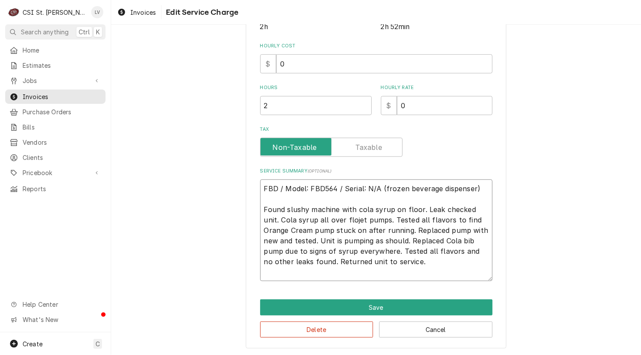
drag, startPoint x: 373, startPoint y: 260, endPoint x: 214, endPoint y: 179, distance: 178.7
click at [214, 179] on div "Use the fields below to edit this service charge Short Description Job | Servic…" at bounding box center [376, 76] width 530 height 560
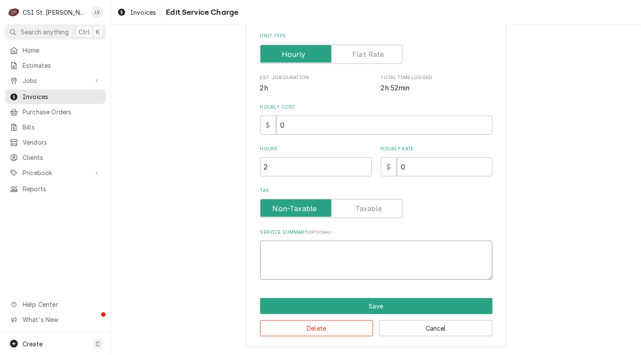
scroll to position [175, 0]
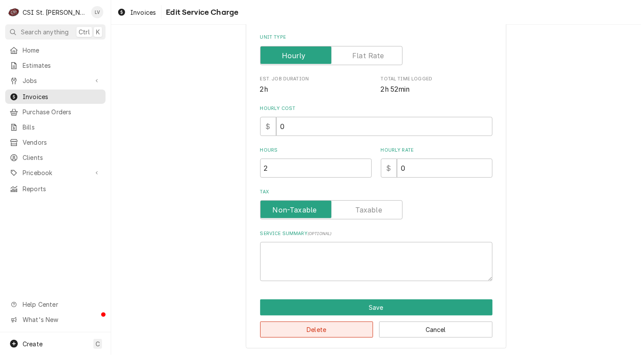
click at [329, 328] on button "Delete" at bounding box center [316, 329] width 113 height 16
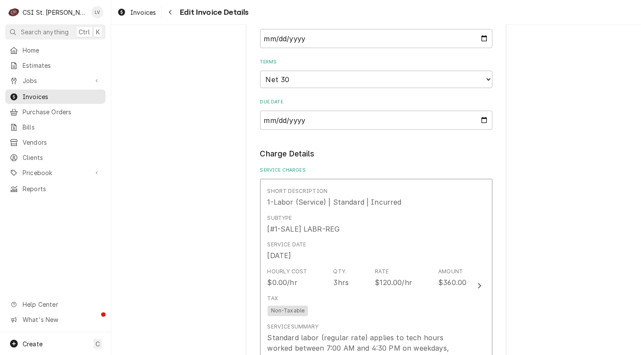
scroll to position [795, 0]
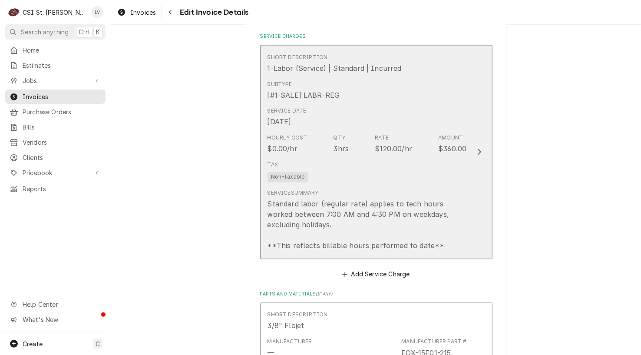
click at [331, 212] on div "Standard labor (regular rate) applies to tech hours worked between 7:00 AM and …" at bounding box center [366, 225] width 199 height 52
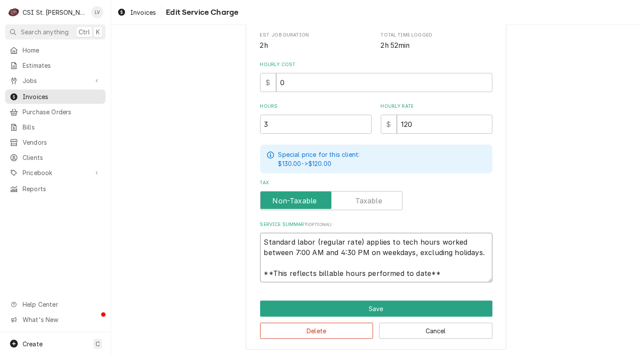
scroll to position [10, 0]
drag, startPoint x: 261, startPoint y: 239, endPoint x: 456, endPoint y: 278, distance: 199.7
click at [456, 278] on textarea "Standard labor (regular rate) applies to tech hours worked between 7:00 AM and …" at bounding box center [376, 257] width 232 height 49
paste textarea "FBD / Model: FBD564 / Serial: N/A (frozen beverage dispenser) Found slushy mach…"
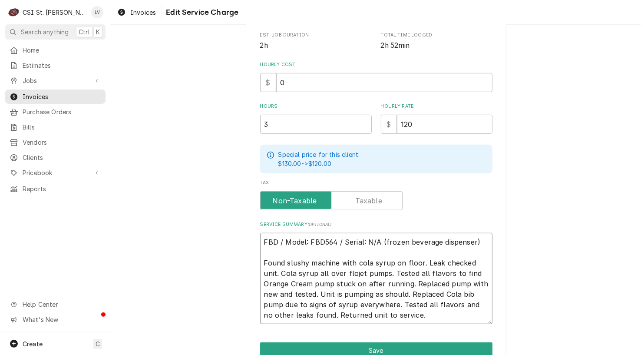
scroll to position [0, 0]
click at [383, 346] on button "Save" at bounding box center [376, 350] width 232 height 16
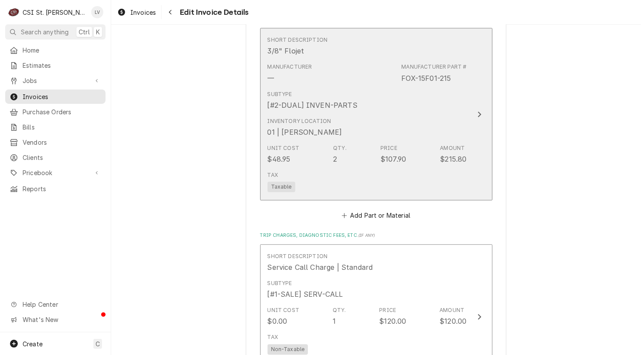
scroll to position [1132, 0]
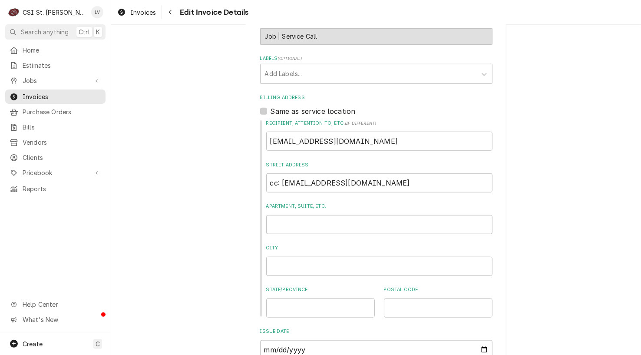
scroll to position [177, 0]
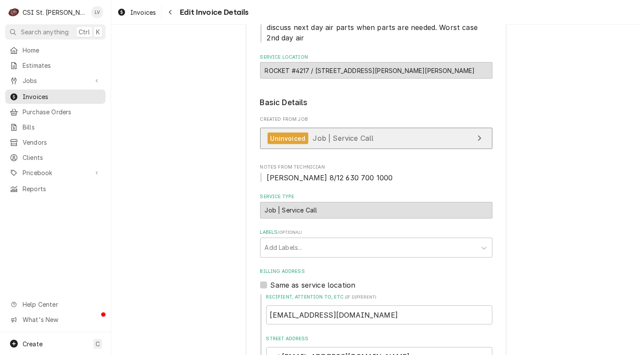
click at [326, 142] on div "Uninvoiced Job | Service Call" at bounding box center [320, 138] width 106 height 12
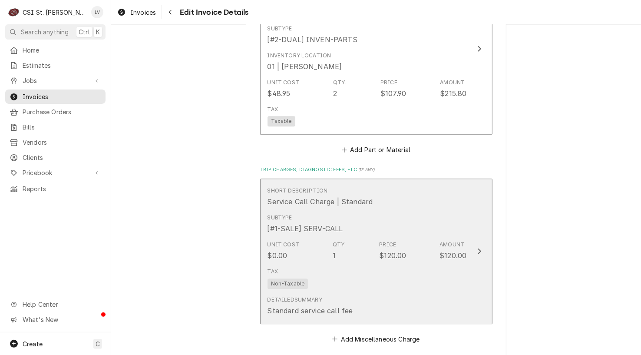
scroll to position [1263, 0]
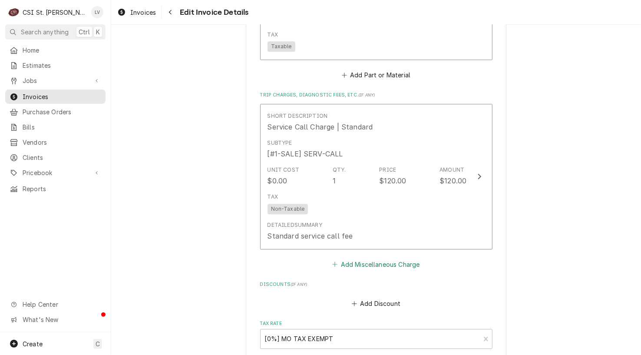
click at [359, 262] on button "Add Miscellaneous Charge" at bounding box center [376, 264] width 90 height 12
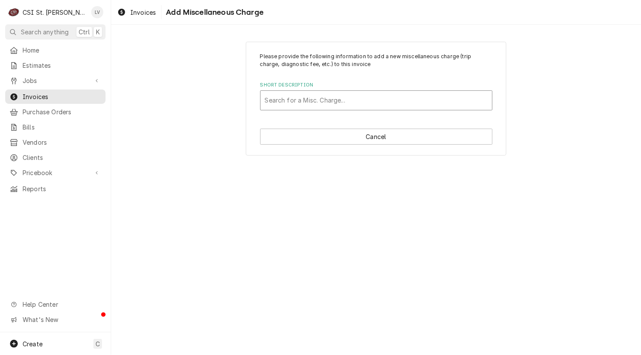
click at [313, 98] on div "Short Description" at bounding box center [376, 100] width 223 height 16
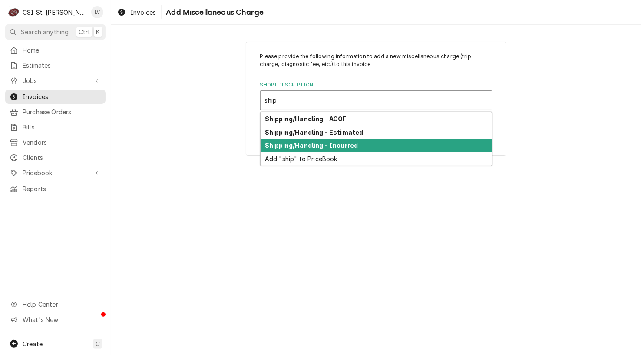
click at [305, 142] on strong "Shipping/Handling - Incurred" at bounding box center [311, 145] width 93 height 7
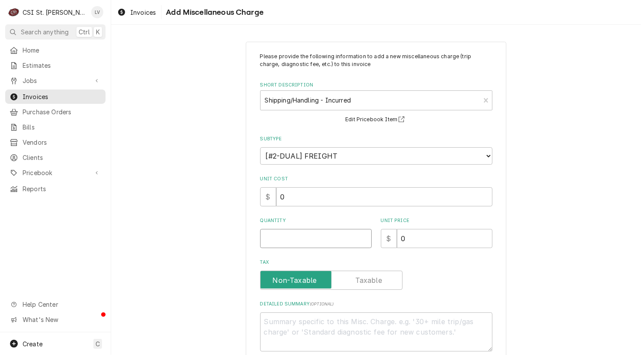
click at [271, 243] on input "Quantity" at bounding box center [316, 238] width 112 height 19
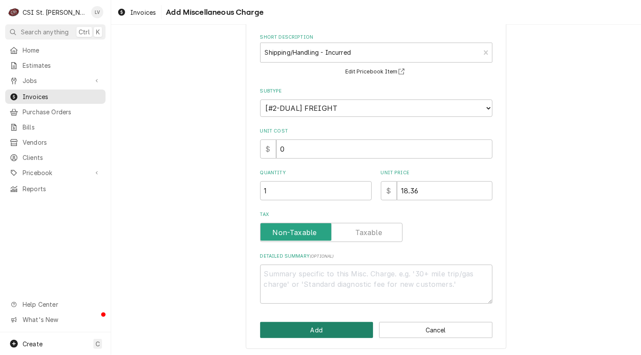
click at [343, 325] on button "Add" at bounding box center [316, 330] width 113 height 16
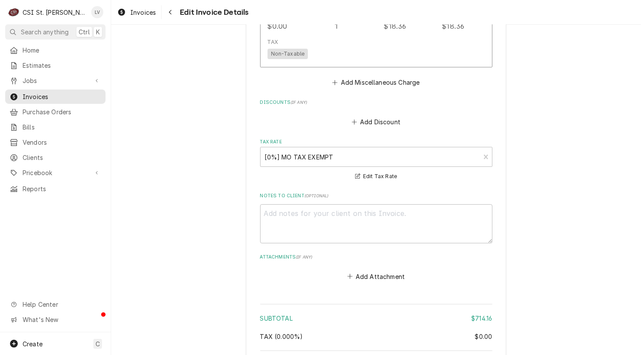
scroll to position [1737, 0]
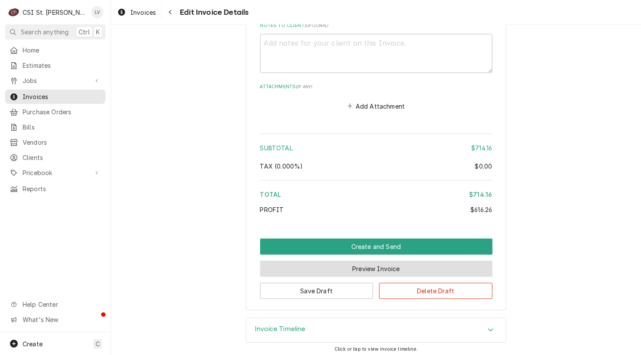
click at [353, 262] on button "Preview Invoice" at bounding box center [376, 269] width 232 height 16
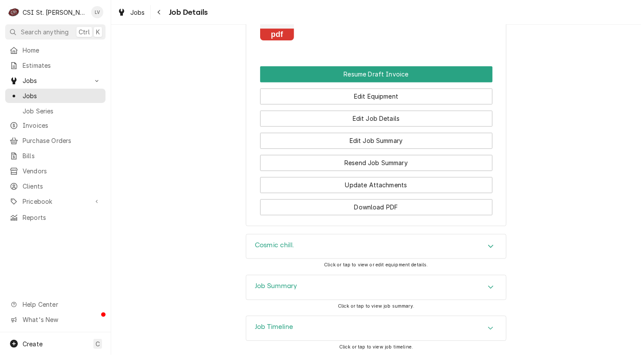
scroll to position [938, 0]
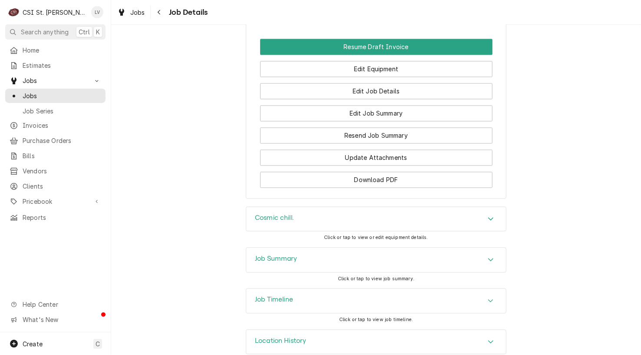
click at [317, 288] on div "Job Timeline" at bounding box center [376, 300] width 260 height 24
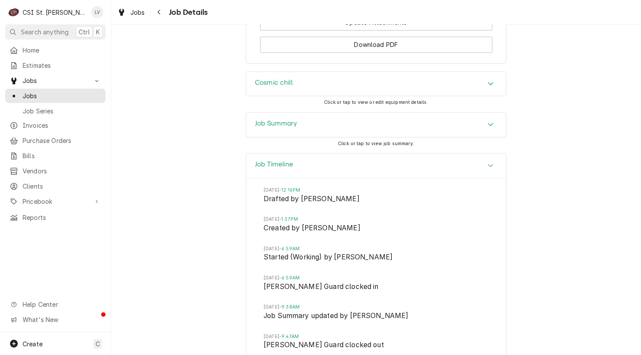
scroll to position [1020, 0]
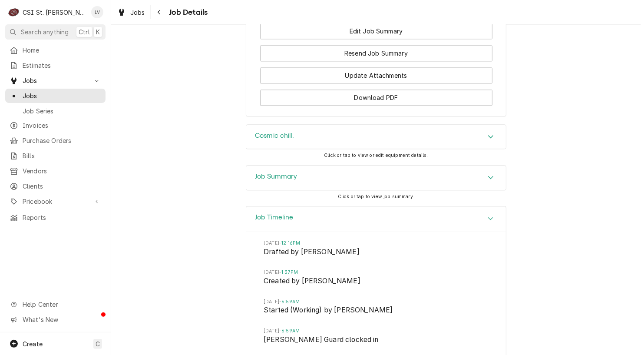
click at [314, 165] on div "Job Summary" at bounding box center [376, 177] width 260 height 24
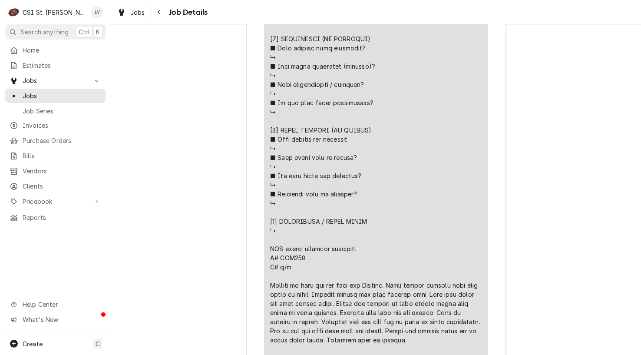
scroll to position [1888, 0]
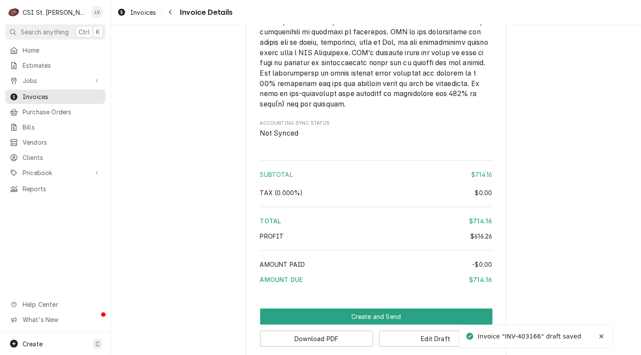
scroll to position [1546, 0]
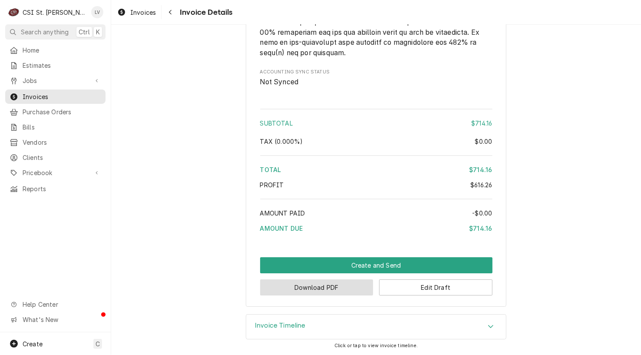
click at [331, 290] on button "Download PDF" at bounding box center [316, 287] width 113 height 16
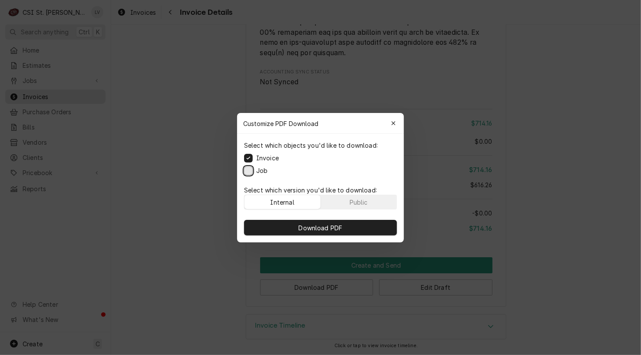
click at [248, 171] on button "Job" at bounding box center [248, 170] width 9 height 9
click at [302, 235] on div "Download PDF" at bounding box center [320, 228] width 167 height 30
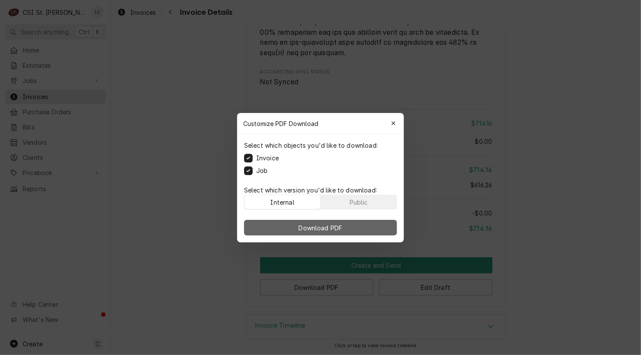
click at [306, 226] on span "Download PDF" at bounding box center [320, 227] width 47 height 9
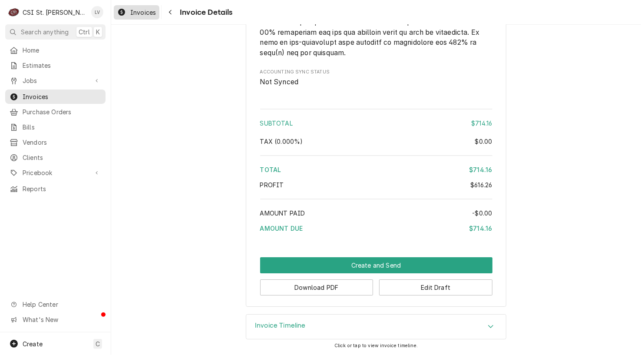
click at [130, 11] on span "Invoices" at bounding box center [143, 12] width 26 height 9
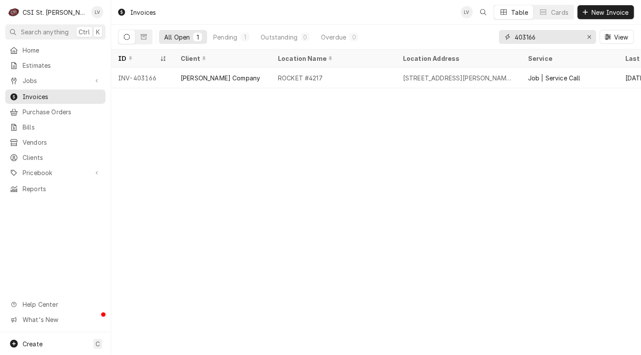
click at [549, 35] on input "403166" at bounding box center [547, 37] width 65 height 14
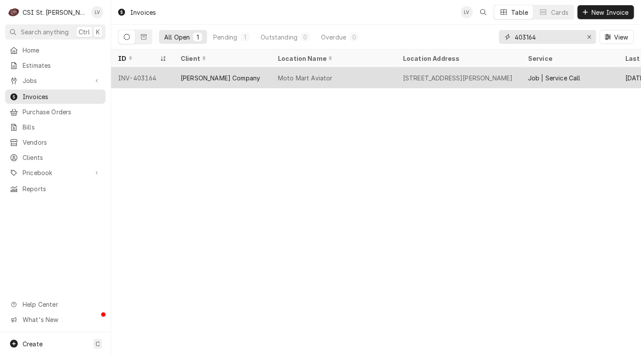
type input "403164"
click at [288, 76] on div "Moto Mart Aviator" at bounding box center [305, 77] width 55 height 9
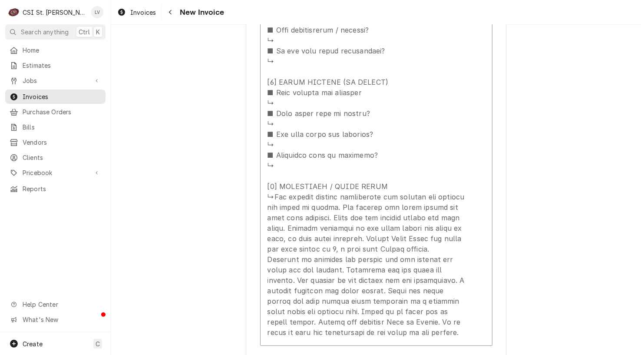
scroll to position [1650, 0]
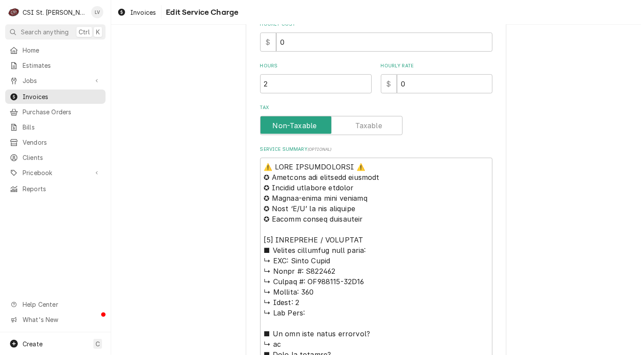
scroll to position [261, 0]
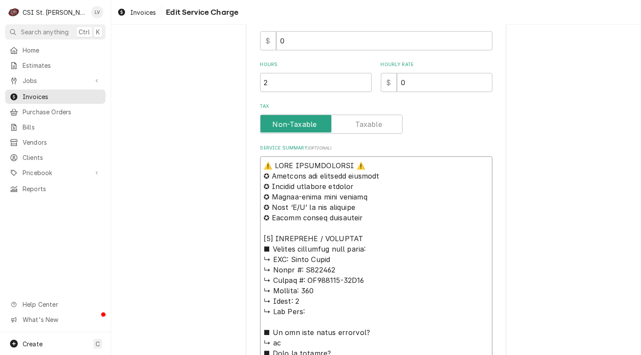
drag, startPoint x: 289, startPoint y: 258, endPoint x: 257, endPoint y: 165, distance: 98.2
type textarea "x"
type textarea "Lorem Ipsum ↳ Dolor #: S649538 ↳ Ametco #: AD535706-10E66 ↳ Seddoei: 938 ↳ Temp…"
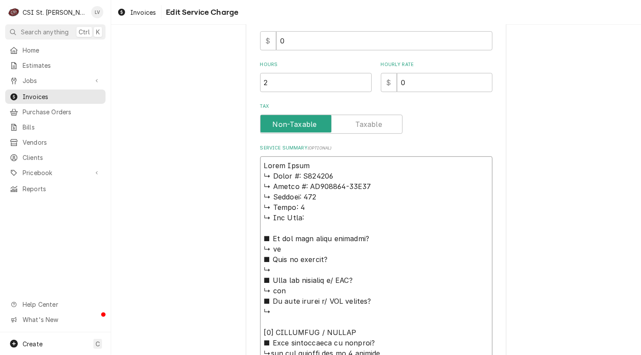
type textarea "x"
type textarea "Lorem Ipsum ↳ Dolor #: S372305 ↳ Ametco #: AD290662-67E96 ↳ Seddoei: 250 ↳ Temp…"
type textarea "x"
type textarea "Lorem Ipsum / ↳ Dolor #: S279067 ↳ Ametco #: AD332367-63E01 ↳ Seddoei: 594 ↳ Te…"
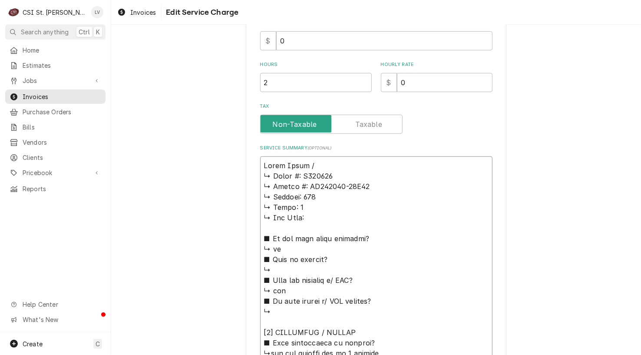
type textarea "x"
type textarea "Lorem Ipsum / ↳ Dolor #: S233596 ↳ Ametco #: AD883897-33E79 ↳ Seddoei: 056 ↳ Te…"
type textarea "x"
type textarea "Lorem Ipsum / D ↳ Sitam #: C753637 ↳ Adipis #: EL964204-39S38 ↳ Doeiusm: 084 ↳ …"
type textarea "x"
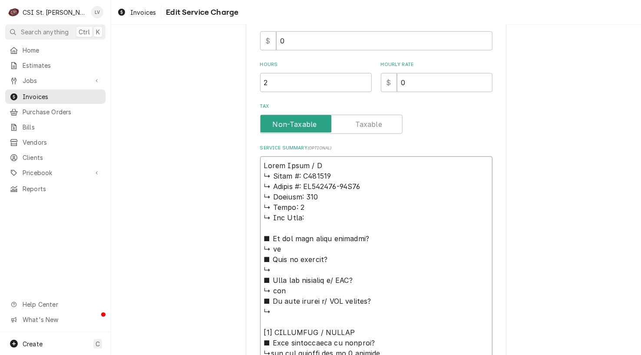
type textarea "Lorem Ipsum / Do ↳ Sitam #: C674012 ↳ Adipis #: EL723405-91S99 ↳ Doeiusm: 483 ↳…"
type textarea "x"
type textarea "Lorem Ipsum / Dol ↳ Sitam #: C912921 ↳ Adipis #: EL413812-53S15 ↳ Doeiusm: 742 …"
type textarea "x"
type textarea "Lorem Ipsum / Dolo ↳ Sitam #: C695936 ↳ Adipis #: EL477943-05S98 ↳ Doeiusm: 867…"
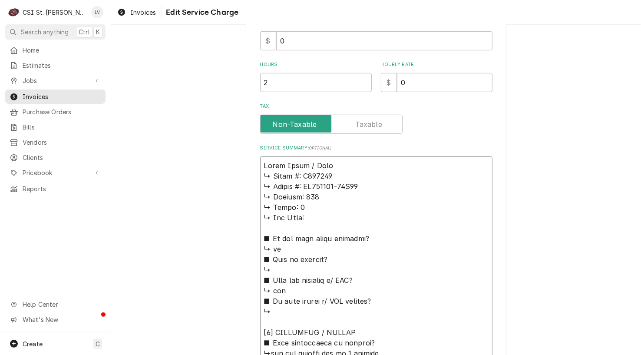
type textarea "x"
type textarea "Lorem Ipsum / Dolor ↳ Sitam #: C747911 ↳ Adipis #: EL798180-75S09 ↳ Doeiusm: 42…"
type textarea "x"
type textarea "Lorem Ipsum / Dolor: ↳ Sitam #: C145579 ↳ Adipis #: EL861537-04S09 ↳ Doeiusm: 3…"
type textarea "x"
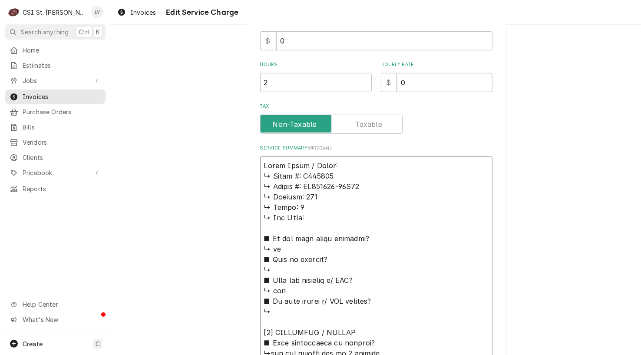
type textarea "Lorem Ipsum / Dolor: ↳ Sitam #: C405684 ↳ Adipis #: EL829287-89S22 ↳ Doeiusm: 3…"
type textarea "x"
type textarea "Lorem Ipsum / Dolor: ↳ Sitam #: C564762 ↳ Adipis #: EL154648-69S67 ↳ Doeiusm: 5…"
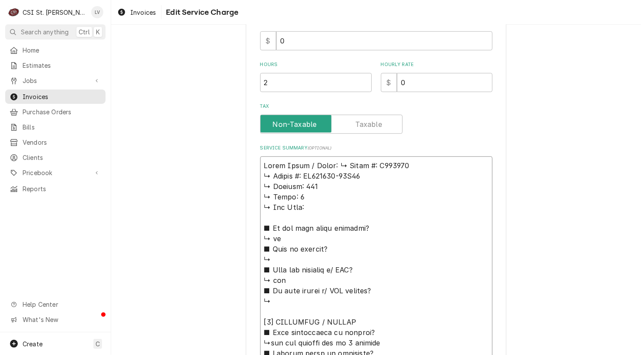
type textarea "x"
type textarea "Lorem Ipsum / Dolor: Sitam #: C319947 ↳ Adipis #: EL749723-29S90 ↳ Doeiusm: 703…"
type textarea "x"
type textarea "Lorem Ipsum / Dolor: Sitam #: C742230 ↳ Adipis #: EL226639-32S55 ↳ Doeiusm: 880…"
type textarea "x"
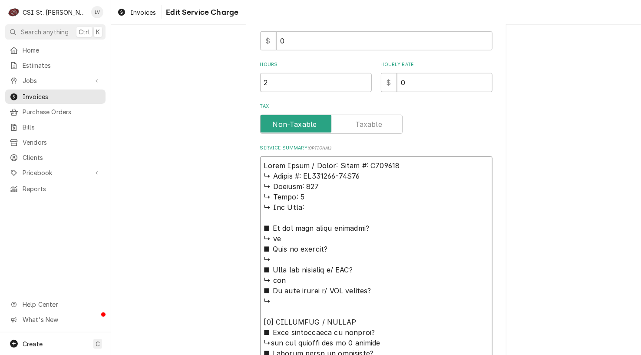
type textarea "Lorem Ipsum / Dolor: sita #: C332832 ↳ Adipis #: EL290085-04S70 ↳ Doeiusm: 816 …"
type textarea "x"
type textarea "Lorem Ipsum / Dolor: sit #: A597919 ↳ Consec #: AD419927-53E09 ↳ Seddoei: 857 ↳…"
type textarea "x"
type textarea "Lorem Ipsum / Dolor: si #: A523592 ↳ Consec #: AD684711-94E74 ↳ Seddoei: 157 ↳ …"
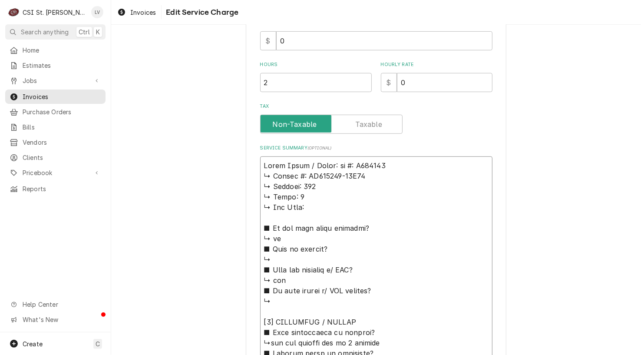
type textarea "x"
type textarea "Lorem Ipsum / Dolor: s #: A308127 ↳ Consec #: AD751752-40E31 ↳ Seddoei: 701 ↳ T…"
type textarea "x"
type textarea "Lorem Ipsum / Dolor: #: S741152 ↳ Ametco #: AD182852-46E86 ↳ Seddoei: 966 ↳ Tem…"
type textarea "x"
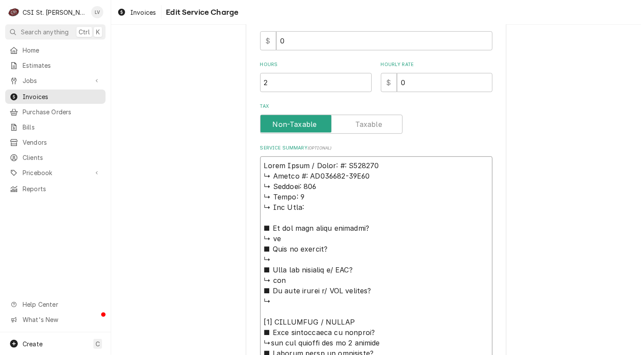
type textarea "Lorem Ipsum / Dolor: : S959140 ↳ Ametco #: AD307184-04E37 ↳ Seddoei: 451 ↳ Temp…"
type textarea "x"
type textarea "Lorem Ipsum / Dolor: S578216 ↳ Ametco #: AD869732-12E18 ↳ Seddoei: 131 ↳ Tempo:…"
type textarea "x"
type textarea "Lorem Ipsum / Dolor: S660688 ↳ Ametco #: AD477258-56E23 ↳ Seddoei: 973 ↳ Tempo:…"
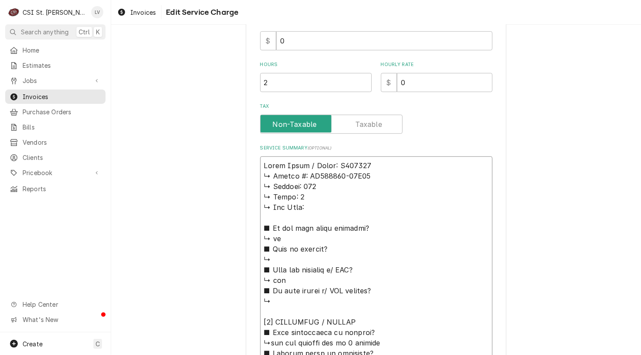
type textarea "x"
type textarea "Lorem Ipsum / Dolor: S649559 ↳ Ametco #: AD202493-79E00 ↳ Seddoei: 687 ↳ Tempo:…"
type textarea "x"
type textarea "Lorem Ipsum / Dolor: S864111 / ↳ Ametco #: AD609856-72E48 ↳ Seddoei: 162 ↳ Temp…"
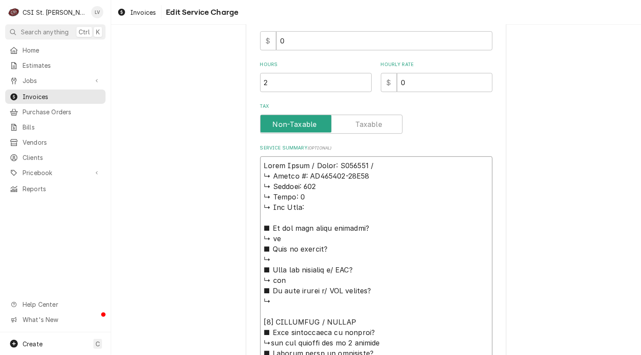
type textarea "x"
type textarea "Lorem Ipsum / Dolor: S154805 / ↳ Ametco #: AD896108-80E27 ↳ Seddoei: 532 ↳ Temp…"
type textarea "x"
type textarea "Lorem Ipsum / Dolor: S278499 / A ↳ Consec #: AD802763-98E12 ↳ Seddoei: 815 ↳ Te…"
type textarea "x"
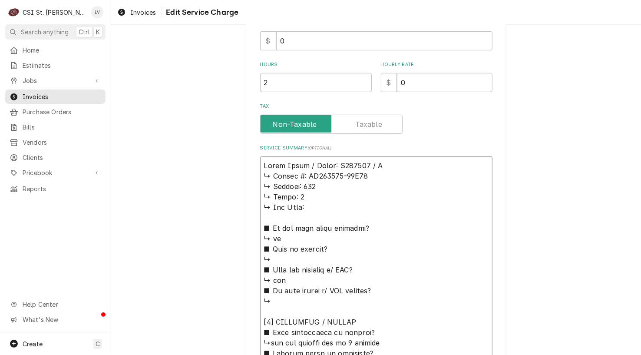
type textarea "Lorem Ipsum / Dolor: S467645 / Am ↳ Consec #: AD609066-63E76 ↳ Seddoei: 857 ↳ T…"
type textarea "x"
type textarea "Lorem Ipsum / Dolor: S234882 / Ame ↳ Consec #: AD193420-18E67 ↳ Seddoei: 762 ↳ …"
type textarea "x"
type textarea "Lorem Ipsum / Dolor: S313718 / Amet ↳ Consec #: AD595724-44E08 ↳ Seddoei: 664 ↳…"
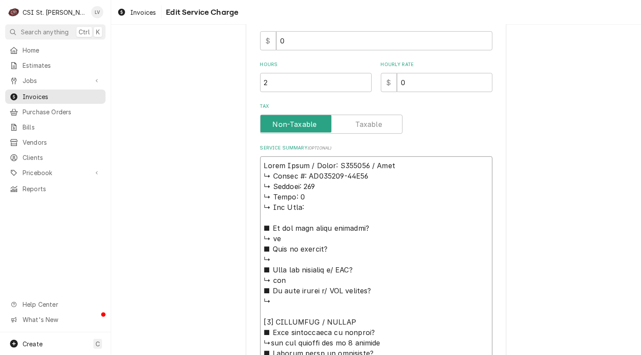
type textarea "x"
type textarea "Lorem Ipsum / Dolor: S730828 / Ametc ↳ Adipis #: EL944055-57S66 ↳ Doeiusm: 942 …"
type textarea "x"
type textarea "Lorem Ipsum / Dolor: S725331 / Ametco ↳ Adipis #: EL833745-50S14 ↳ Doeiusm: 432…"
type textarea "x"
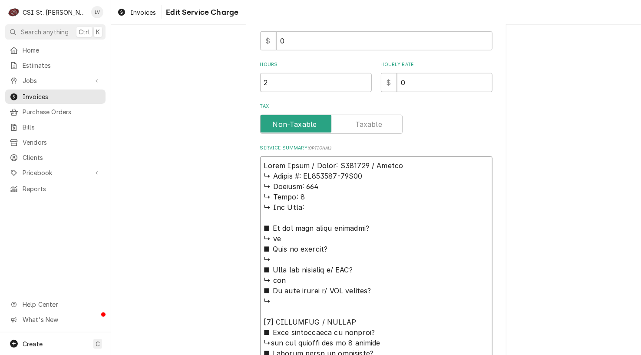
type textarea "Lorem Ipsum / Dolor: S330460 / Ametco: ↳ Adipis #: EL865493-54S75 ↳ Doeiusm: 18…"
type textarea "x"
type textarea "Lorem Ipsum / Dolor: S172620 / Ametco: ↳ Adipis #: EL097908-37S71 ↳ Doeiusm: 54…"
type textarea "x"
type textarea "Lorem Ipsum / Dolor: S128148 / Ametco: ↳ Adipis #: EL926284-94S77 ↳ Doeiusm: 25…"
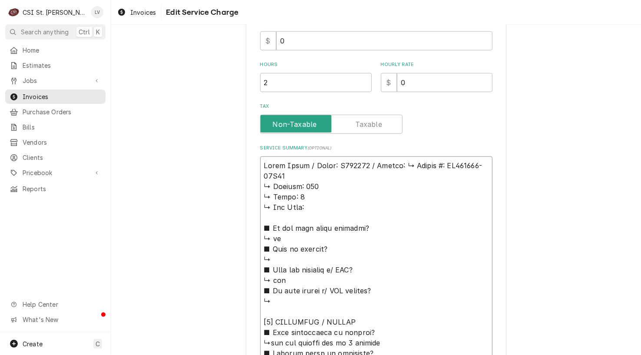
type textarea "x"
type textarea "Lorem Ipsum / Dolor: S690532 / Ametco: Adipis #: EL071494-47S05 ↳ Doeiusm: 159 …"
type textarea "x"
type textarea "Lorem Ipsum / Dolor: S186418 / Ametco: Adipis #: EL198650-67S95 ↳ Doeiusm: 663 …"
type textarea "x"
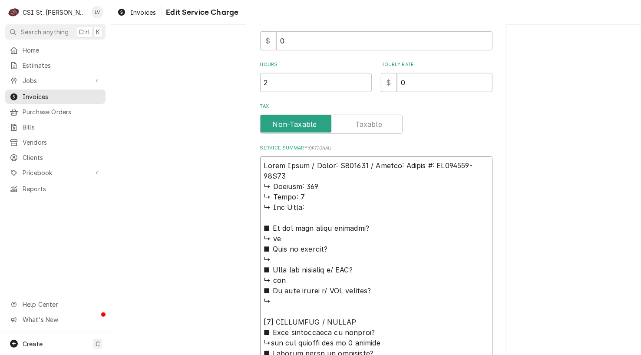
type textarea "Lorem Ipsum / Dolor: S089636 / Ametco: adipi #: EL952707-90S86 ↳ Doeiusm: 903 ↳…"
type textarea "x"
type textarea "Lorem Ipsum / Dolor: S386313 / Ametco: adip #: EL354880-47S71 ↳ Doeiusm: 872 ↳ …"
type textarea "x"
type textarea "Lorem Ipsum / Dolor: S804934 / Ametco: adi #: EL772629-52S00 ↳ Doeiusm: 986 ↳ T…"
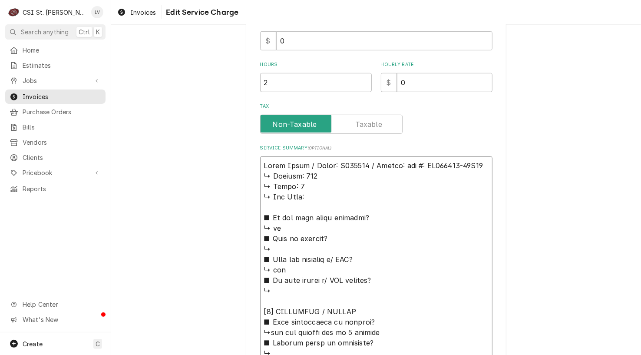
type textarea "x"
type textarea "Lorem Ipsum / Dolor: S083909 / Ametco: ad #: EL867480-69S95 ↳ Doeiusm: 645 ↳ Te…"
type textarea "x"
type textarea "Lorem Ipsum / Dolor: S940095 / Ametco: #: AD553735-41E34 ↳ Seddoei: 198 ↳ Tempo…"
type textarea "x"
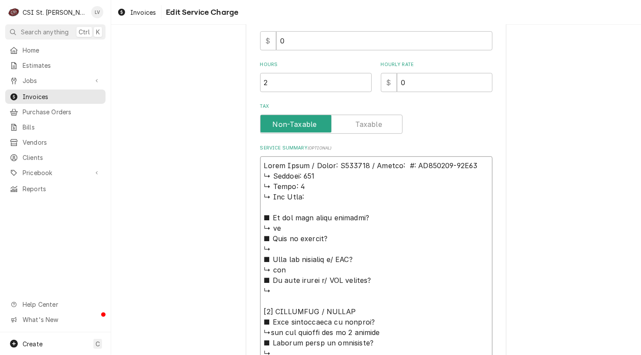
type textarea "Lorem Ipsum / Dolor: S070763 / Ametco: #: AD240566-58E56 ↳ Seddoei: 983 ↳ Tempo…"
type textarea "x"
type textarea "Lorem Ipsum / Dolor: S921546 / Ametco: : AD876553-83E19 ↳ Seddoei: 601 ↳ Tempo:…"
type textarea "x"
type textarea "Lorem Ipsum / Dolor: S886189 / Ametco: AD035722-79E21 ↳ Seddoei: 740 ↳ Tempo: 0…"
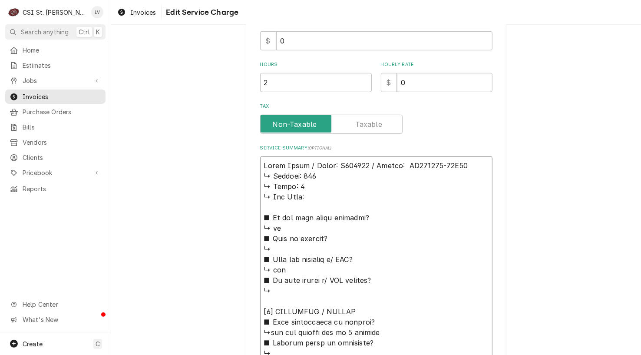
type textarea "x"
type textarea "Lorem Ipsum / Dolor: S954404 / Ametco: AD383845-71E65 ↳ Seddoei: 455 ↳ Tempo: 2…"
drag, startPoint x: 259, startPoint y: 174, endPoint x: 380, endPoint y: 318, distance: 188.3
type textarea "x"
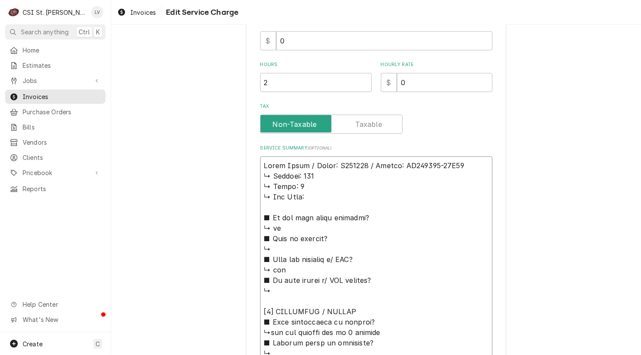
type textarea "Lorem Ipsum / Dolor: S548008 / Ametco: AD675033-81E07 ↳sed doe tempori utl et 9…"
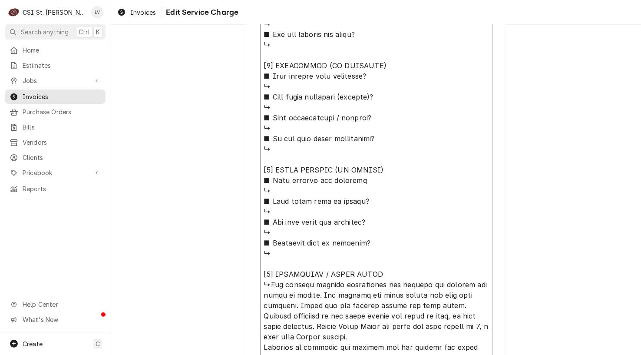
scroll to position [553, 0]
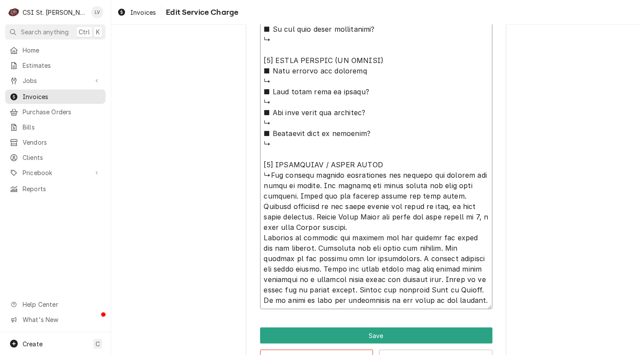
drag, startPoint x: 257, startPoint y: 184, endPoint x: 406, endPoint y: 164, distance: 149.8
click at [406, 164] on textarea "Service Summary ( optional )" at bounding box center [376, 86] width 232 height 445
type textarea "x"
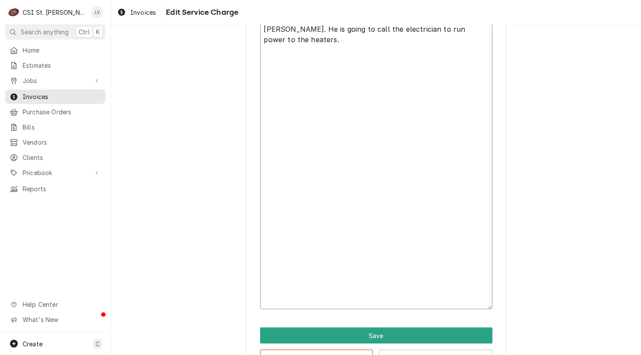
scroll to position [282, 0]
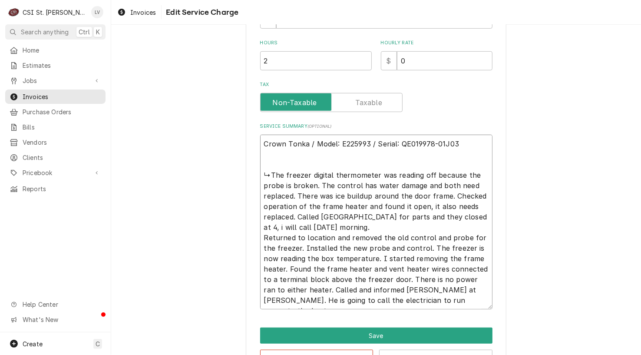
drag, startPoint x: 269, startPoint y: 172, endPoint x: 294, endPoint y: 214, distance: 49.2
click at [294, 214] on textarea "Crown Tonka / Model: E225993 / Serial: QE019978-01J03 ↳The freezer digital ther…" at bounding box center [376, 222] width 232 height 175
type textarea "Crown Tonka / Model: E225993 / Serial: QE019978-01J03 ↳The freezer digital ther…"
drag, startPoint x: 258, startPoint y: 161, endPoint x: 385, endPoint y: 226, distance: 142.2
click at [385, 226] on textarea "Crown Tonka / Model: E225993 / Serial: QE019978-01J03 ↳The freezer digital ther…" at bounding box center [376, 222] width 232 height 175
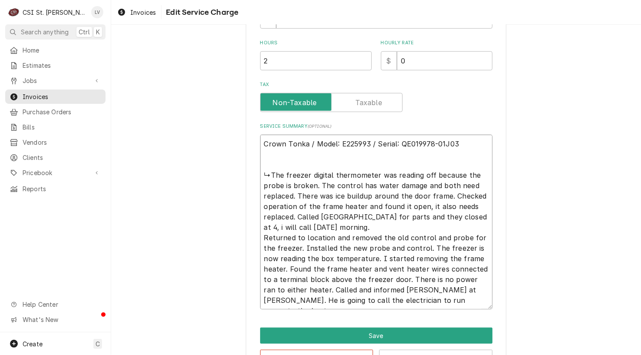
paste textarea "Freezer thermometer probe is broken, causing inaccurate readings; control has w…"
type textarea "x"
type textarea "Crown Tonka / Model: E225993 / Serial: QE019978-01J03 Freezer thermometer probe…"
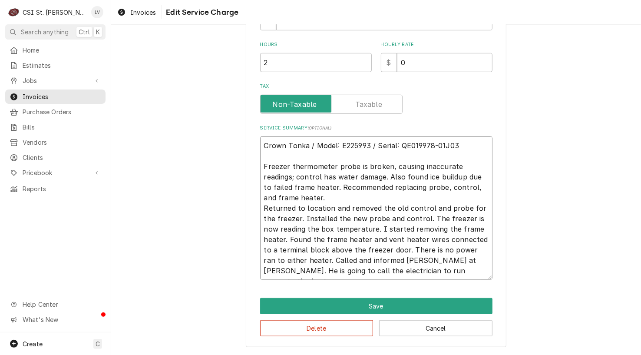
scroll to position [279, 0]
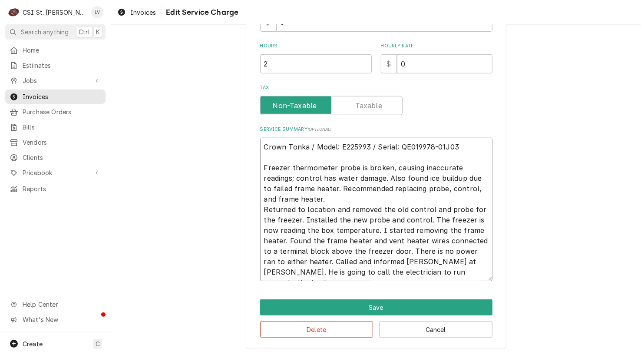
click at [317, 198] on textarea "Crown Tonka / Model: E225993 / Serial: QE019978-01J03 Freezer thermometer probe…" at bounding box center [376, 209] width 232 height 143
type textarea "x"
type textarea "Crown Tonka / Model: E225993 / Serial: QE019978-01J03 Freezer thermometer probe…"
type textarea "x"
type textarea "Crown Tonka / Model: E225993 / Serial: QE019978-01J03 Freezer thermometer probe…"
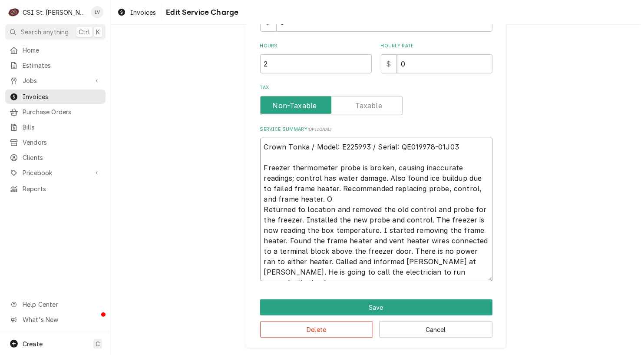
type textarea "x"
type textarea "Crown Tonka / Model: E225993 / Serial: QE019978-01J03 Freezer thermometer probe…"
type textarea "x"
type textarea "Crown Tonka / Model: E225993 / Serial: QE019978-01J03 Freezer thermometer probe…"
type textarea "x"
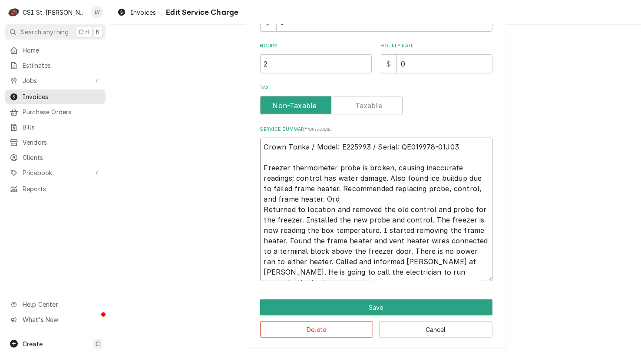
type textarea "Crown Tonka / Model: E225993 / Serial: QE019978-01J03 Freezer thermometer probe…"
type textarea "x"
type textarea "Crown Tonka / Model: E225993 / Serial: QE019978-01J03 Freezer thermometer probe…"
type textarea "x"
type textarea "Crown Tonka / Model: E225993 / Serial: QE019978-01J03 Freezer thermometer probe…"
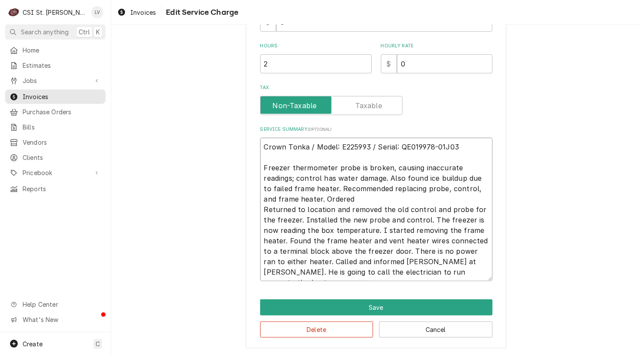
type textarea "x"
type textarea "Crown Tonka / Model: E225993 / Serial: QE019978-01J03 Freezer thermometer probe…"
type textarea "x"
type textarea "Crown Tonka / Model: E225993 / Serial: QE019978-01J03 Freezer thermometer probe…"
type textarea "x"
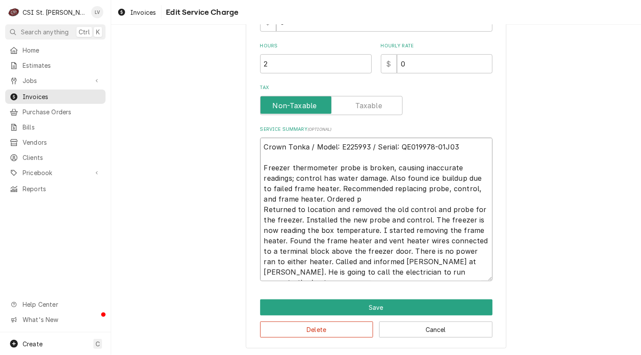
type textarea "Crown Tonka / Model: E225993 / Serial: QE019978-01J03 Freezer thermometer probe…"
type textarea "x"
type textarea "Crown Tonka / Model: E225993 / Serial: QE019978-01J03 Freezer thermometer probe…"
type textarea "x"
type textarea "Crown Tonka / Model: E225993 / Serial: QE019978-01J03 Freezer thermometer probe…"
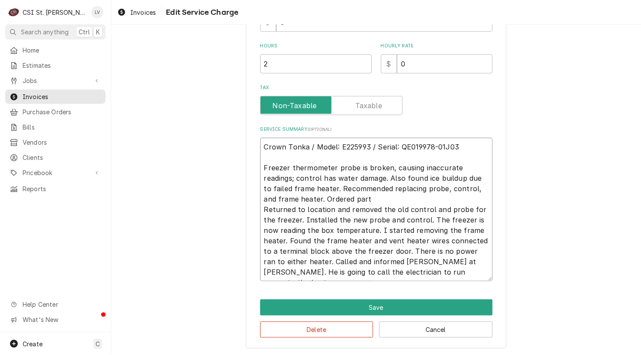
type textarea "x"
type textarea "Crown Tonka / Model: E225993 / Serial: QE019978-01J03 Freezer thermometer probe…"
type textarea "x"
type textarea "Crown Tonka / Model: E225993 / Serial: QE019978-01J03 Freezer thermometer probe…"
type textarea "x"
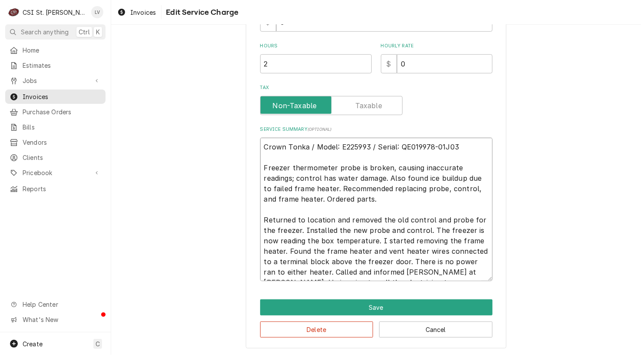
scroll to position [282, 0]
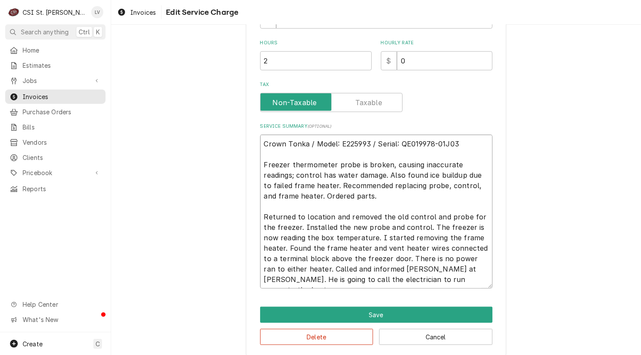
drag, startPoint x: 289, startPoint y: 226, endPoint x: 424, endPoint y: 273, distance: 142.9
click at [424, 273] on textarea "Crown Tonka / Model: E225993 / Serial: QE019978-01J03 Freezer thermometer probe…" at bounding box center [376, 212] width 232 height 154
type textarea "Crown Tonka / Model: E225993 / Serial: QE019978-01J03 Freezer thermometer probe…"
